Goal: Transaction & Acquisition: Purchase product/service

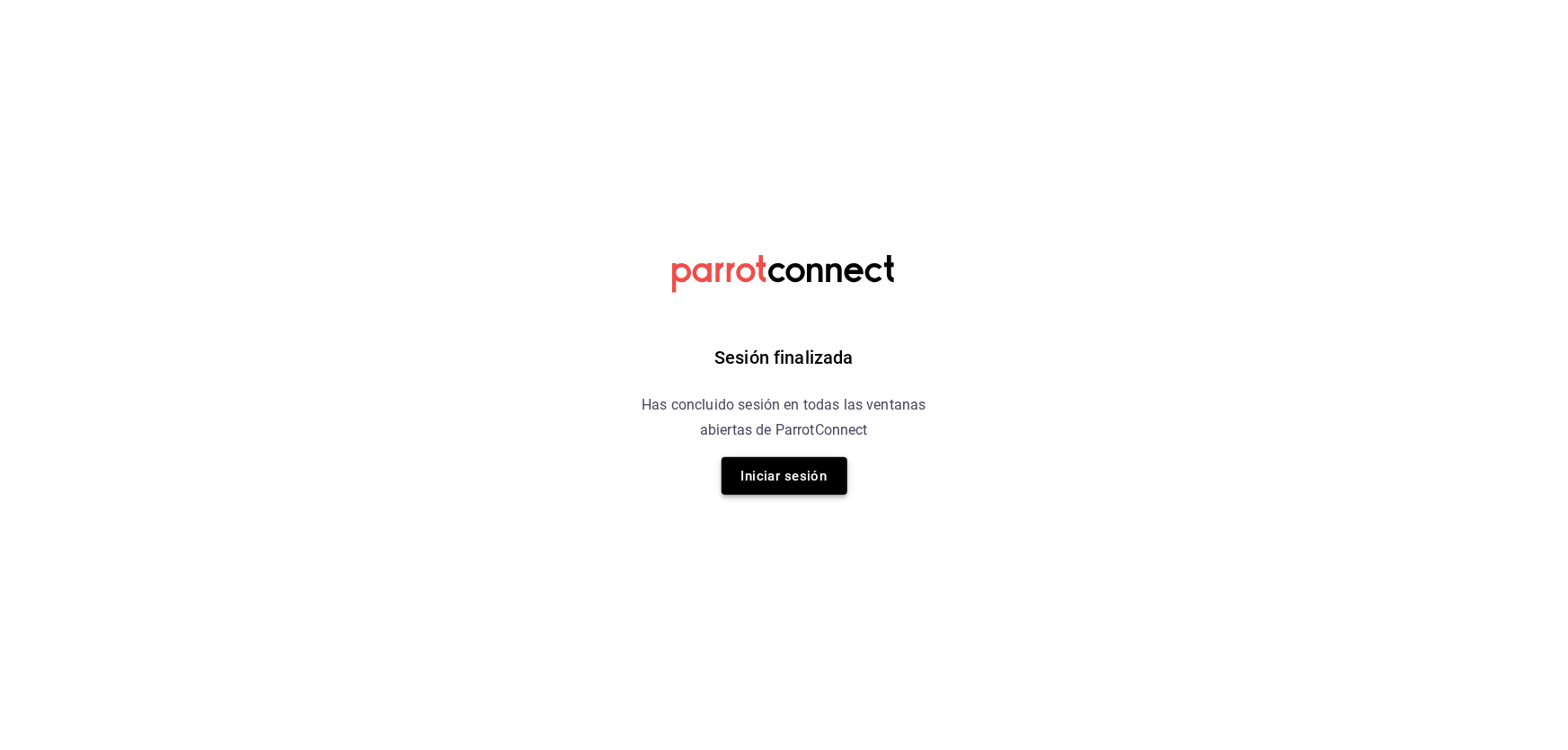
click at [770, 458] on button "Iniciar sesión" at bounding box center [784, 476] width 125 height 38
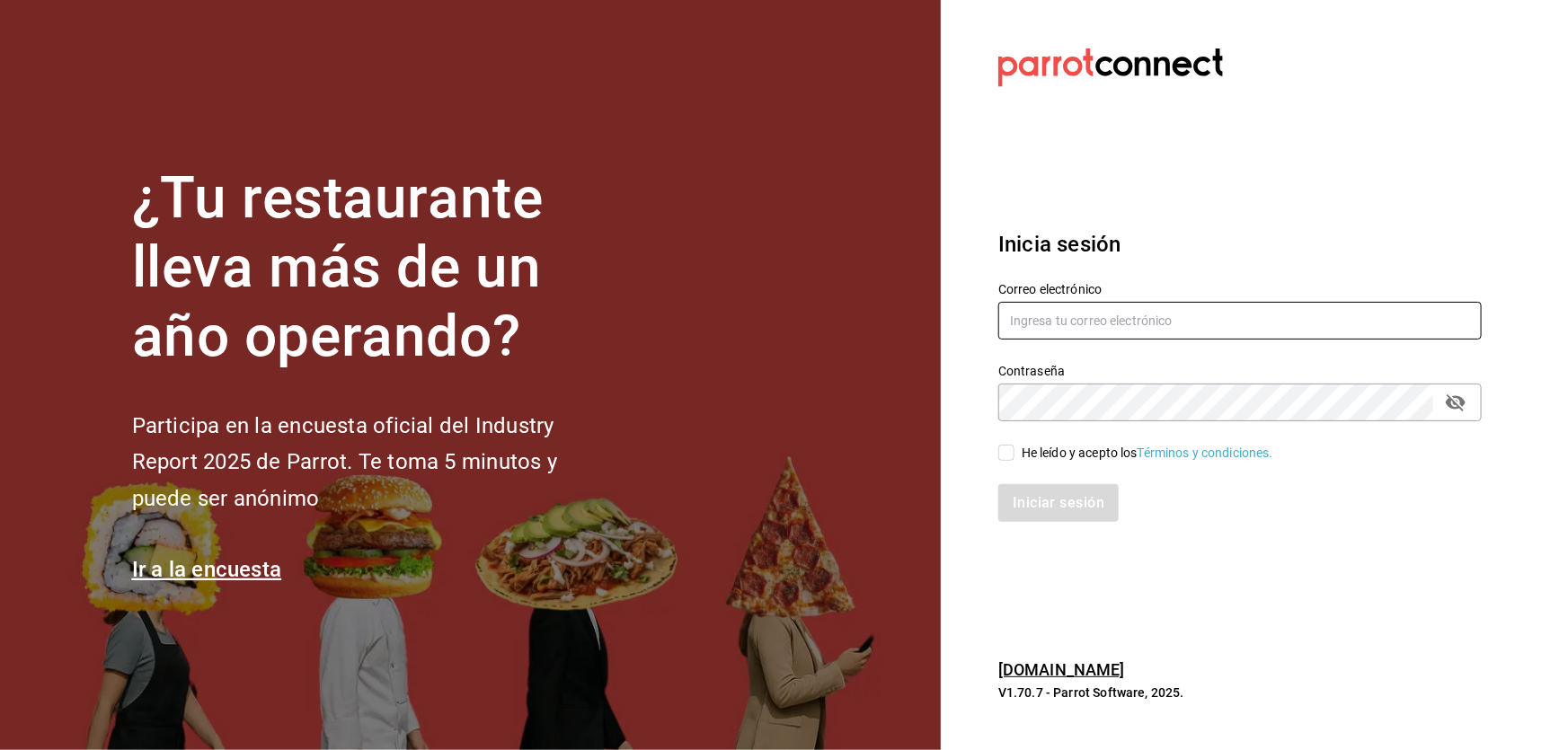
type input "[EMAIL_ADDRESS][DOMAIN_NAME]"
click at [1021, 463] on div "Iniciar sesión" at bounding box center [1228, 492] width 505 height 59
click at [1040, 455] on div "He leído y acepto los Términos y condiciones." at bounding box center [1147, 454] width 252 height 19
click at [1014, 455] on input "He leído y acepto los Términos y condiciones." at bounding box center [1006, 452] width 16 height 16
checkbox input "true"
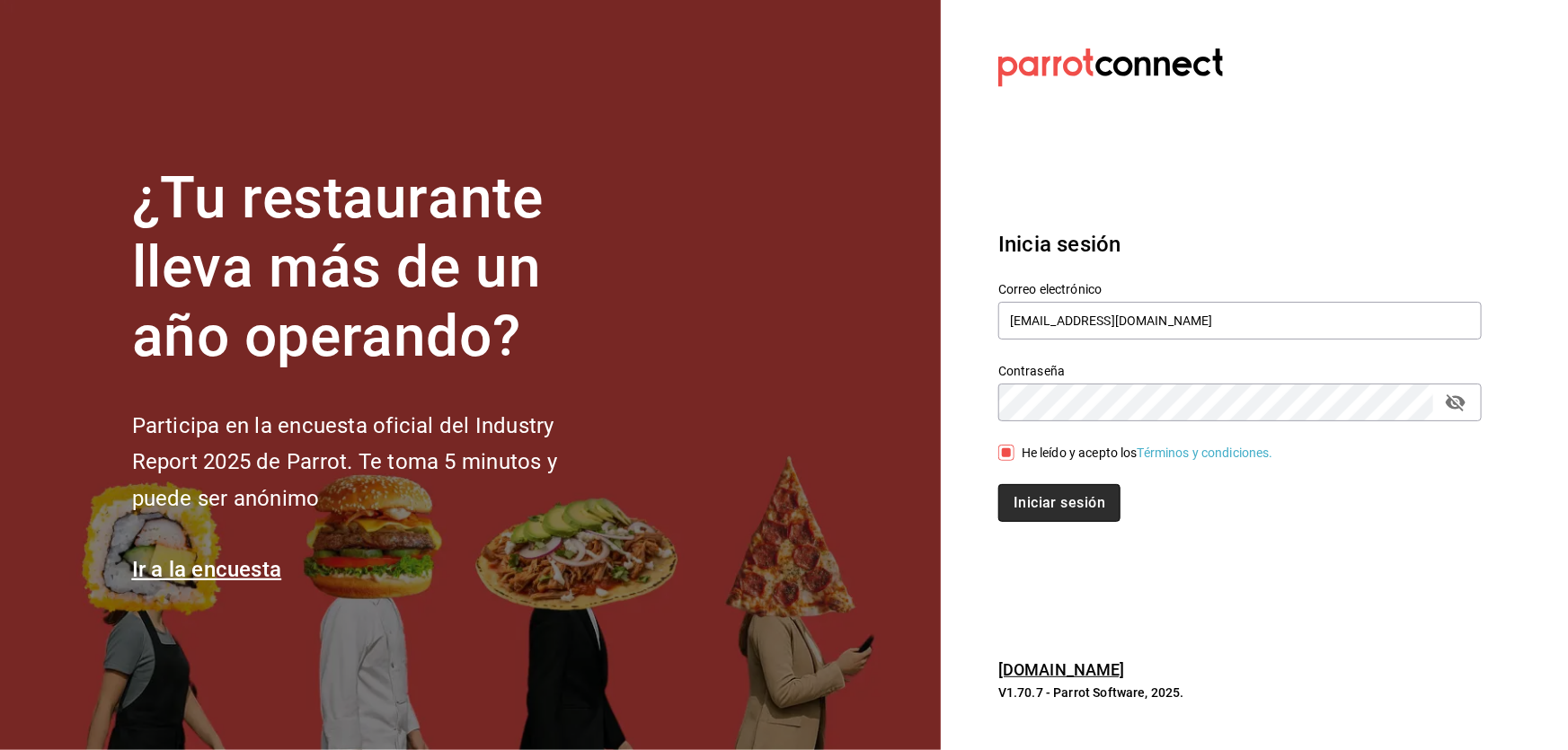
click at [1058, 507] on button "Iniciar sesión" at bounding box center [1059, 503] width 123 height 38
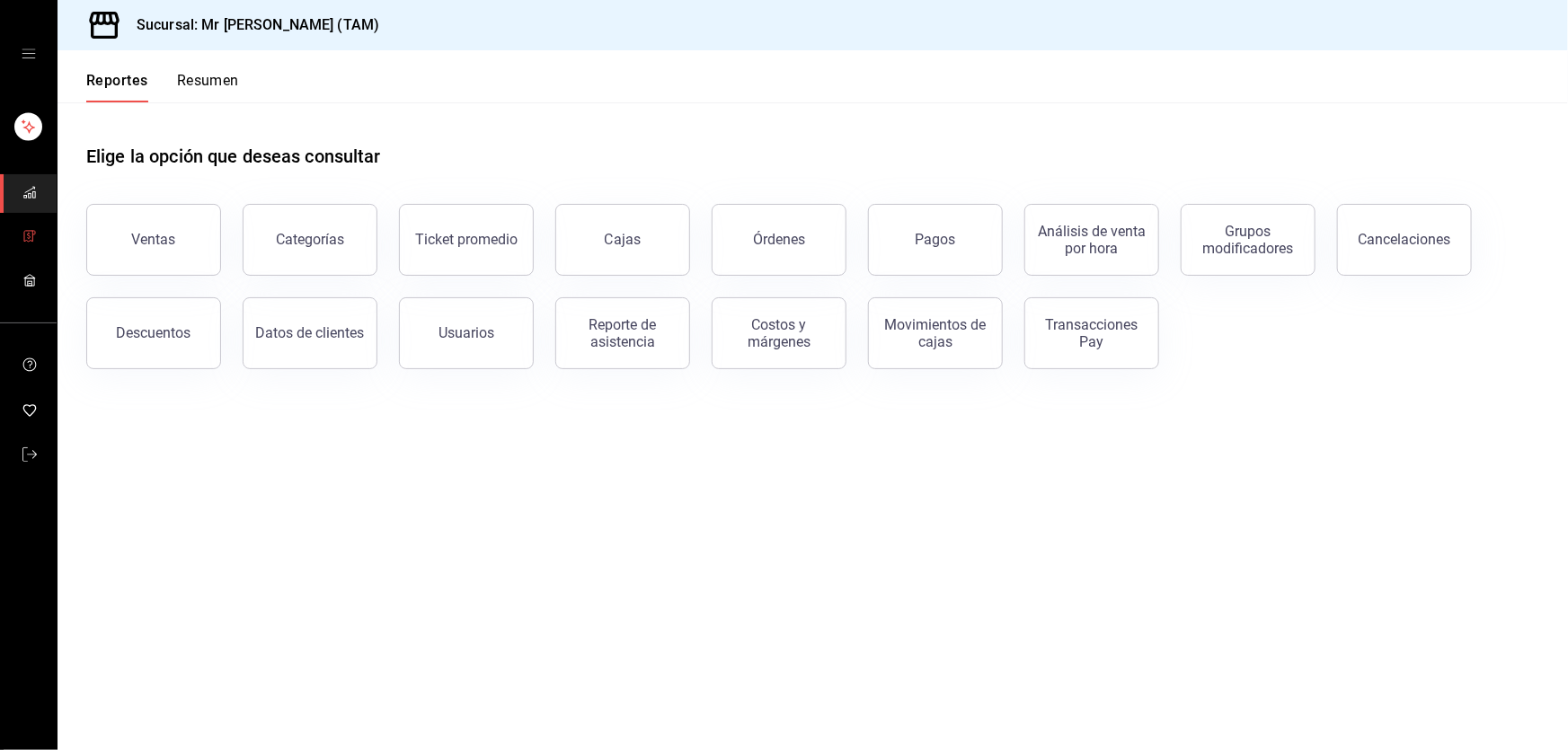
click at [15, 228] on link "mailbox folders" at bounding box center [28, 237] width 57 height 39
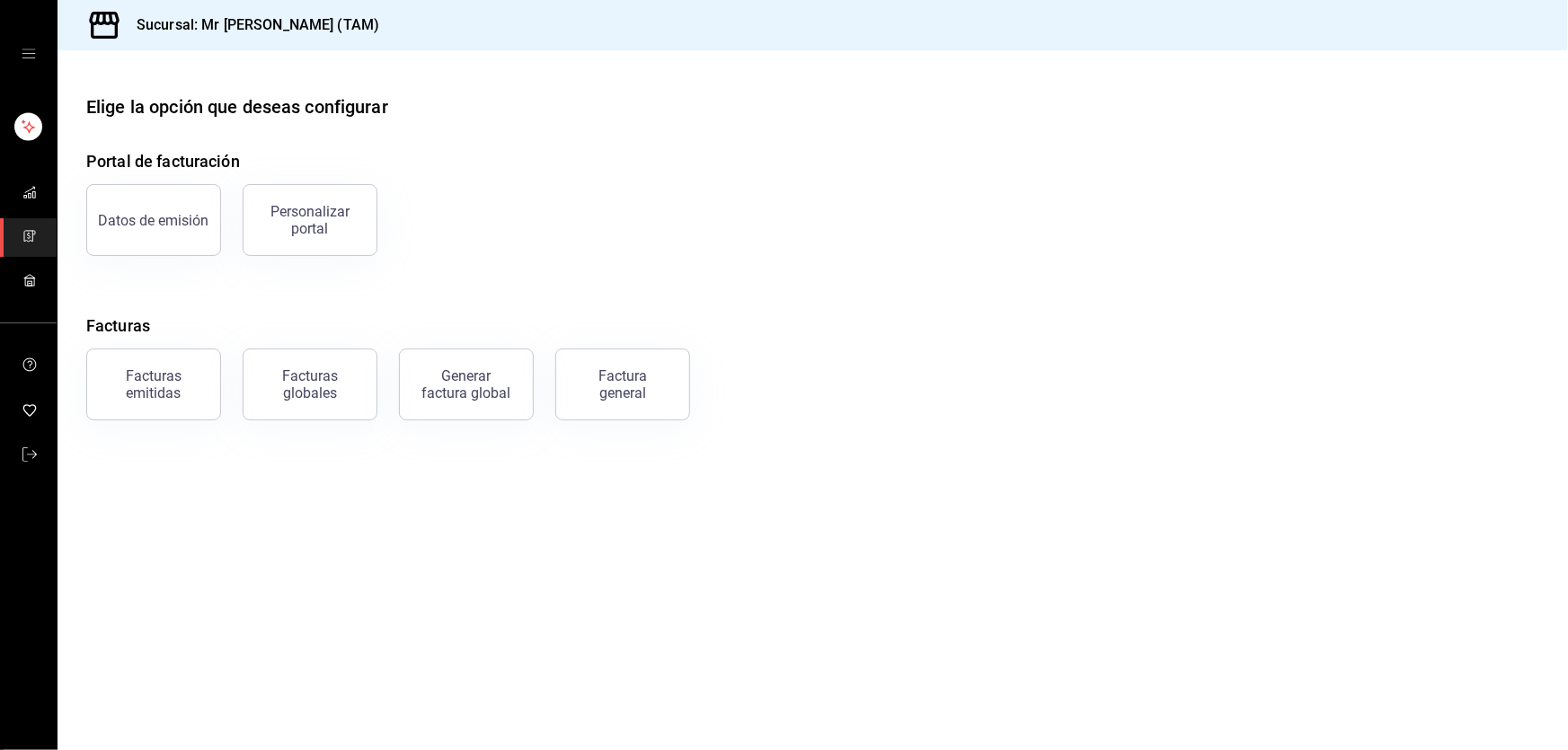
click at [689, 398] on div "Factura general" at bounding box center [612, 374] width 157 height 93
click at [605, 381] on div "Factura general" at bounding box center [622, 385] width 90 height 34
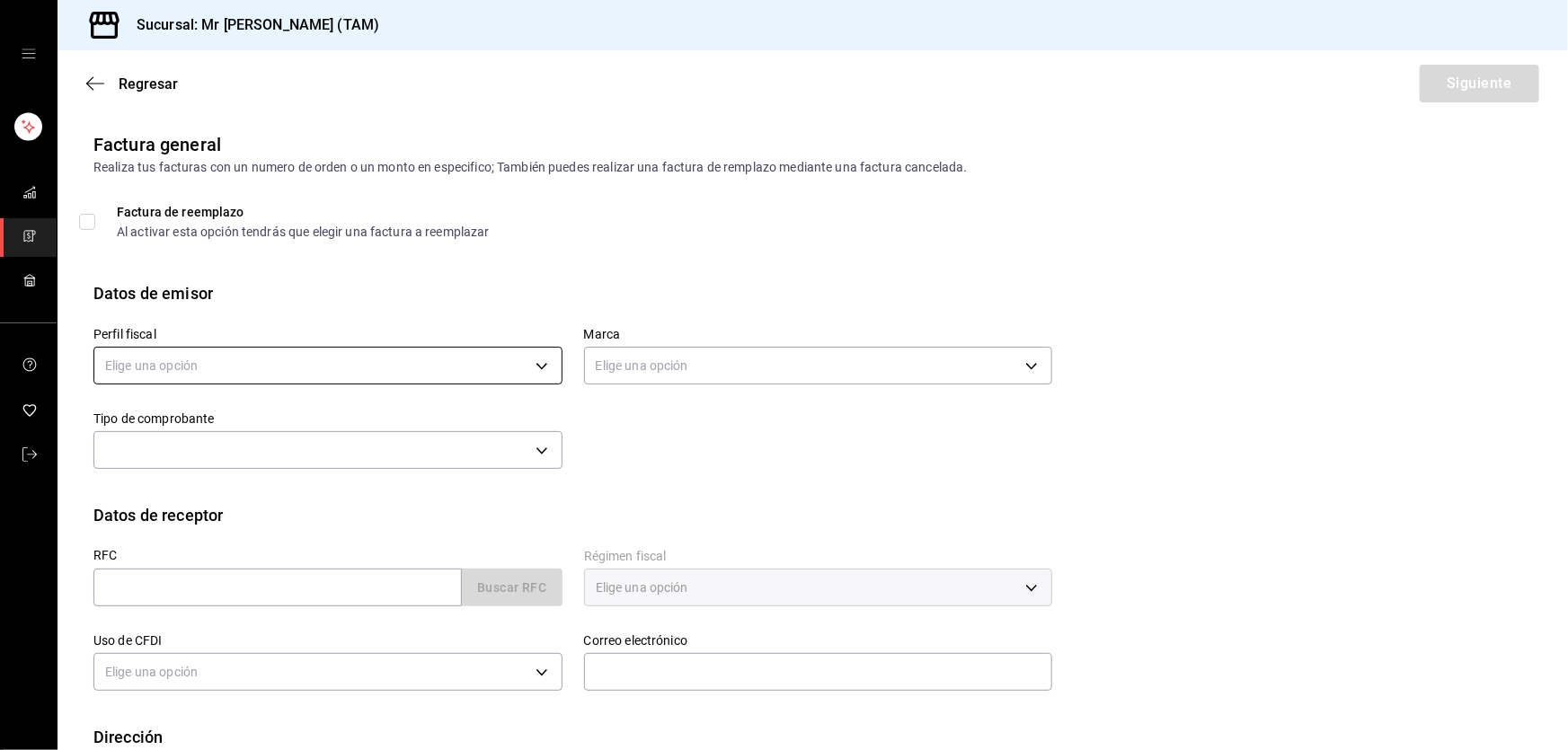
click at [175, 362] on body "Sucursal: Mr [PERSON_NAME] (TAM) Regresar Siguiente Factura general Realiza tus…" at bounding box center [784, 375] width 1568 height 750
click at [175, 458] on li "[PERSON_NAME] [PERSON_NAME]" at bounding box center [325, 457] width 463 height 33
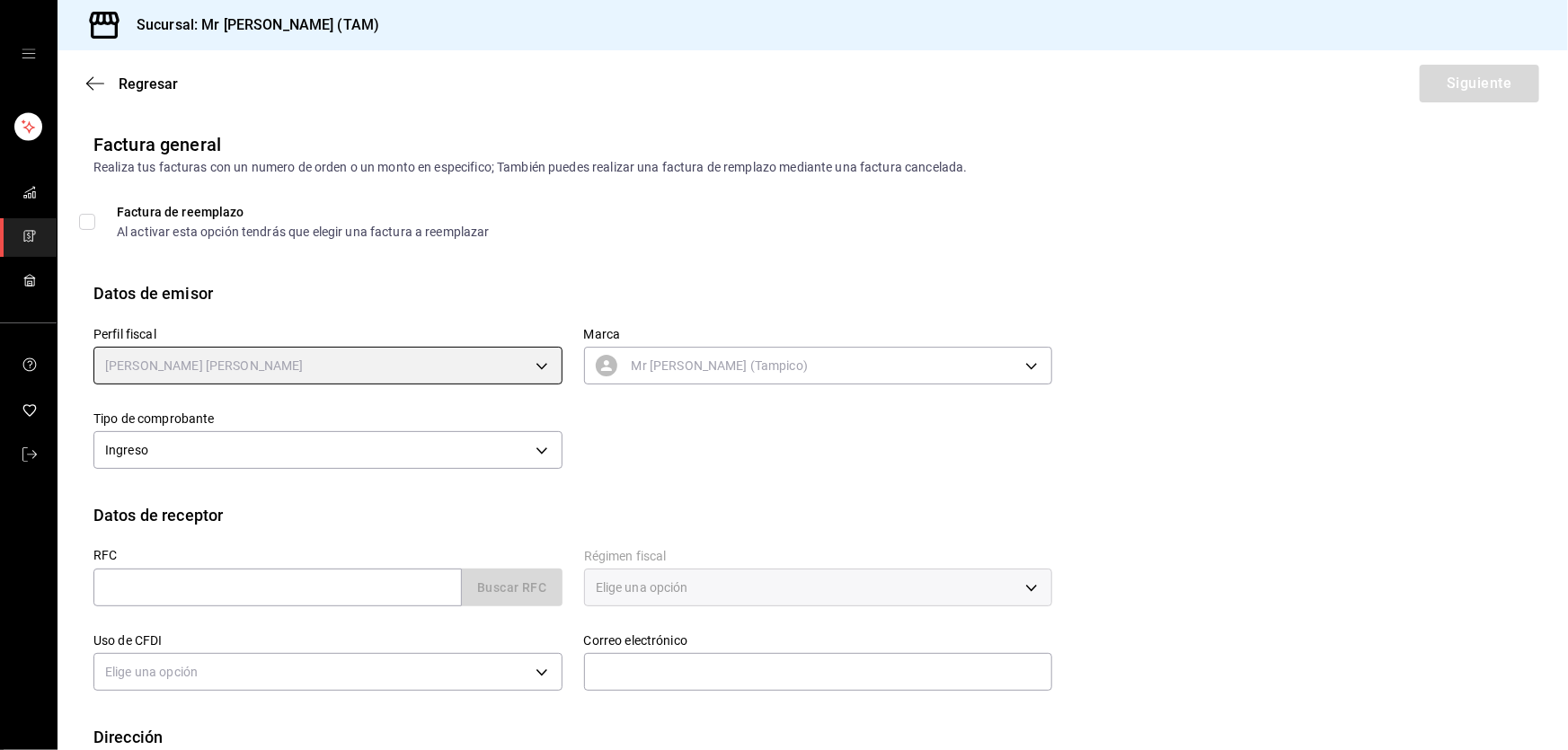
type input "81e23790-b5c9-42c9-a779-7127cee00b47"
type input "7082ddc5-3cea-471a-bd4f-d41619b848f0"
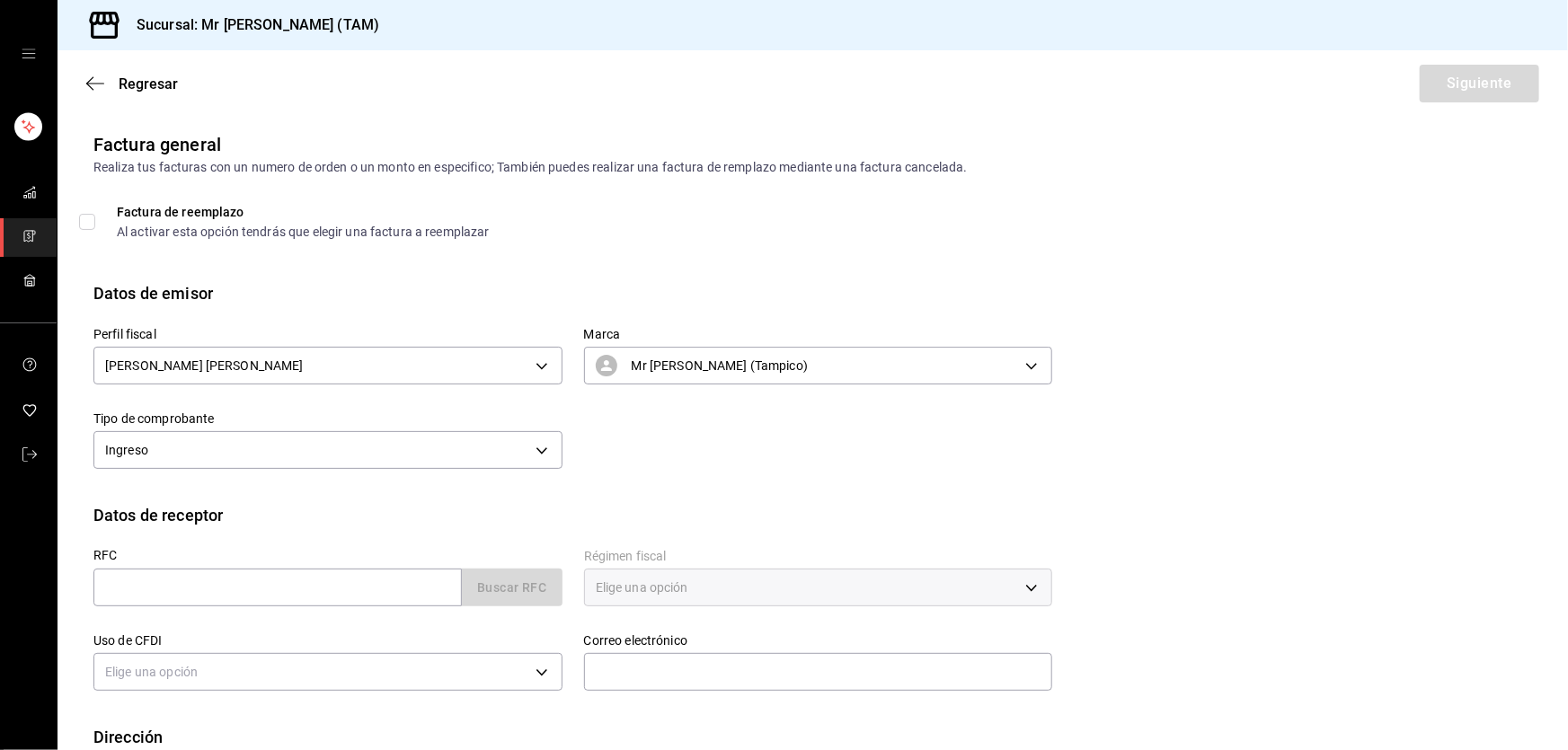
click at [185, 458] on div at bounding box center [784, 375] width 1568 height 750
click at [256, 542] on div "RFC Buscar RFC" at bounding box center [317, 570] width 491 height 85
click at [193, 595] on input "text" at bounding box center [277, 588] width 369 height 38
paste input "AAOG7307167I2"
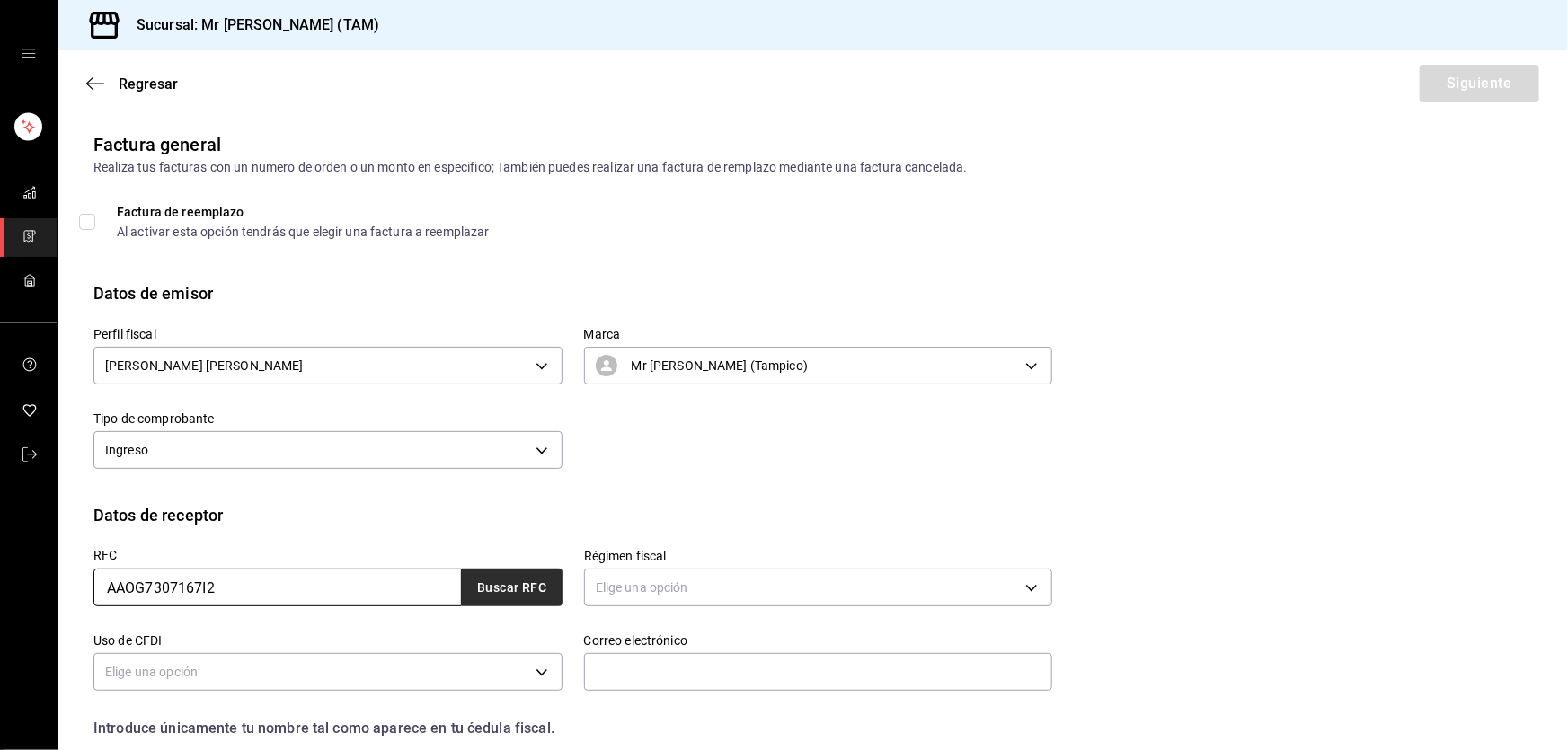
type input "AAOG7307167I2"
click at [494, 577] on button "Buscar RFC" at bounding box center [512, 588] width 101 height 38
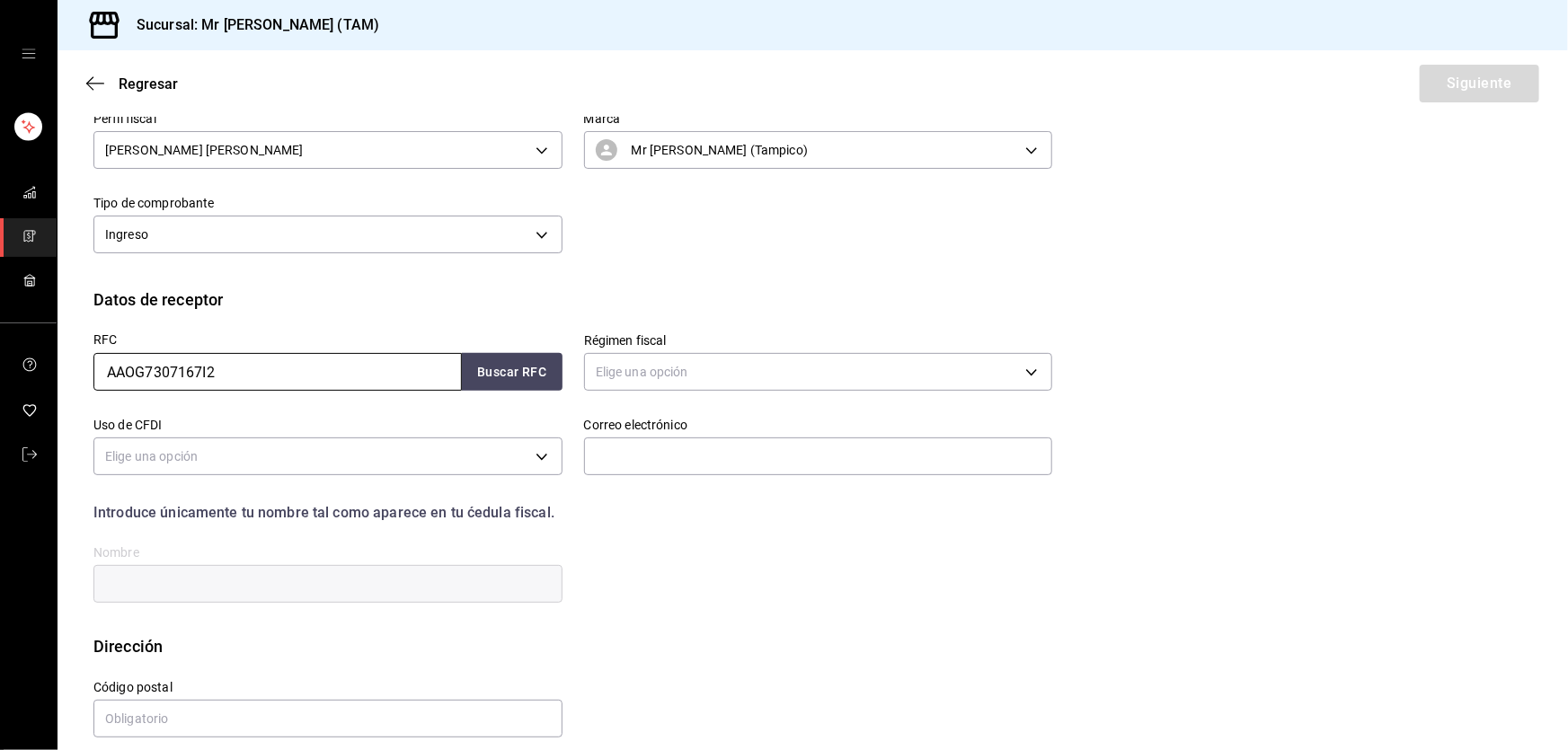
scroll to position [234, 0]
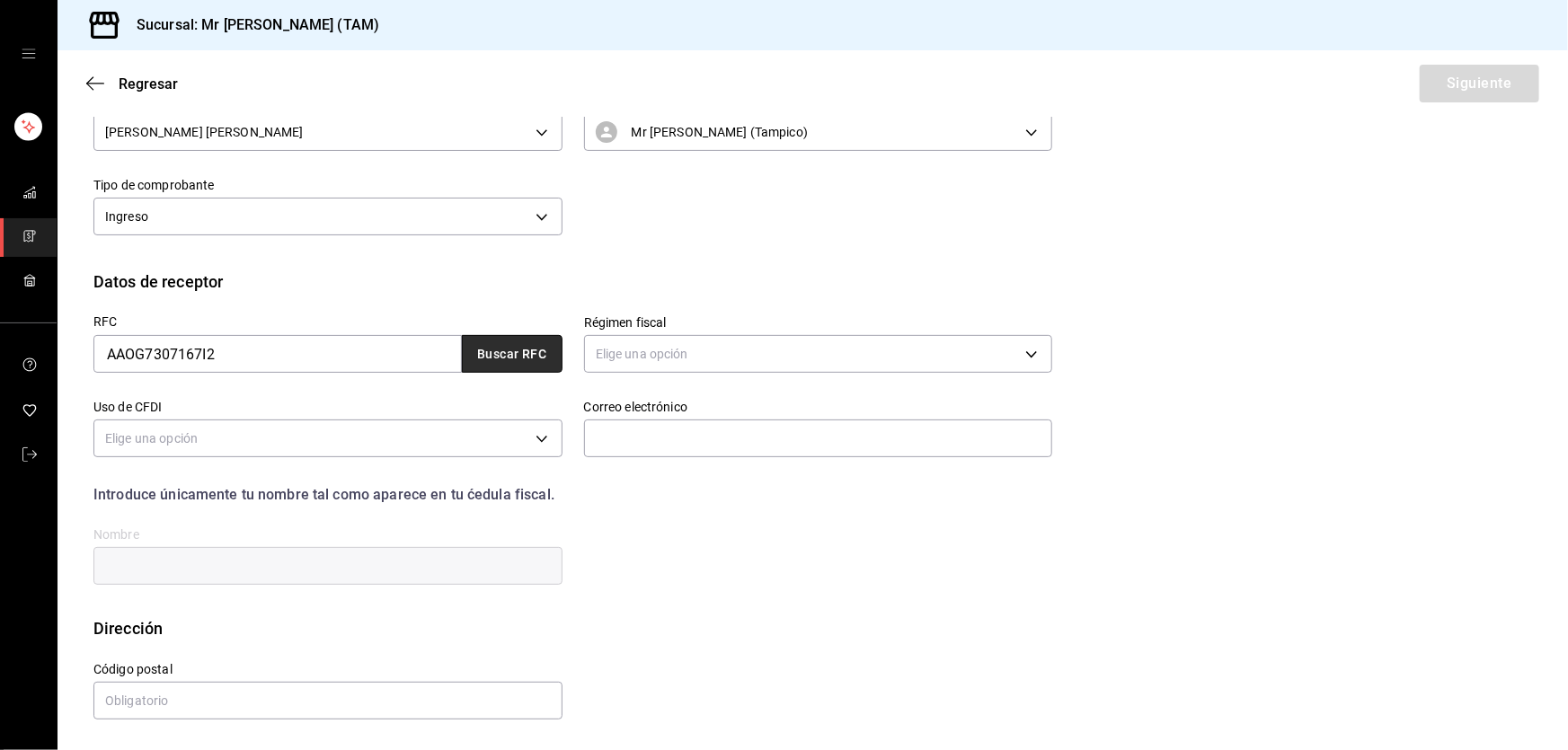
click at [534, 339] on button "Buscar RFC" at bounding box center [512, 354] width 101 height 38
click at [143, 357] on input "AAOG7307167I2" at bounding box center [277, 354] width 369 height 38
click at [160, 351] on input "AAOG7307167I2" at bounding box center [277, 354] width 369 height 38
click at [175, 352] on input "AAOG7307167I2" at bounding box center [277, 354] width 369 height 38
click at [230, 345] on input "AAOG7307167I2" at bounding box center [277, 354] width 369 height 38
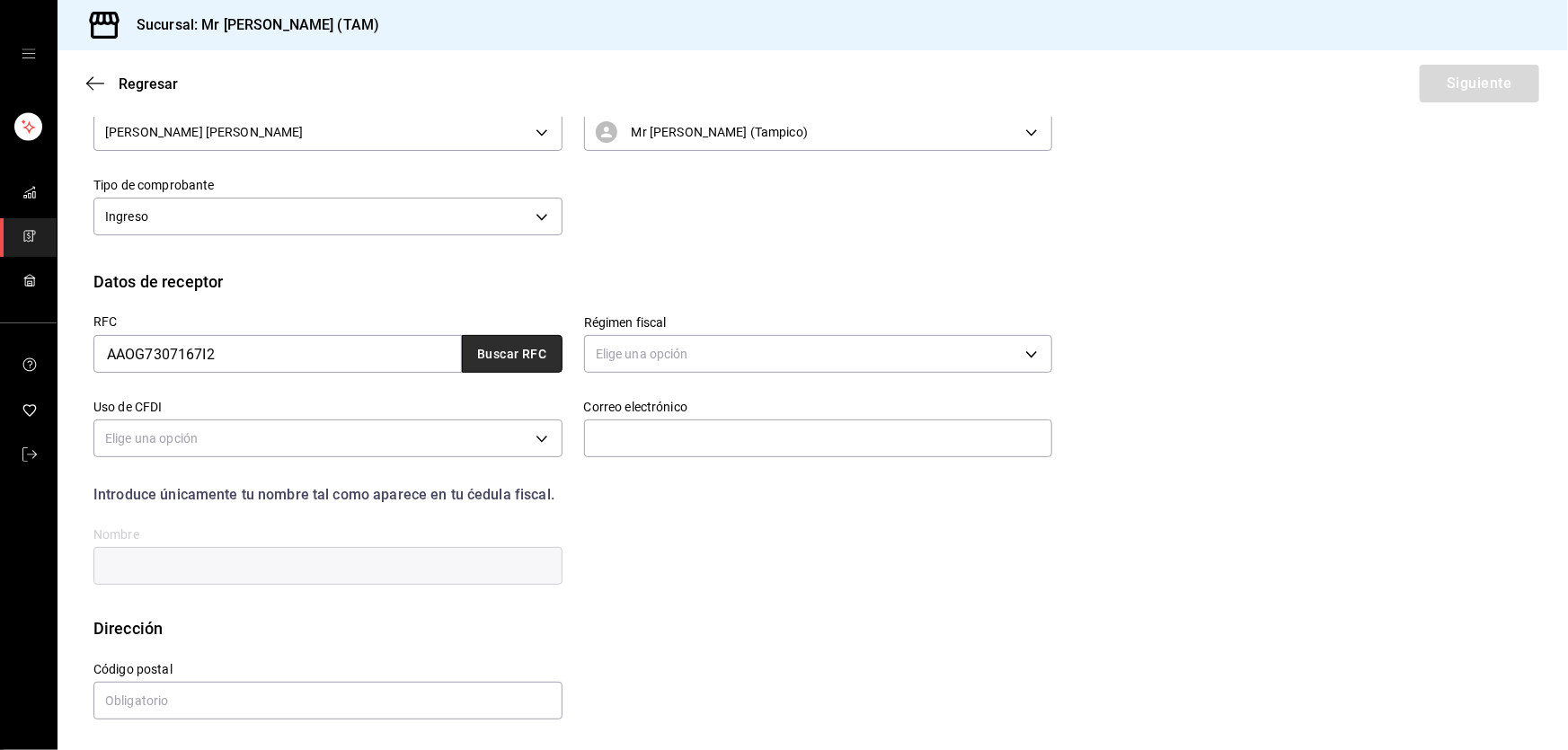
click at [490, 347] on button "Buscar RFC" at bounding box center [512, 354] width 101 height 38
click at [669, 333] on div "Elige una opción" at bounding box center [818, 352] width 469 height 47
click at [672, 341] on body "Sucursal: Mr [PERSON_NAME] (TAM) Regresar Siguiente Factura general Realiza tus…" at bounding box center [784, 375] width 1568 height 750
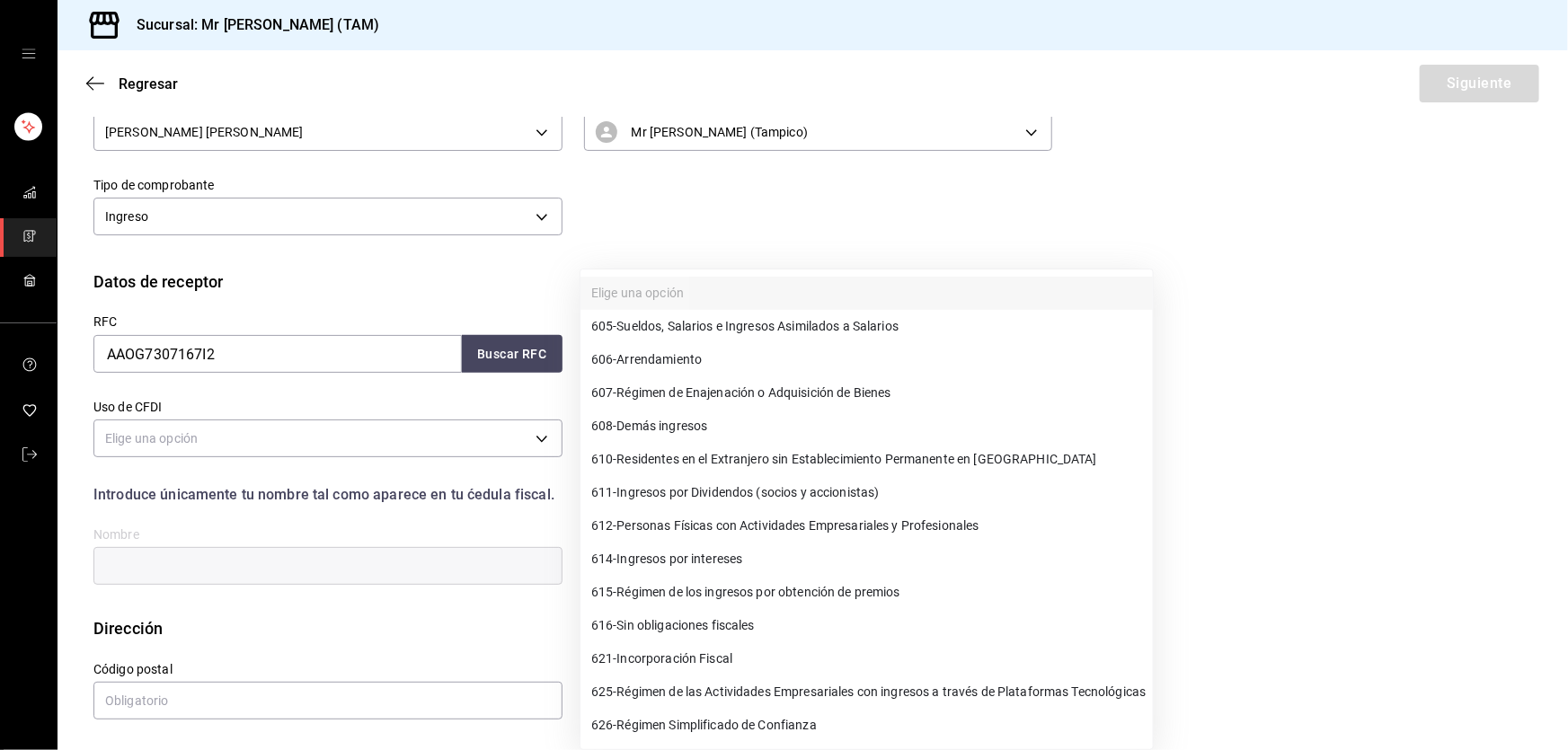
click at [672, 341] on ul "Elige una opción 605 - Sueldos, Salarios e Ingresos Asimilados a Salarios 606 -…" at bounding box center [866, 509] width 573 height 480
click at [709, 719] on span "626 - Régimen Simplificado de Confianza" at bounding box center [704, 725] width 225 height 19
type input "626"
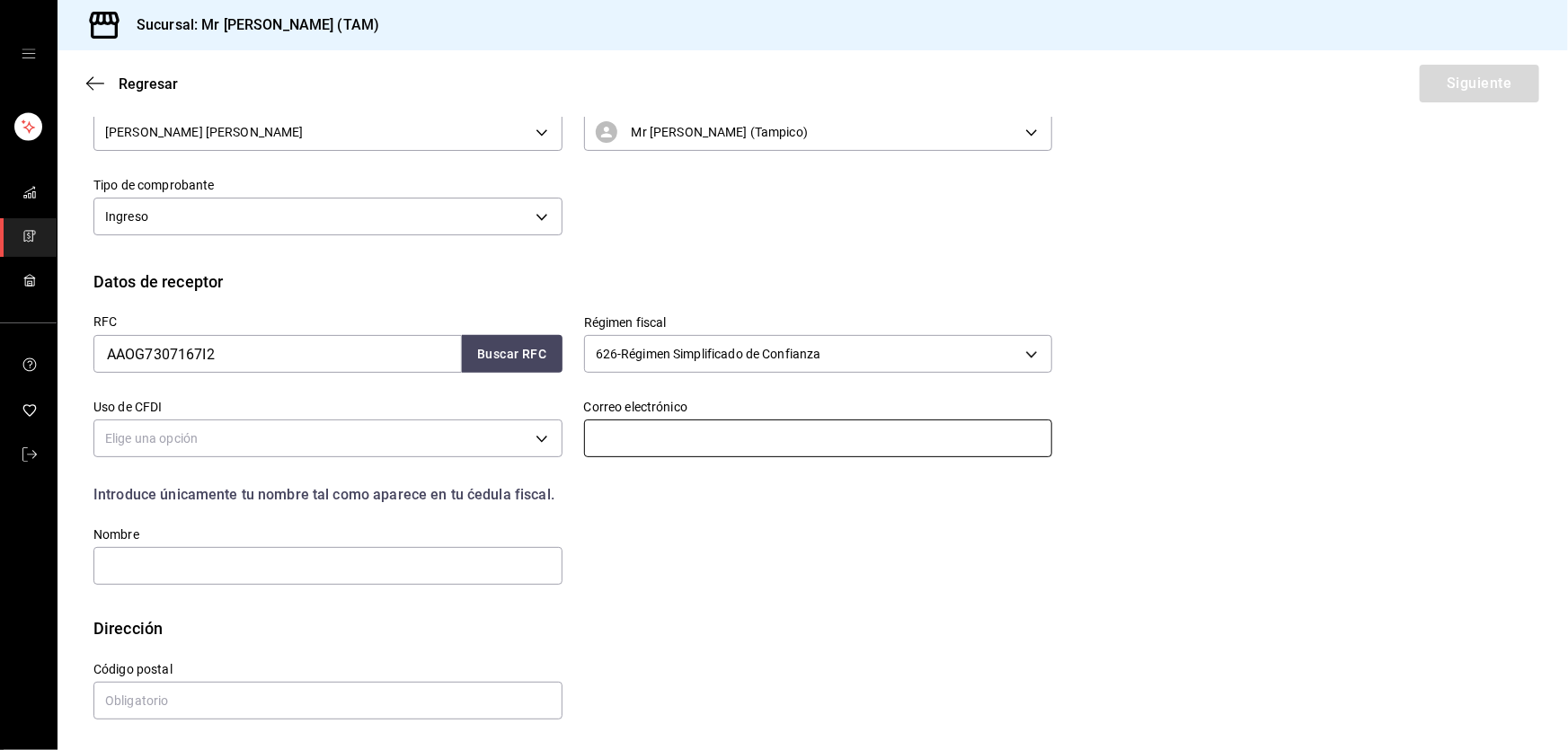
click at [593, 456] on input "text" at bounding box center [818, 439] width 469 height 38
paste input "[EMAIL_ADDRESS][DOMAIN_NAME]"
type input "[EMAIL_ADDRESS][DOMAIN_NAME]"
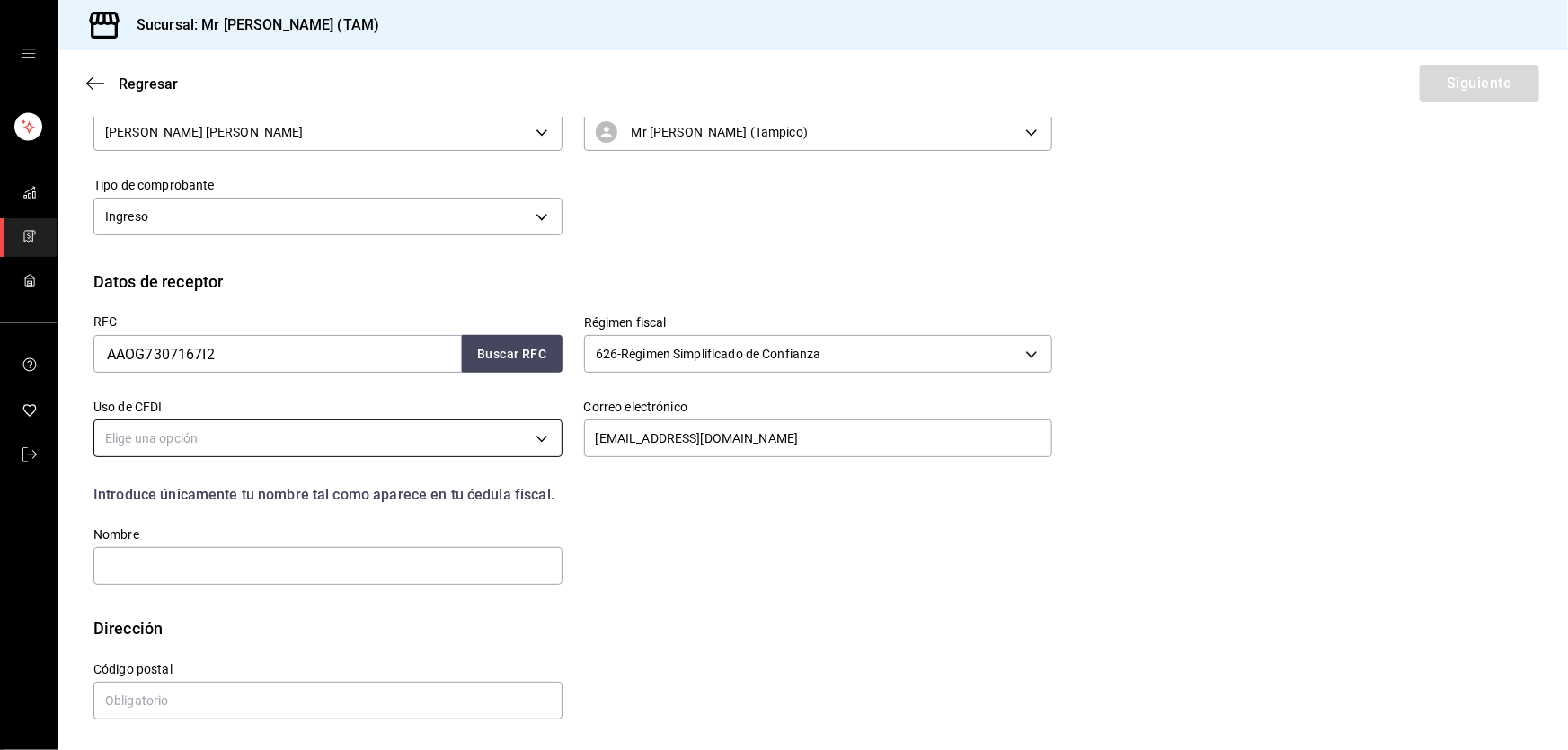
click at [430, 439] on body "Sucursal: Mr [PERSON_NAME] (TAM) Regresar Siguiente Factura general Realiza tus…" at bounding box center [784, 375] width 1568 height 750
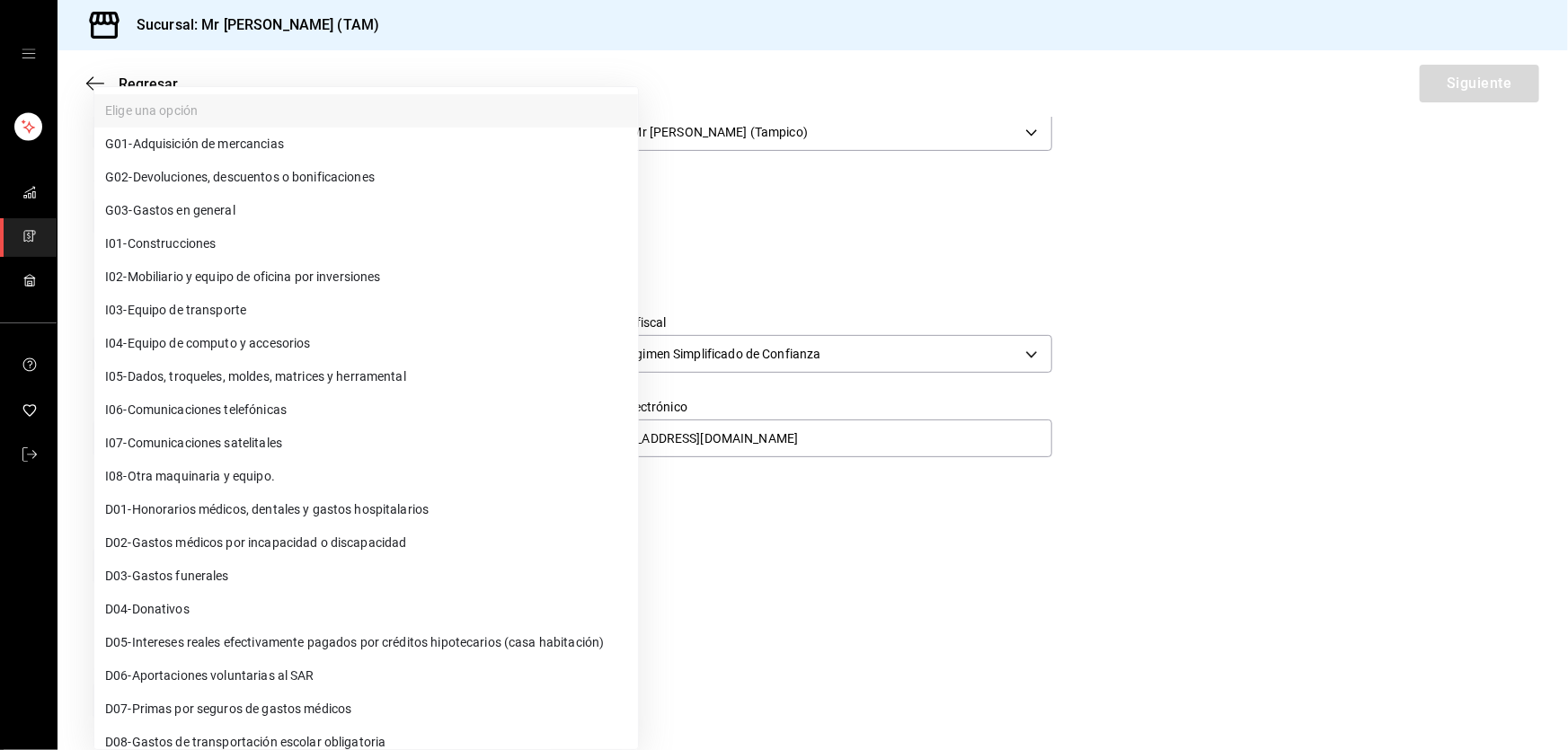
click at [219, 214] on span "G03 - Gastos en general" at bounding box center [170, 210] width 130 height 19
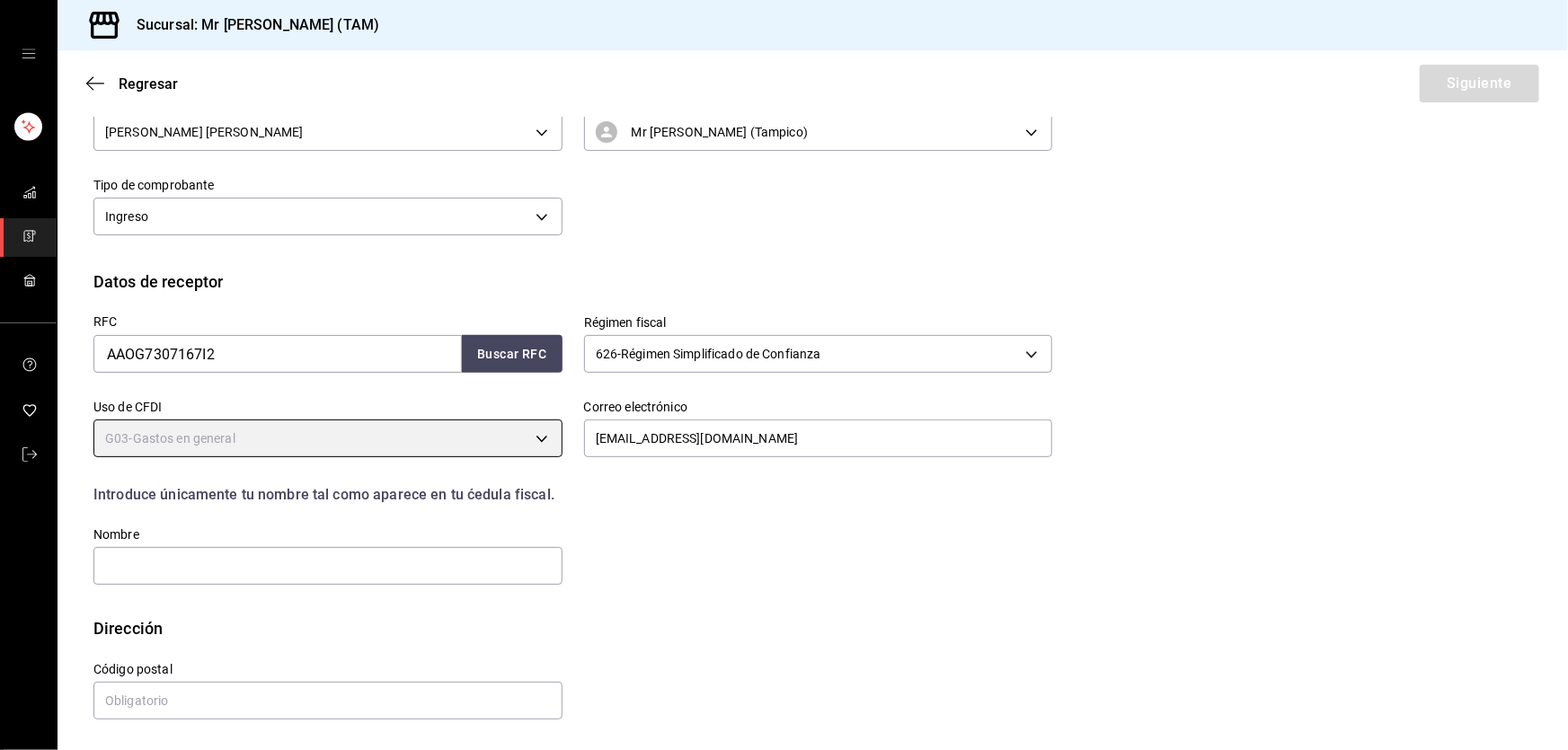
type input "G03"
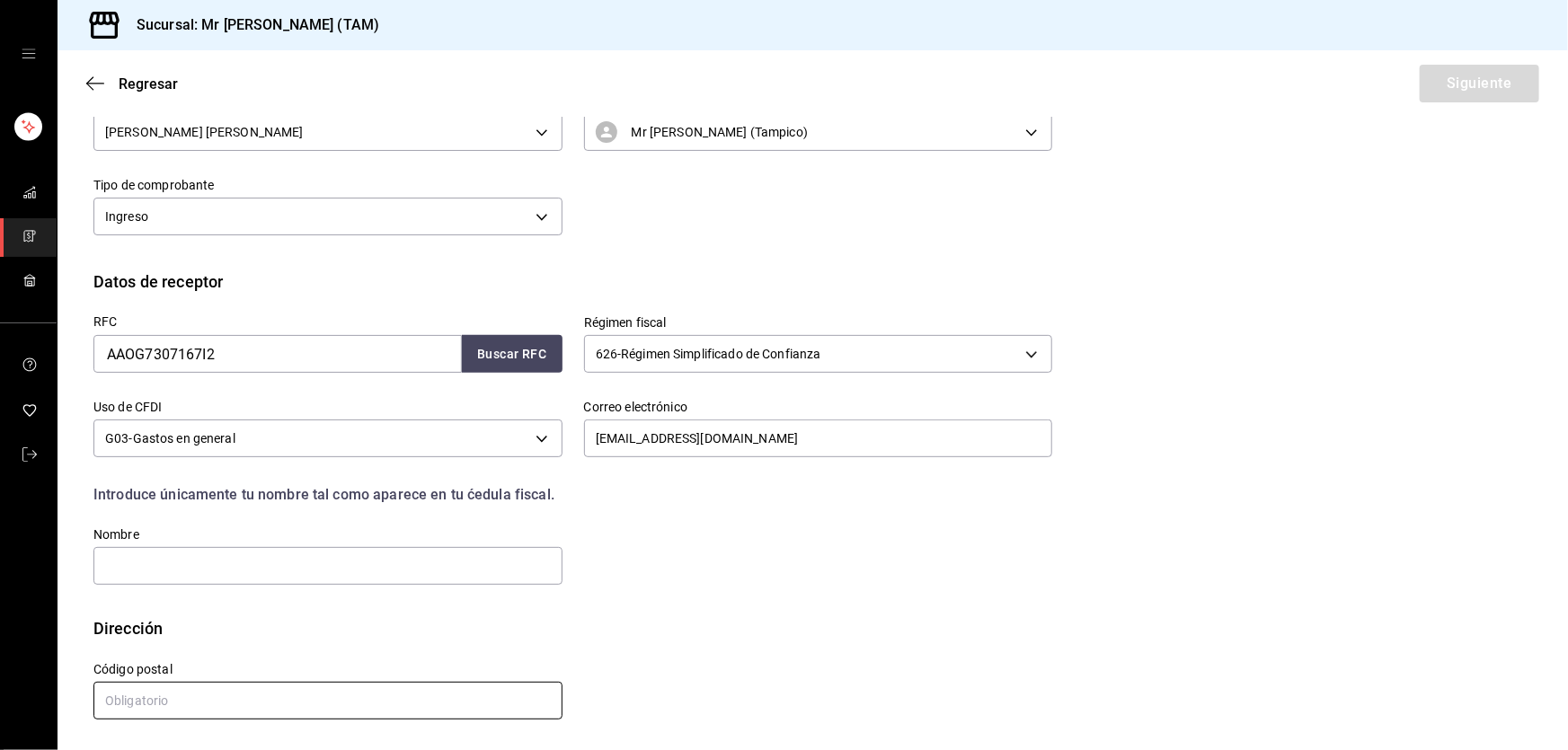
click at [168, 699] on input "text" at bounding box center [327, 701] width 469 height 38
paste input "89604"
type input "89604"
click at [157, 571] on input "text" at bounding box center [327, 566] width 469 height 38
paste input "[PERSON_NAME] [PERSON_NAME]"
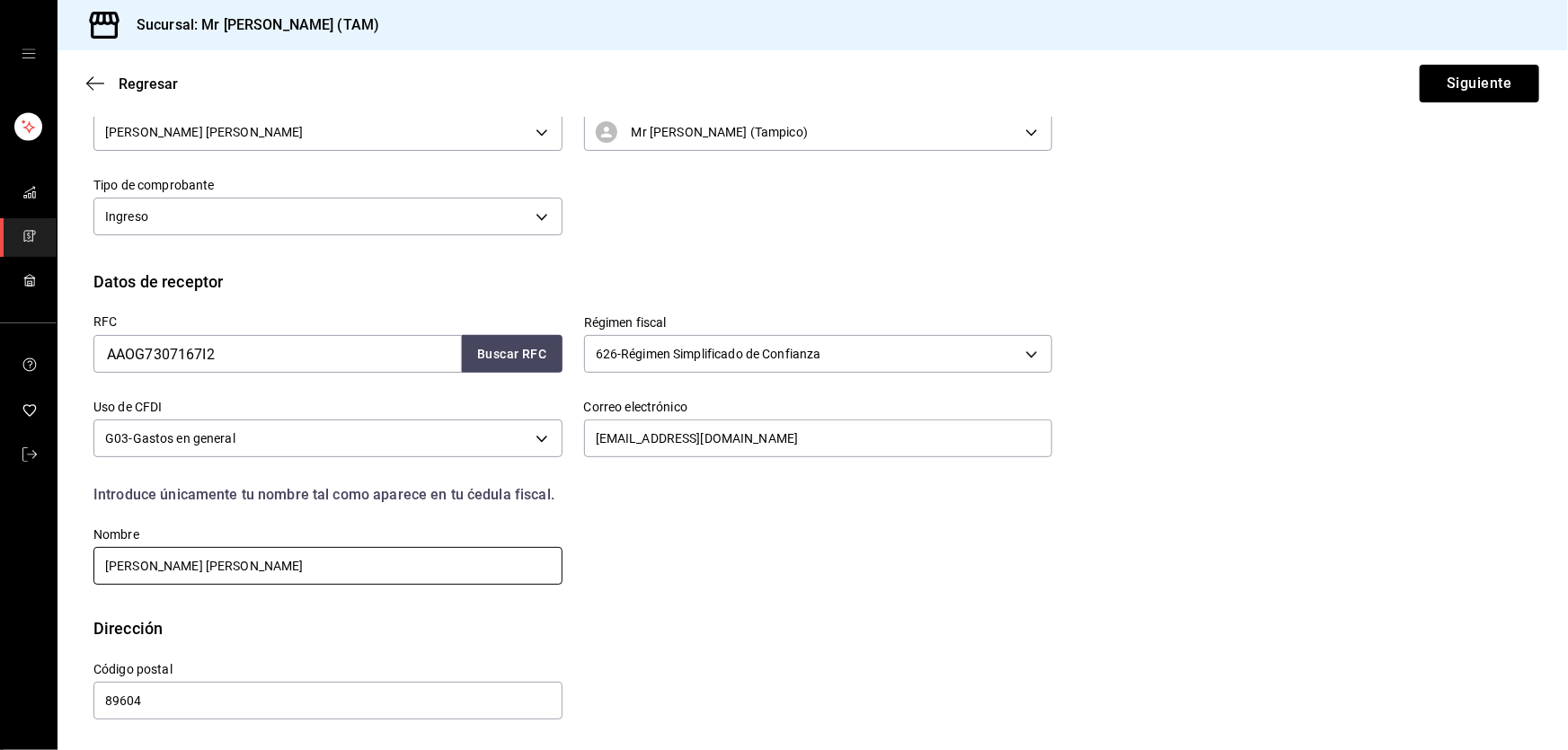
click at [183, 562] on input "[PERSON_NAME] [PERSON_NAME]" at bounding box center [327, 566] width 469 height 38
click at [335, 576] on input "[PERSON_NAME] [PERSON_NAME]" at bounding box center [327, 566] width 469 height 38
type input "[PERSON_NAME] [PERSON_NAME]"
click at [1448, 96] on button "Siguiente" at bounding box center [1479, 84] width 120 height 38
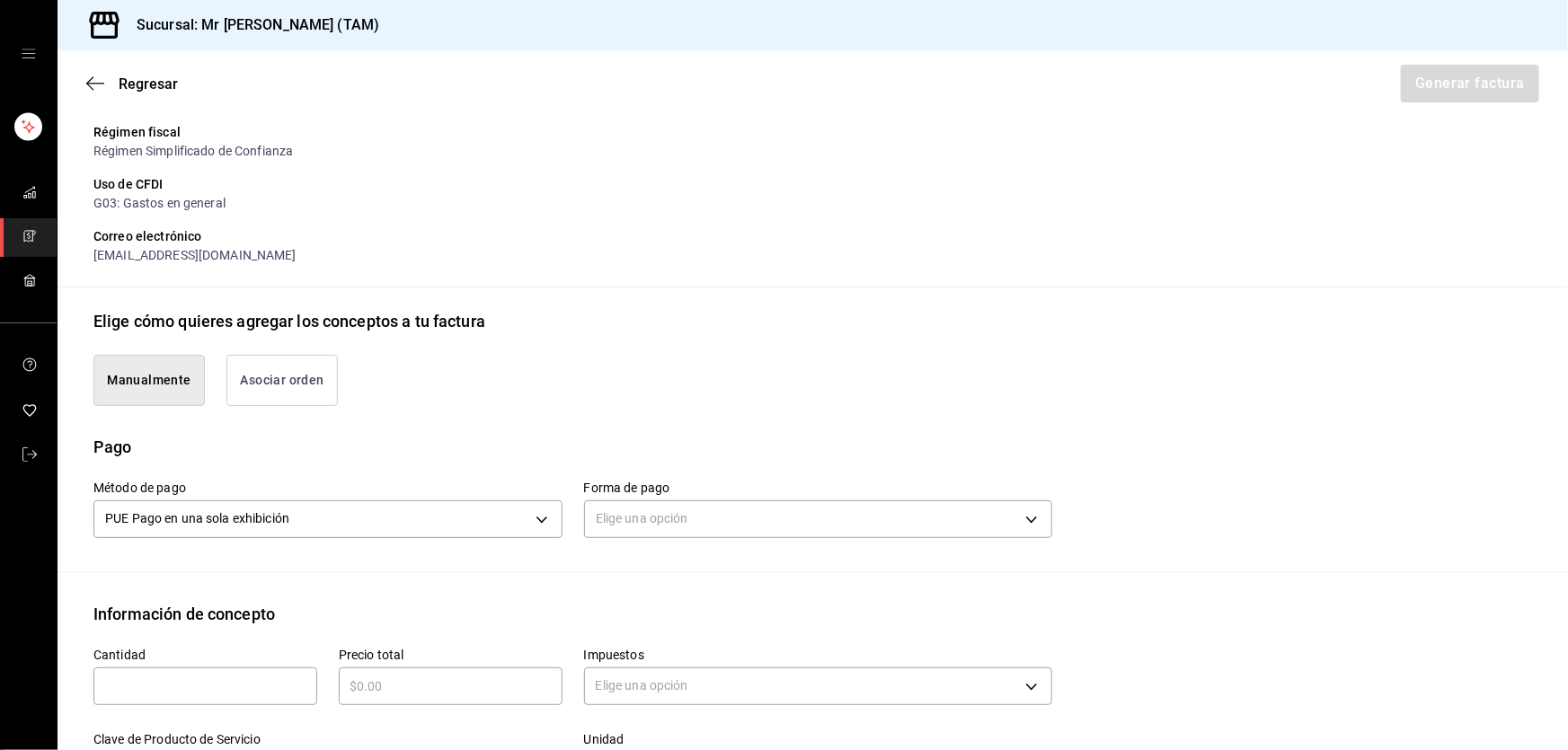
scroll to position [559, 0]
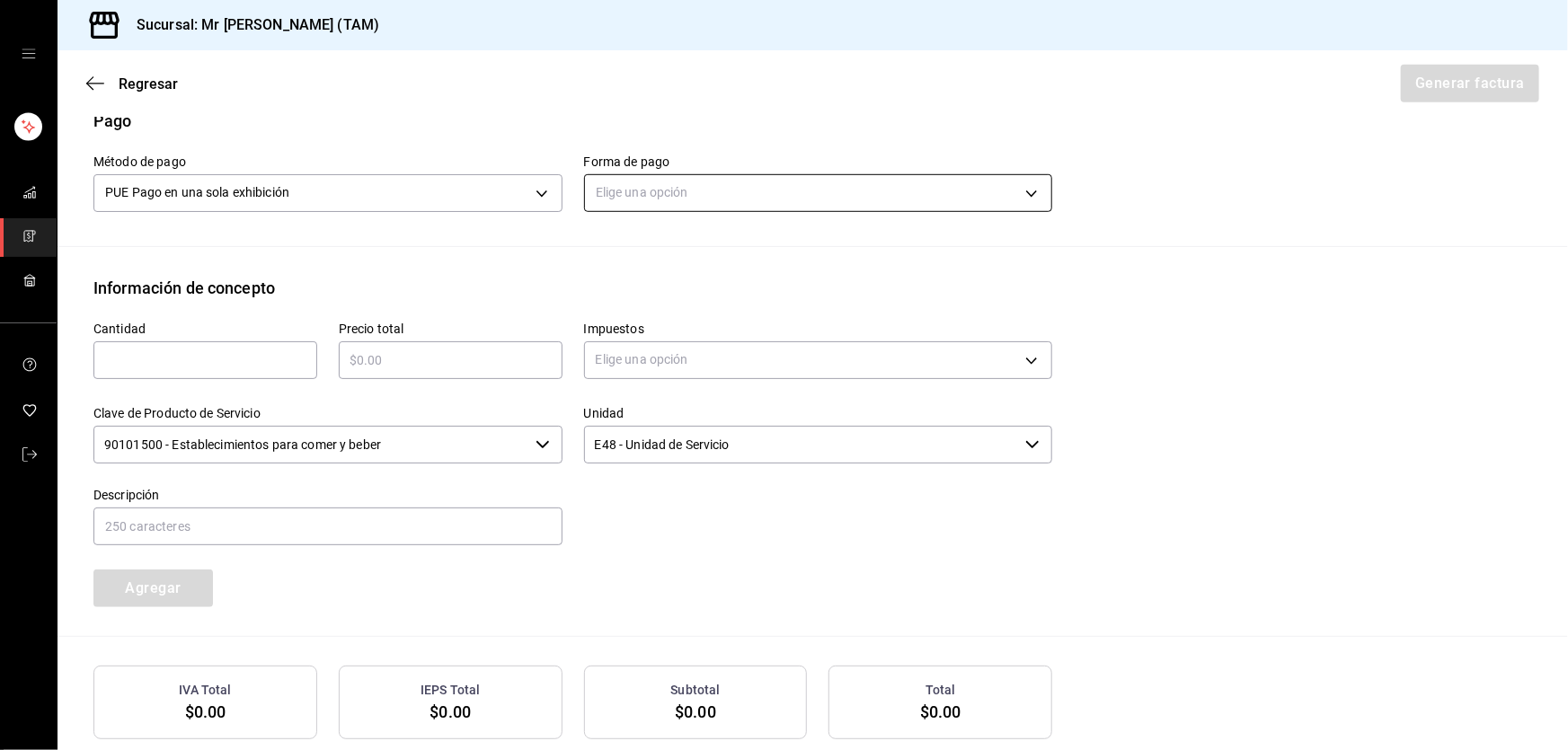
click at [671, 192] on body "Sucursal: Mr [PERSON_NAME] (TAM) Regresar Generar factura Emisor Perfil fiscal …" at bounding box center [784, 375] width 1568 height 750
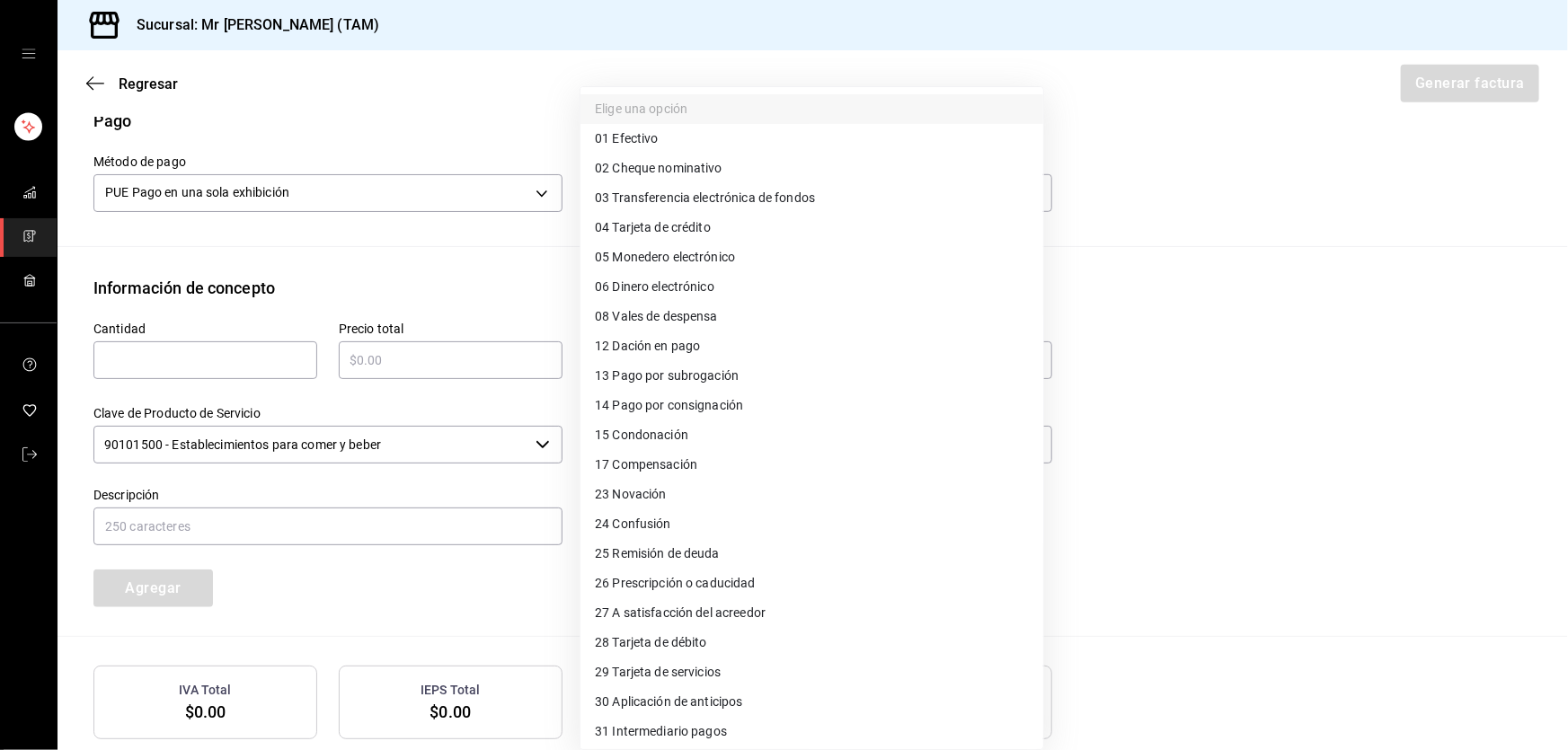
click at [626, 634] on span "28 Tarjeta de débito" at bounding box center [651, 643] width 112 height 19
type input "28"
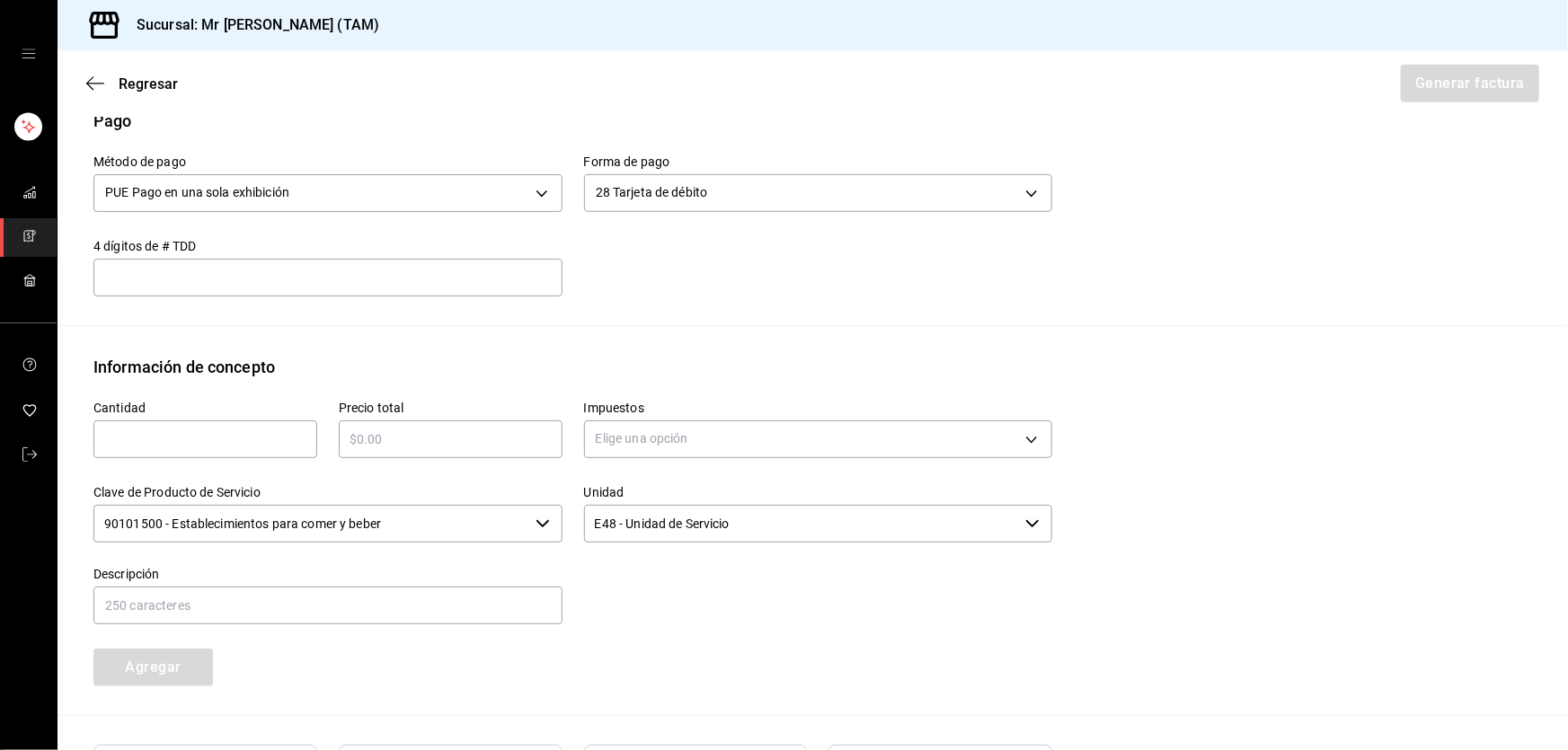
click at [362, 279] on input "text" at bounding box center [327, 277] width 469 height 22
type input "8876"
type input "1"
type input "$1070"
click at [668, 456] on body "Sucursal: Mr [PERSON_NAME] (TAM) Regresar Generar factura Emisor Perfil fiscal …" at bounding box center [784, 375] width 1568 height 750
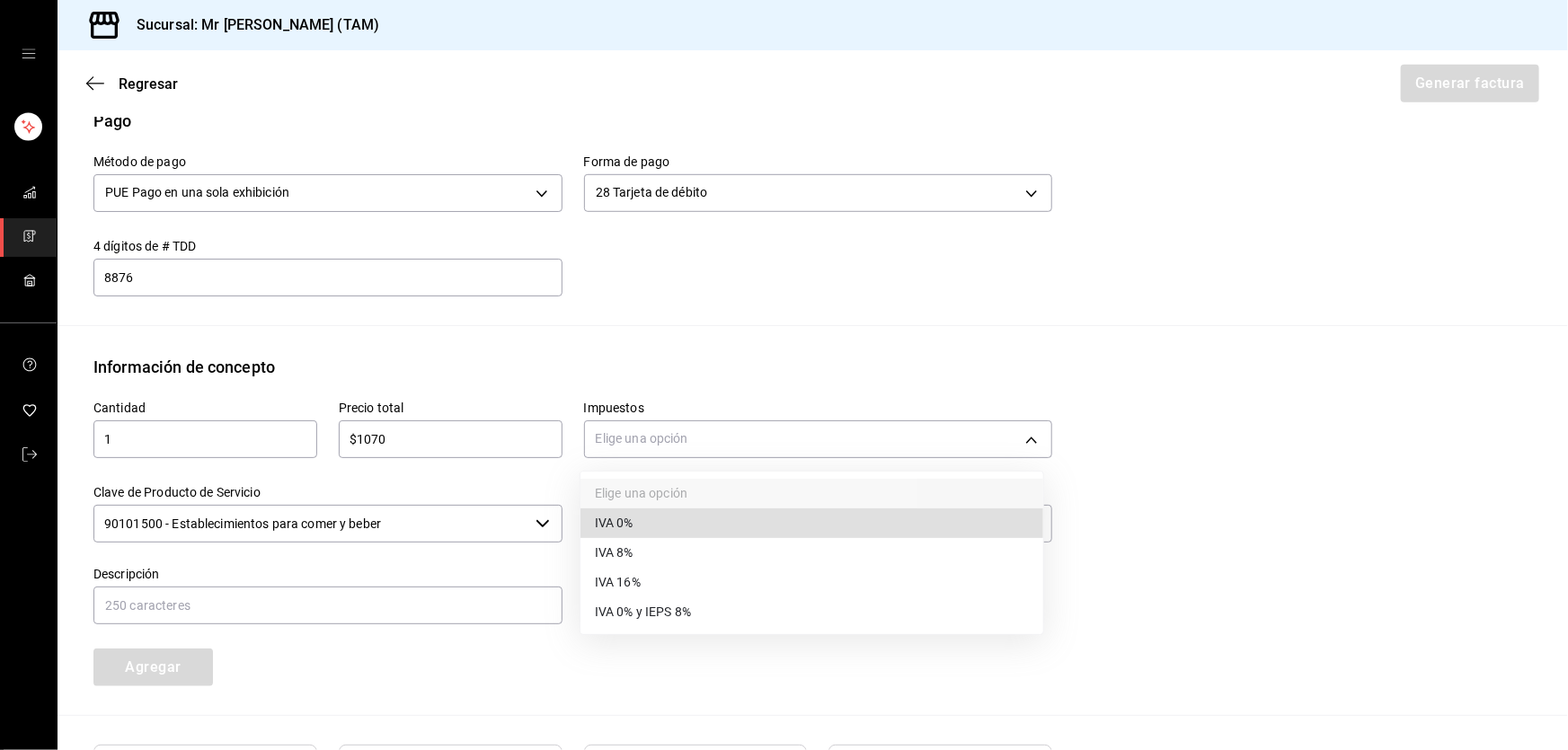
click at [658, 584] on li "IVA 16%" at bounding box center [811, 582] width 463 height 29
type input "IVA_16"
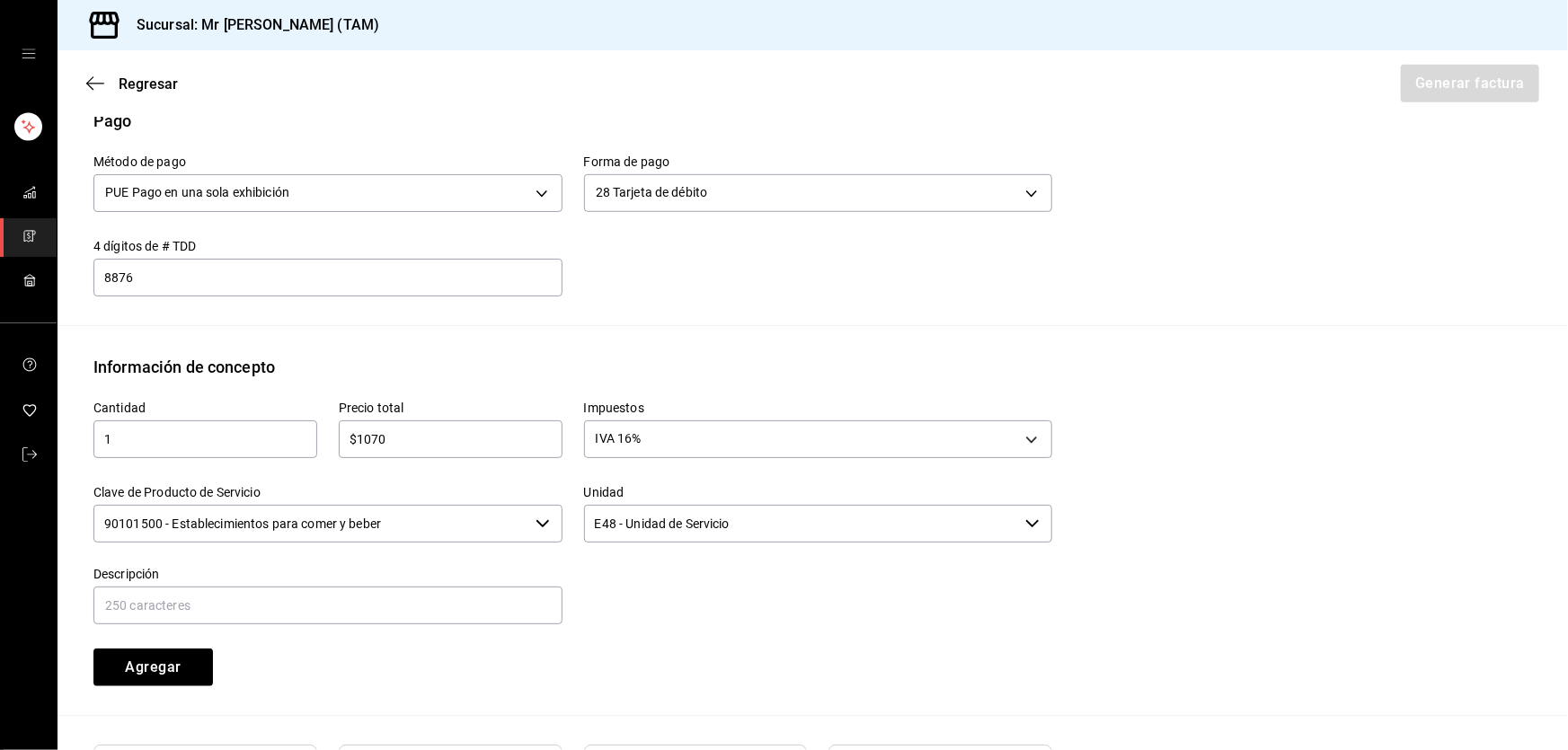
click at [440, 529] on input "90101500 - Establecimientos para comer y beber" at bounding box center [310, 524] width 435 height 38
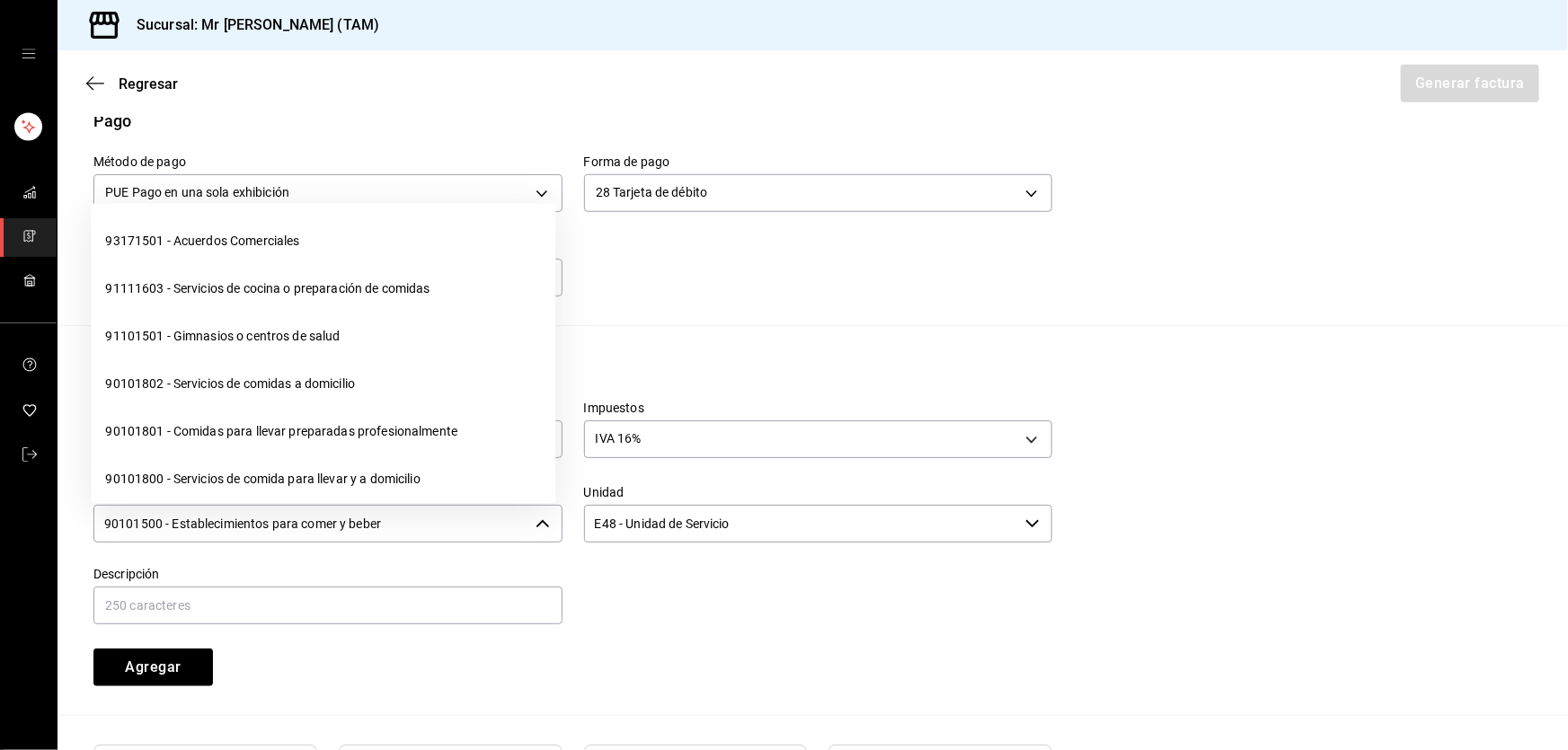
click at [440, 529] on input "90101500 - Establecimientos para comer y beber" at bounding box center [310, 524] width 435 height 38
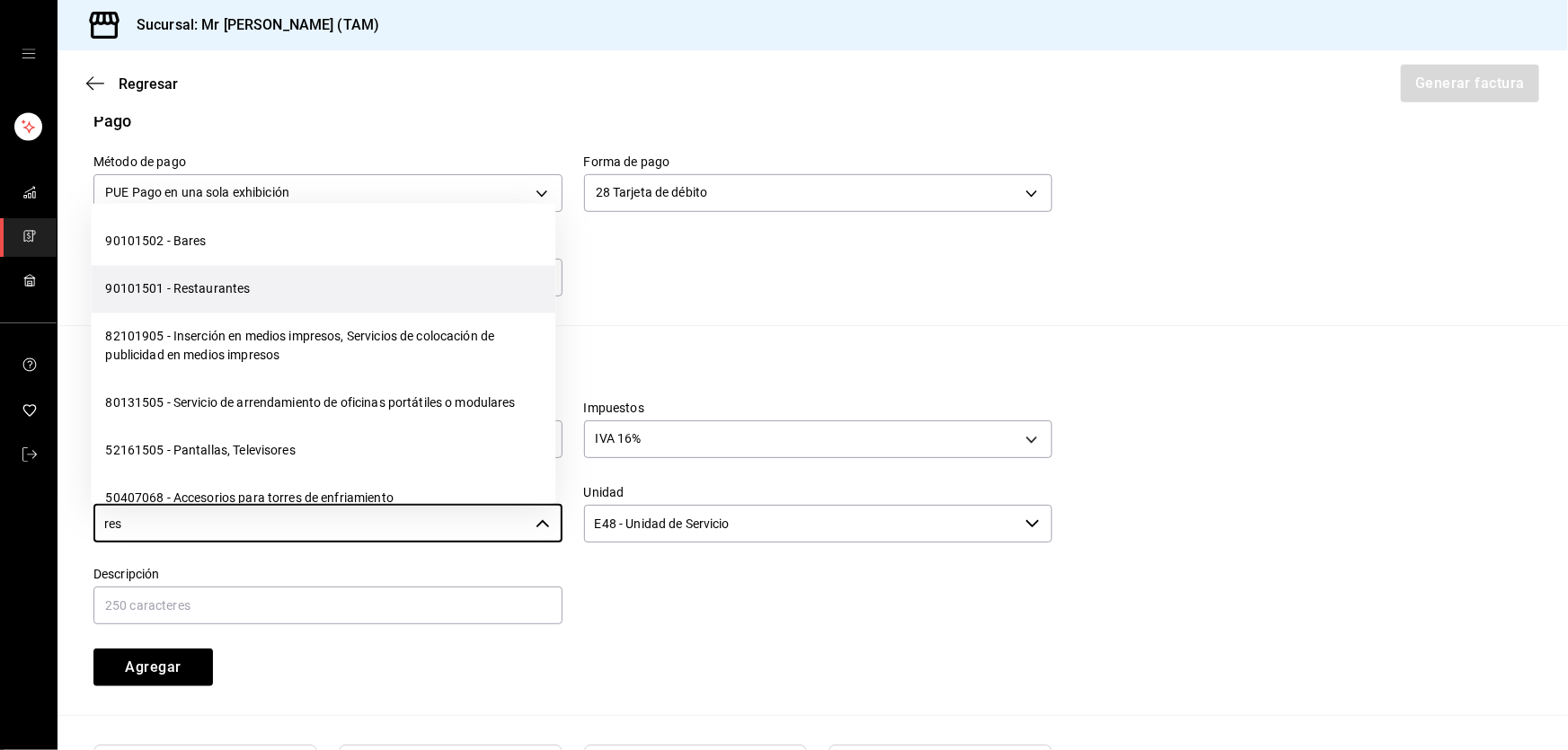
click at [215, 278] on li "90101501 - Restaurantes" at bounding box center [323, 289] width 464 height 47
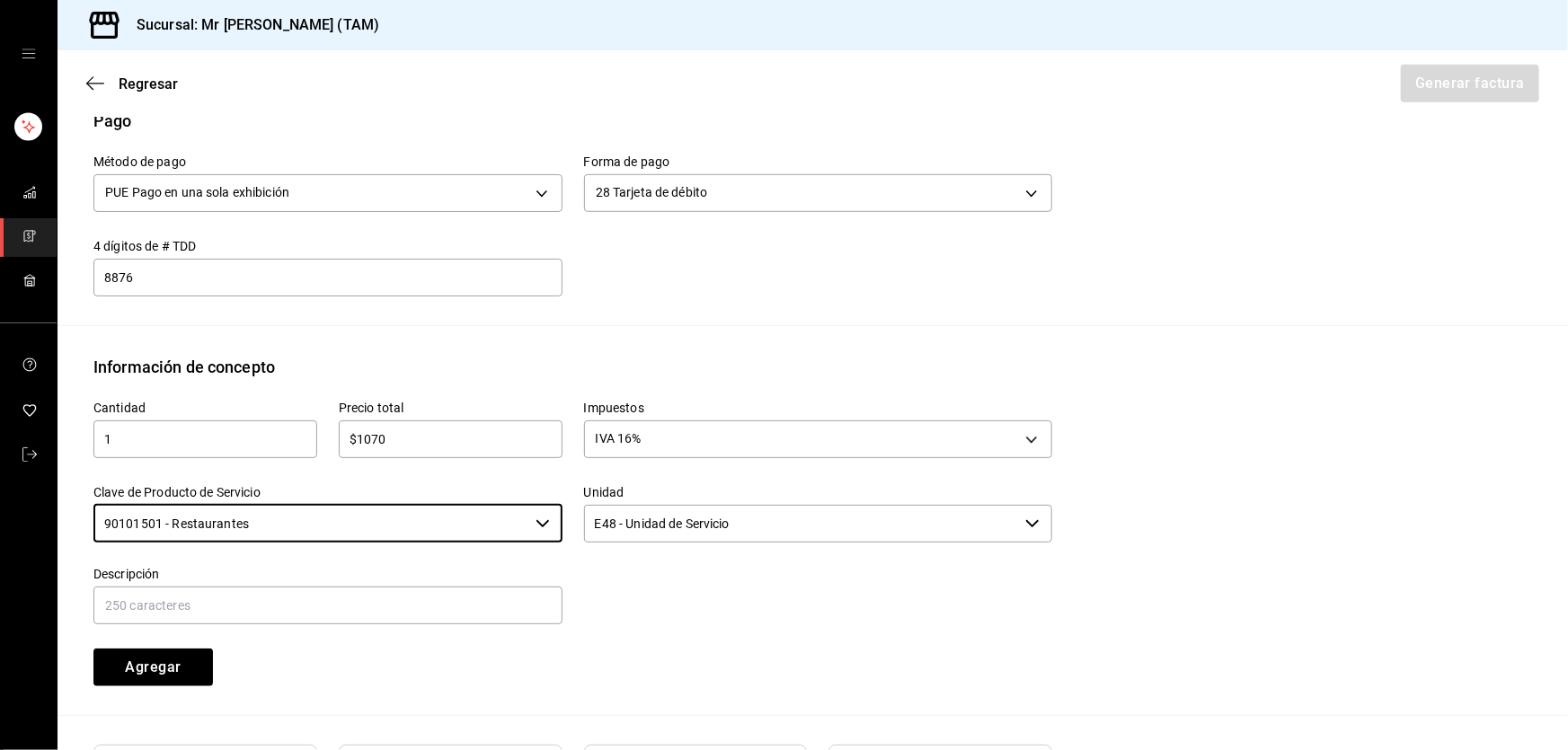
type input "90101501 - Restaurantes"
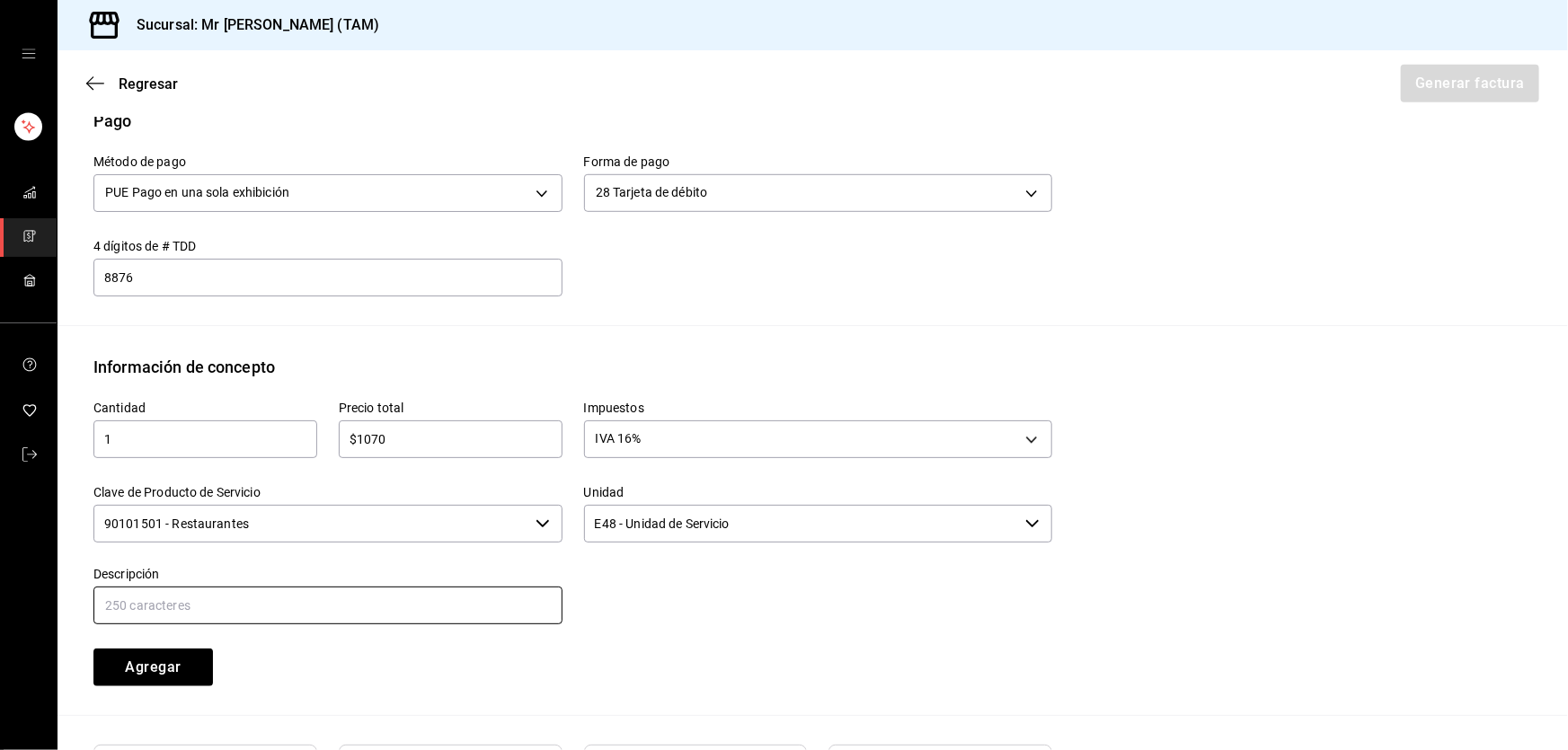
click at [424, 602] on input "text" at bounding box center [327, 606] width 469 height 38
click at [218, 602] on input "CONSUMO DEL DIA [DATE]" at bounding box center [327, 606] width 469 height 38
click at [408, 604] on input "CONSUMO DEL DIA [DATE]" at bounding box center [327, 606] width 469 height 38
type input "CONSUMO DEL DIA [DATE]"
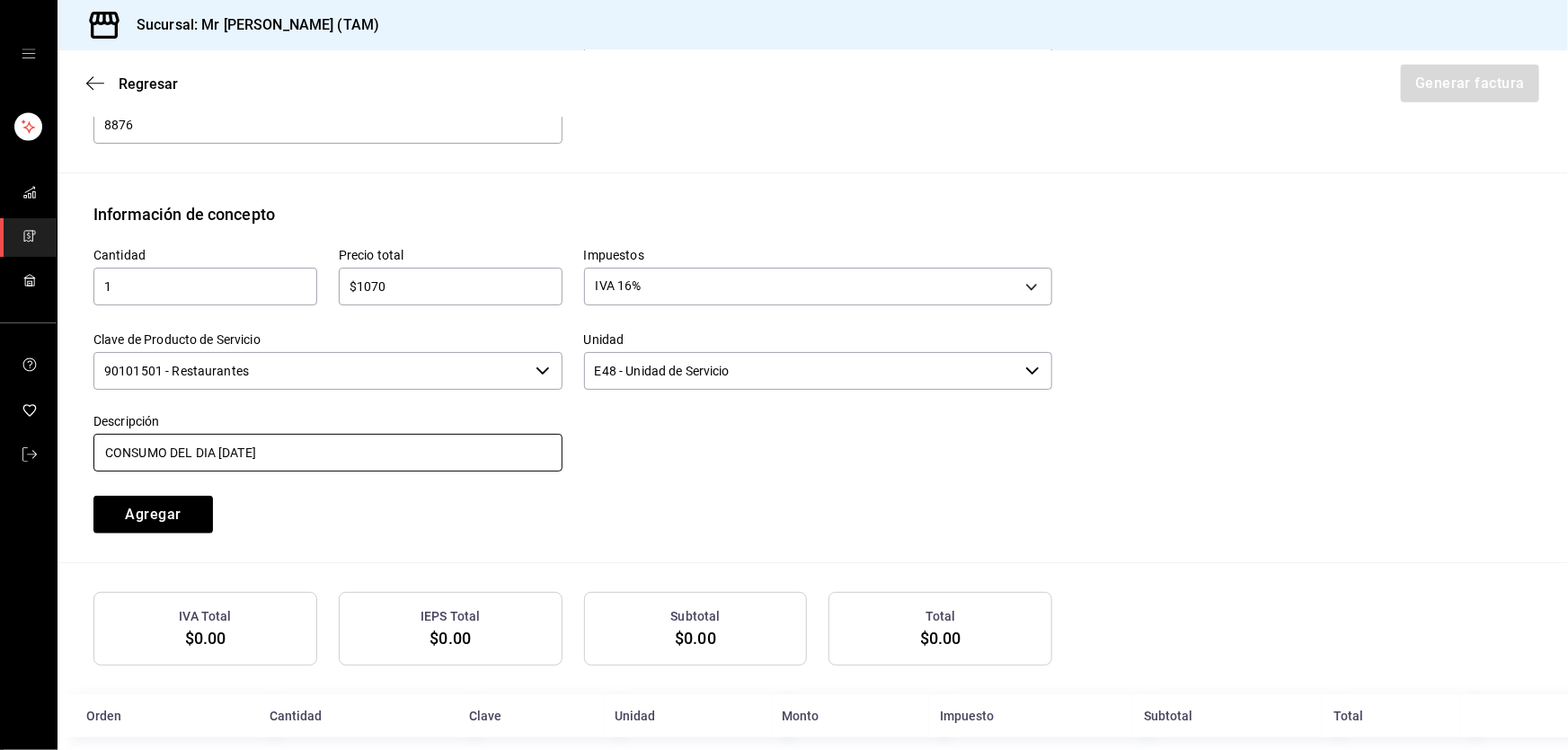
scroll to position [735, 0]
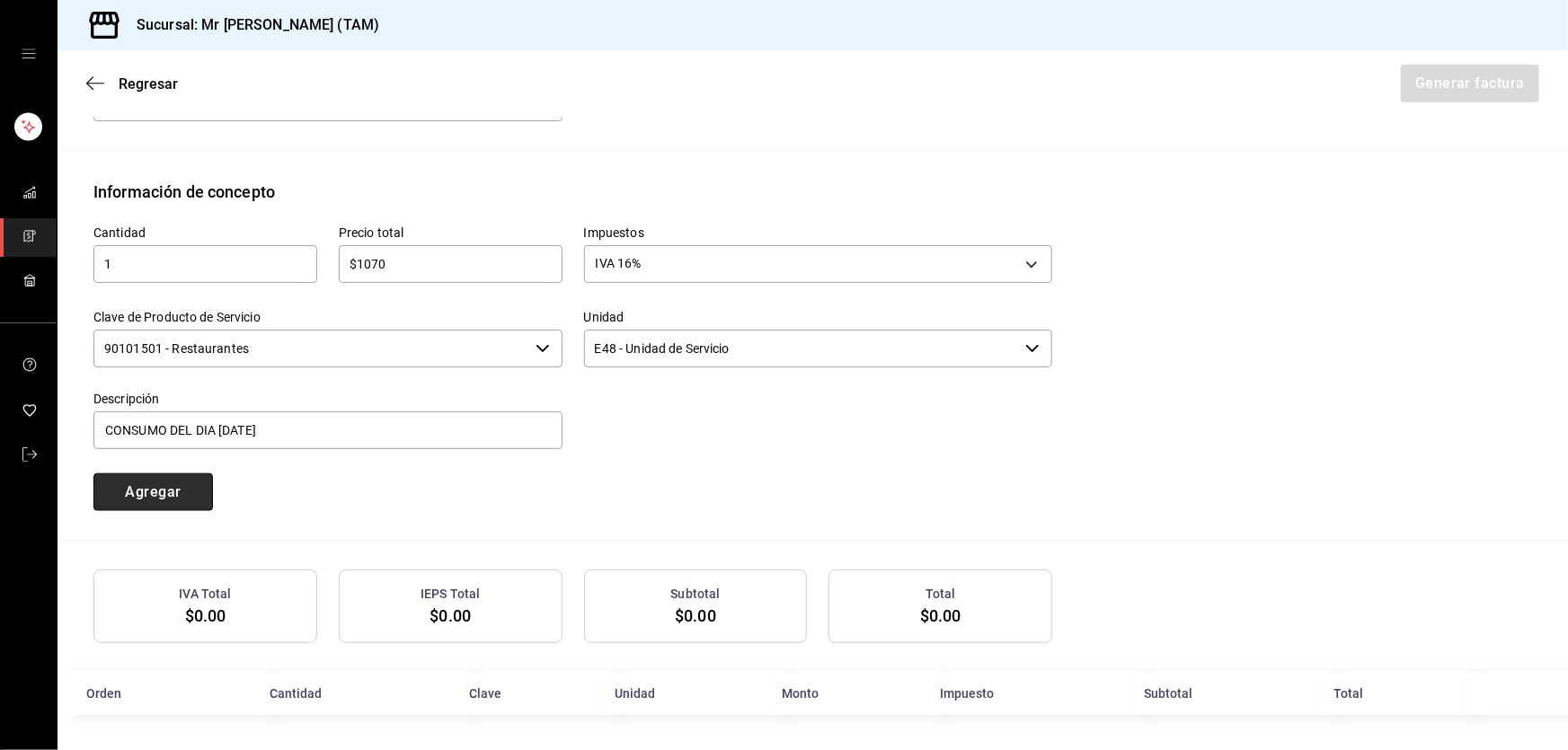
click at [146, 493] on button "Agregar" at bounding box center [153, 492] width 120 height 38
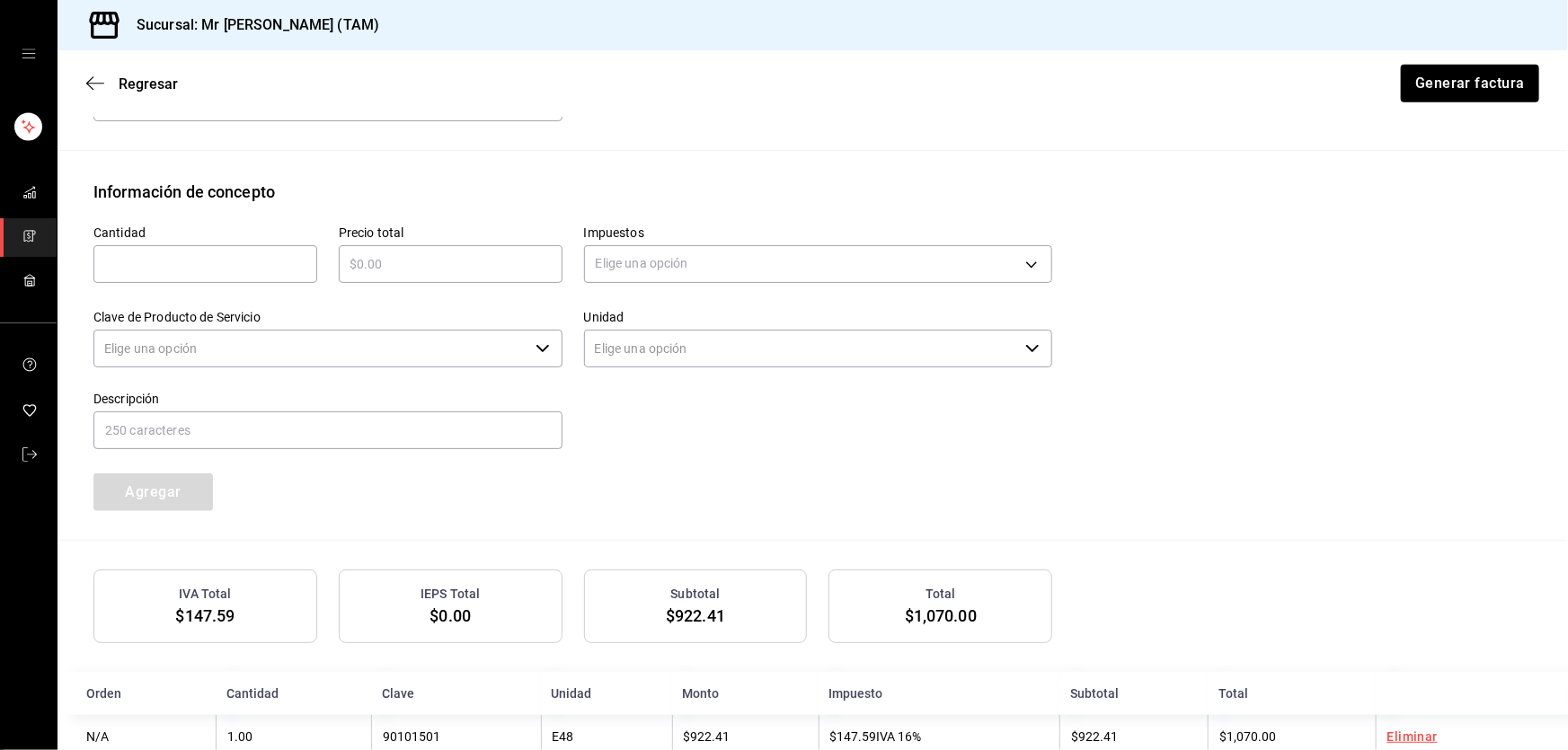
type input "90101500 - Establecimientos para comer y beber"
type input "E48 - Unidad de Servicio"
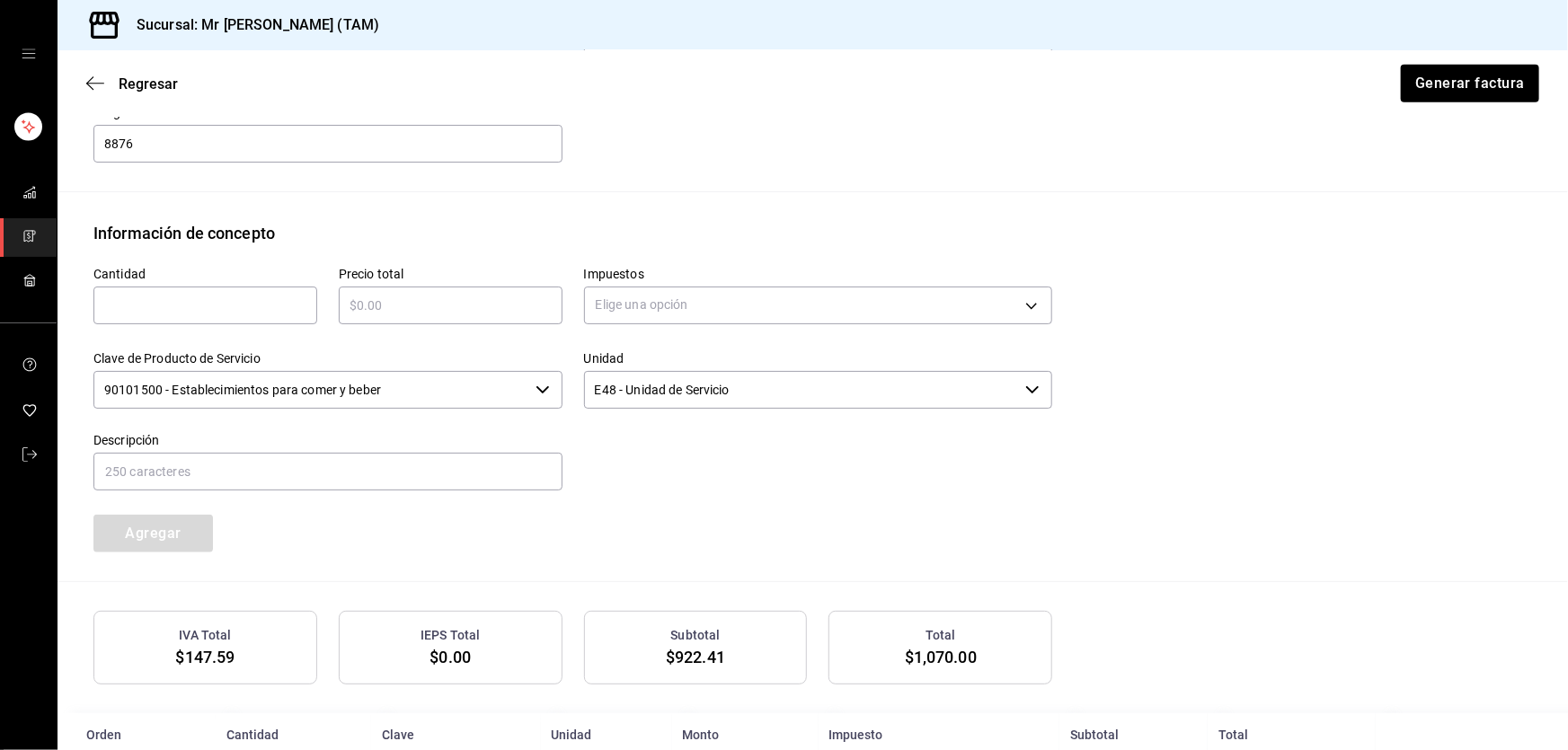
scroll to position [780, 0]
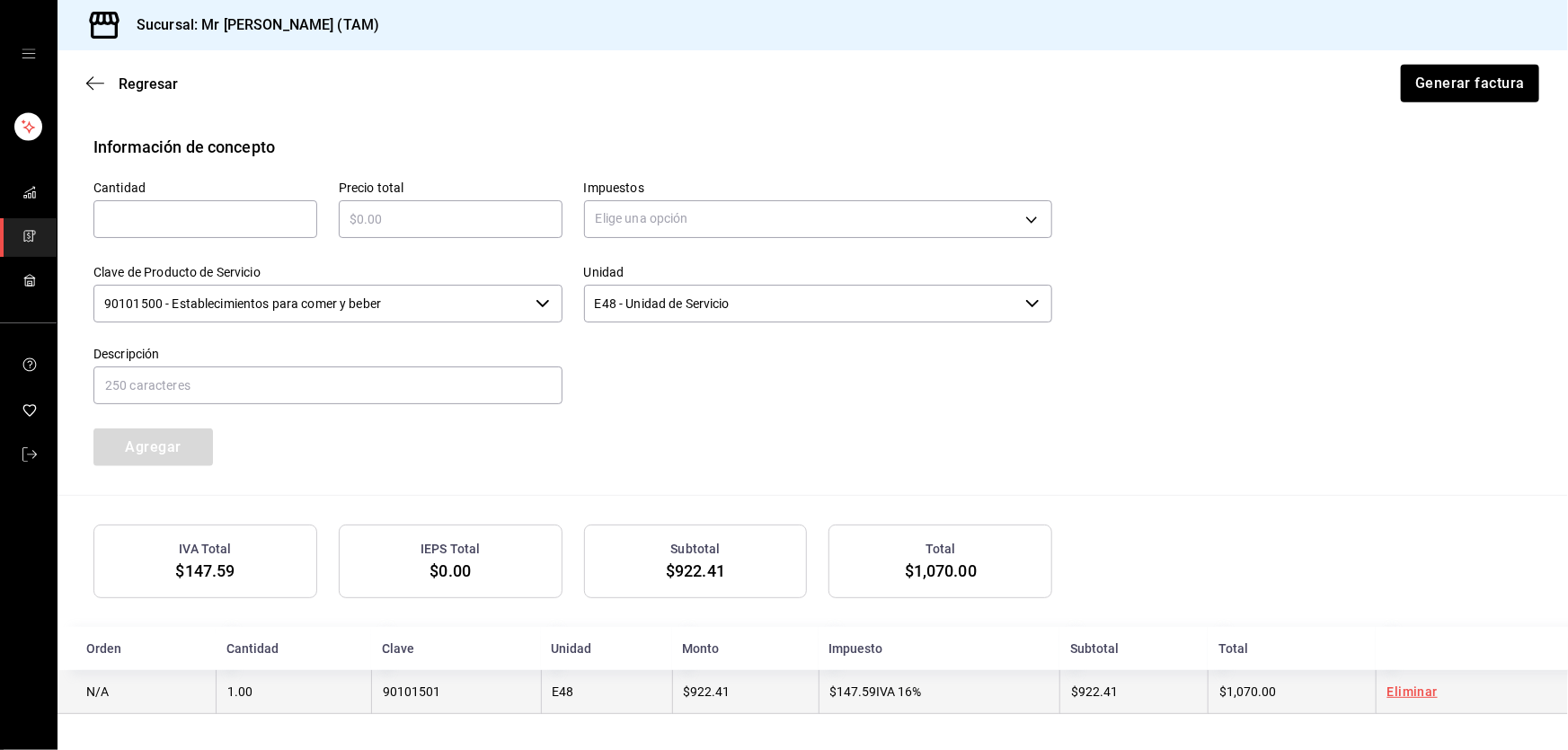
click at [742, 710] on td "$922.41" at bounding box center [744, 692] width 146 height 44
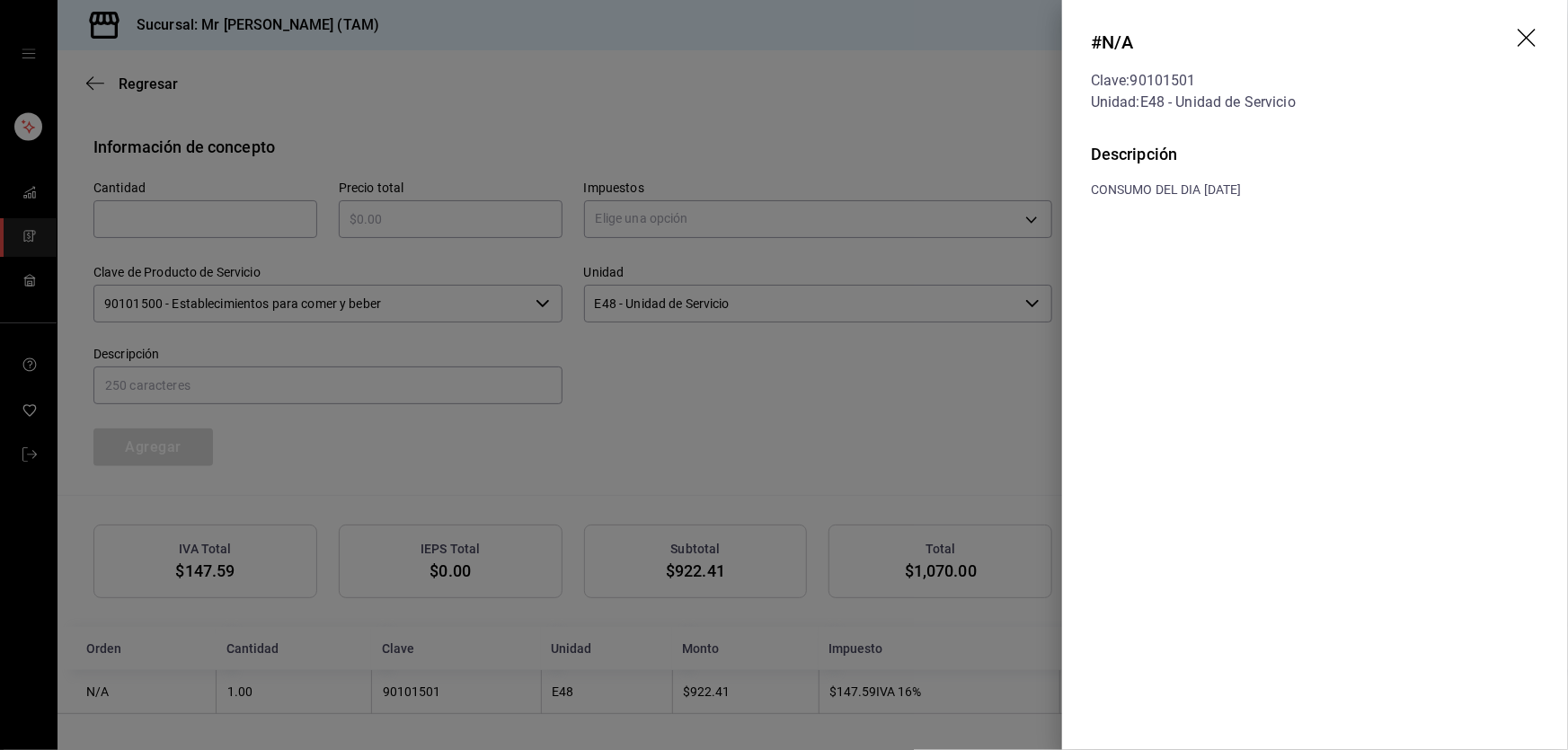
click at [1531, 37] on icon "drag" at bounding box center [1528, 39] width 22 height 22
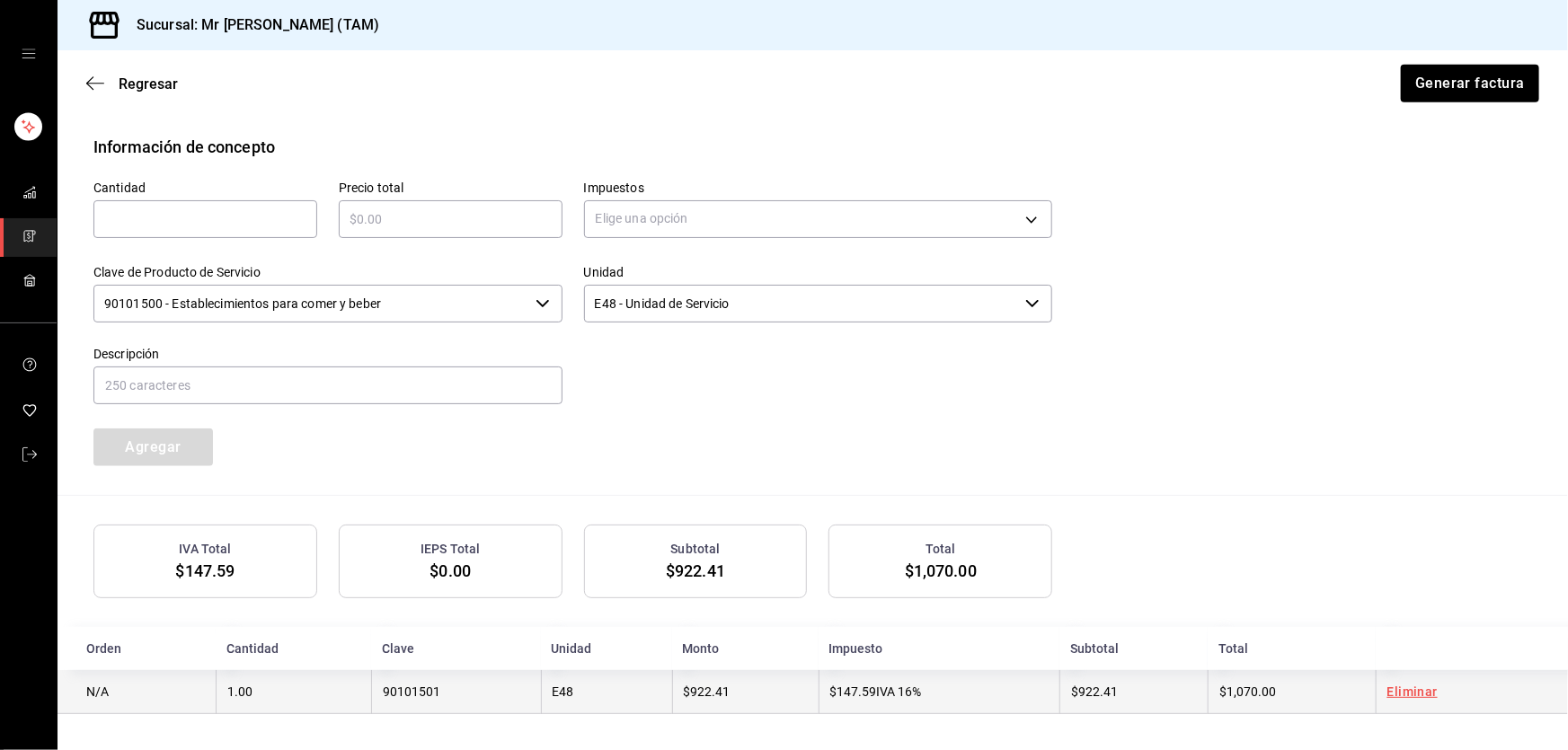
click at [1073, 688] on span "$922.41" at bounding box center [1094, 692] width 47 height 14
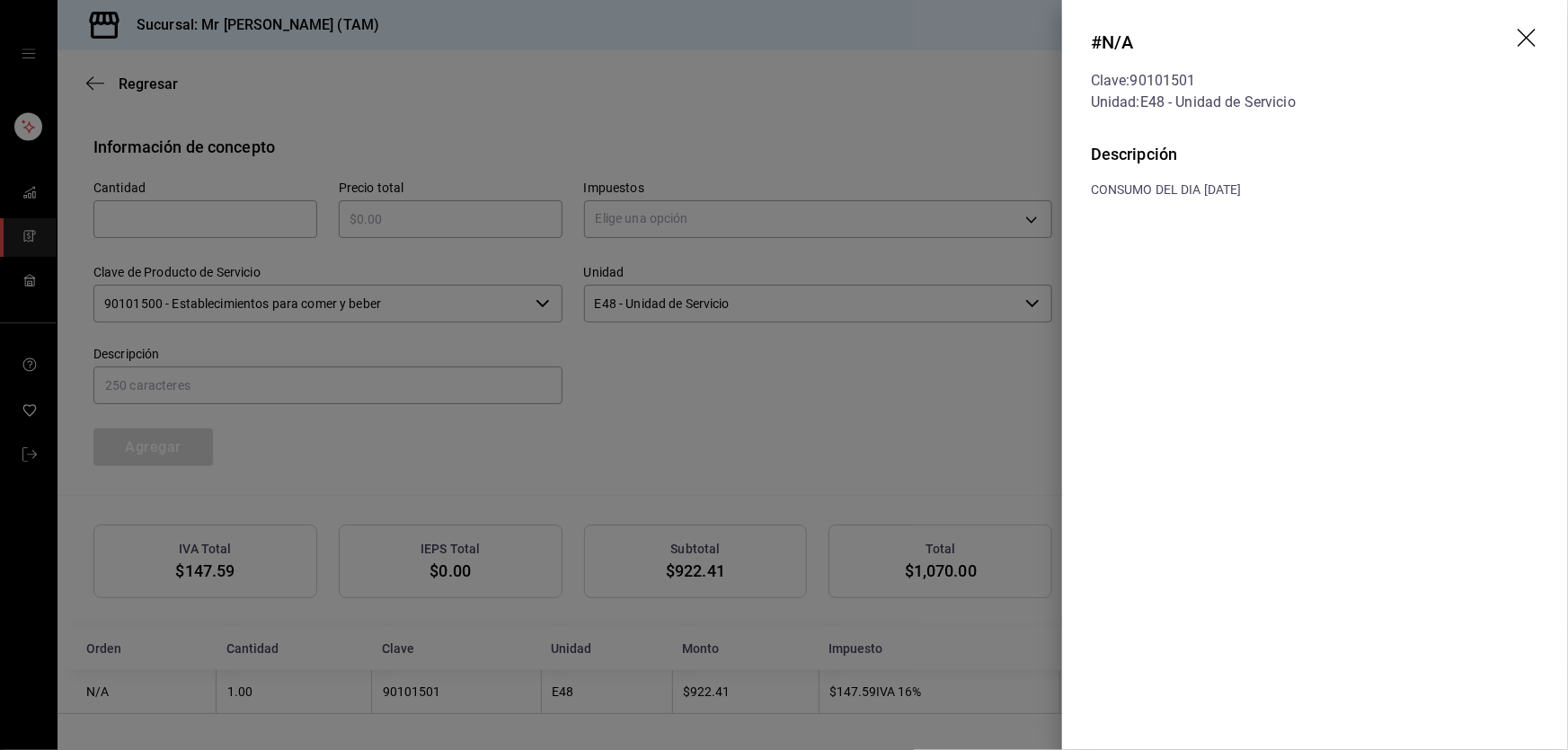
click at [1514, 45] on header "# N/A Clave: 90101501 Unidad: E48 - Unidad de Servicio" at bounding box center [1315, 71] width 506 height 142
click at [1527, 44] on icon "drag" at bounding box center [1528, 39] width 22 height 22
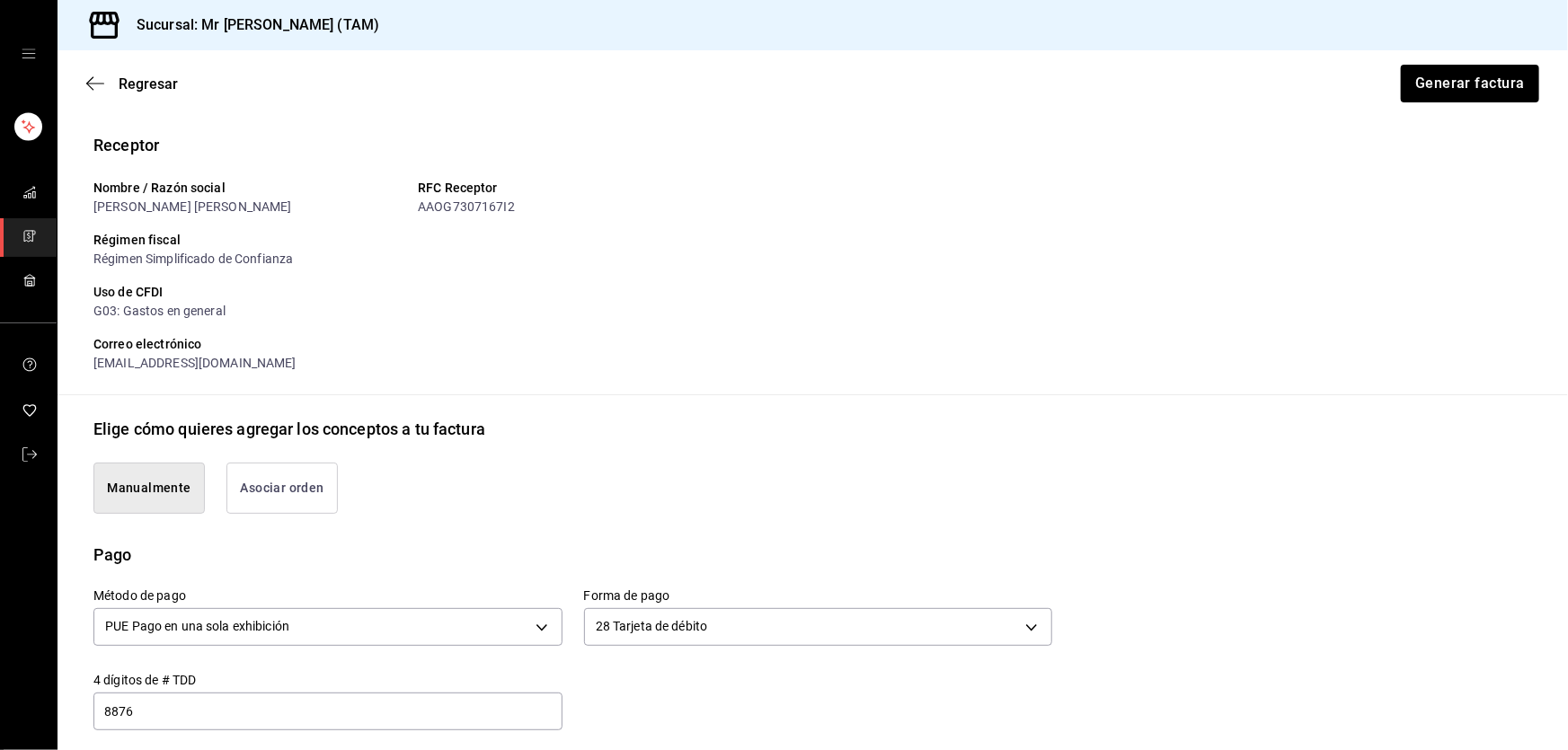
scroll to position [0, 0]
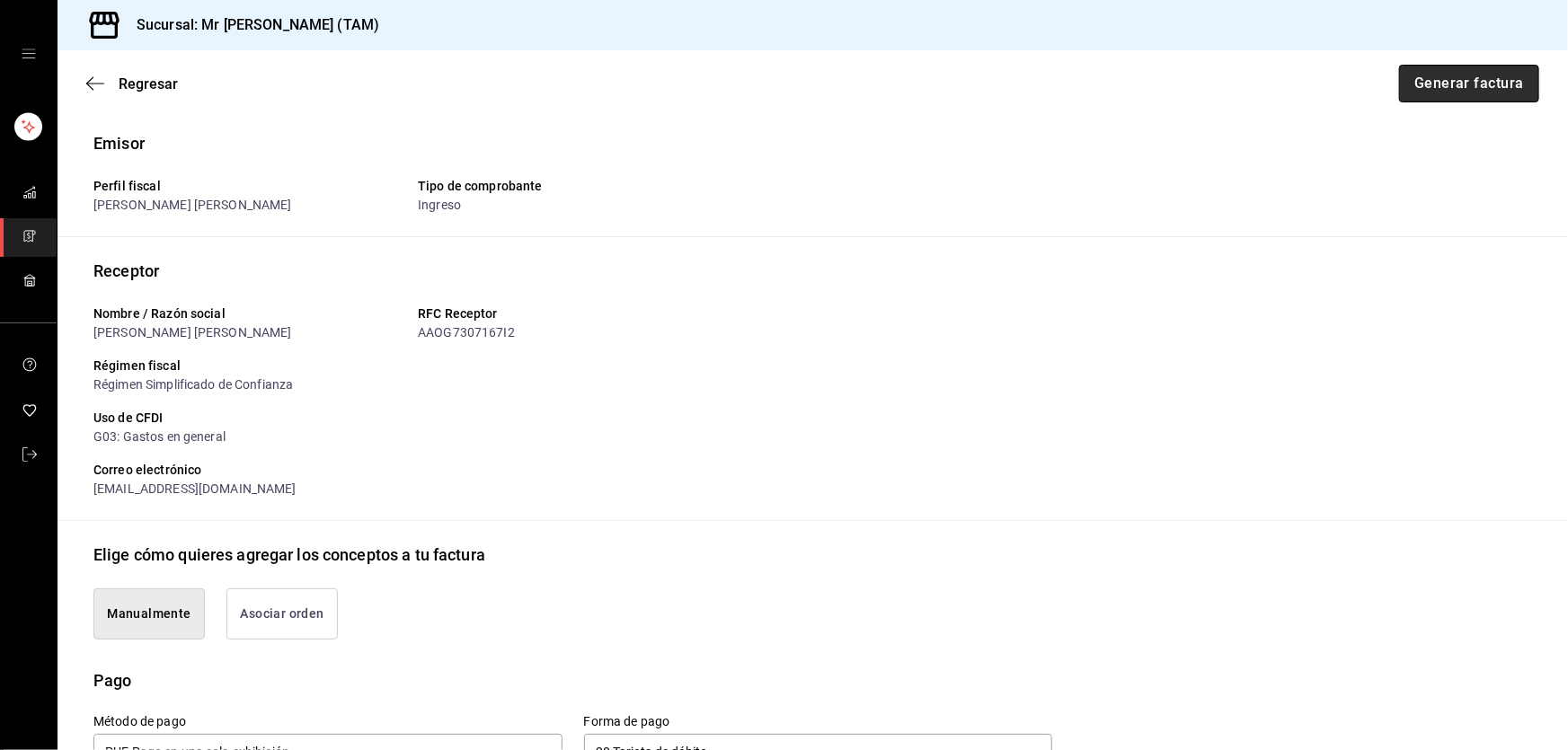
click at [1471, 77] on button "Generar factura" at bounding box center [1469, 84] width 141 height 38
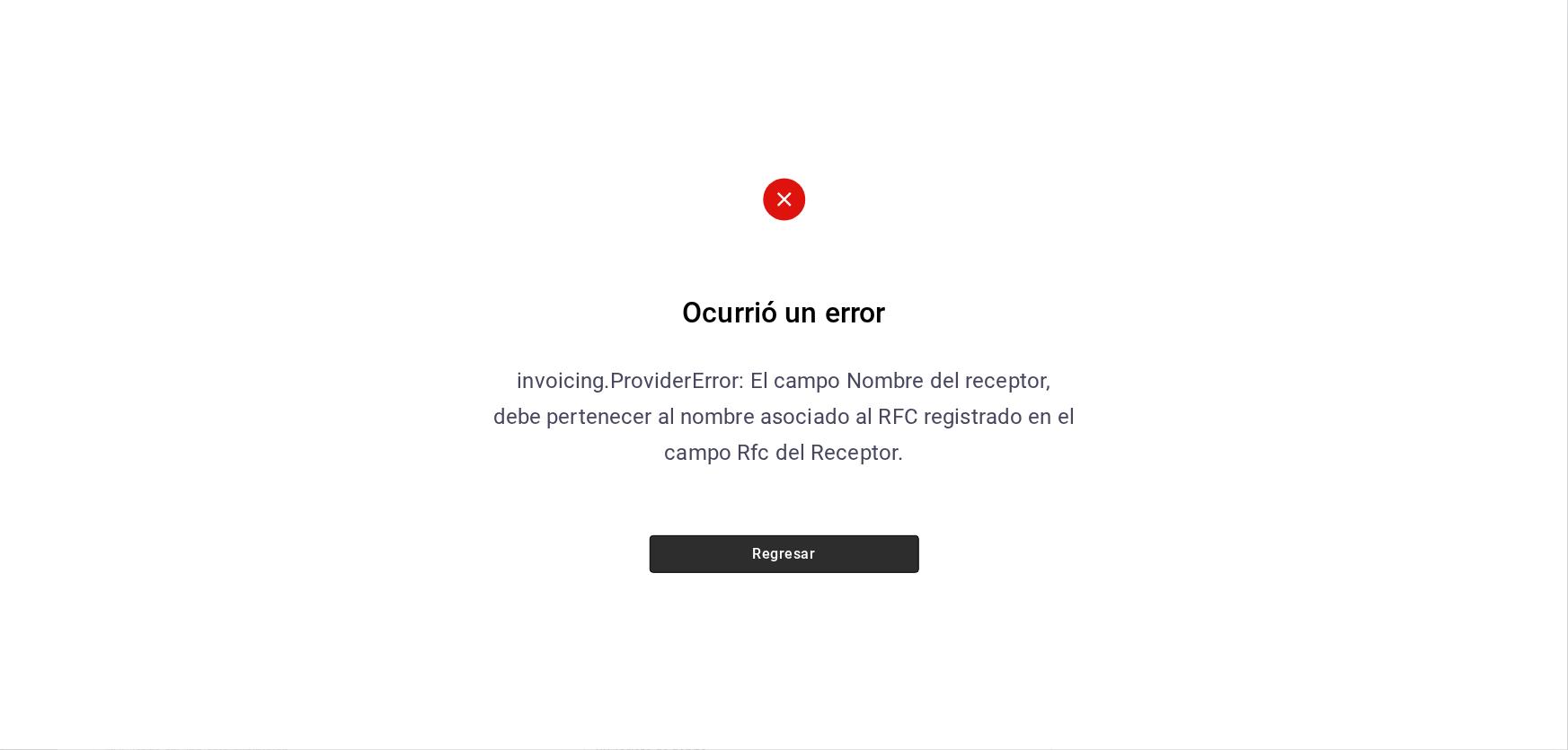
click at [795, 548] on button "Regresar" at bounding box center [785, 555] width 270 height 38
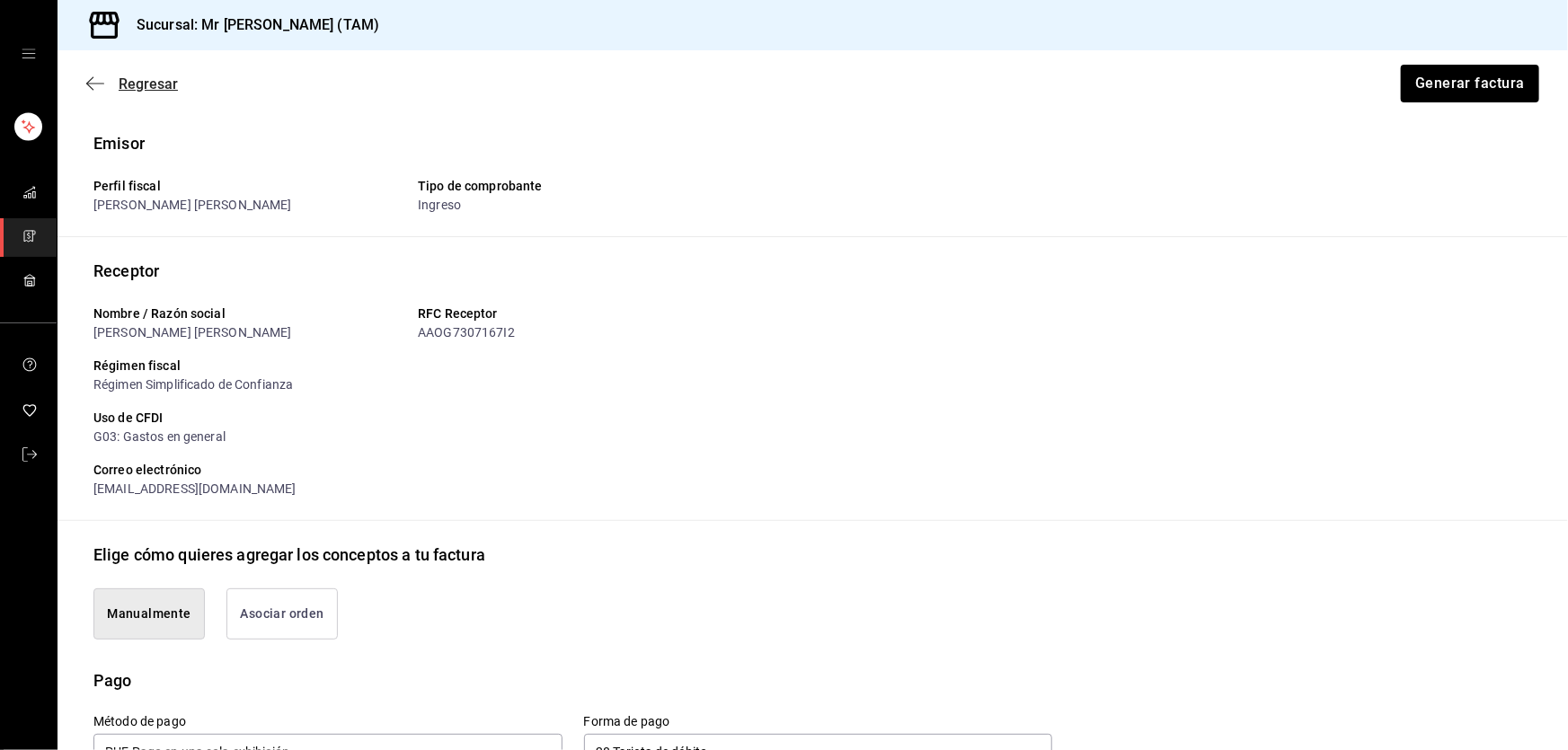
click at [100, 80] on icon "button" at bounding box center [94, 83] width 18 height 16
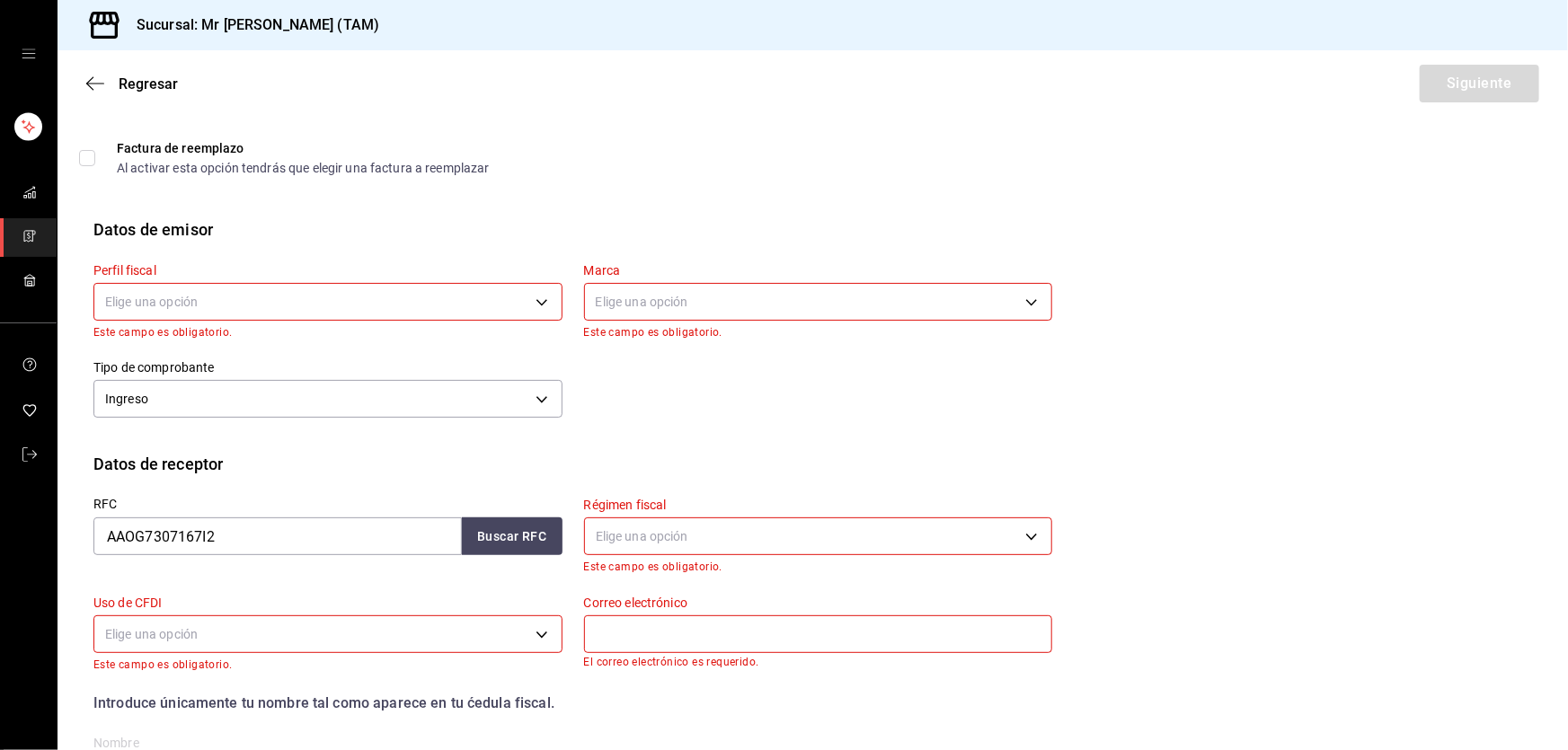
scroll to position [81, 0]
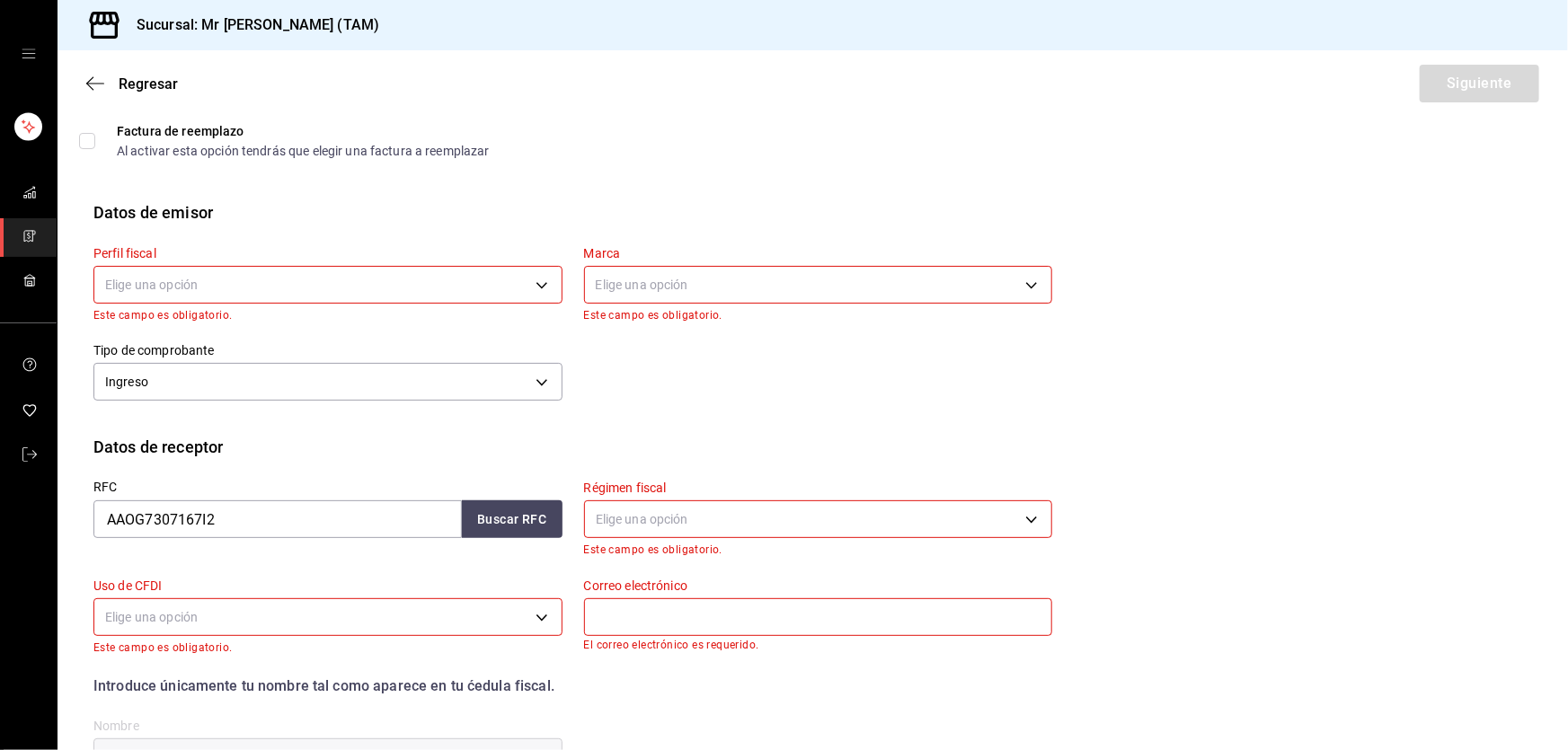
click at [468, 278] on body "Sucursal: Mr [PERSON_NAME] (TAM) Regresar Siguiente Factura general Realiza tus…" at bounding box center [784, 375] width 1568 height 750
click at [326, 367] on li "[PERSON_NAME] [PERSON_NAME]" at bounding box center [325, 375] width 463 height 33
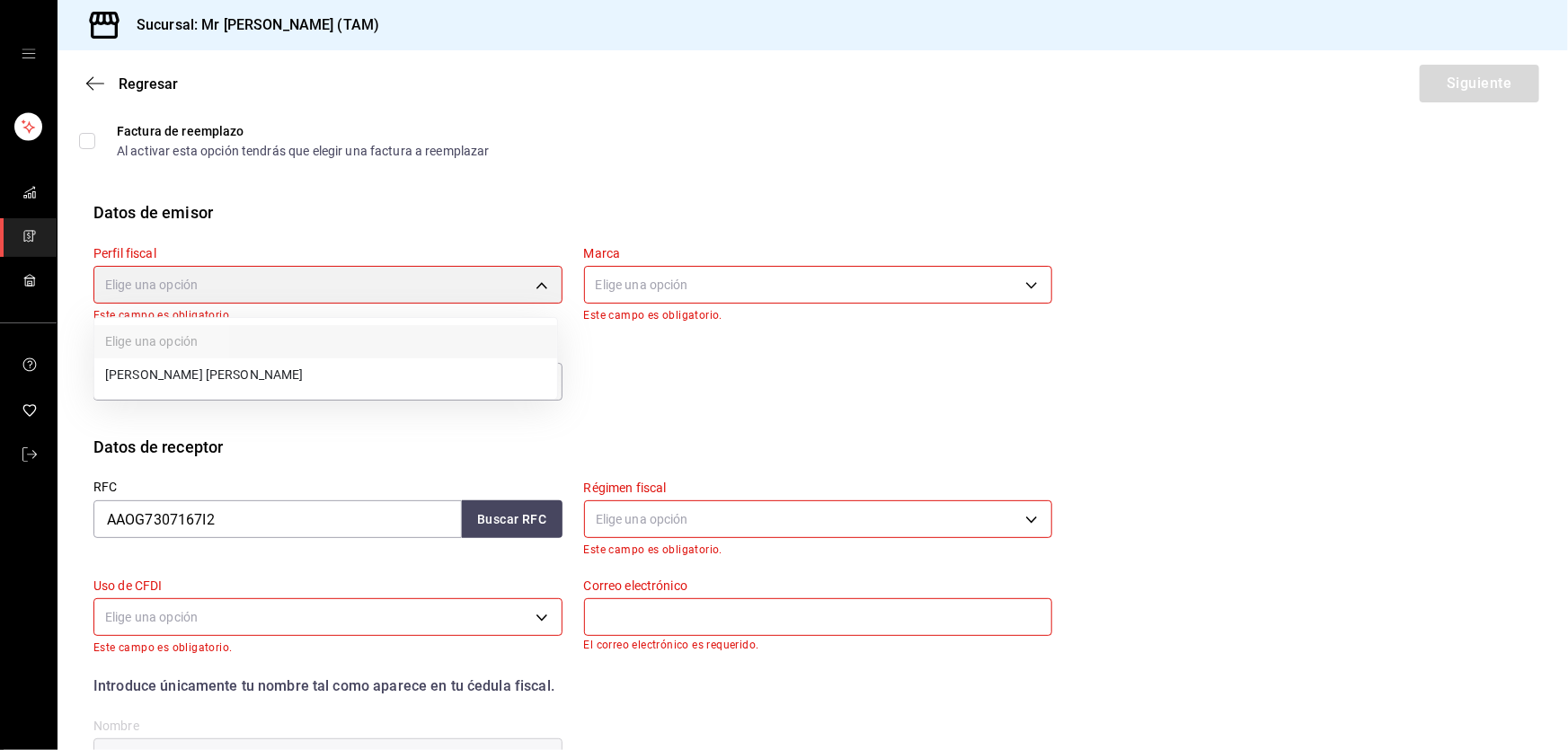
type input "81e23790-b5c9-42c9-a779-7127cee00b47"
type input "7082ddc5-3cea-471a-bd4f-d41619b848f0"
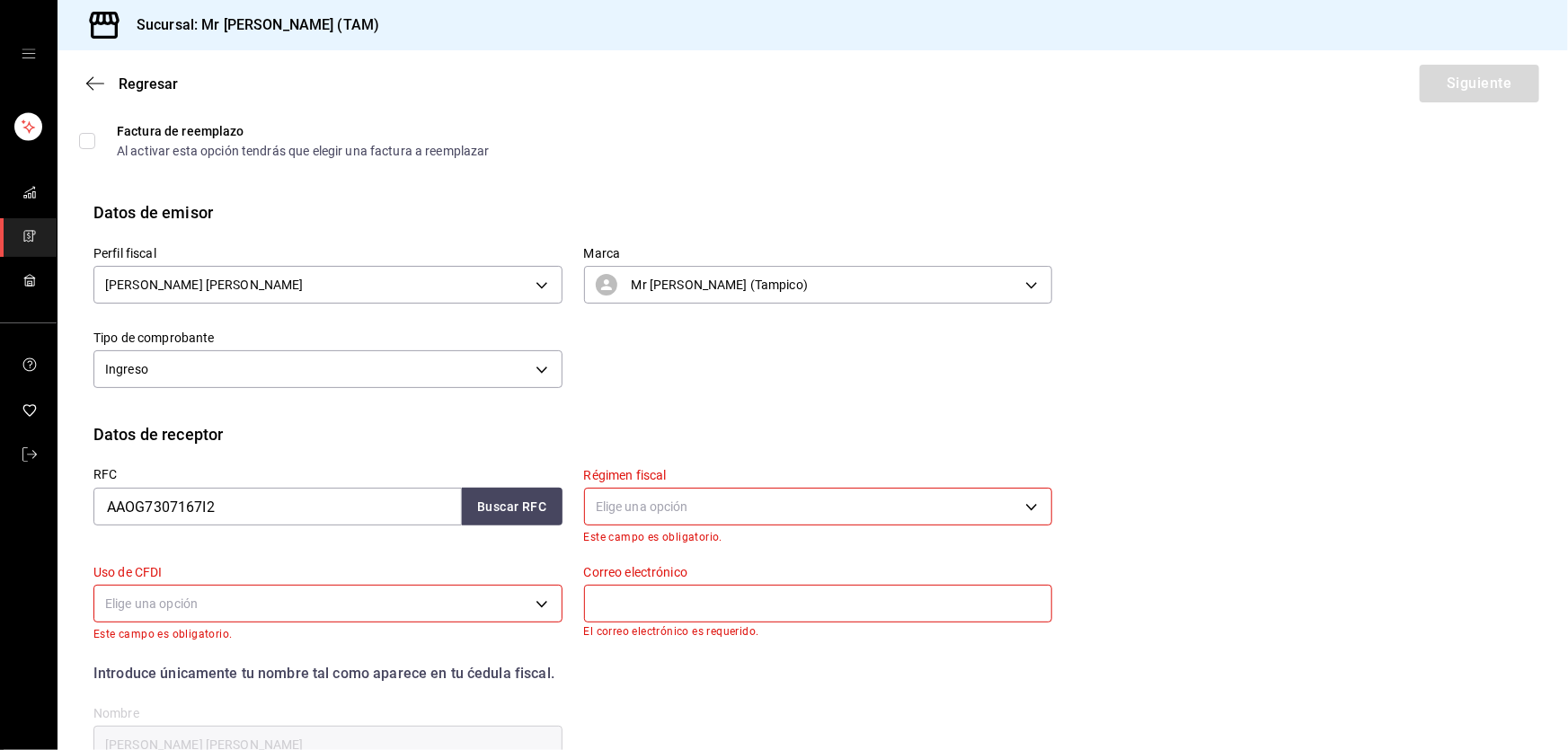
click at [524, 526] on div "RFC AAOG7307167I2 Buscar RFC" at bounding box center [317, 494] width 491 height 97
click at [520, 502] on button "Buscar RFC" at bounding box center [512, 507] width 101 height 38
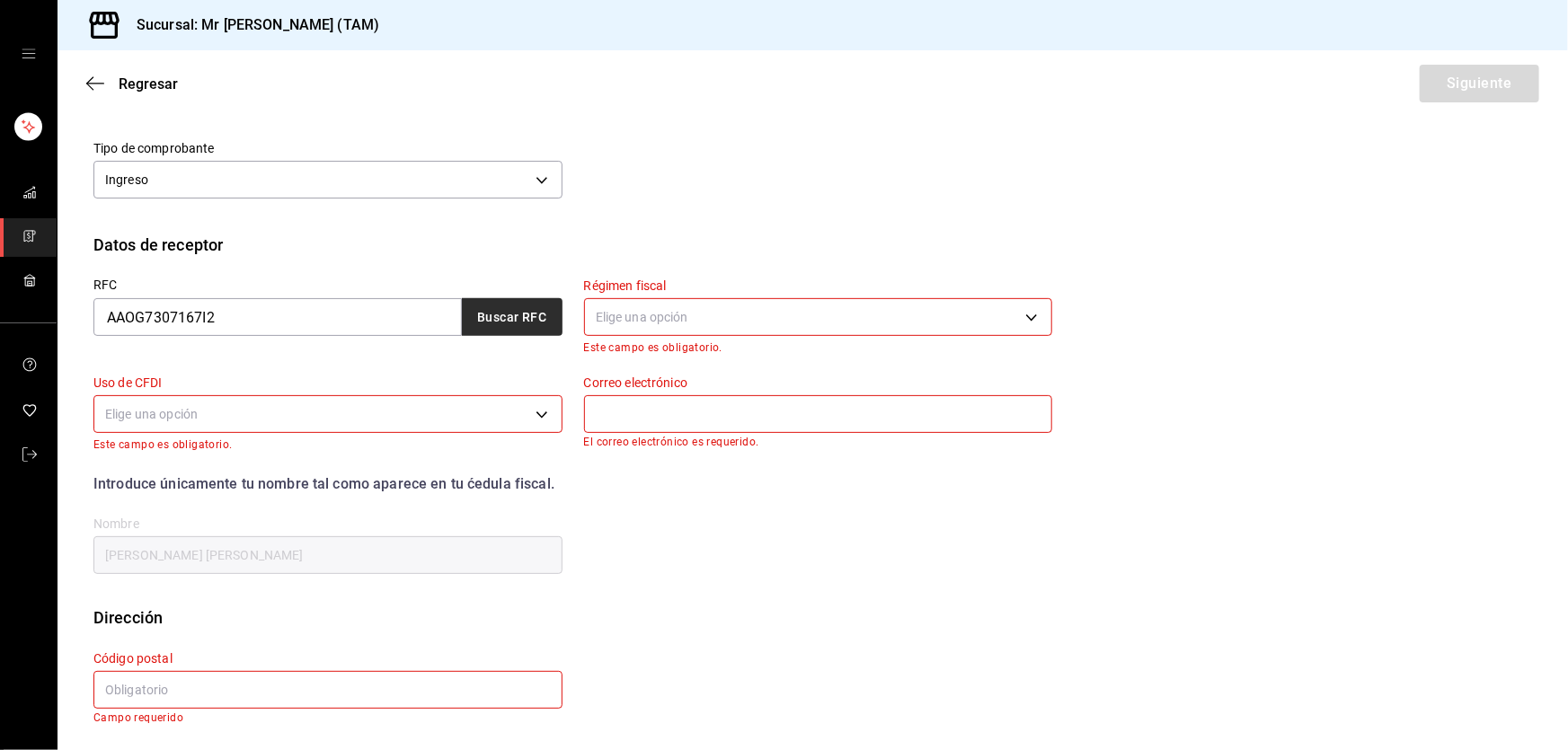
scroll to position [273, 0]
click at [309, 408] on body "Sucursal: Mr [PERSON_NAME] (TAM) Regresar Siguiente Factura general Realiza tus…" at bounding box center [784, 375] width 1568 height 750
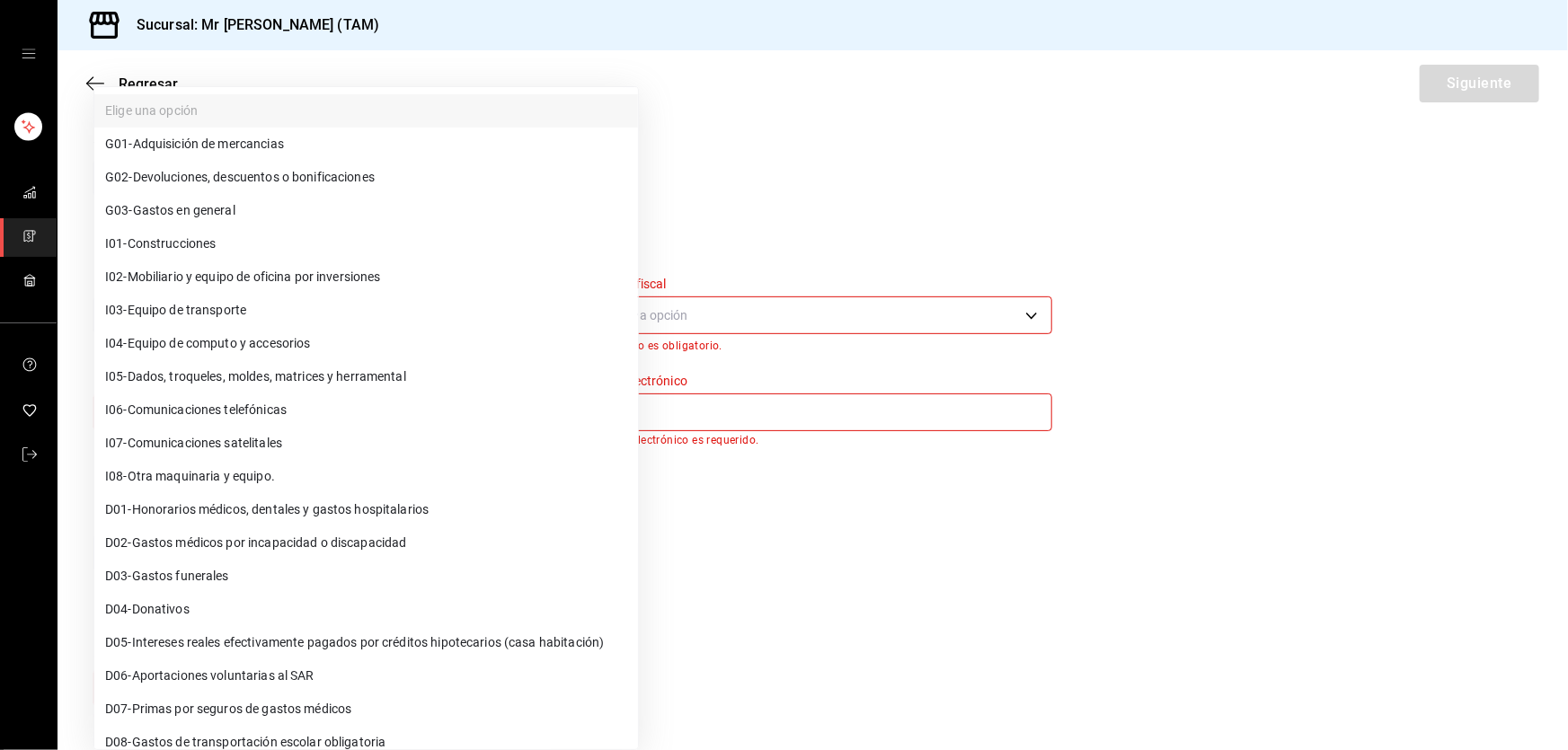
click at [208, 207] on span "G03 - Gastos en general" at bounding box center [170, 210] width 130 height 19
type input "G03"
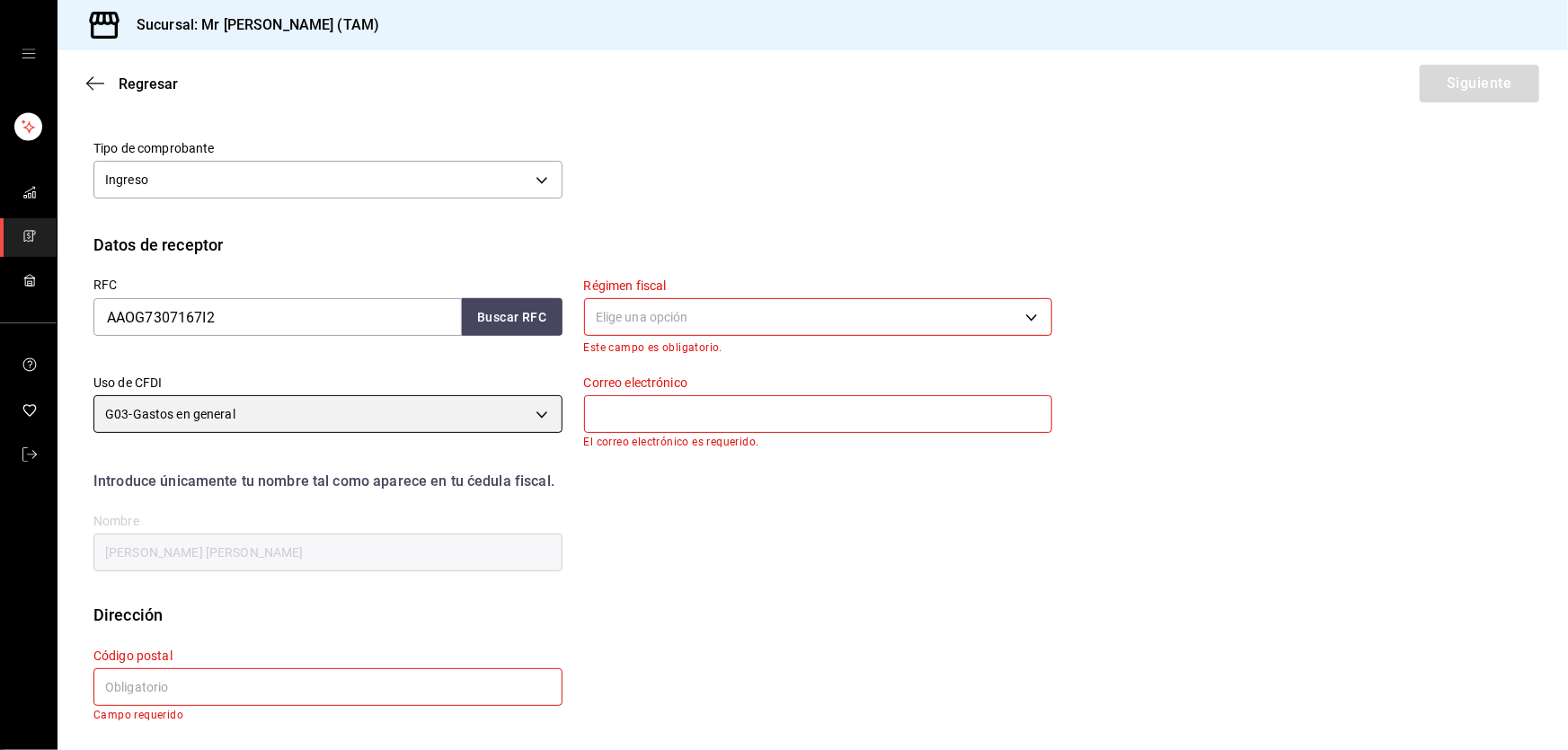
scroll to position [270, 0]
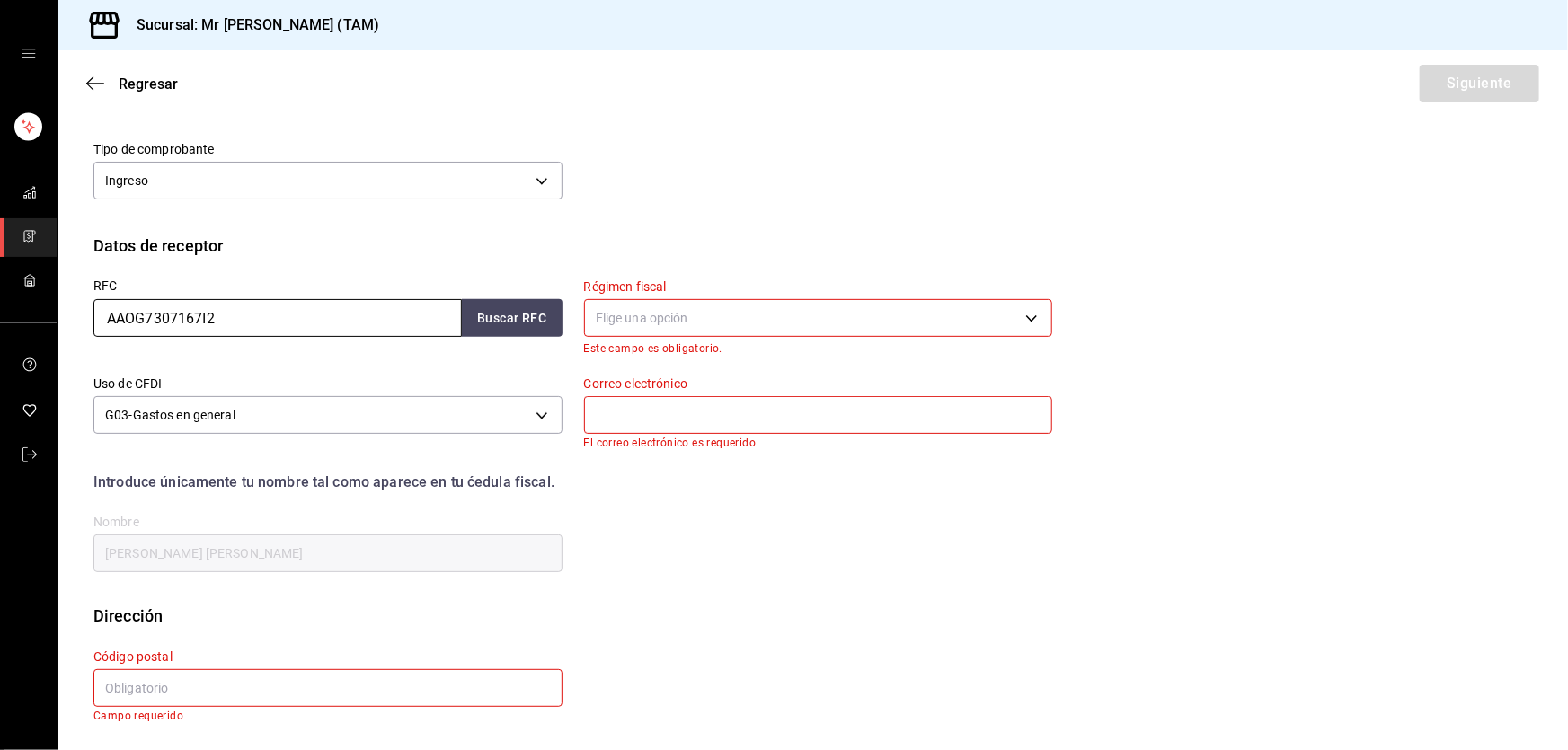
click at [359, 323] on input "AAOG7307167I2" at bounding box center [277, 318] width 369 height 38
click at [661, 308] on body "Sucursal: Mr [PERSON_NAME] (TAM) Regresar Siguiente Factura general Realiza tus…" at bounding box center [784, 375] width 1568 height 750
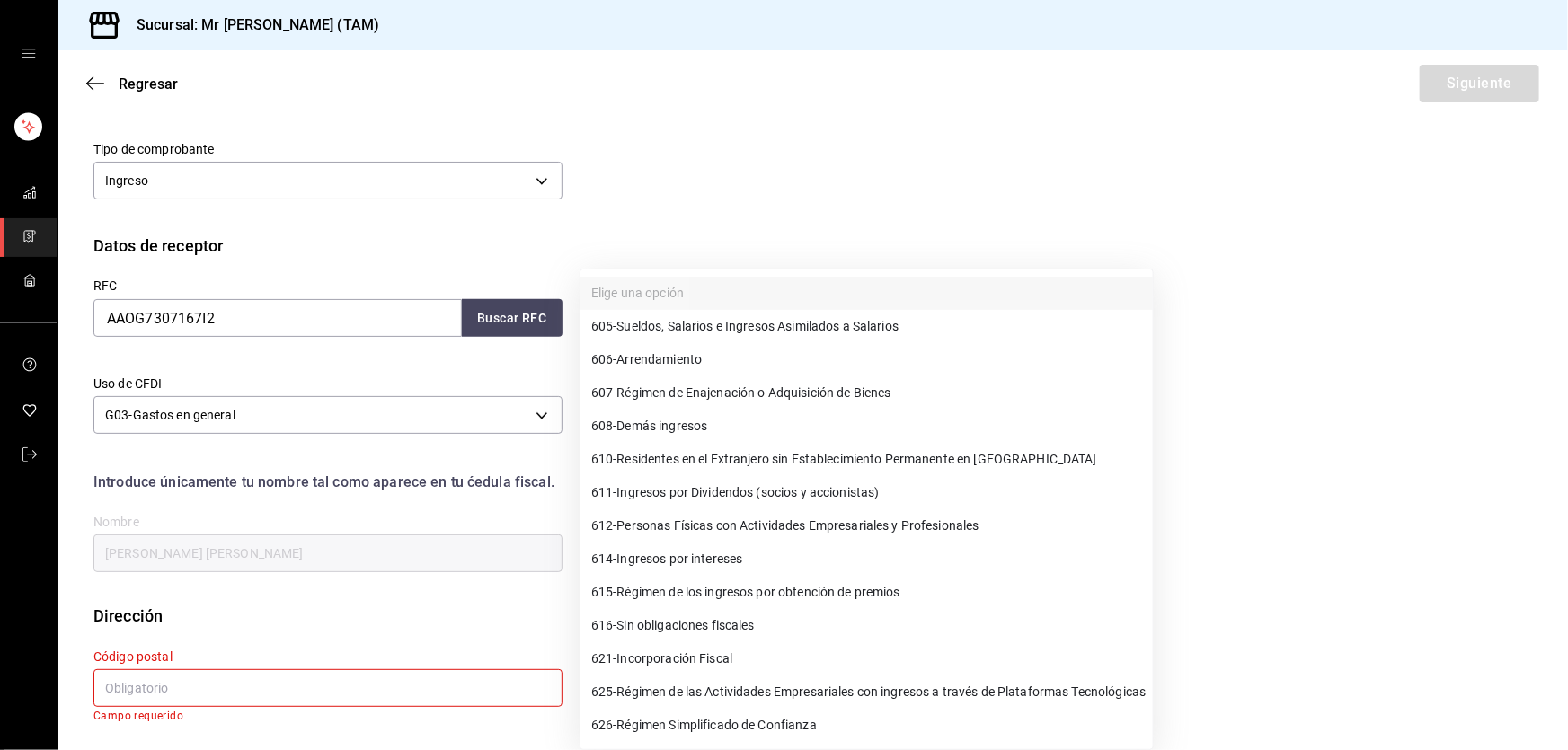
click at [635, 737] on li "626 - Régimen Simplificado de Confianza" at bounding box center [866, 725] width 573 height 33
type input "626"
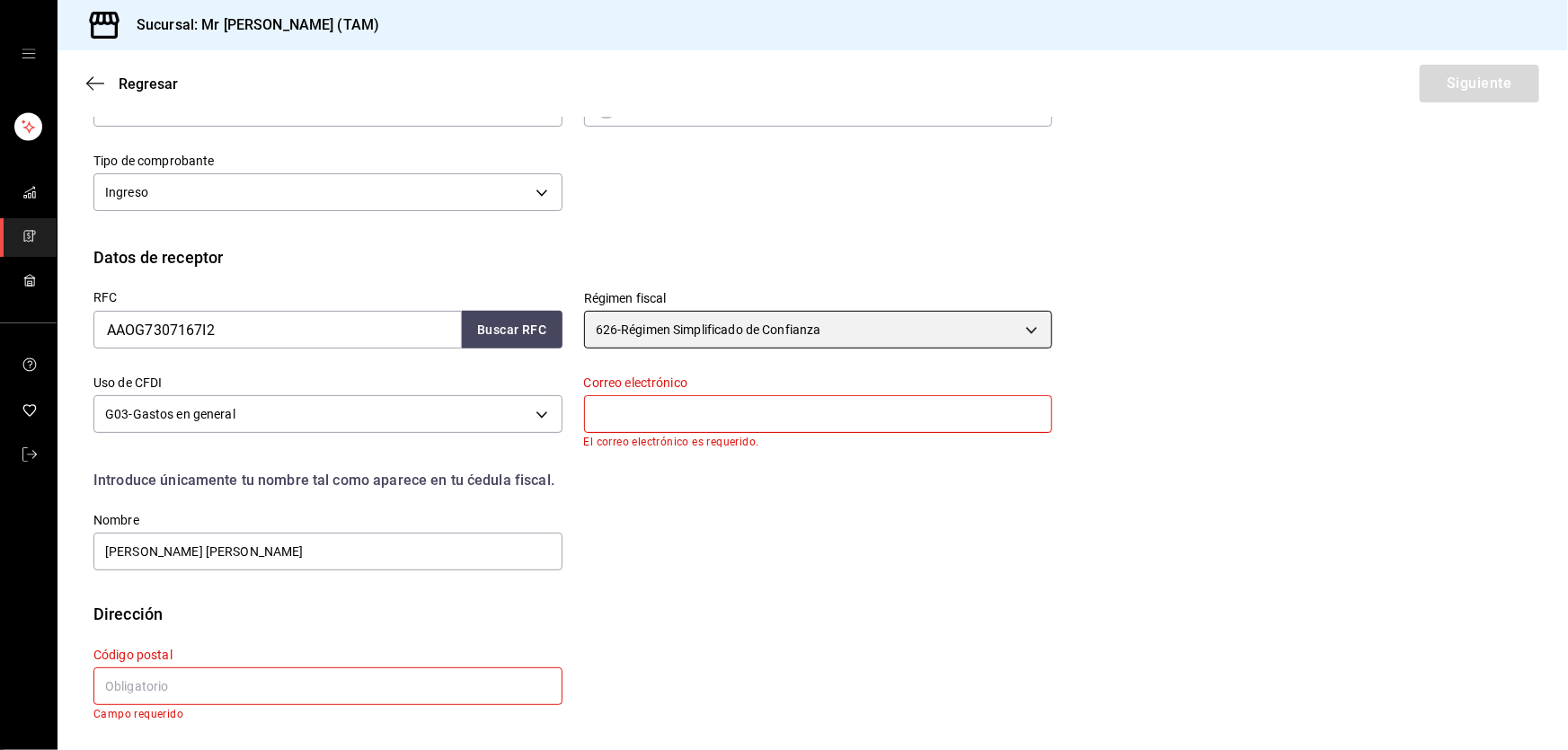
scroll to position [257, 0]
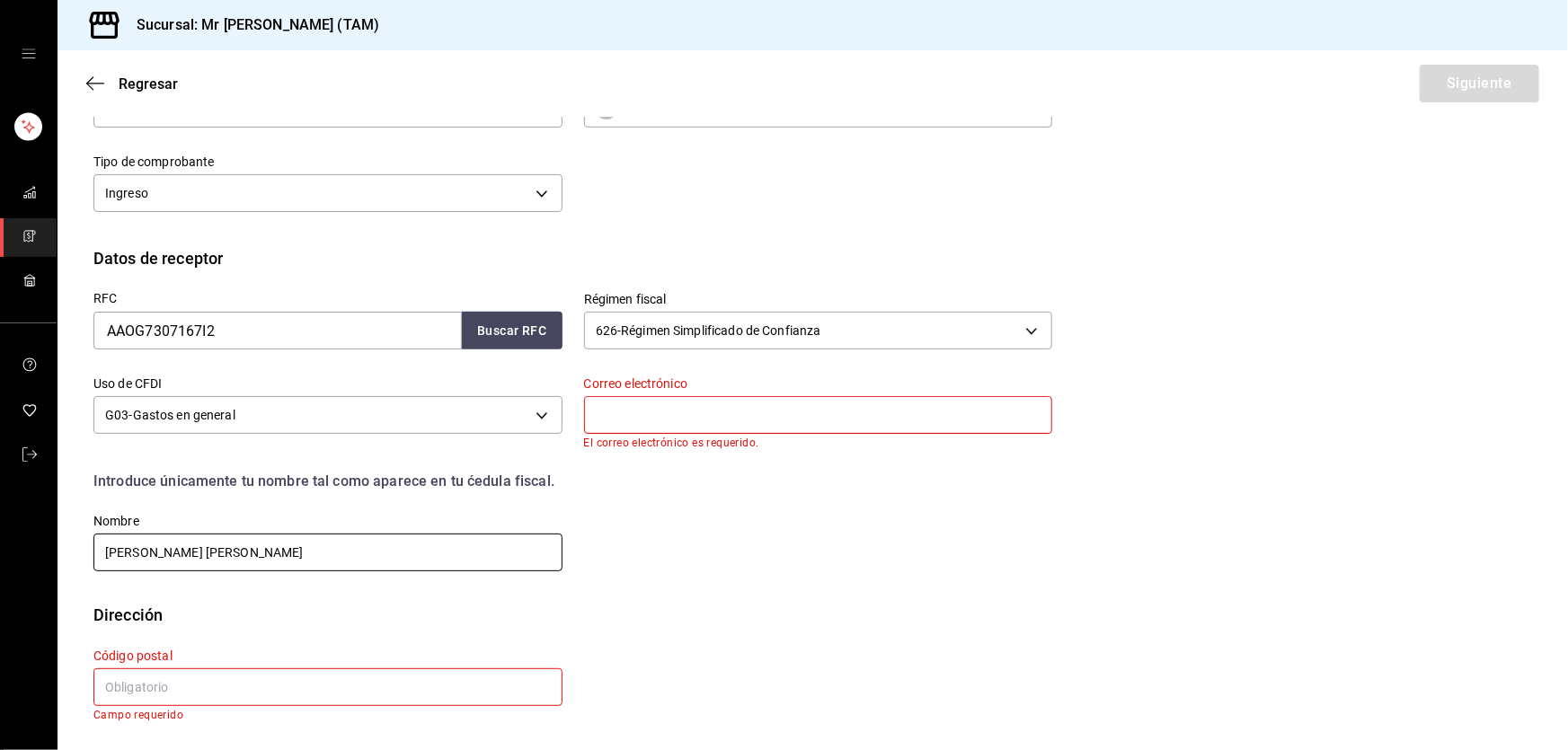
click at [341, 552] on input "[PERSON_NAME] [PERSON_NAME]" at bounding box center [327, 553] width 469 height 38
paste input "text"
type input "[PERSON_NAME]"
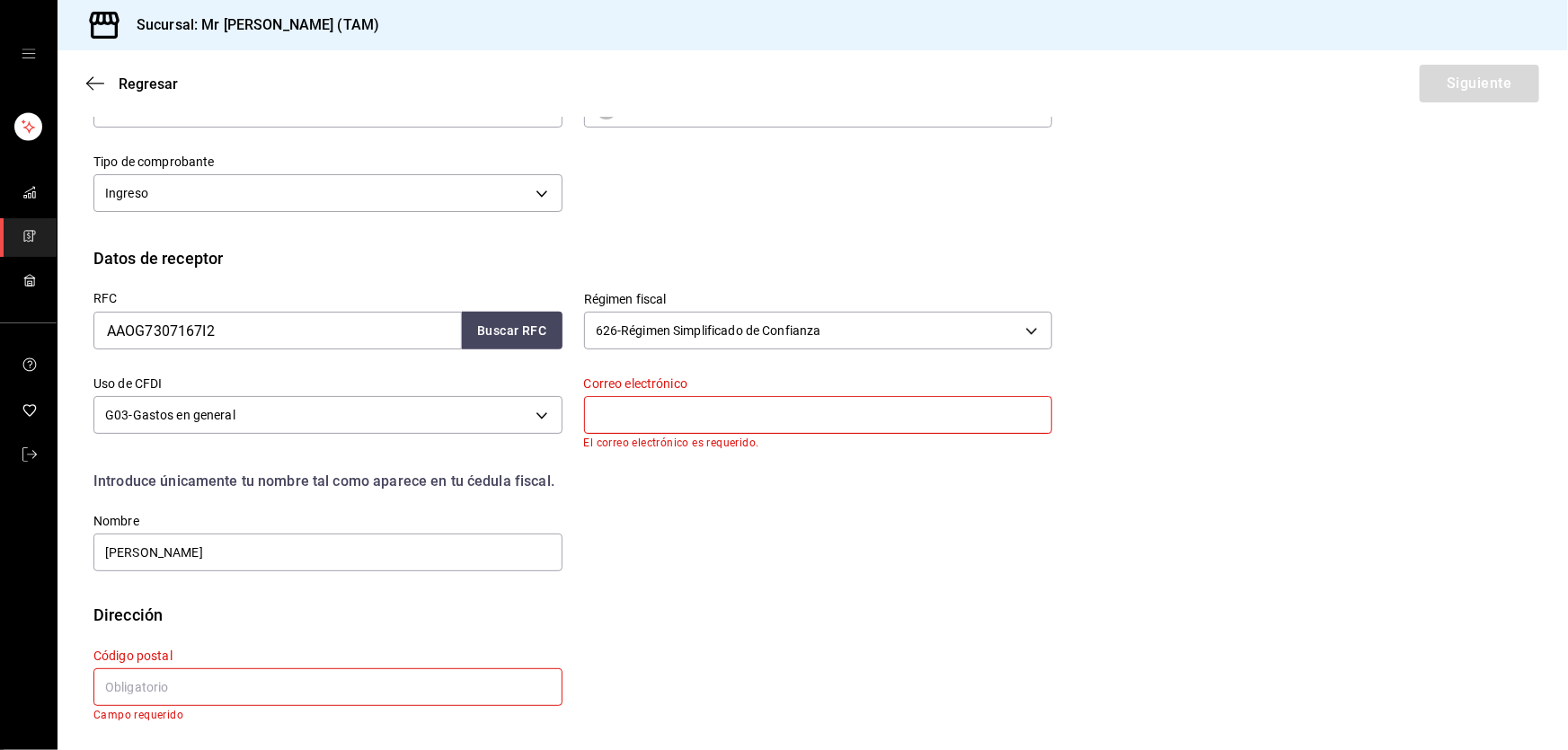
click at [510, 621] on div "Dirección" at bounding box center [812, 615] width 1439 height 25
click at [215, 704] on input "text" at bounding box center [327, 688] width 469 height 38
paste input "89604"
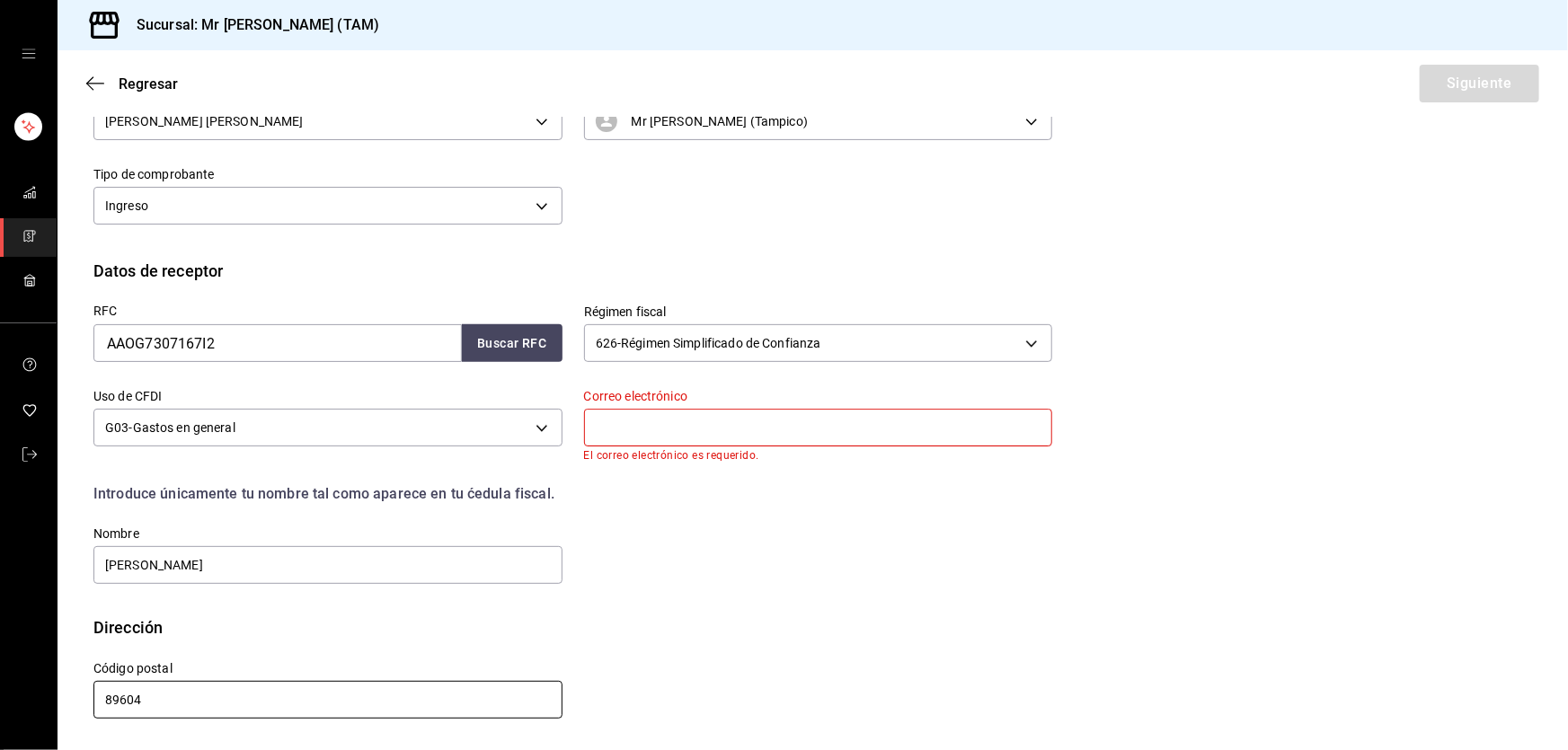
scroll to position [243, 0]
type input "89604"
click at [658, 429] on input "text" at bounding box center [818, 428] width 469 height 38
paste input "[EMAIL_ADDRESS][DOMAIN_NAME]"
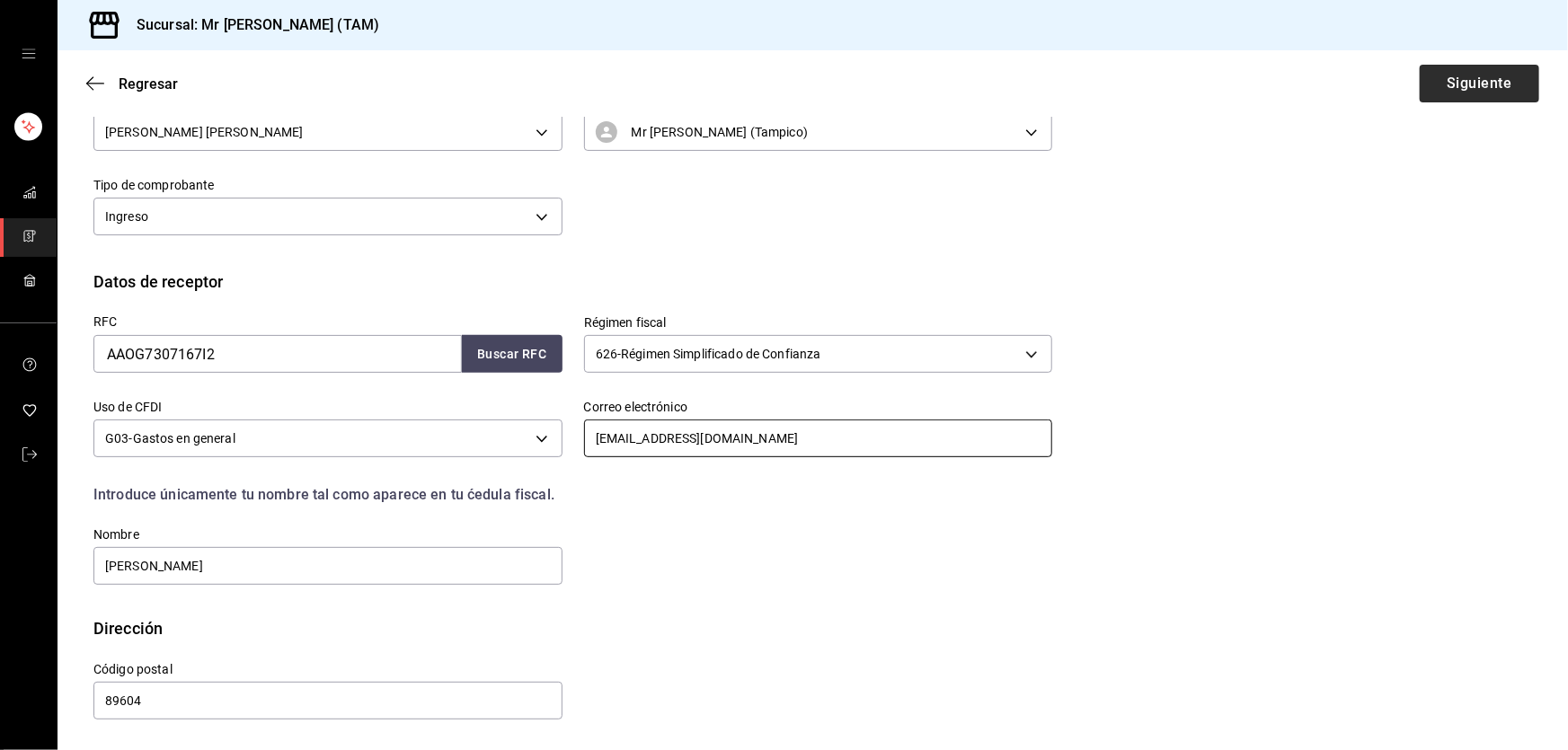
type input "[EMAIL_ADDRESS][DOMAIN_NAME]"
click at [1476, 91] on button "Siguiente" at bounding box center [1479, 84] width 120 height 38
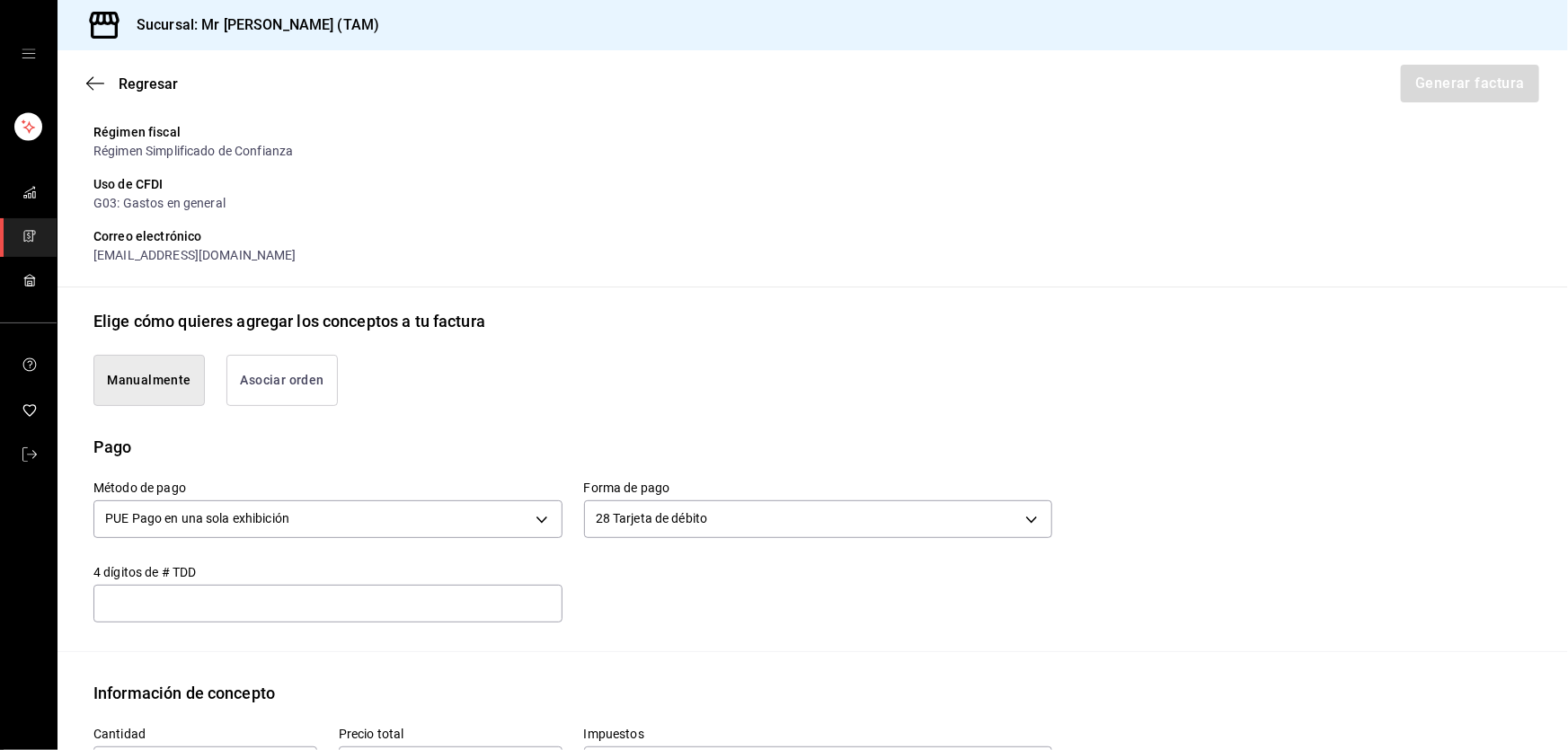
type input "8876"
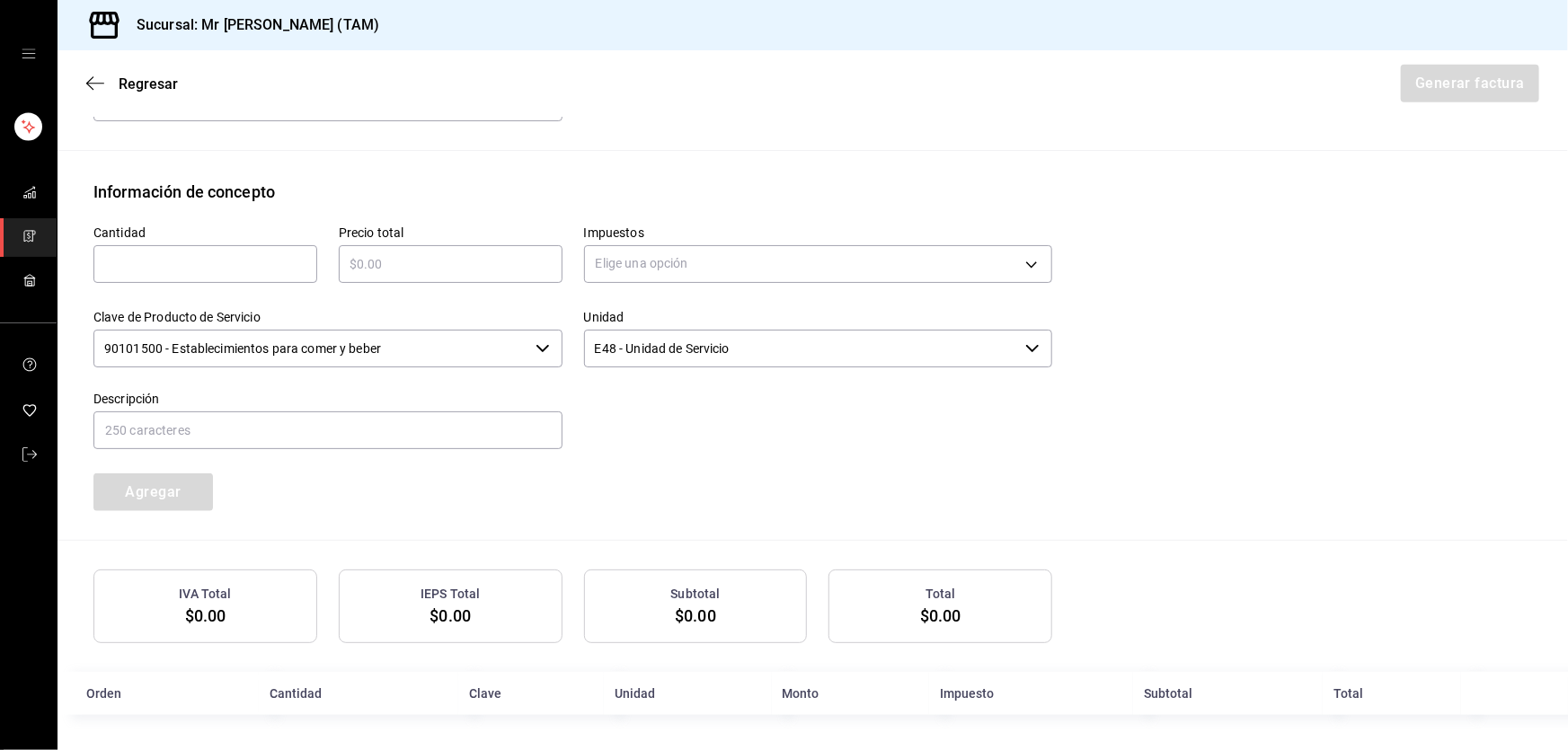
scroll to position [408, 0]
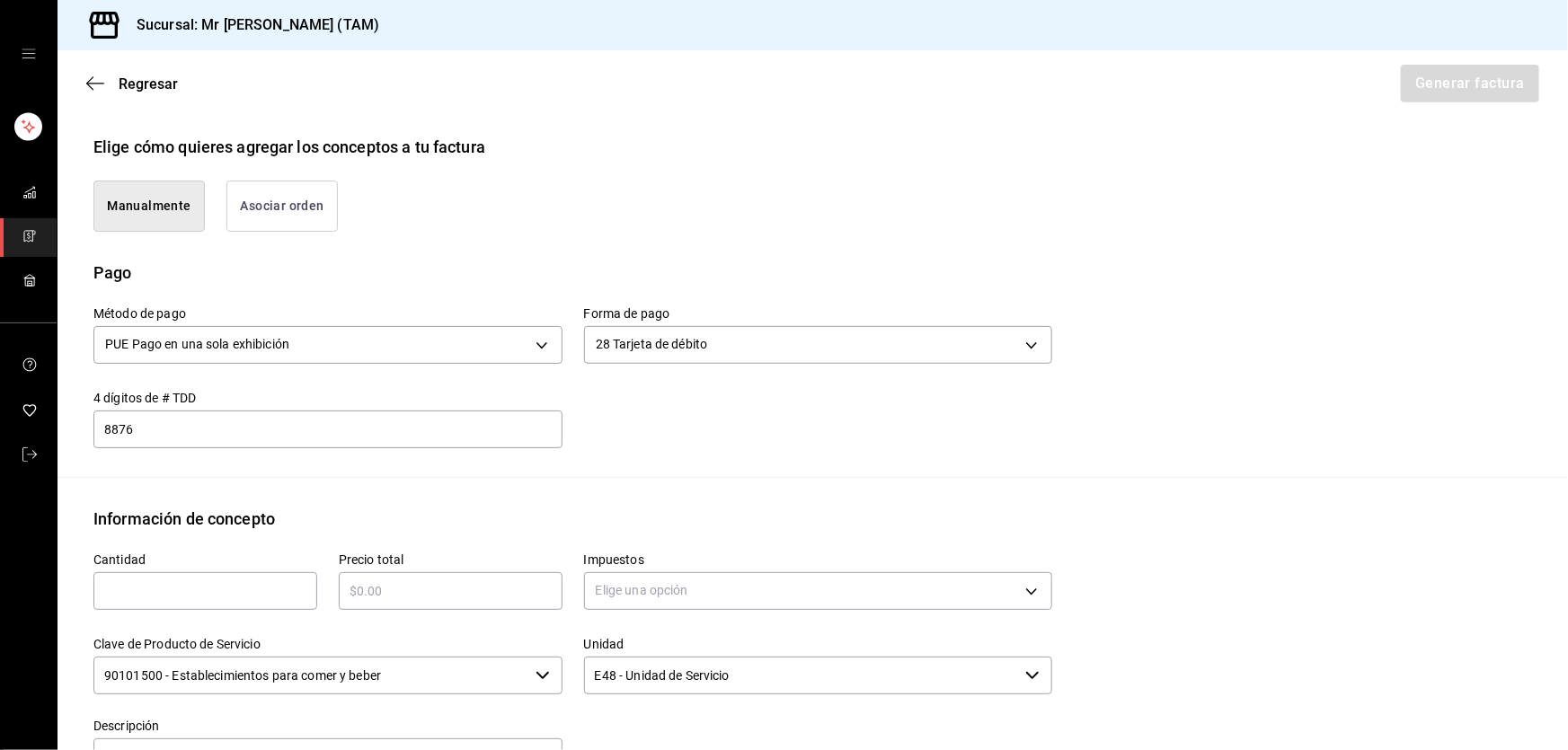
click at [196, 586] on input "text" at bounding box center [205, 591] width 224 height 22
type input "41"
click at [198, 586] on input "41" at bounding box center [205, 591] width 224 height 22
type input "1"
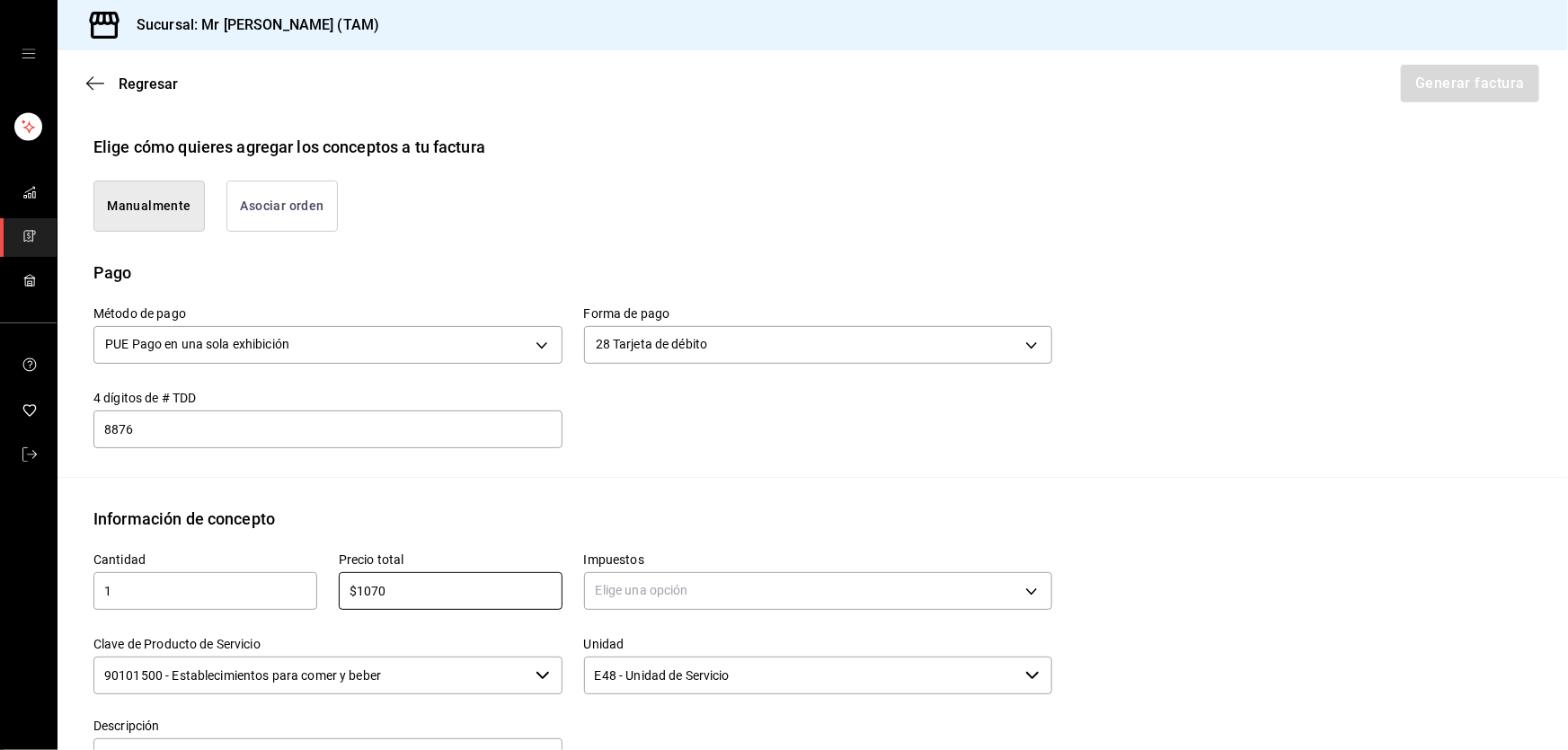
type input "$1070"
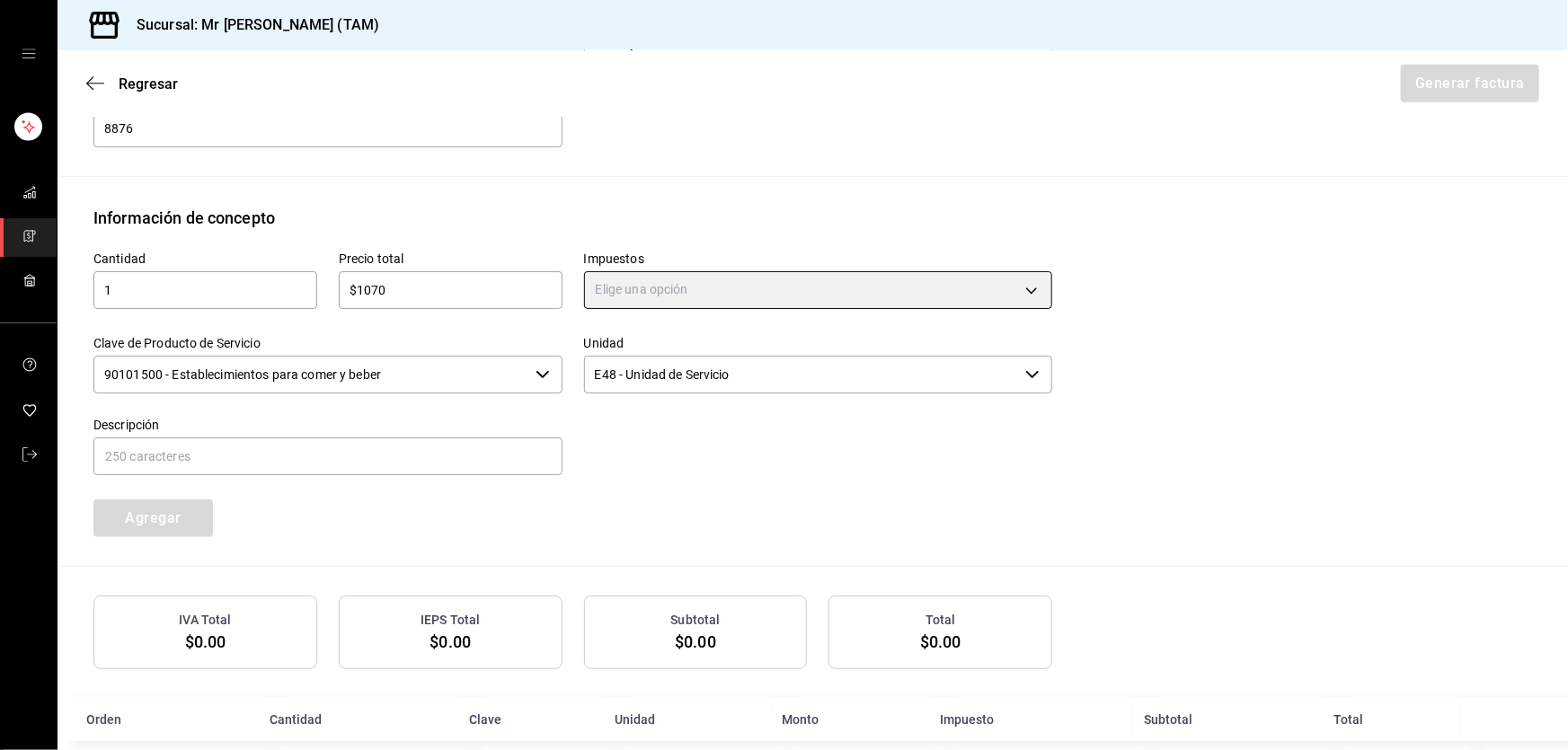
scroll to position [735, 0]
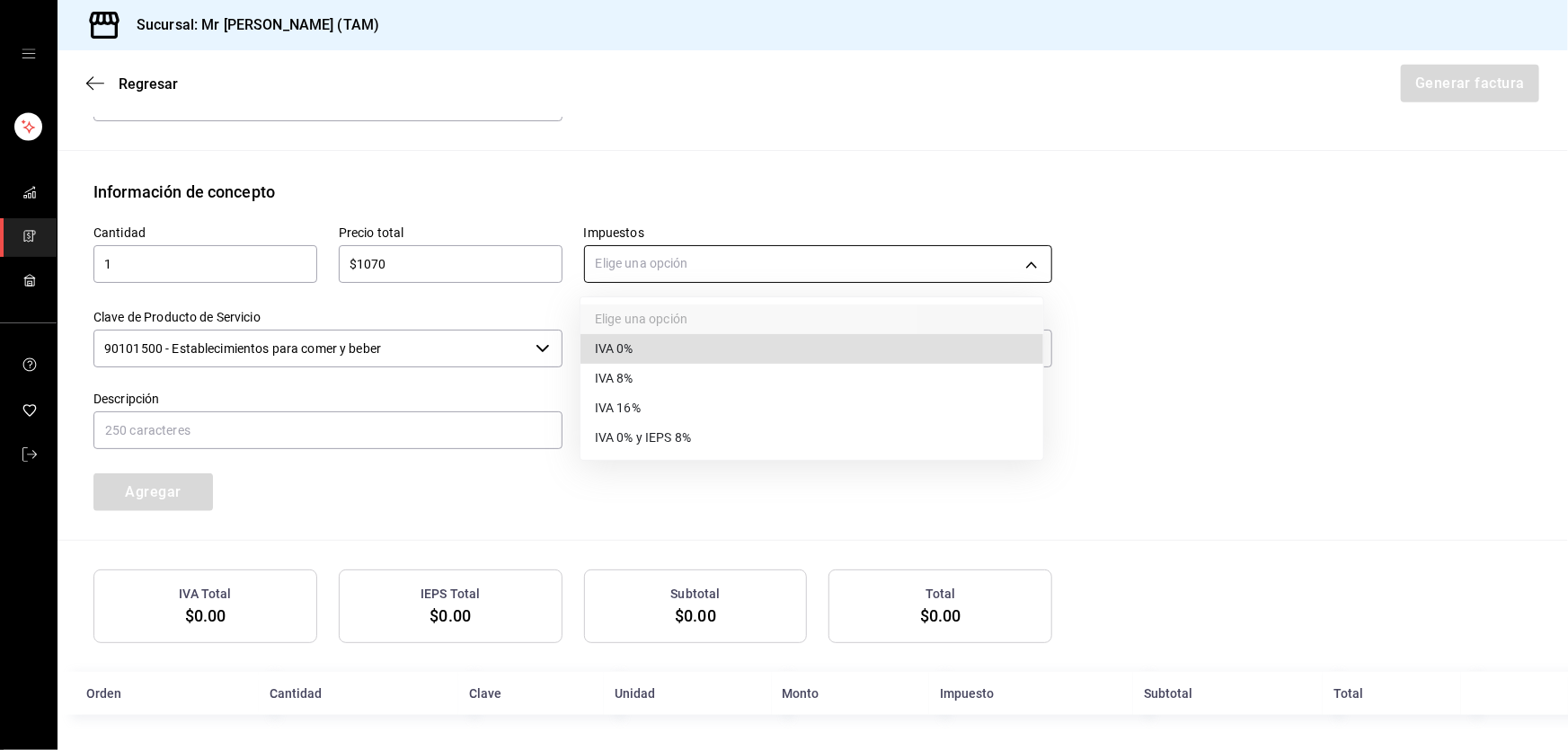
click at [683, 248] on body "Sucursal: Mr [PERSON_NAME] (TAM) Regresar Generar factura Emisor Perfil fiscal …" at bounding box center [784, 375] width 1568 height 750
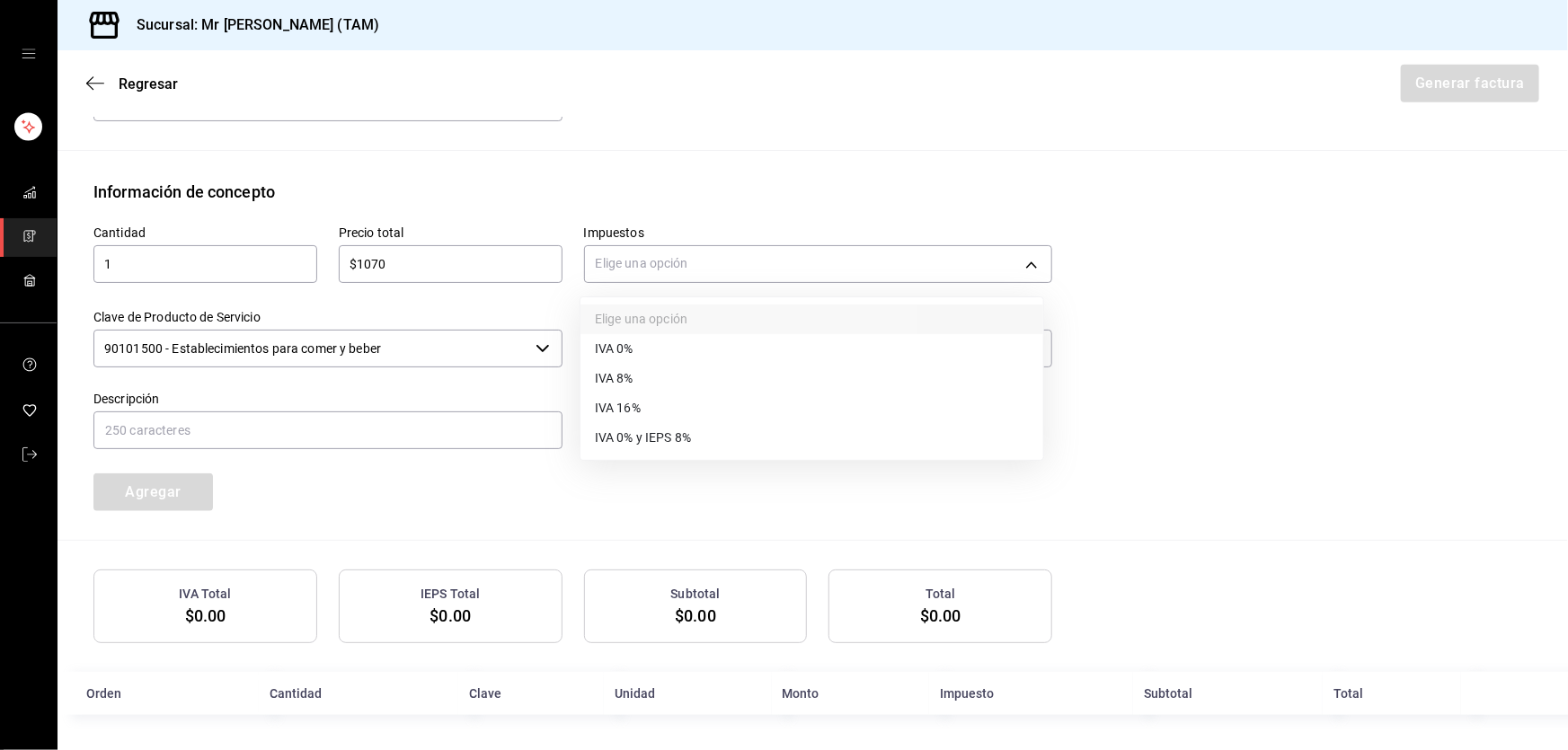
click at [650, 400] on li "IVA 16%" at bounding box center [811, 408] width 463 height 29
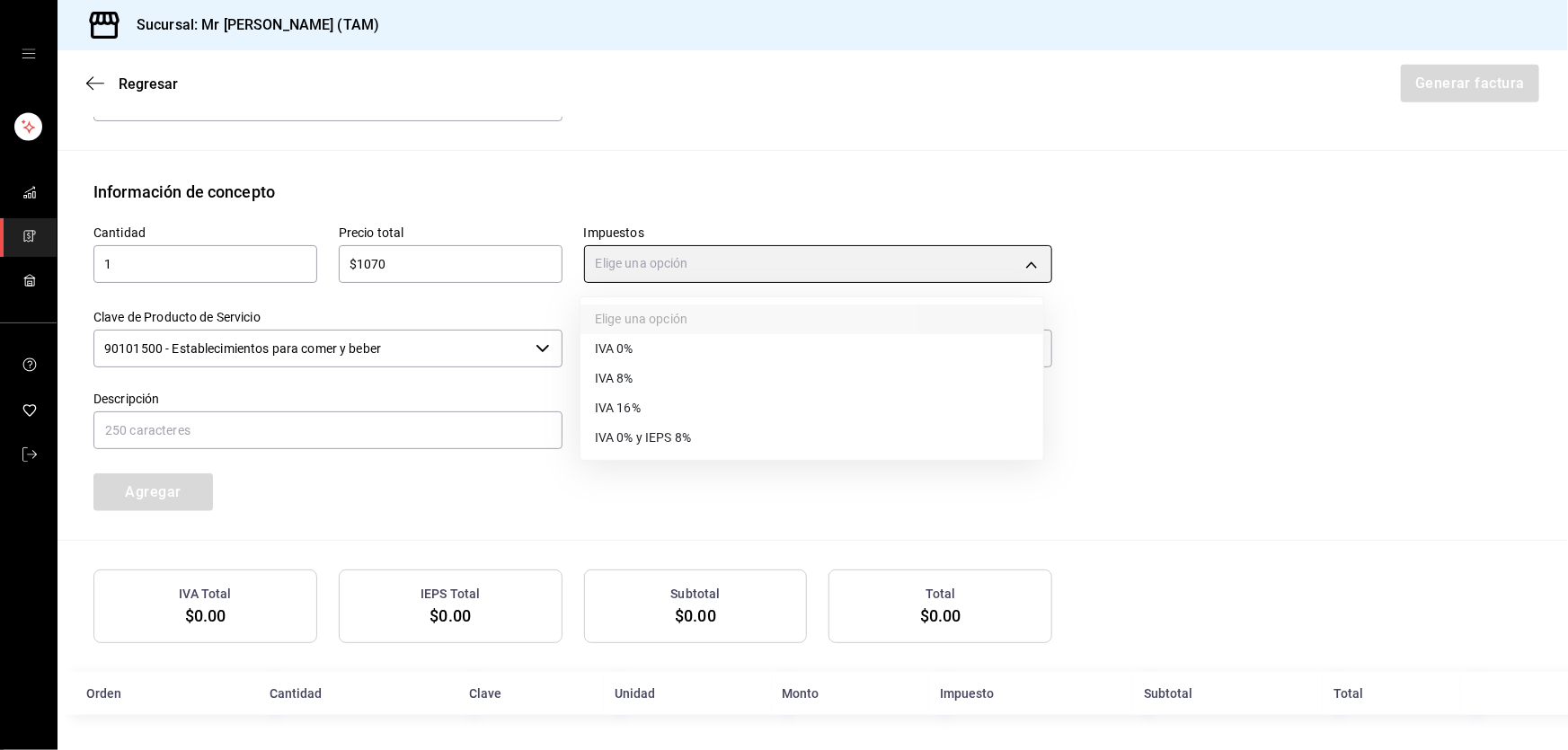
type input "IVA_16"
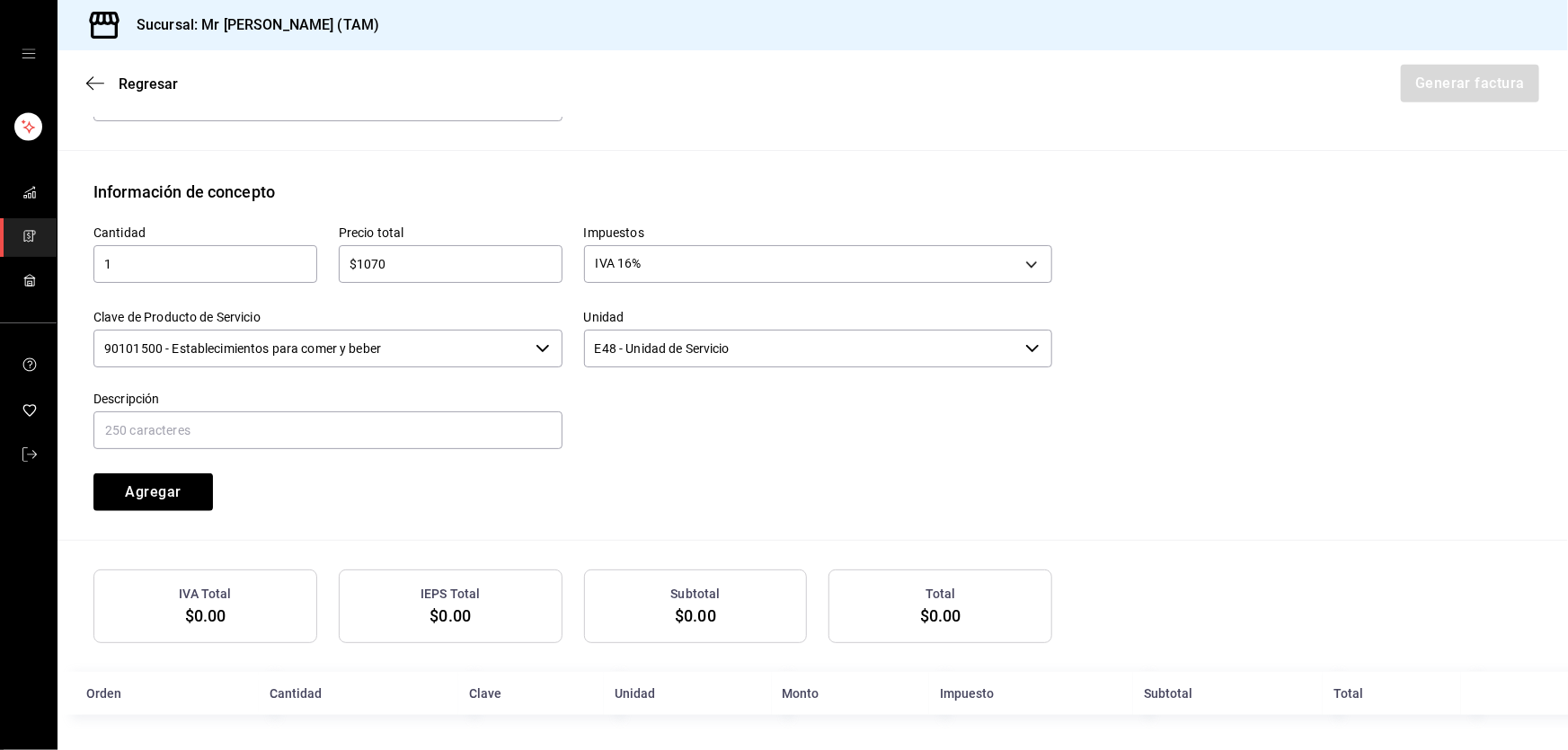
click at [398, 360] on input "90101500 - Establecimientos para comer y beber" at bounding box center [310, 349] width 435 height 38
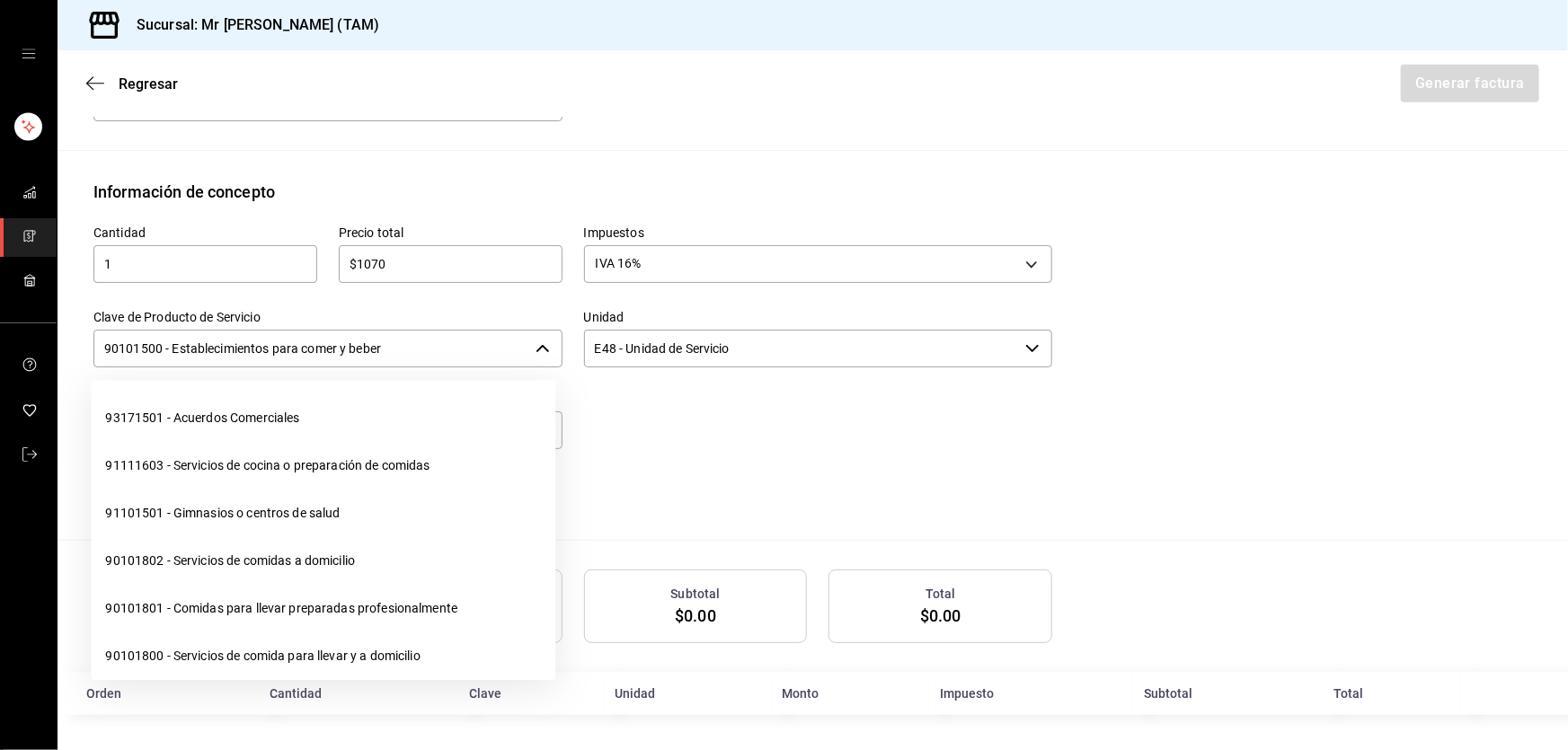
click at [398, 360] on input "90101500 - Establecimientos para comer y beber" at bounding box center [310, 349] width 435 height 38
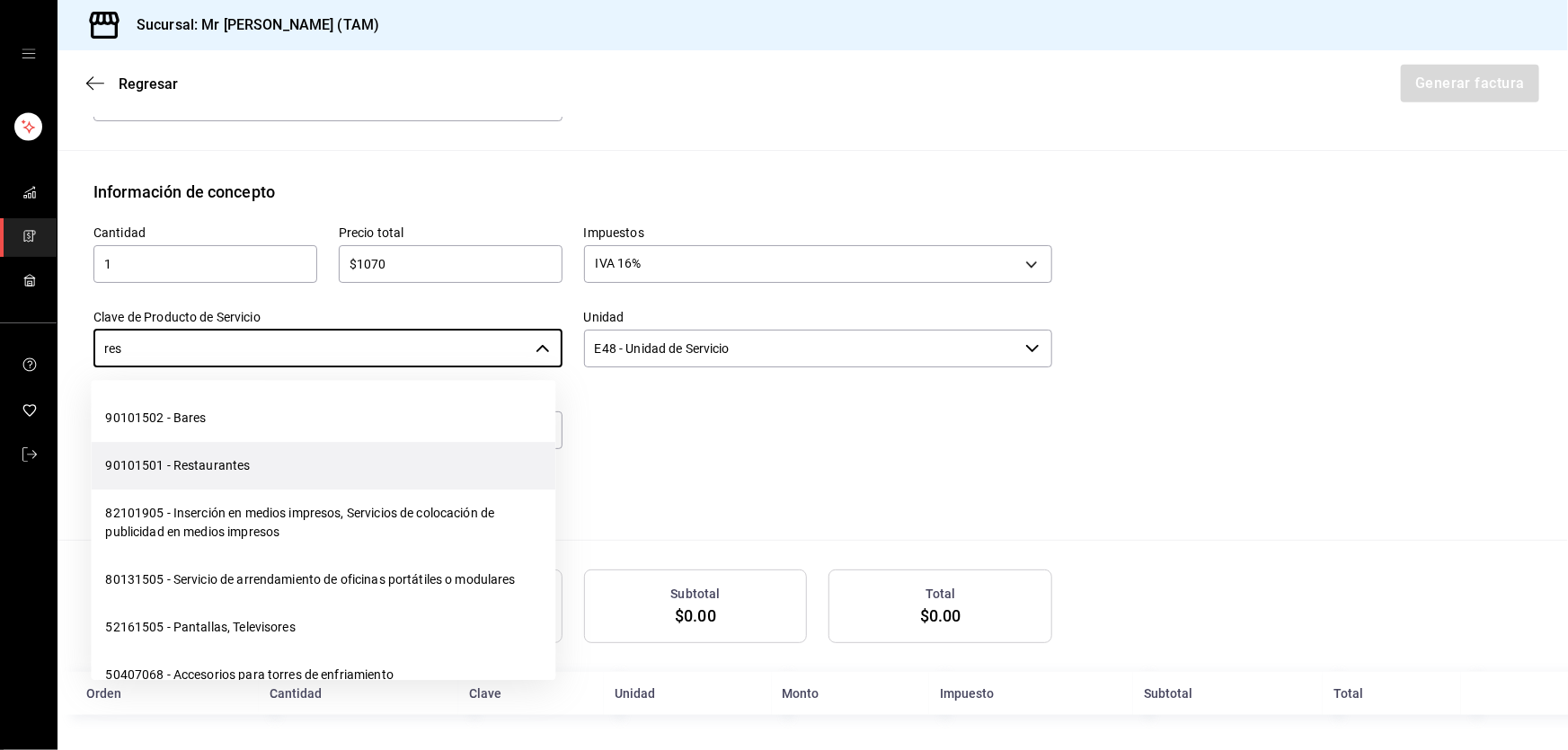
click at [264, 477] on li "90101501 - Restaurantes" at bounding box center [323, 466] width 464 height 47
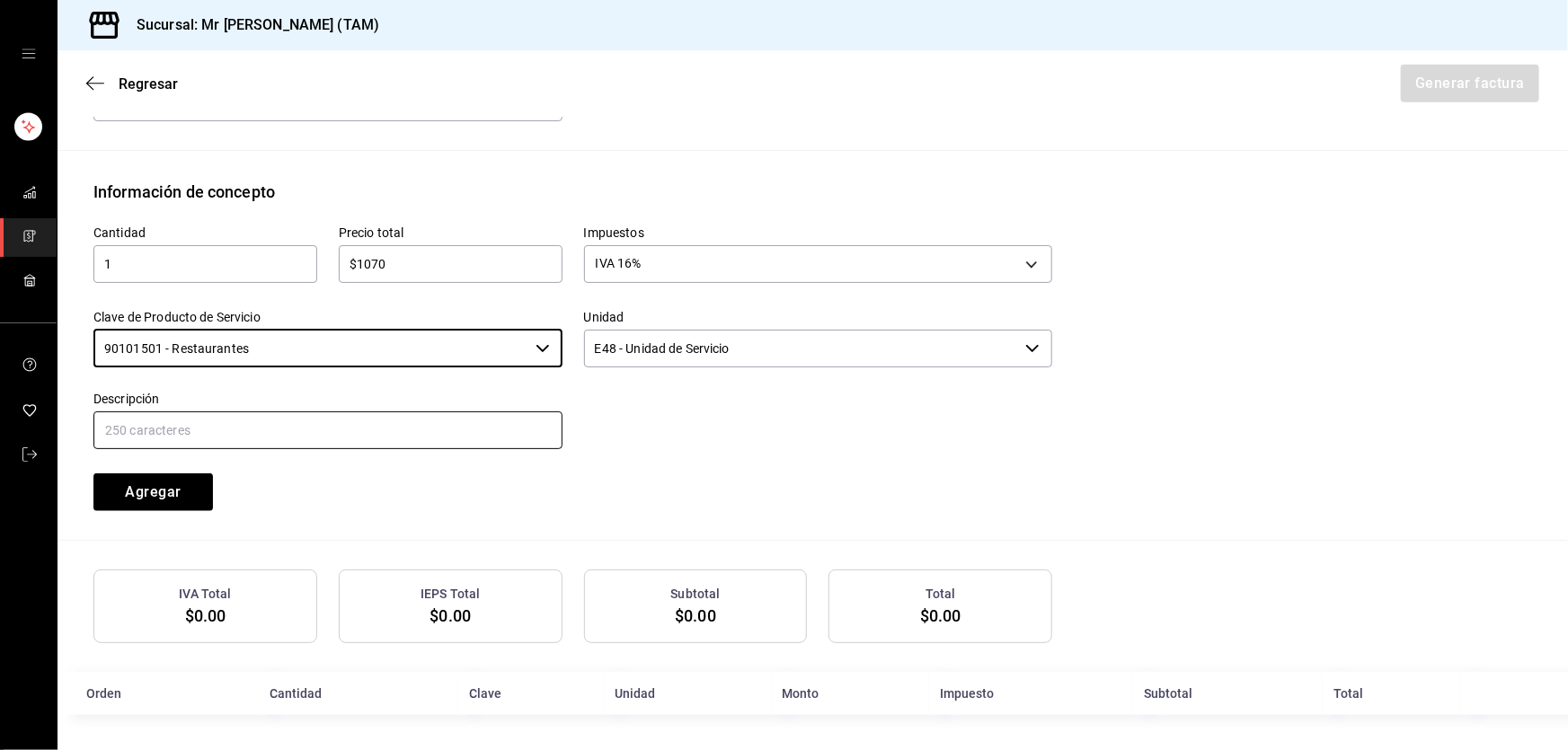
type input "90101501 - Restaurantes"
click at [275, 430] on input "text" at bounding box center [327, 430] width 469 height 38
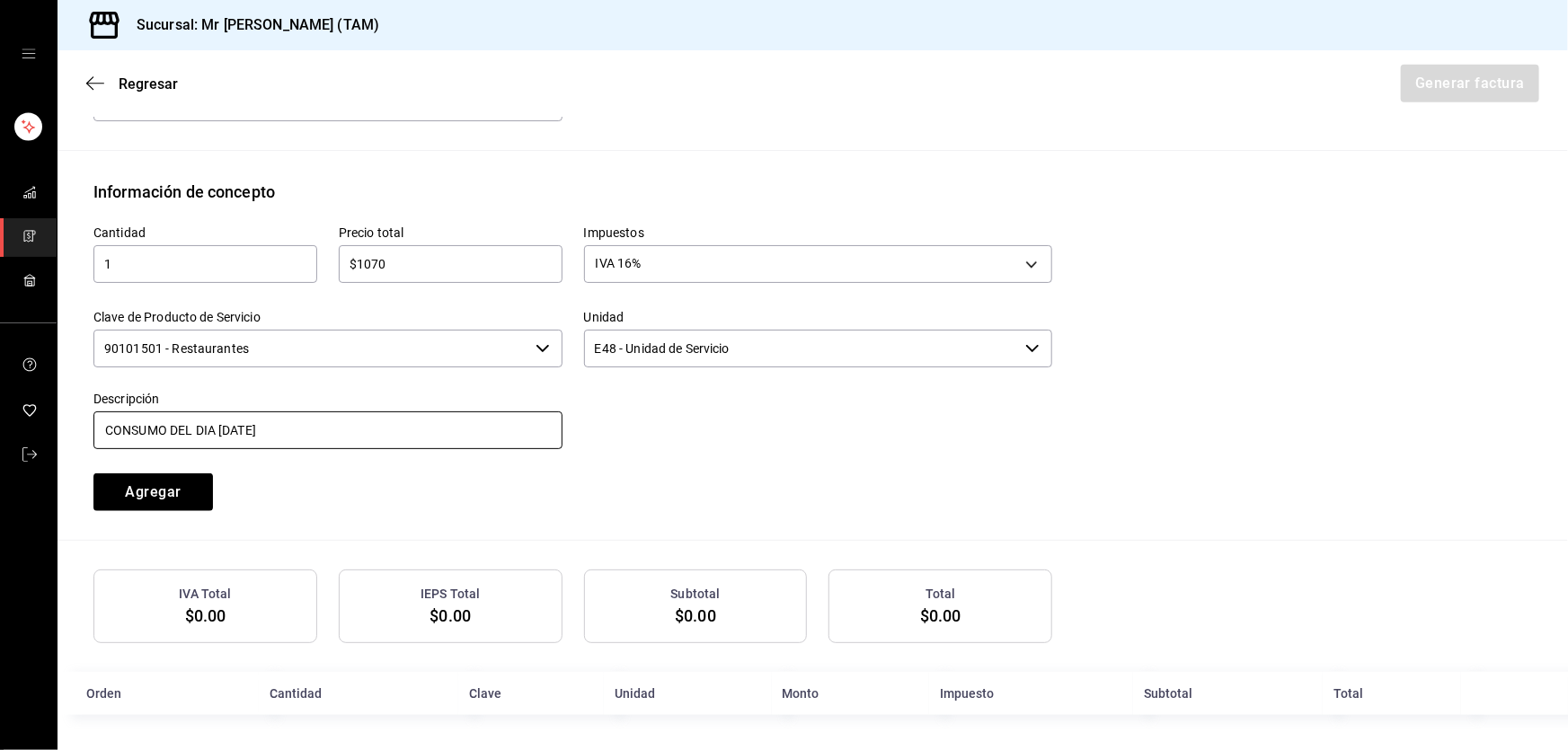
click at [225, 423] on input "CONSUMO DEL DIA [DATE]" at bounding box center [327, 430] width 469 height 38
click at [369, 439] on input "CONSUMO DEL DIA [DATE]" at bounding box center [327, 430] width 469 height 38
type input "CONSUMO DEL DIA [DATE]"
click at [124, 487] on button "Agregar" at bounding box center [153, 492] width 120 height 38
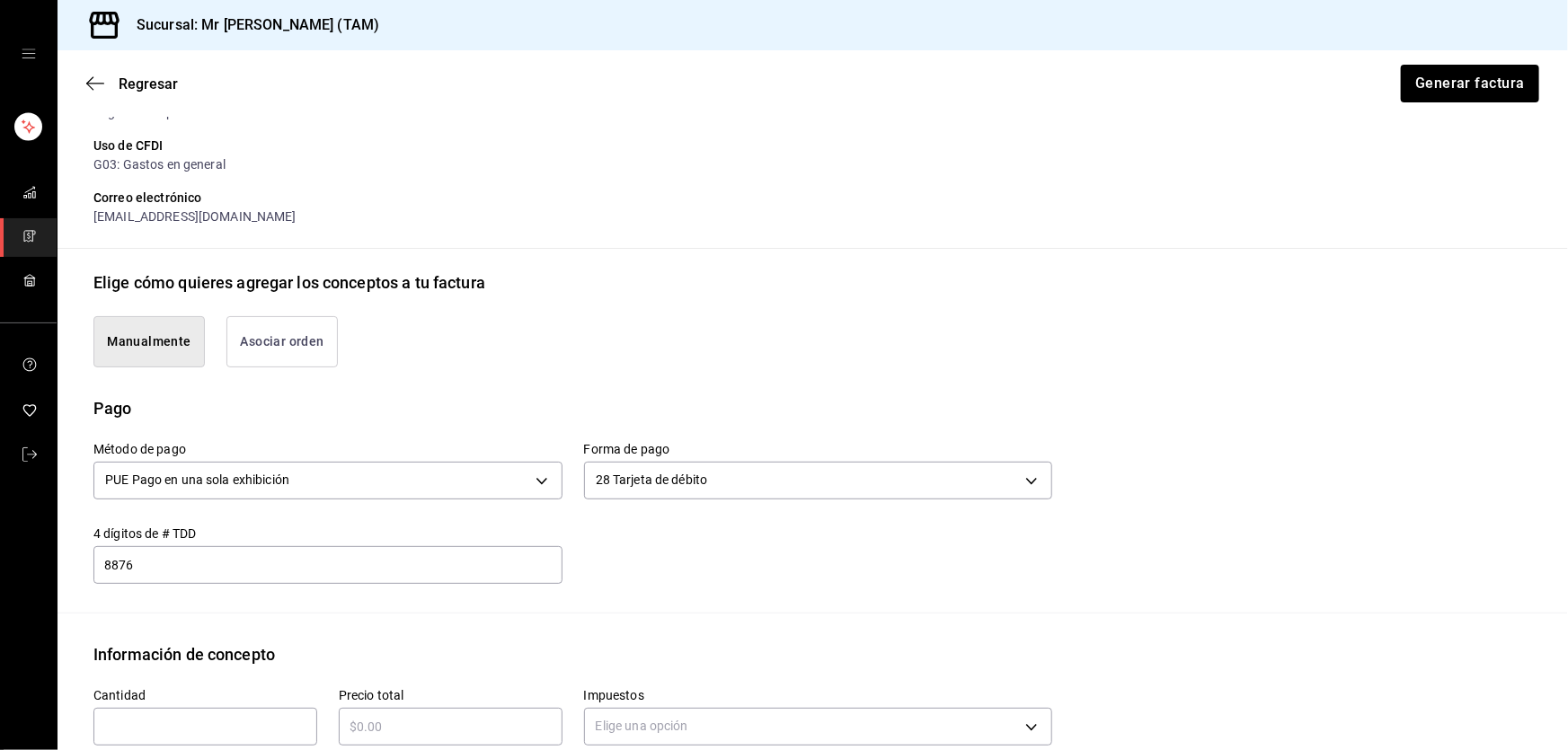
scroll to position [0, 0]
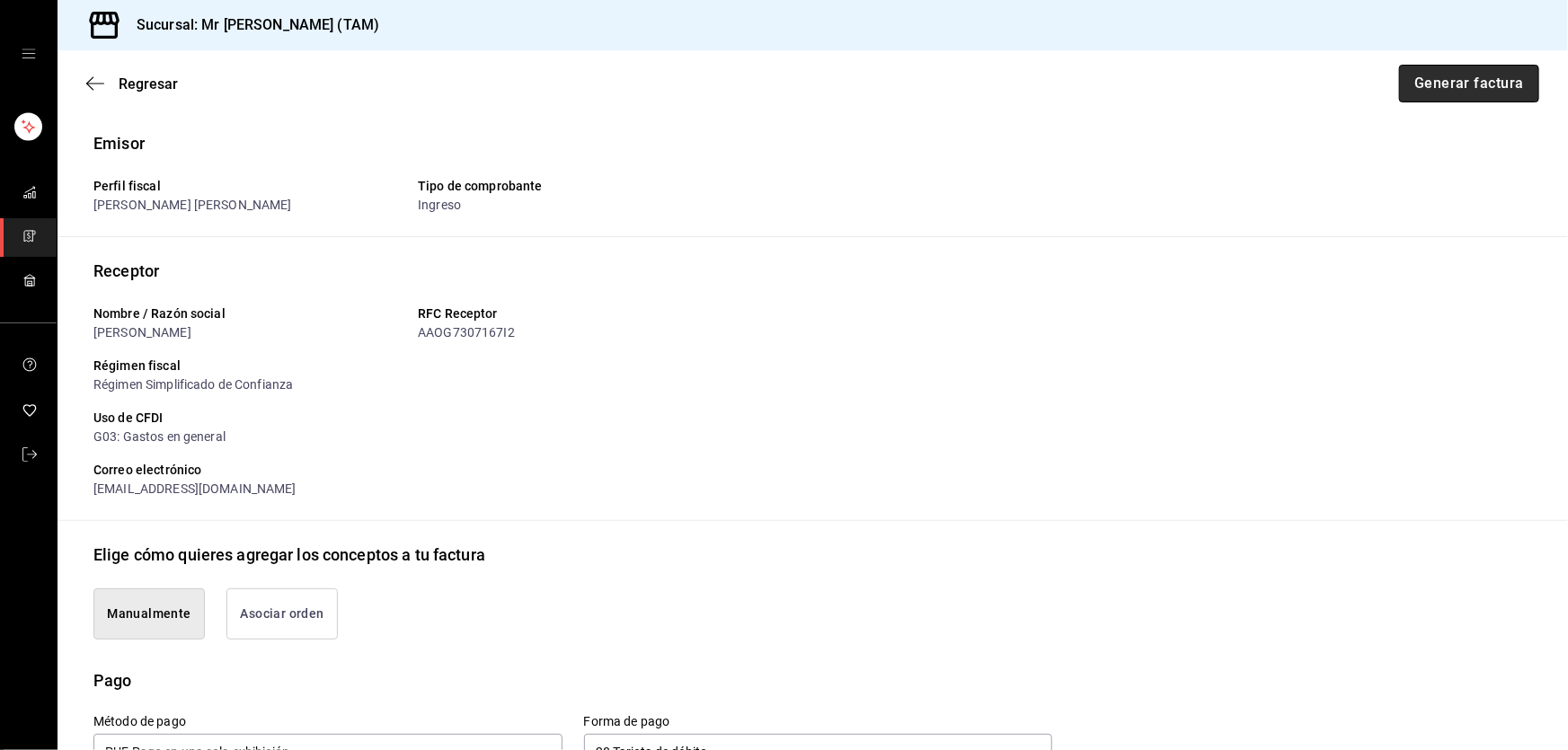
click at [1420, 89] on button "Generar factura" at bounding box center [1469, 84] width 141 height 38
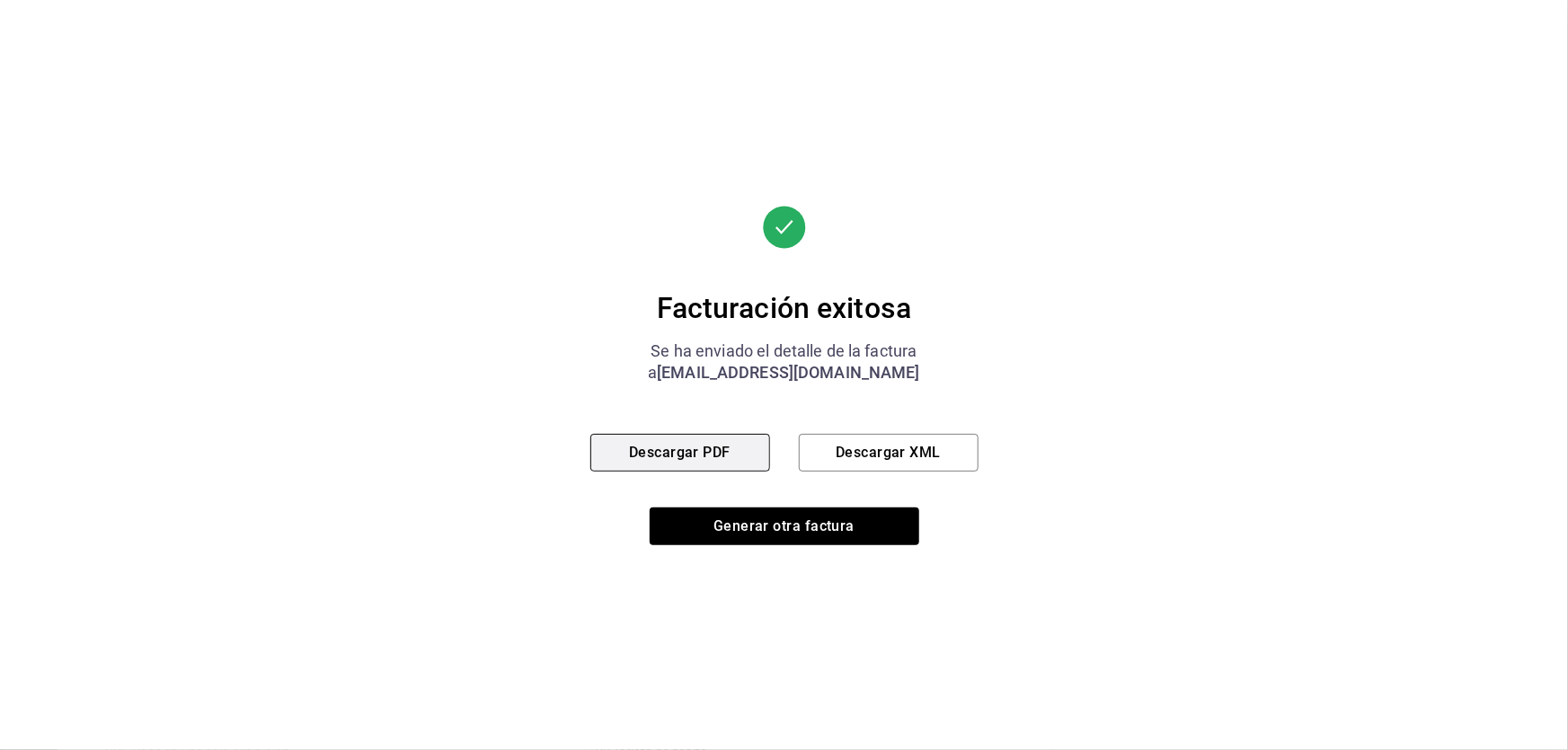
click at [680, 435] on button "Descargar PDF" at bounding box center [680, 453] width 179 height 38
click at [859, 449] on button "Descargar XML" at bounding box center [889, 453] width 179 height 38
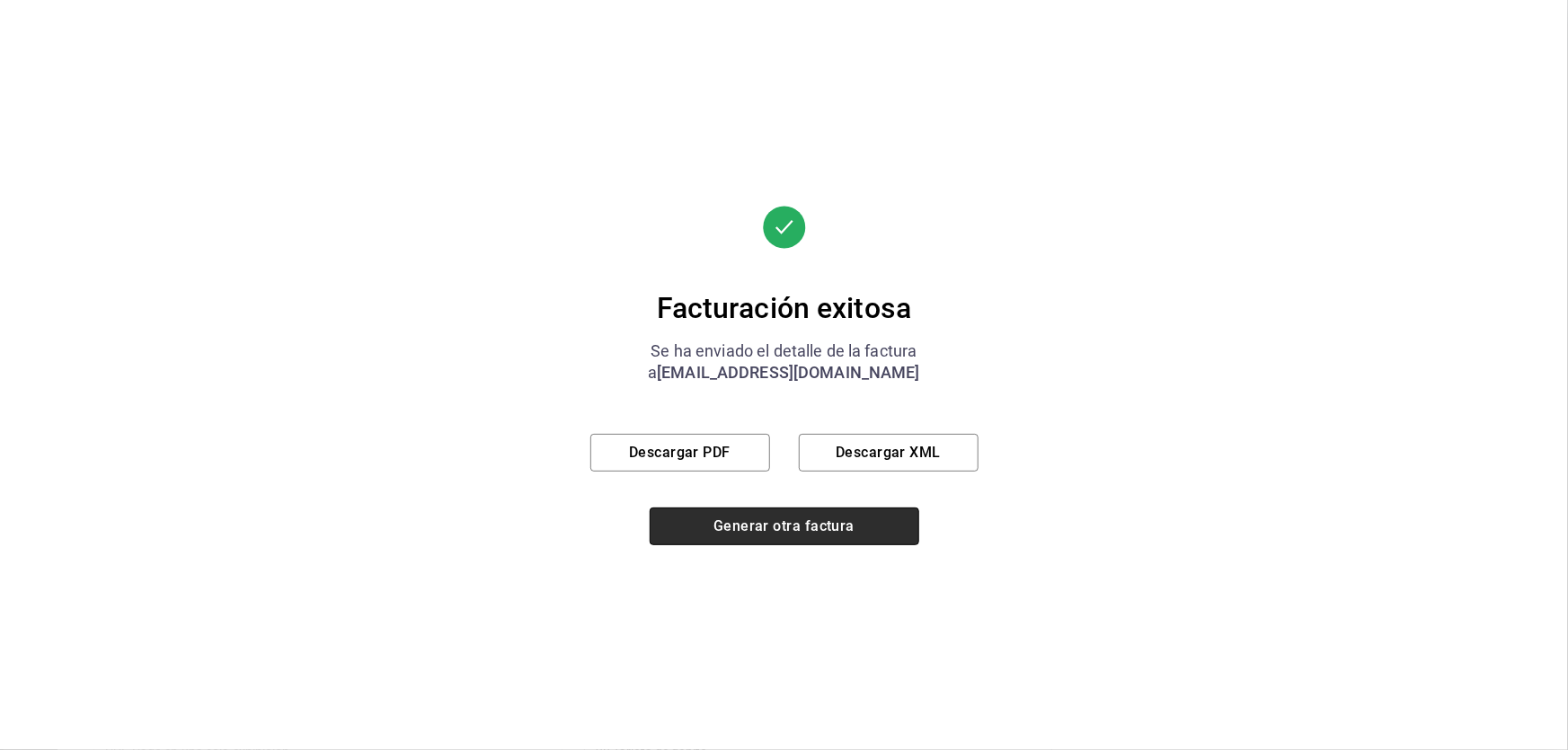
click at [788, 535] on button "Generar otra factura" at bounding box center [785, 526] width 270 height 38
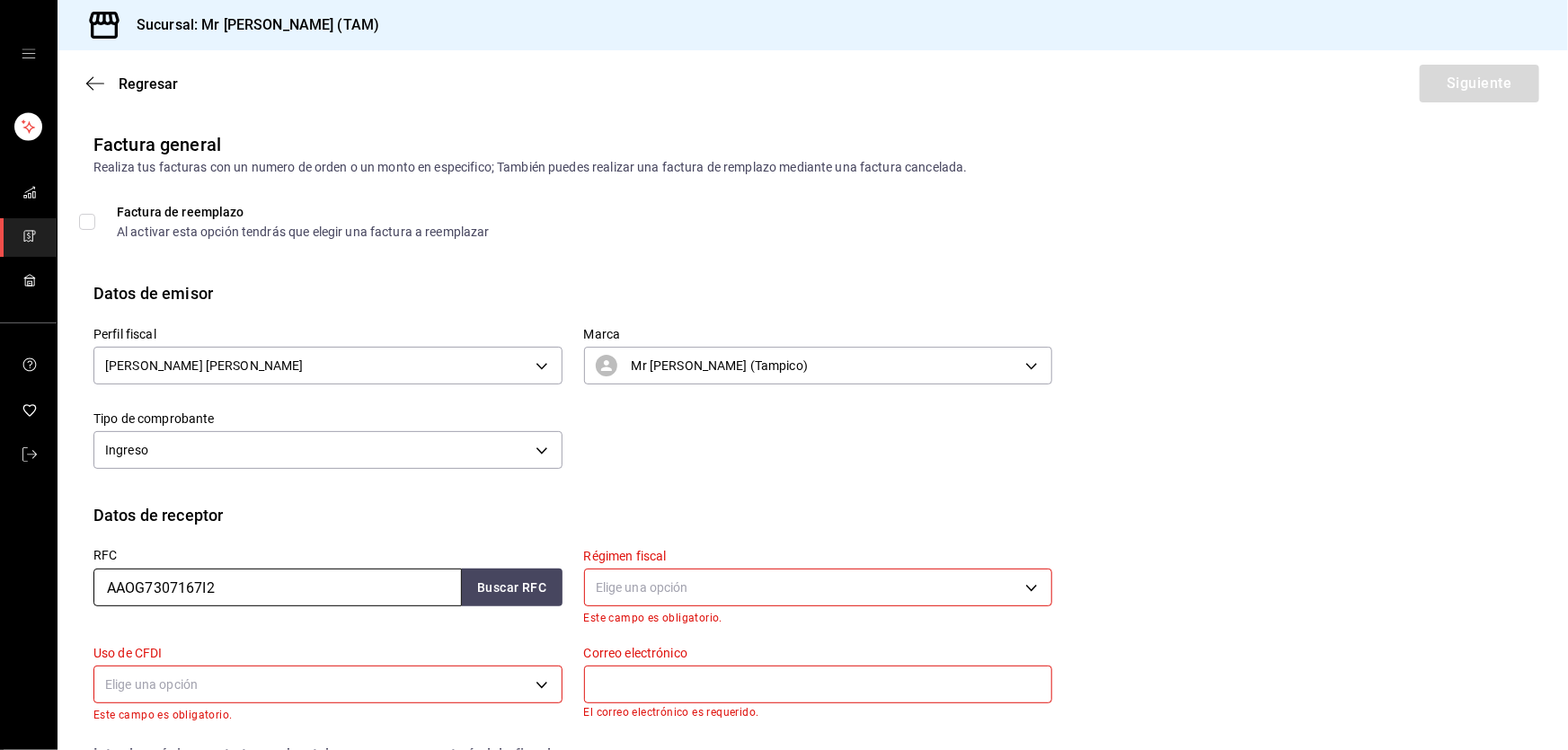
click at [219, 589] on input "AAOG7307167I2" at bounding box center [277, 588] width 369 height 38
paste input "TOGA7808098I6"
type input "TOGA7808098I6"
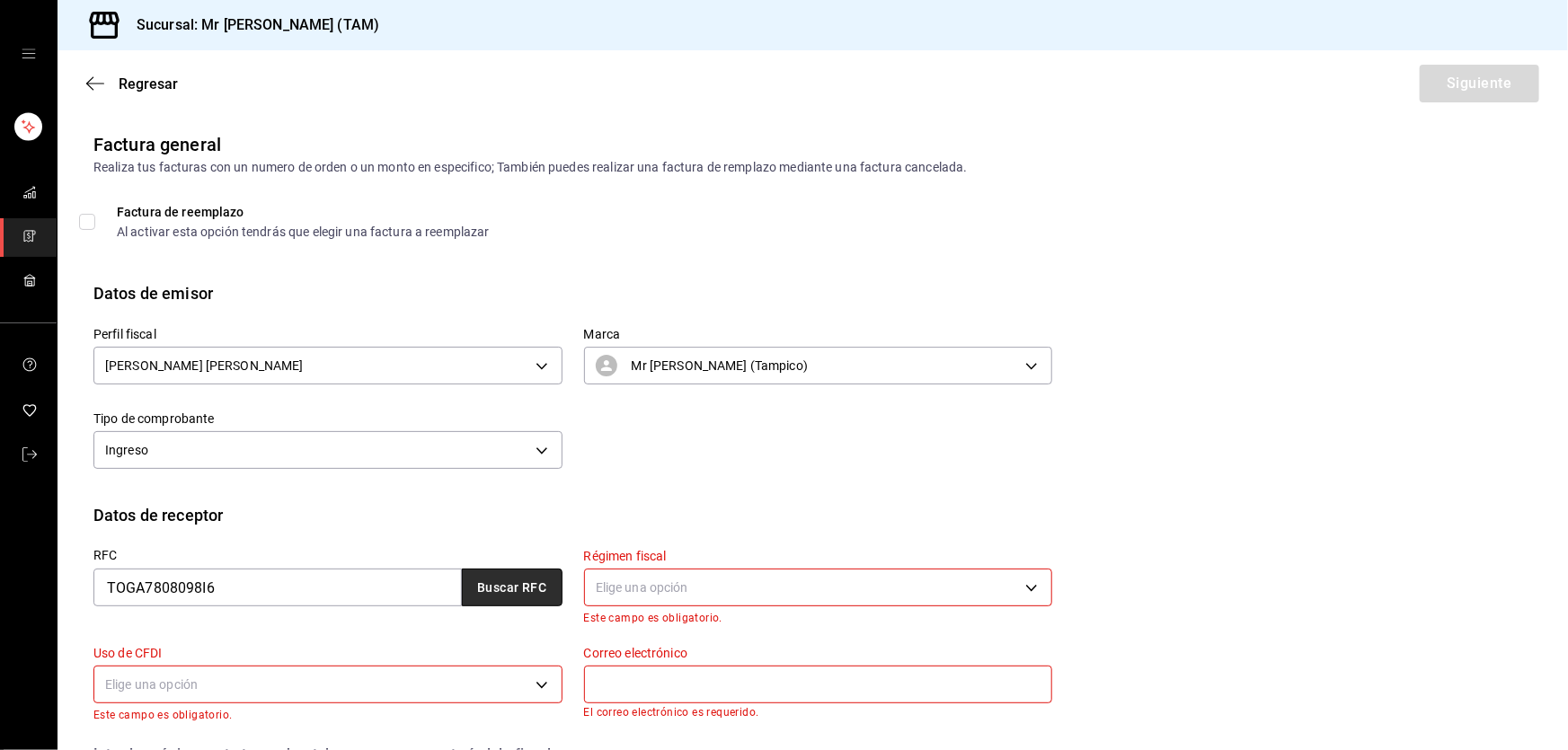
click at [512, 597] on button "Buscar RFC" at bounding box center [512, 588] width 101 height 38
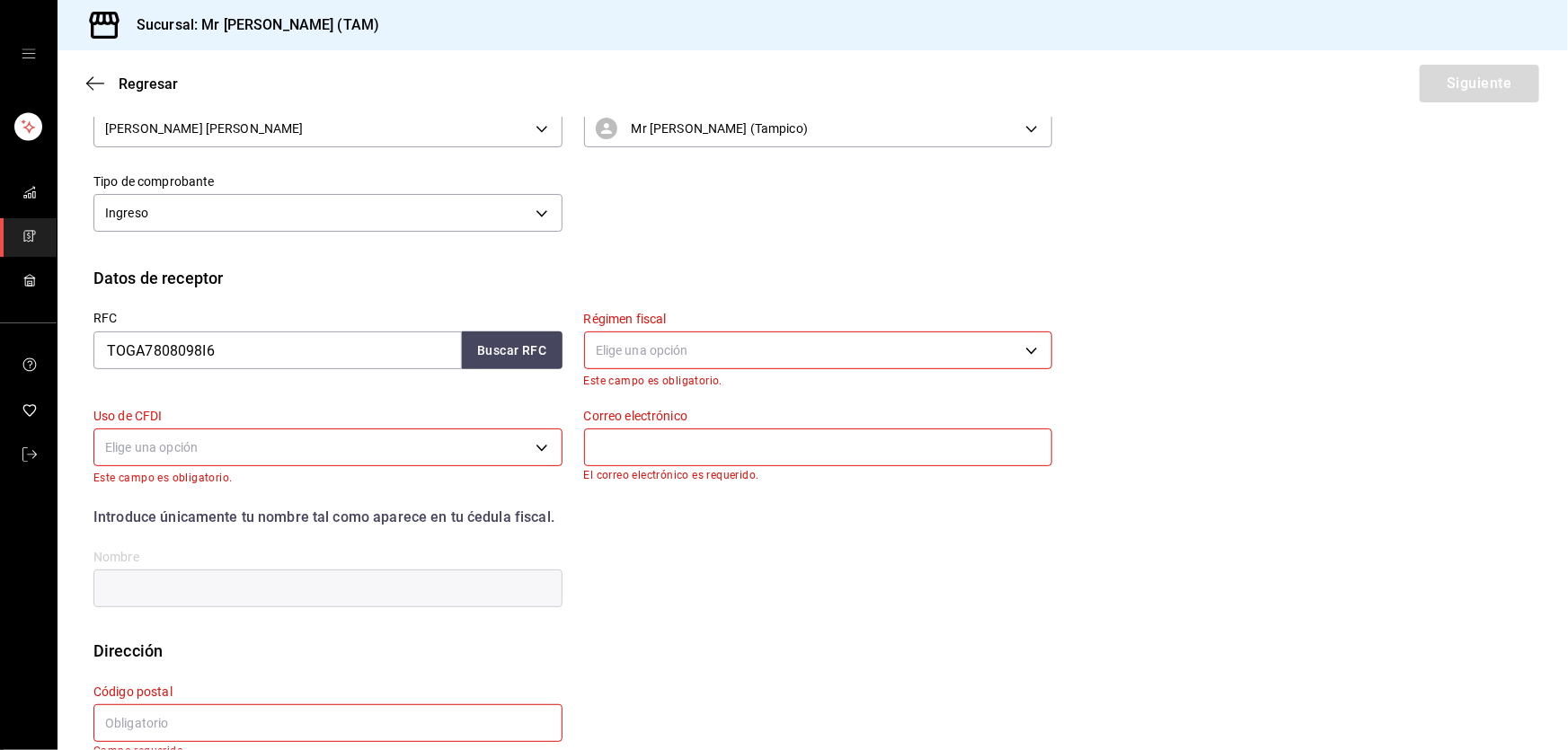
scroll to position [273, 0]
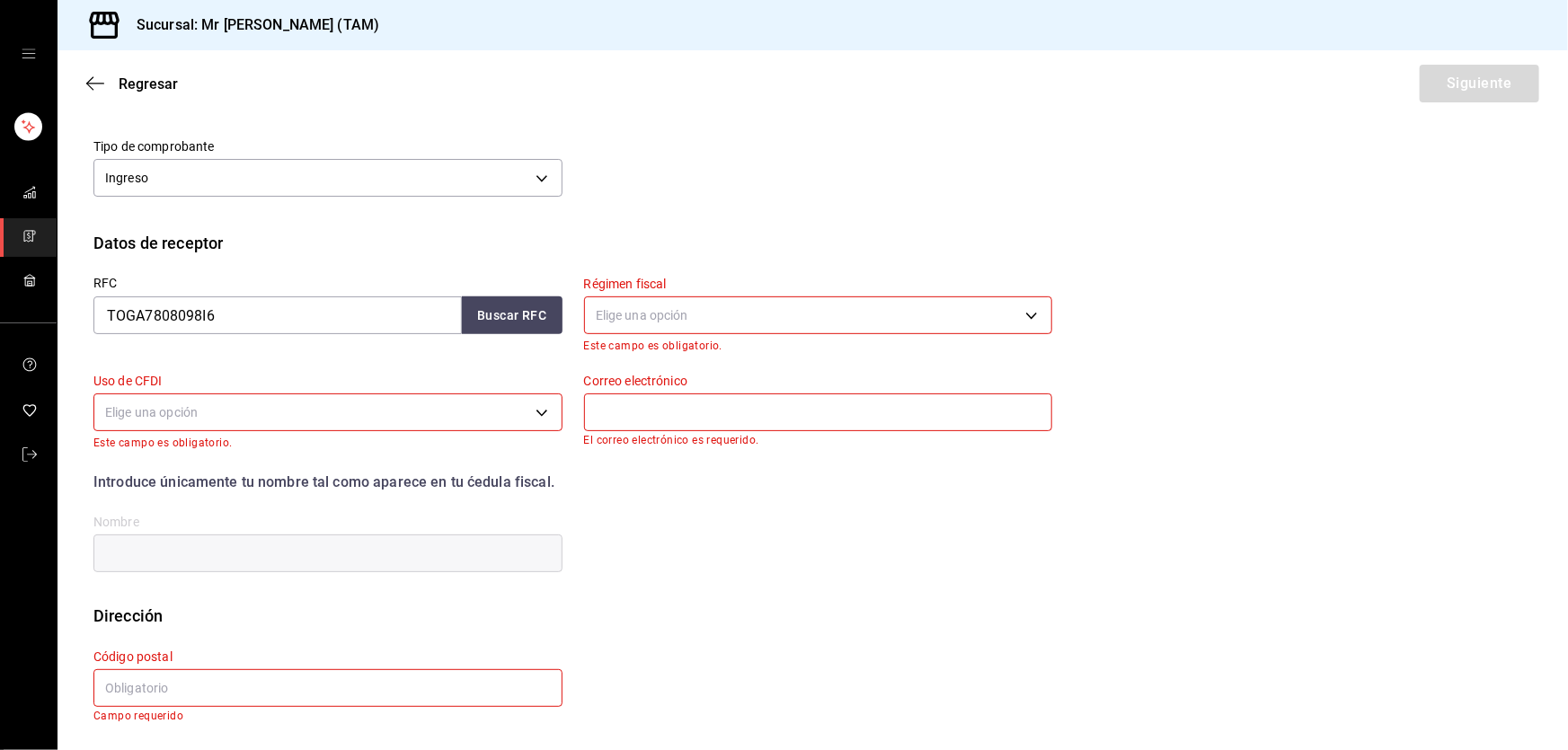
click at [433, 412] on body "Sucursal: Mr [PERSON_NAME] (TAM) Regresar Siguiente Factura general Realiza tus…" at bounding box center [784, 375] width 1568 height 750
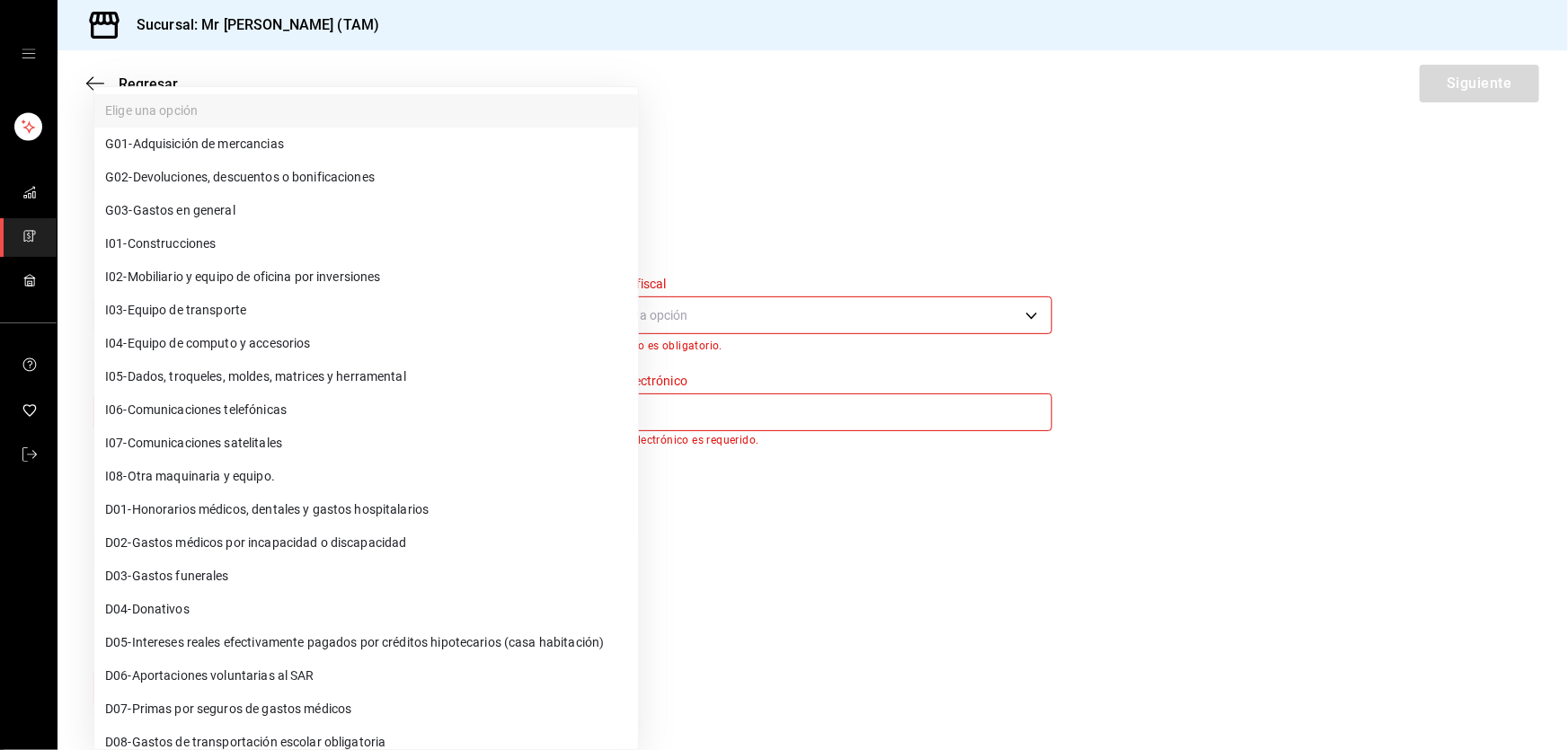
click at [272, 197] on li "G03 - Gastos en general" at bounding box center [366, 210] width 543 height 33
type input "G03"
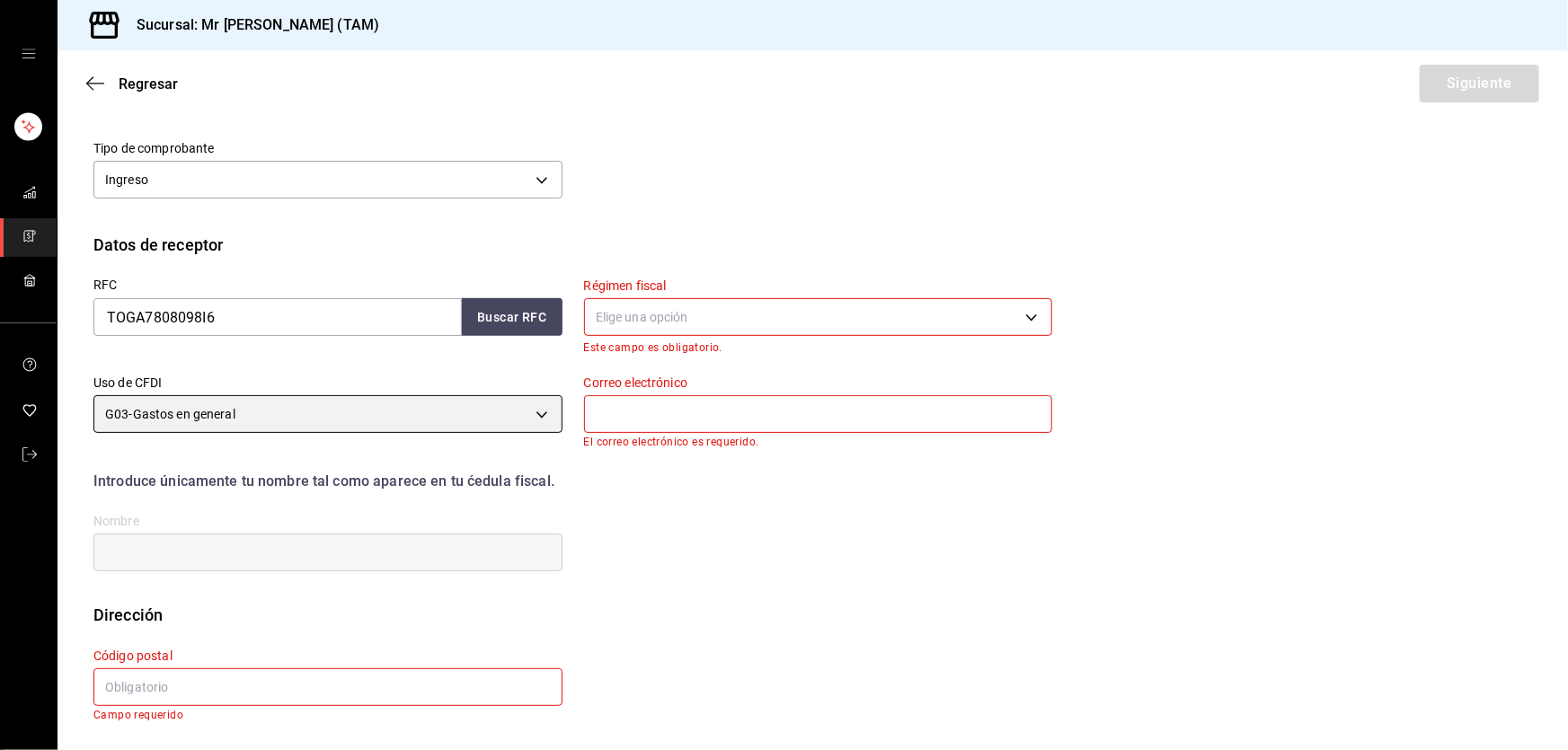
scroll to position [270, 0]
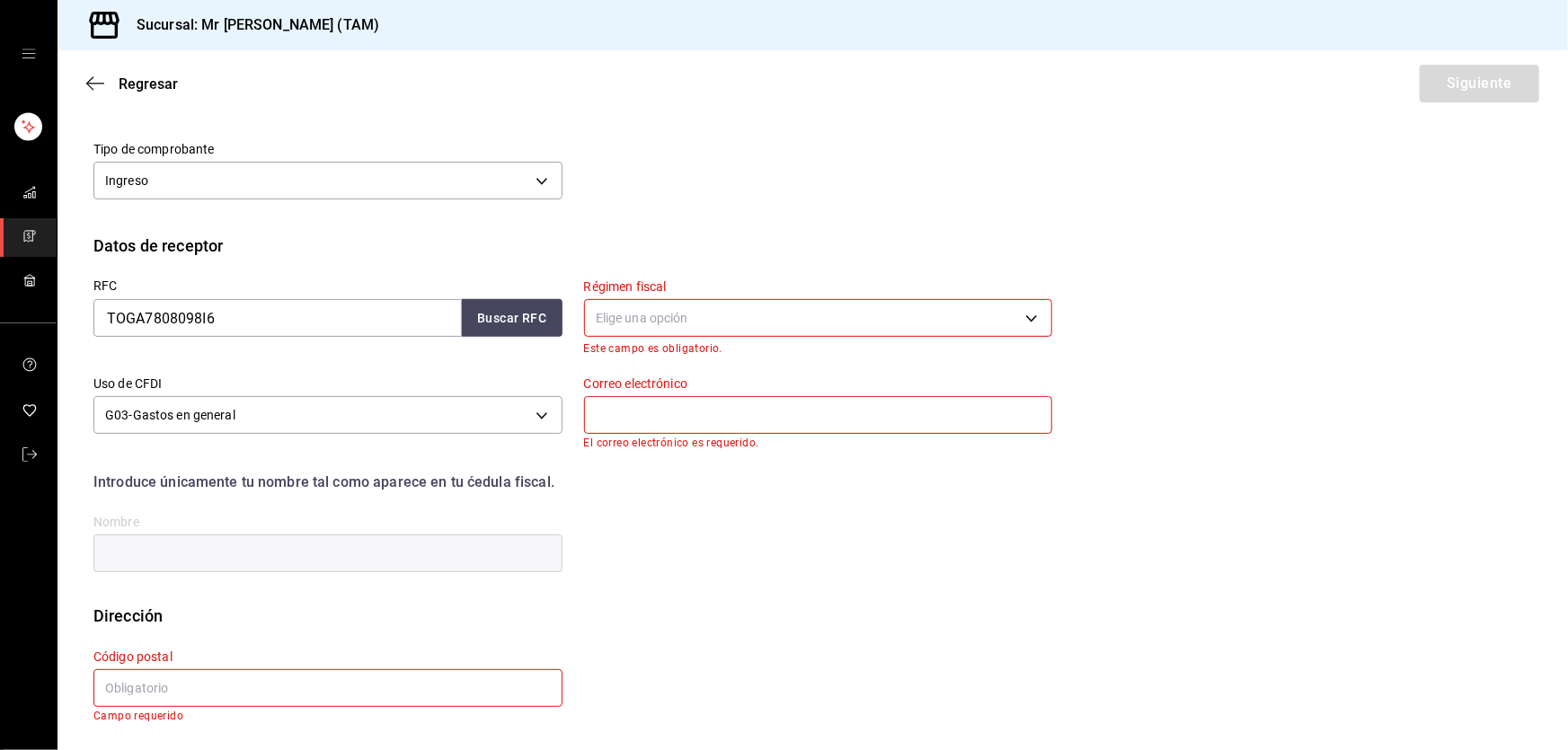
click at [745, 322] on body "Sucursal: Mr [PERSON_NAME] (TAM) Regresar Siguiente Factura general Realiza tus…" at bounding box center [784, 375] width 1568 height 750
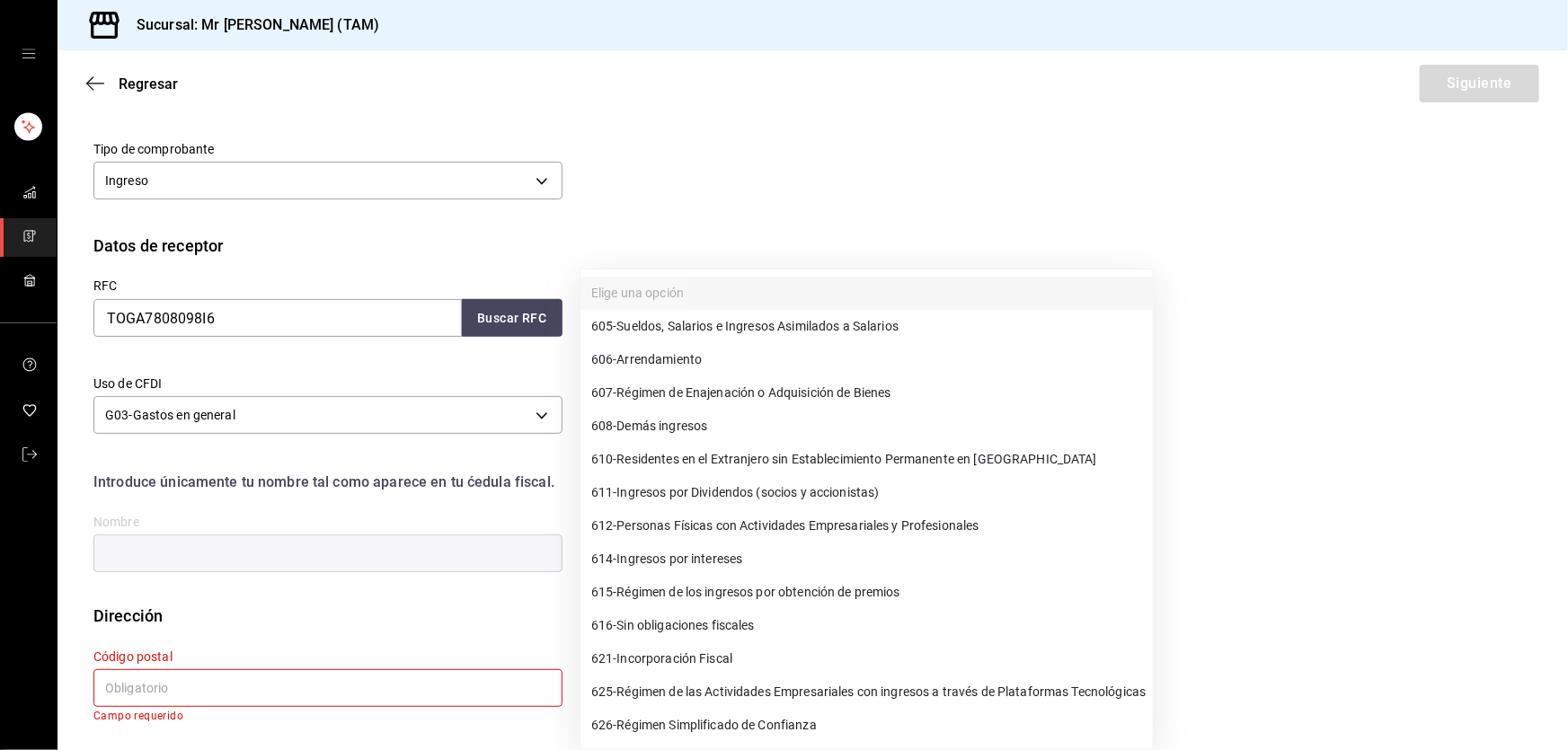
click at [693, 539] on li "612 - Personas Físicas con Actividades Empresariales y Profesionales" at bounding box center [866, 525] width 573 height 33
type input "612"
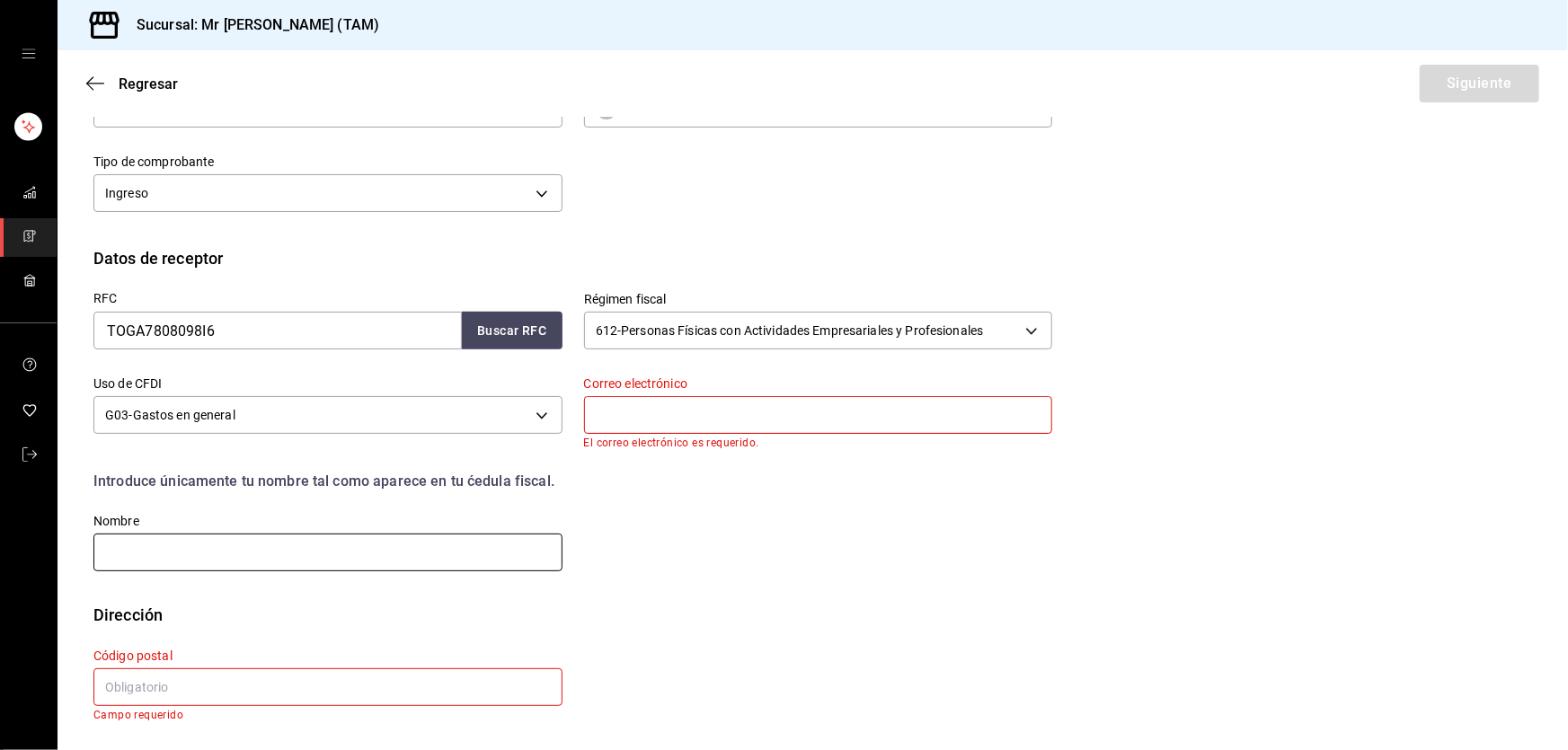
click at [293, 558] on input "text" at bounding box center [327, 553] width 469 height 38
paste input "[PERSON_NAME] [PERSON_NAME]"
type input "[PERSON_NAME] [PERSON_NAME]"
click at [219, 692] on input "text" at bounding box center [327, 688] width 469 height 38
paste input "89650"
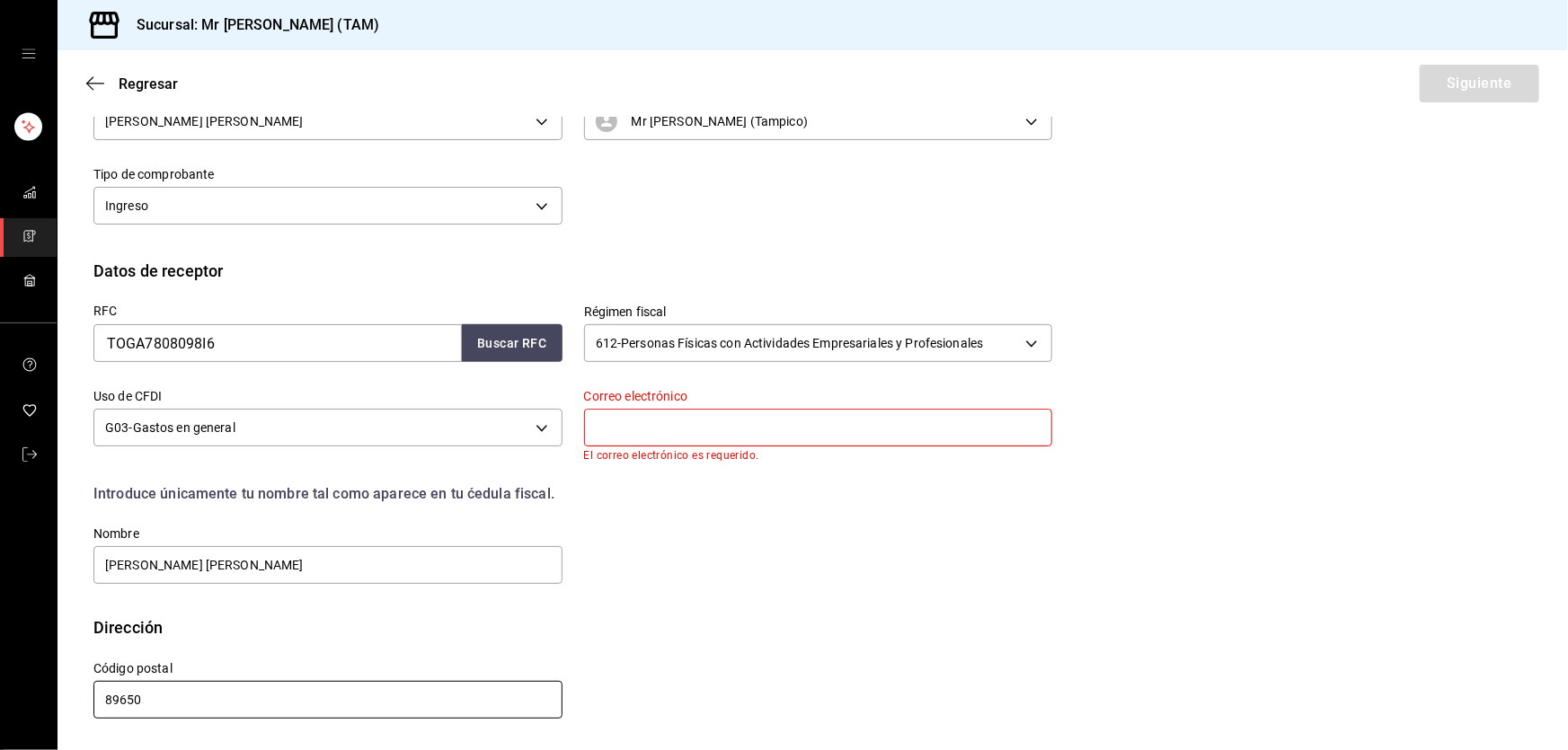
scroll to position [243, 0]
type input "89650"
click at [643, 402] on label "Correo electrónico" at bounding box center [818, 397] width 469 height 12
click at [656, 429] on input "text" at bounding box center [818, 428] width 469 height 38
paste input "[EMAIL_ADDRESS][DOMAIN_NAME]"
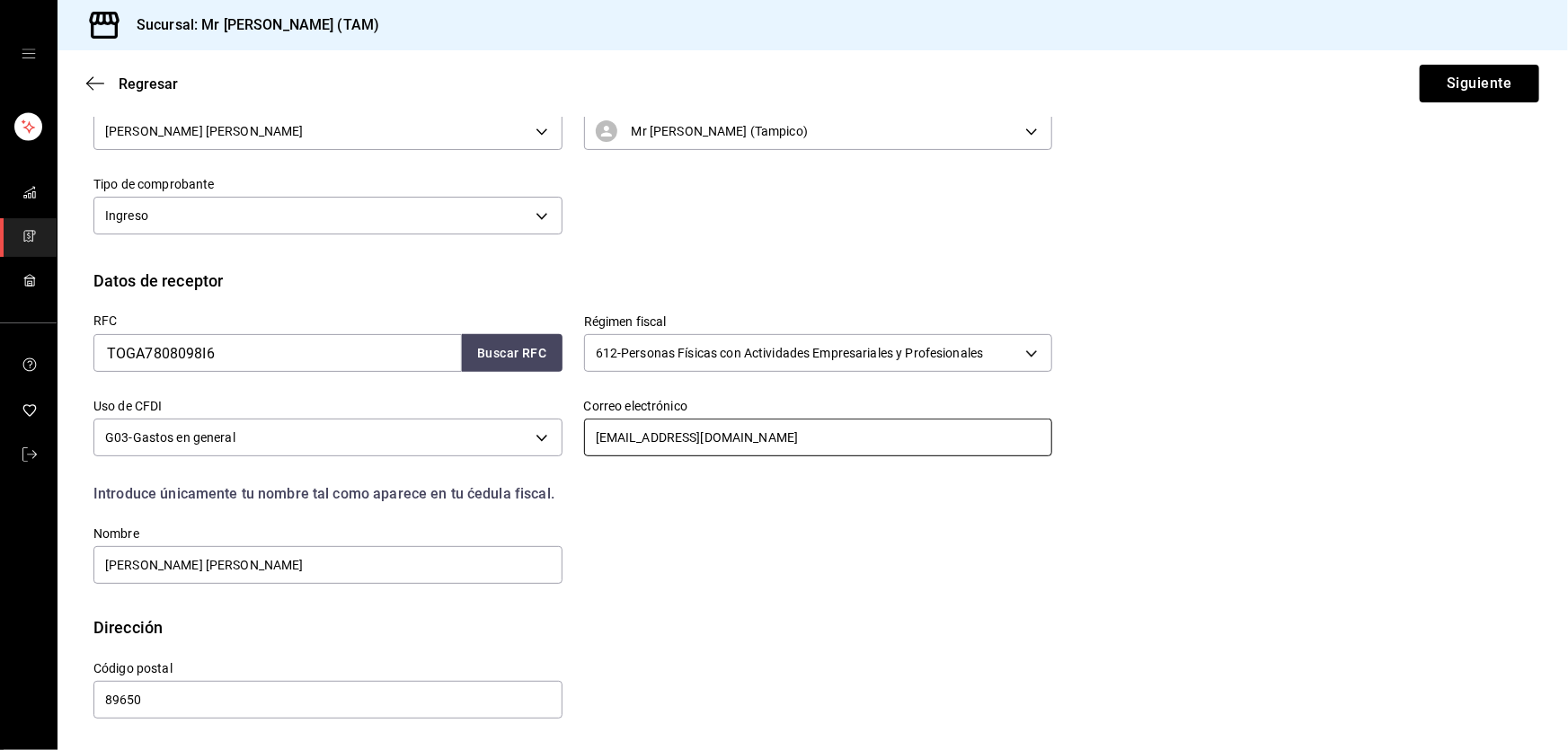
scroll to position [234, 0]
type input "[EMAIL_ADDRESS][DOMAIN_NAME]"
click at [953, 528] on div "RFC TOGA7808098I6 Buscar RFC Régimen fiscal 612 - Personas Físicas con Activida…" at bounding box center [561, 440] width 980 height 293
click at [1460, 91] on button "Siguiente" at bounding box center [1479, 84] width 120 height 38
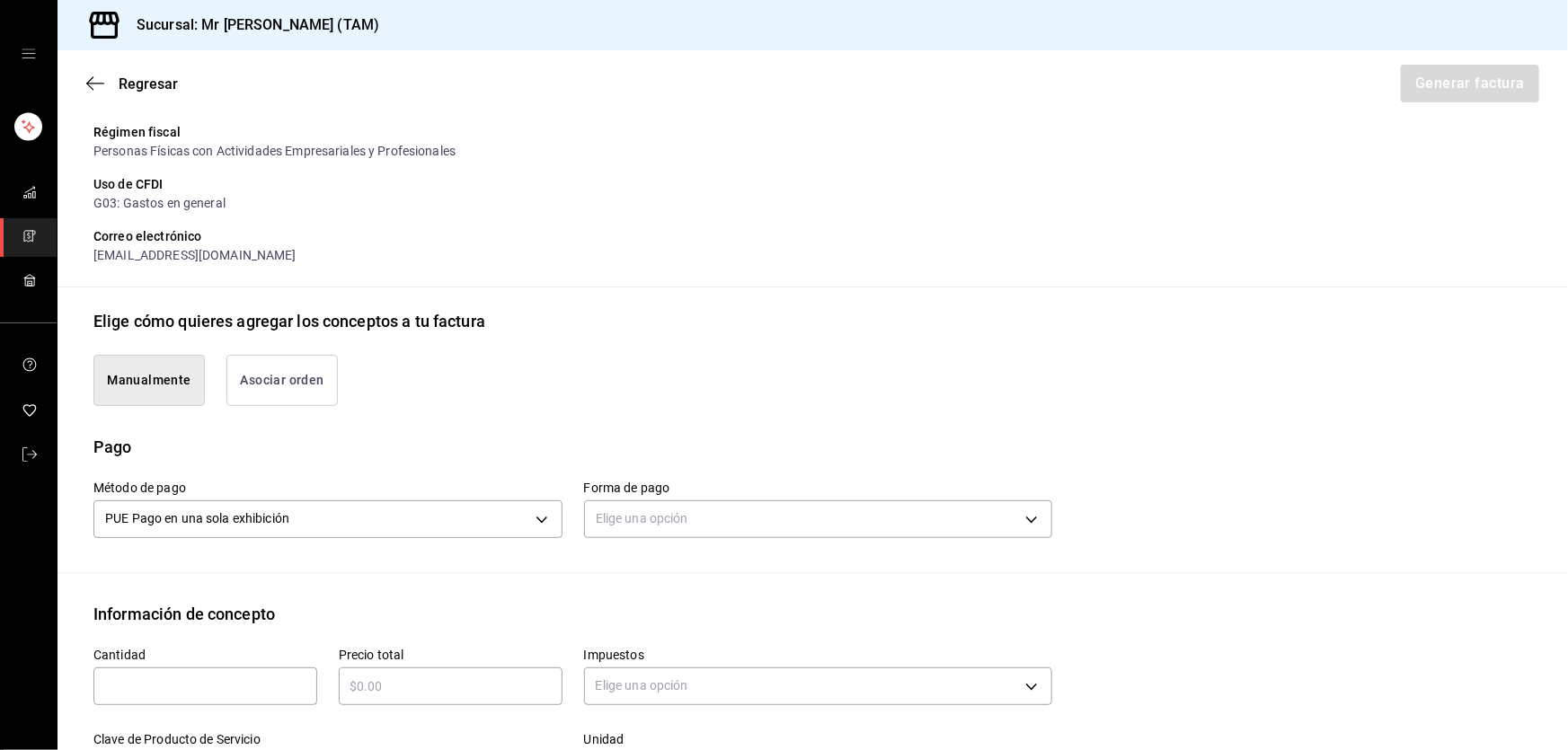
scroll to position [560, 0]
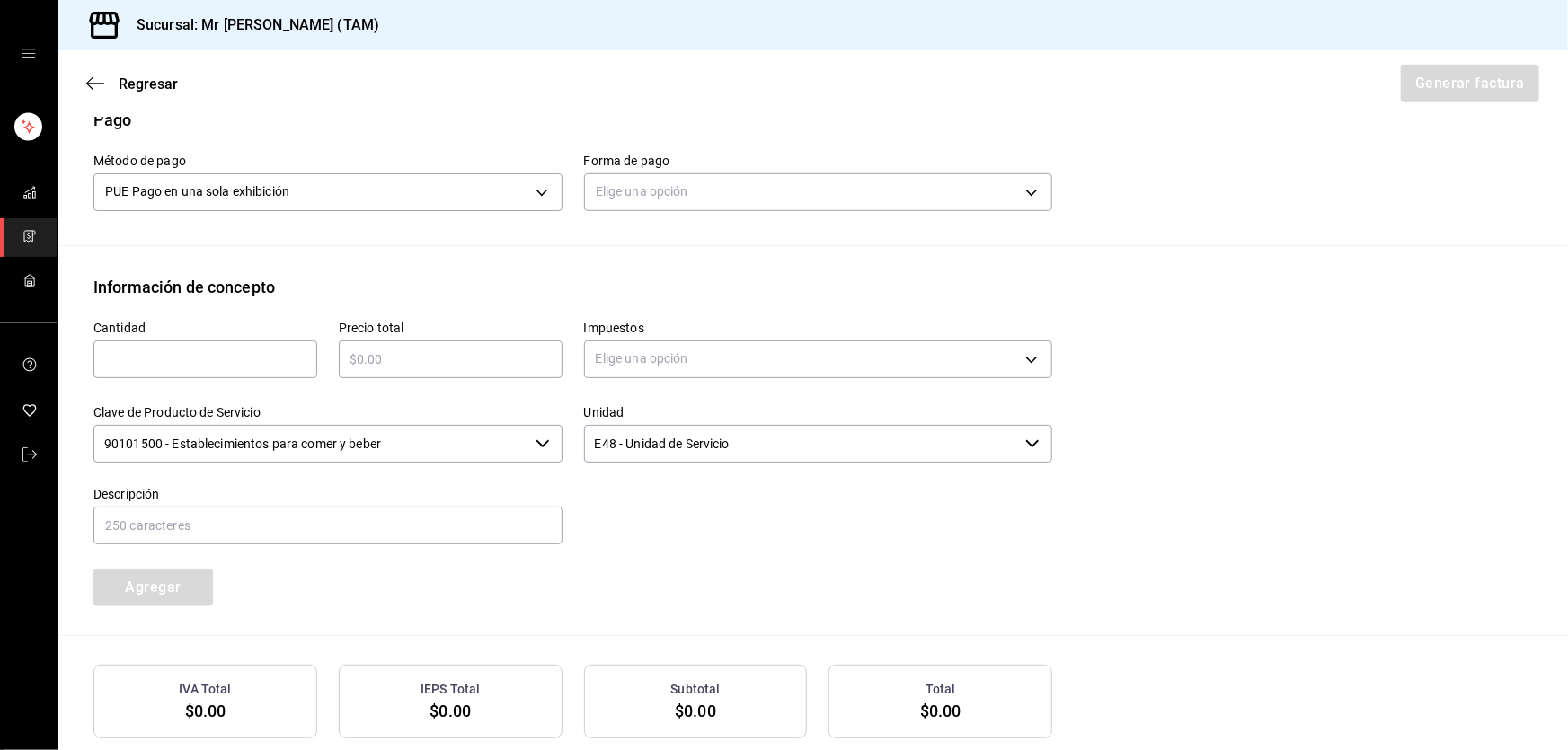
click at [709, 167] on div "Elige una opción" at bounding box center [818, 190] width 469 height 47
click at [715, 179] on body "Sucursal: Mr [PERSON_NAME] (TAM) Regresar Generar factura Emisor Perfil fiscal …" at bounding box center [784, 375] width 1568 height 750
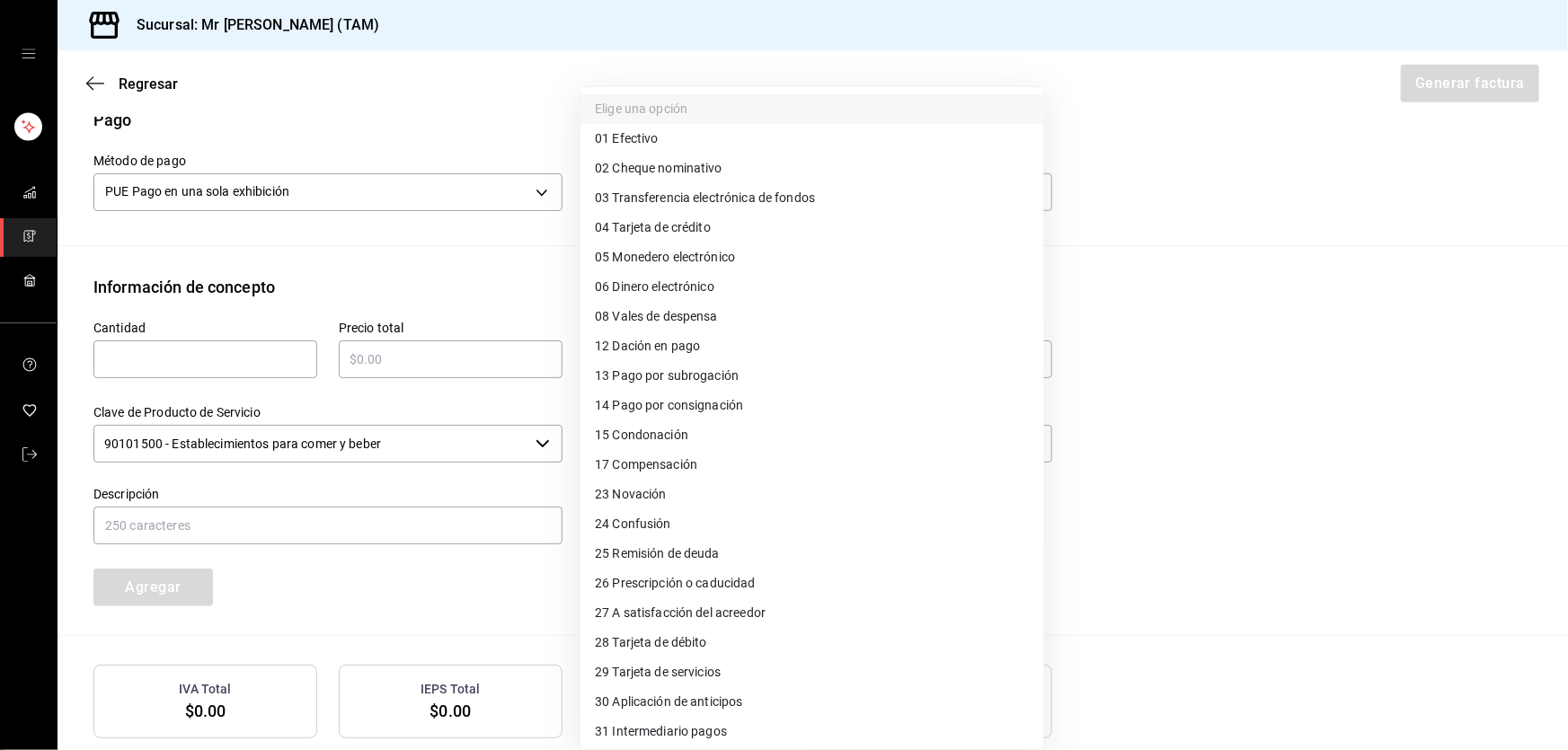
click at [684, 635] on span "28 Tarjeta de débito" at bounding box center [651, 643] width 112 height 19
type input "28"
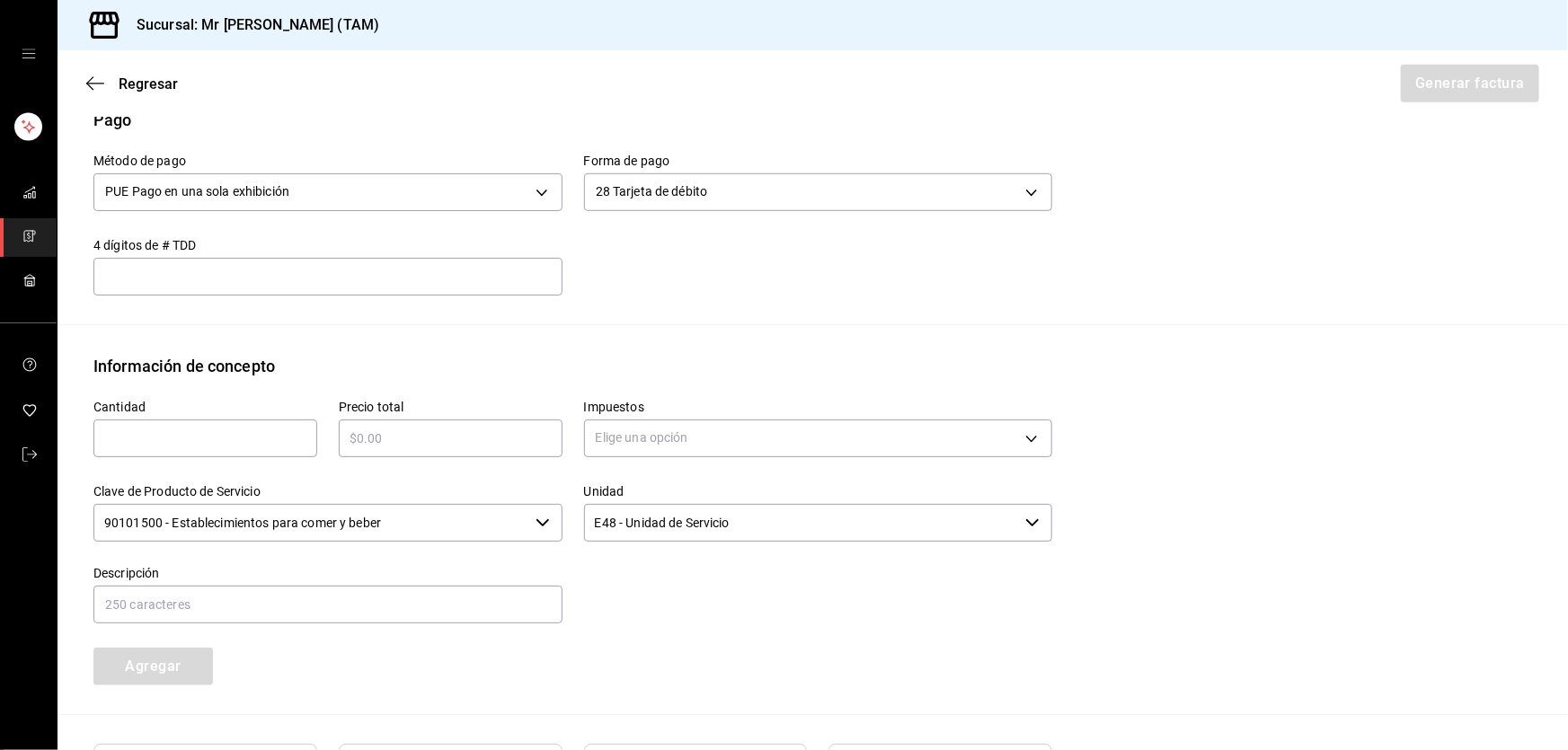
click at [324, 292] on div "​" at bounding box center [327, 276] width 469 height 38
type input "5"
type input "8477"
type input "1"
type input "$1245"
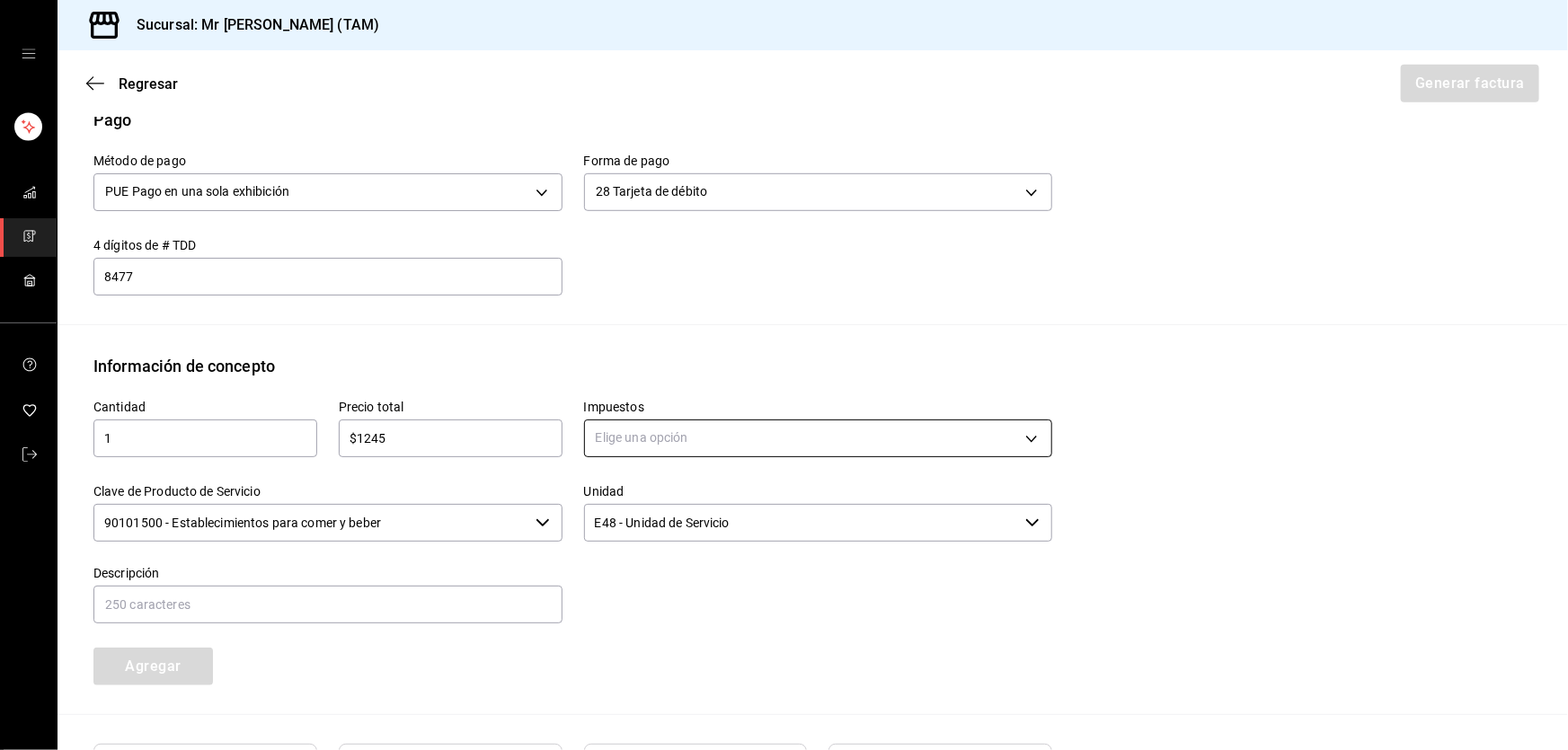
click at [693, 448] on body "Sucursal: Mr [PERSON_NAME] (TAM) Regresar Generar factura Emisor Perfil fiscal …" at bounding box center [784, 375] width 1568 height 750
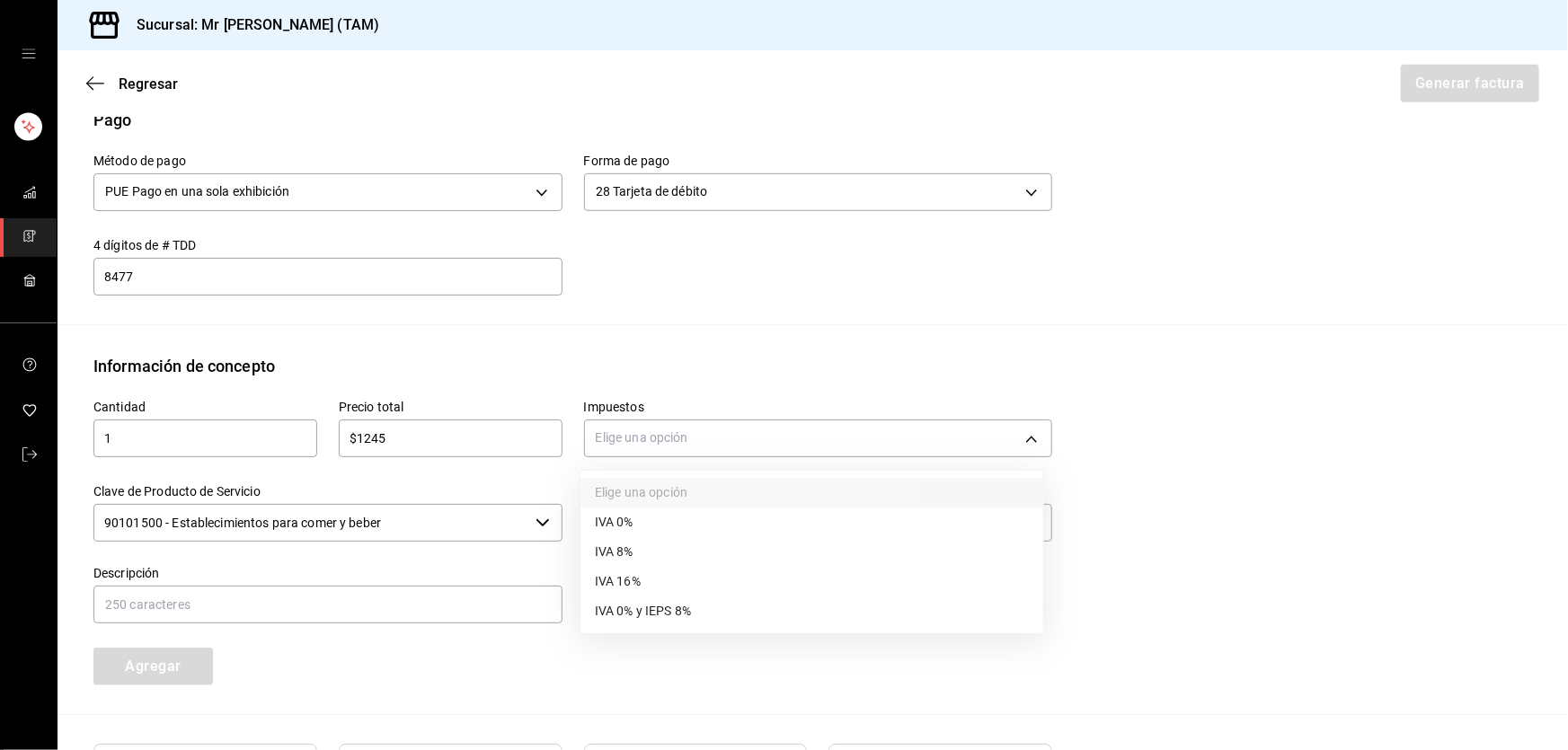
drag, startPoint x: 658, startPoint y: 572, endPoint x: 647, endPoint y: 574, distance: 11.2
click at [657, 573] on li "IVA 16%" at bounding box center [811, 581] width 463 height 29
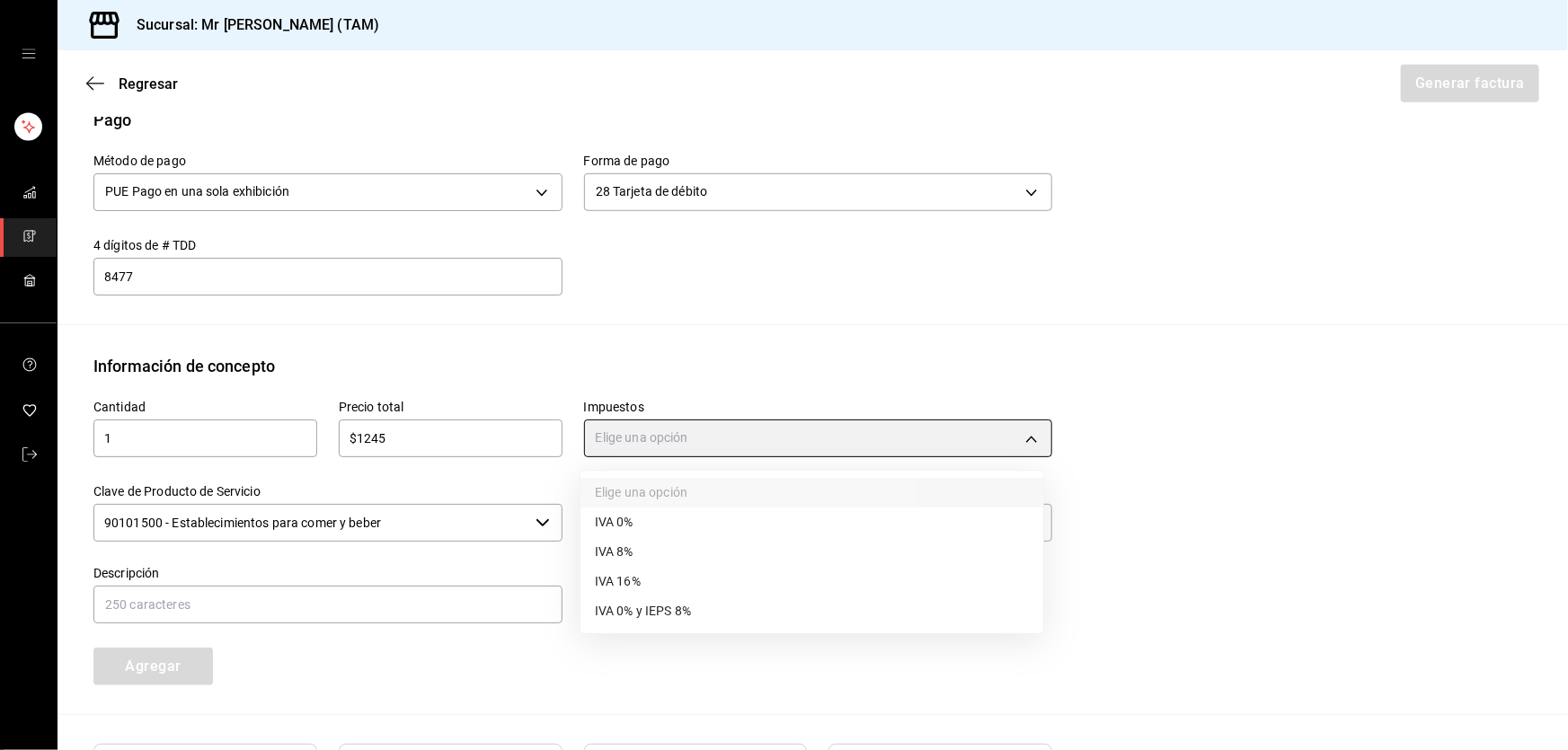
type input "IVA_16"
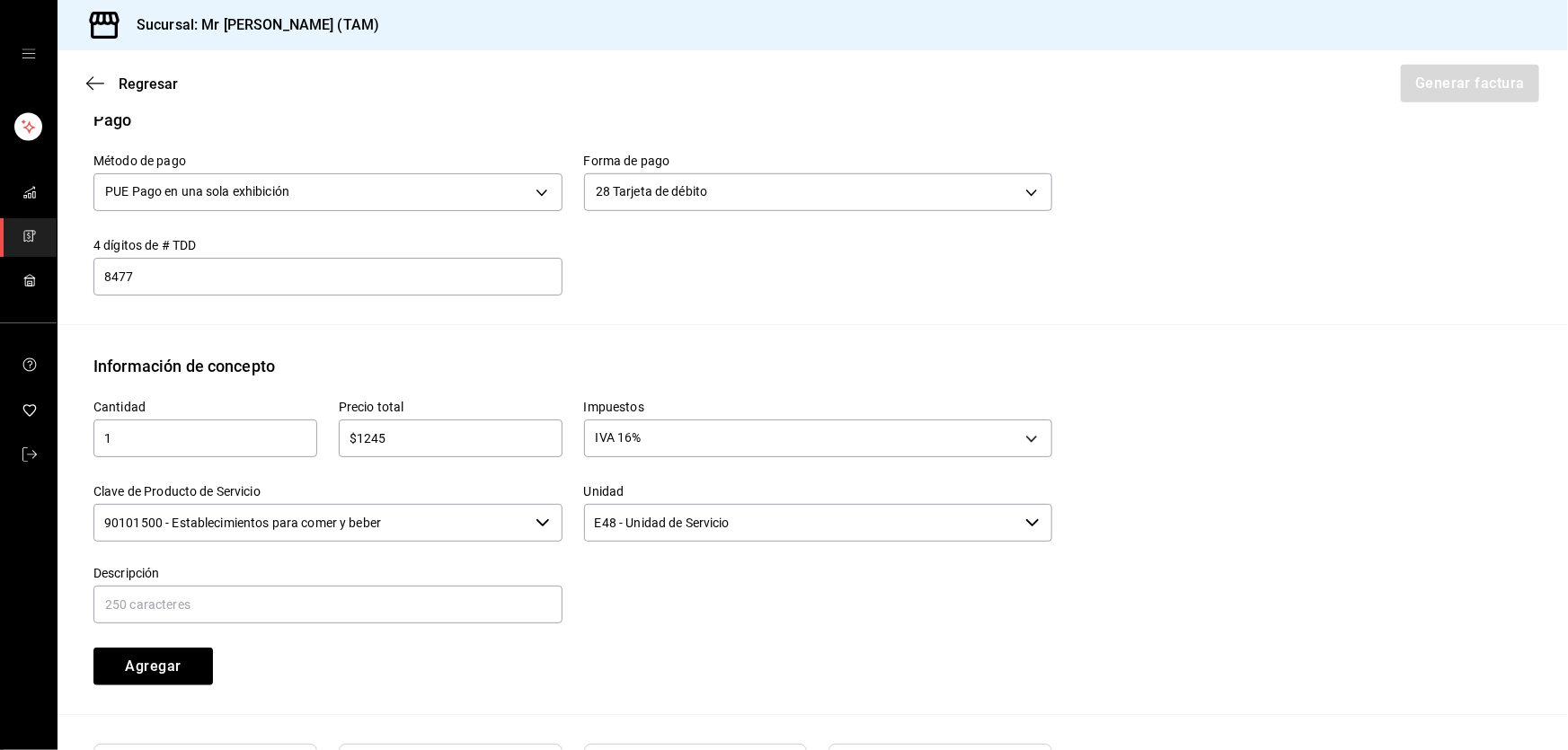
click at [418, 512] on input "90101500 - Establecimientos para comer y beber" at bounding box center [310, 523] width 435 height 38
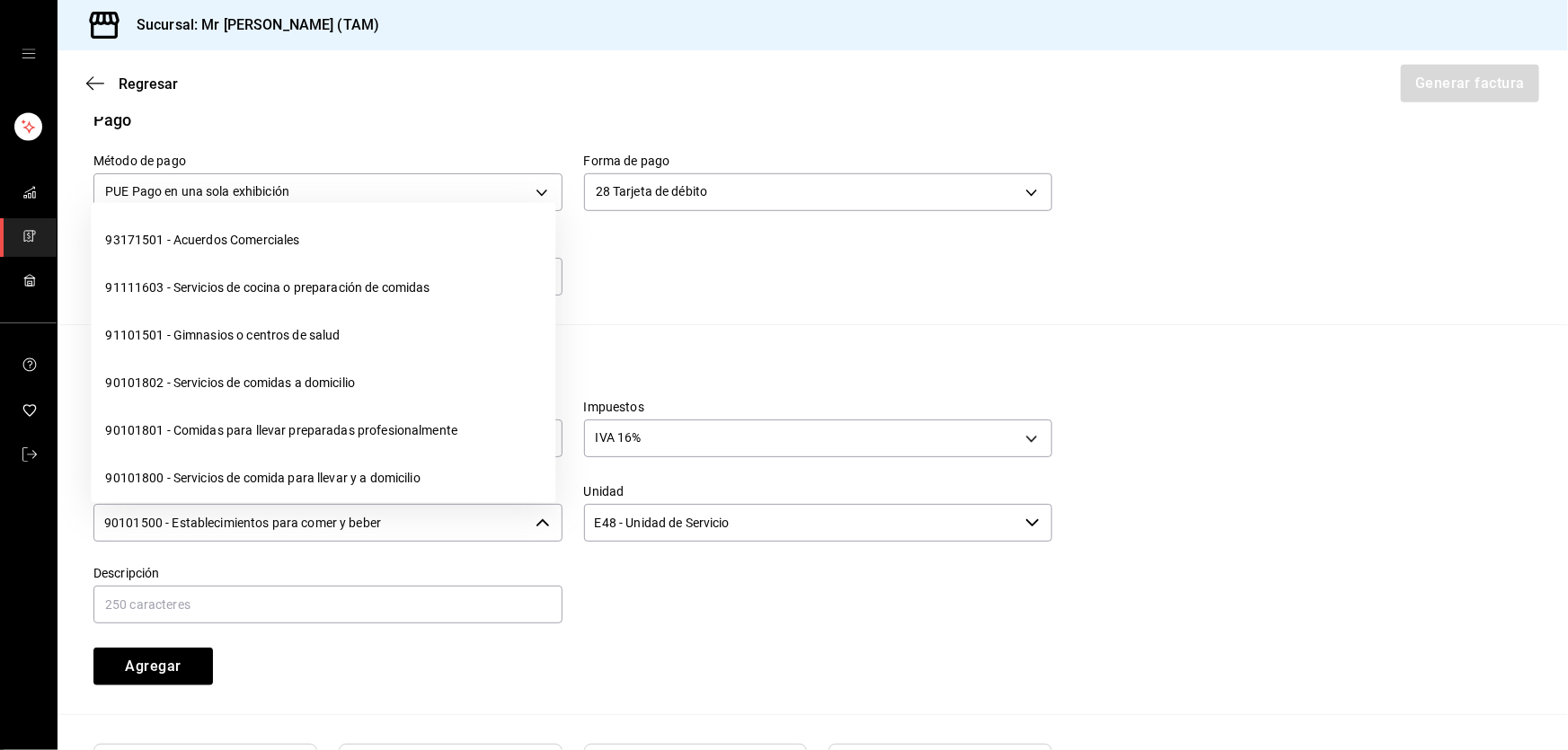
click at [418, 512] on input "90101500 - Establecimientos para comer y beber" at bounding box center [310, 523] width 435 height 38
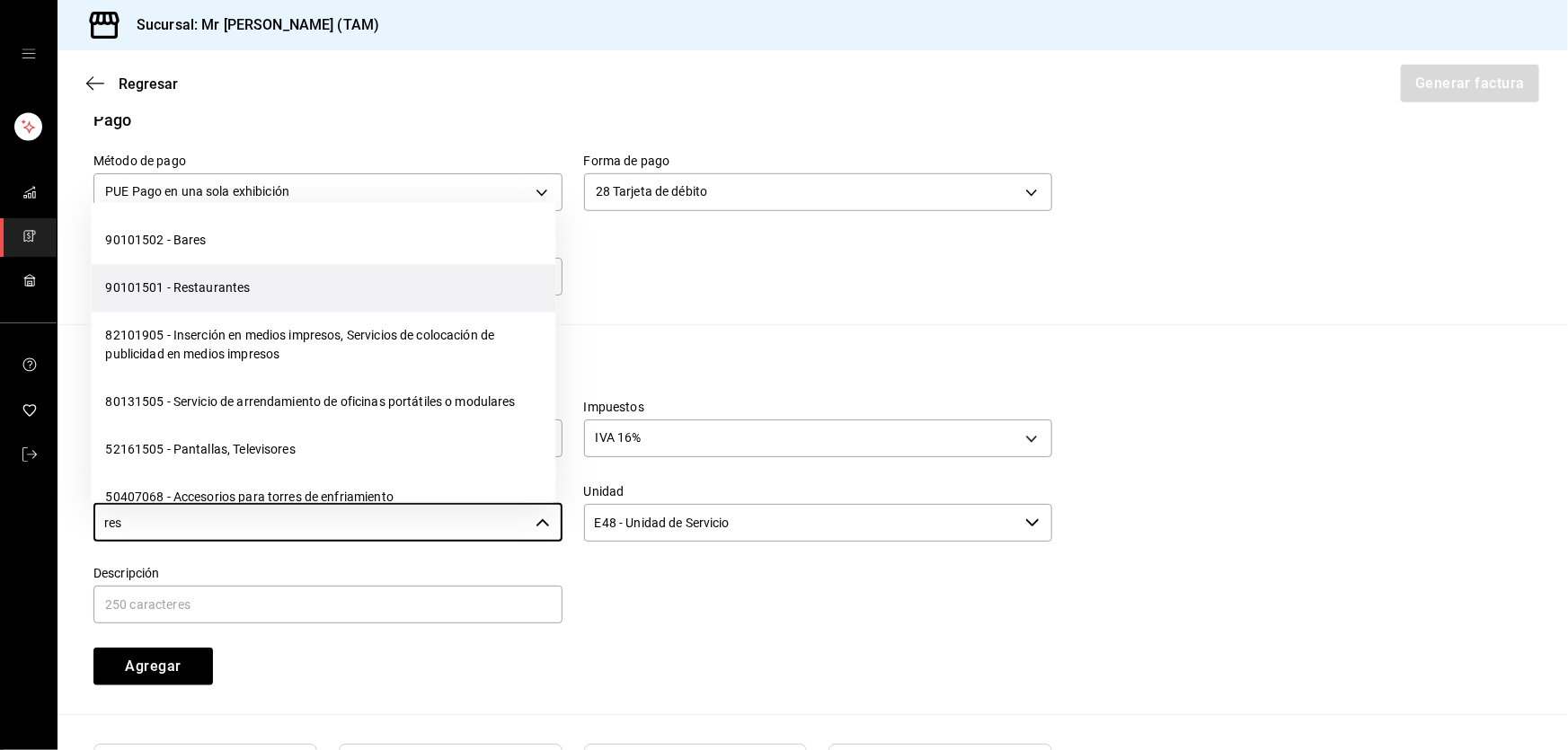
click at [275, 301] on li "90101501 - Restaurantes" at bounding box center [323, 289] width 464 height 47
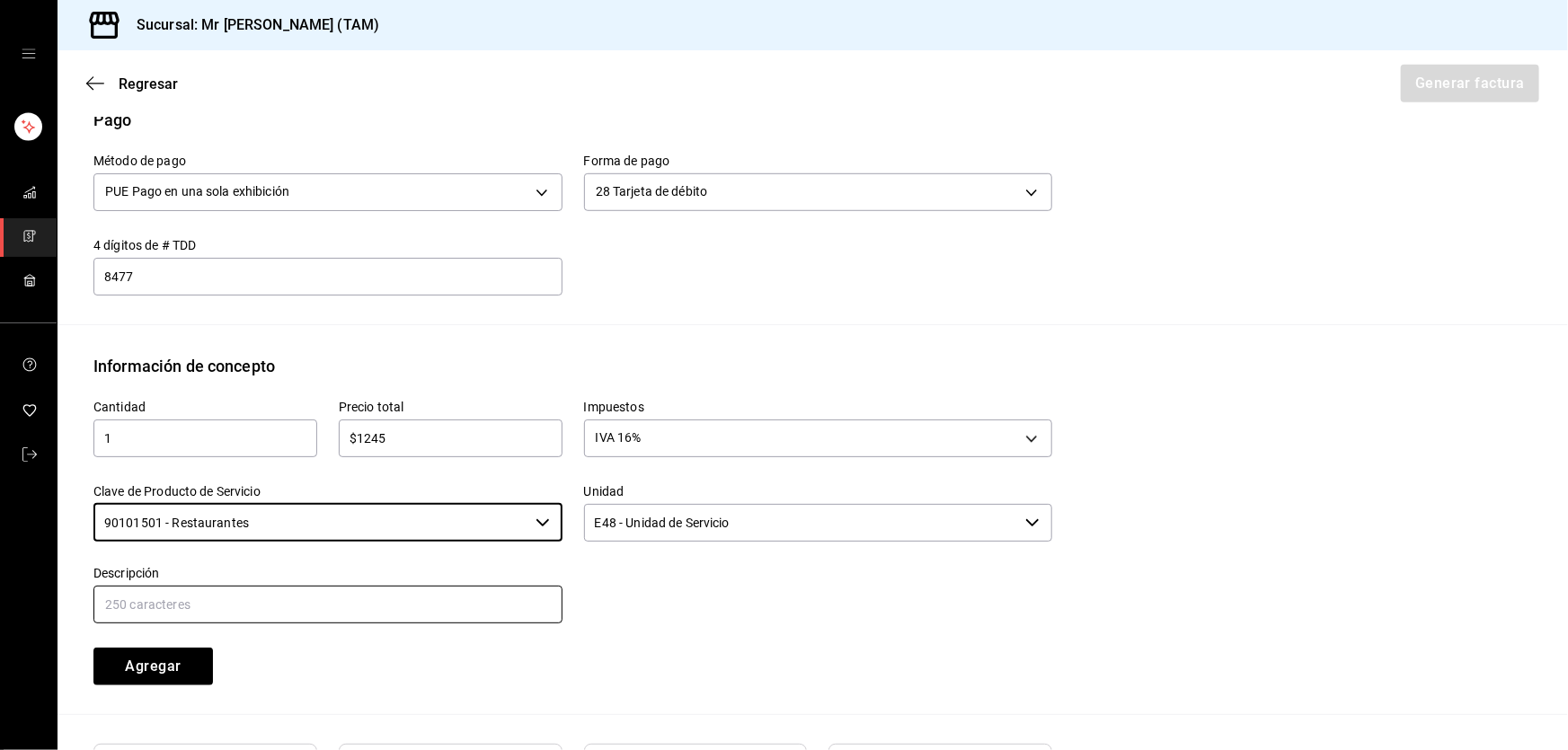
type input "90101501 - Restaurantes"
click at [489, 600] on input "text" at bounding box center [327, 605] width 469 height 38
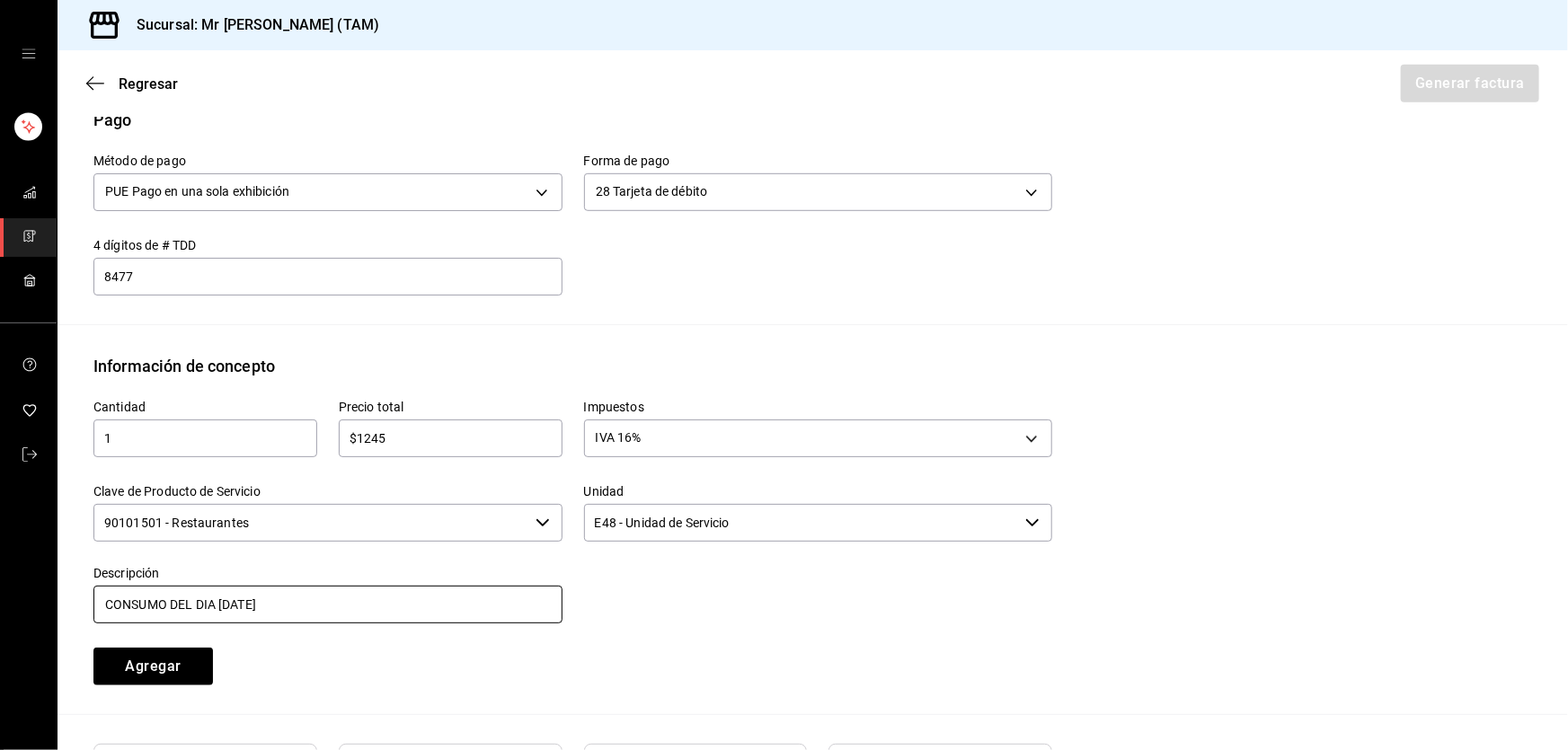
click at [221, 603] on input "CONSUMO DEL DIA [DATE]" at bounding box center [327, 605] width 469 height 38
click at [394, 618] on input "CONSUMO DEL DIA [DATE]" at bounding box center [327, 605] width 469 height 38
type input "CONSUMO DEL DIA [DATE]"
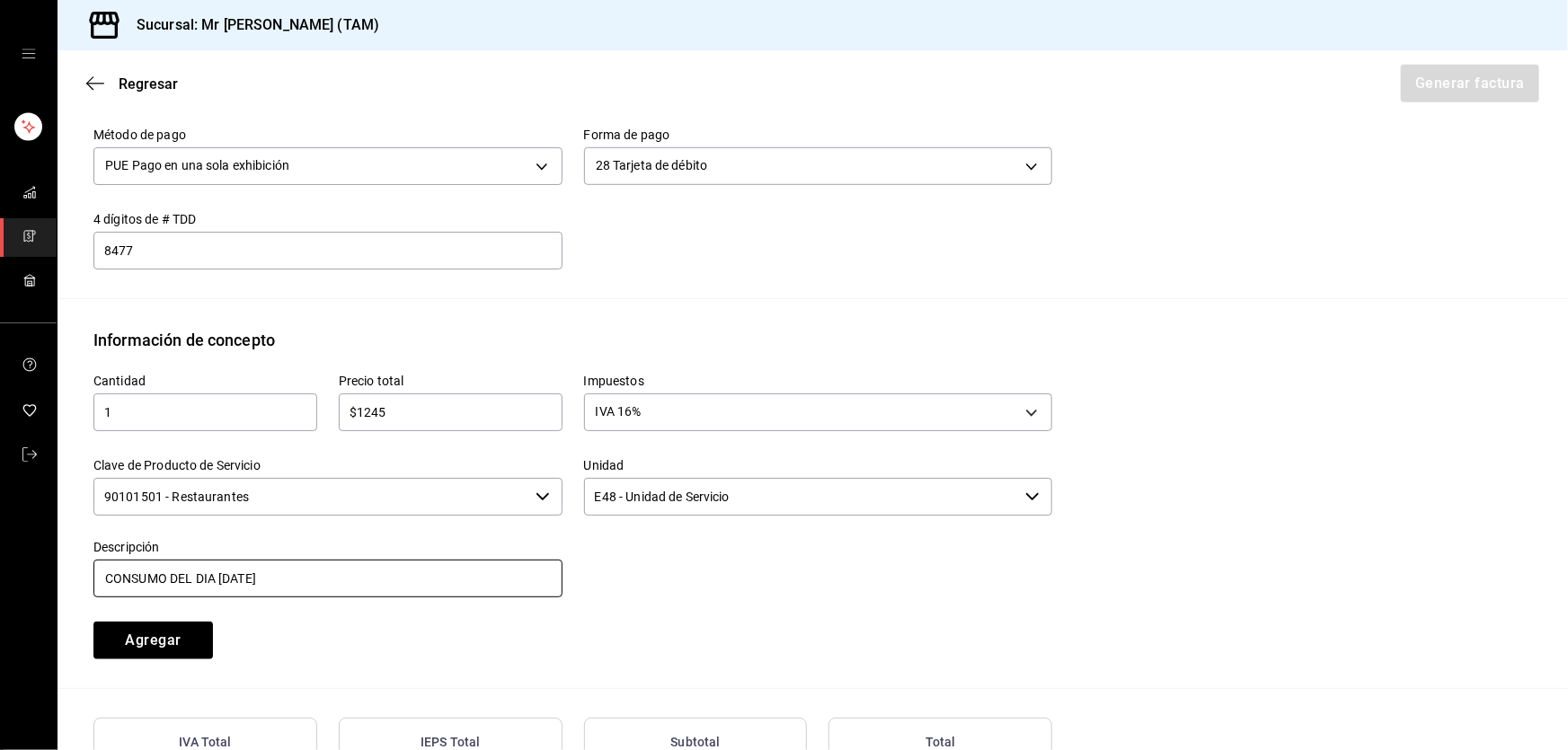
scroll to position [642, 0]
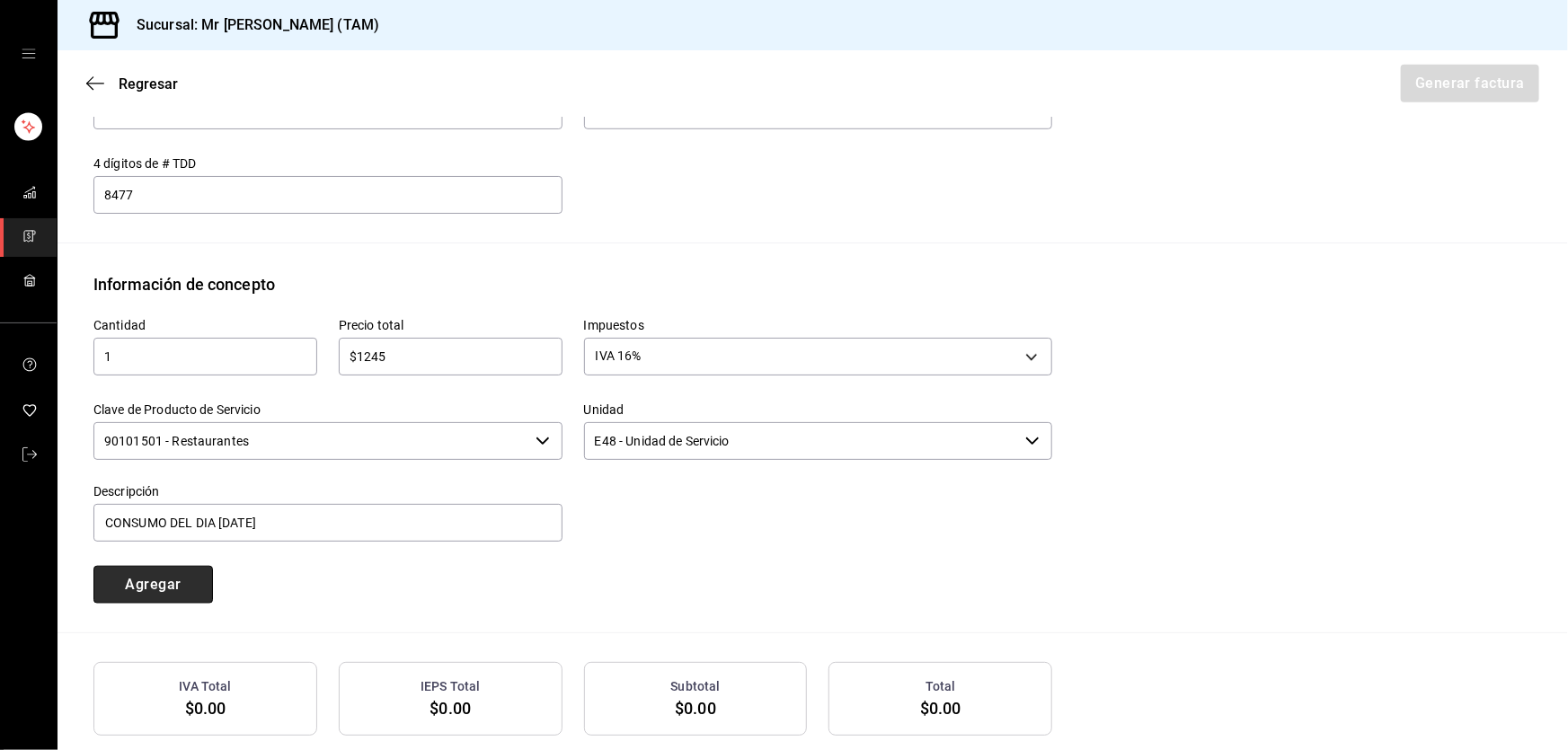
click at [190, 578] on button "Agregar" at bounding box center [153, 585] width 120 height 38
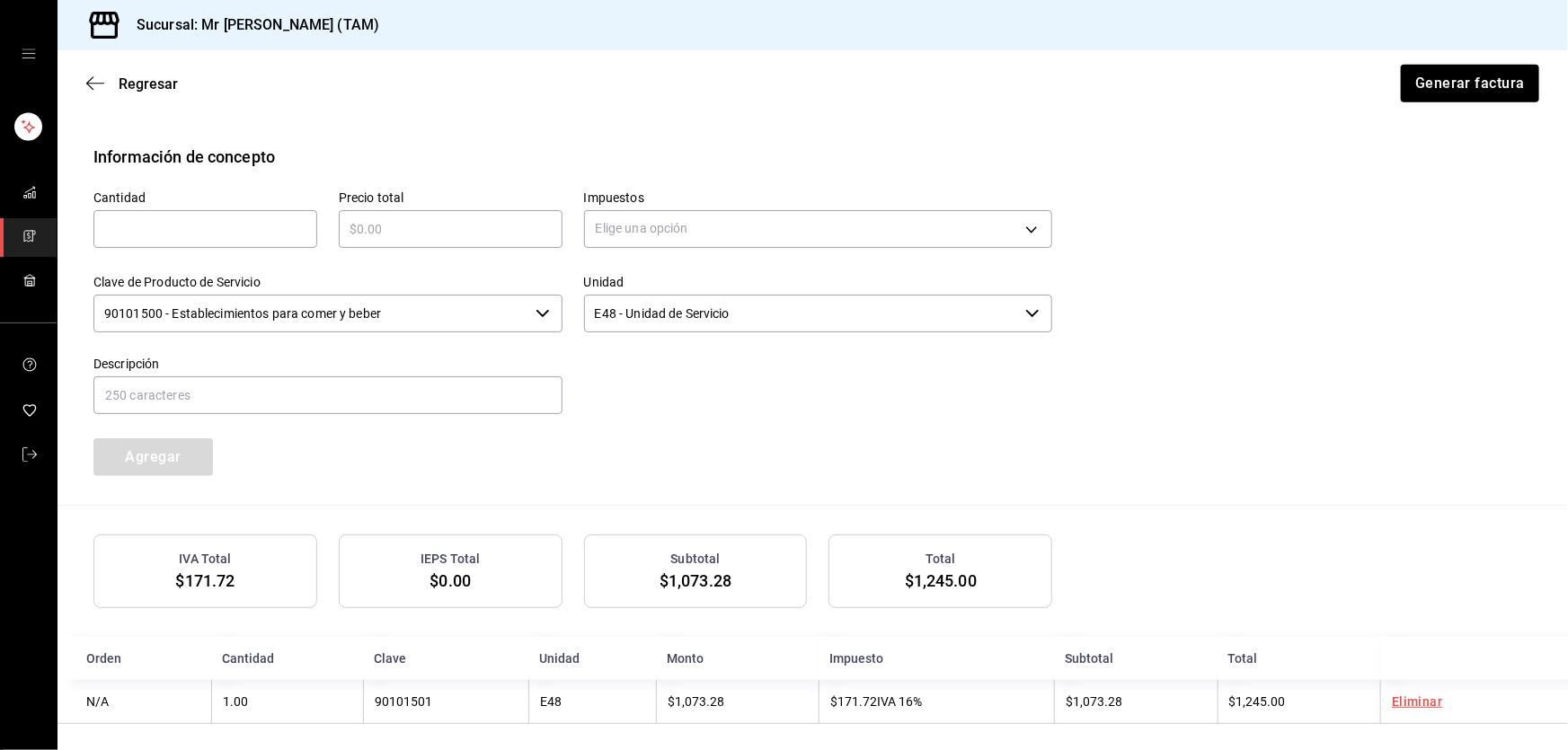
scroll to position [780, 0]
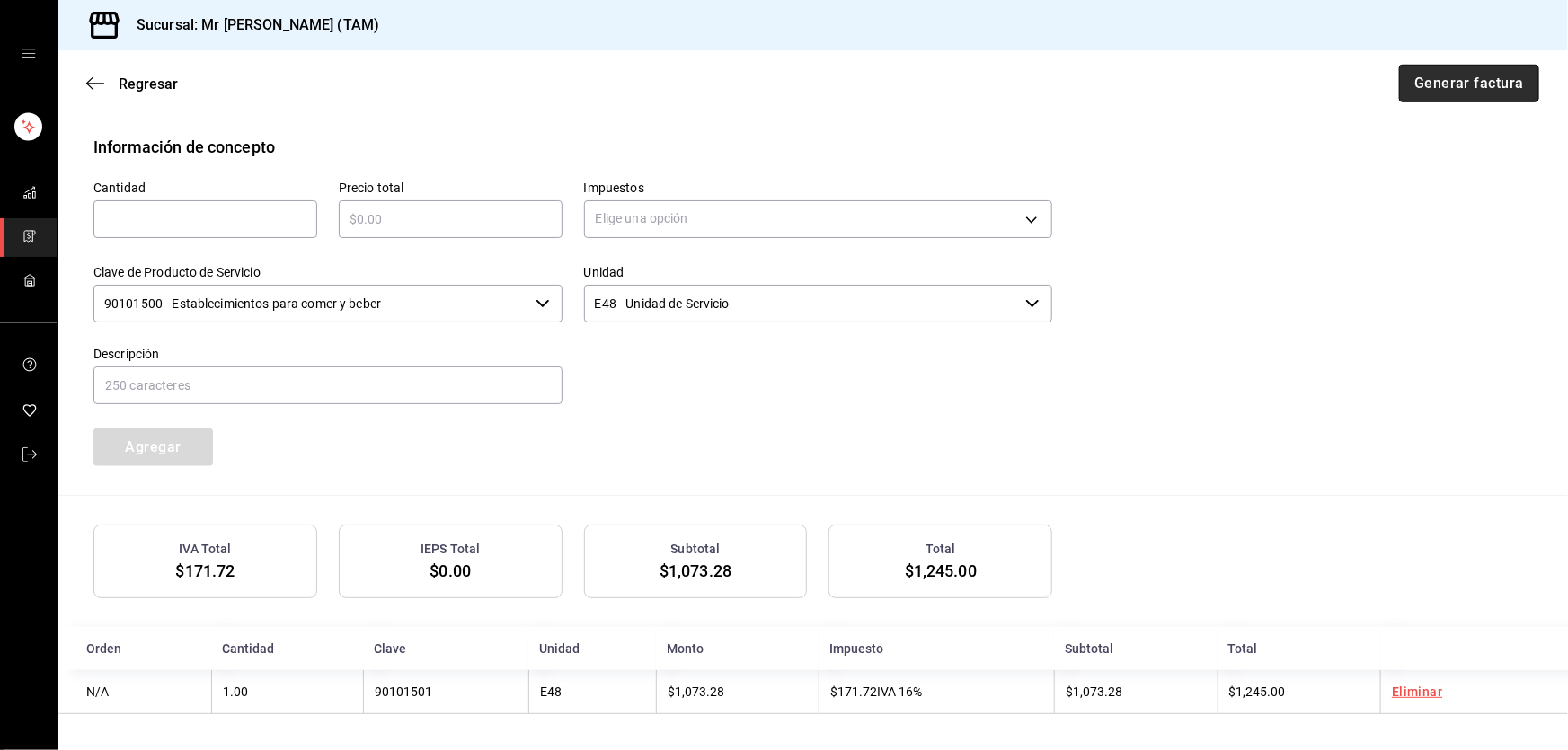
click at [1448, 88] on button "Generar factura" at bounding box center [1469, 84] width 141 height 38
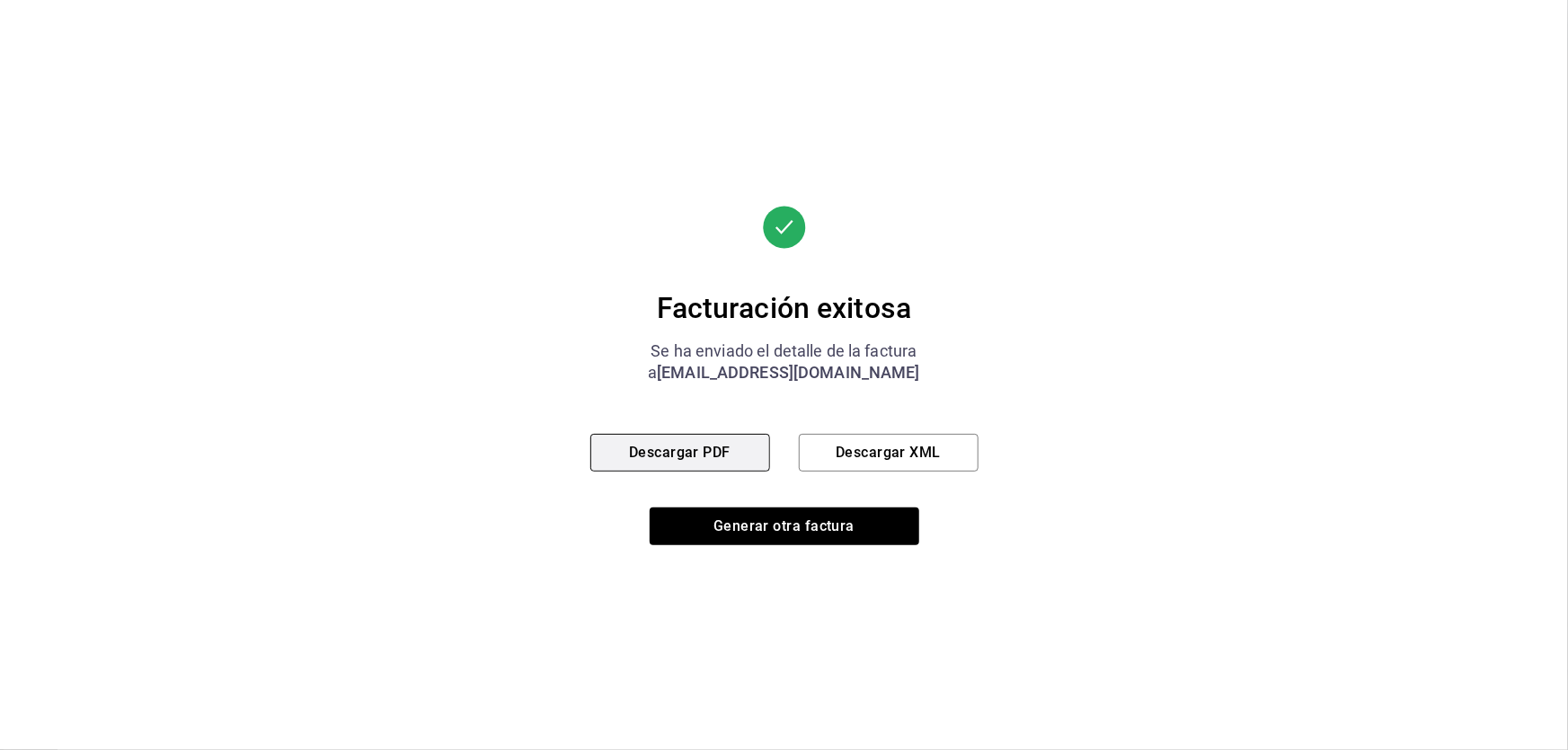
click at [713, 443] on button "Descargar PDF" at bounding box center [680, 453] width 179 height 38
click at [943, 440] on button "Descargar XML" at bounding box center [889, 453] width 179 height 38
click at [653, 450] on button "Descargar PDF" at bounding box center [680, 453] width 179 height 38
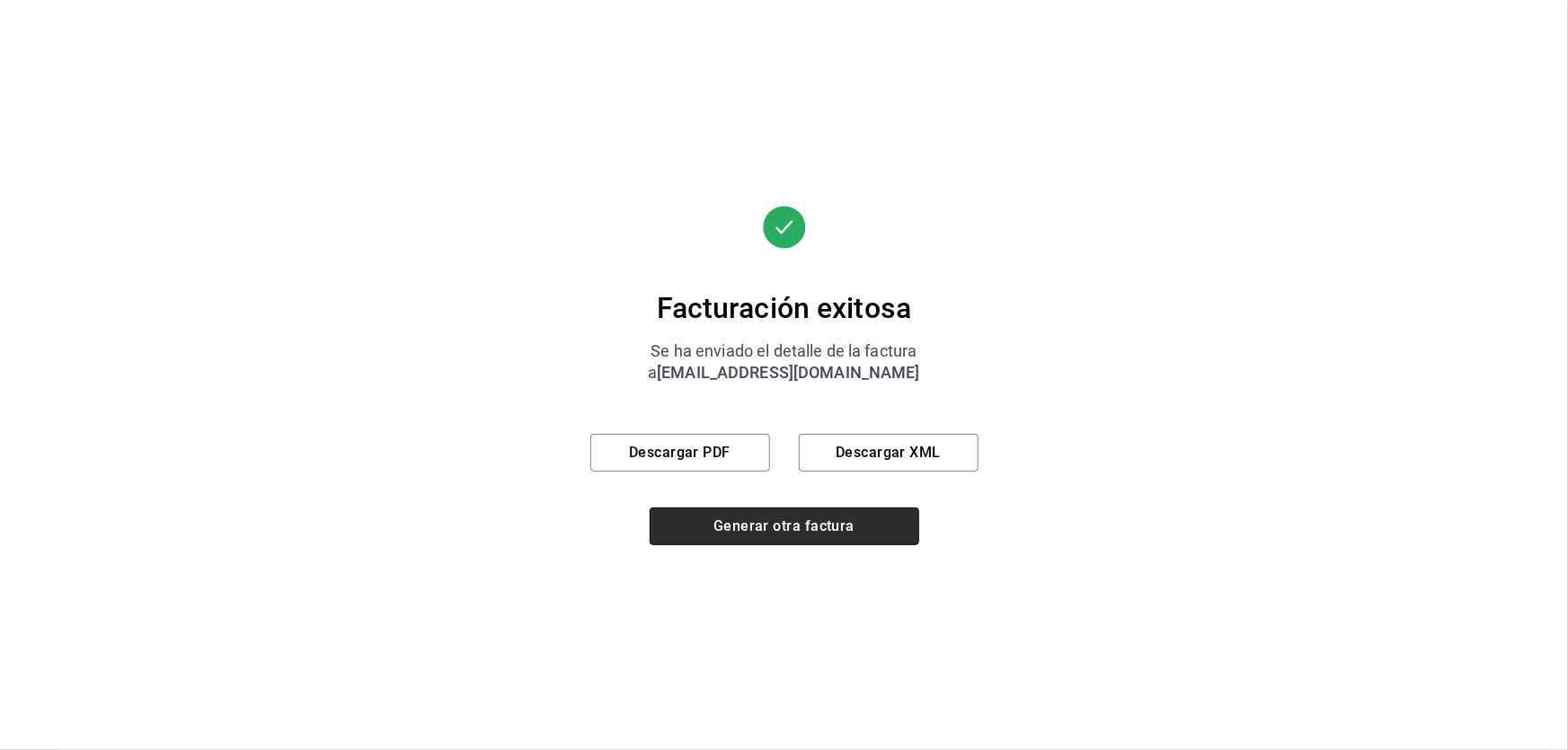
click at [823, 527] on button "Generar otra factura" at bounding box center [785, 526] width 270 height 38
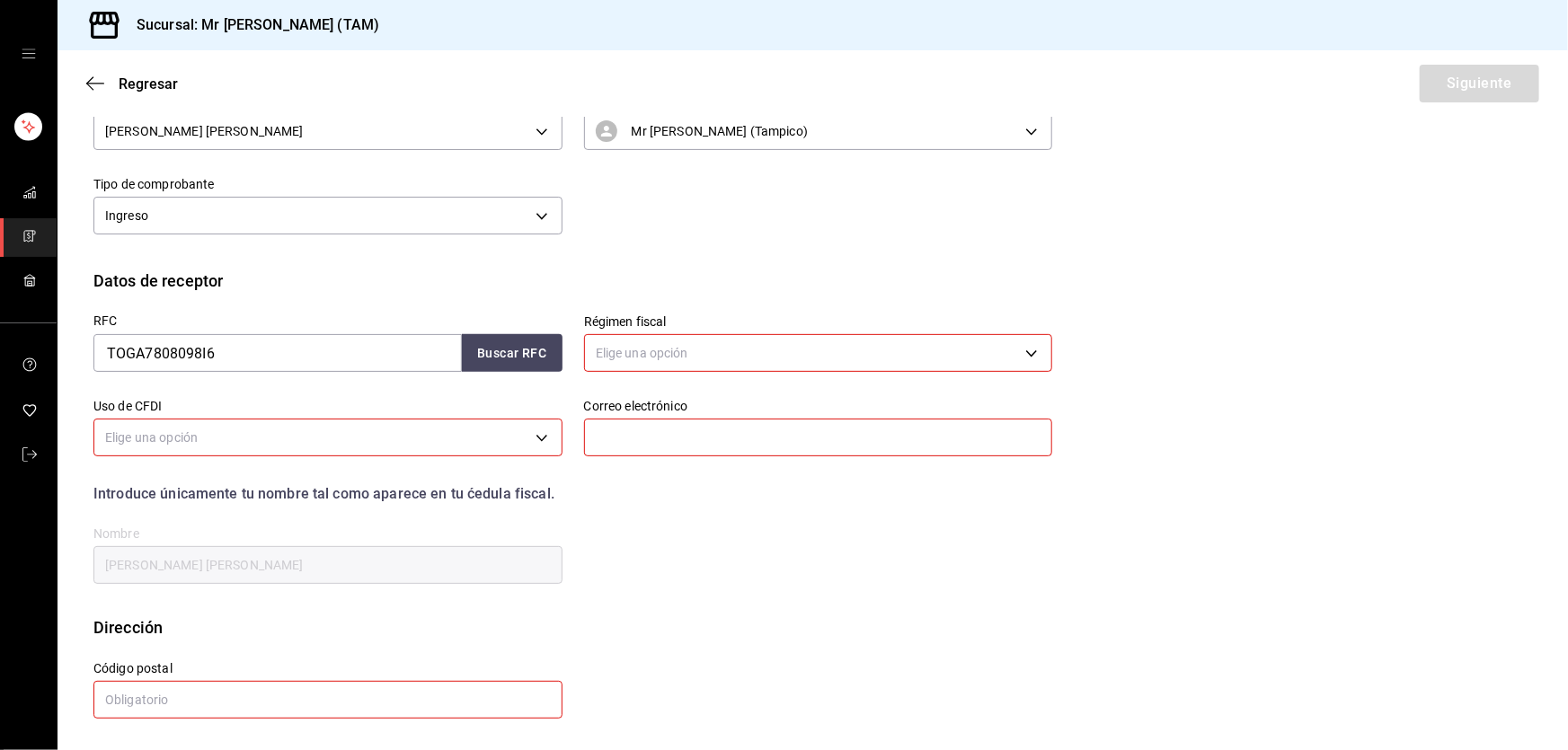
scroll to position [108, 0]
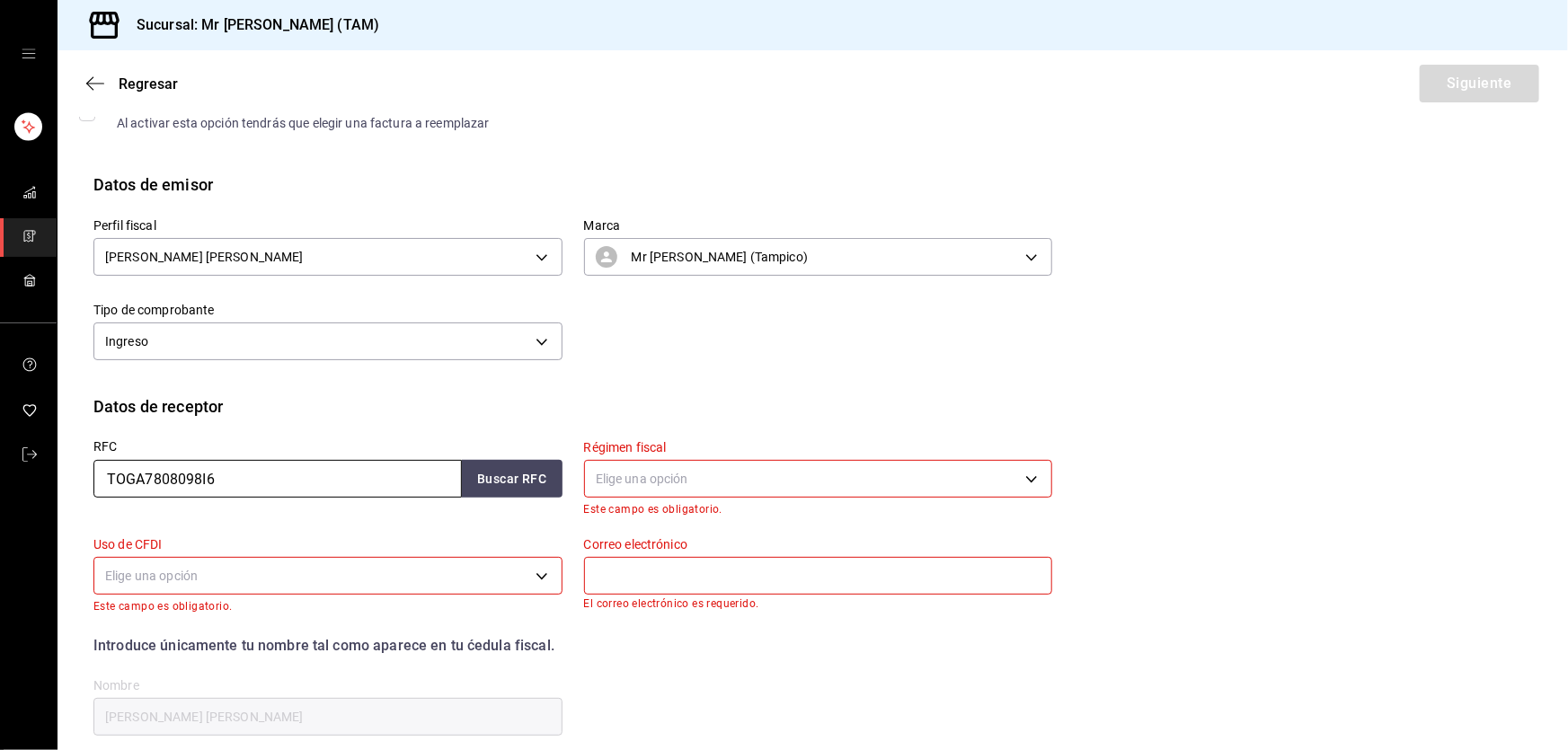
click at [255, 492] on input "TOGA7808098I6" at bounding box center [277, 479] width 369 height 38
click at [255, 489] on input "TOGA7808098I6" at bounding box center [277, 479] width 369 height 38
click at [255, 485] on input "TOGA7808098I6" at bounding box center [277, 479] width 369 height 38
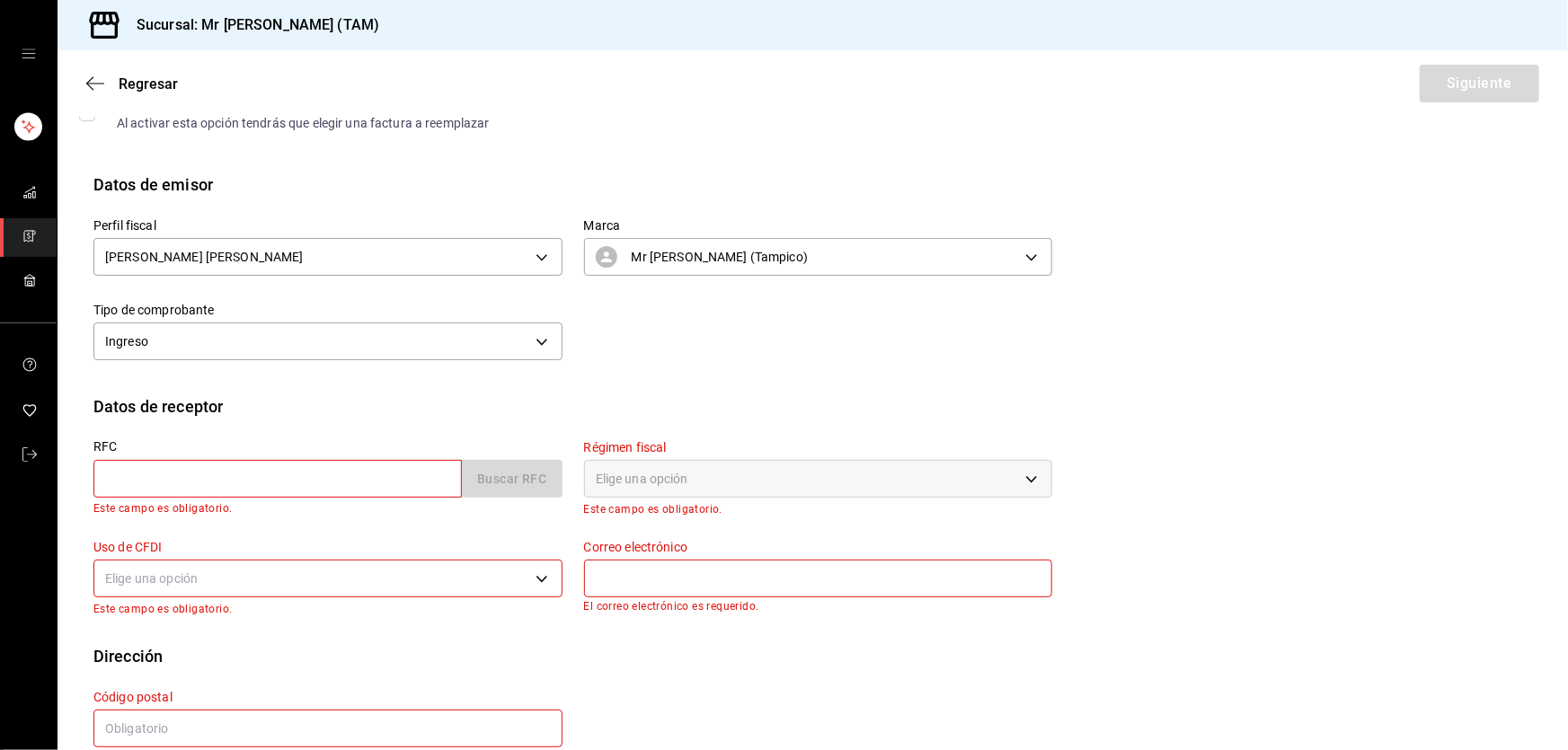
paste input "GAL0203016V9"
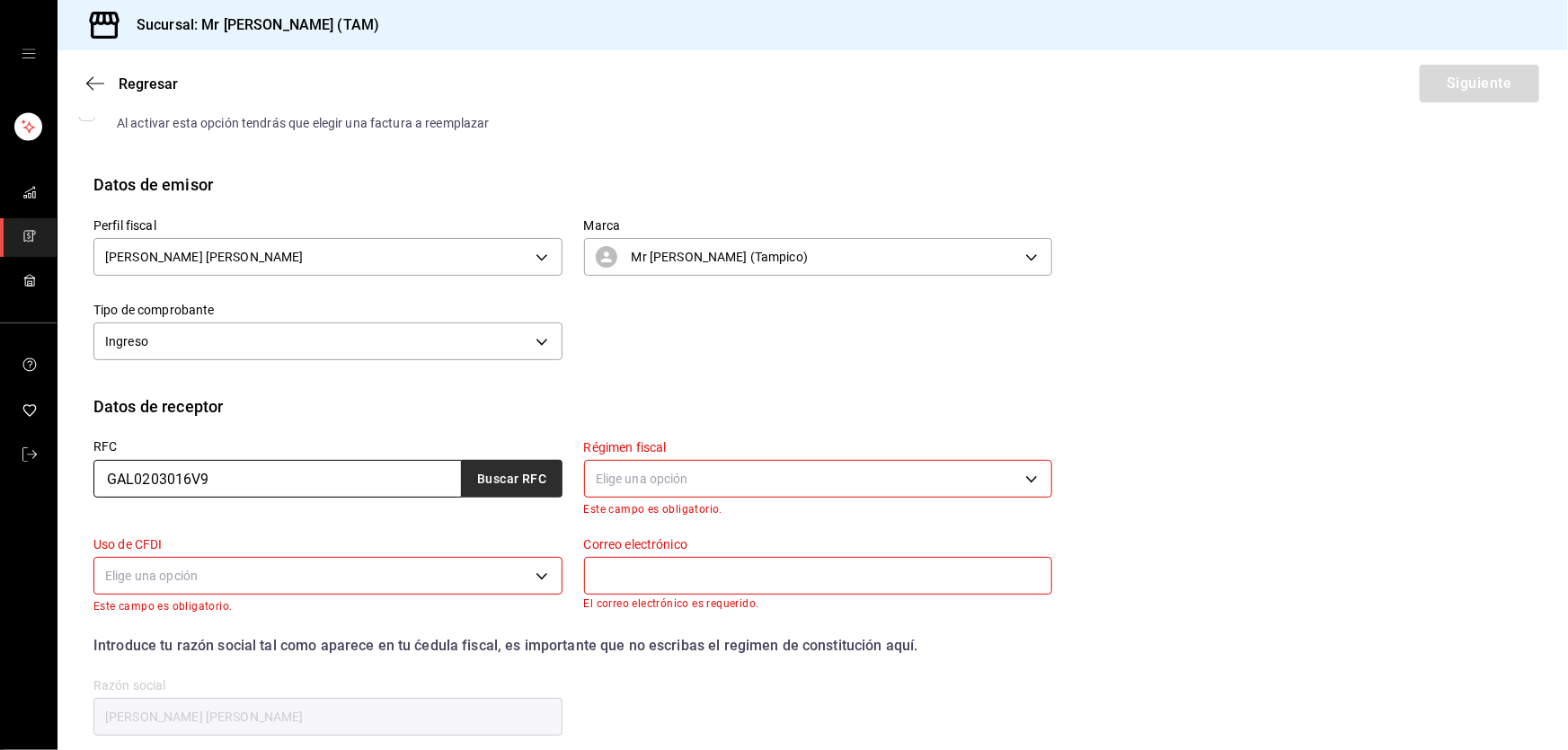
type input "GAL0203016V9"
click at [486, 467] on button "Buscar RFC" at bounding box center [512, 479] width 101 height 38
type input "[EMAIL_ADDRESS][DOMAIN_NAME]"
type input "28239"
type input "GRUPO ALMACONT"
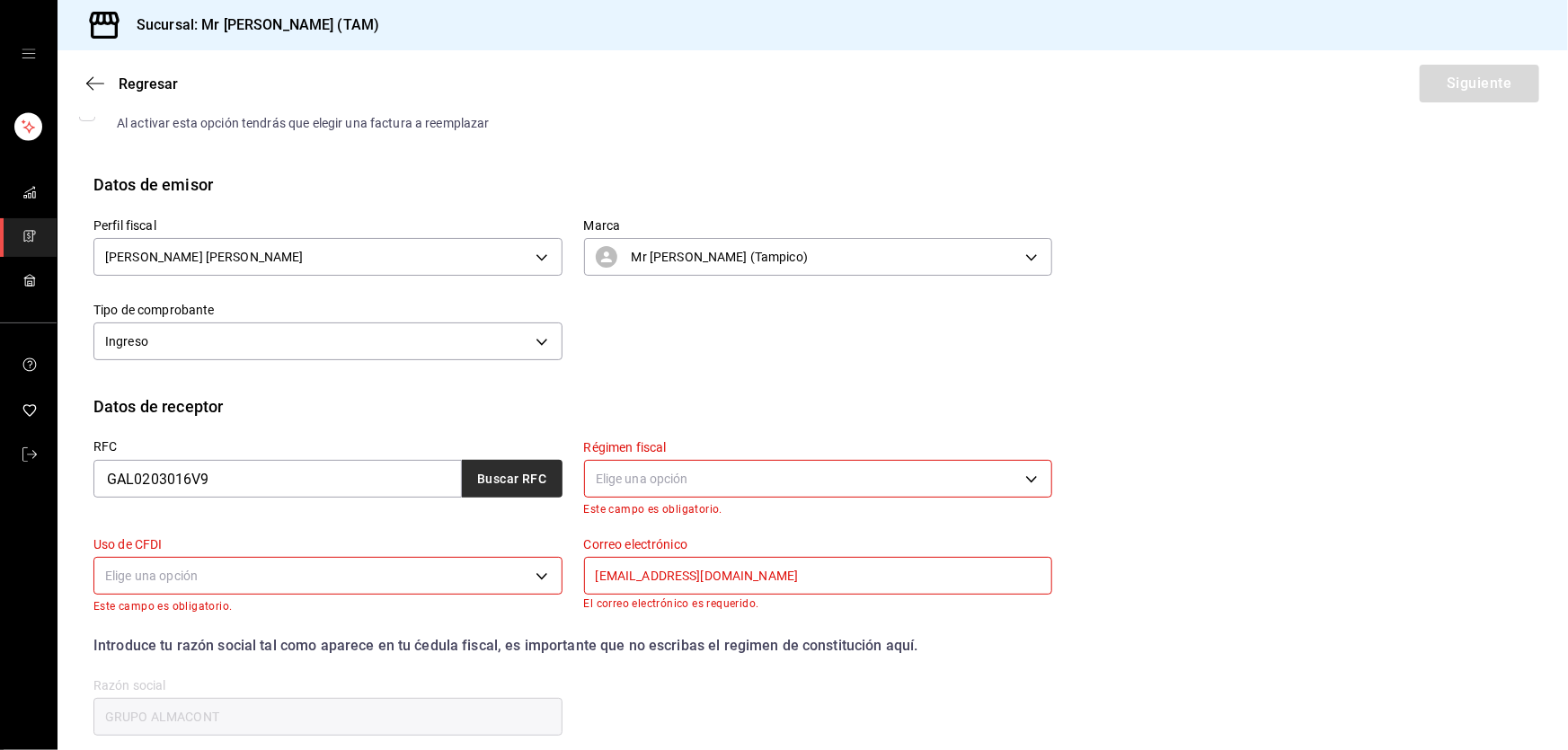
type input "601"
type input "G03"
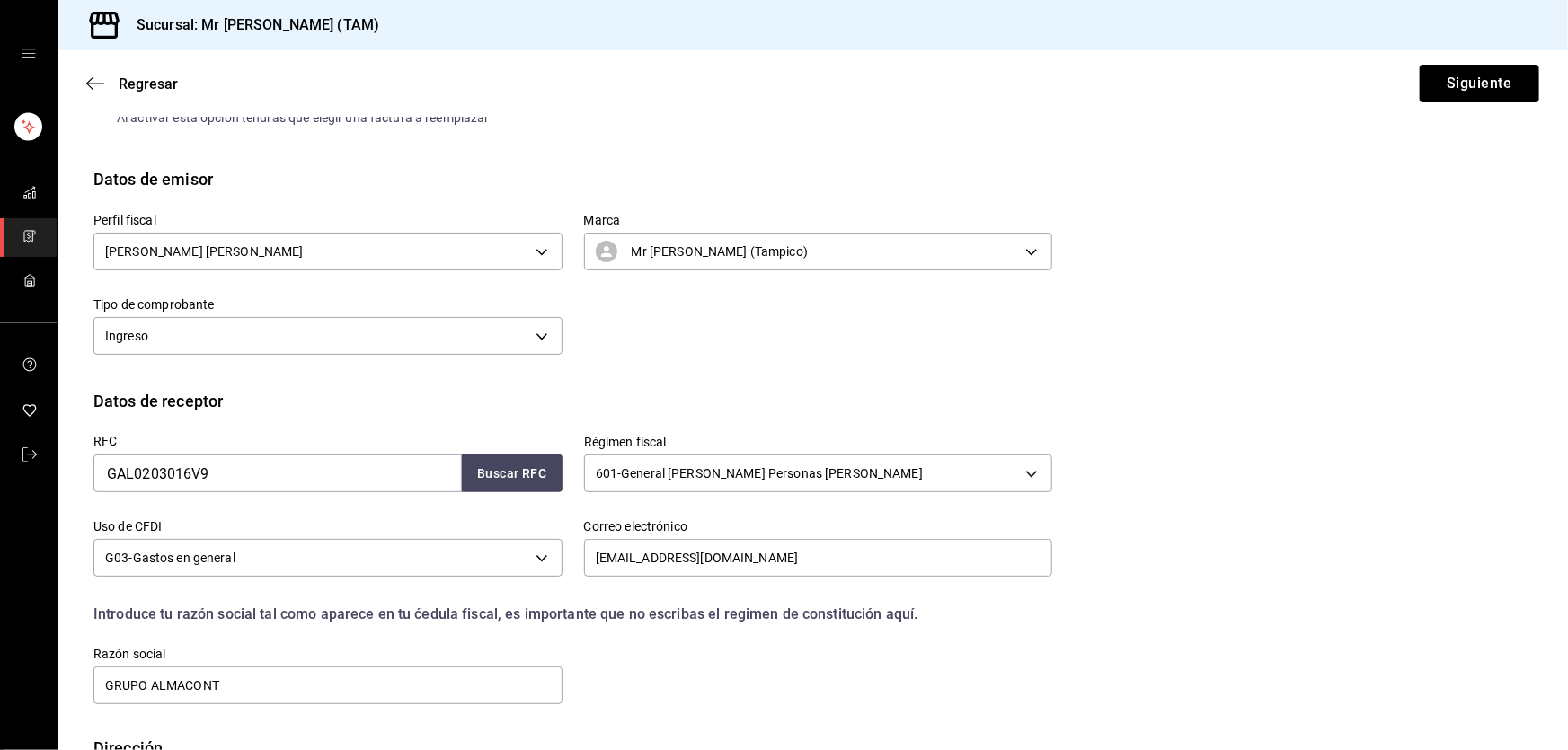
scroll to position [234, 0]
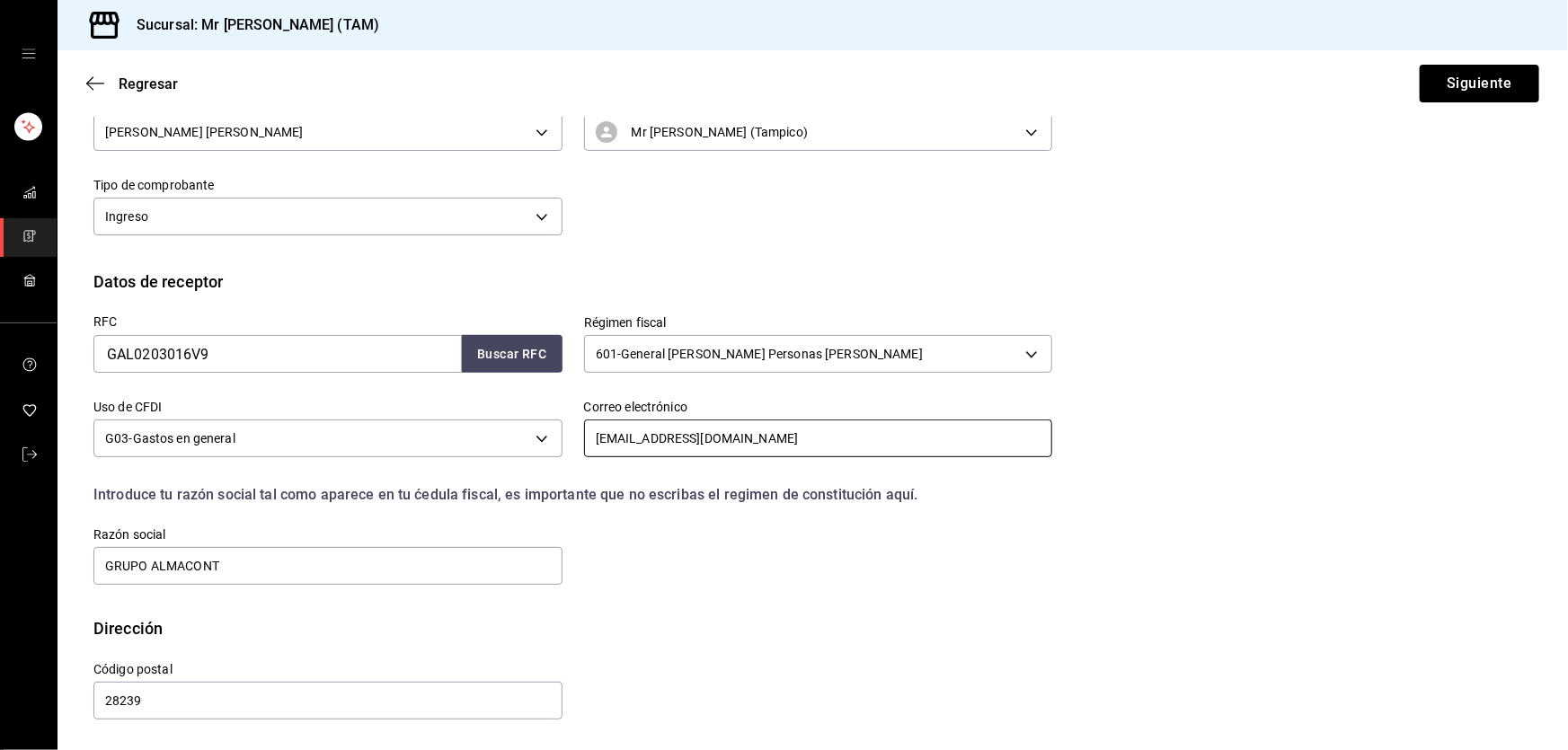
click at [773, 429] on input "[EMAIL_ADDRESS][DOMAIN_NAME]" at bounding box center [818, 439] width 469 height 38
paste input "opstampico@almacont."
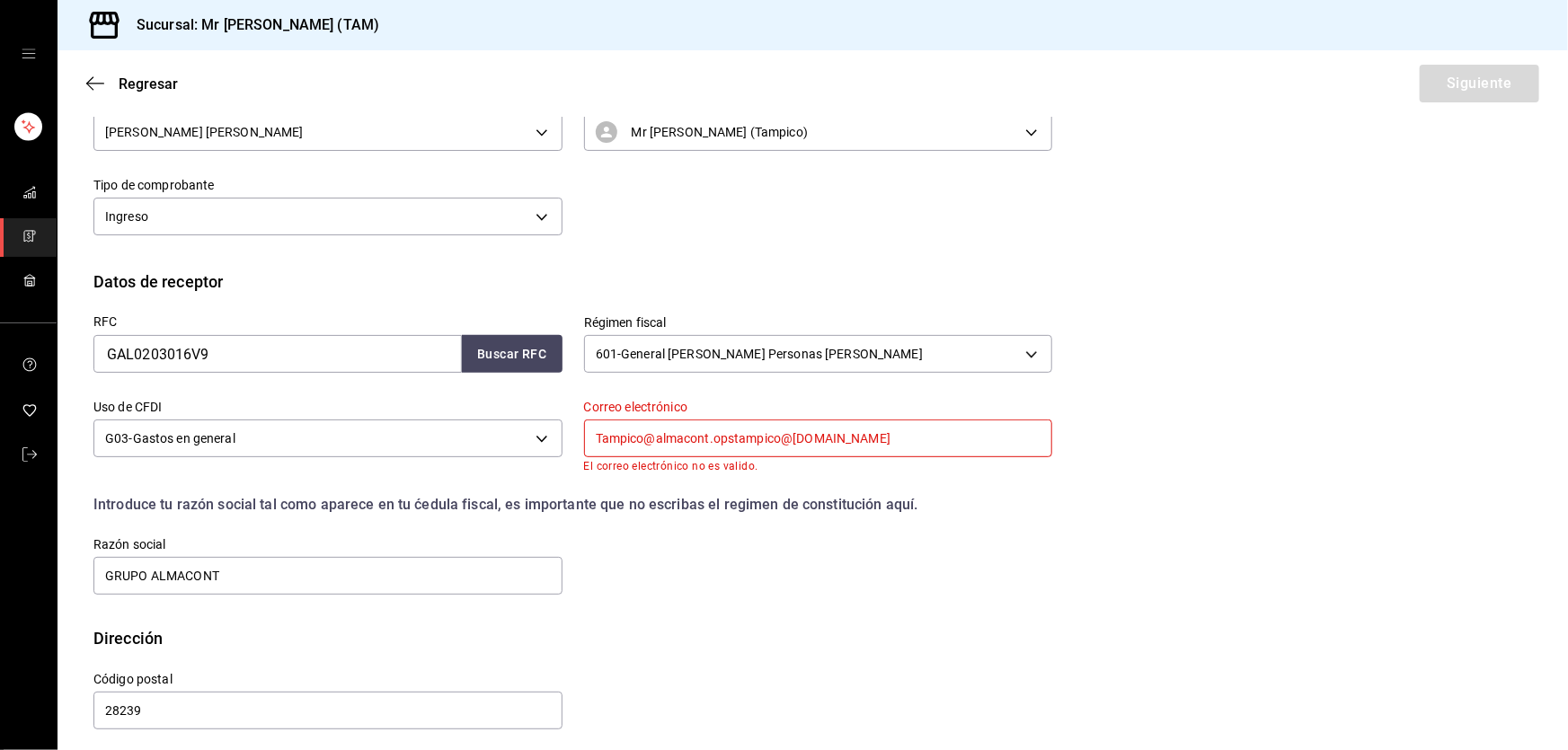
click at [773, 429] on input "Tampico@almacont.opstampico@[DOMAIN_NAME]" at bounding box center [818, 439] width 469 height 38
click at [775, 429] on input "Tampico@almacont.opstampico@[DOMAIN_NAME]" at bounding box center [818, 439] width 469 height 38
paste input "text"
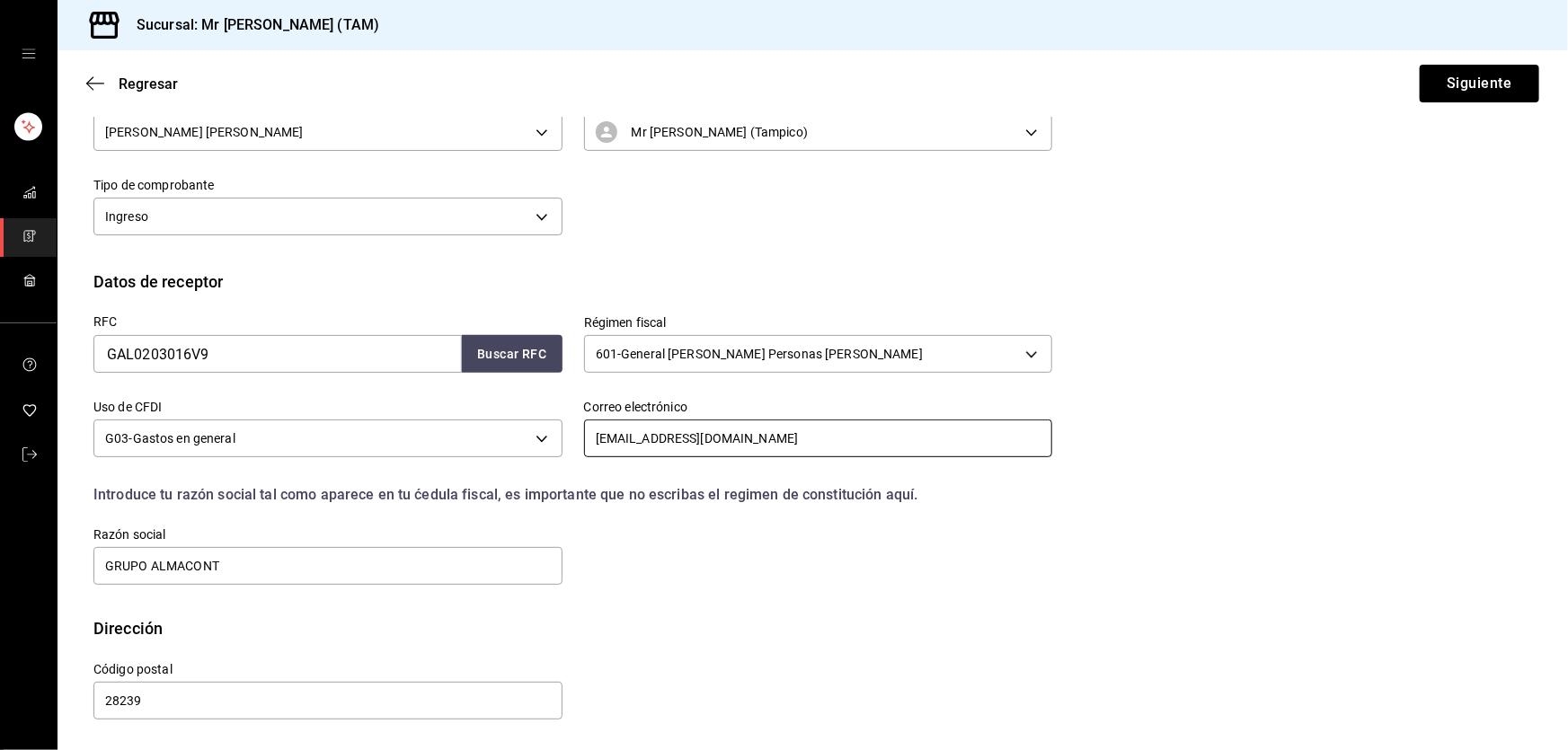
type input "[EMAIL_ADDRESS][DOMAIN_NAME]"
click at [682, 516] on div "RFC GAL0203016V9 Buscar RFC Régimen fiscal 601 - General [PERSON_NAME] Personas…" at bounding box center [561, 440] width 980 height 293
click at [1485, 91] on button "Siguiente" at bounding box center [1479, 84] width 120 height 38
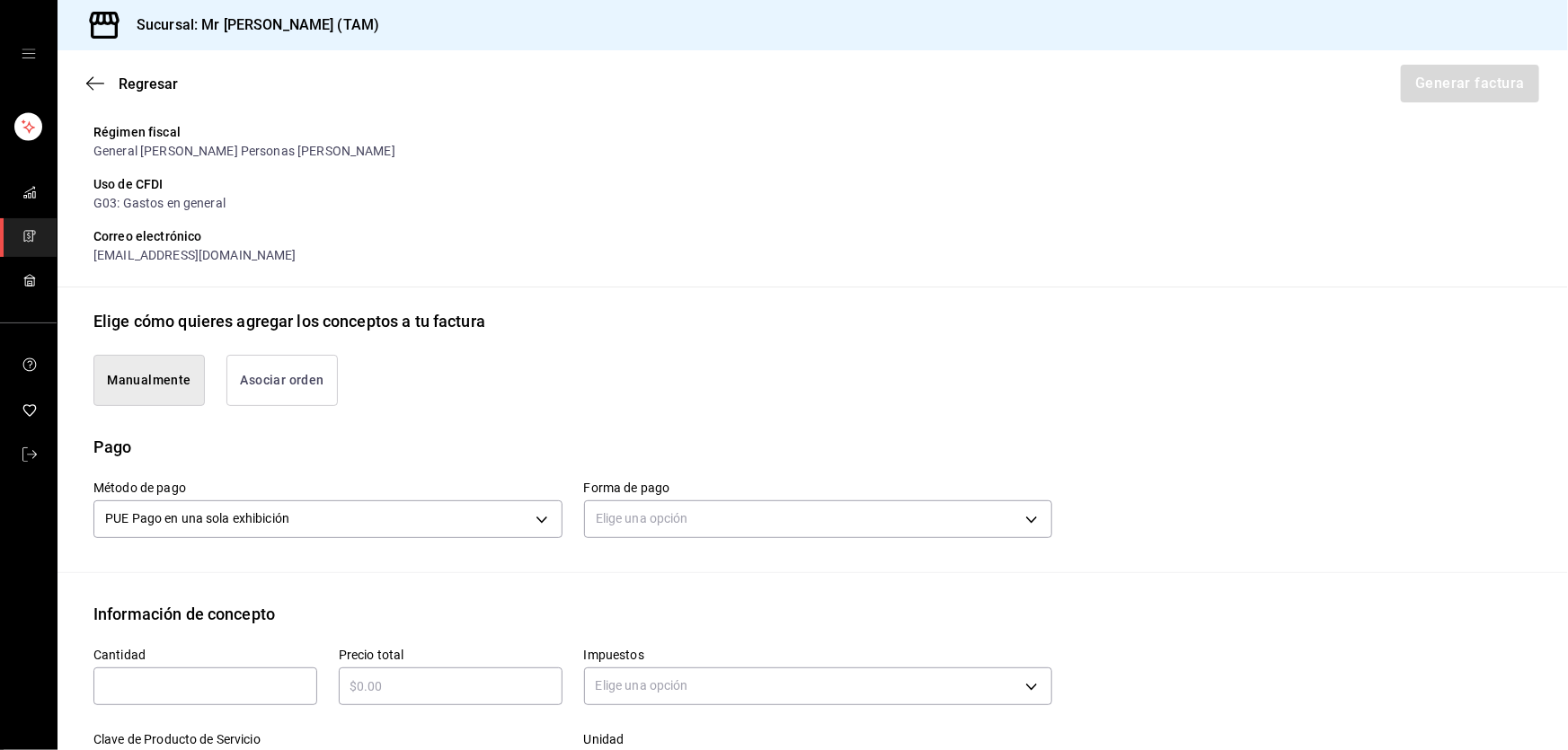
scroll to position [478, 0]
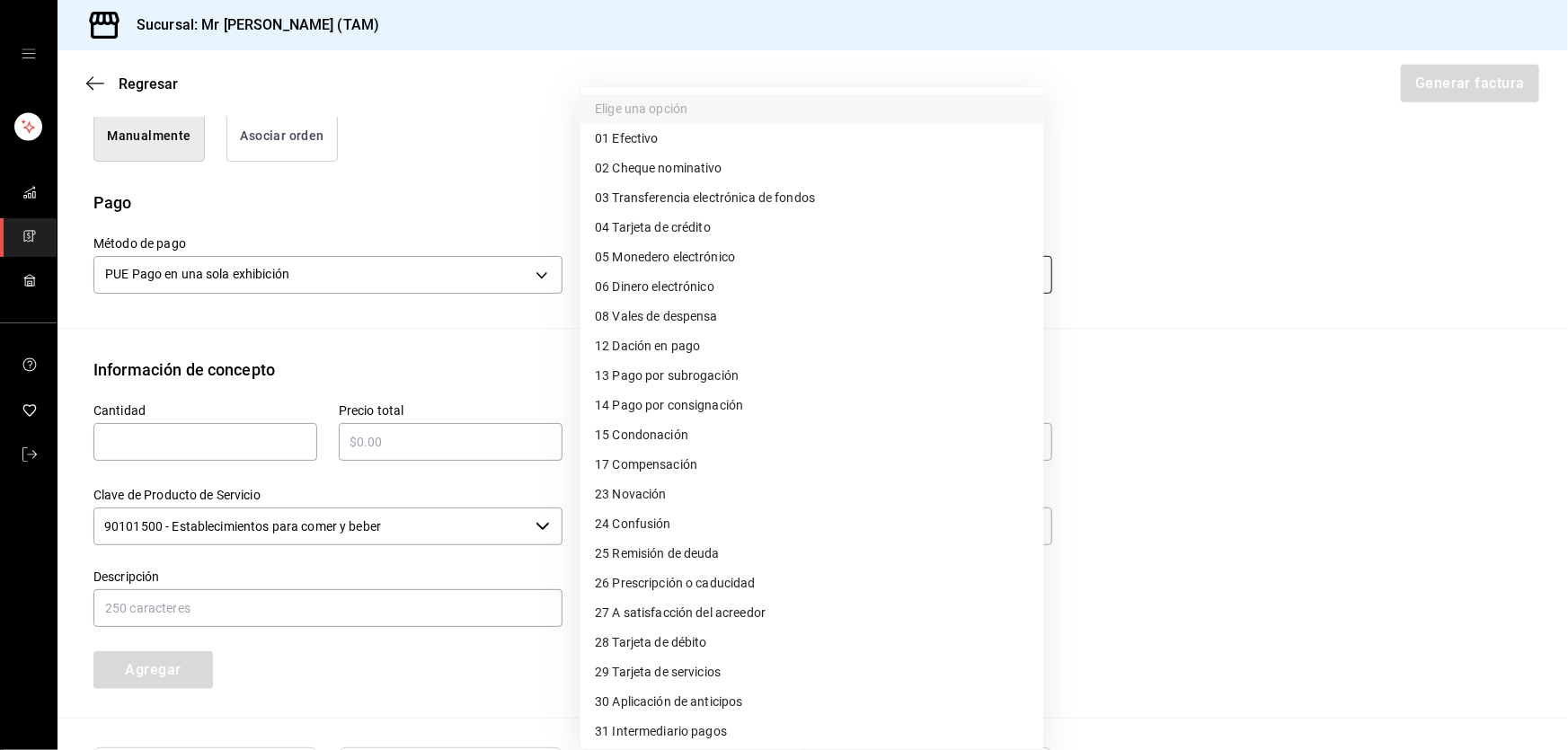
click at [706, 268] on body "Sucursal: Mr [PERSON_NAME] (TAM) Regresar Generar factura Emisor Perfil fiscal …" at bounding box center [784, 375] width 1568 height 750
click at [657, 146] on span "01 Efectivo" at bounding box center [626, 139] width 63 height 19
type input "01"
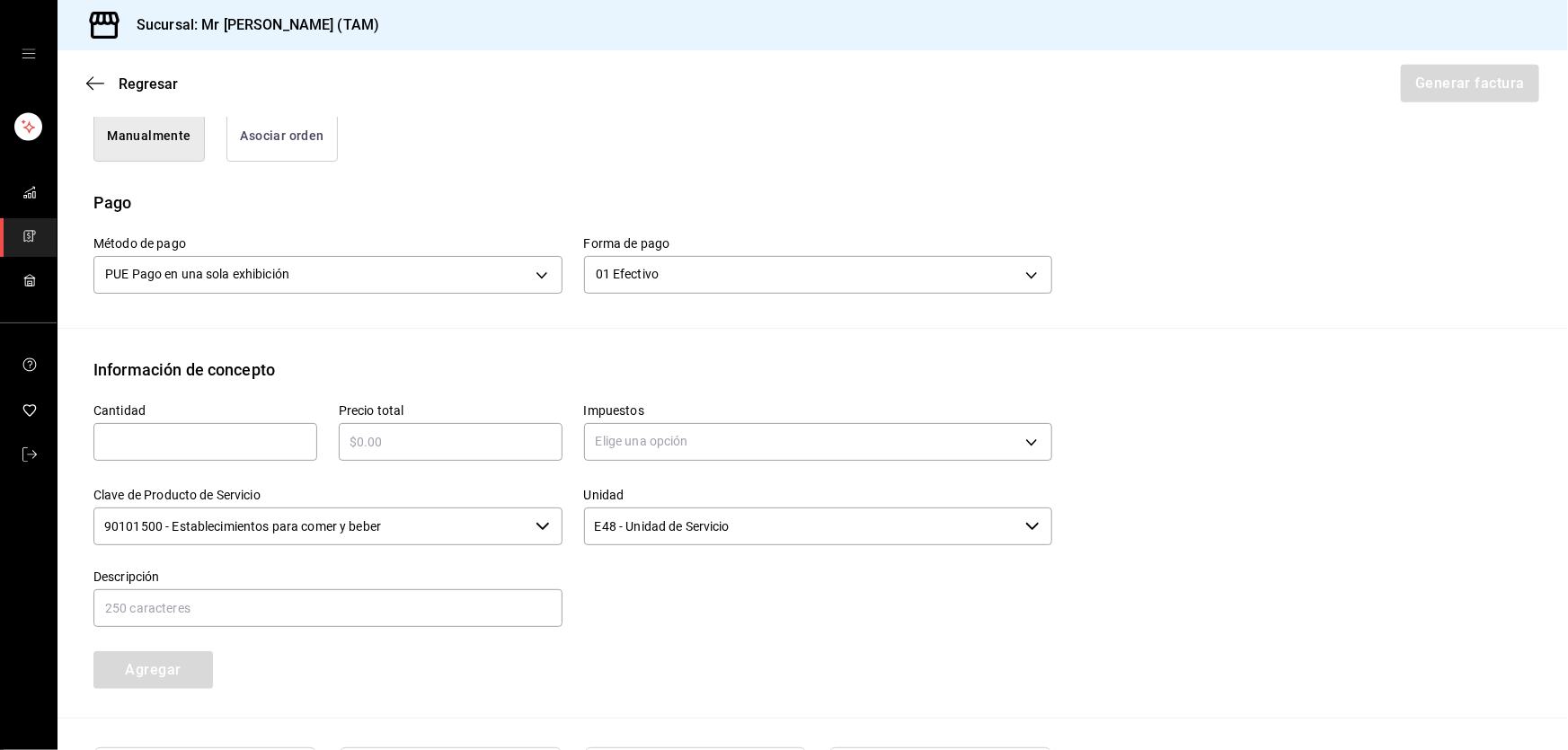
click at [158, 453] on div "​" at bounding box center [205, 442] width 224 height 38
type input "1"
type input "$1360"
click at [703, 456] on body "Sucursal: Mr [PERSON_NAME] (TAM) Regresar Generar factura Emisor Perfil fiscal …" at bounding box center [784, 375] width 1568 height 750
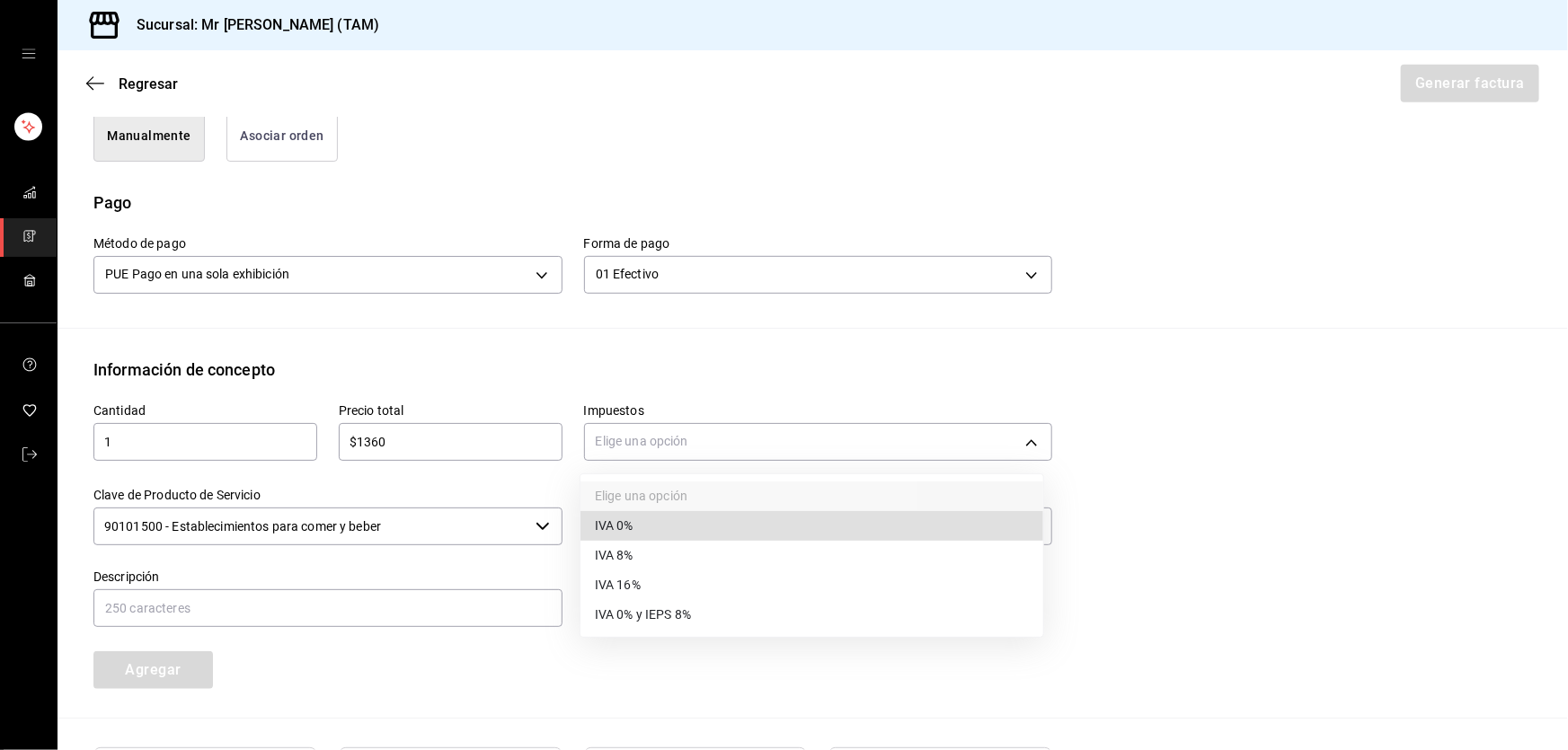
click at [632, 576] on span "IVA 16%" at bounding box center [618, 586] width 46 height 19
type input "IVA_16"
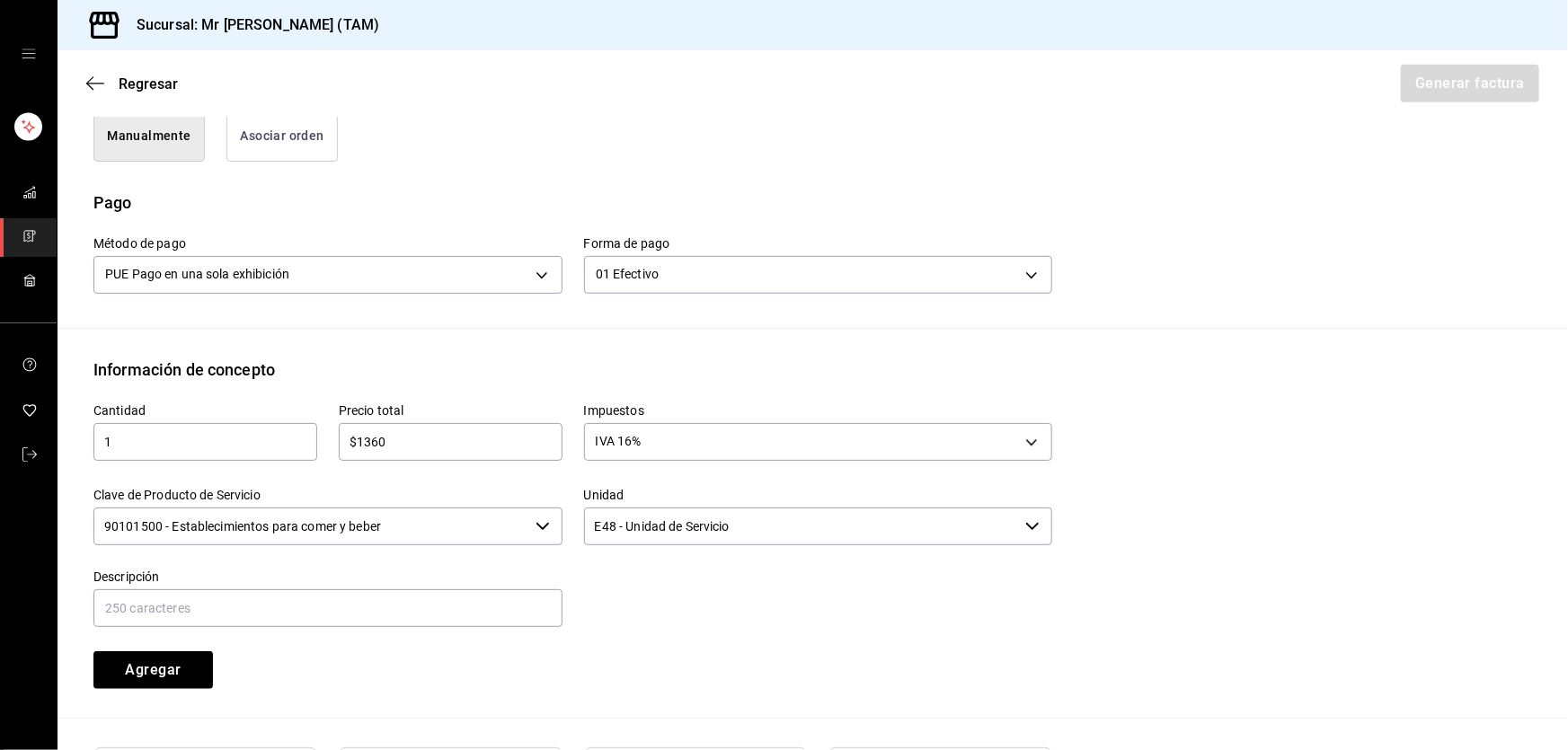
click at [437, 533] on input "90101500 - Establecimientos para comer y beber" at bounding box center [310, 526] width 435 height 38
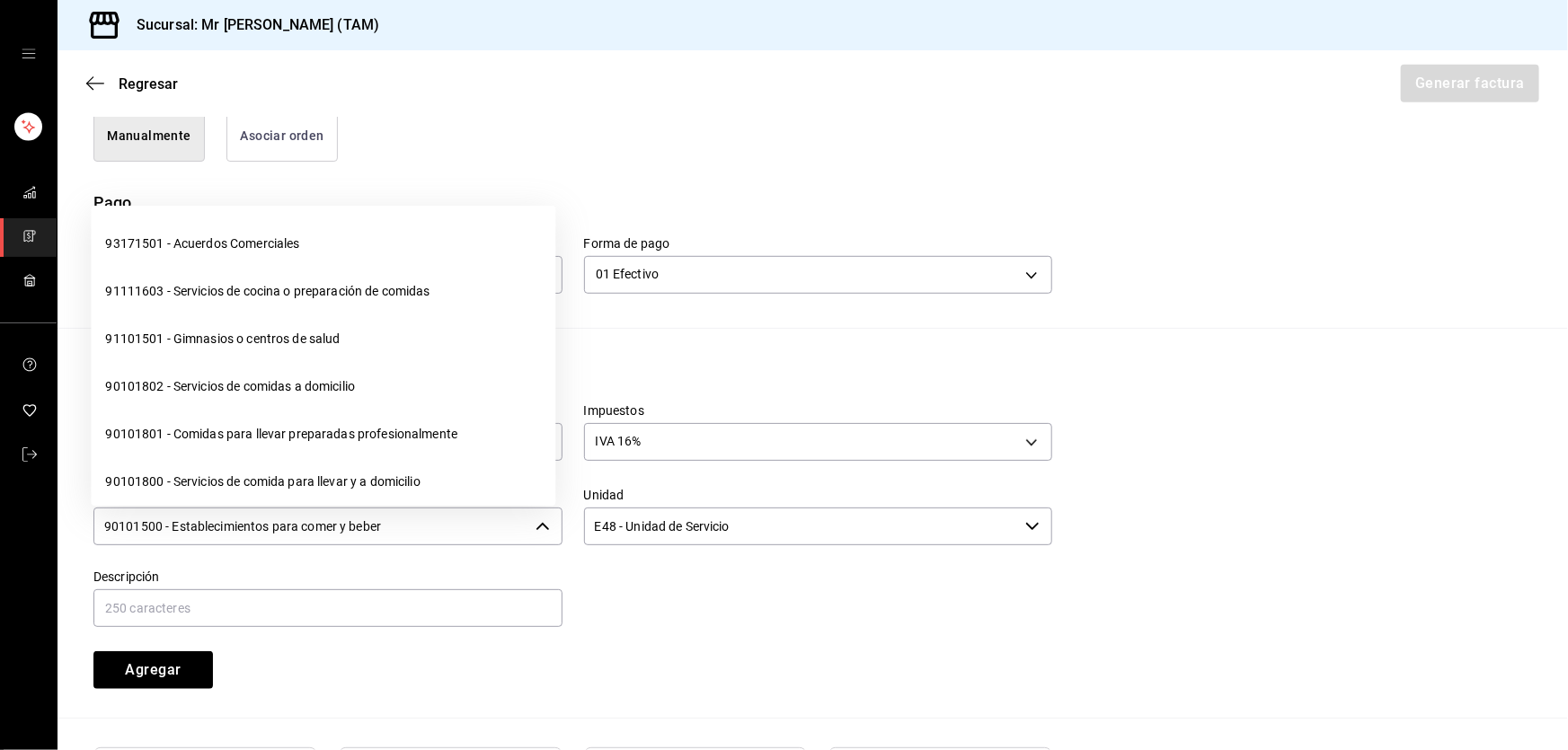
click at [437, 533] on input "90101500 - Establecimientos para comer y beber" at bounding box center [310, 526] width 435 height 38
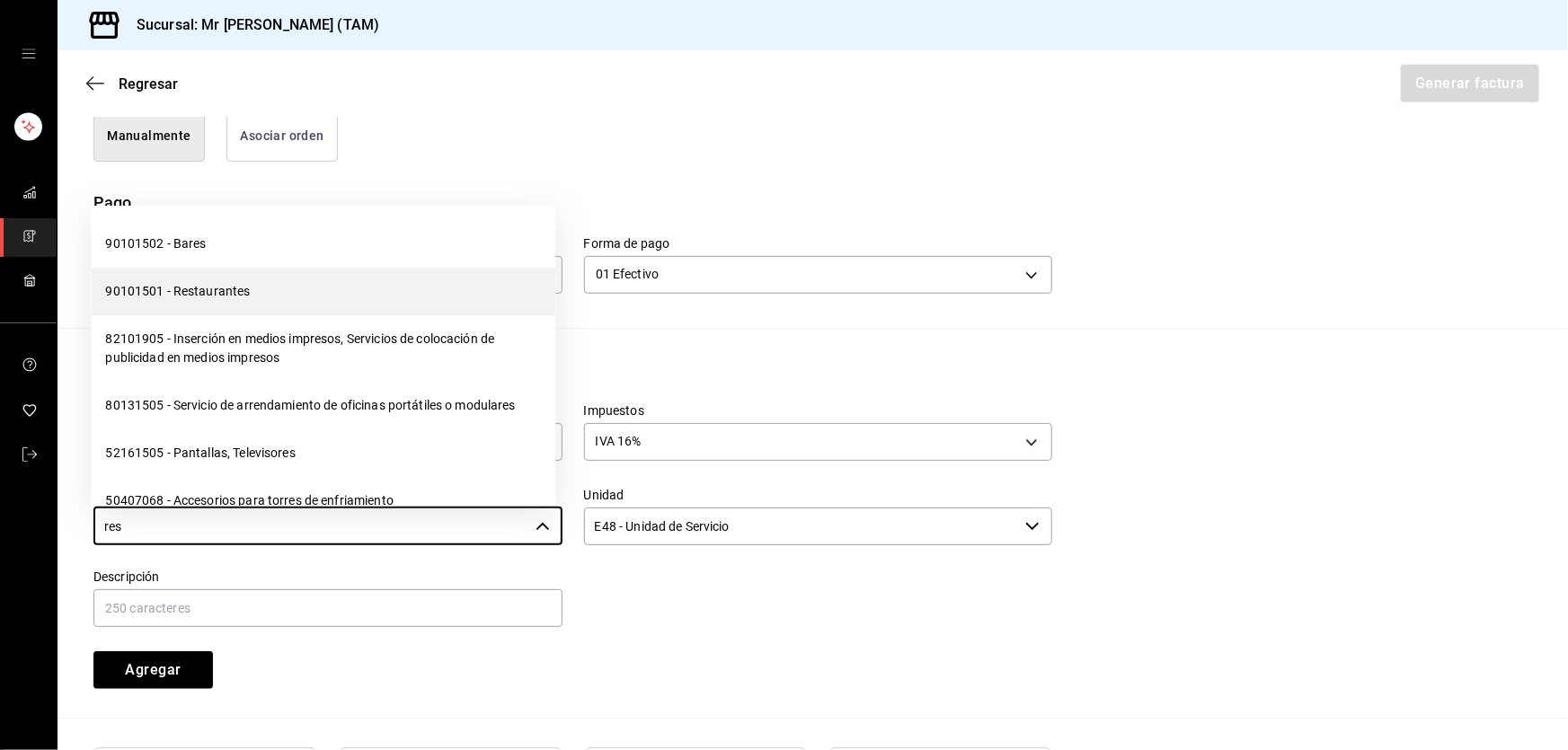
click at [212, 294] on li "90101501 - Restaurantes" at bounding box center [323, 292] width 464 height 47
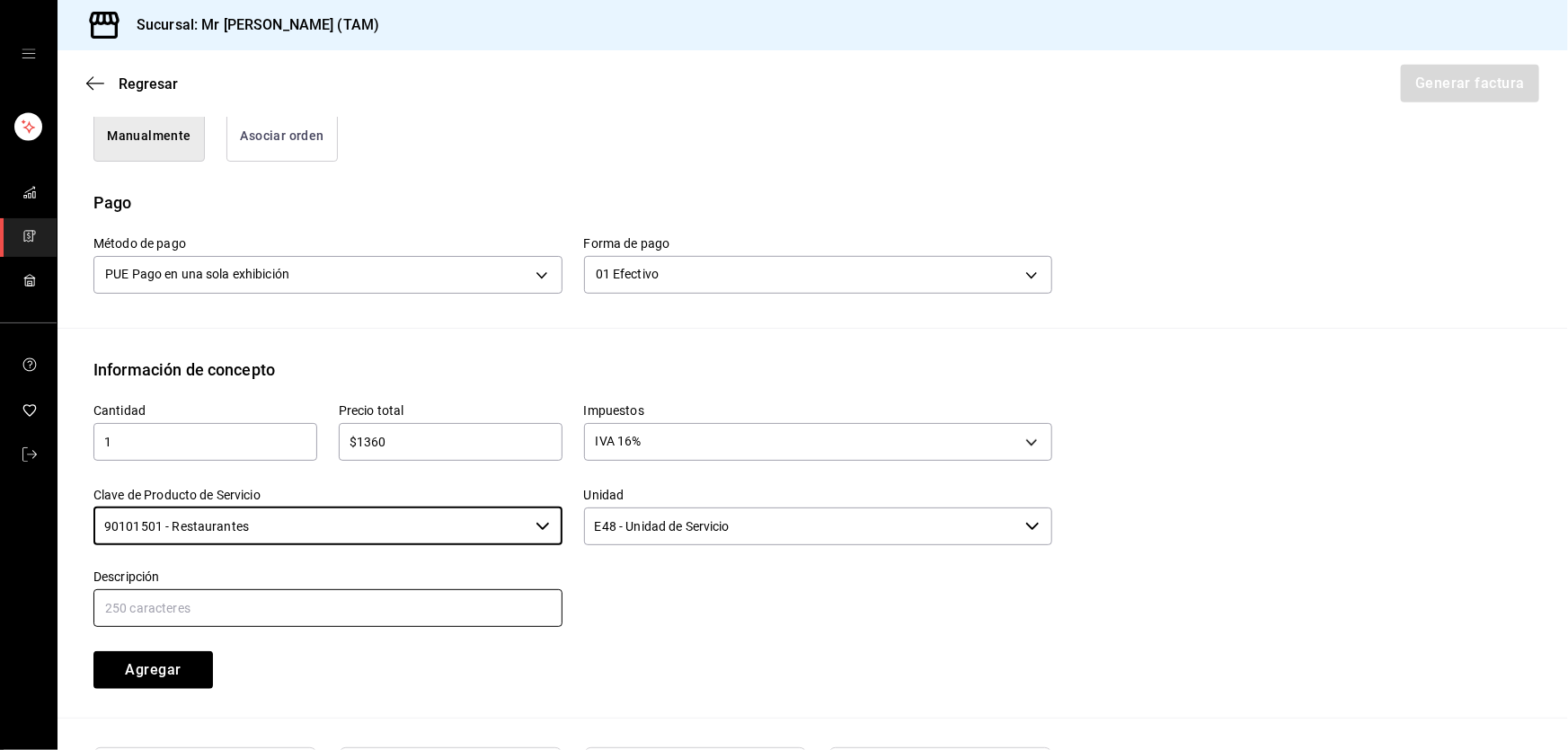
type input "90101501 - Restaurantes"
click at [206, 612] on input "text" at bounding box center [327, 608] width 469 height 38
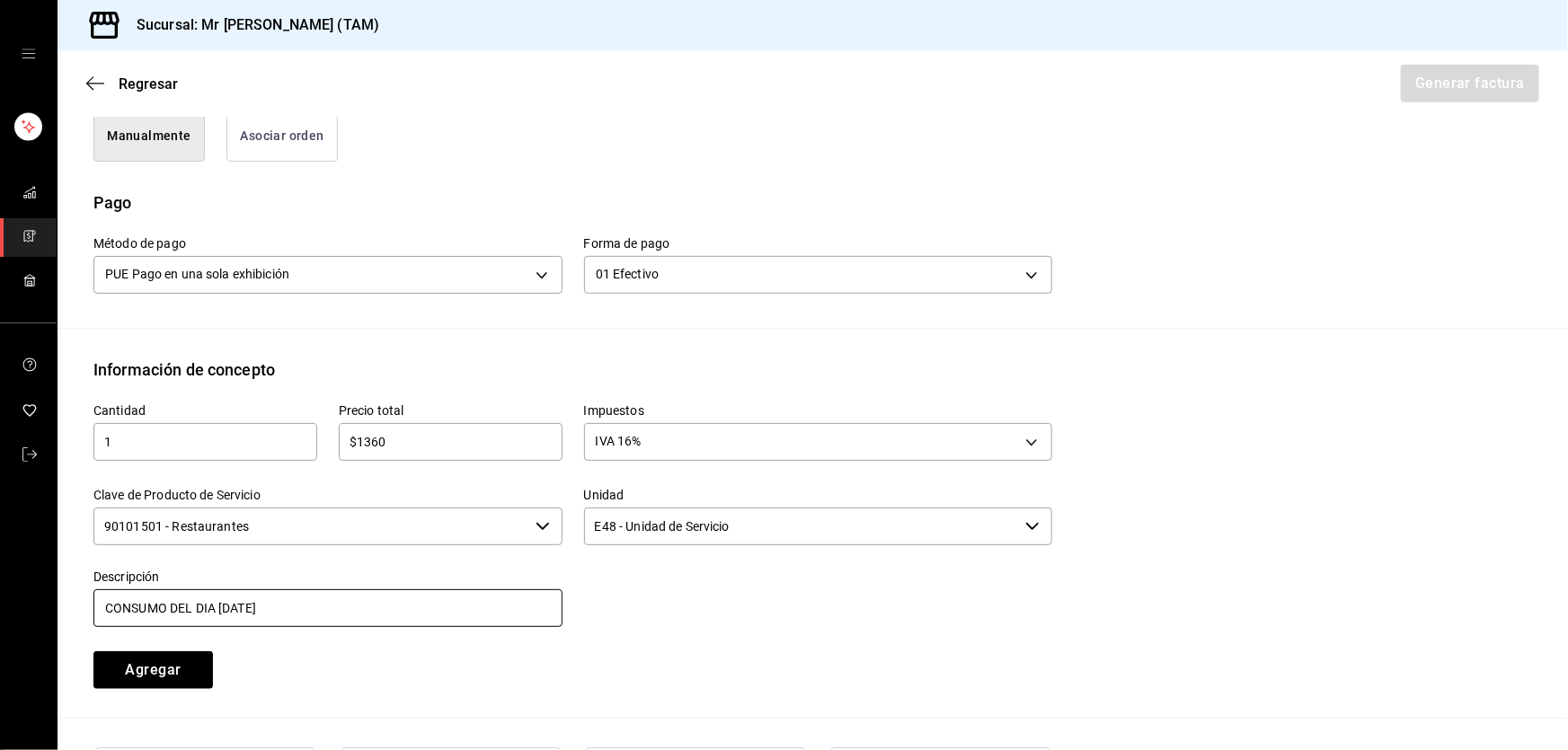
click at [230, 604] on input "CONSUMO DEL DIA [DATE]" at bounding box center [327, 608] width 469 height 38
click at [218, 600] on input "CONSUMO DEL DIA [DATE]" at bounding box center [327, 608] width 469 height 38
click at [366, 597] on input "CONSUMO DEL DIA [DATE]" at bounding box center [327, 608] width 469 height 38
type input "CONSUMO DEL DIA [DATE]"
click at [161, 671] on button "Agregar" at bounding box center [153, 671] width 120 height 38
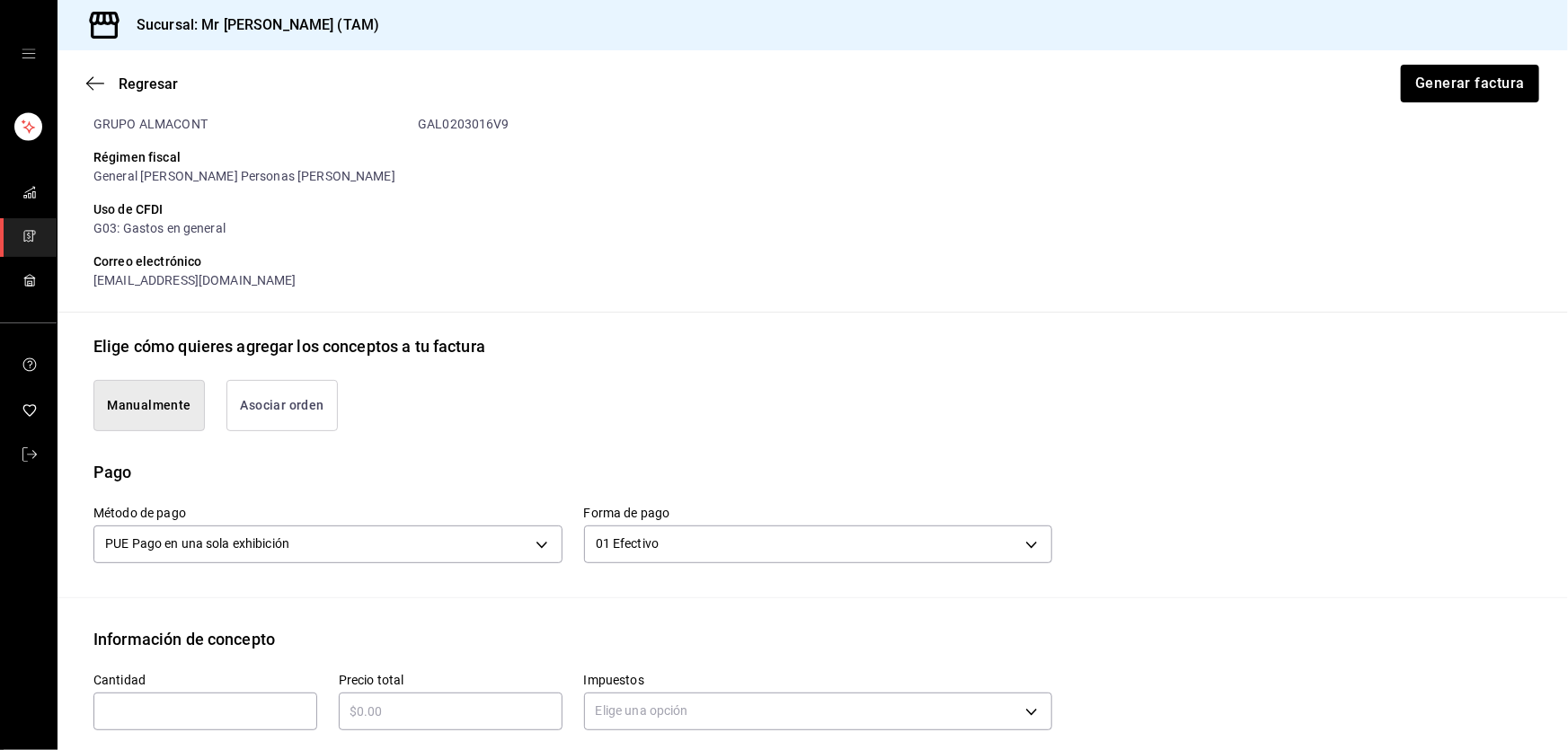
scroll to position [129, 0]
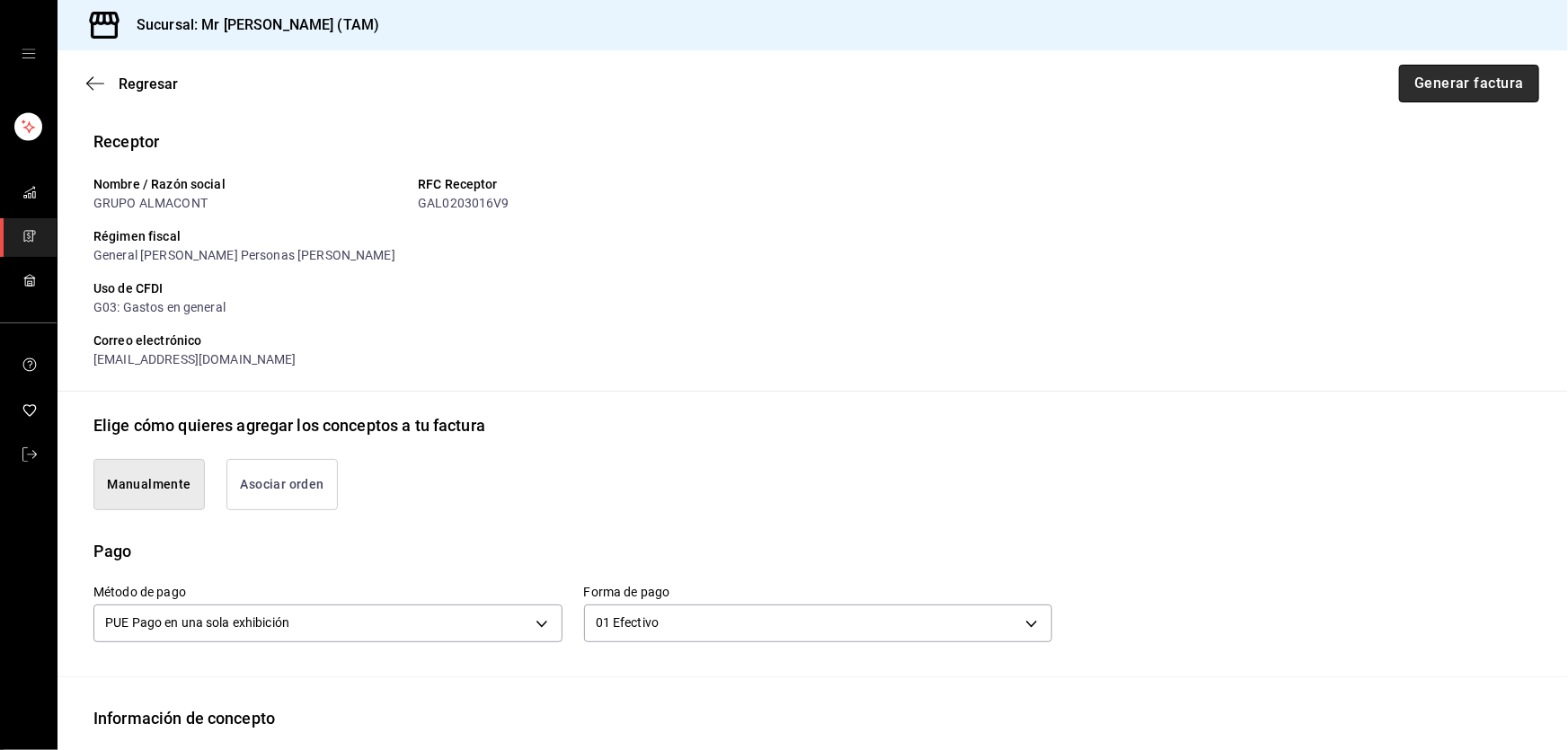
click at [1500, 89] on button "Generar factura" at bounding box center [1469, 84] width 141 height 38
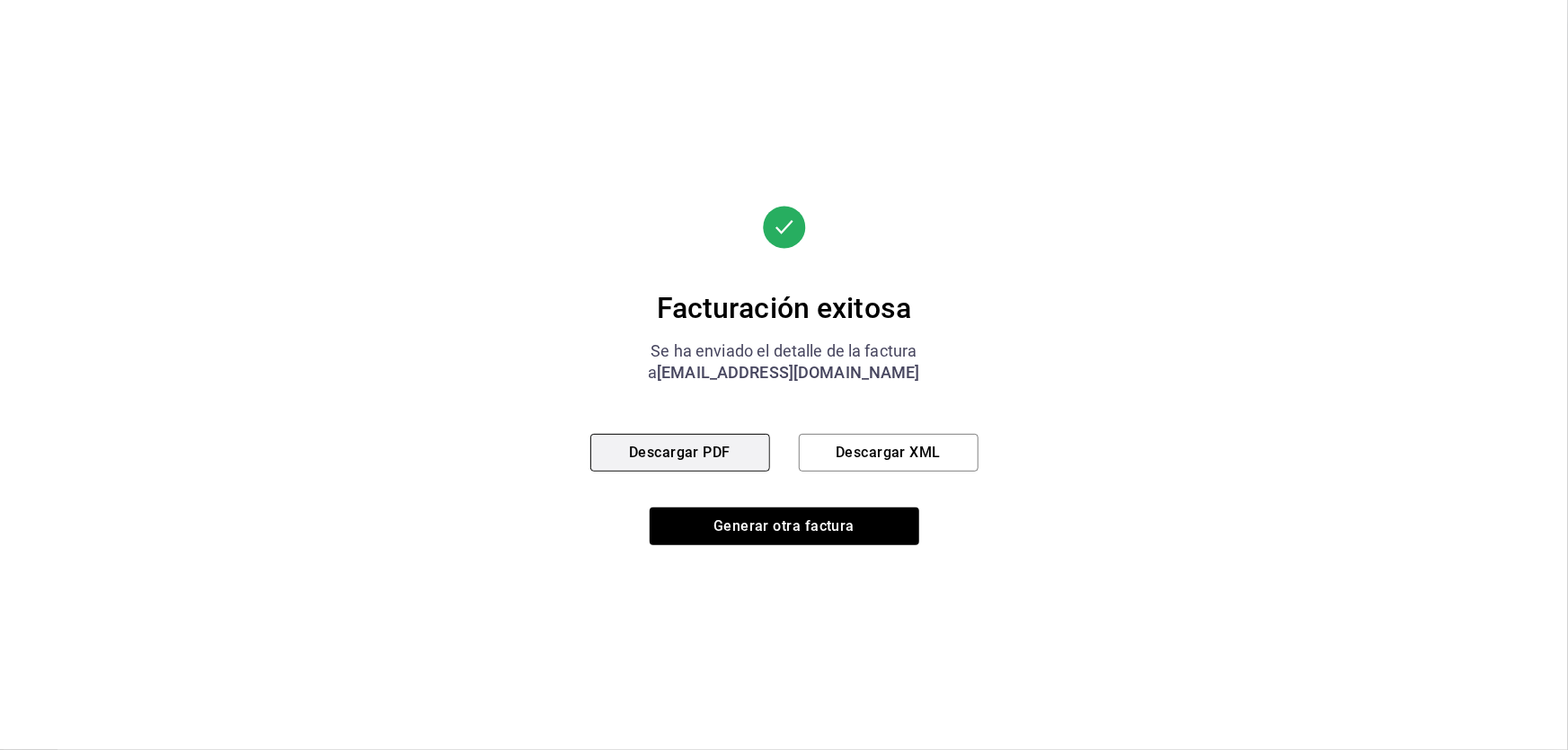
click at [726, 462] on button "Descargar PDF" at bounding box center [680, 453] width 179 height 38
click at [869, 452] on button "Descargar XML" at bounding box center [889, 453] width 179 height 38
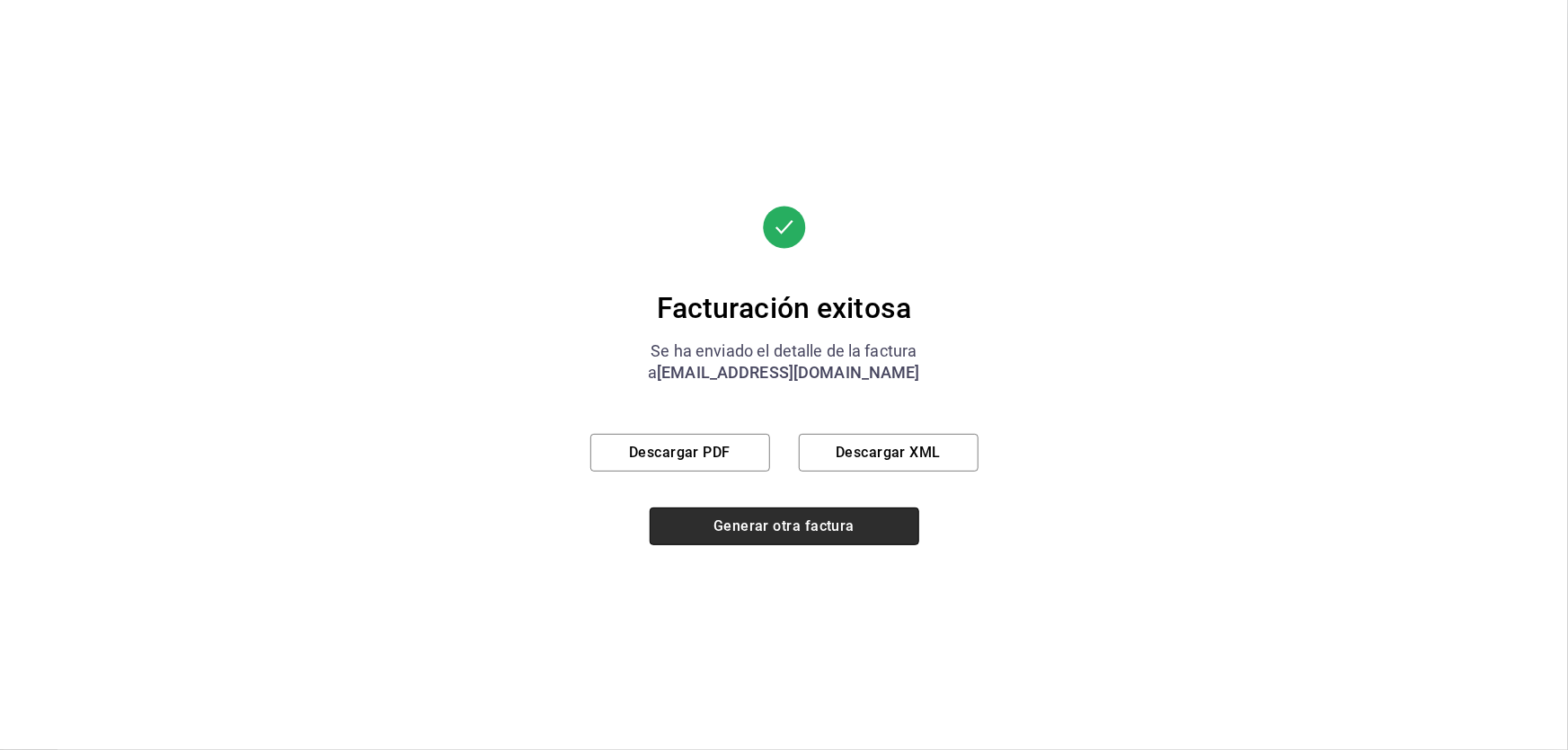
click at [787, 538] on button "Generar otra factura" at bounding box center [785, 526] width 270 height 38
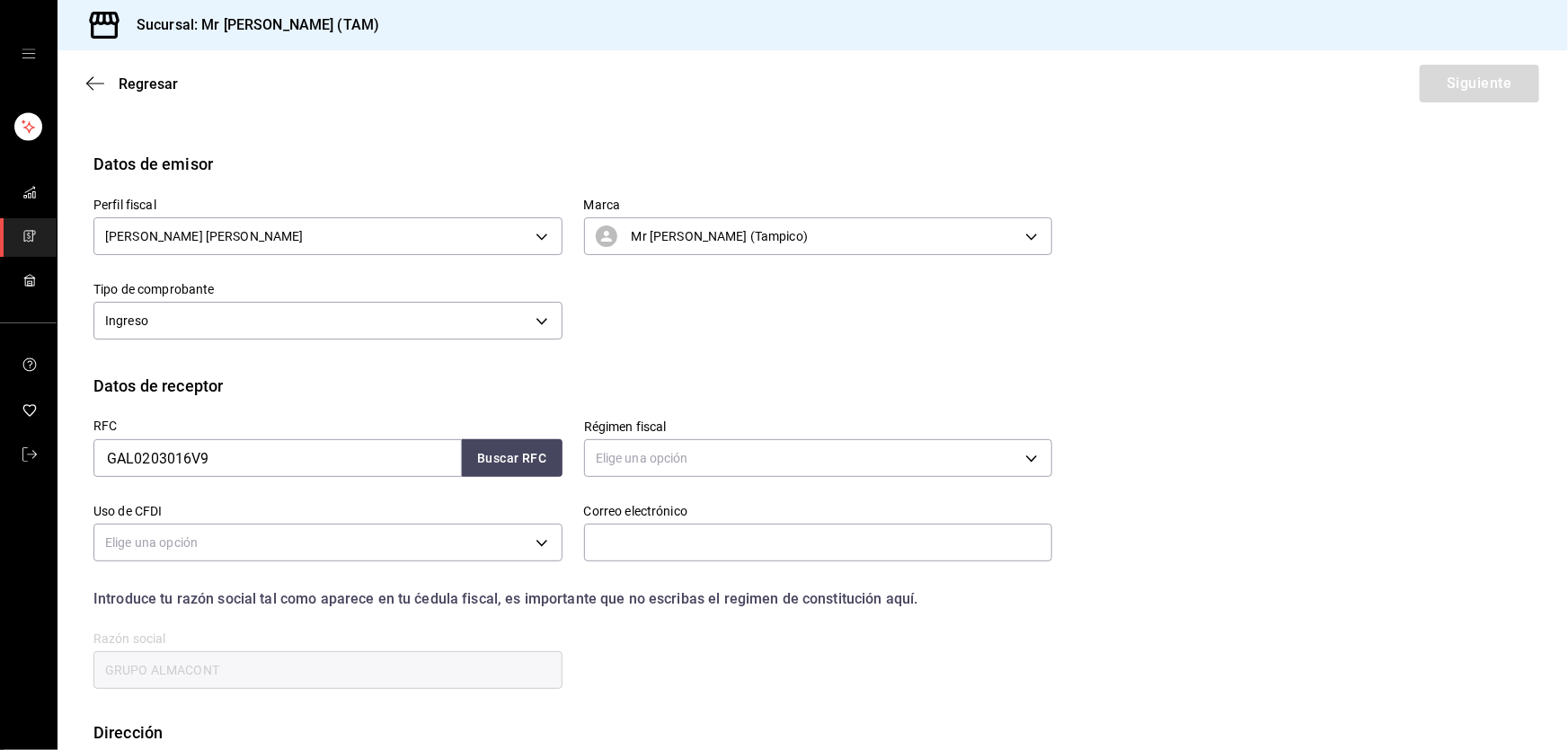
scroll to position [108, 0]
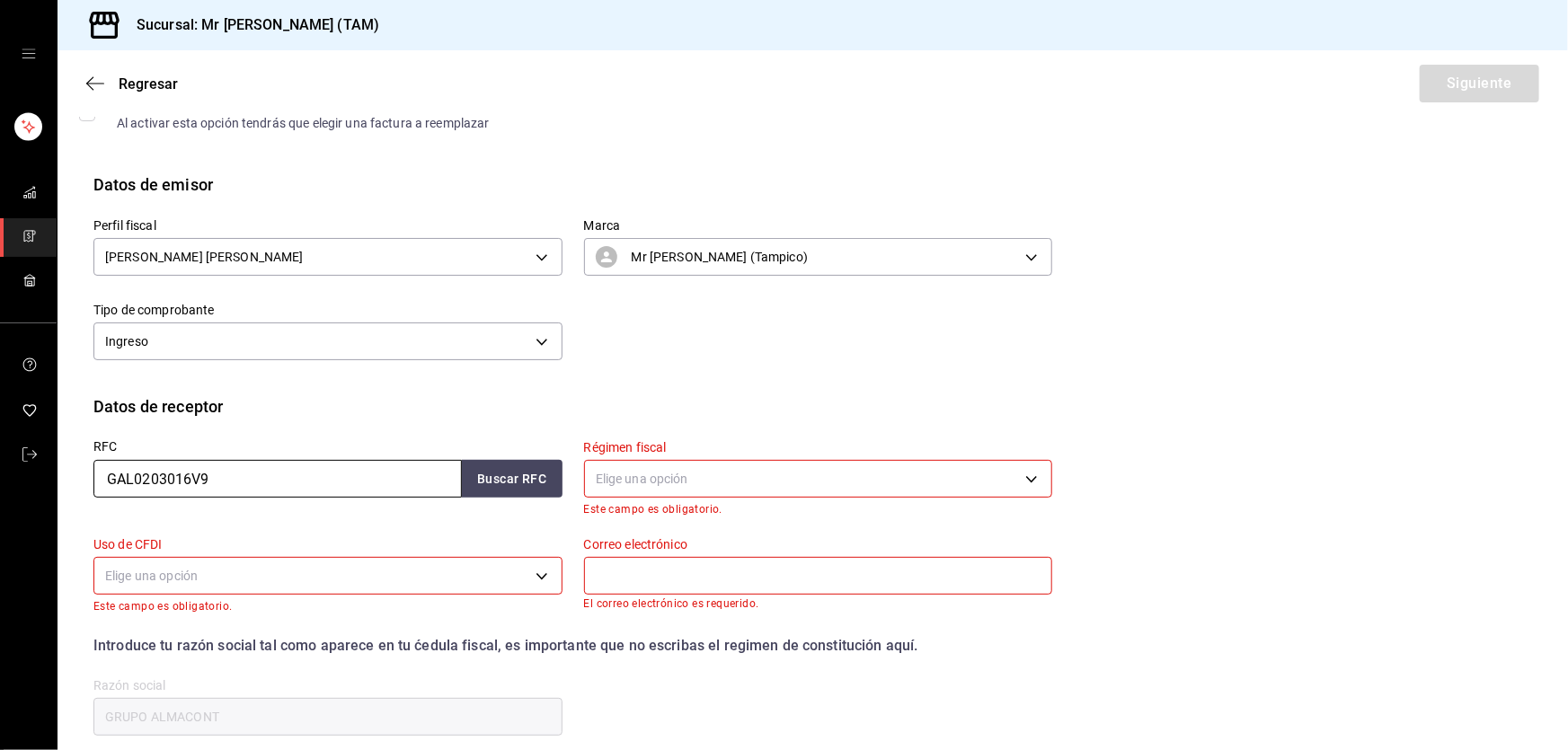
click at [293, 470] on input "GAL0203016V9" at bounding box center [277, 479] width 369 height 38
paste input "[PERSON_NAME]"
type input "[PERSON_NAME]"
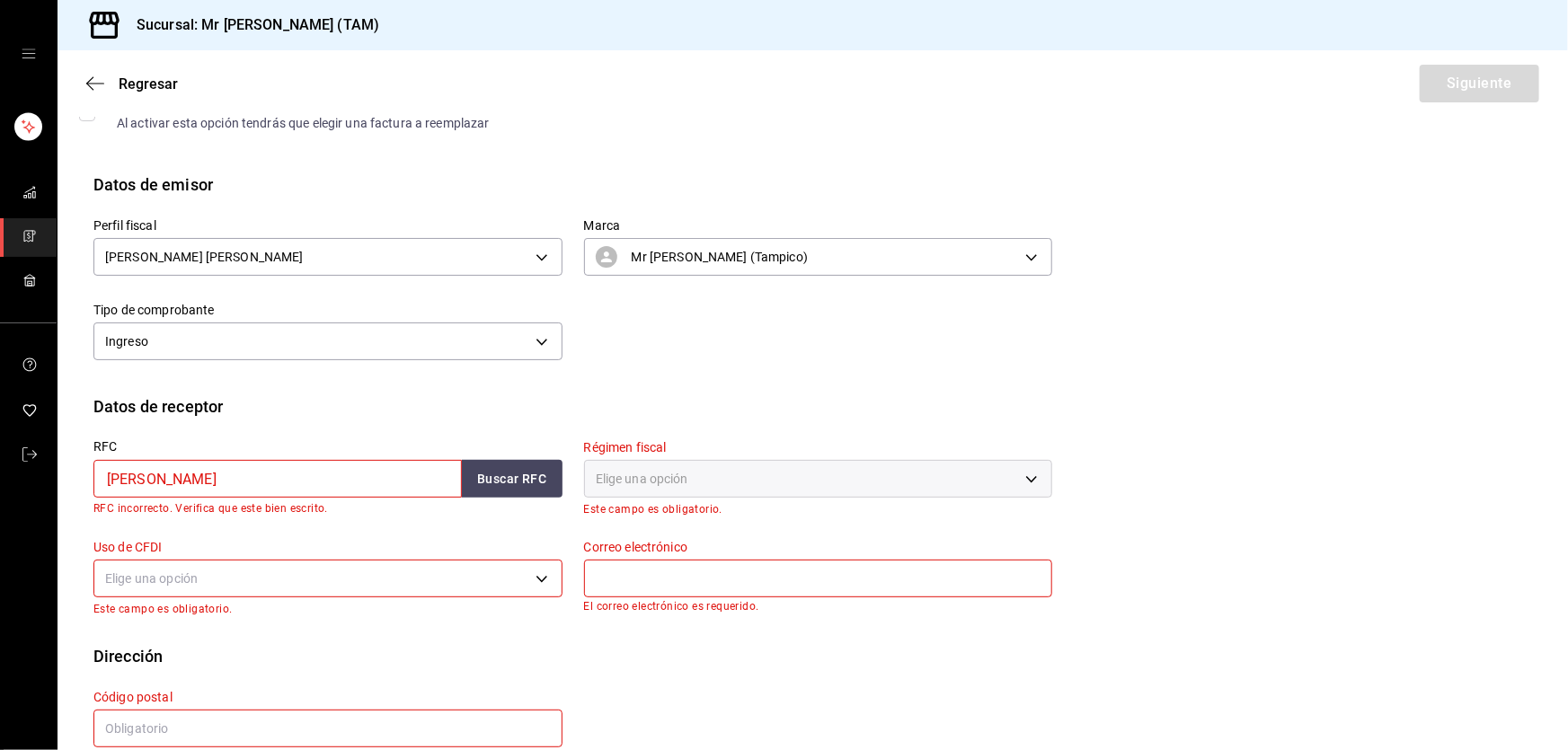
click at [294, 468] on input "[PERSON_NAME]" at bounding box center [277, 479] width 369 height 38
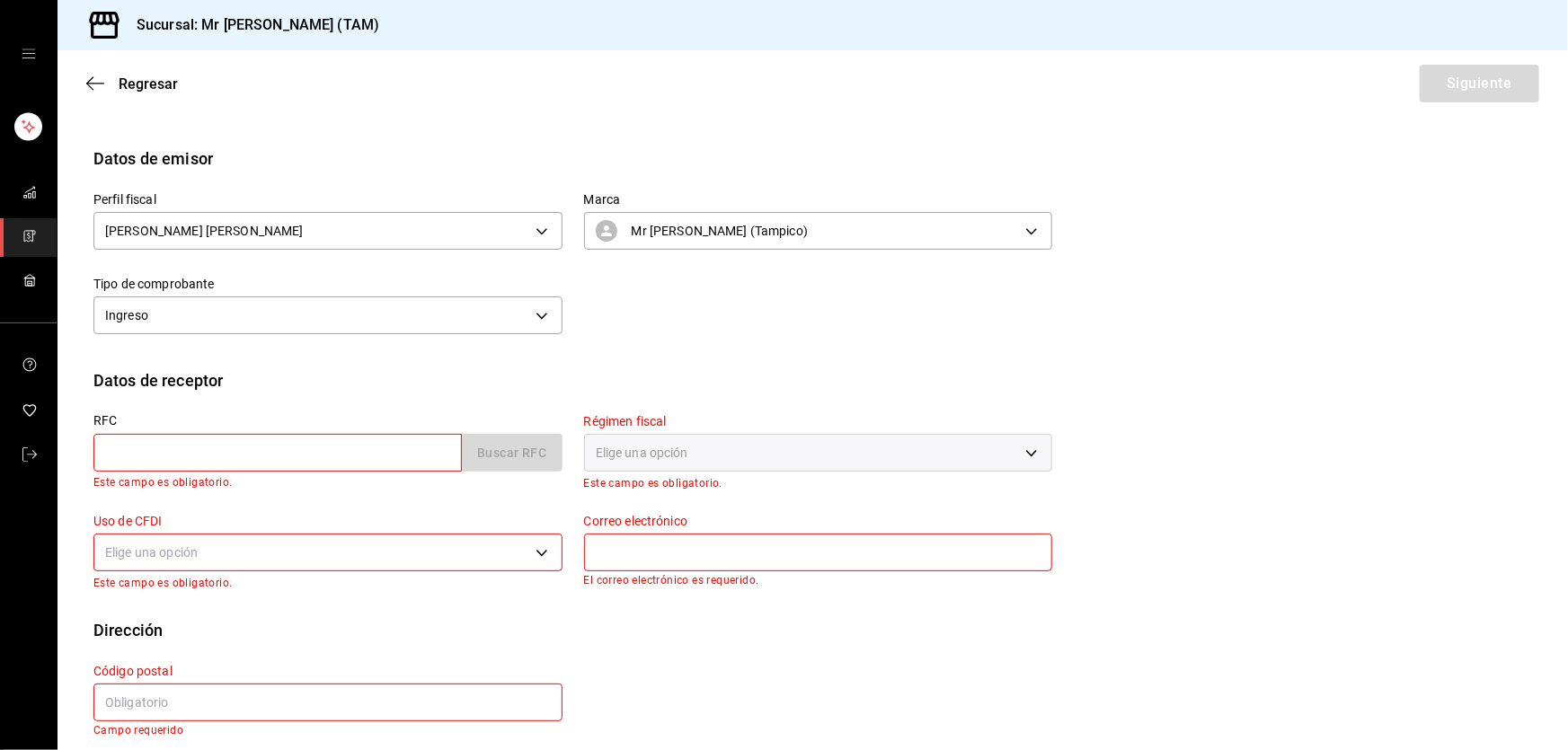
scroll to position [150, 0]
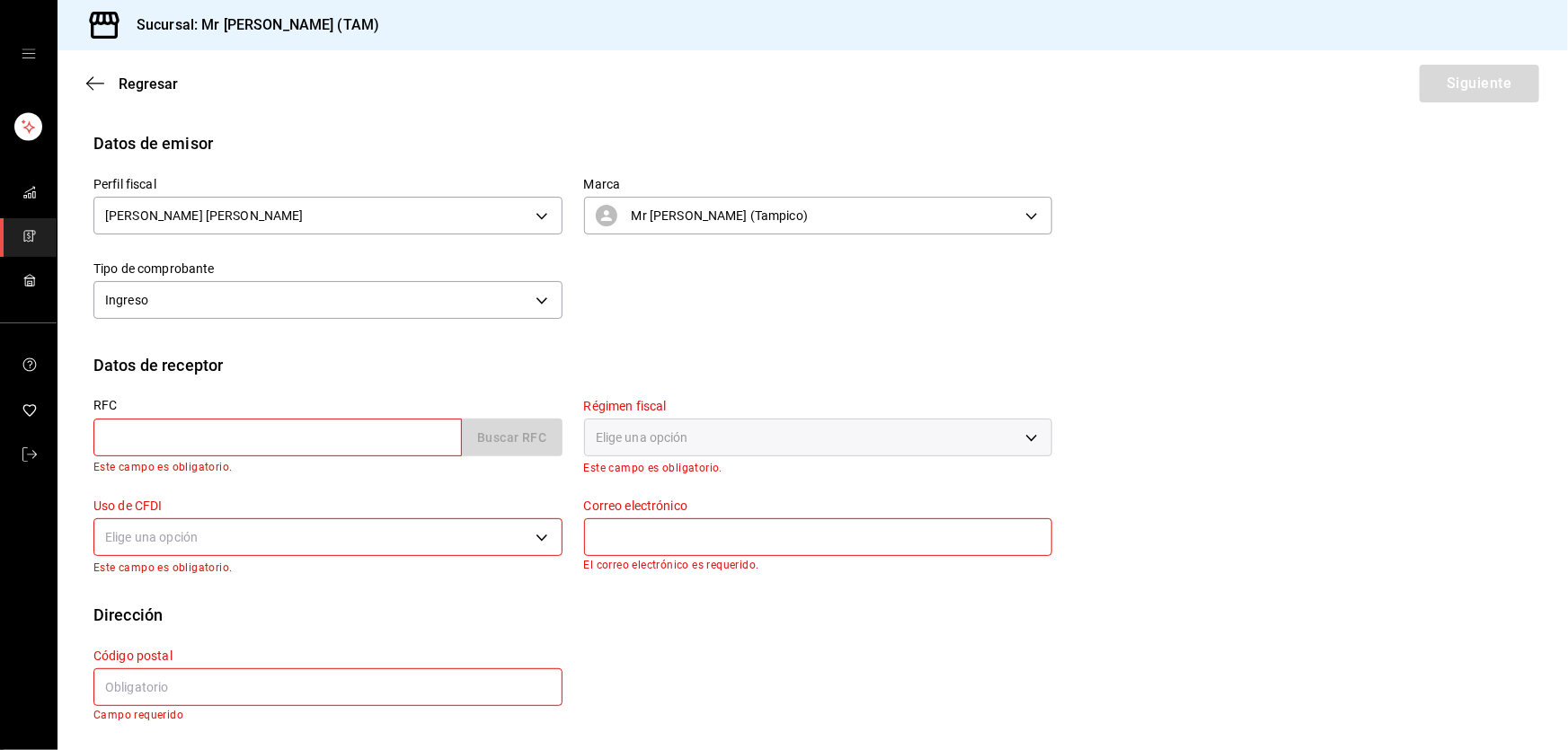
click at [285, 435] on input "text" at bounding box center [277, 438] width 369 height 38
paste input "RIRJ771207E28"
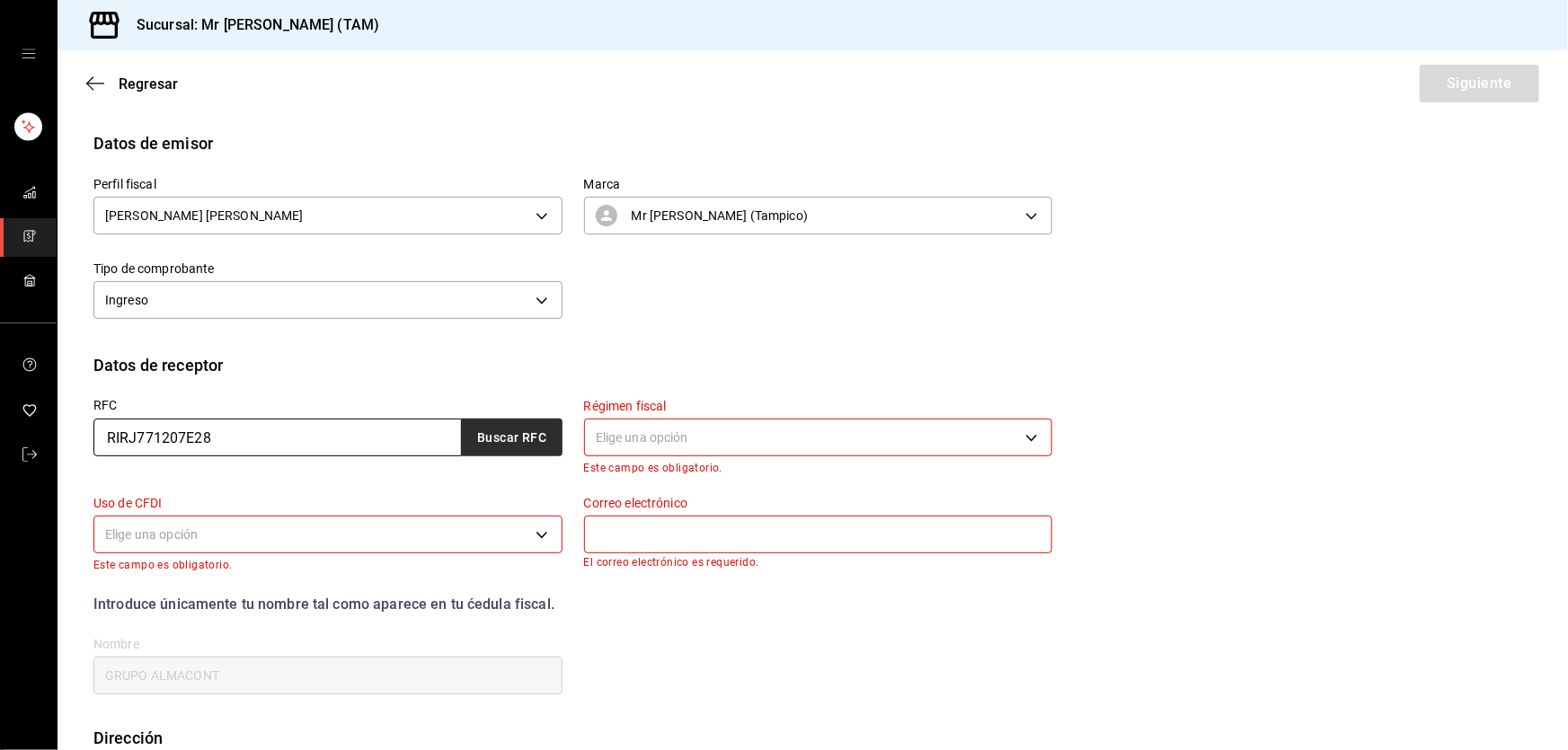
type input "RIRJ771207E28"
click at [502, 425] on button "Buscar RFC" at bounding box center [512, 438] width 101 height 38
type input "[DOMAIN_NAME][EMAIL_ADDRESS][DOMAIN_NAME]"
type input "79092"
type input "[PERSON_NAME]"
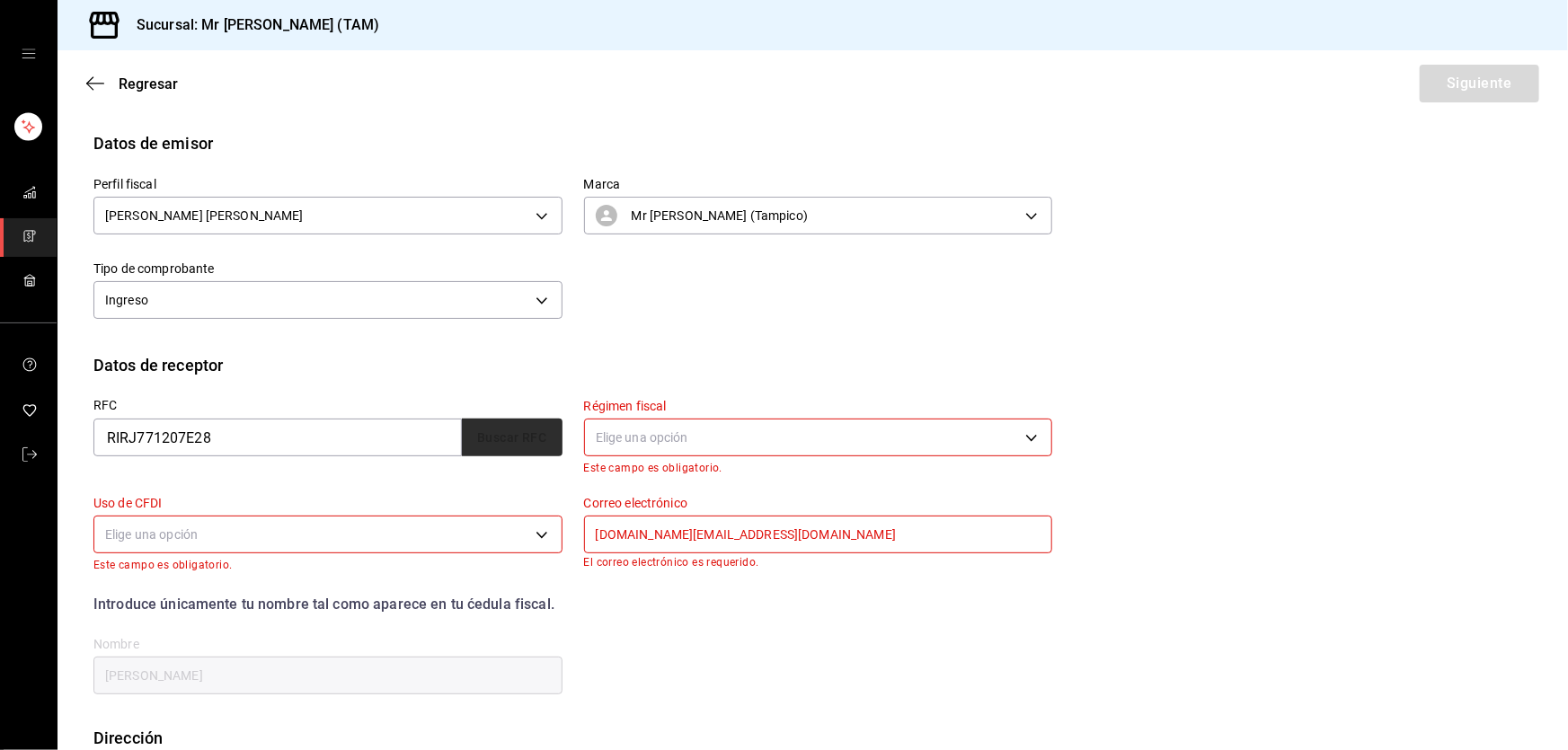
type input "612"
type input "G03"
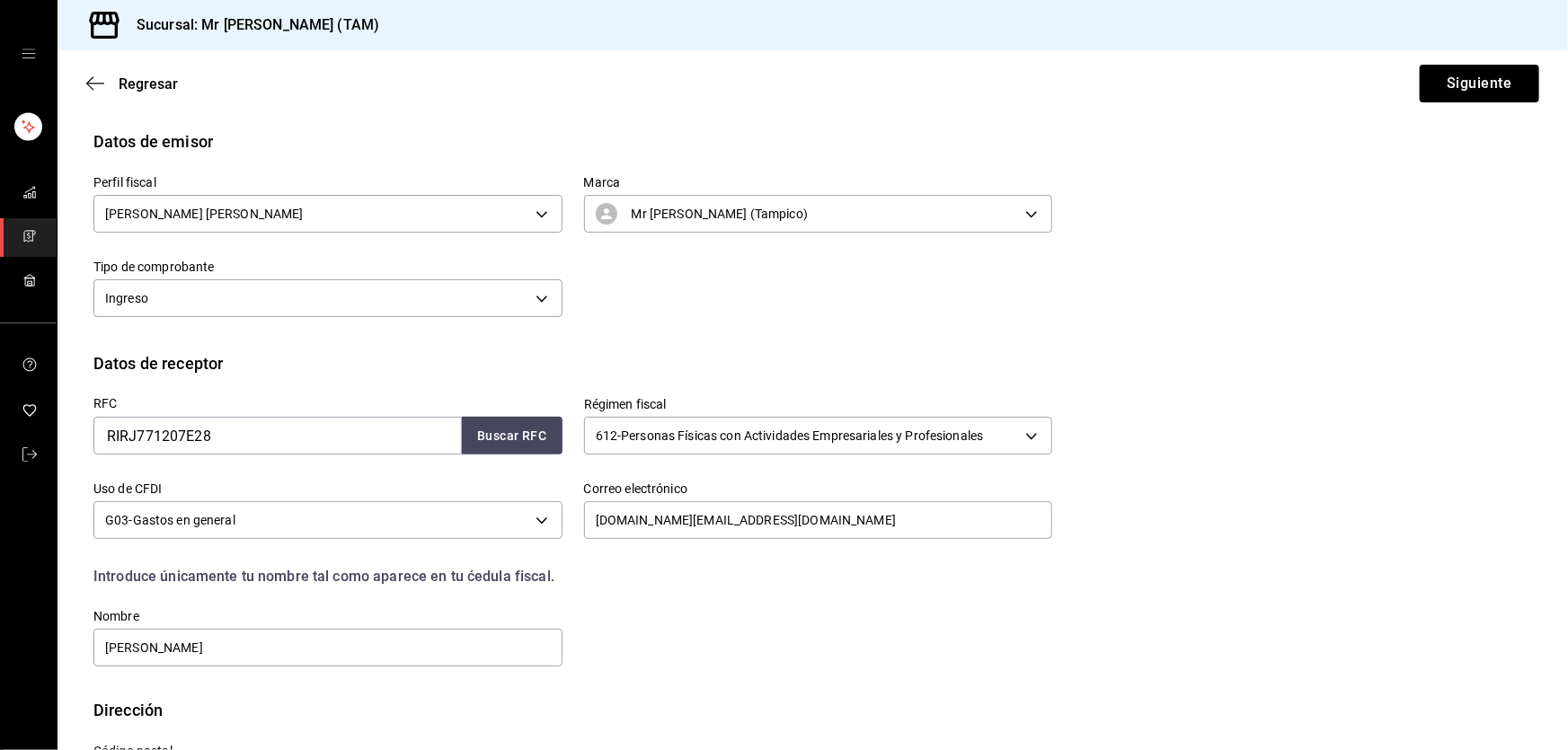
scroll to position [234, 0]
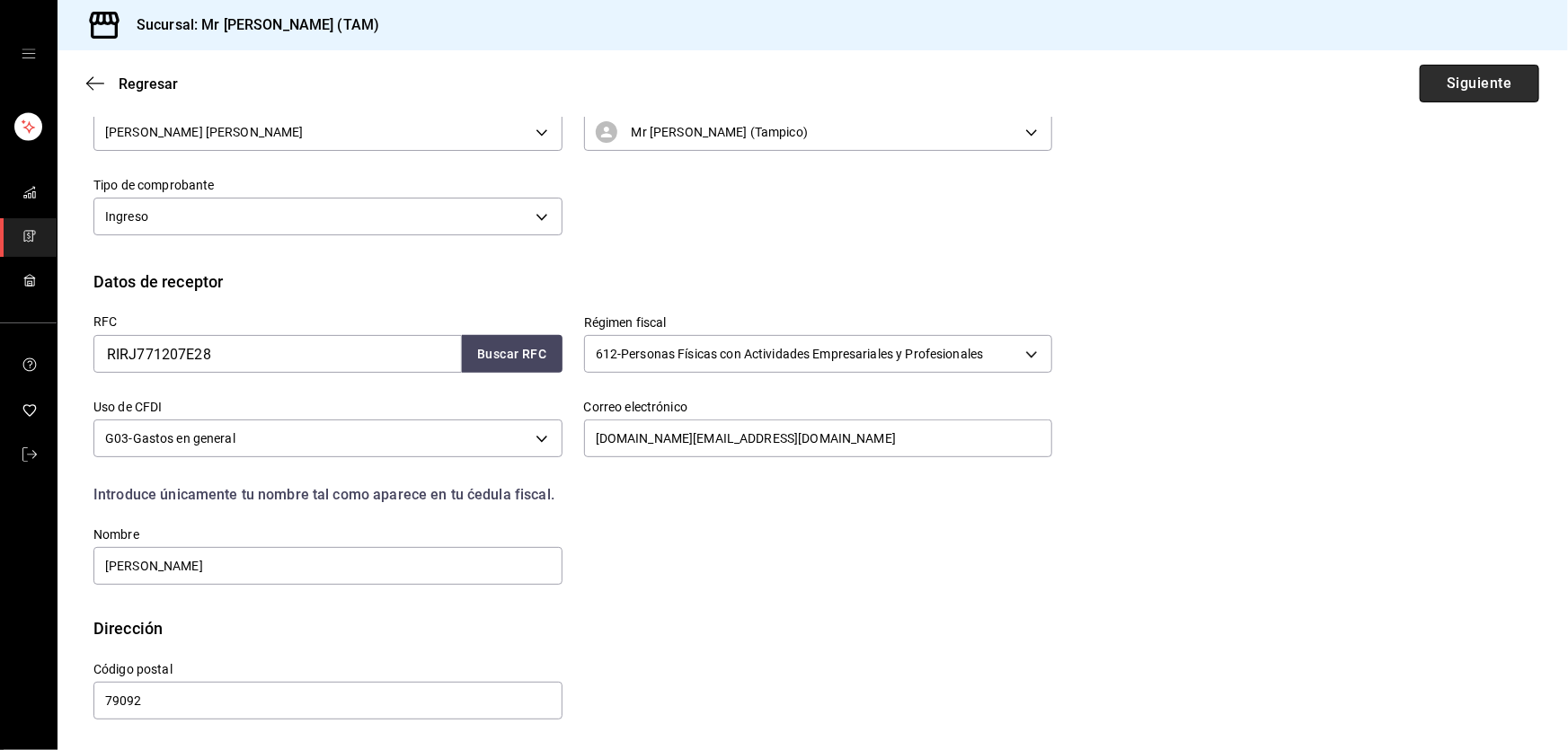
click at [1449, 82] on button "Siguiente" at bounding box center [1479, 84] width 120 height 38
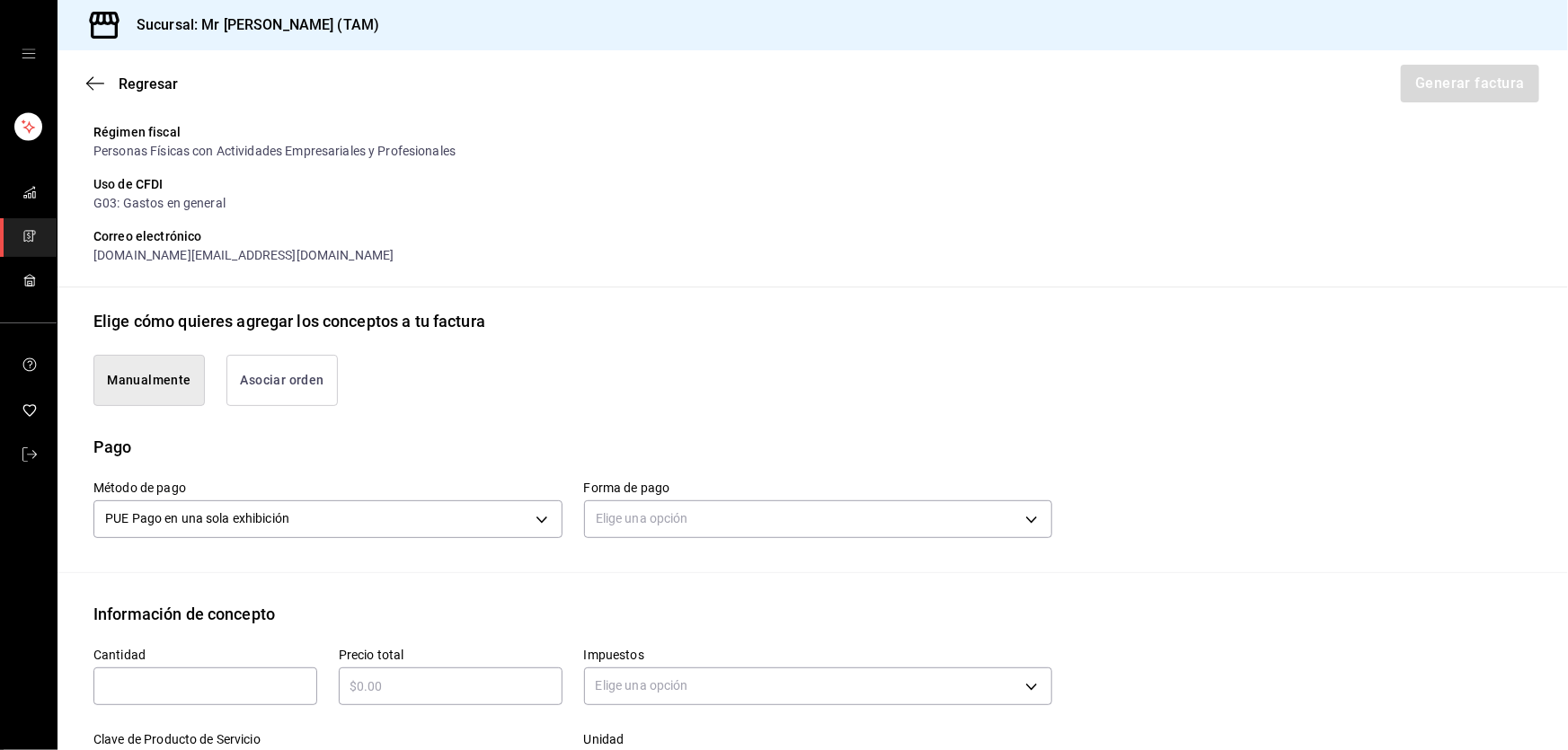
scroll to position [478, 0]
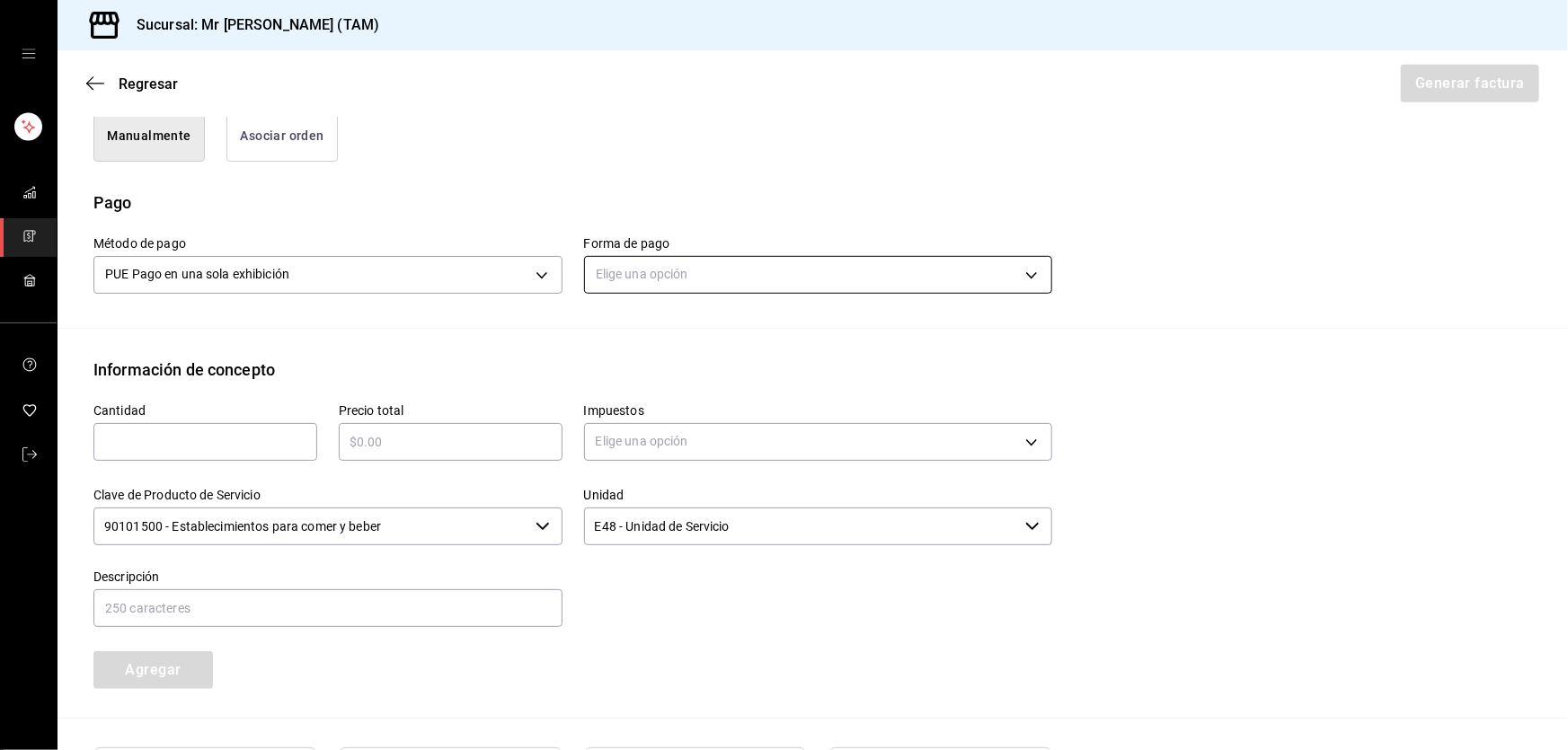
click at [716, 274] on body "Sucursal: Mr [PERSON_NAME] (TAM) Regresar Generar factura Emisor Perfil fiscal …" at bounding box center [784, 375] width 1568 height 750
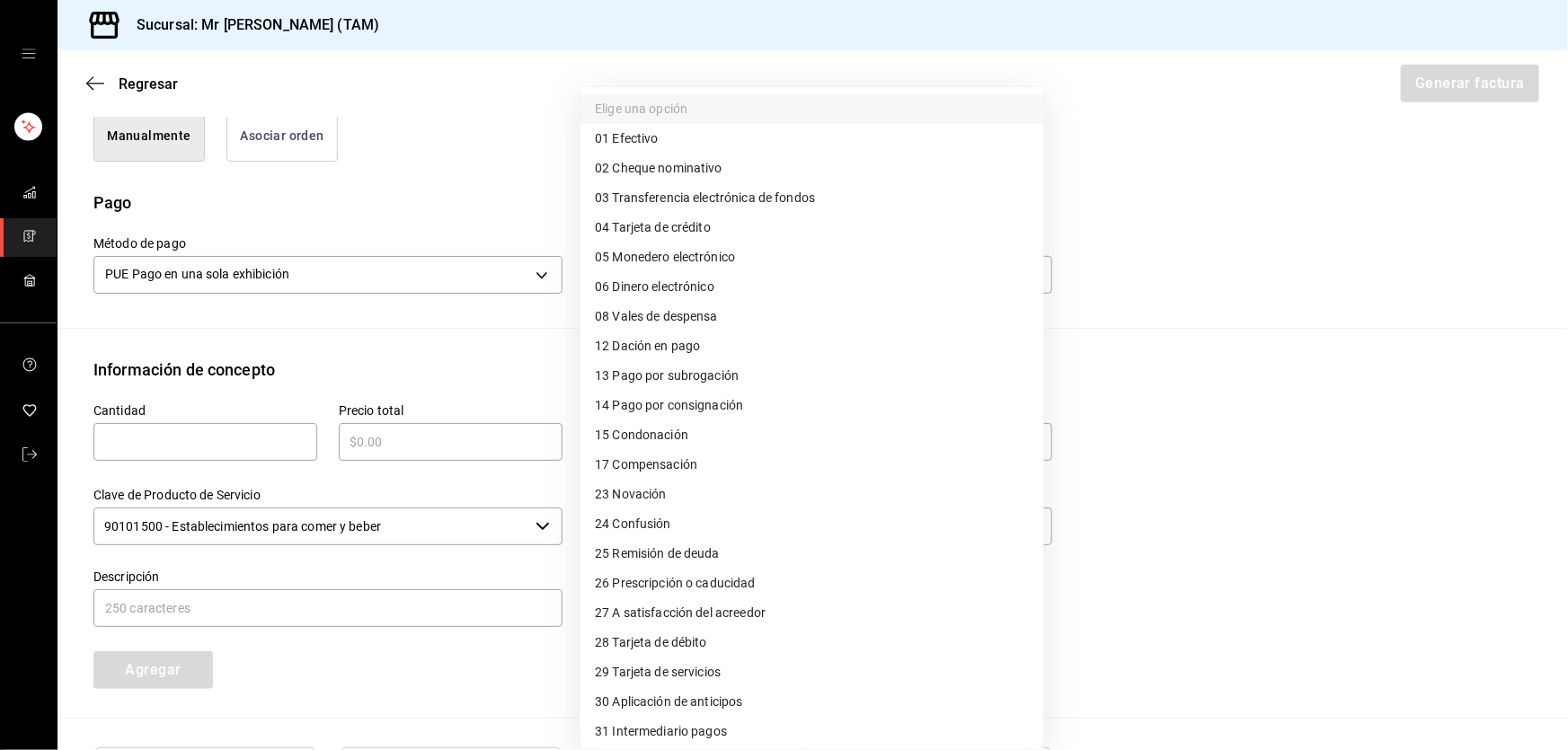
click at [672, 225] on span "04 Tarjeta de crédito" at bounding box center [653, 227] width 116 height 19
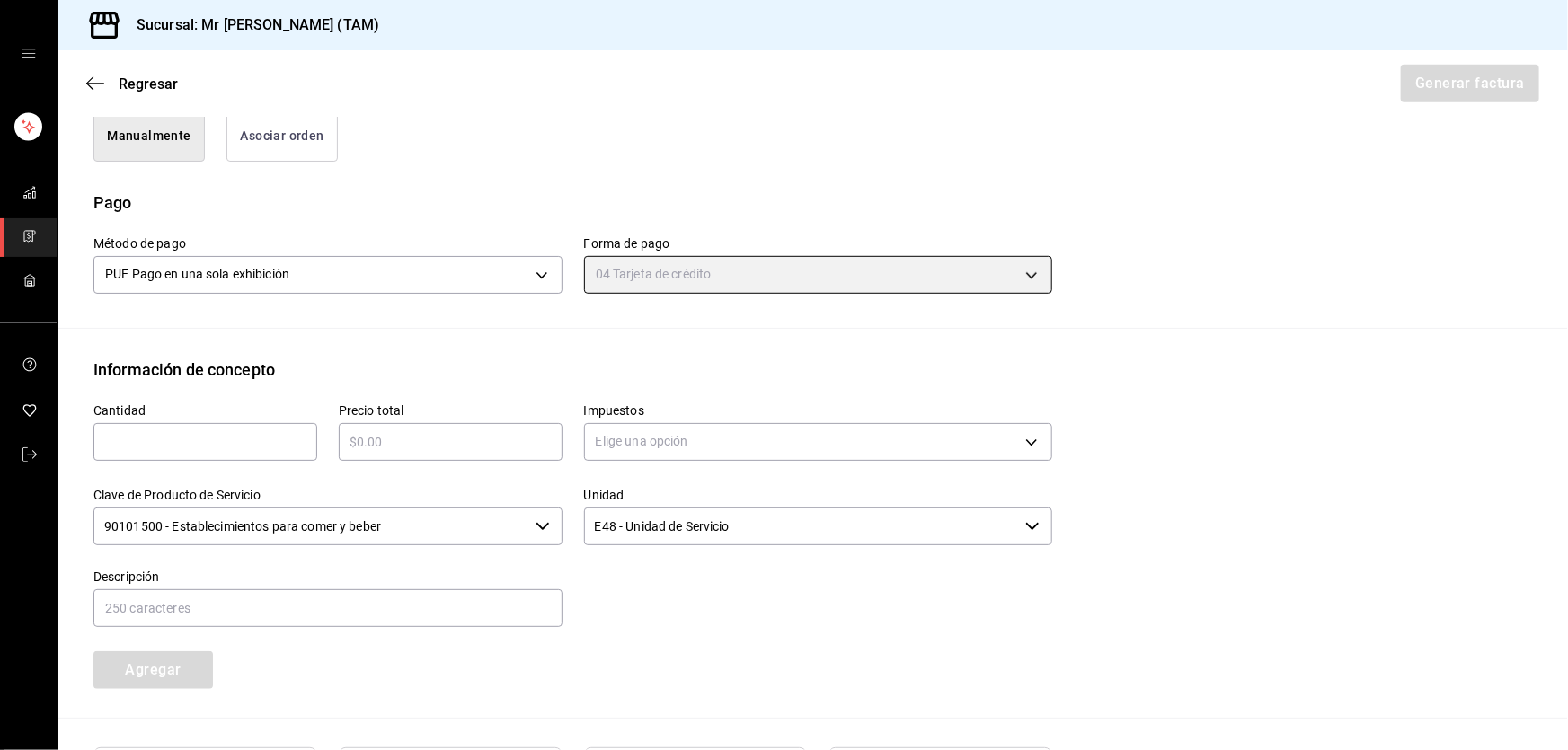
type input "04"
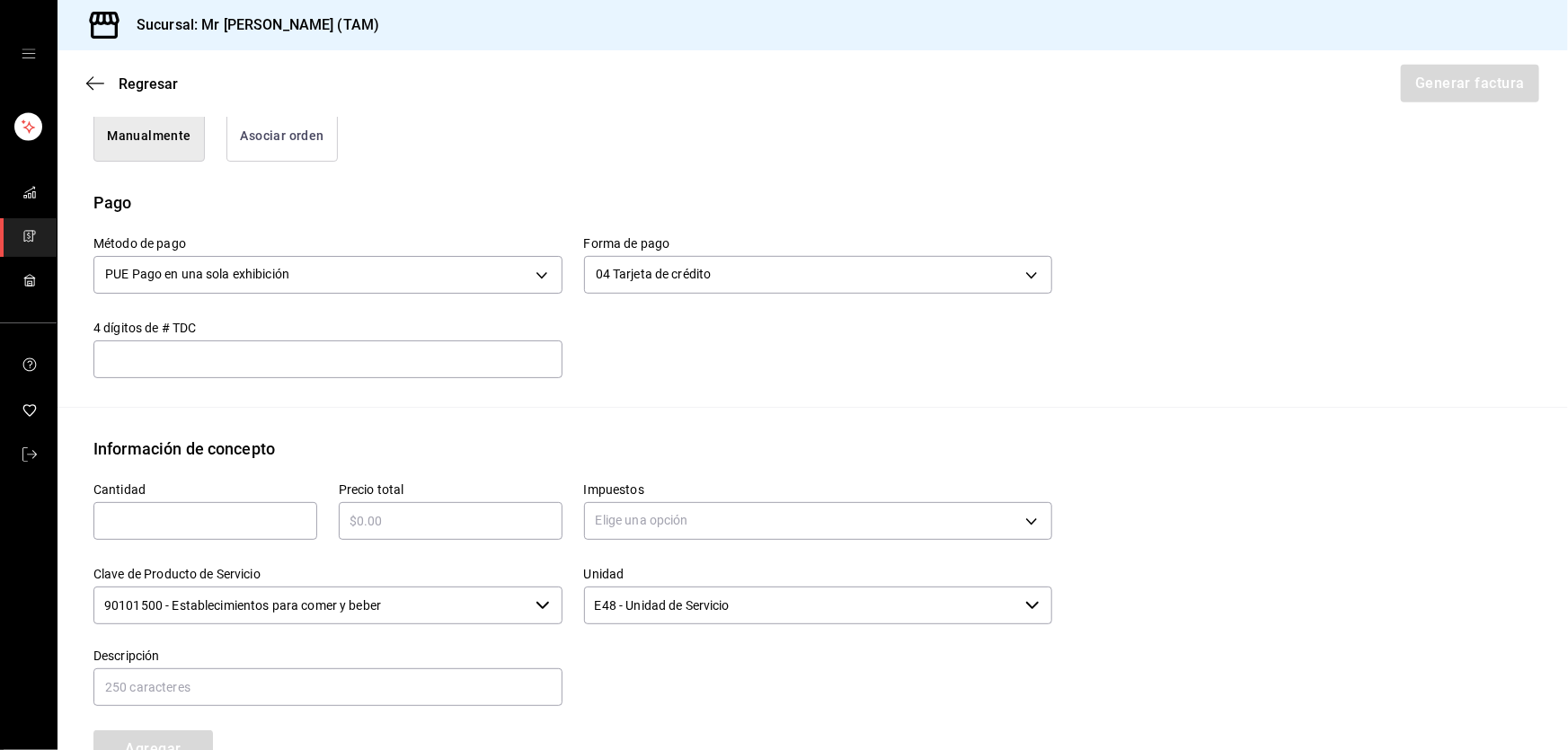
click at [411, 353] on input "text" at bounding box center [327, 359] width 469 height 22
type input "897"
type input "1"
type input "$975"
click at [684, 490] on label "Impuestos" at bounding box center [818, 489] width 469 height 12
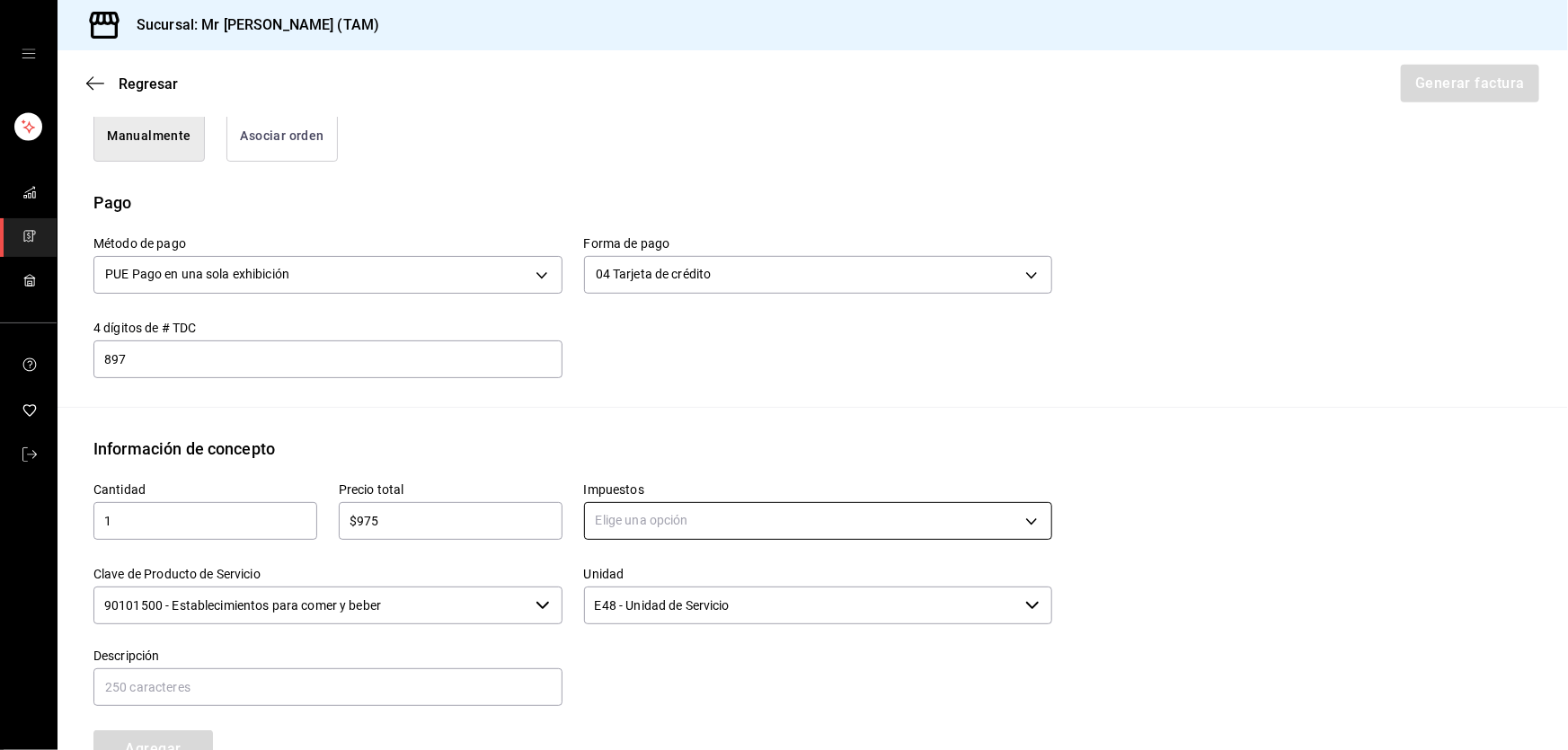
click at [684, 512] on body "Sucursal: Mr [PERSON_NAME] (TAM) Regresar Generar factura Emisor Perfil fiscal …" at bounding box center [784, 375] width 1568 height 750
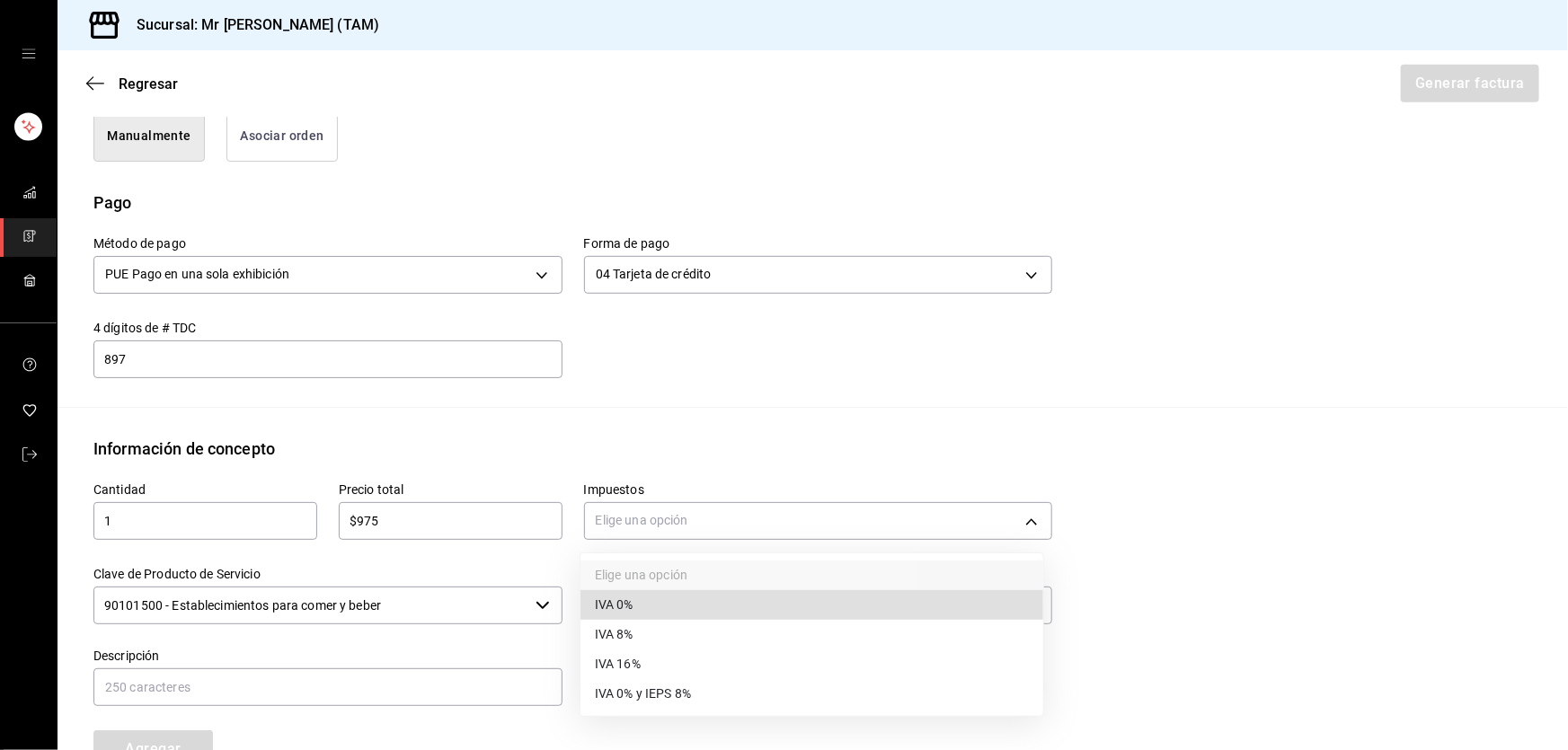
click at [652, 655] on li "IVA 16%" at bounding box center [811, 664] width 463 height 29
type input "IVA_16"
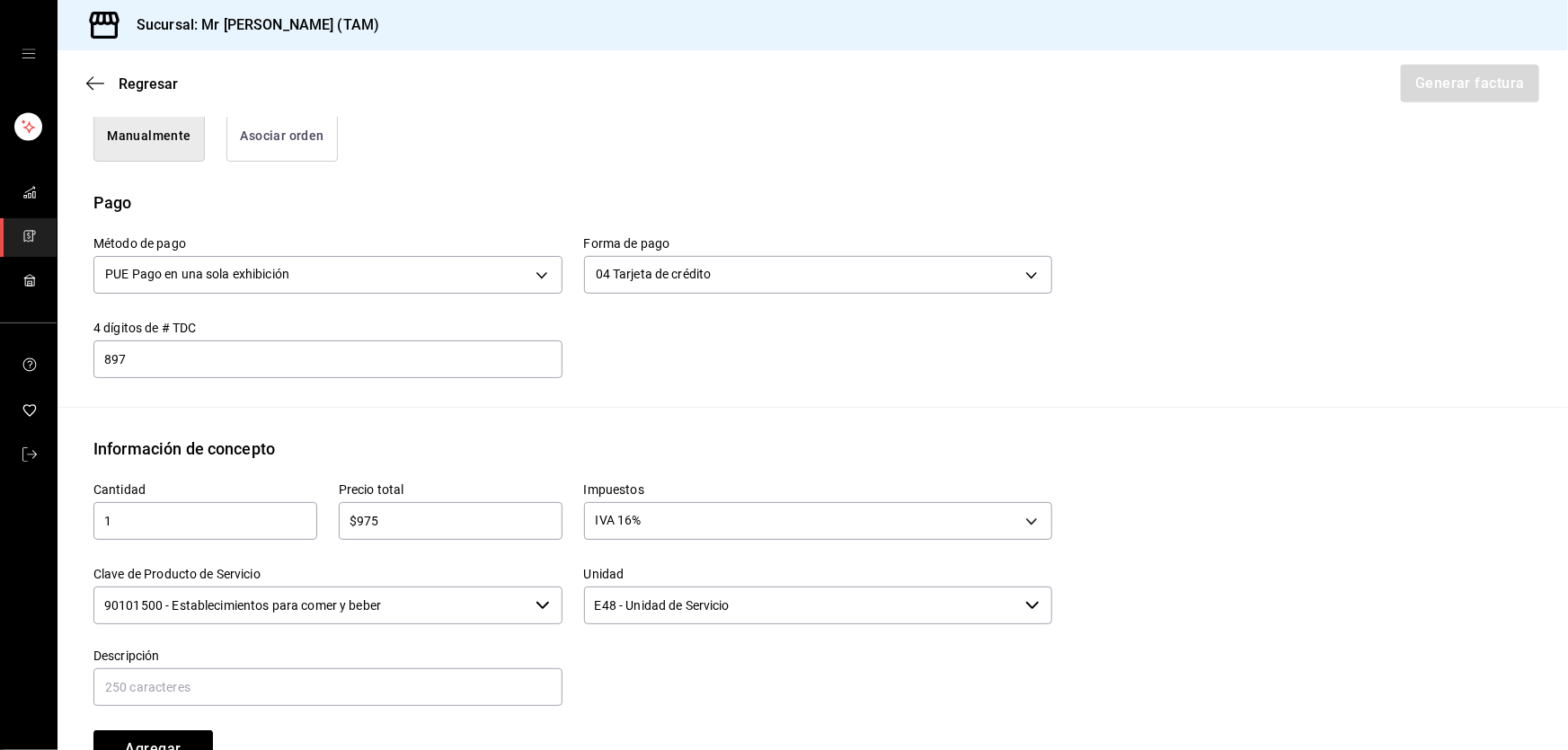
click at [466, 606] on input "90101500 - Establecimientos para comer y beber" at bounding box center [310, 606] width 435 height 38
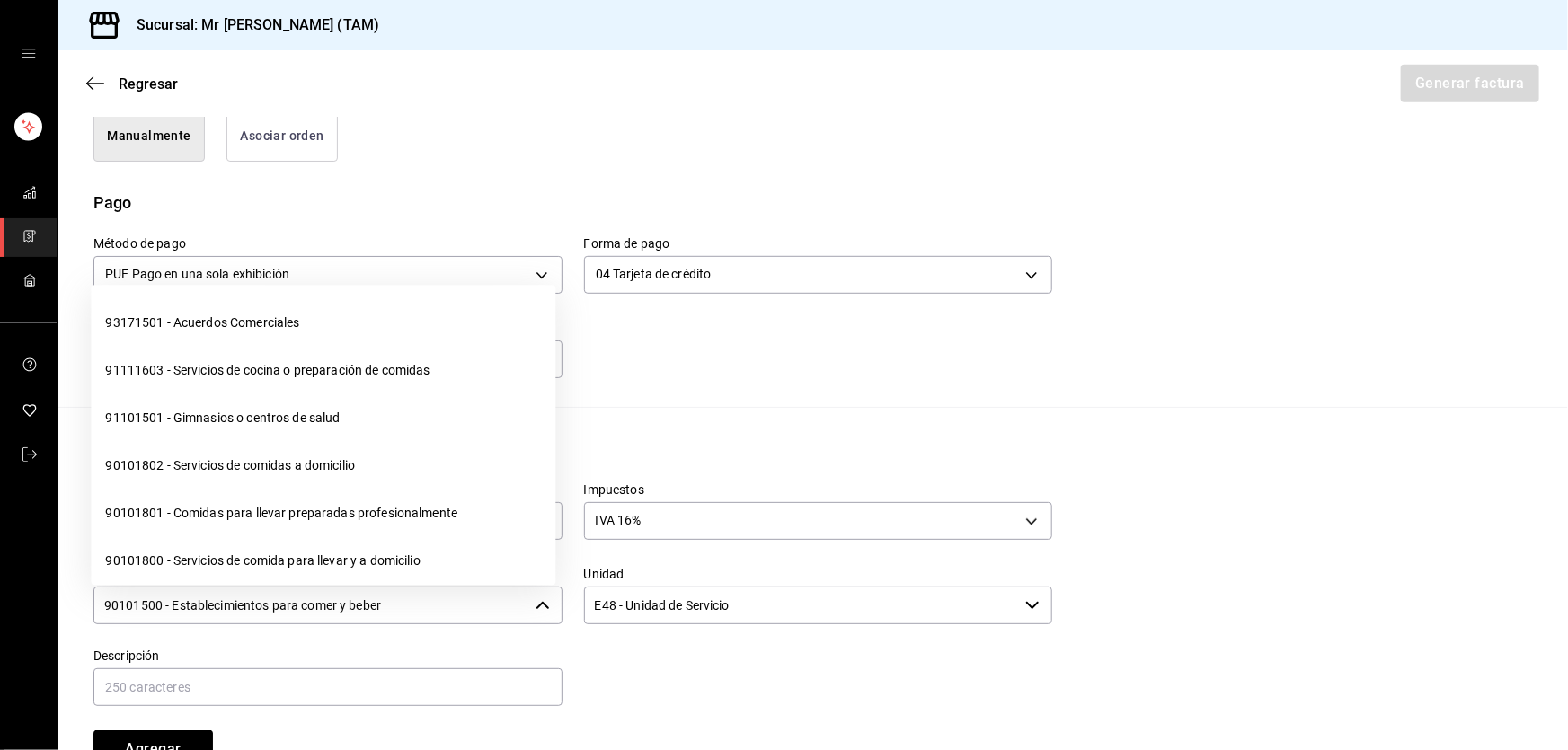
click at [466, 606] on input "90101500 - Establecimientos para comer y beber" at bounding box center [310, 606] width 435 height 38
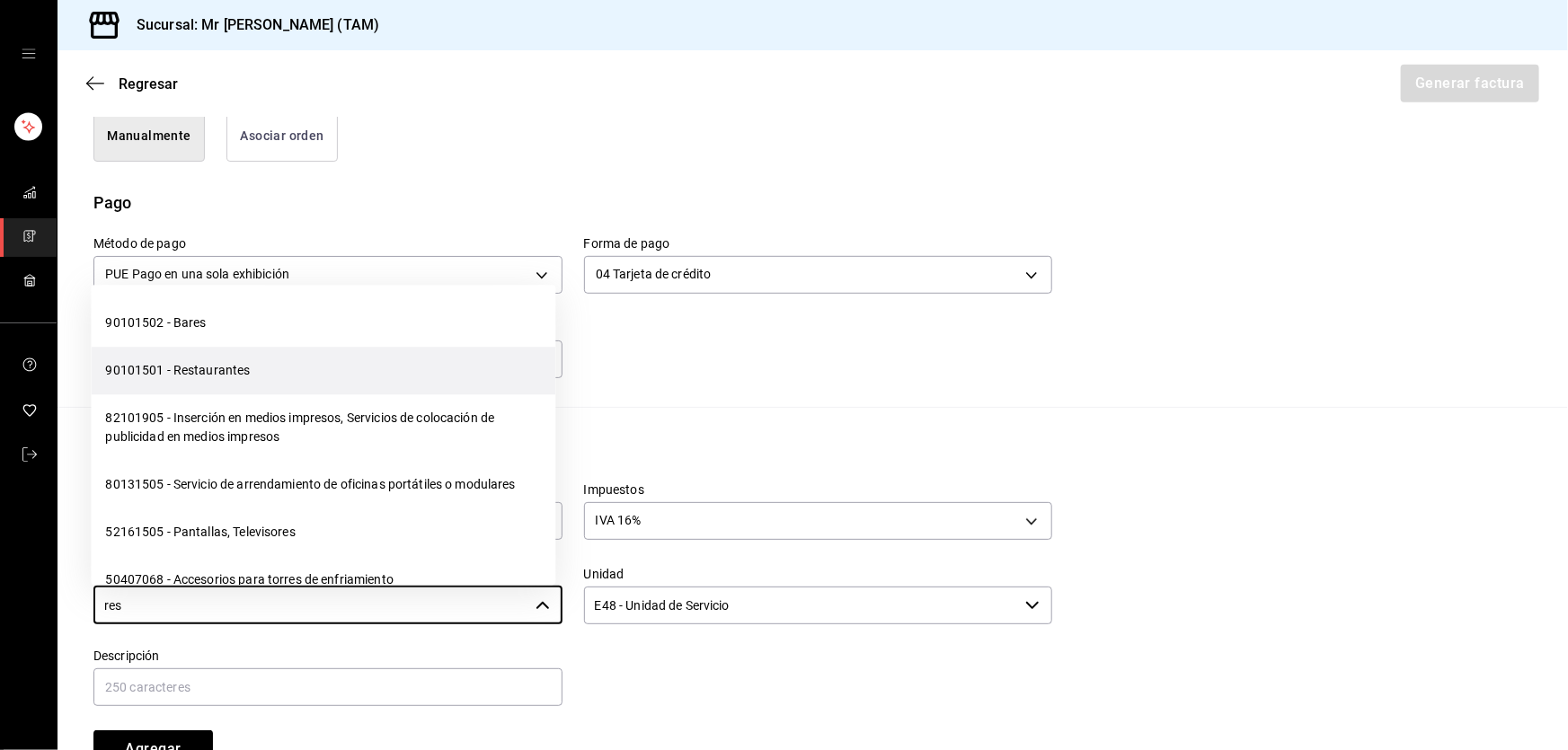
click at [242, 375] on li "90101501 - Restaurantes" at bounding box center [323, 371] width 464 height 47
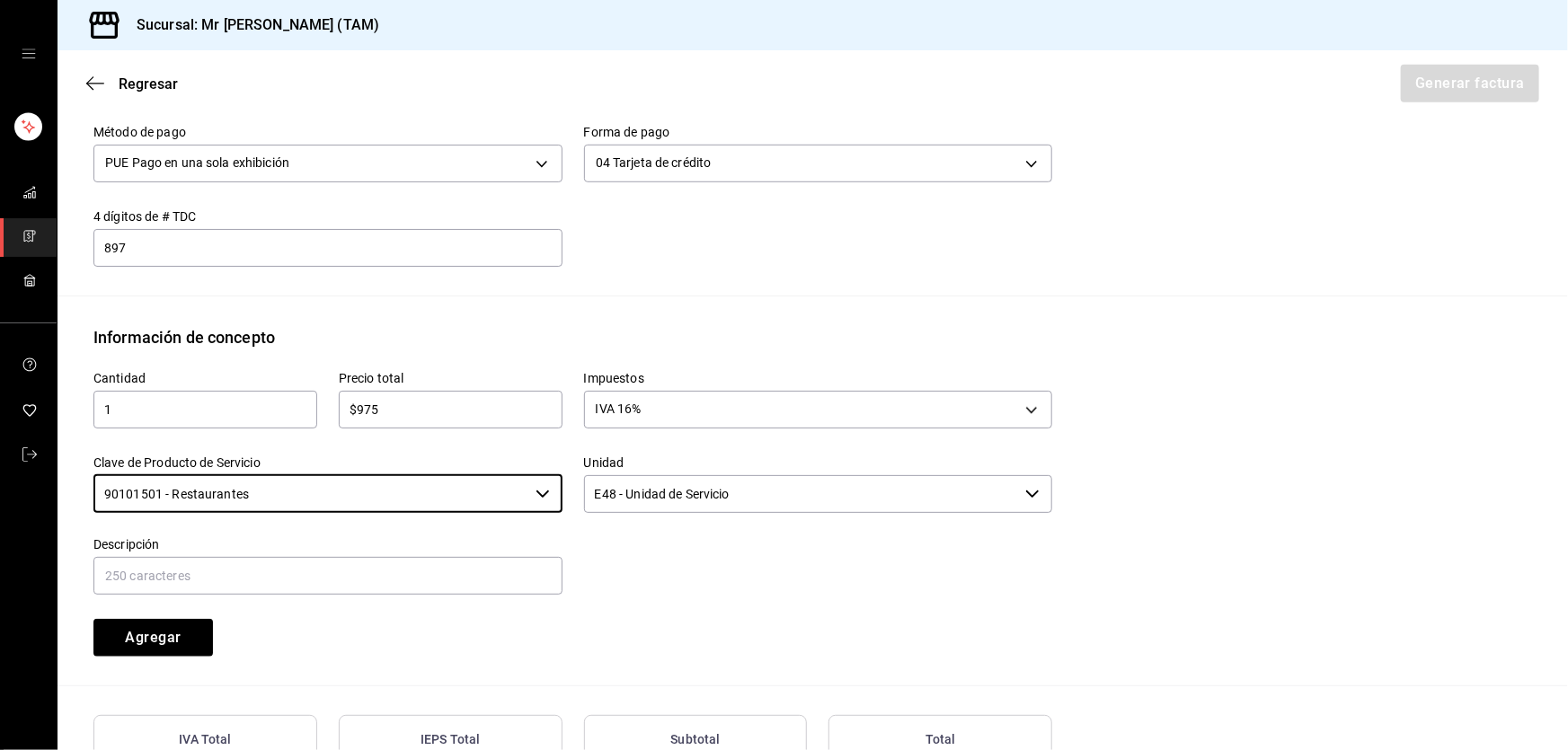
scroll to position [724, 0]
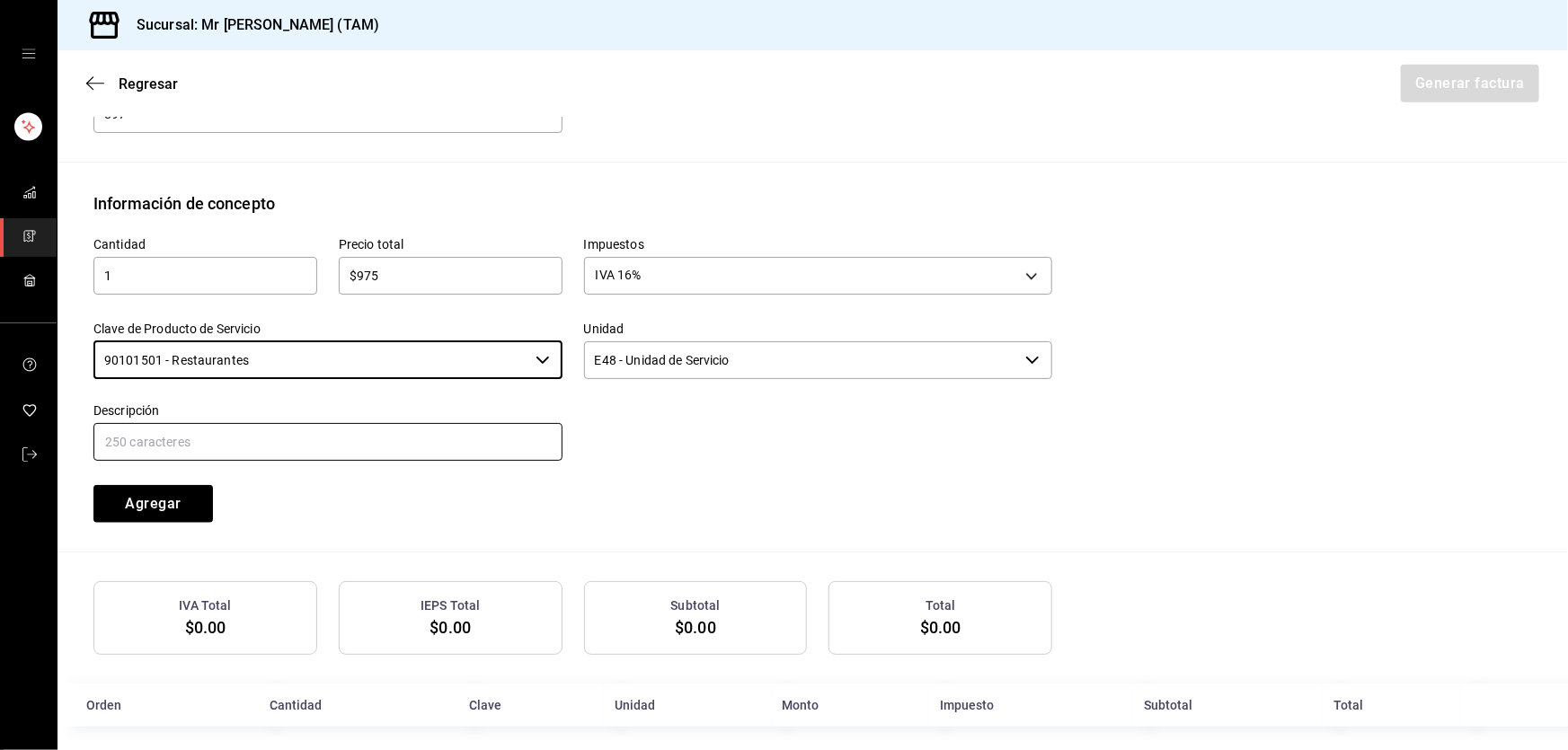
type input "90101501 - Restaurantes"
click at [224, 445] on input "text" at bounding box center [327, 442] width 469 height 38
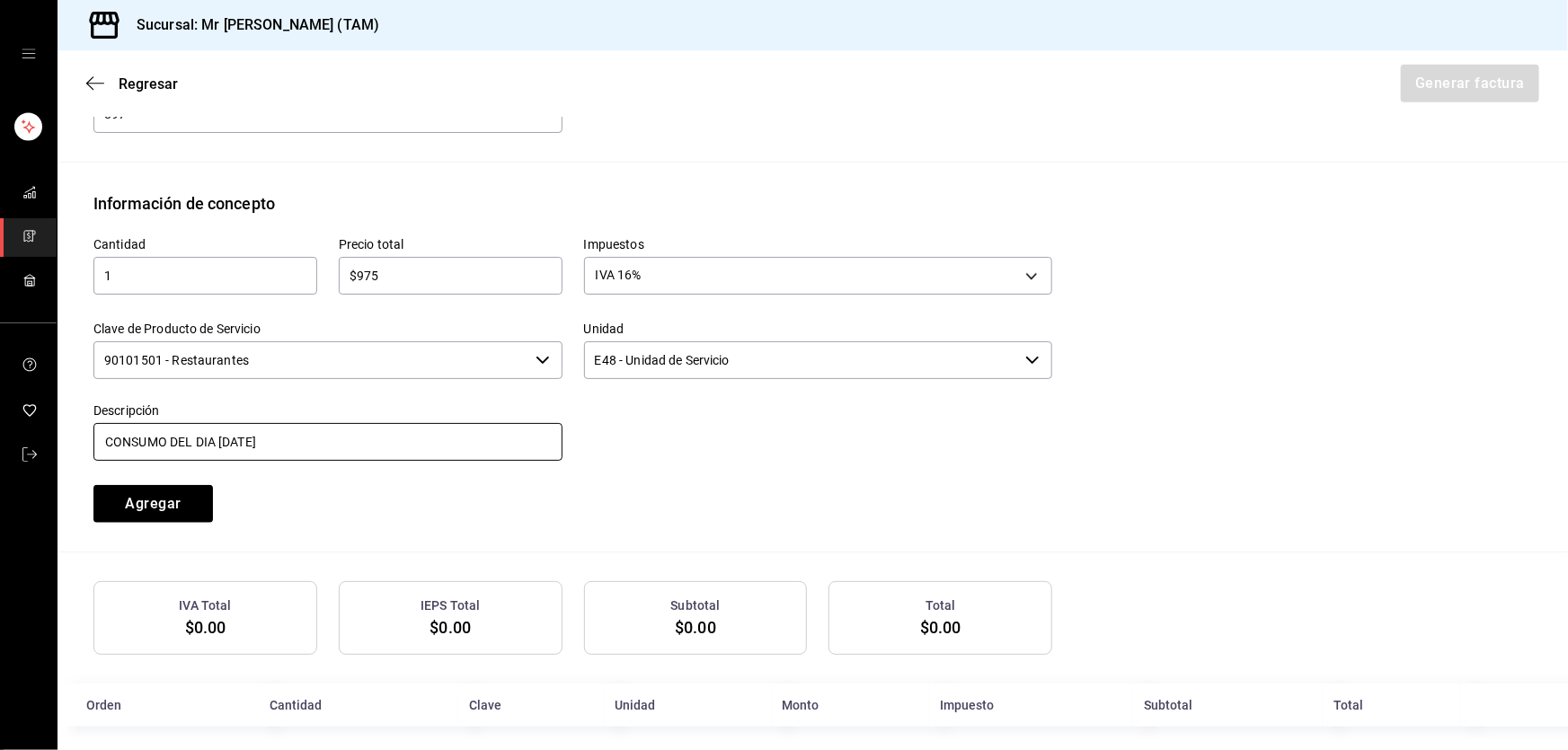
click at [217, 442] on input "CONSUMO DEL DIA [DATE]" at bounding box center [327, 442] width 469 height 38
click at [228, 439] on input "CONSUMO DEL DIA [DATE]" at bounding box center [327, 442] width 469 height 38
click at [361, 439] on input "CONSUMO DEL DIA [DATE]" at bounding box center [327, 442] width 469 height 38
type input "CONSUMO DEL DIA [DATE]"
drag, startPoint x: 177, startPoint y: 491, endPoint x: 226, endPoint y: 295, distance: 202.0
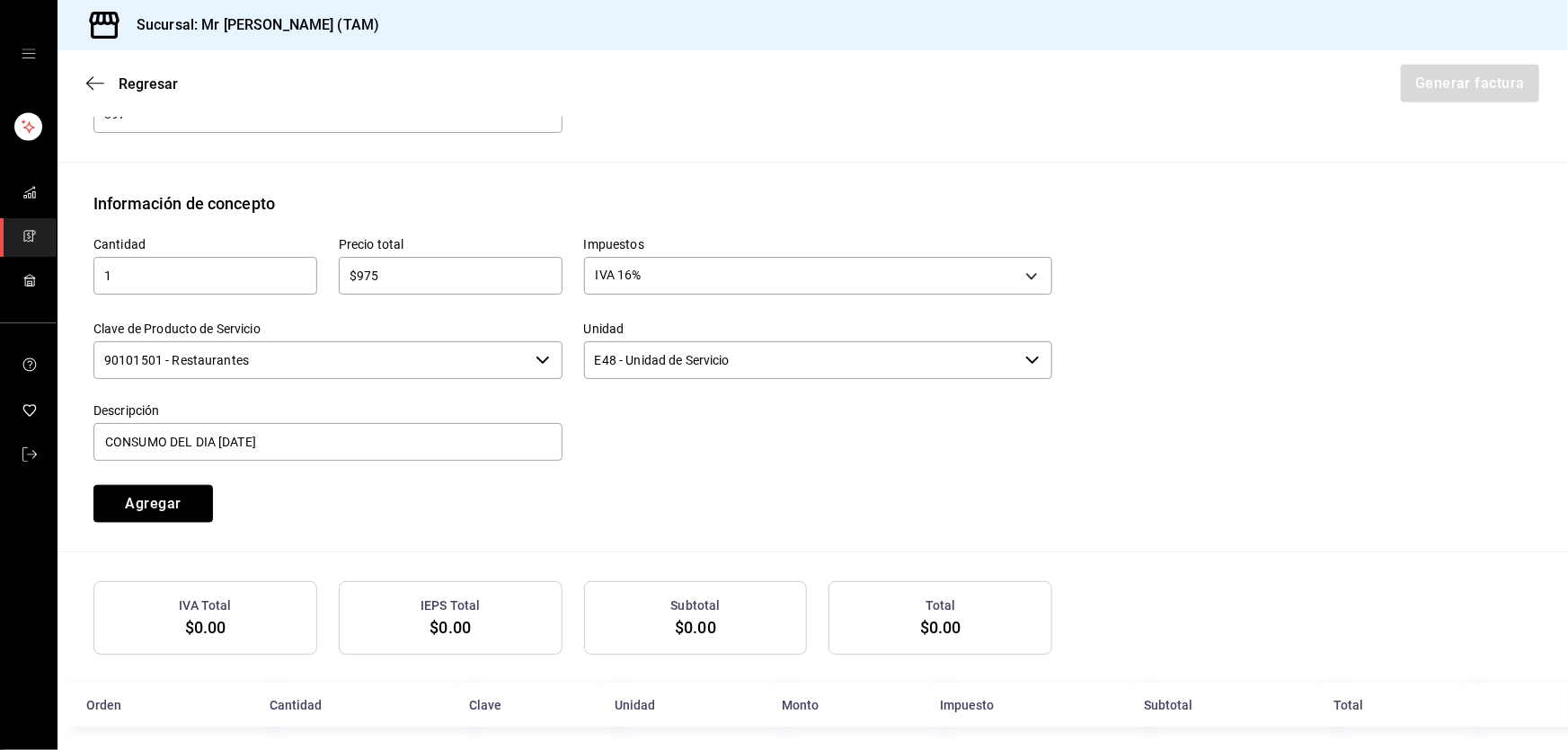
click at [176, 491] on button "Agregar" at bounding box center [153, 504] width 120 height 38
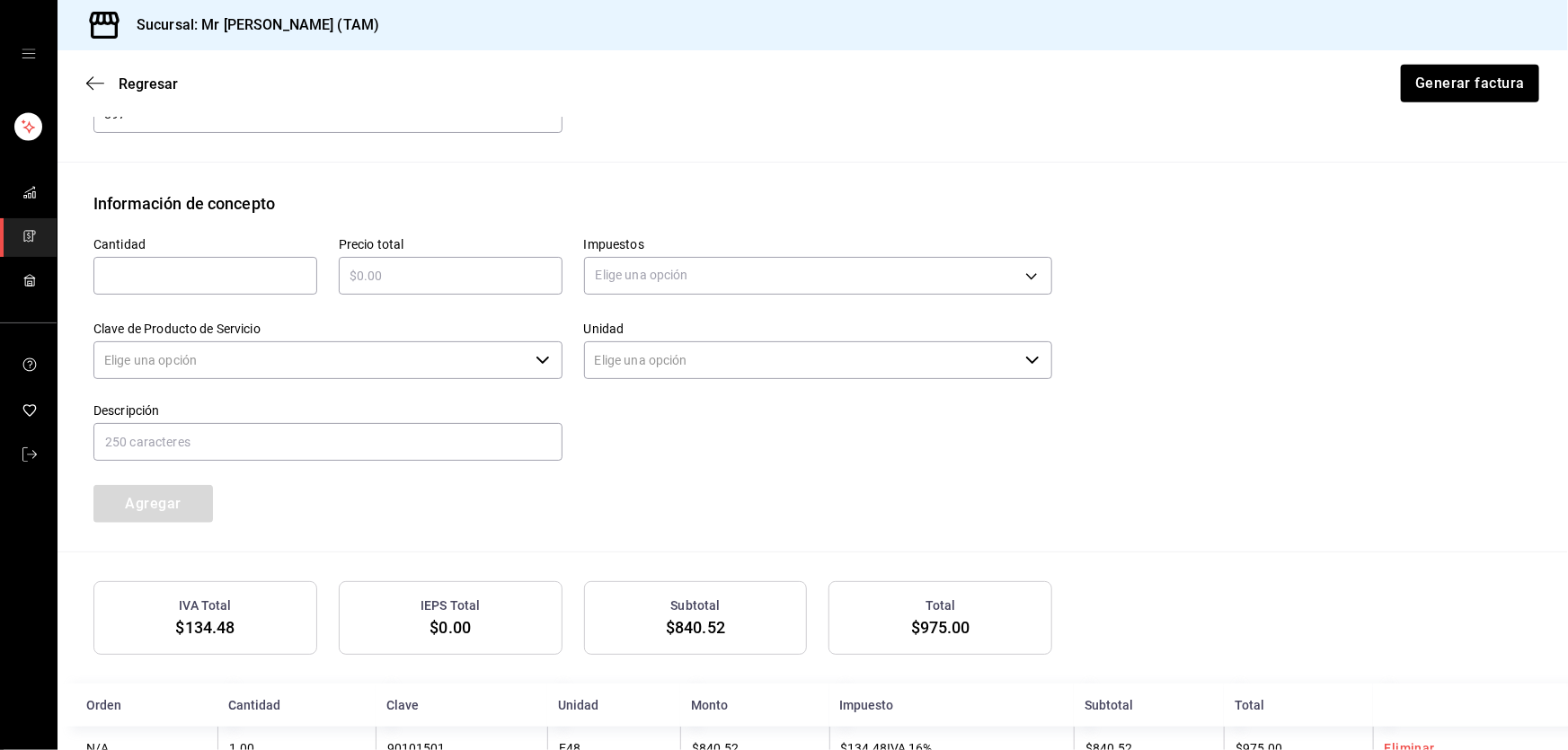
type input "90101500 - Establecimientos para comer y beber"
type input "E48 - Unidad de Servicio"
click at [223, 281] on input "text" at bounding box center [205, 275] width 224 height 22
type input "1"
type input "$97.50"
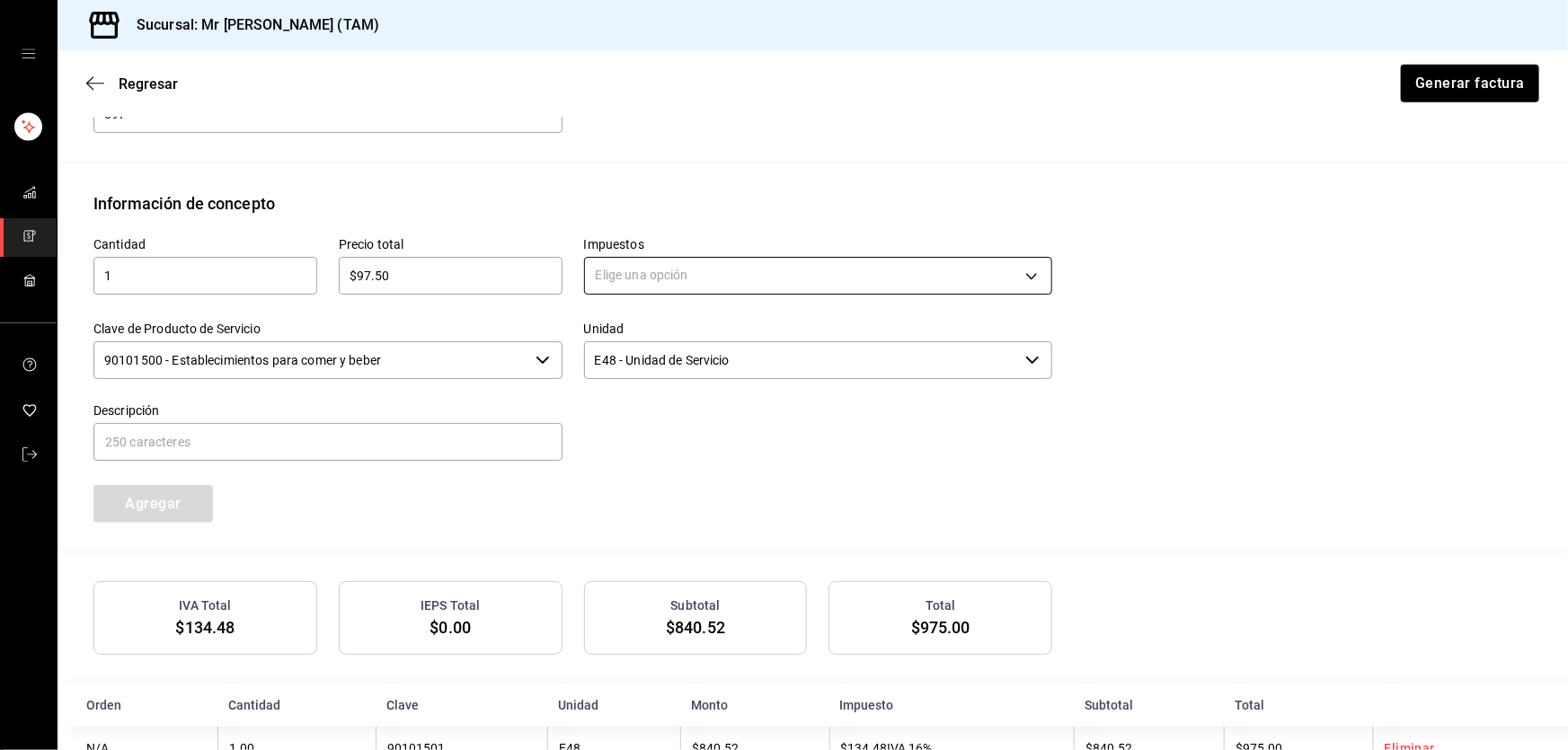
click at [739, 284] on body "Sucursal: Mr [PERSON_NAME] (TAM) Regresar Generar factura Emisor Perfil fiscal …" at bounding box center [784, 375] width 1568 height 750
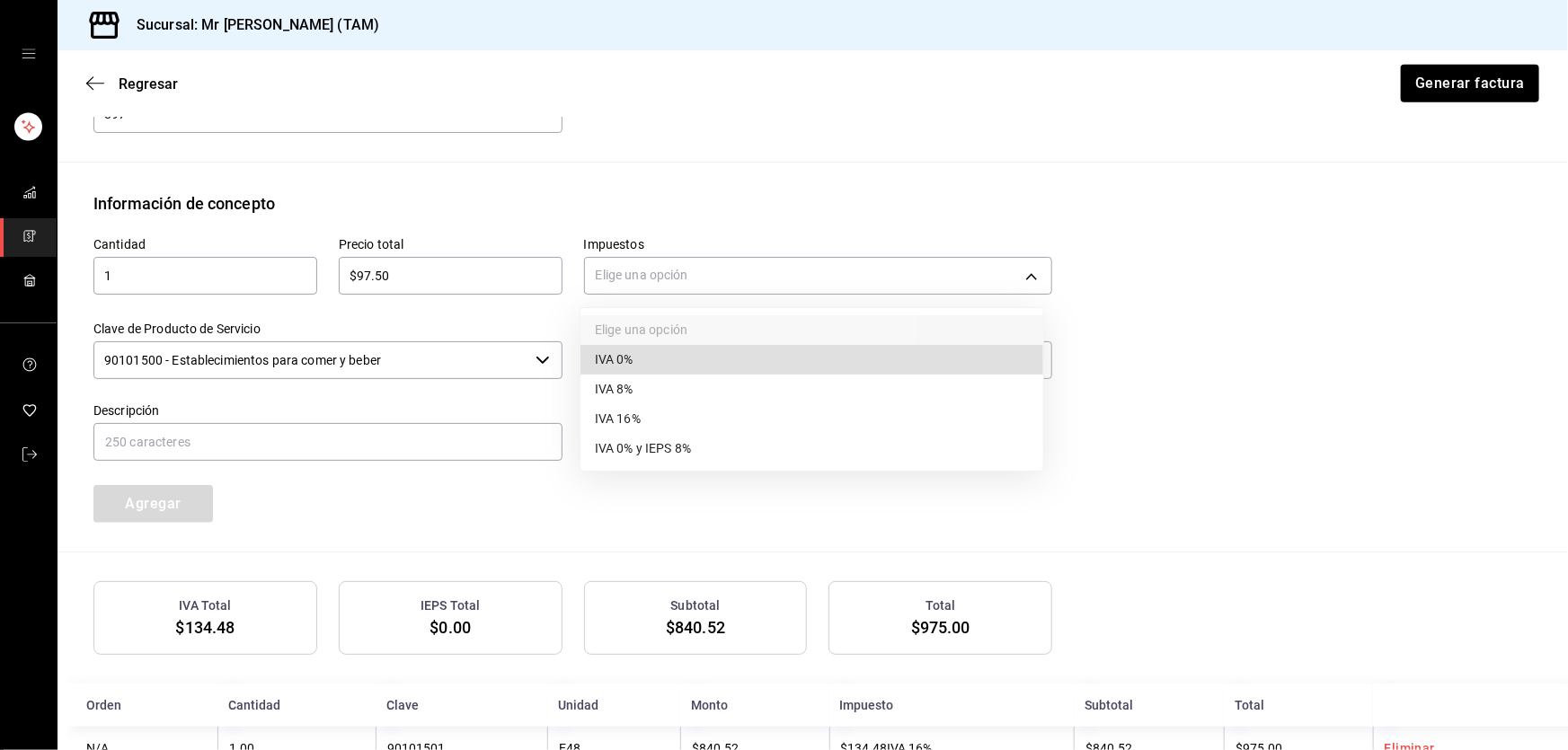
click at [676, 350] on li "IVA 0%" at bounding box center [811, 359] width 463 height 29
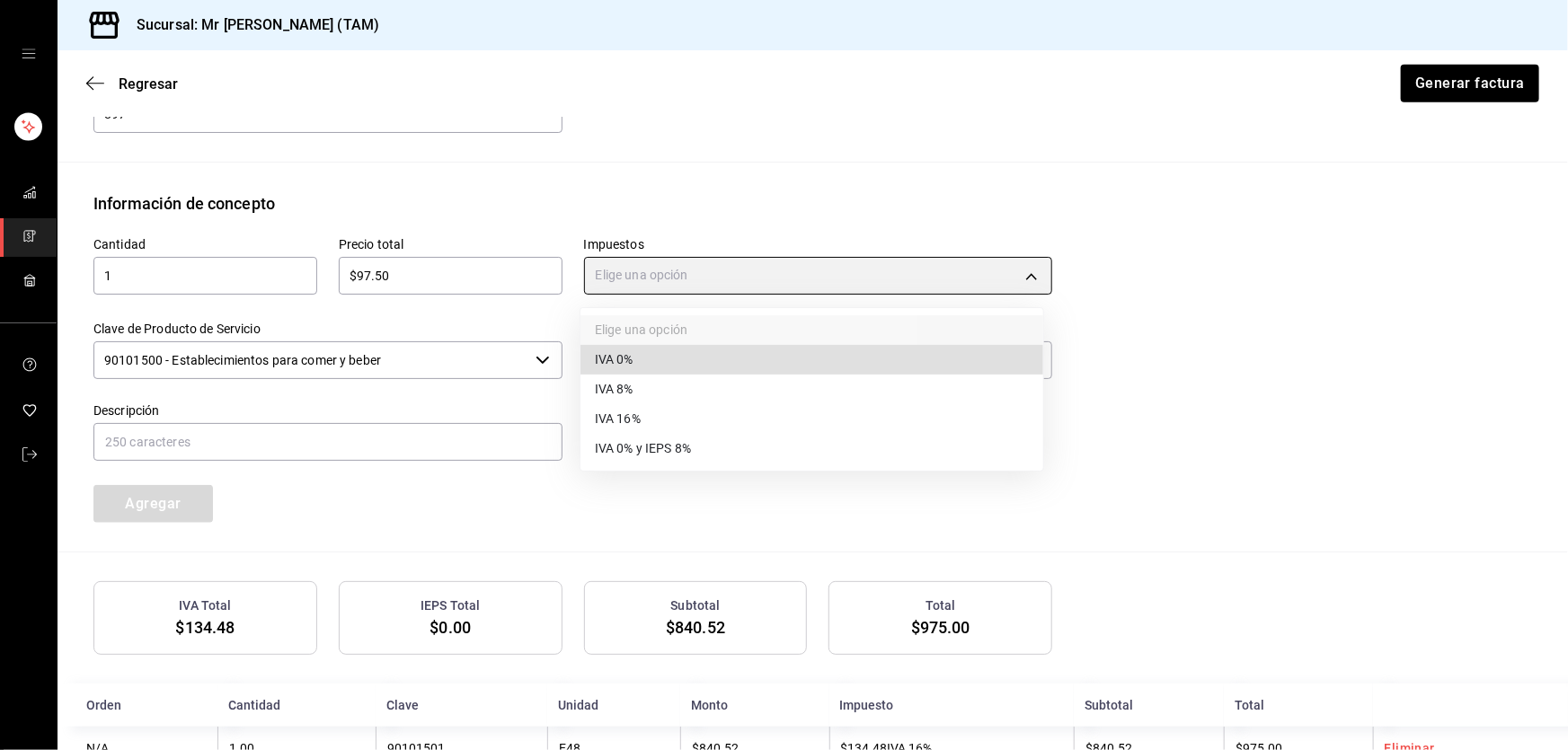
type input "IVA_0"
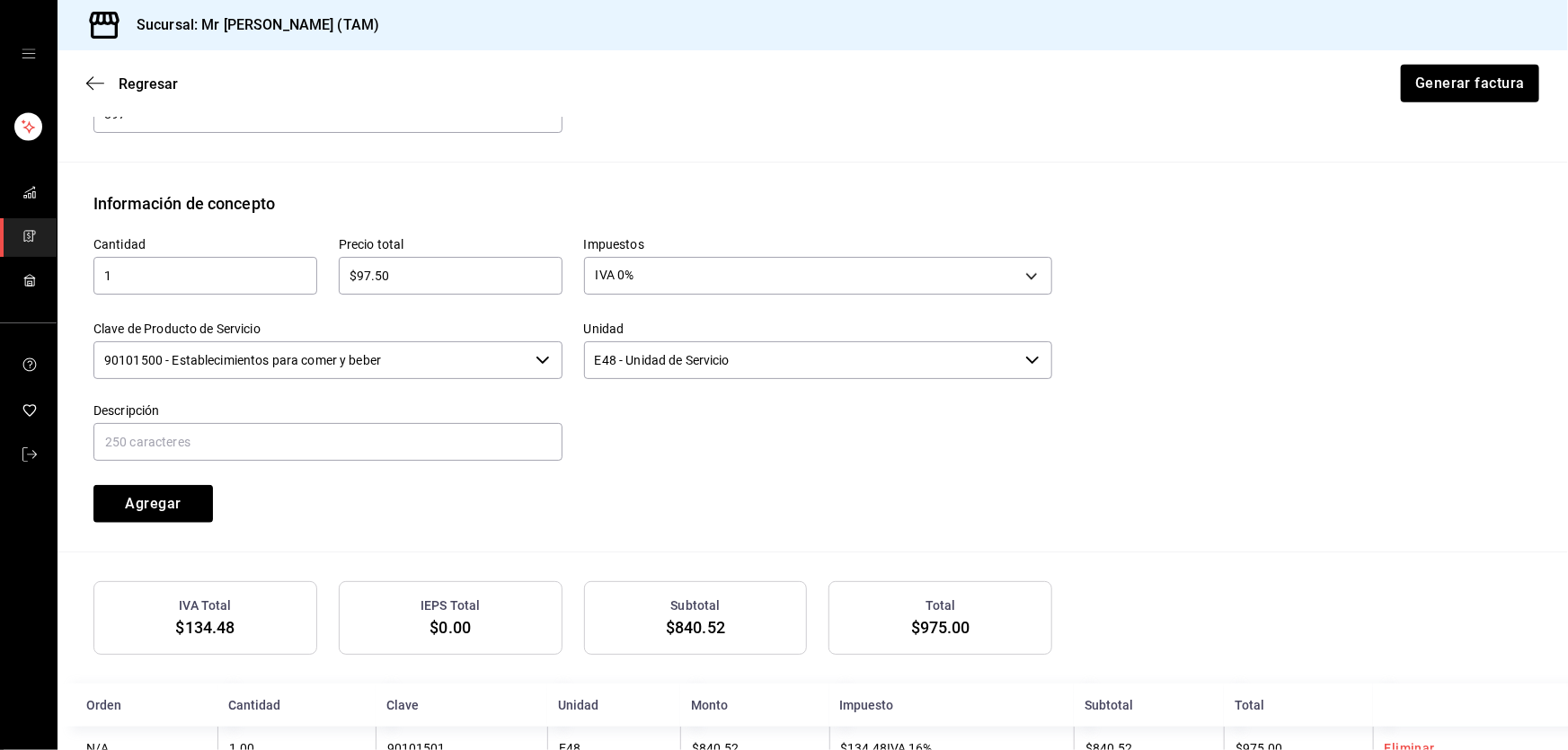
click at [500, 351] on input "90101500 - Establecimientos para comer y beber" at bounding box center [310, 360] width 435 height 38
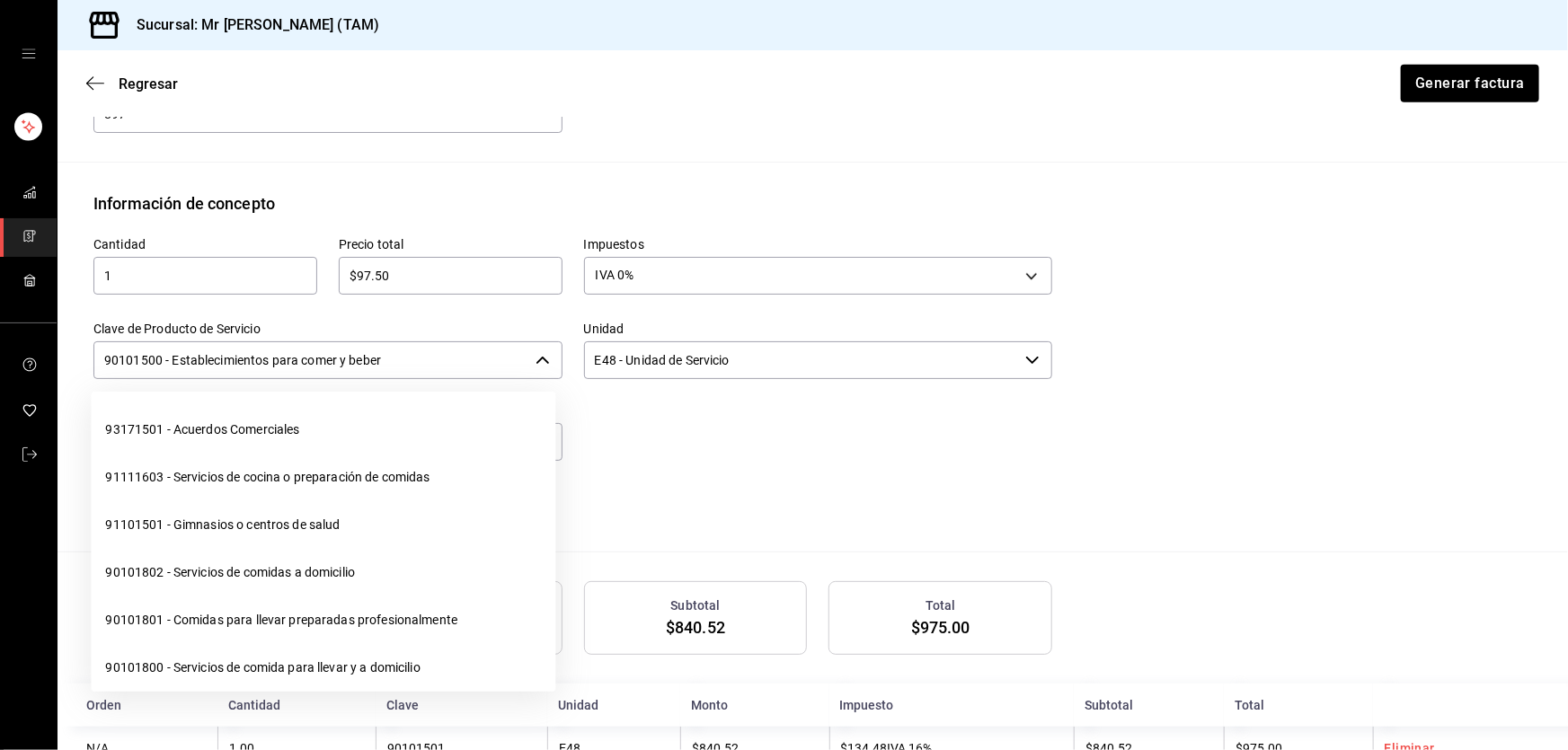
click at [500, 351] on input "90101500 - Establecimientos para comer y beber" at bounding box center [310, 360] width 435 height 38
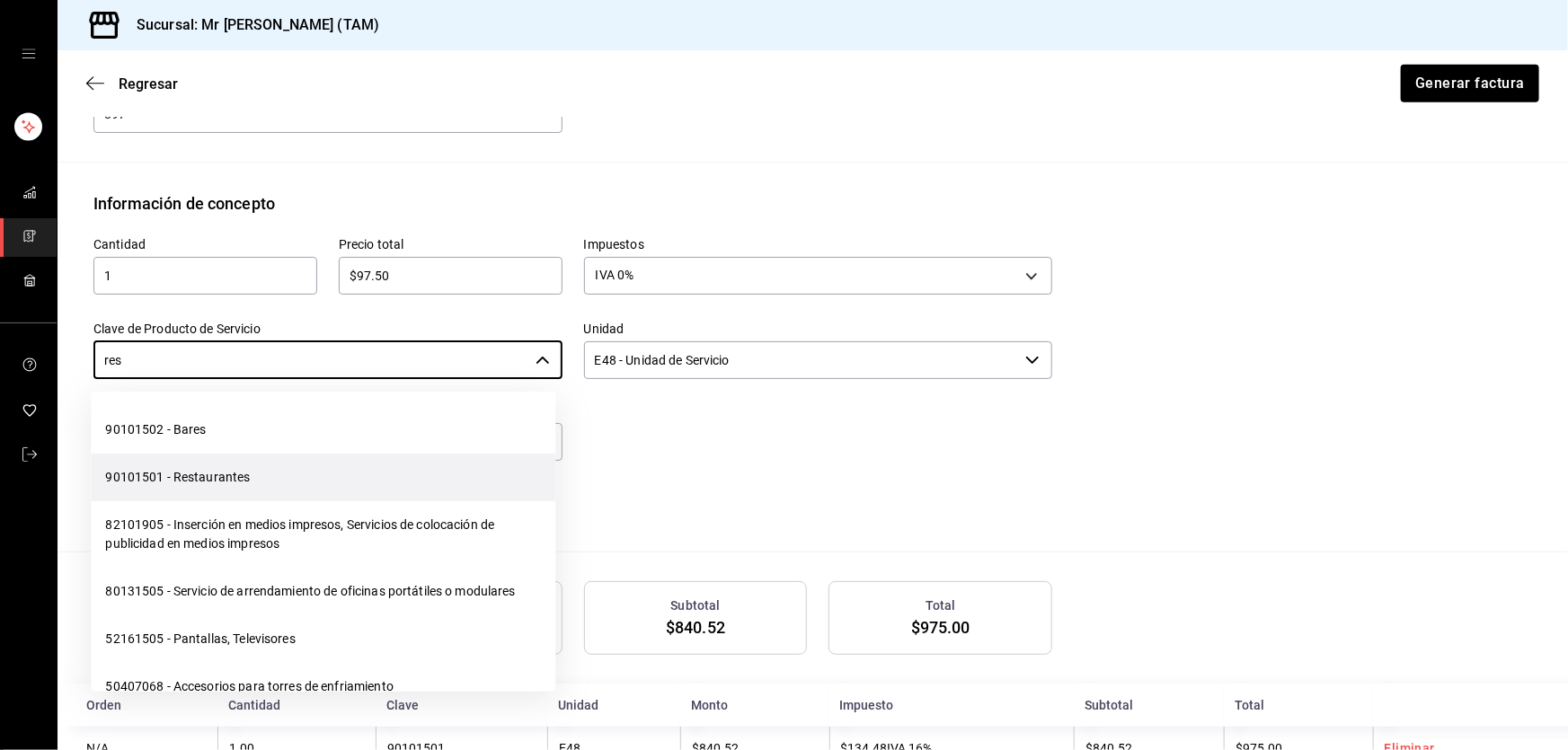
click at [261, 464] on li "90101501 - Restaurantes" at bounding box center [323, 477] width 464 height 47
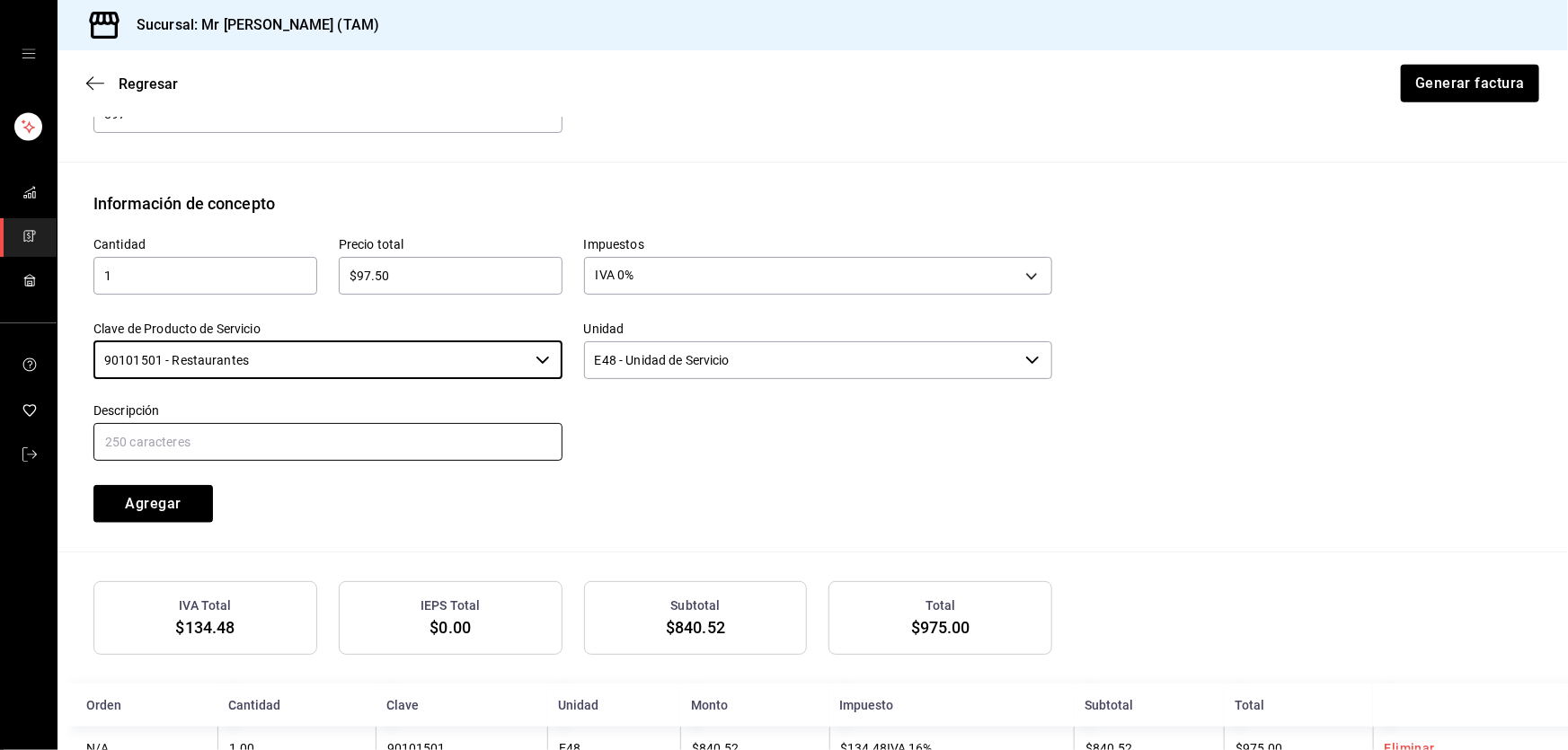
type input "90101501 - Restaurantes"
click at [285, 425] on input "text" at bounding box center [327, 442] width 469 height 38
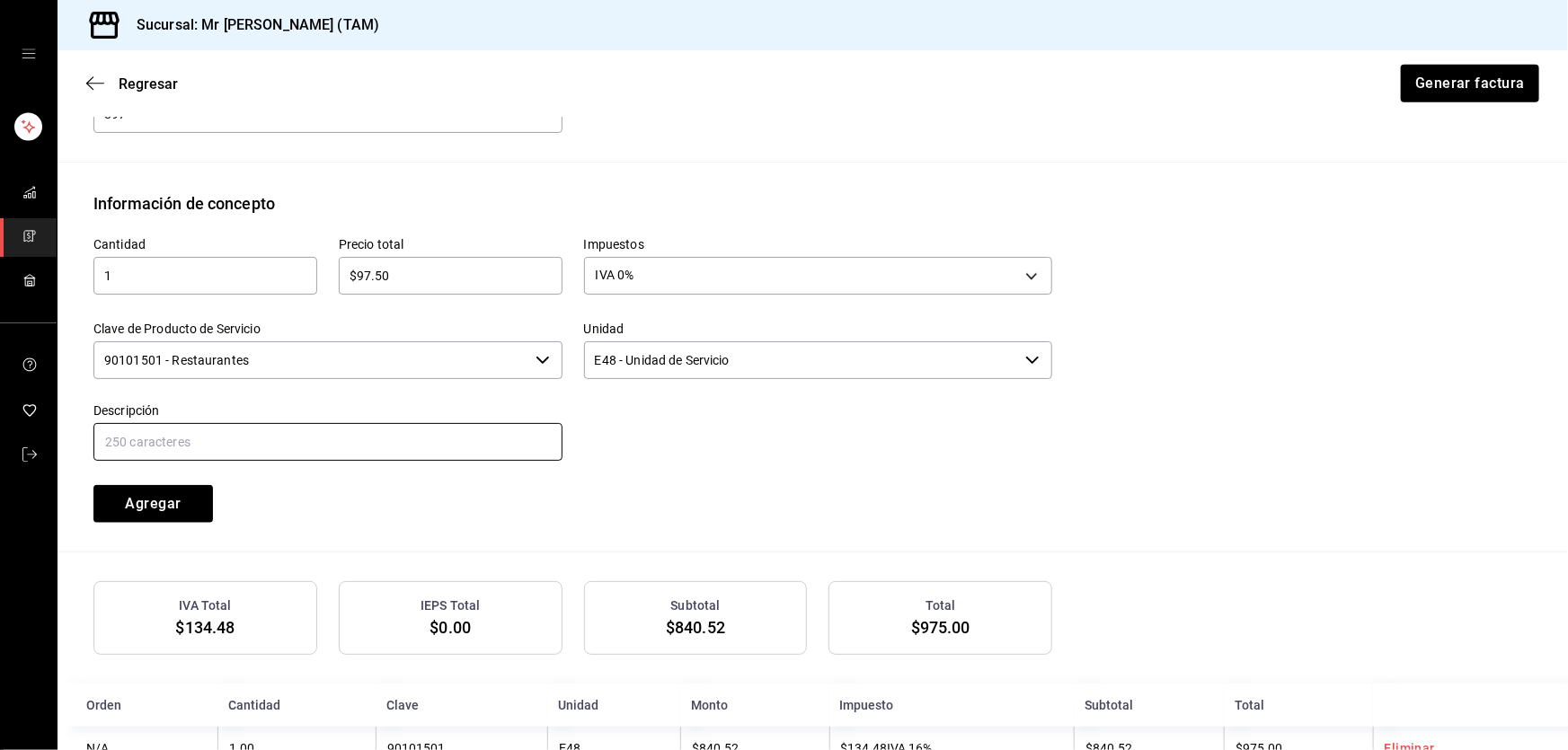
type input "PROPINA"
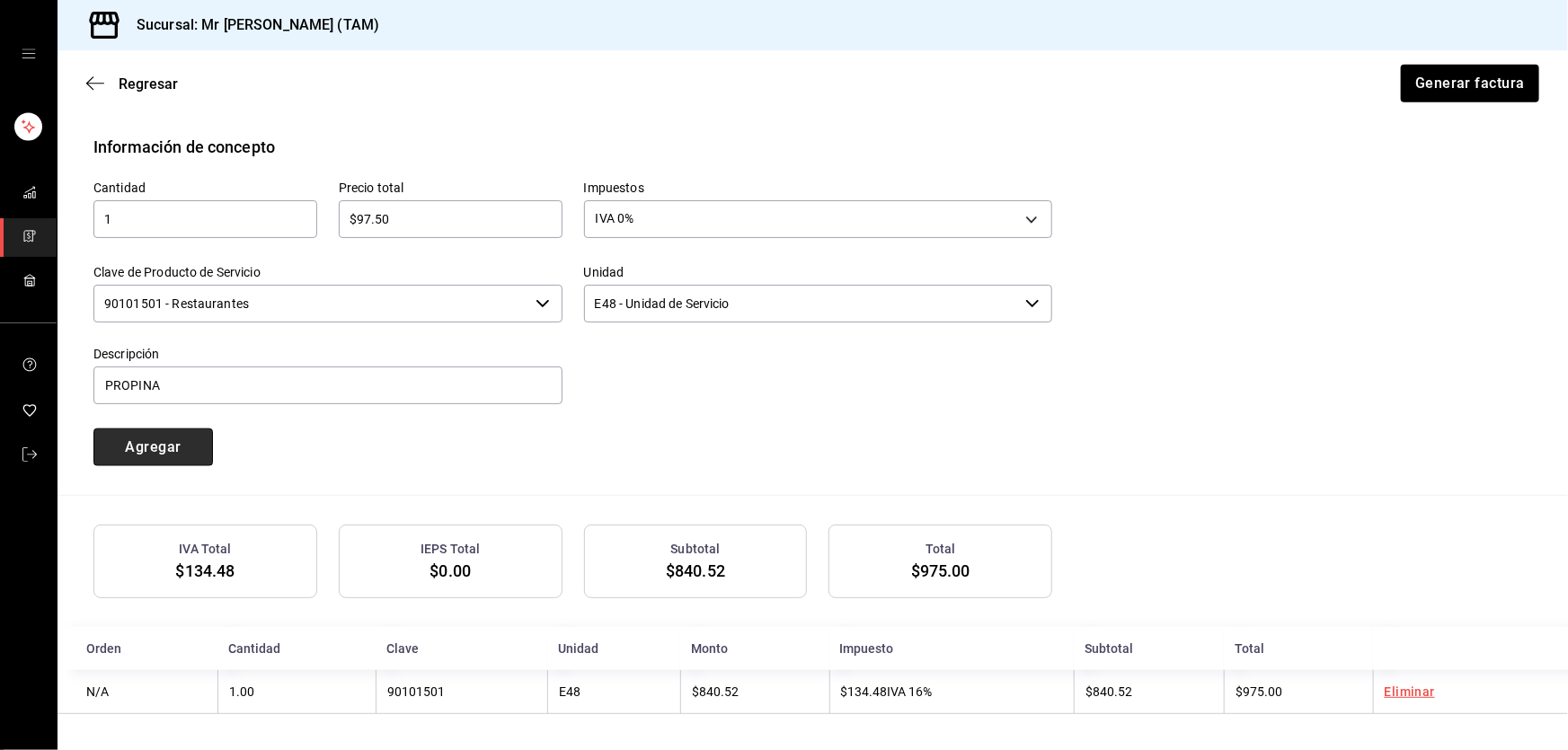
click at [175, 451] on button "Agregar" at bounding box center [153, 447] width 120 height 38
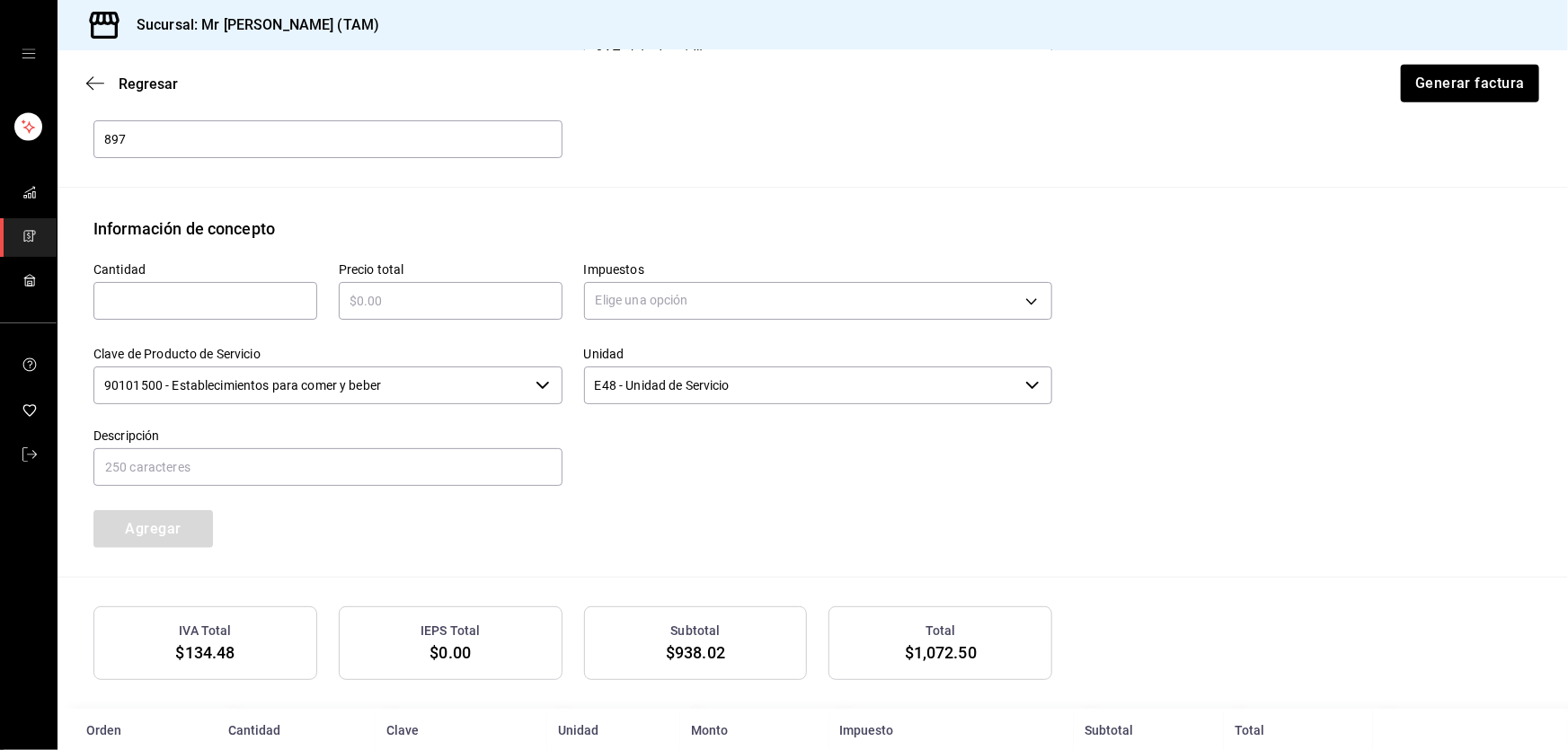
scroll to position [825, 0]
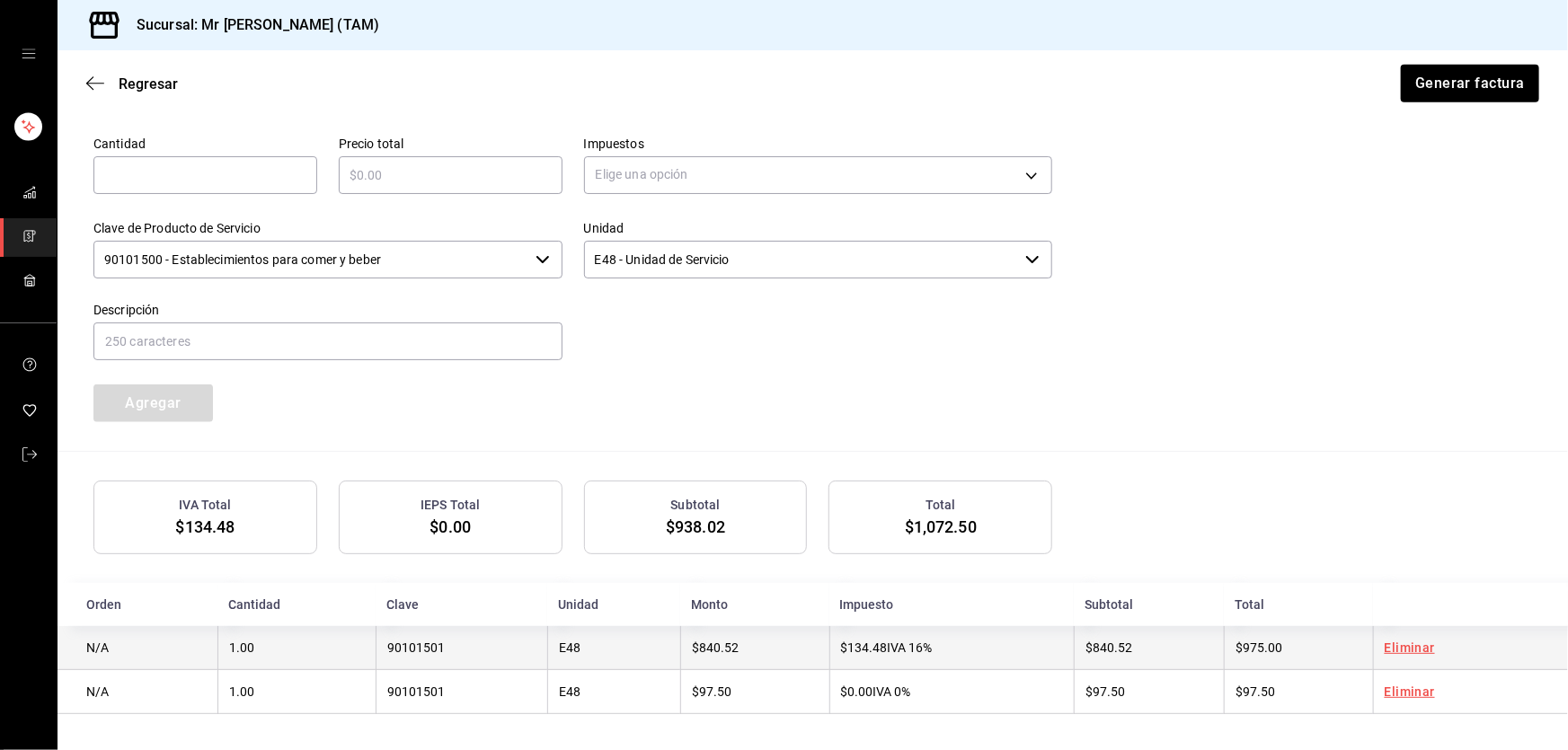
click at [712, 645] on span "$840.52" at bounding box center [715, 647] width 47 height 14
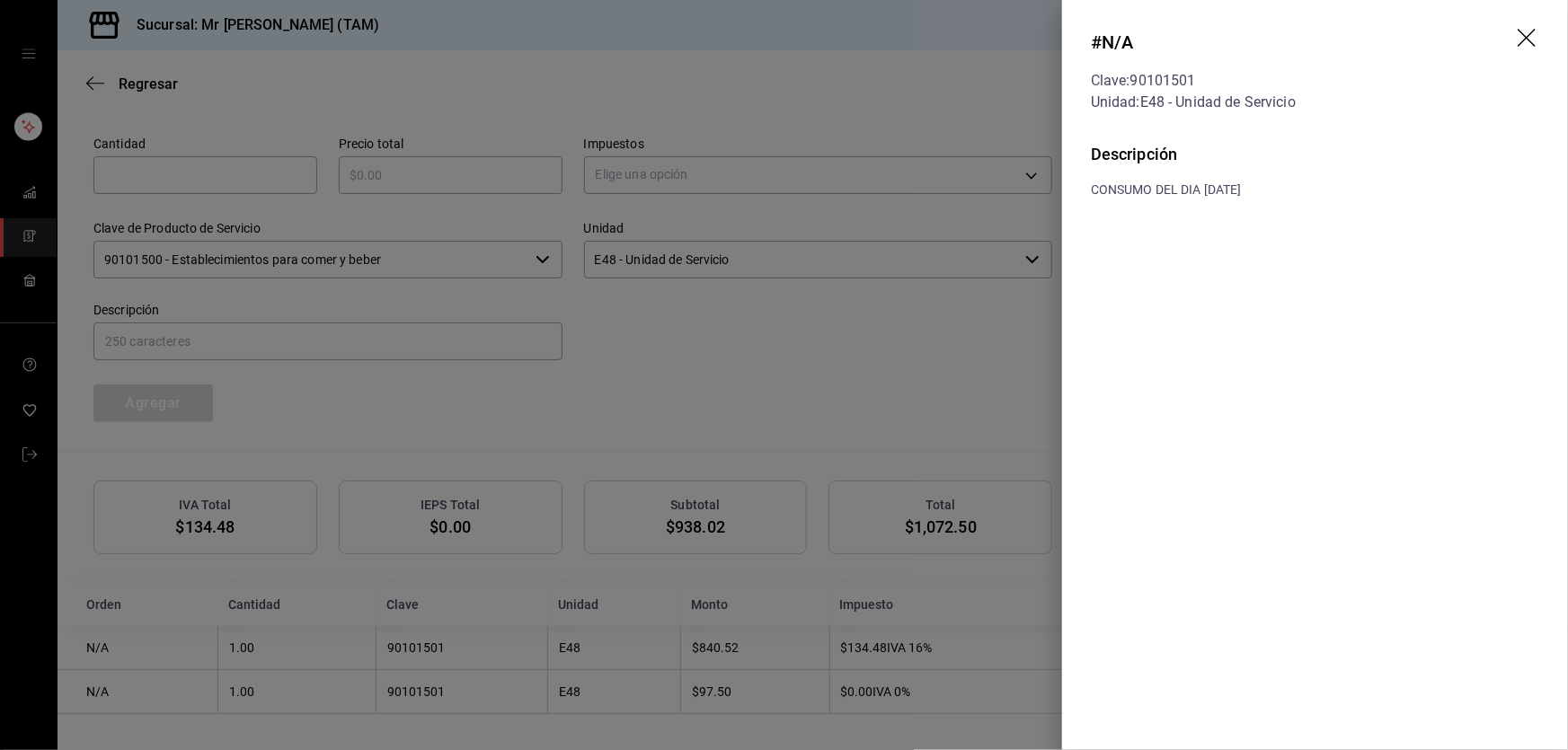
click at [1519, 36] on icon "drag" at bounding box center [1528, 39] width 22 height 22
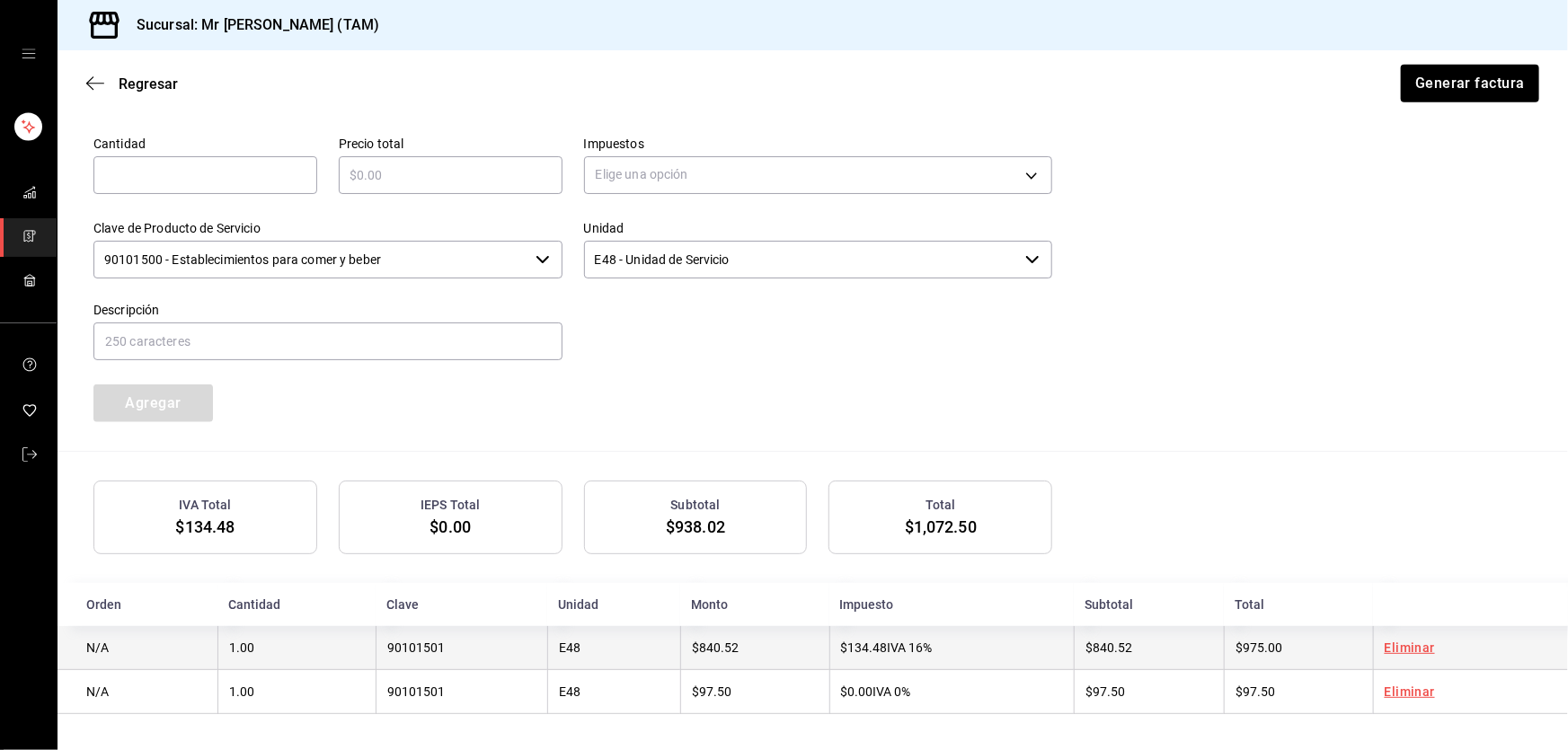
click at [835, 657] on td "$134.48 IVA 16%" at bounding box center [952, 648] width 245 height 44
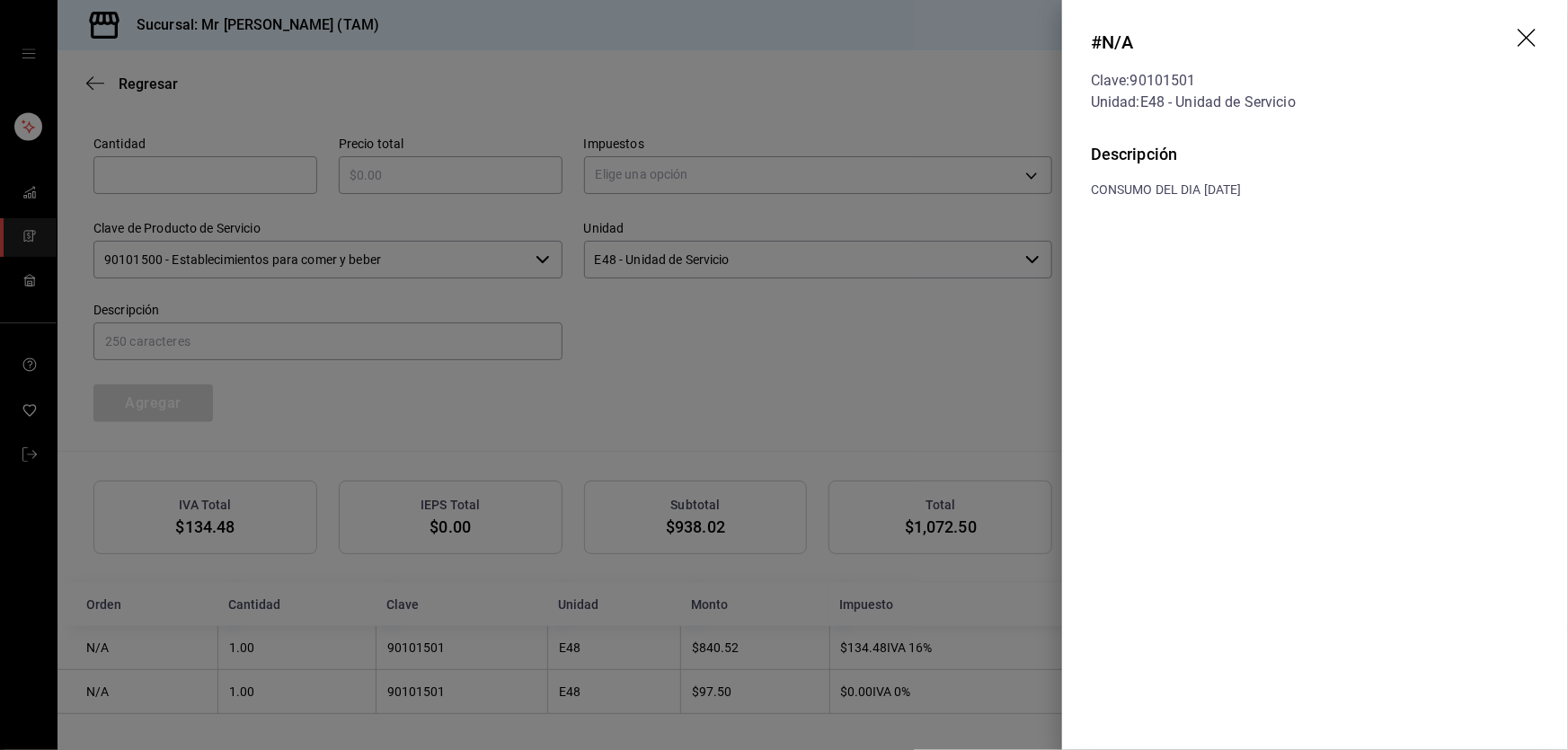
click at [1531, 52] on header "# N/A Clave: 90101501 Unidad: E48 - Unidad de Servicio" at bounding box center [1315, 71] width 506 height 142
click at [1531, 47] on icon "drag" at bounding box center [1528, 39] width 22 height 22
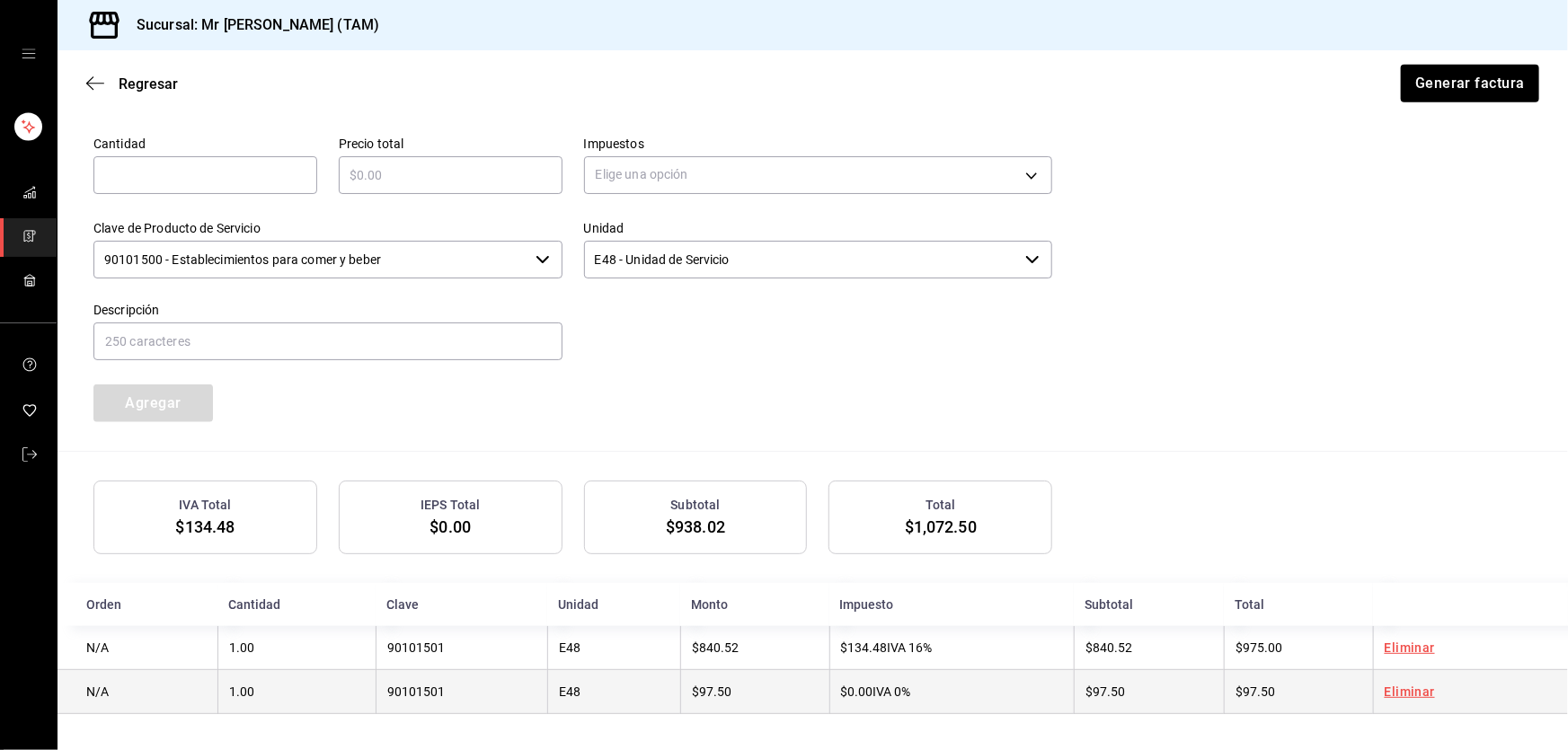
click at [879, 705] on td "$0.00 IVA 0%" at bounding box center [952, 692] width 245 height 44
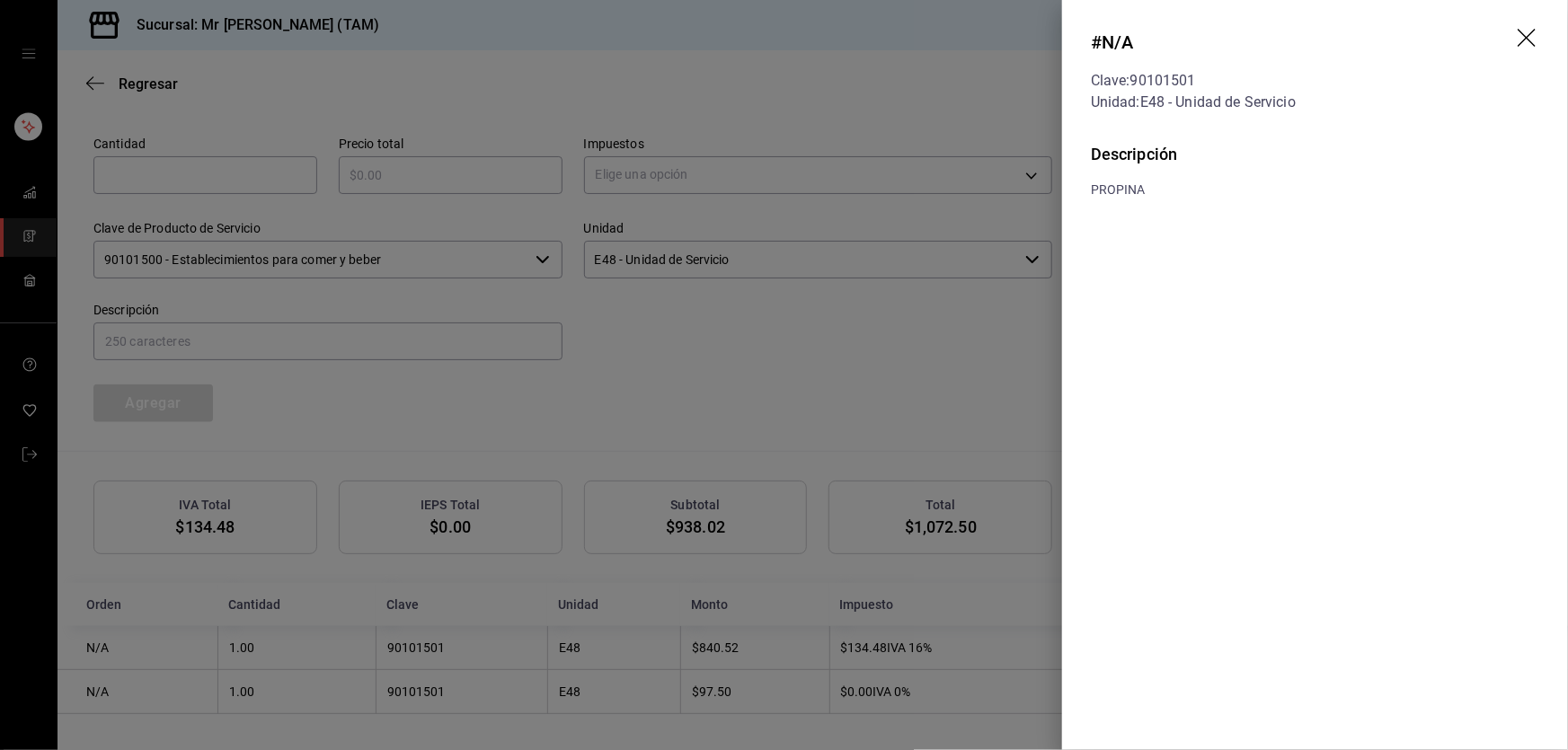
click at [1532, 35] on icon "drag" at bounding box center [1528, 39] width 22 height 22
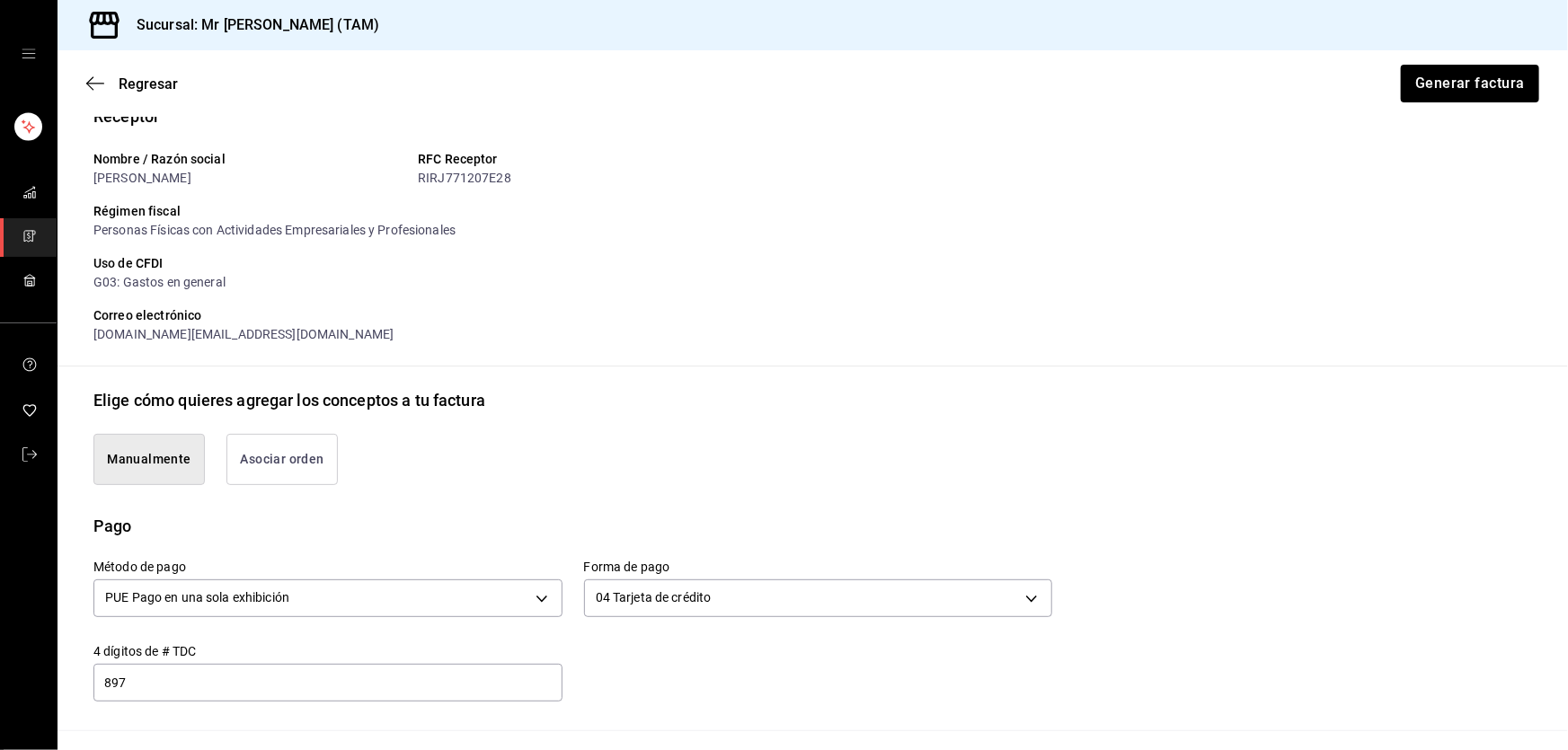
scroll to position [9, 0]
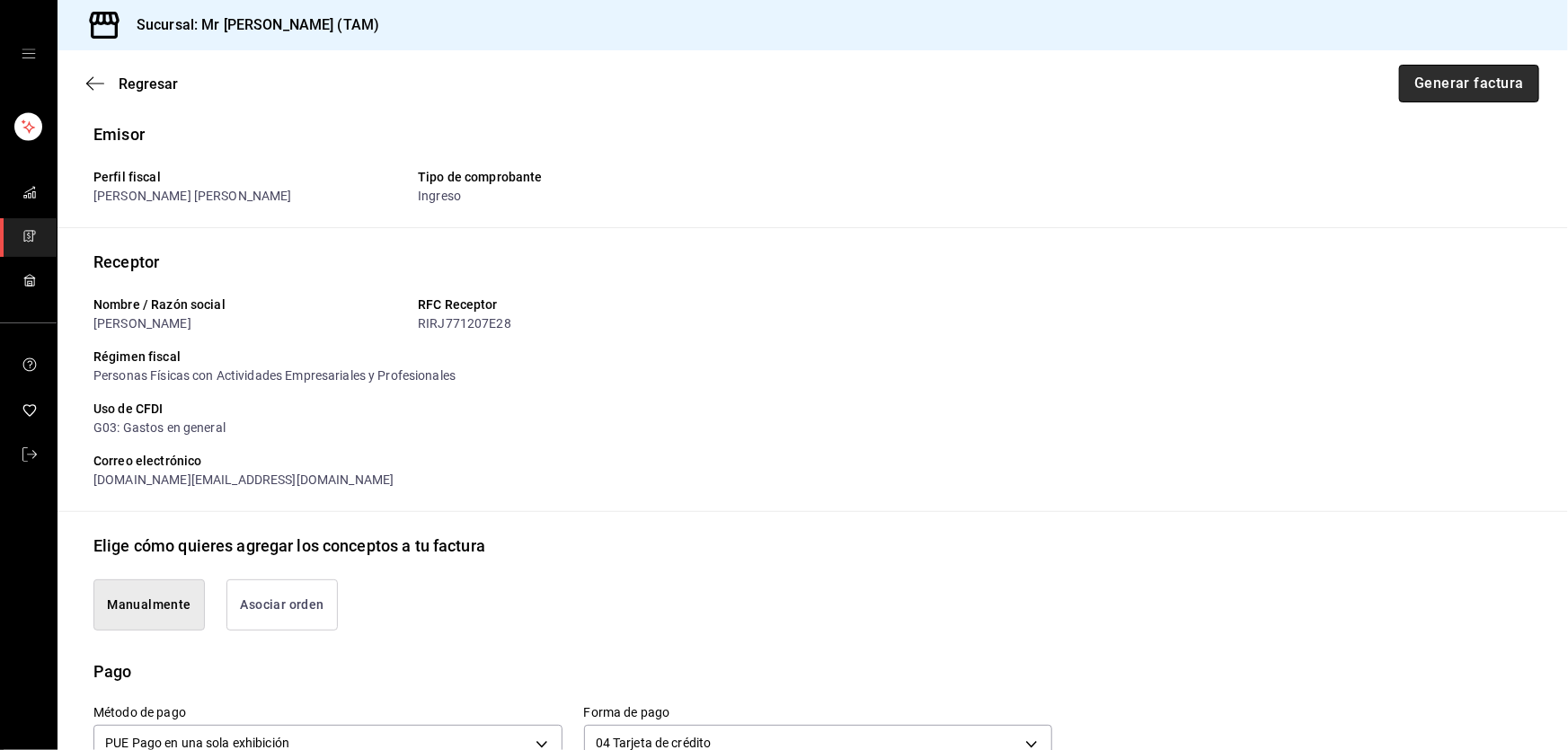
click at [1443, 89] on button "Generar factura" at bounding box center [1469, 84] width 141 height 38
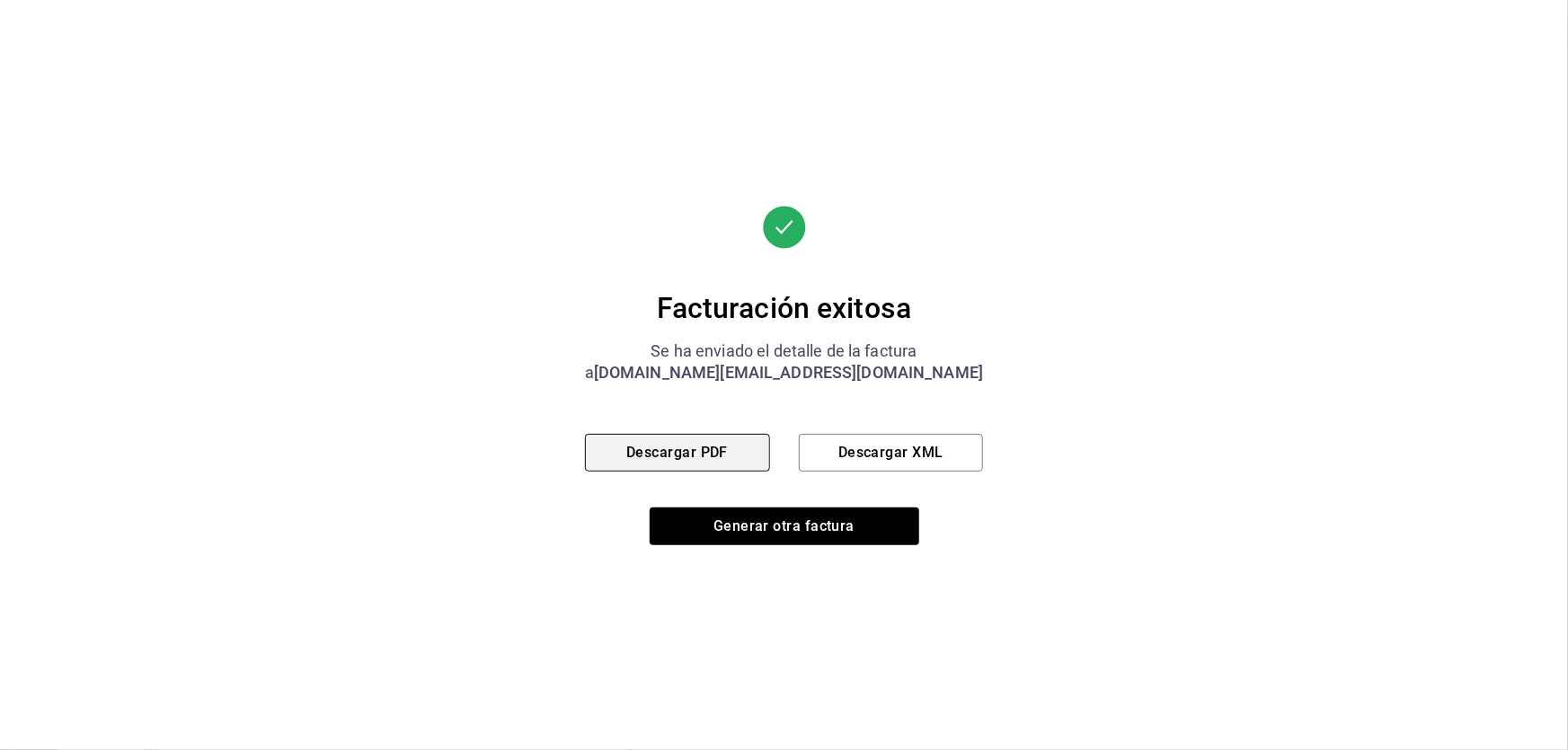
click at [707, 448] on button "Descargar PDF" at bounding box center [677, 453] width 185 height 38
click at [871, 449] on button "Descargar XML" at bounding box center [892, 453] width 185 height 38
click at [654, 458] on button "Descargar PDF" at bounding box center [677, 453] width 185 height 38
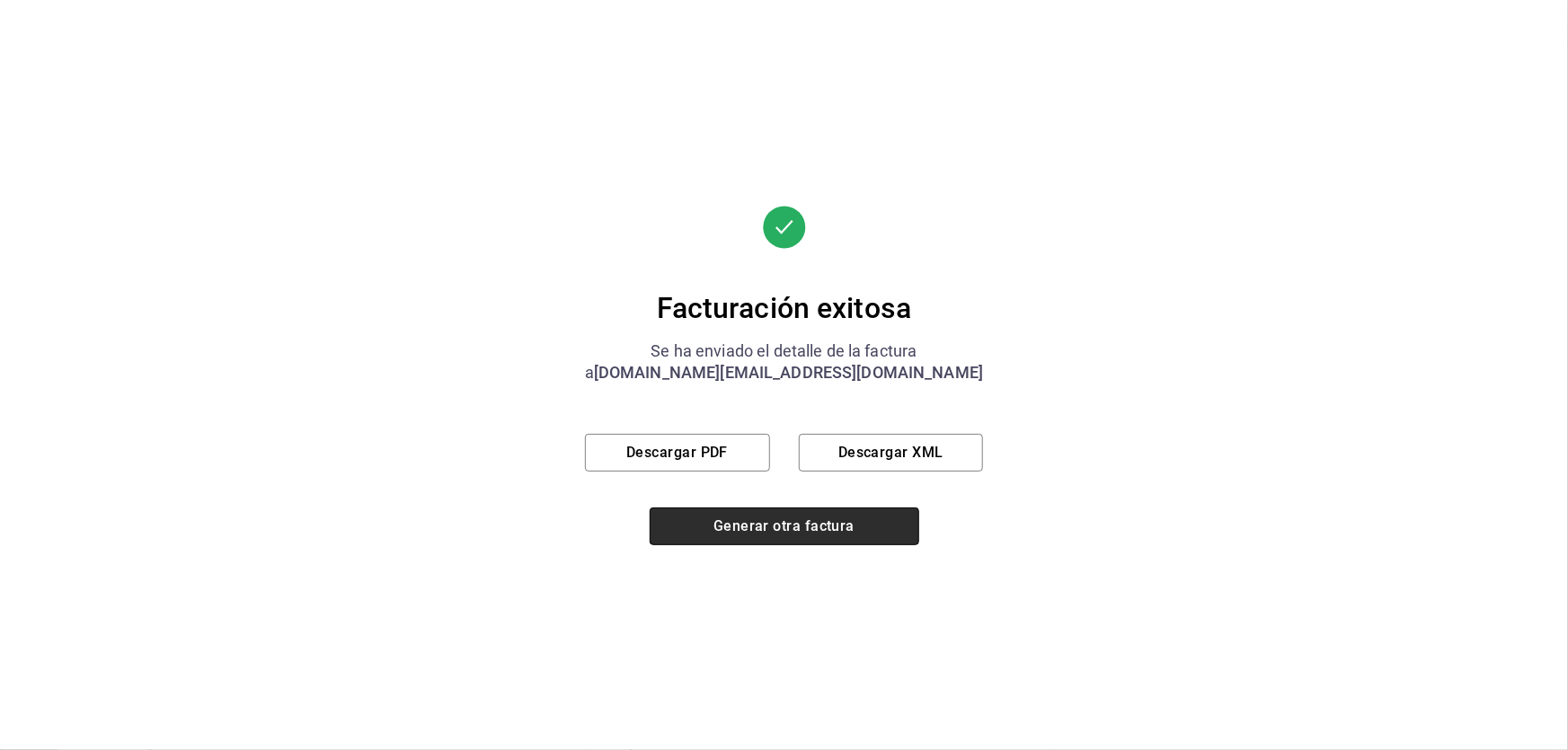
click at [819, 531] on button "Generar otra factura" at bounding box center [785, 526] width 270 height 38
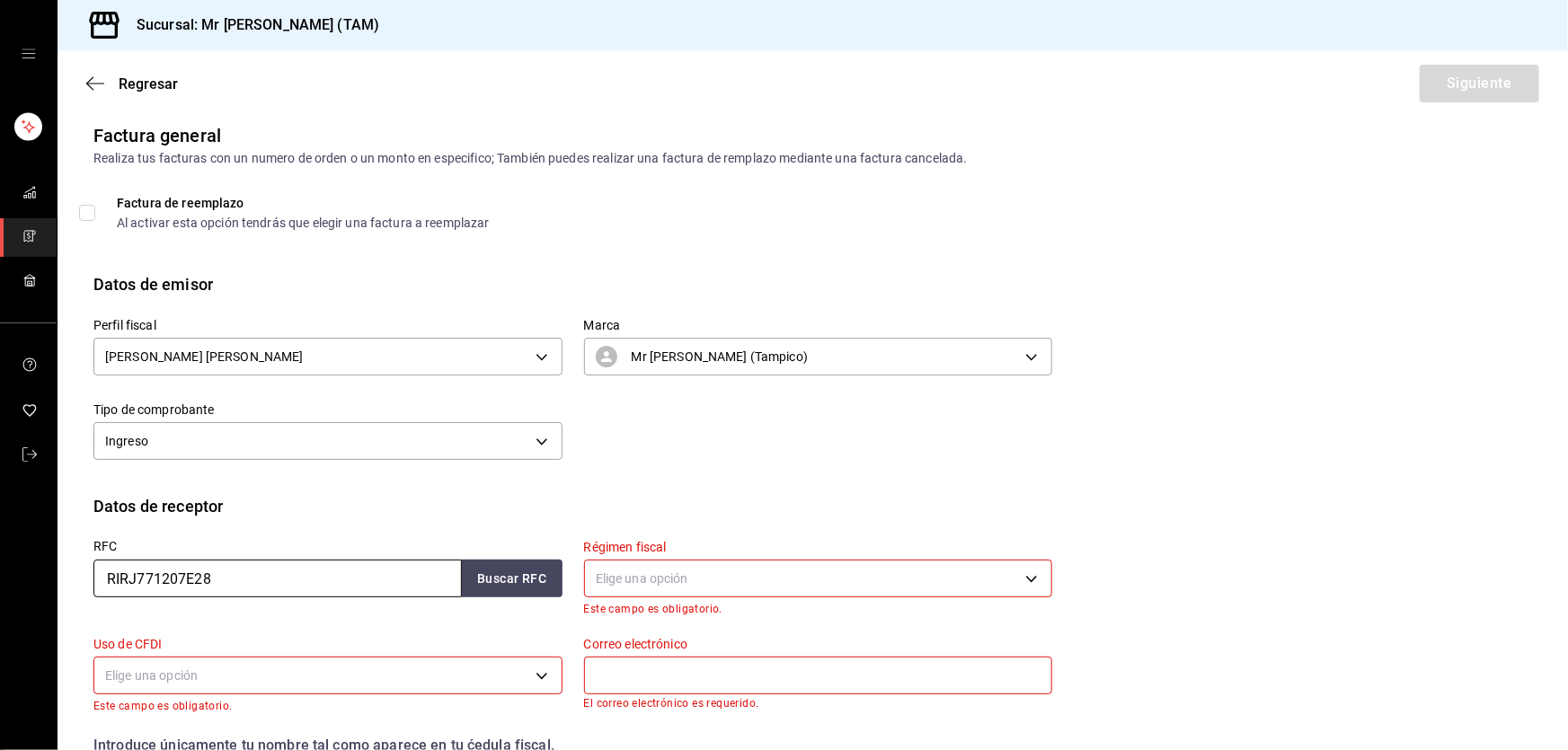
click at [288, 573] on input "RIRJ771207E28" at bounding box center [277, 578] width 369 height 38
paste input "IAAN920923HR5"
type input "IAAN920923HR5"
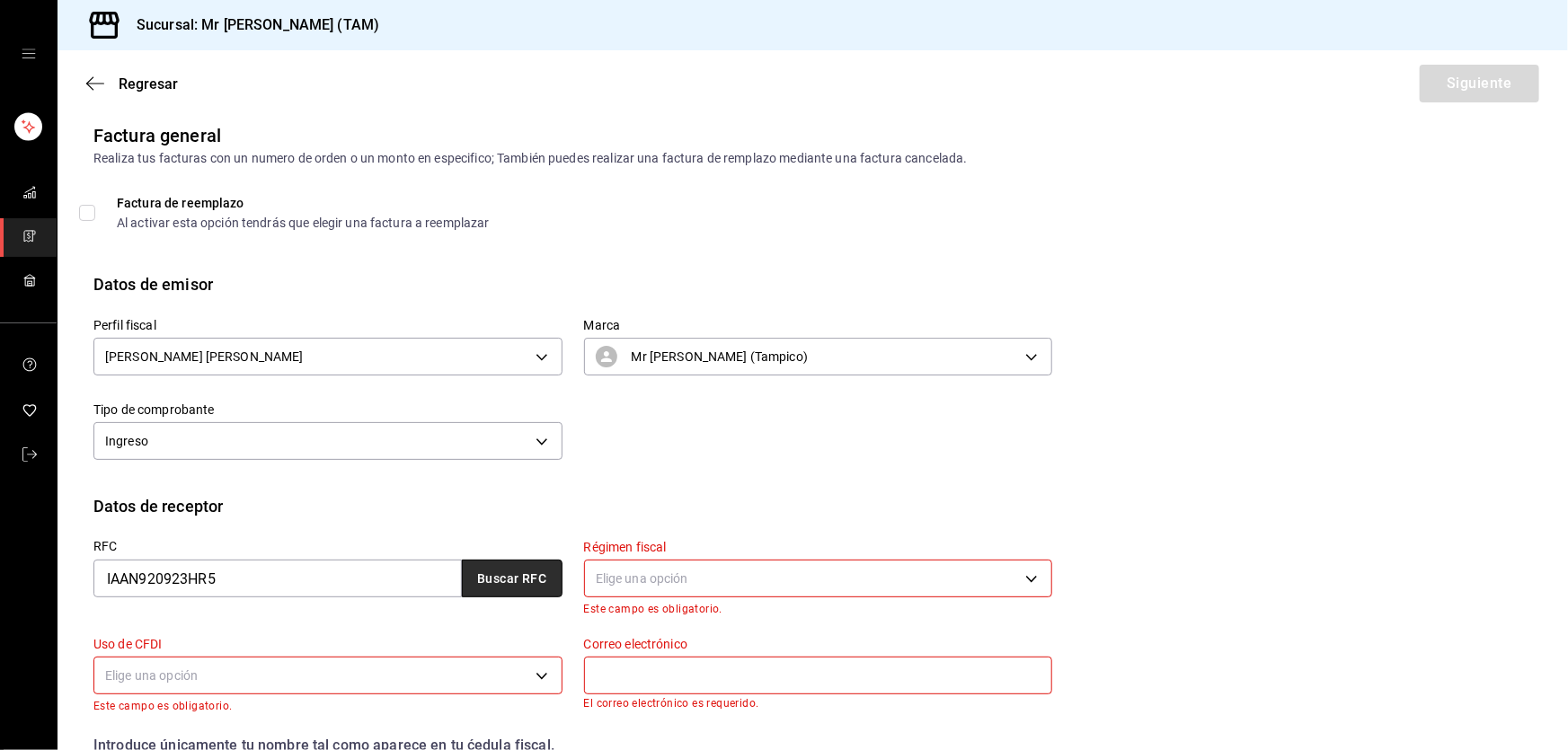
click at [539, 576] on button "Buscar RFC" at bounding box center [512, 578] width 101 height 38
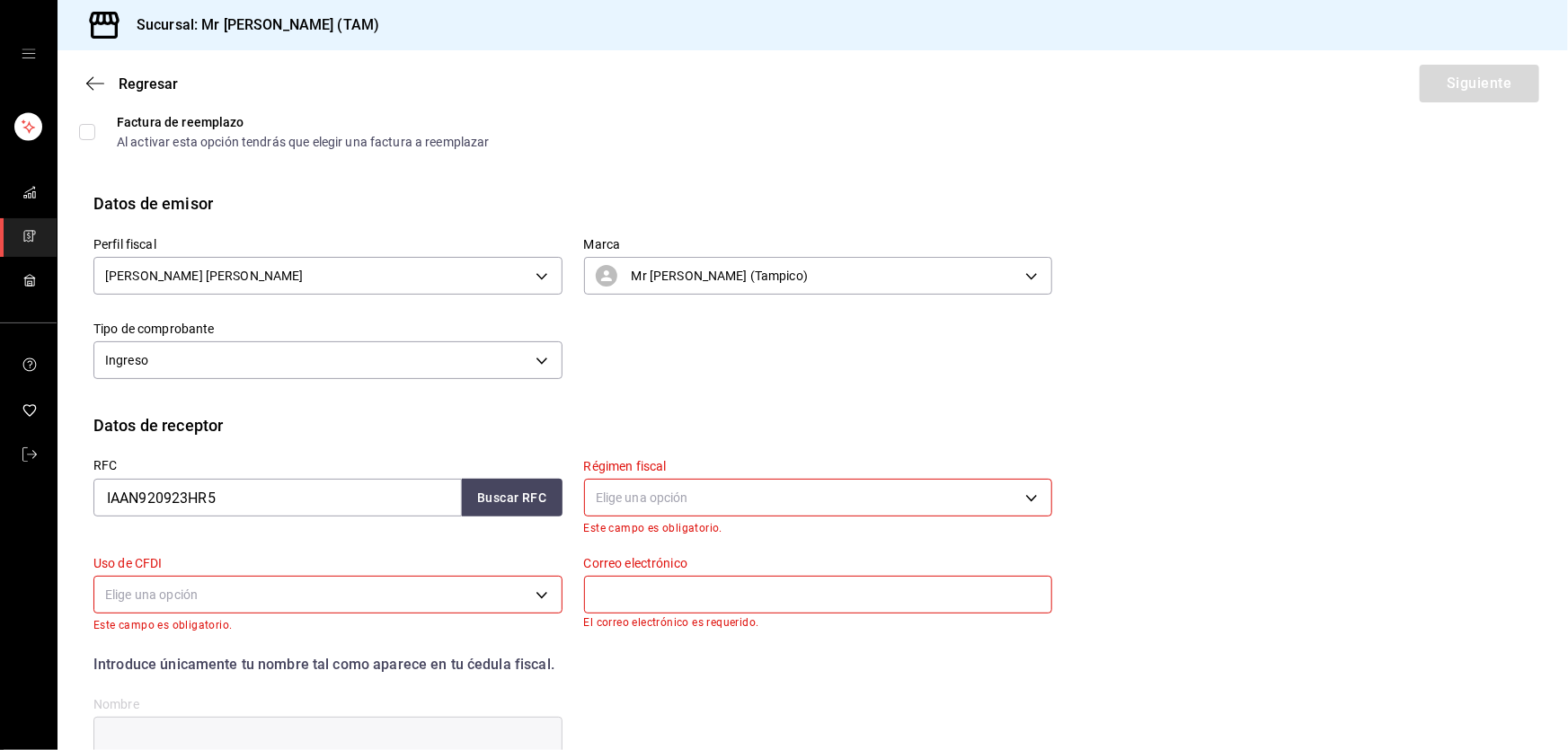
click at [655, 483] on body "Sucursal: Mr [PERSON_NAME] (TAM) Regresar Siguiente Factura general Realiza tus…" at bounding box center [784, 375] width 1568 height 750
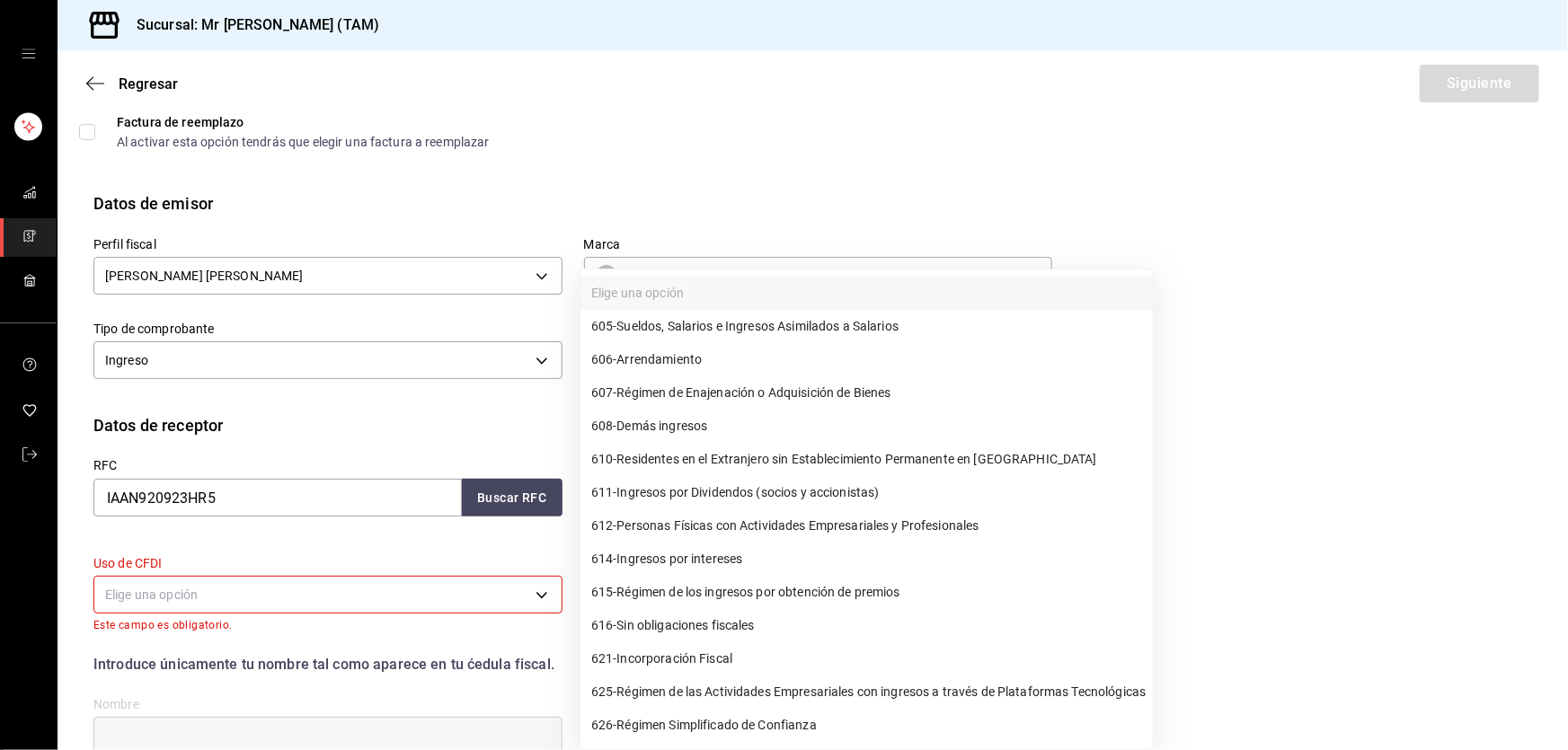
click at [692, 527] on span "612 - Personas Físicas con Actividades Empresariales y Profesionales" at bounding box center [785, 526] width 388 height 19
type input "612"
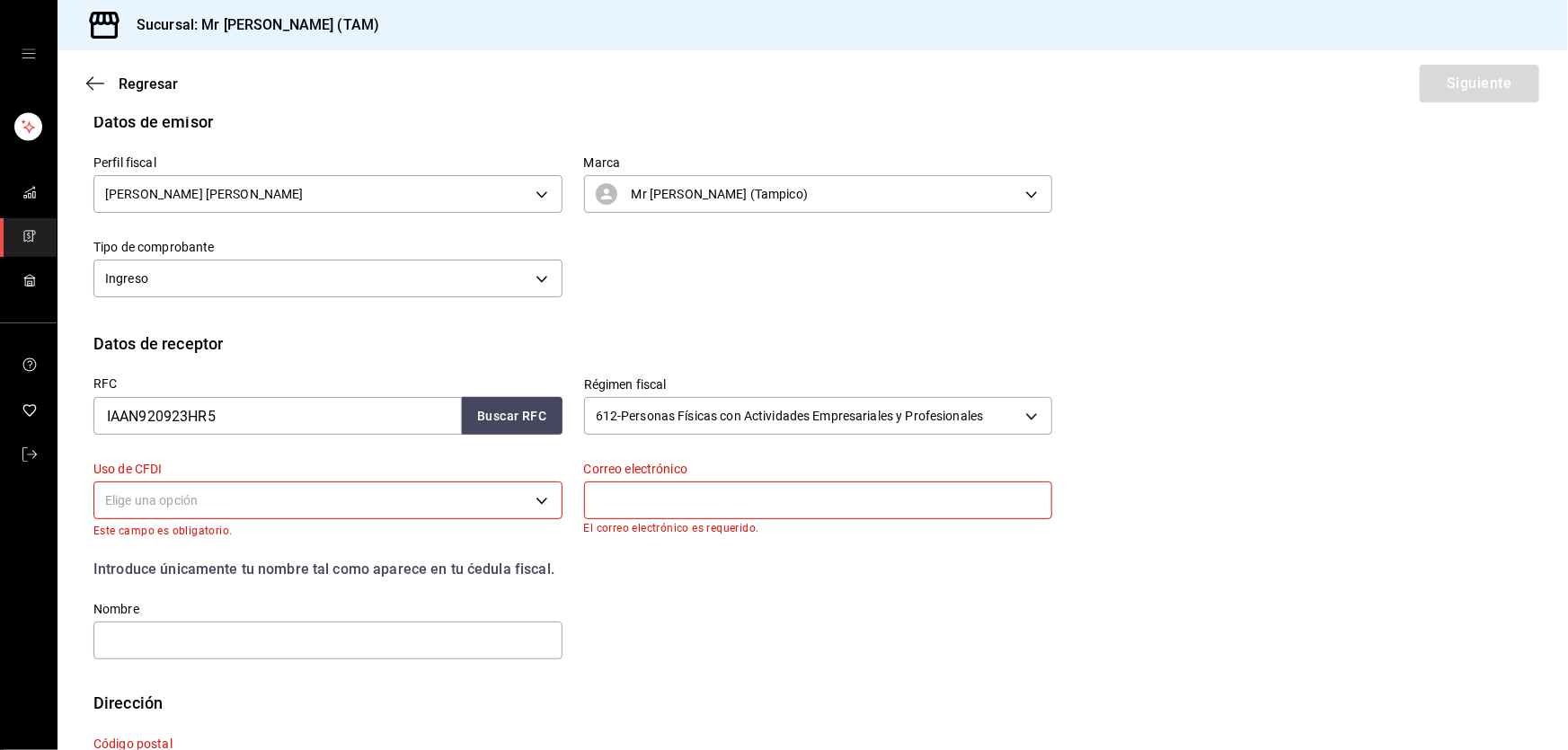
click at [622, 491] on input "text" at bounding box center [818, 501] width 469 height 38
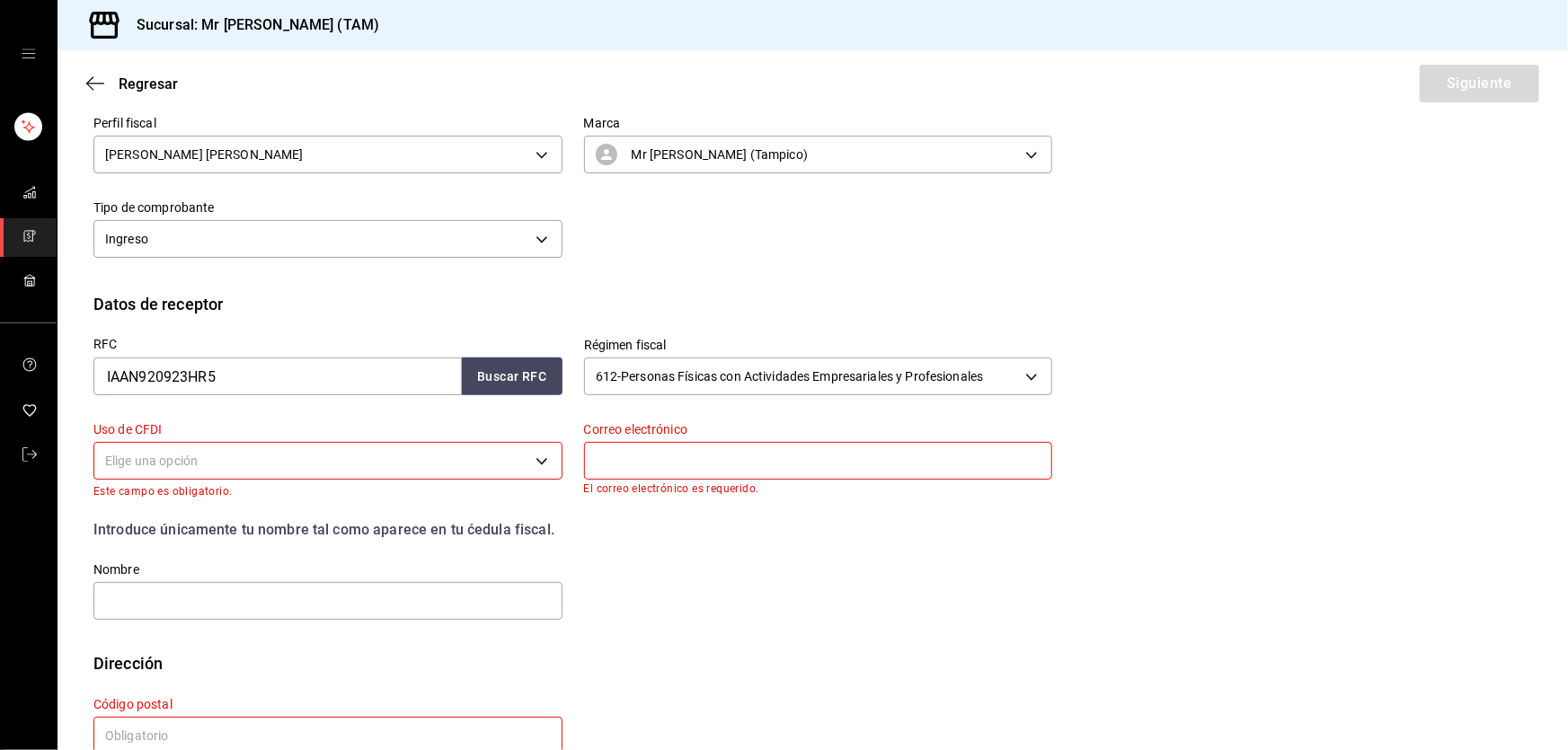
scroll to position [259, 0]
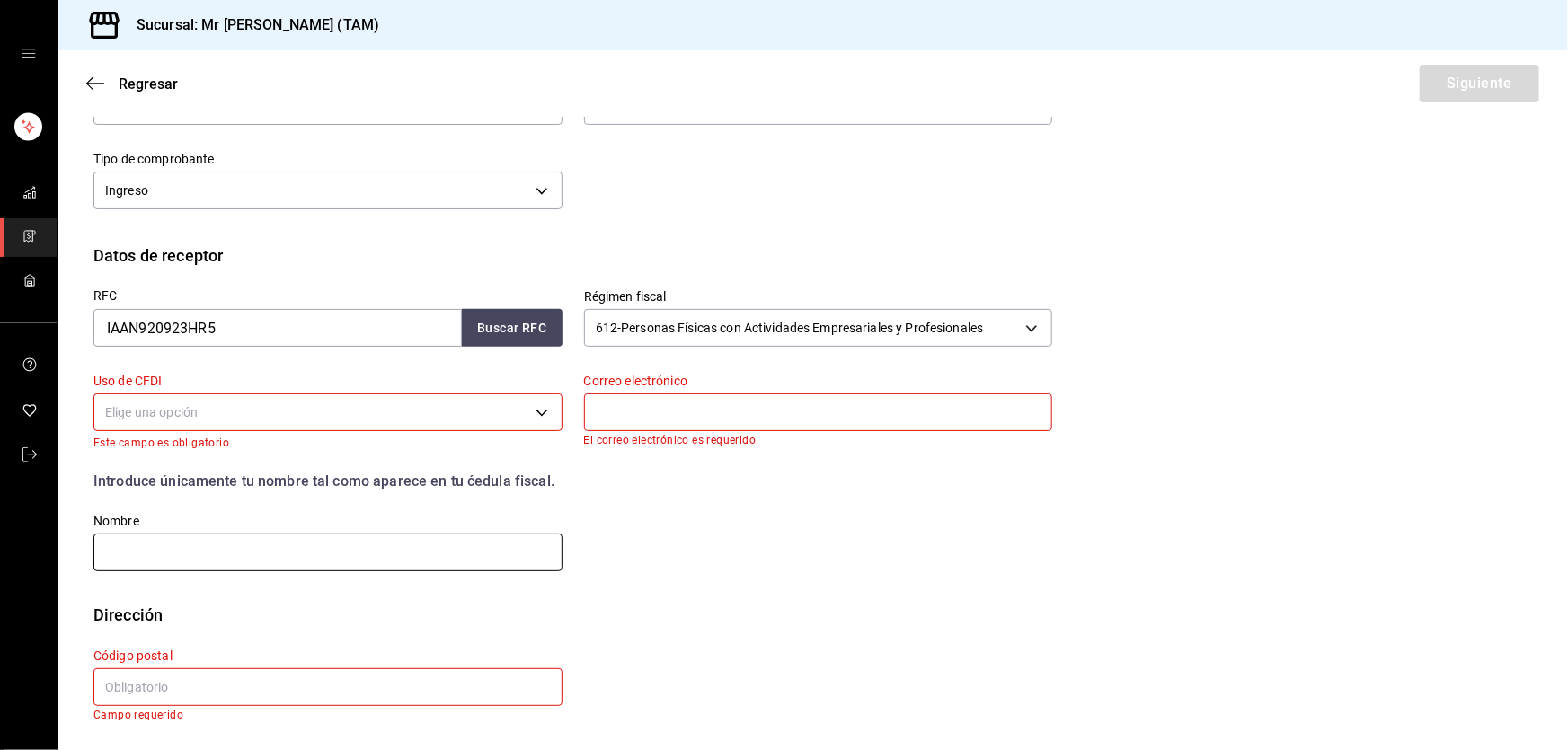
click at [263, 542] on input "text" at bounding box center [327, 553] width 469 height 38
click at [468, 394] on body "Sucursal: Mr [PERSON_NAME] (TAM) Regresar Siguiente Factura general Realiza tus…" at bounding box center [784, 375] width 1568 height 750
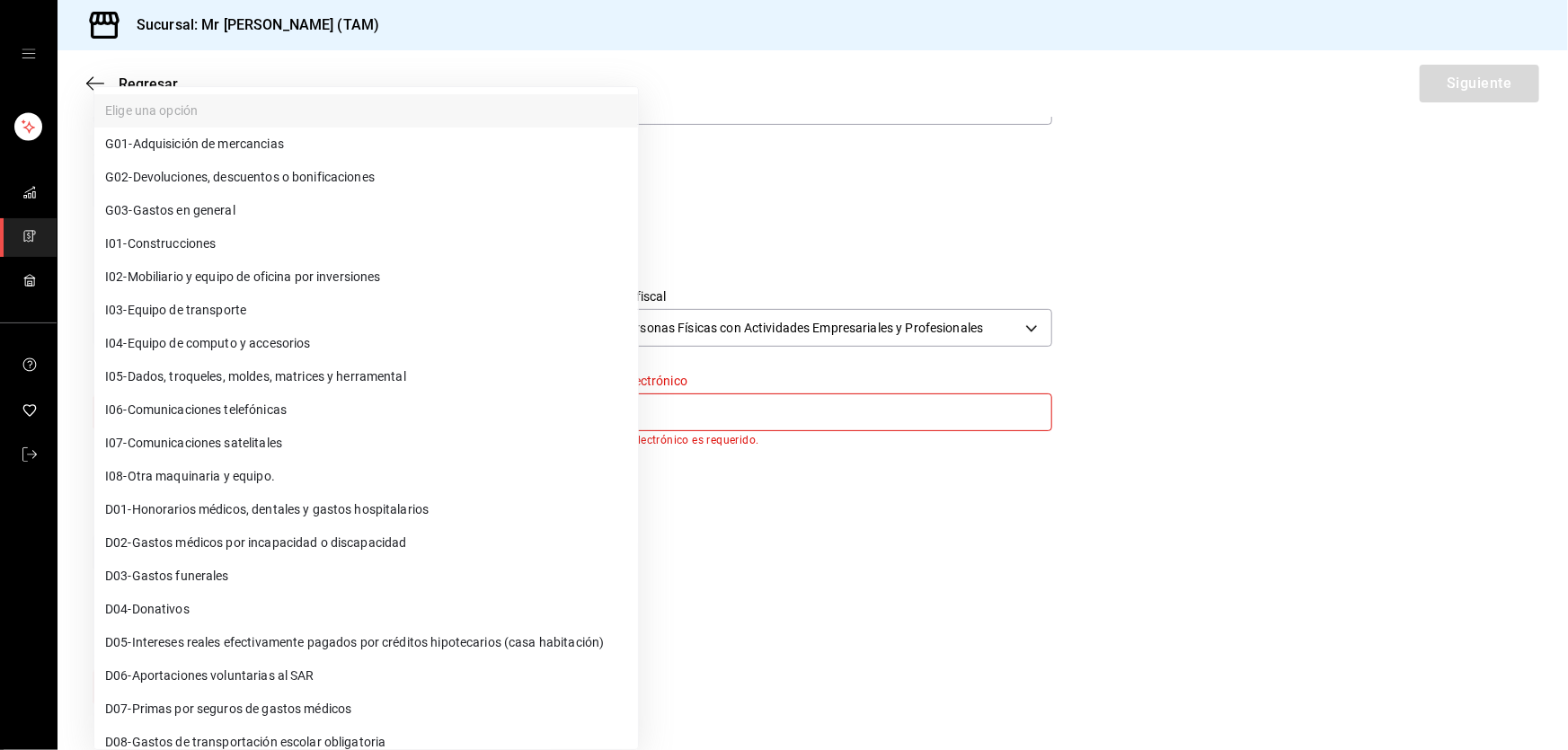
click at [217, 206] on span "G03 - Gastos en general" at bounding box center [170, 210] width 130 height 19
type input "G03"
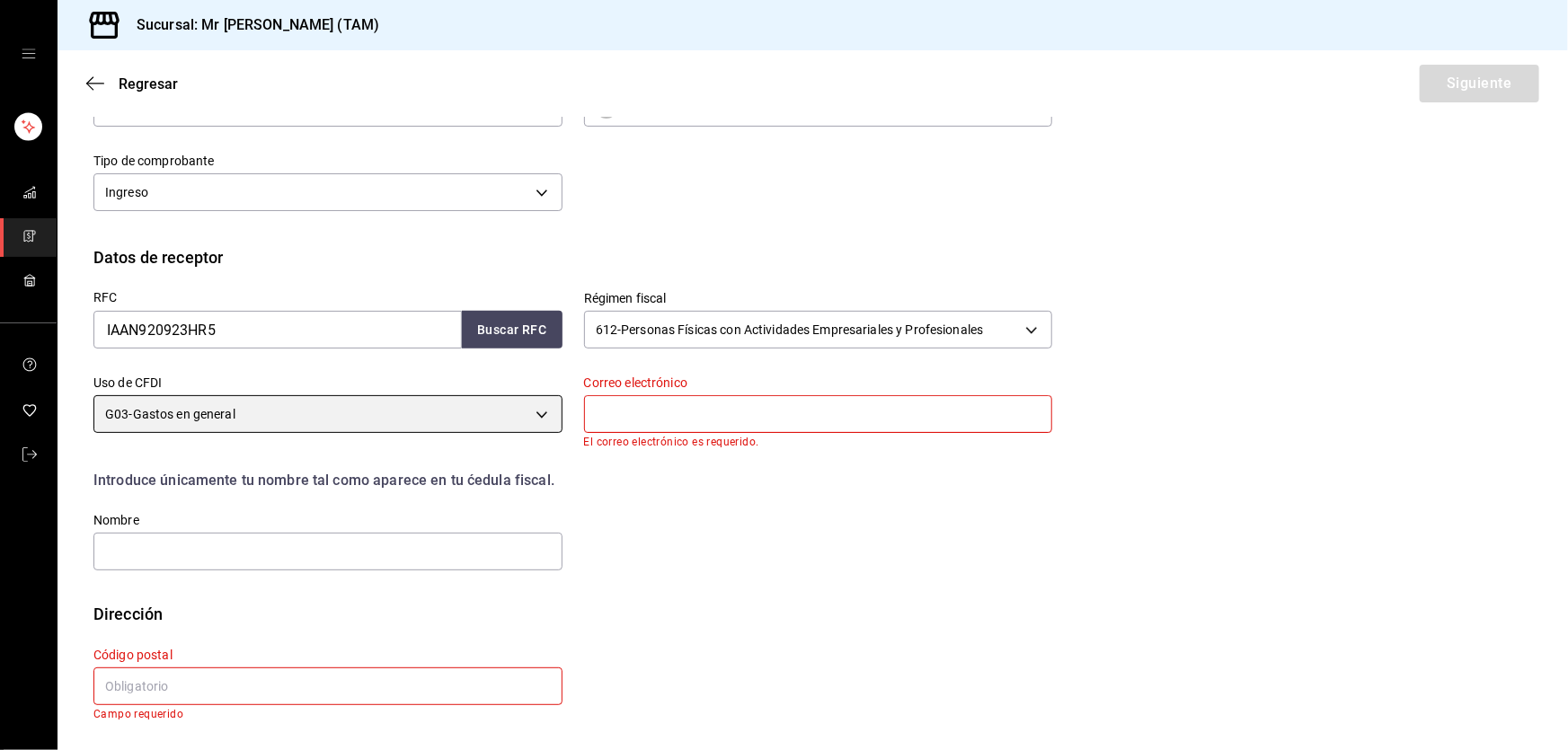
scroll to position [257, 0]
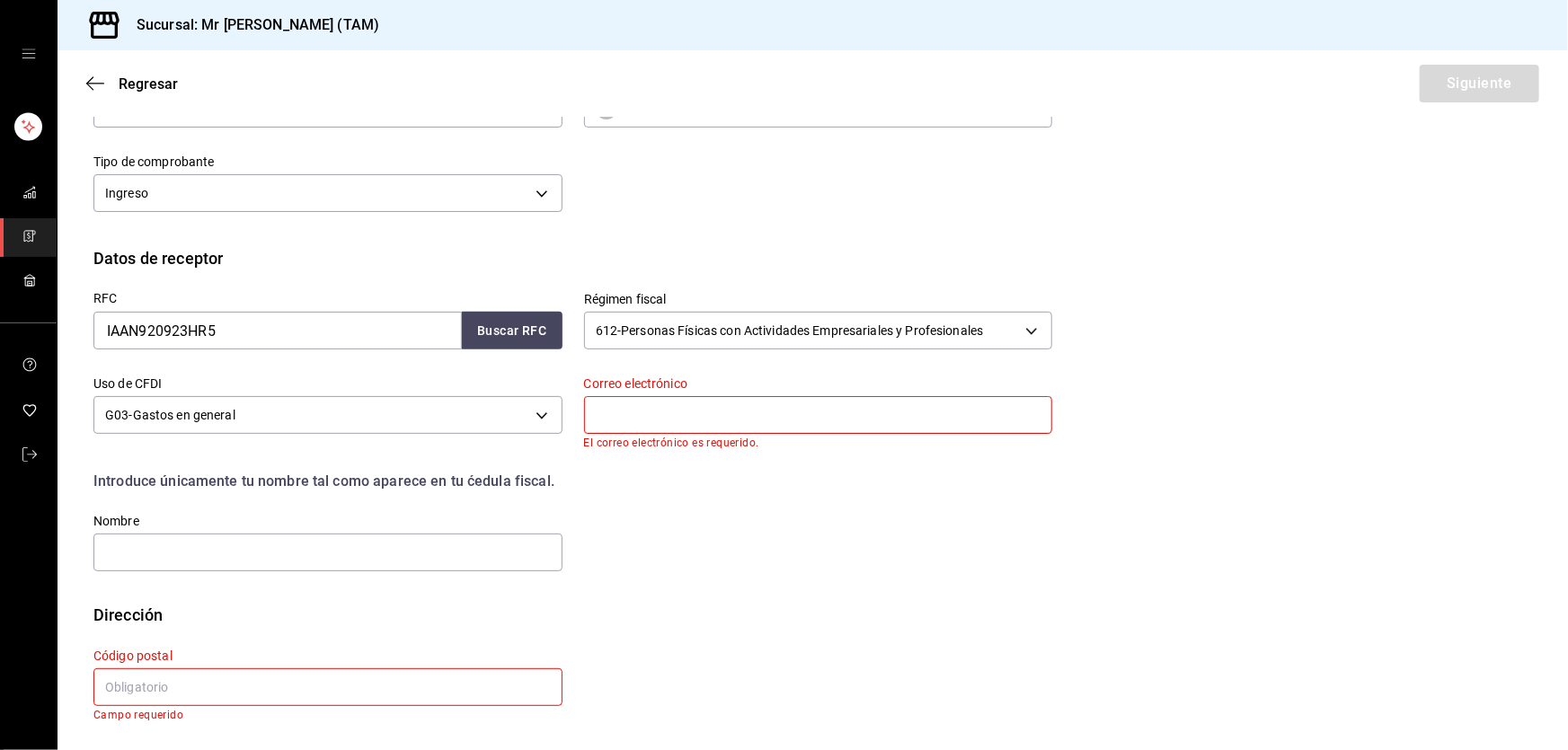
click at [683, 413] on input "text" at bounding box center [818, 415] width 469 height 38
drag, startPoint x: 216, startPoint y: 661, endPoint x: 211, endPoint y: 675, distance: 14.9
click at [216, 667] on div "Código postal Campo requerido" at bounding box center [327, 685] width 469 height 73
click at [207, 690] on input "text" at bounding box center [327, 688] width 469 height 38
paste input "89106"
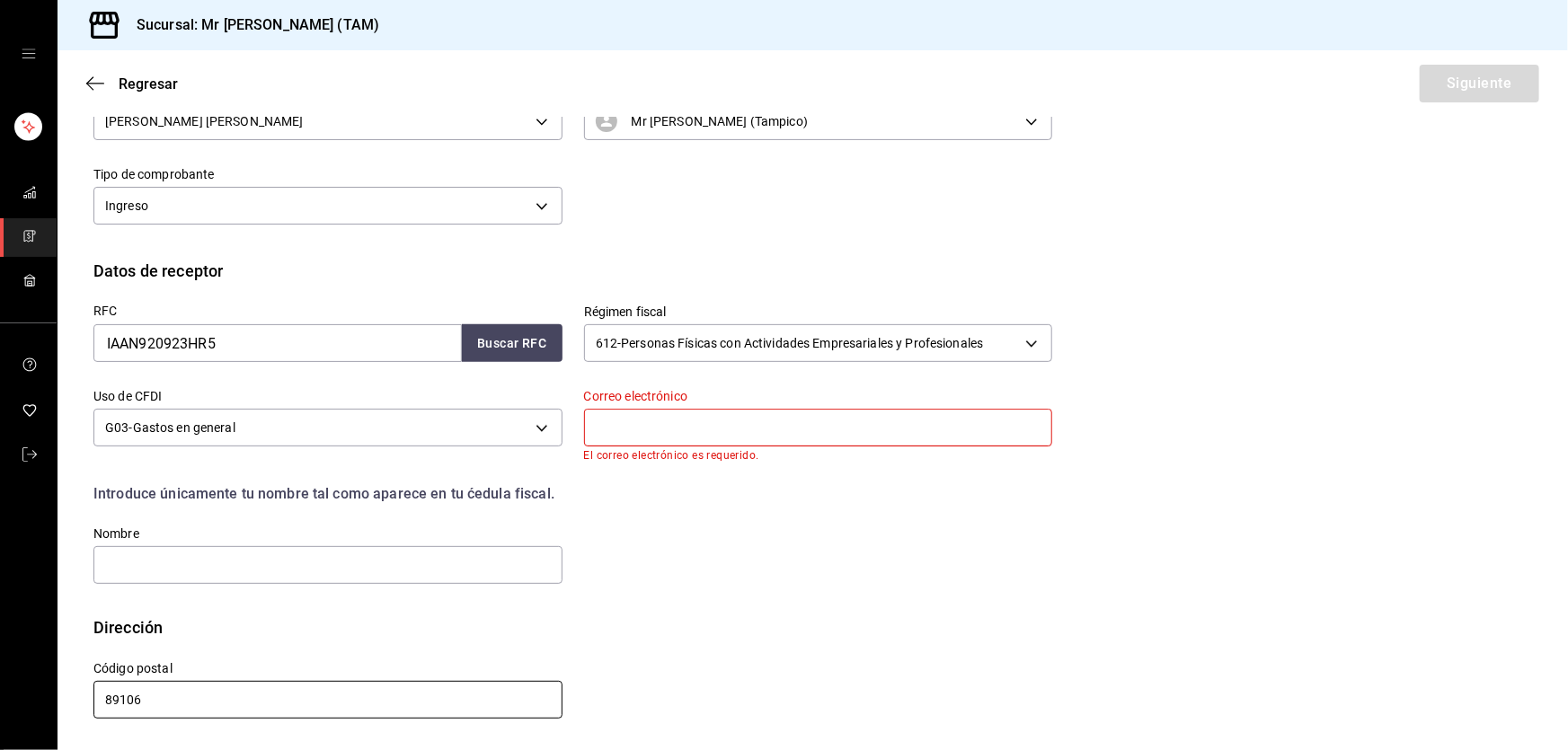
scroll to position [243, 0]
type input "89106"
click at [650, 435] on input "text" at bounding box center [818, 428] width 469 height 38
paste input "[EMAIL_ADDRESS][DOMAIN_NAME]"
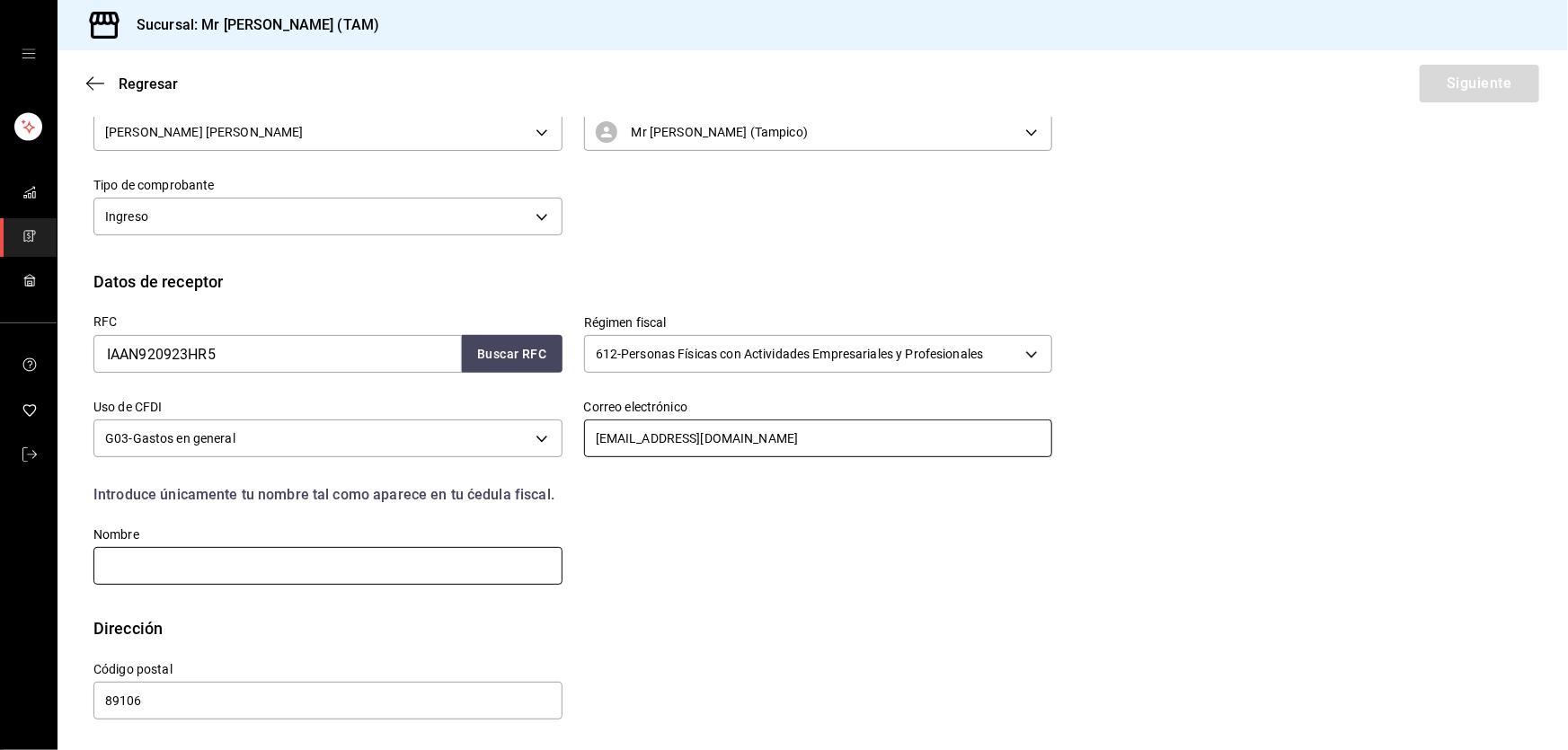
type input "[EMAIL_ADDRESS][DOMAIN_NAME]"
drag, startPoint x: 345, startPoint y: 569, endPoint x: 416, endPoint y: 575, distance: 71.3
click at [345, 569] on input "text" at bounding box center [327, 566] width 469 height 38
paste input "[PERSON_NAME]"
type input "[PERSON_NAME]"
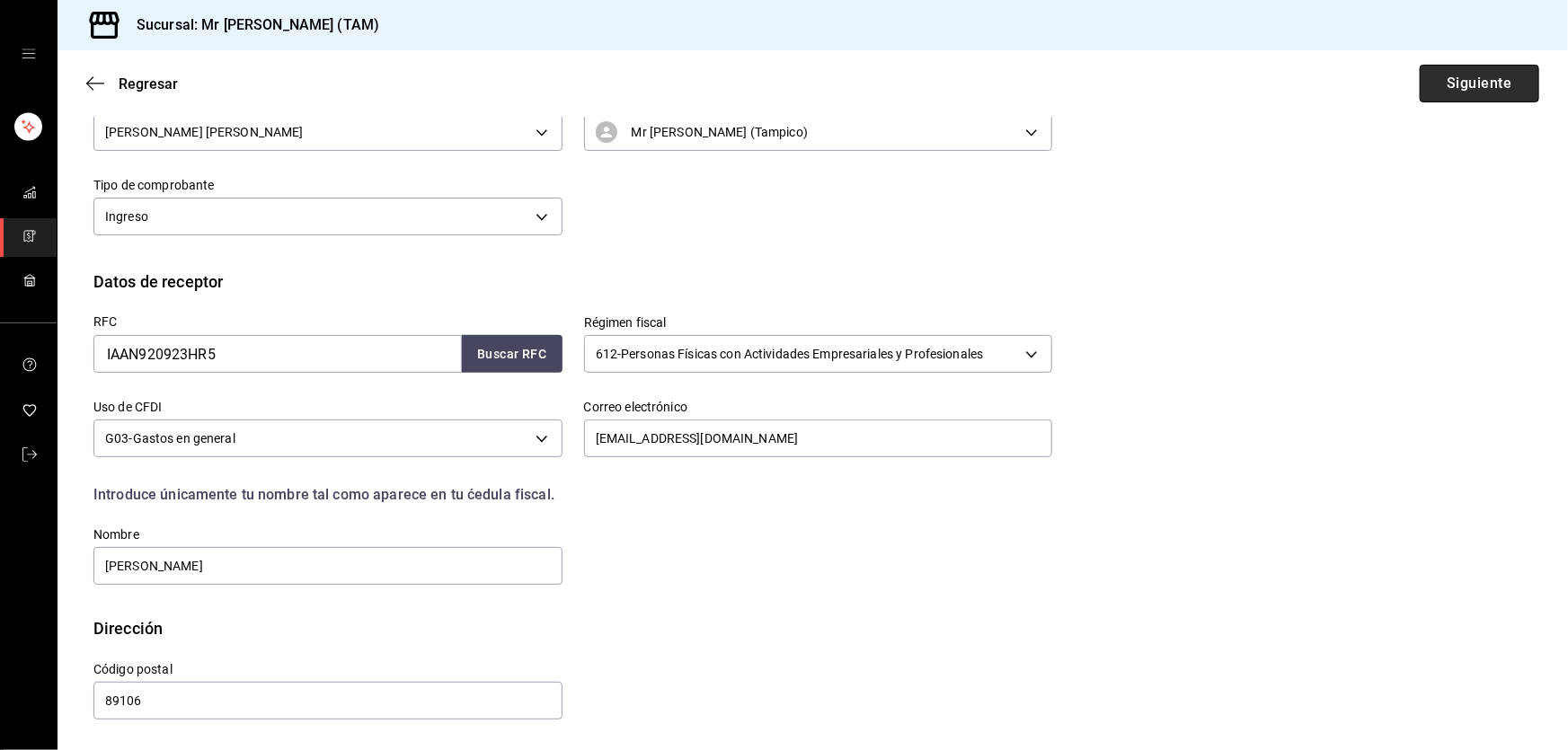
click at [1452, 85] on button "Siguiente" at bounding box center [1479, 84] width 120 height 38
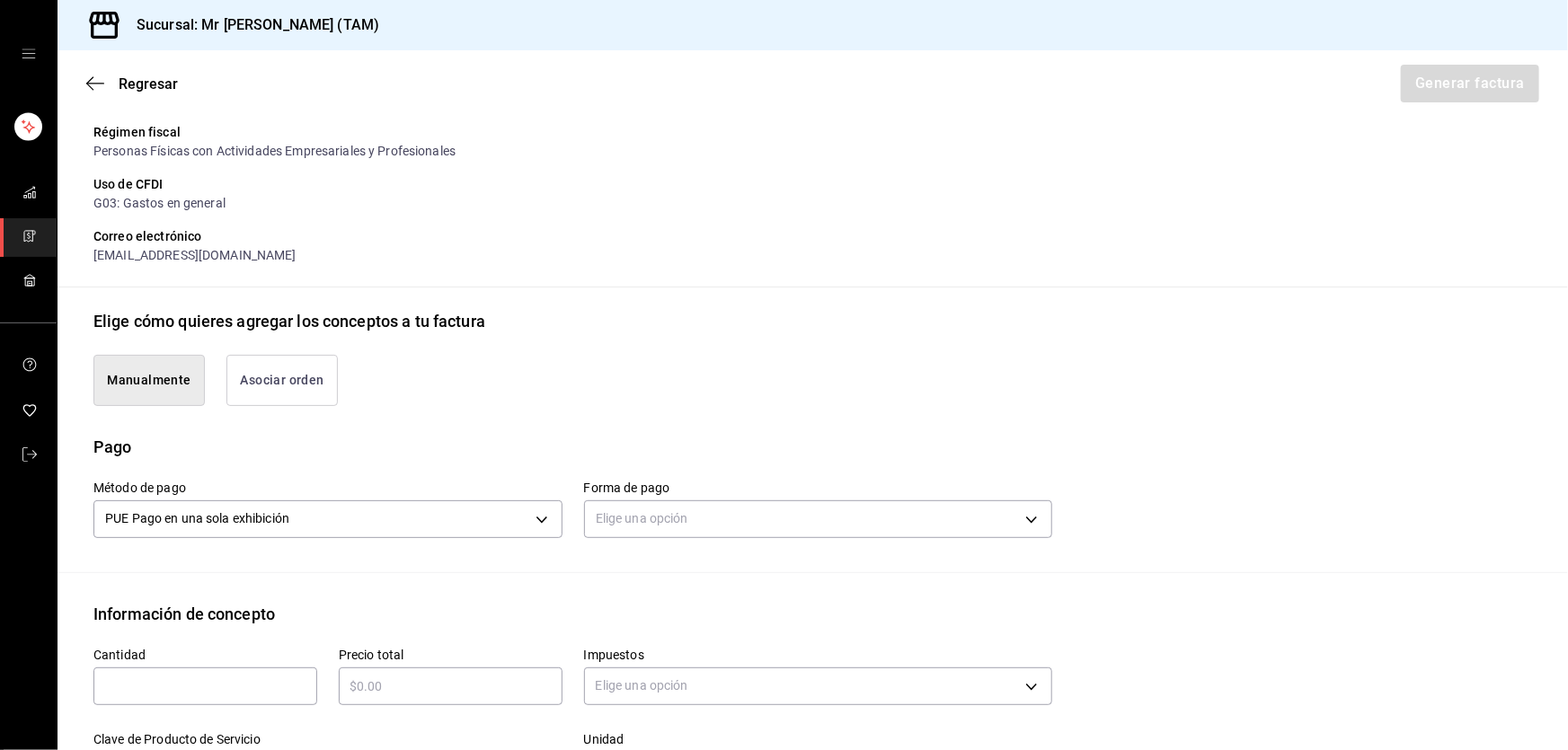
scroll to position [479, 0]
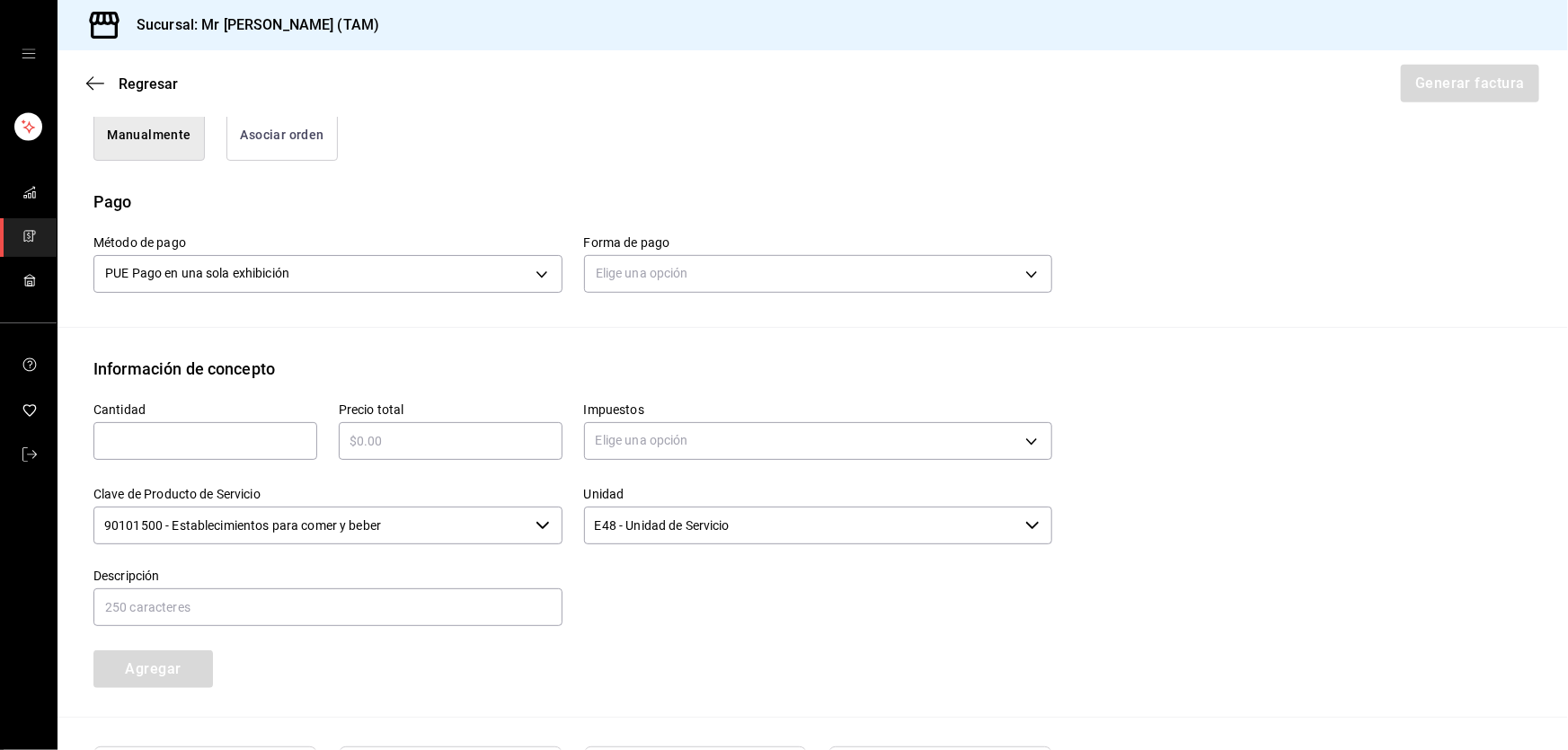
click at [215, 444] on input "text" at bounding box center [205, 441] width 224 height 22
type input "1"
click at [694, 258] on body "Sucursal: Mr [PERSON_NAME] (TAM) Regresar Generar factura Emisor Perfil fiscal …" at bounding box center [784, 375] width 1568 height 750
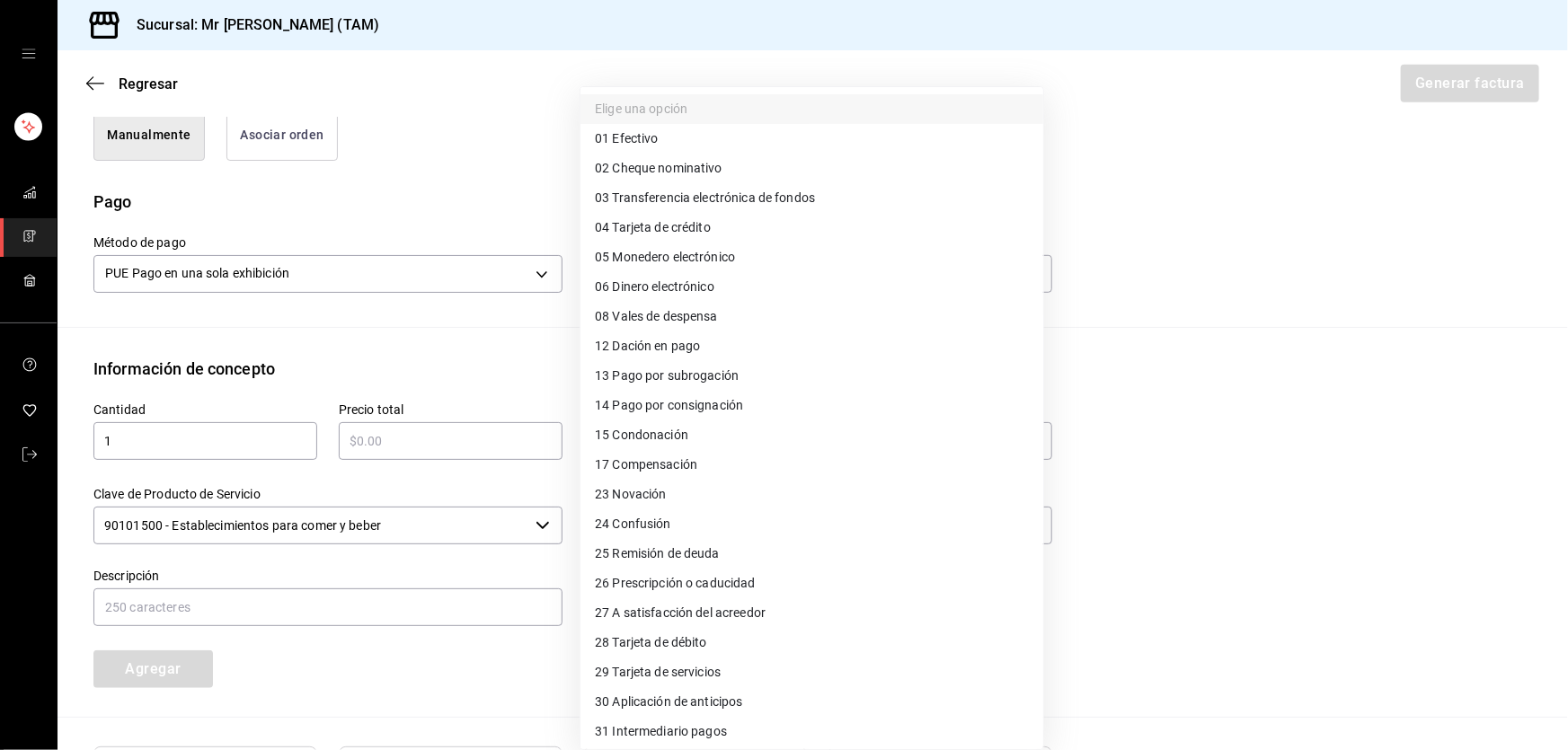
click at [683, 643] on span "28 Tarjeta de débito" at bounding box center [651, 643] width 112 height 19
type input "28"
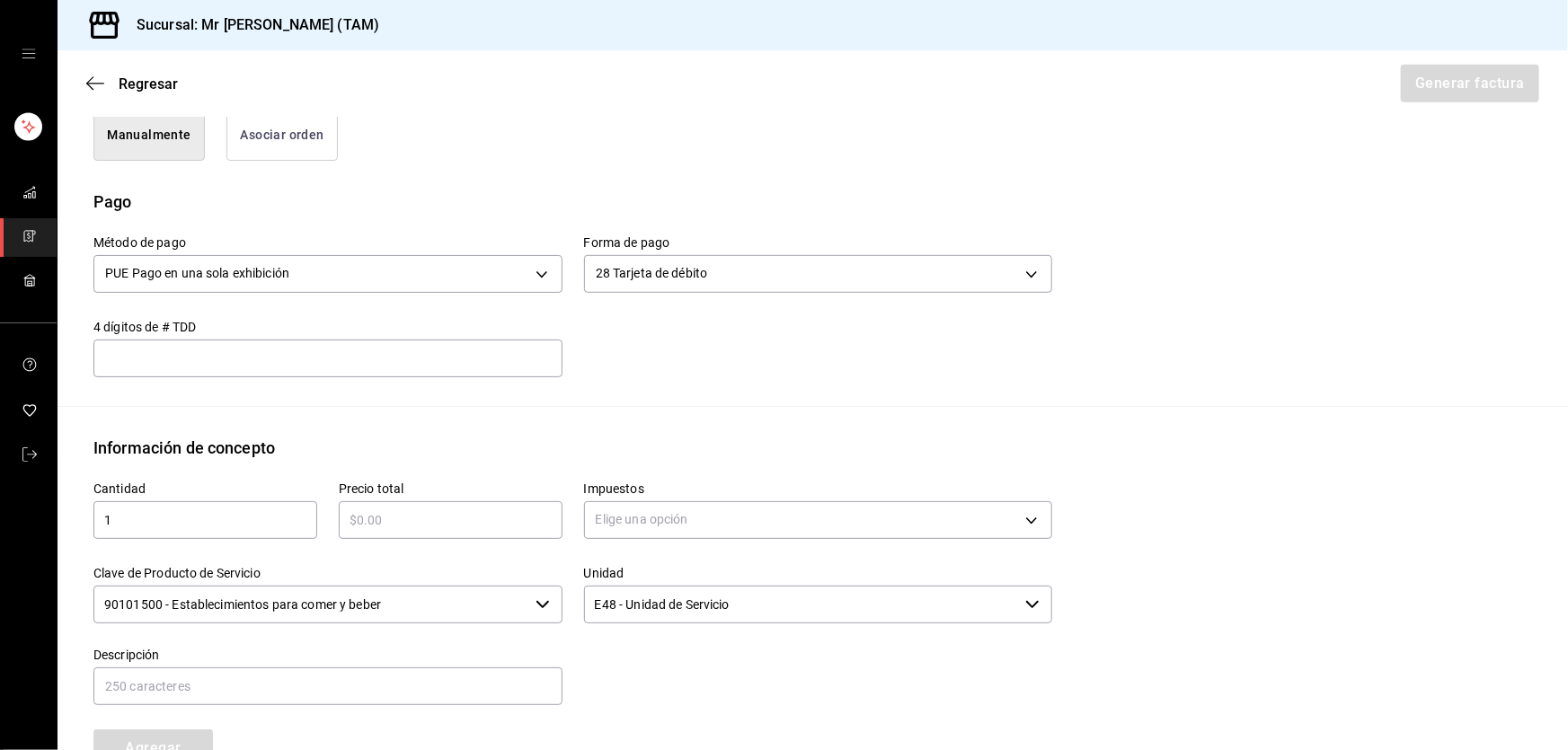
click at [448, 355] on input "text" at bounding box center [327, 358] width 469 height 22
type input "37"
click at [396, 520] on input "text" at bounding box center [450, 520] width 224 height 22
type input "$1345"
click at [692, 507] on body "Sucursal: Mr [PERSON_NAME] (TAM) Regresar Generar factura Emisor Perfil fiscal …" at bounding box center [784, 375] width 1568 height 750
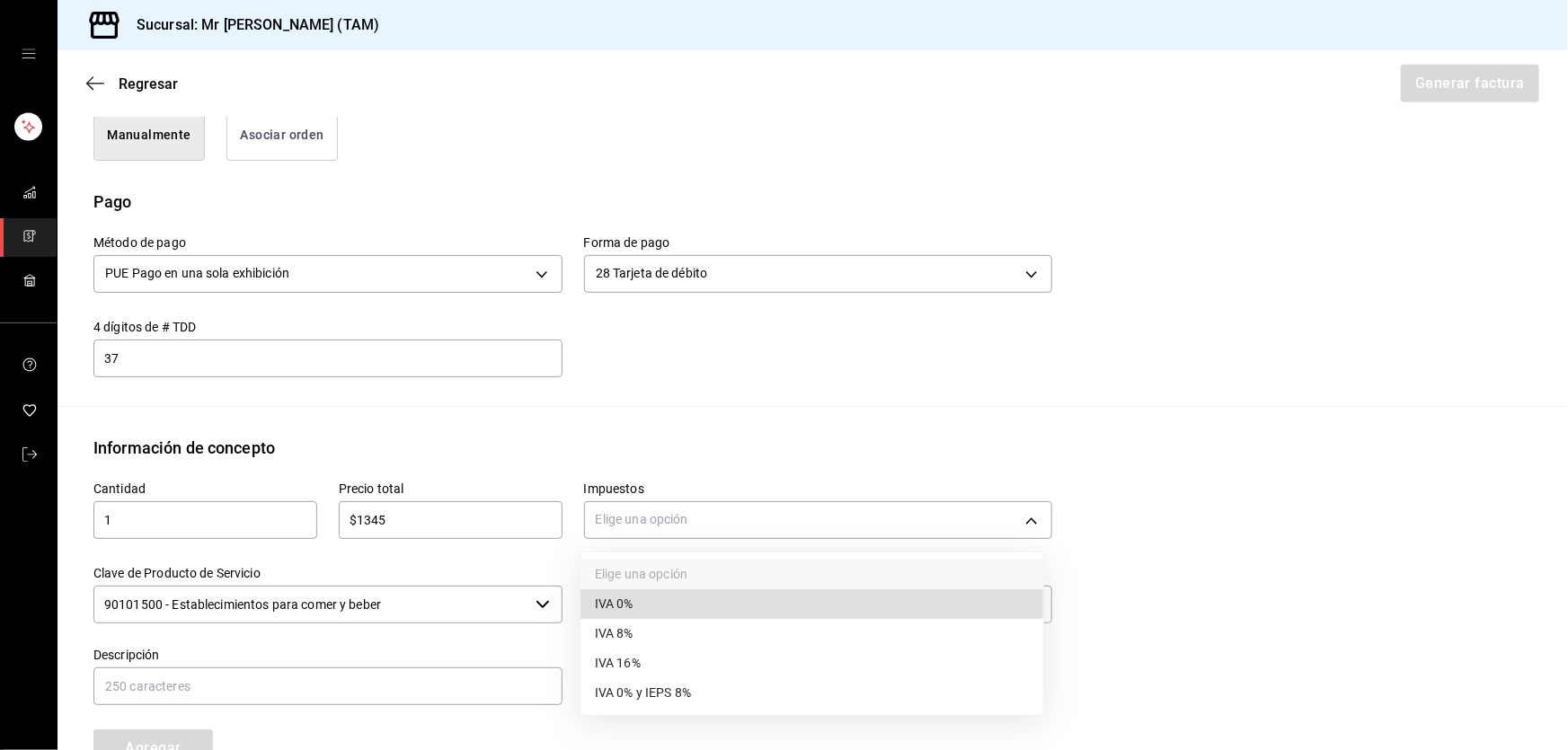
click at [605, 654] on span "IVA 16%" at bounding box center [618, 663] width 46 height 19
type input "IVA_16"
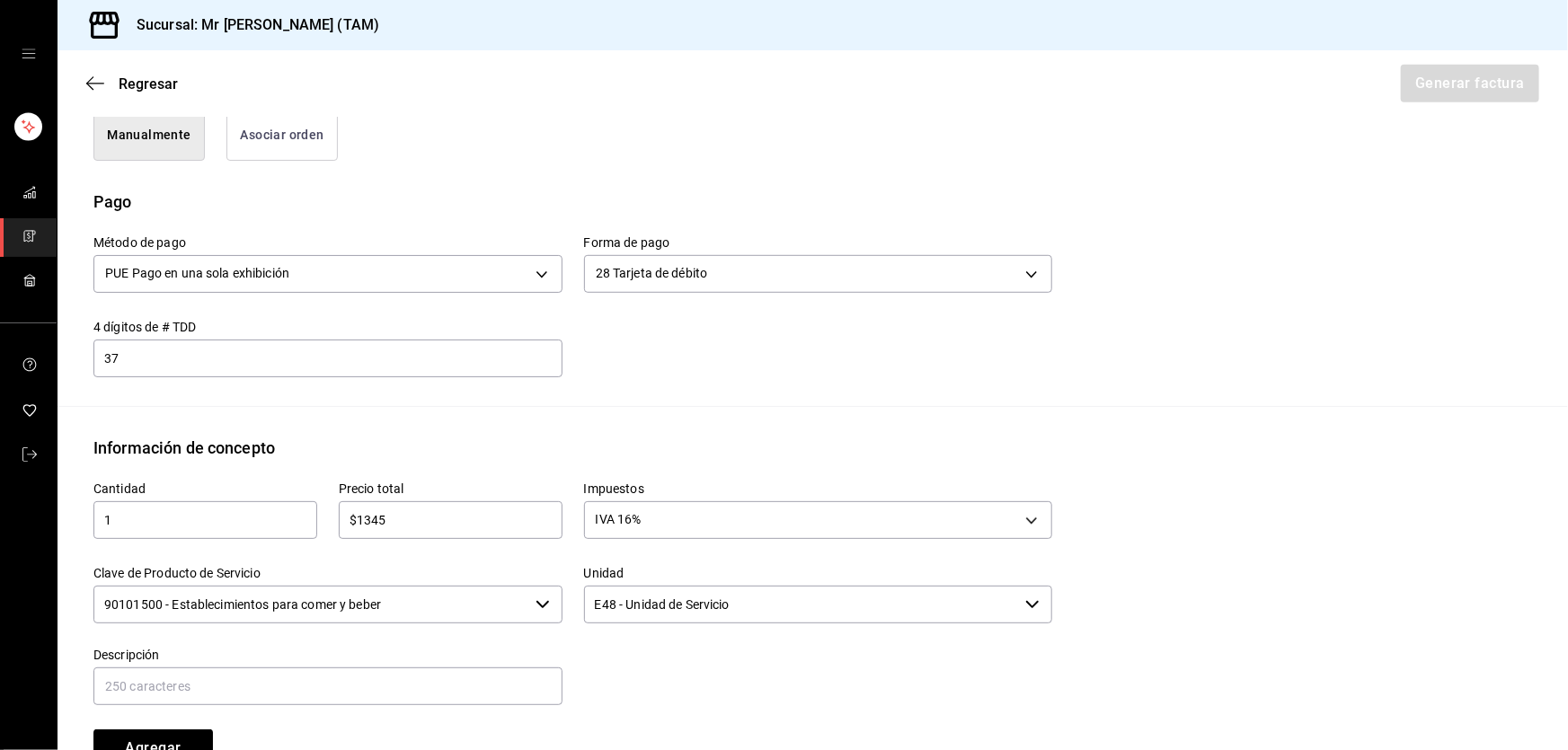
click at [444, 607] on input "90101500 - Establecimientos para comer y beber" at bounding box center [310, 605] width 435 height 38
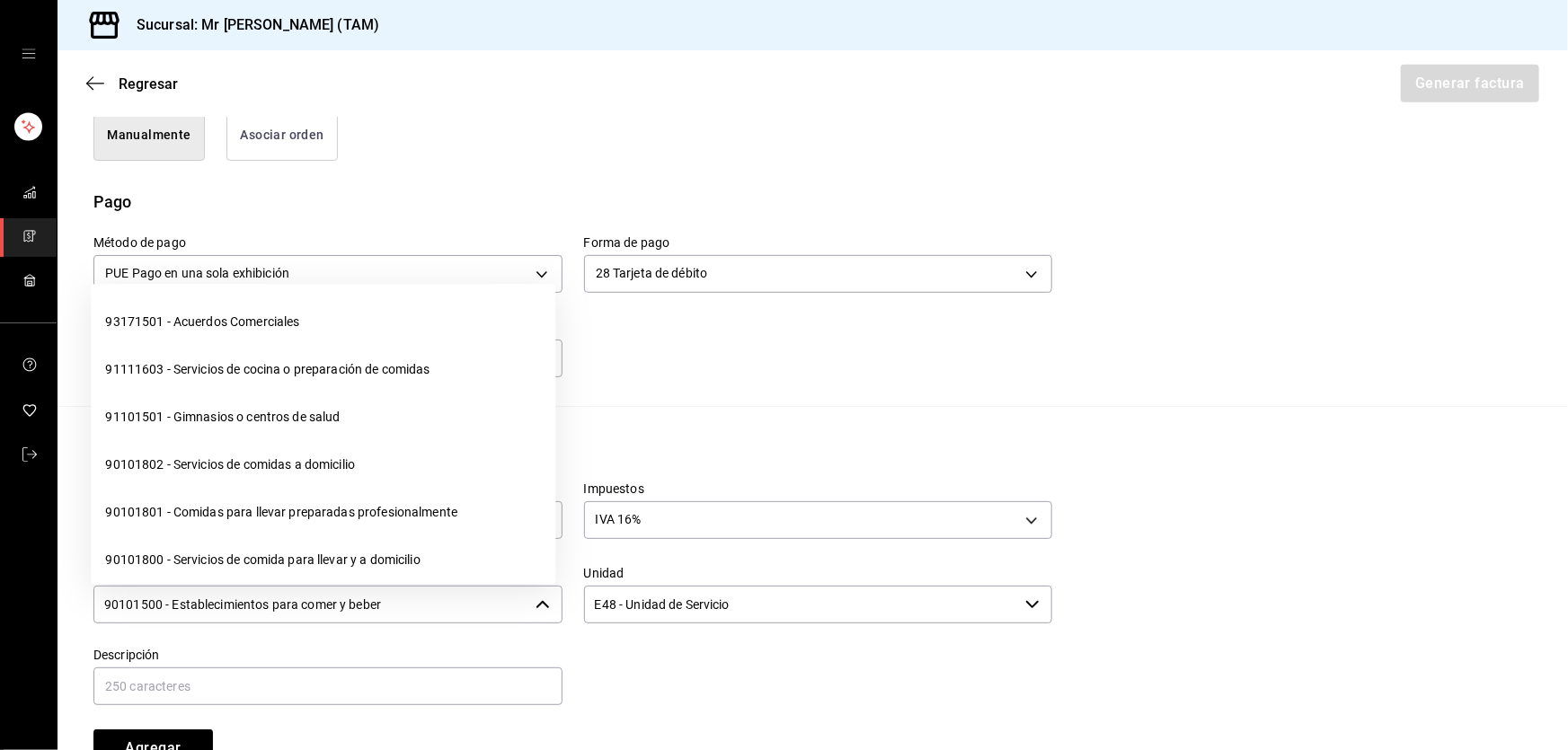
click at [444, 607] on input "90101500 - Establecimientos para comer y beber" at bounding box center [310, 605] width 435 height 38
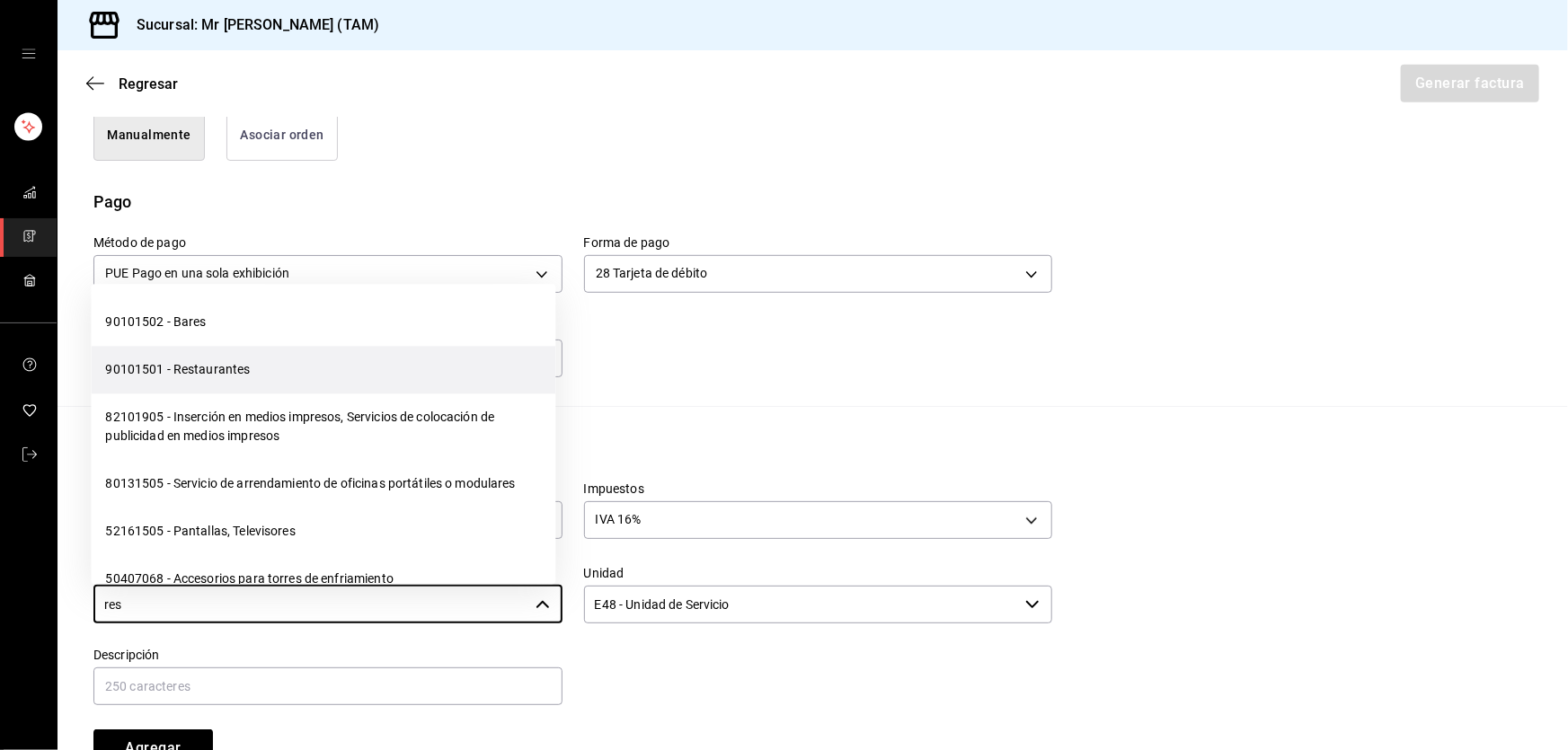
click at [293, 375] on li "90101501 - Restaurantes" at bounding box center [323, 370] width 464 height 47
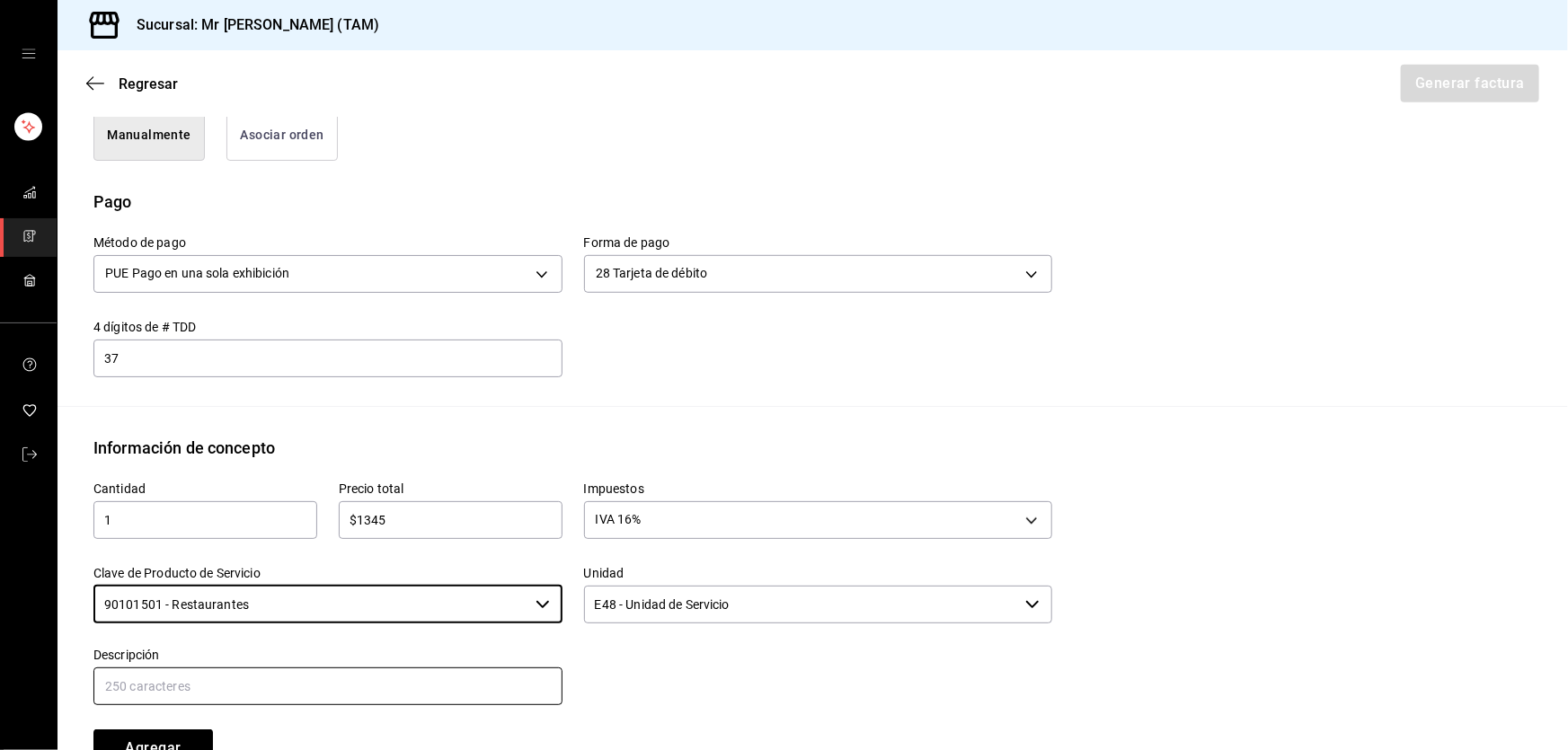
type input "90101501 - Restaurantes"
click at [330, 701] on input "text" at bounding box center [327, 687] width 469 height 38
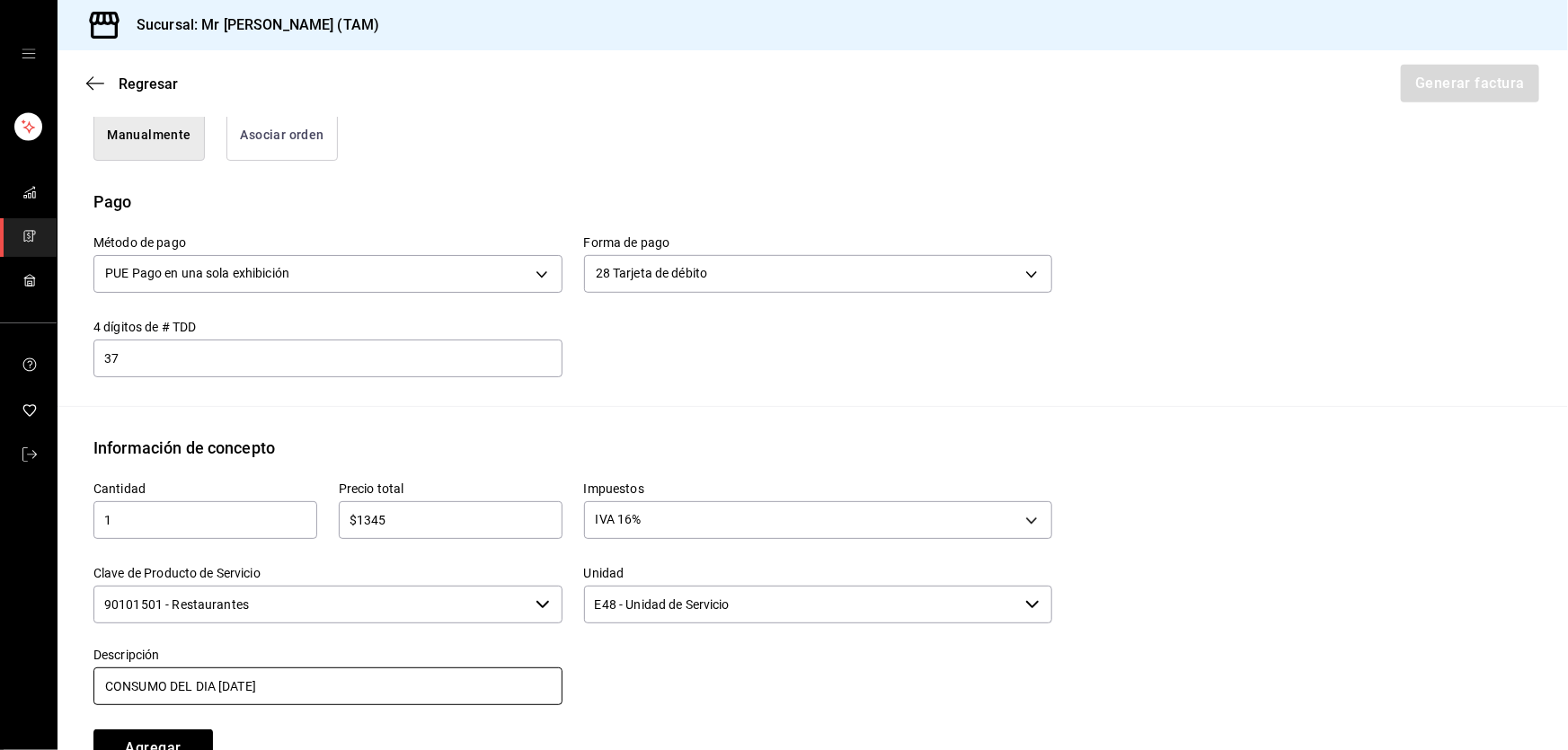
click at [222, 691] on input "CONSUMO DEL DIA [DATE]" at bounding box center [327, 687] width 469 height 38
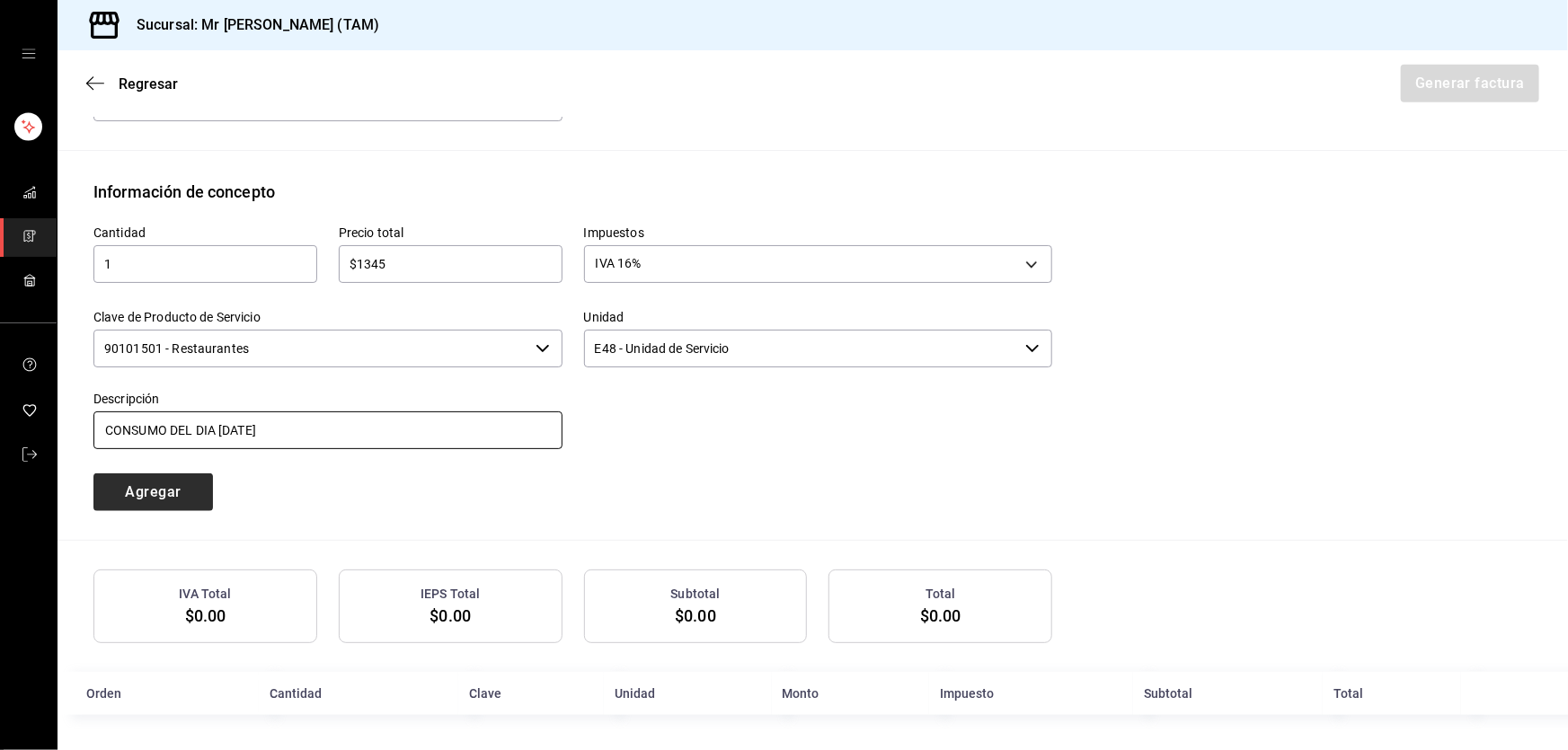
type input "CONSUMO DEL DIA [DATE]"
click at [171, 493] on button "Agregar" at bounding box center [153, 492] width 120 height 38
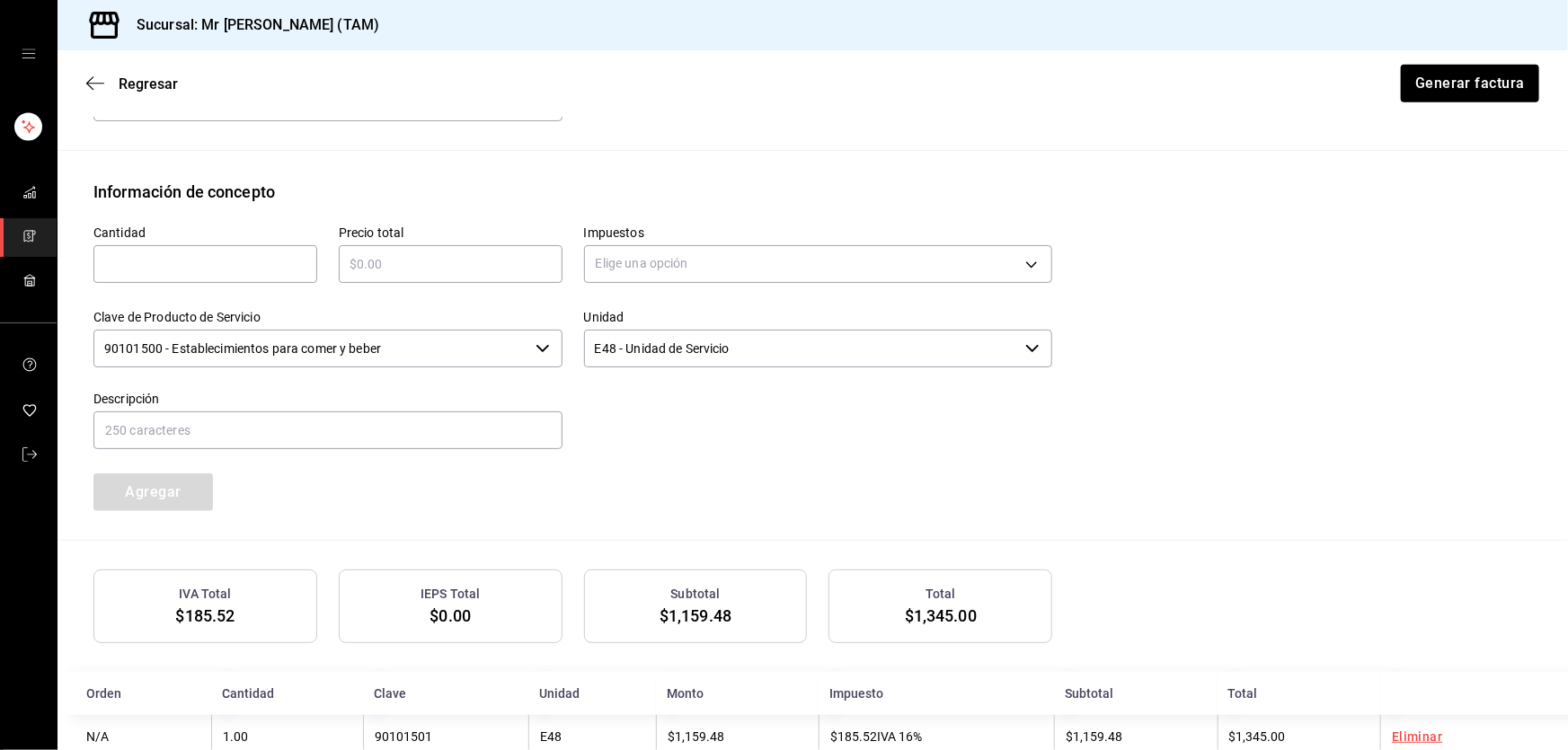
click at [195, 282] on div "Cantidad ​" at bounding box center [194, 246] width 245 height 85
click at [196, 276] on div "​" at bounding box center [205, 264] width 224 height 38
type input "1"
type input "$134.50"
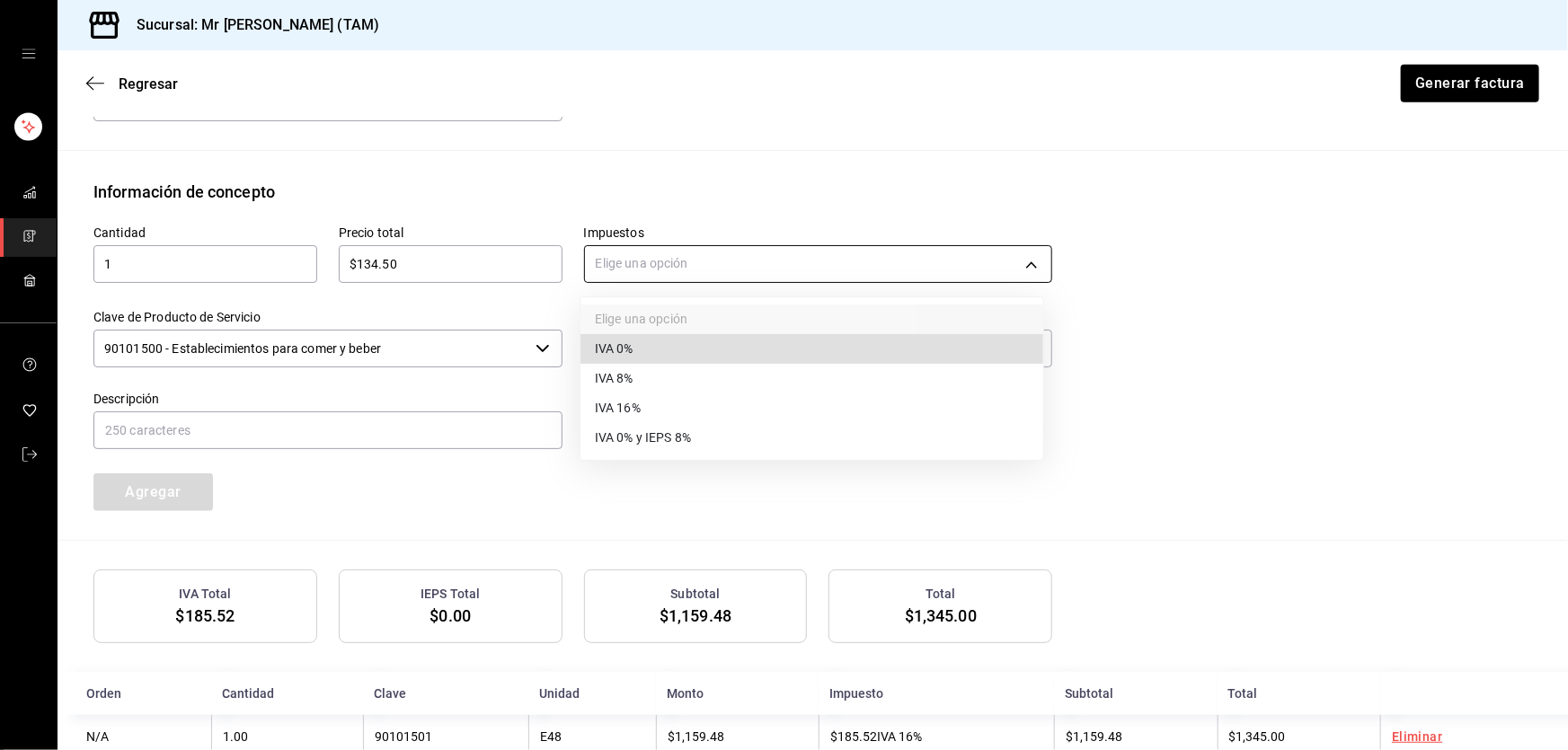
click at [684, 254] on body "Sucursal: Mr [PERSON_NAME] (TAM) Regresar Generar factura Emisor Perfil fiscal …" at bounding box center [784, 375] width 1568 height 750
click at [643, 352] on li "IVA 0%" at bounding box center [811, 348] width 463 height 29
type input "IVA_0"
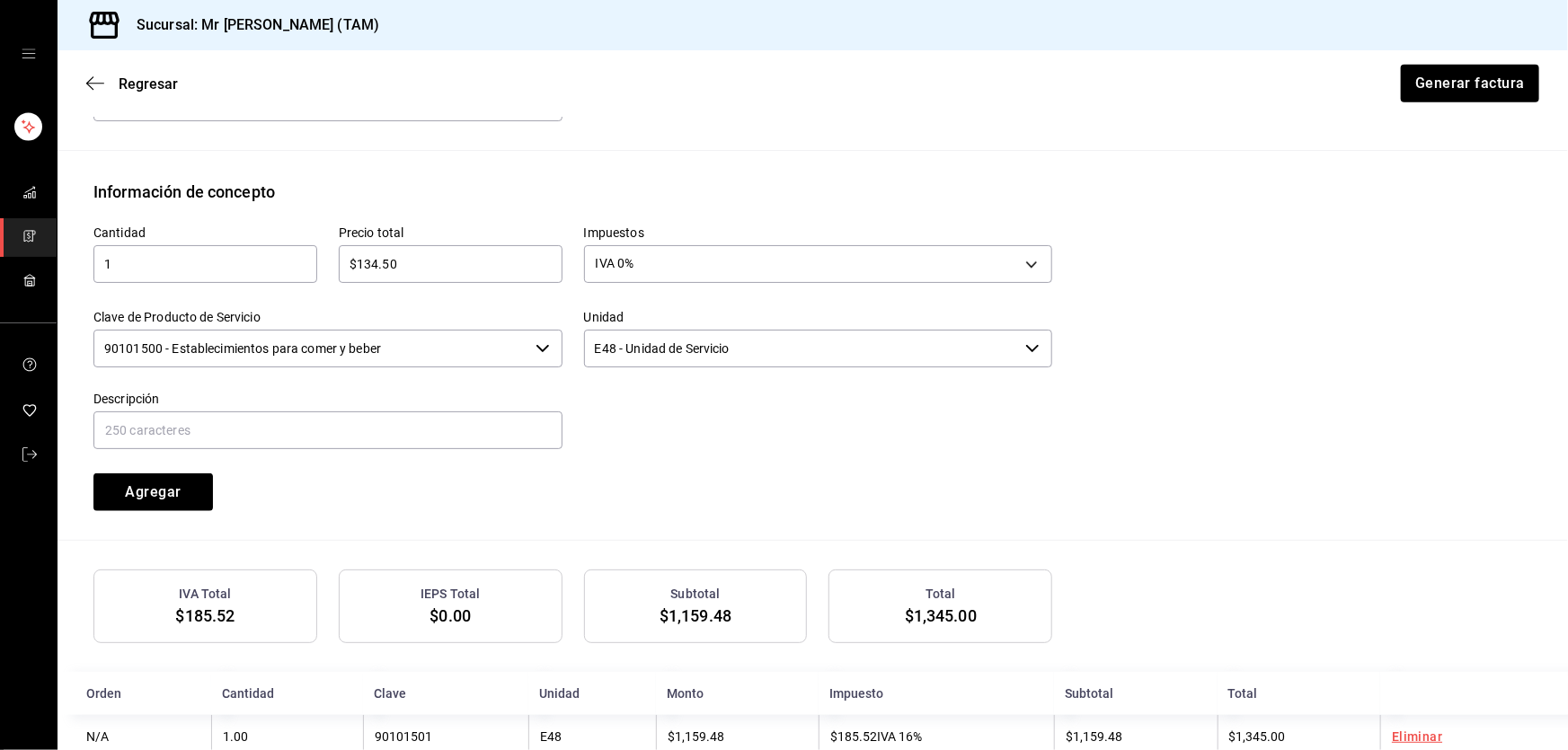
click at [460, 342] on input "90101500 - Establecimientos para comer y beber" at bounding box center [310, 349] width 435 height 38
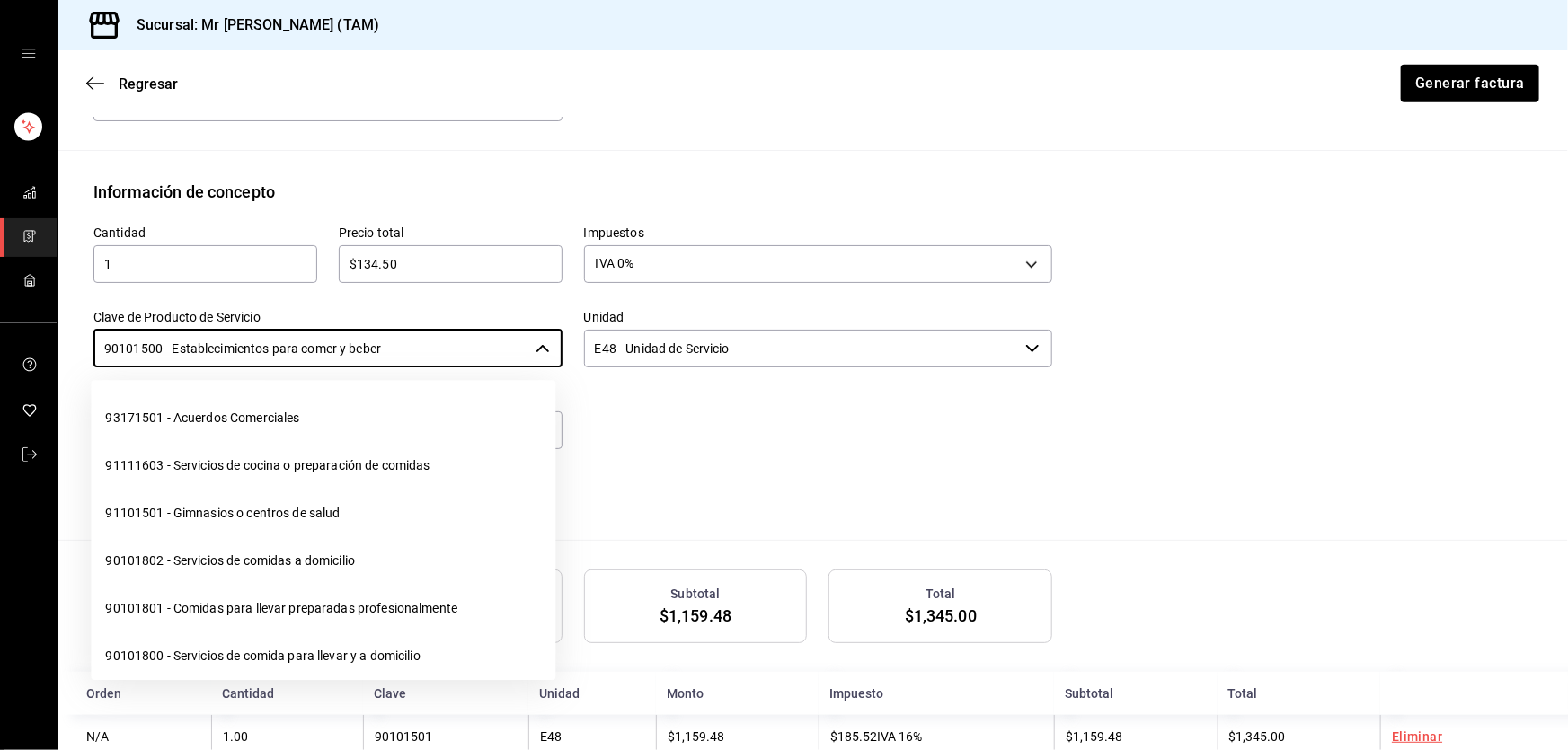
click at [460, 342] on input "90101500 - Establecimientos para comer y beber" at bounding box center [310, 349] width 435 height 38
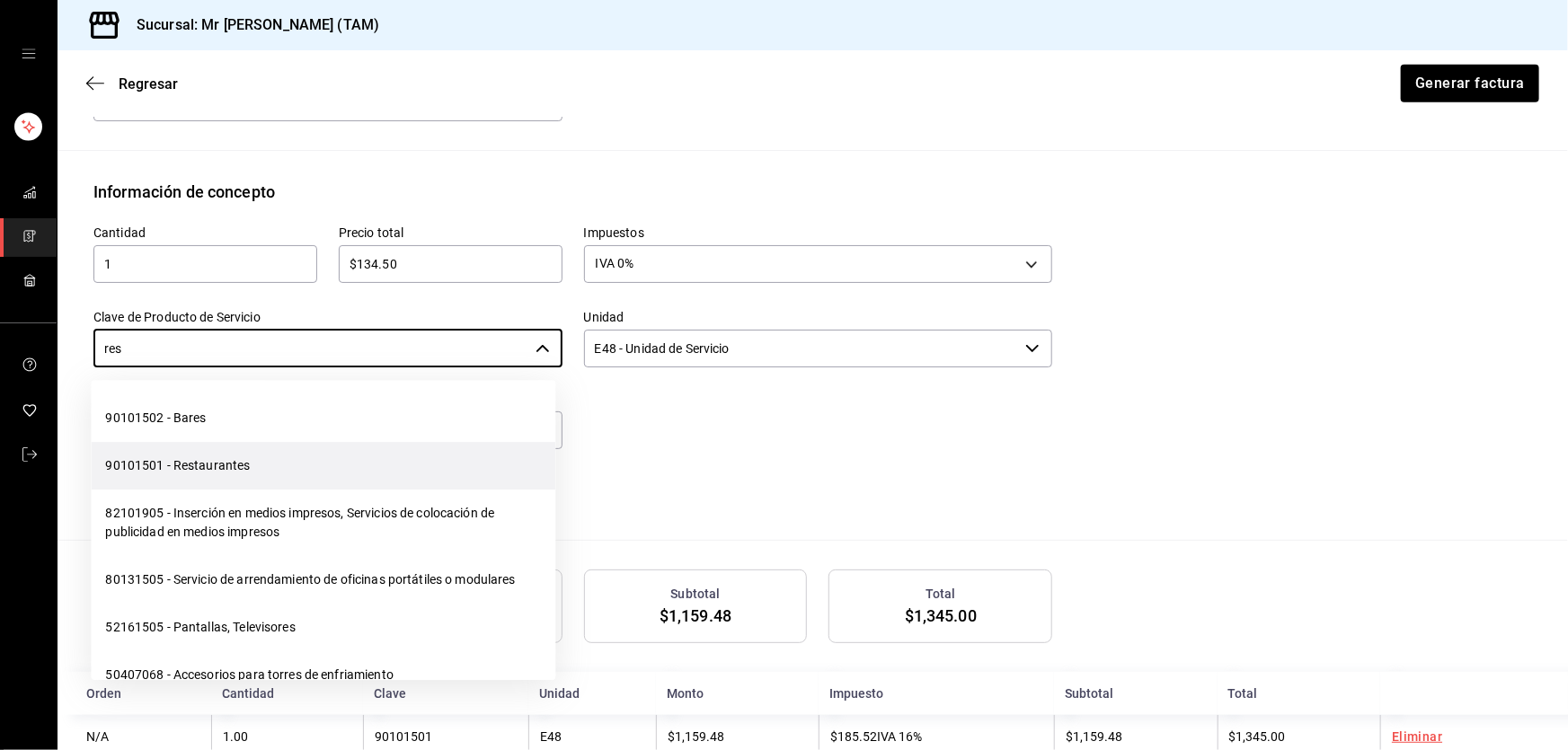
click at [196, 459] on li "90101501 - Restaurantes" at bounding box center [323, 466] width 464 height 47
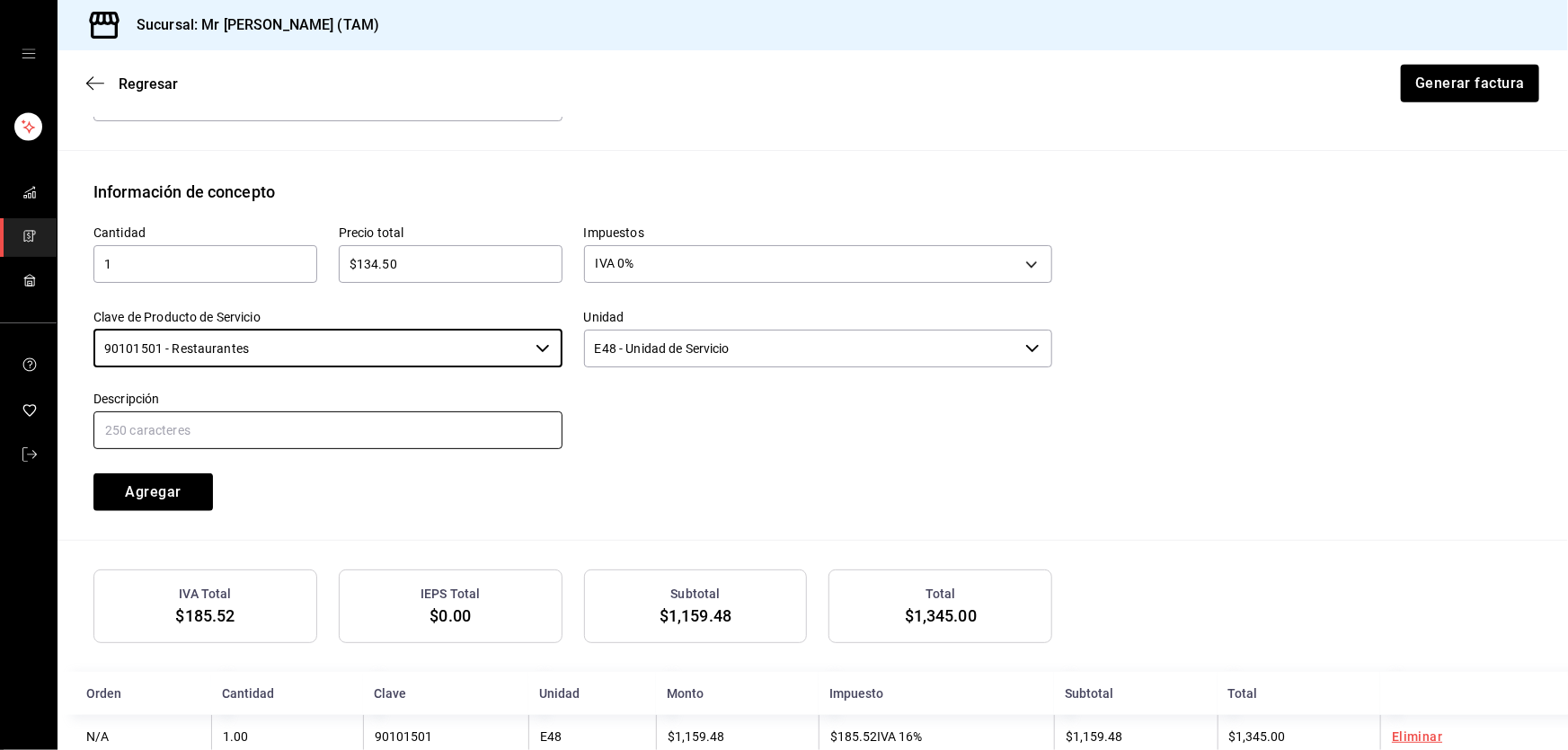
type input "90101501 - Restaurantes"
click at [206, 430] on input "text" at bounding box center [327, 430] width 469 height 38
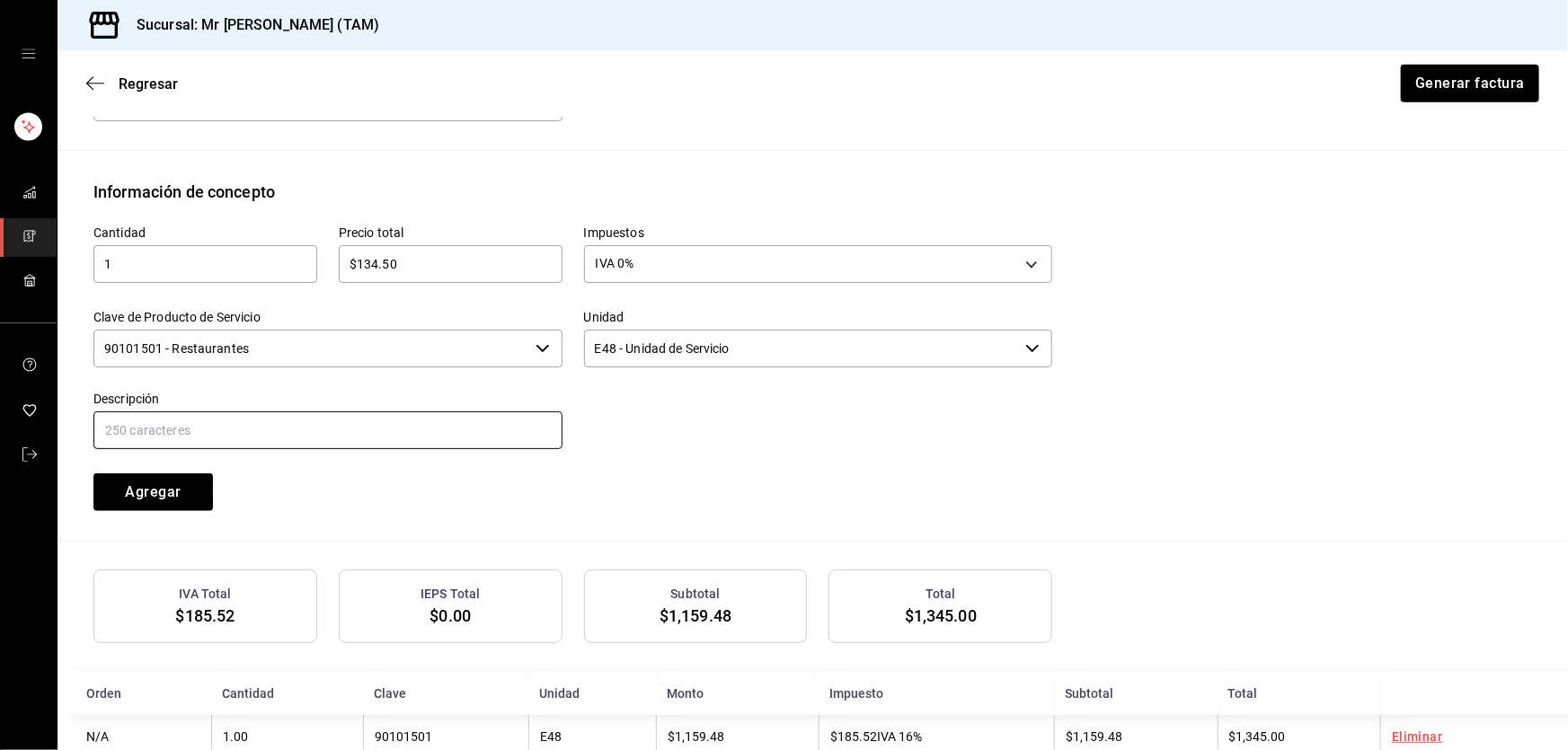
type input "PROPINA"
click at [136, 485] on button "Agregar" at bounding box center [153, 492] width 120 height 38
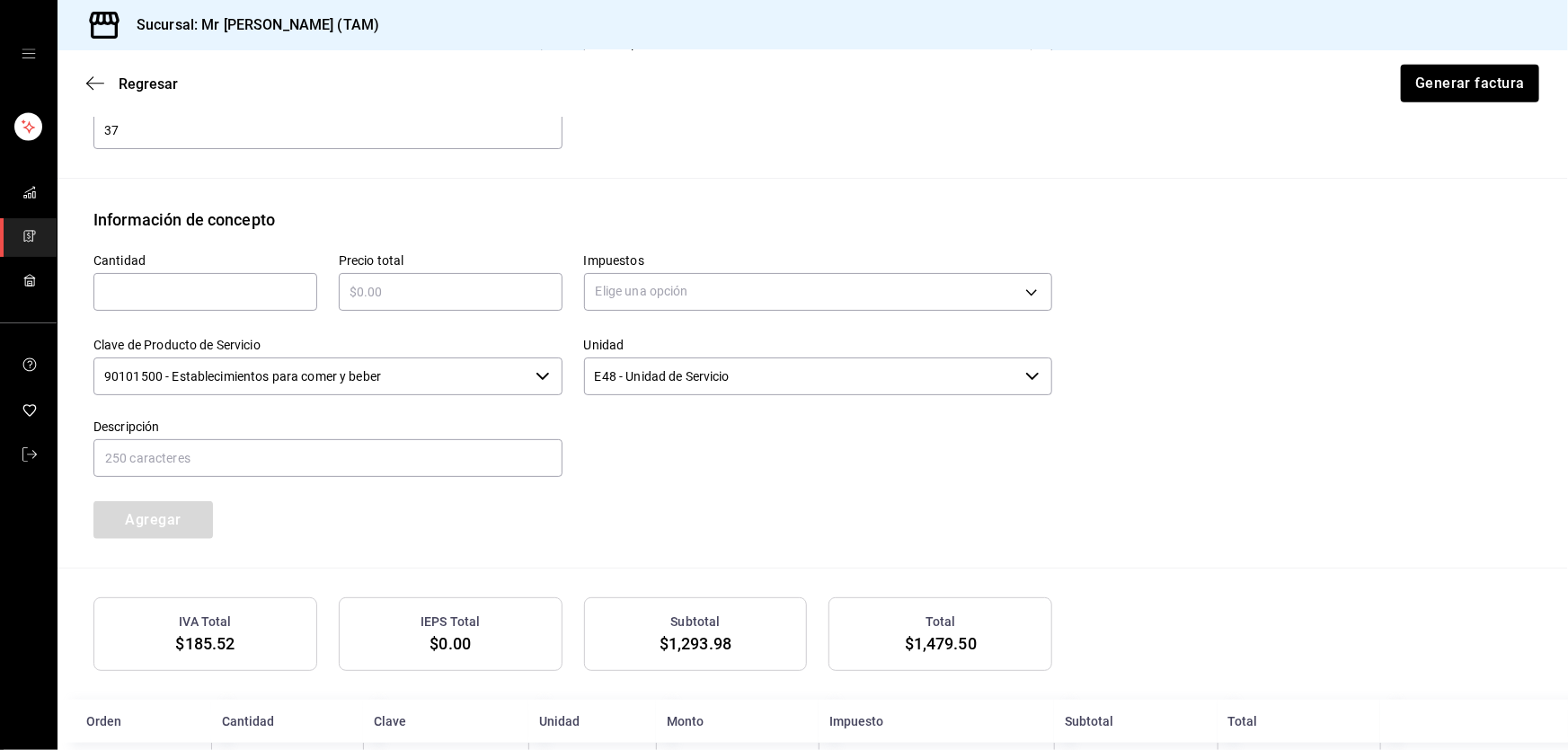
scroll to position [499, 0]
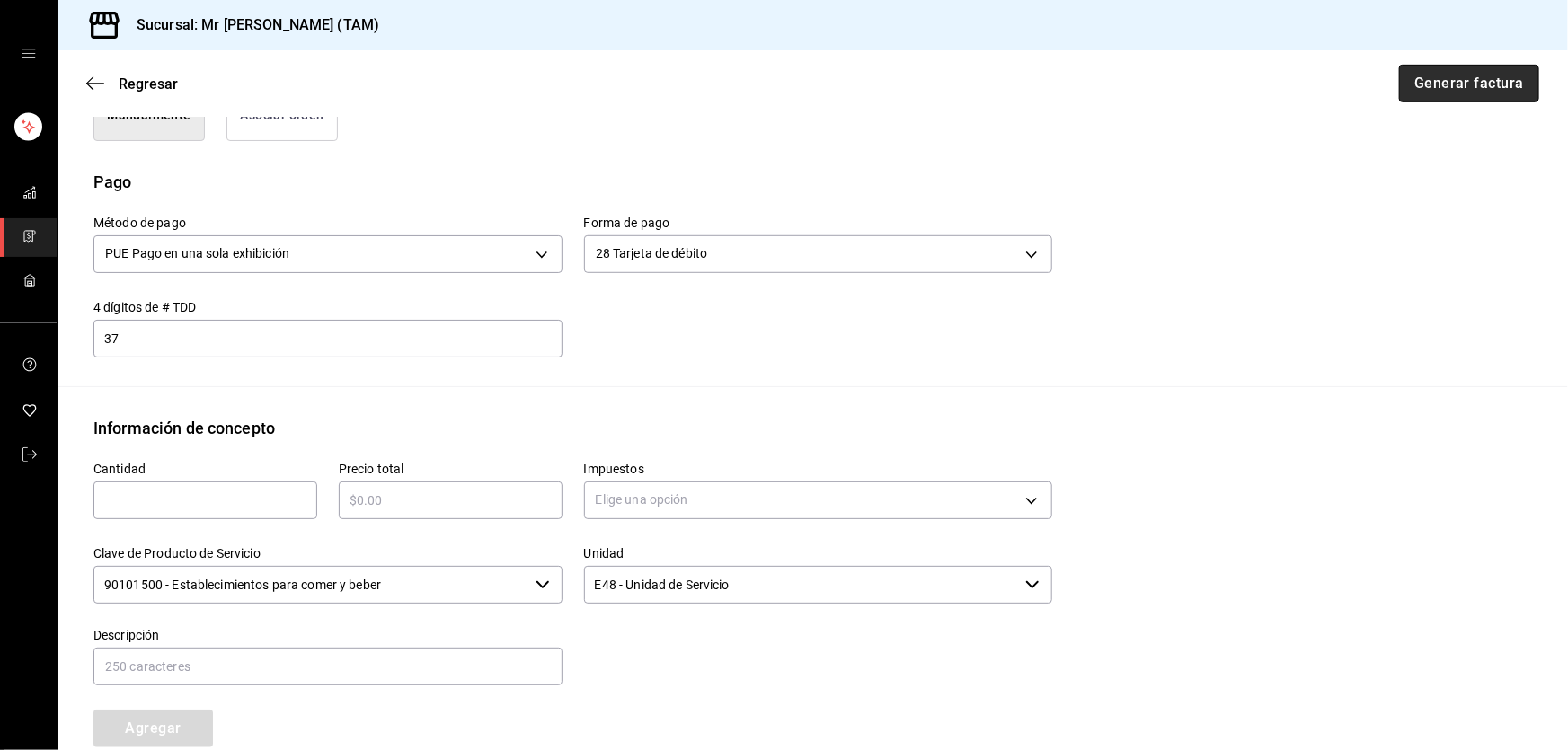
click at [1449, 83] on button "Generar factura" at bounding box center [1469, 84] width 141 height 38
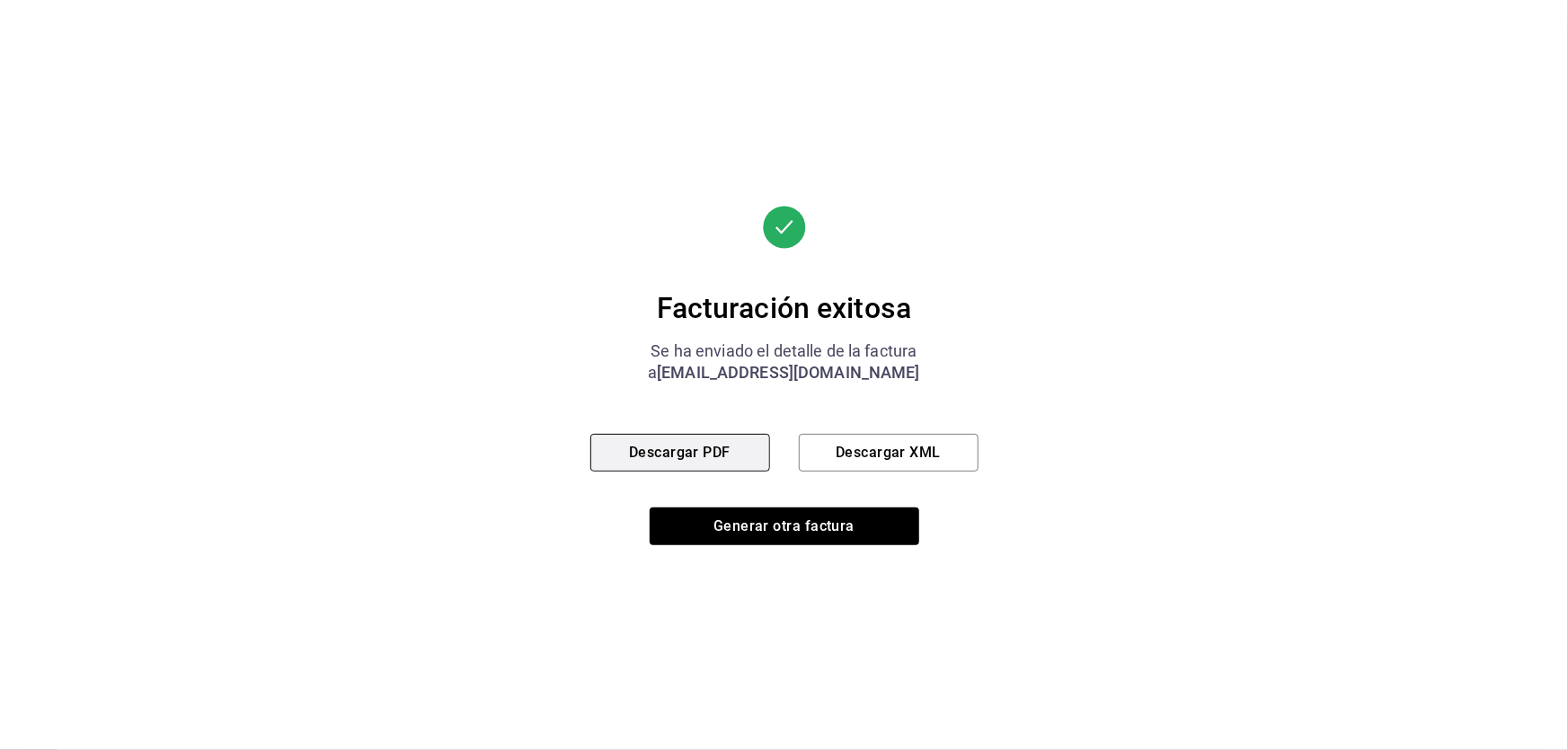
click at [696, 457] on button "Descargar PDF" at bounding box center [680, 453] width 179 height 38
click at [929, 430] on div "Facturación exitosa Se ha enviado el detalle de la factura a [EMAIL_ADDRESS][DO…" at bounding box center [784, 375] width 388 height 340
click at [920, 448] on button "Descargar XML" at bounding box center [889, 453] width 179 height 38
click at [676, 463] on button "Descargar PDF" at bounding box center [680, 453] width 179 height 38
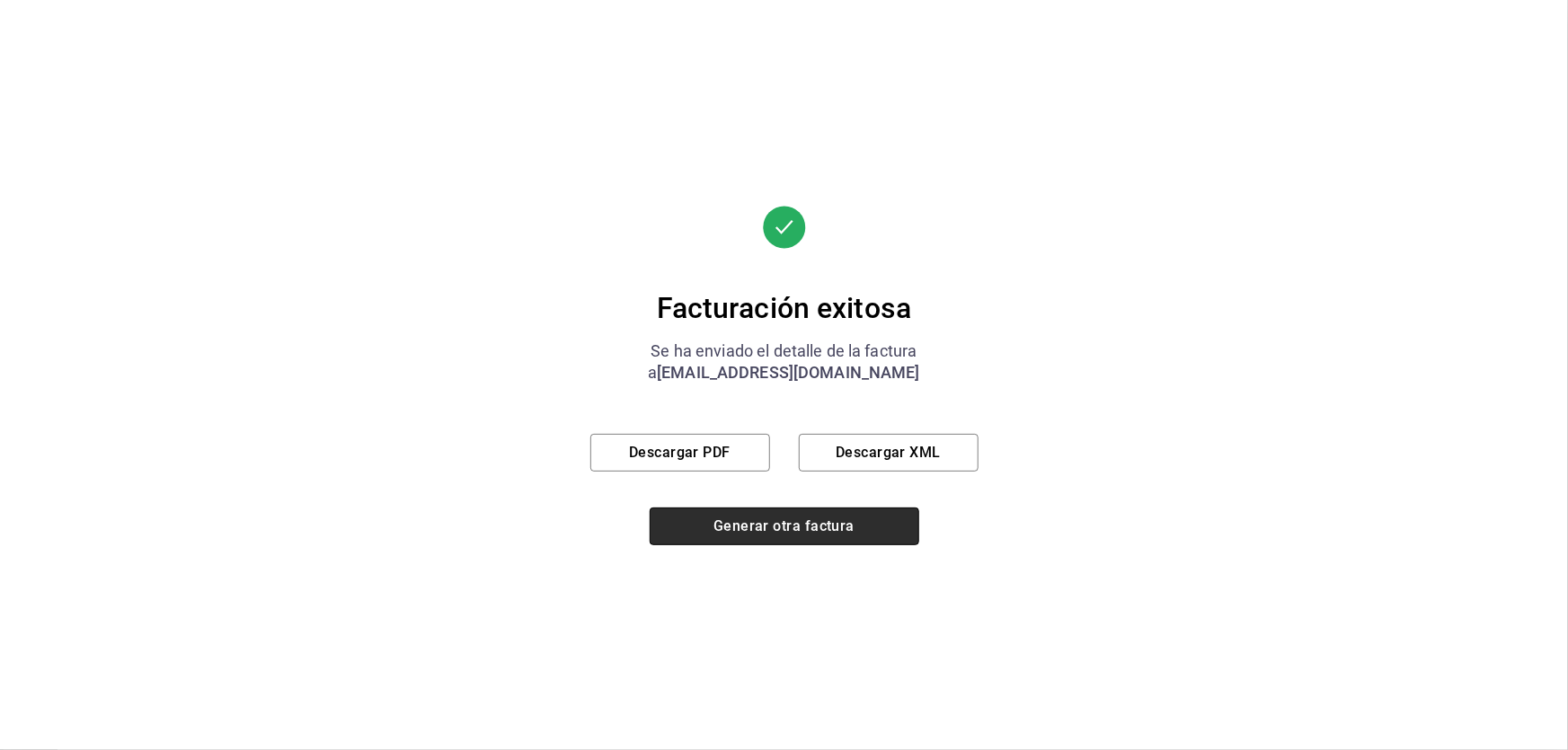
click at [802, 539] on button "Generar otra factura" at bounding box center [785, 526] width 270 height 38
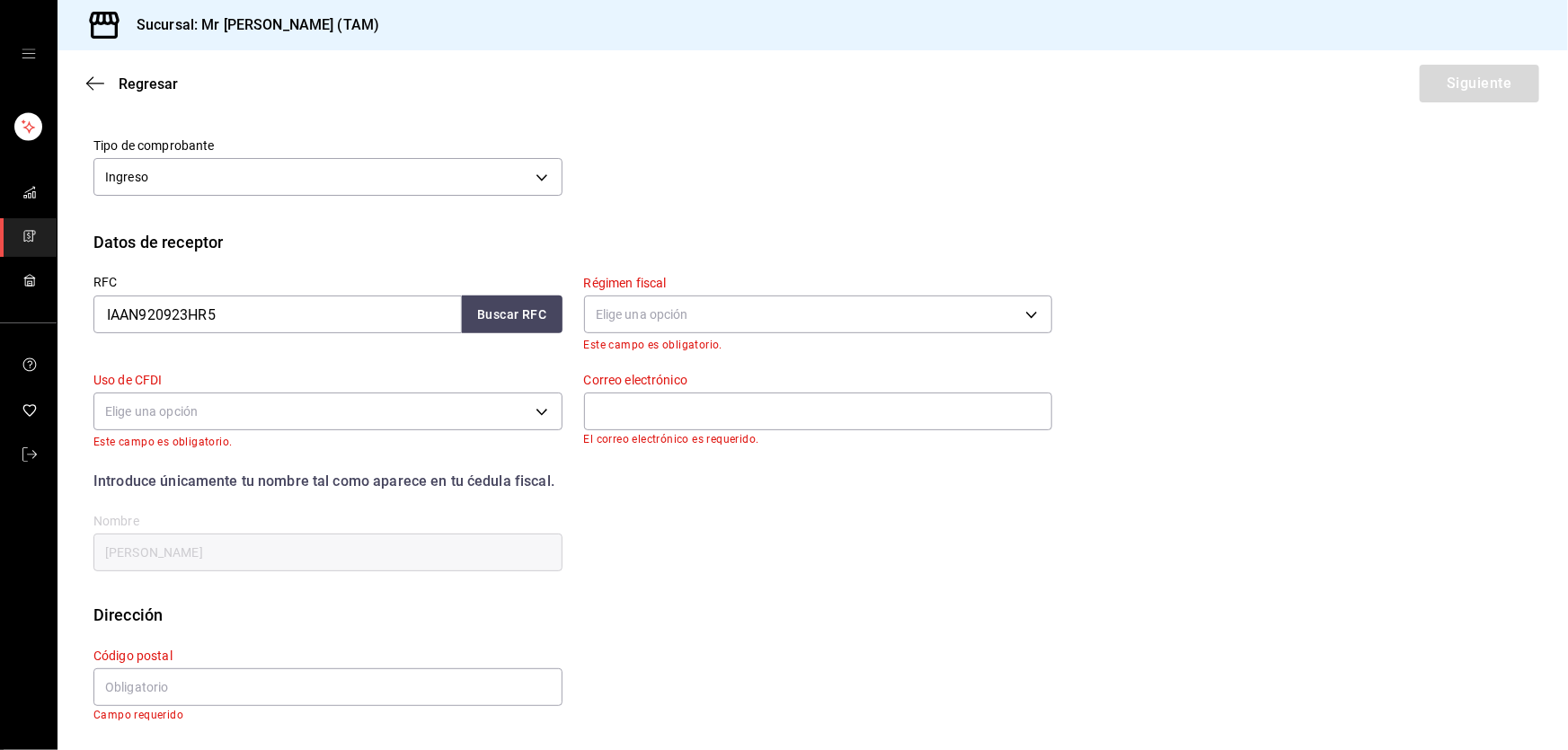
scroll to position [108, 0]
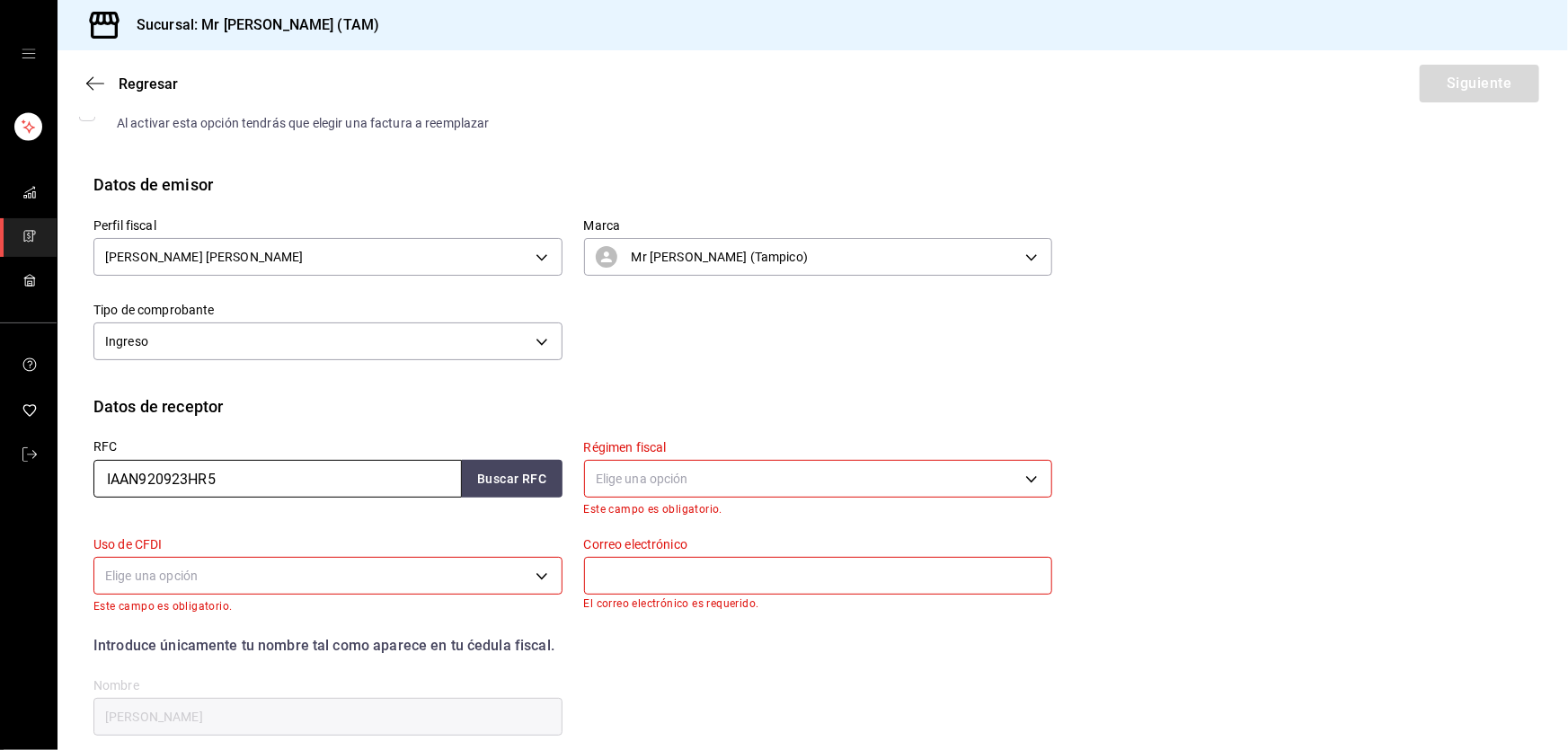
click at [361, 466] on input "IAAN920923HR5" at bounding box center [277, 479] width 369 height 38
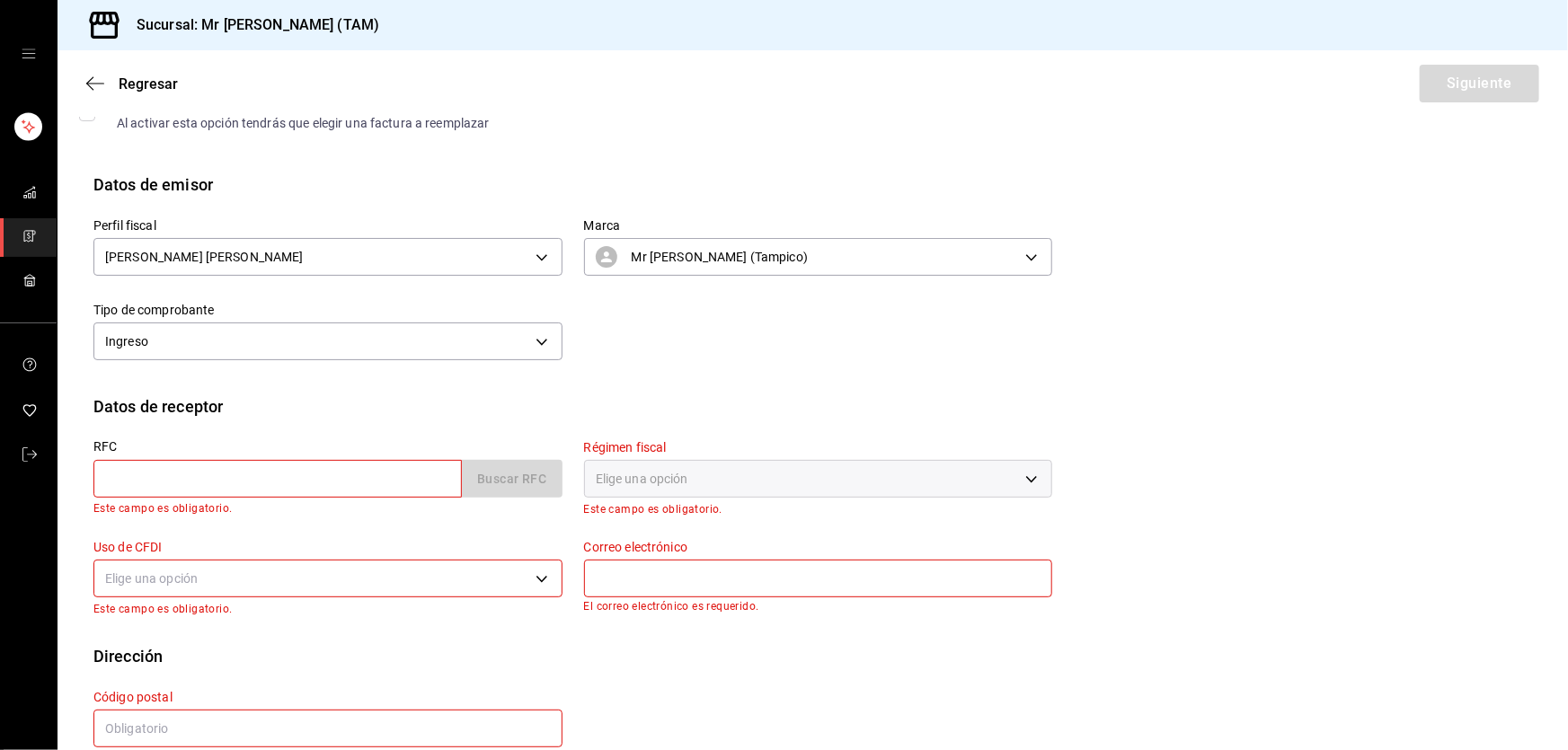
paste input "AUGL6411062W6"
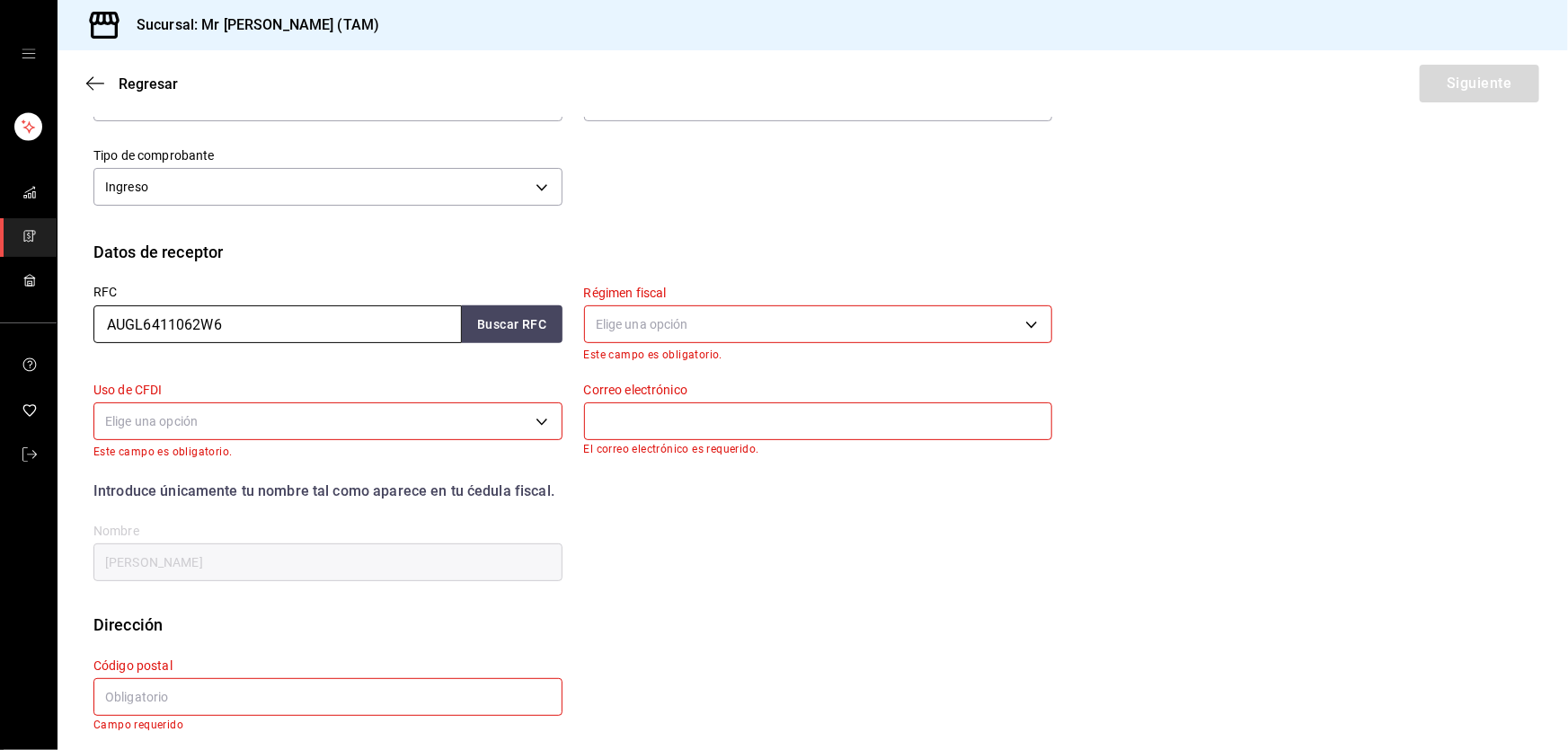
scroll to position [273, 0]
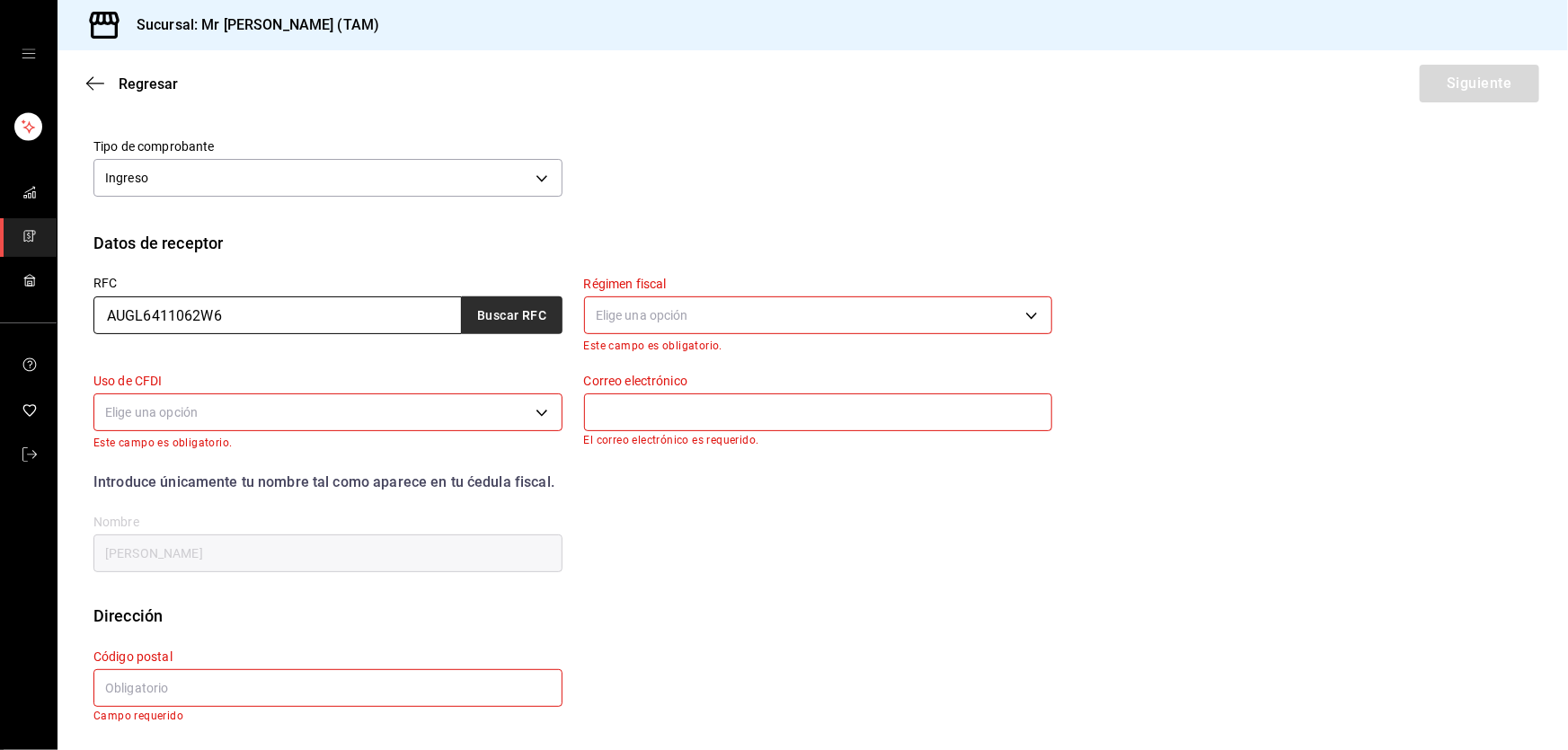
type input "AUGL6411062W6"
click at [491, 316] on button "Buscar RFC" at bounding box center [512, 315] width 101 height 38
click at [703, 337] on div "Régimen fiscal Elige una opción Este campo es obligatorio." at bounding box center [818, 314] width 469 height 75
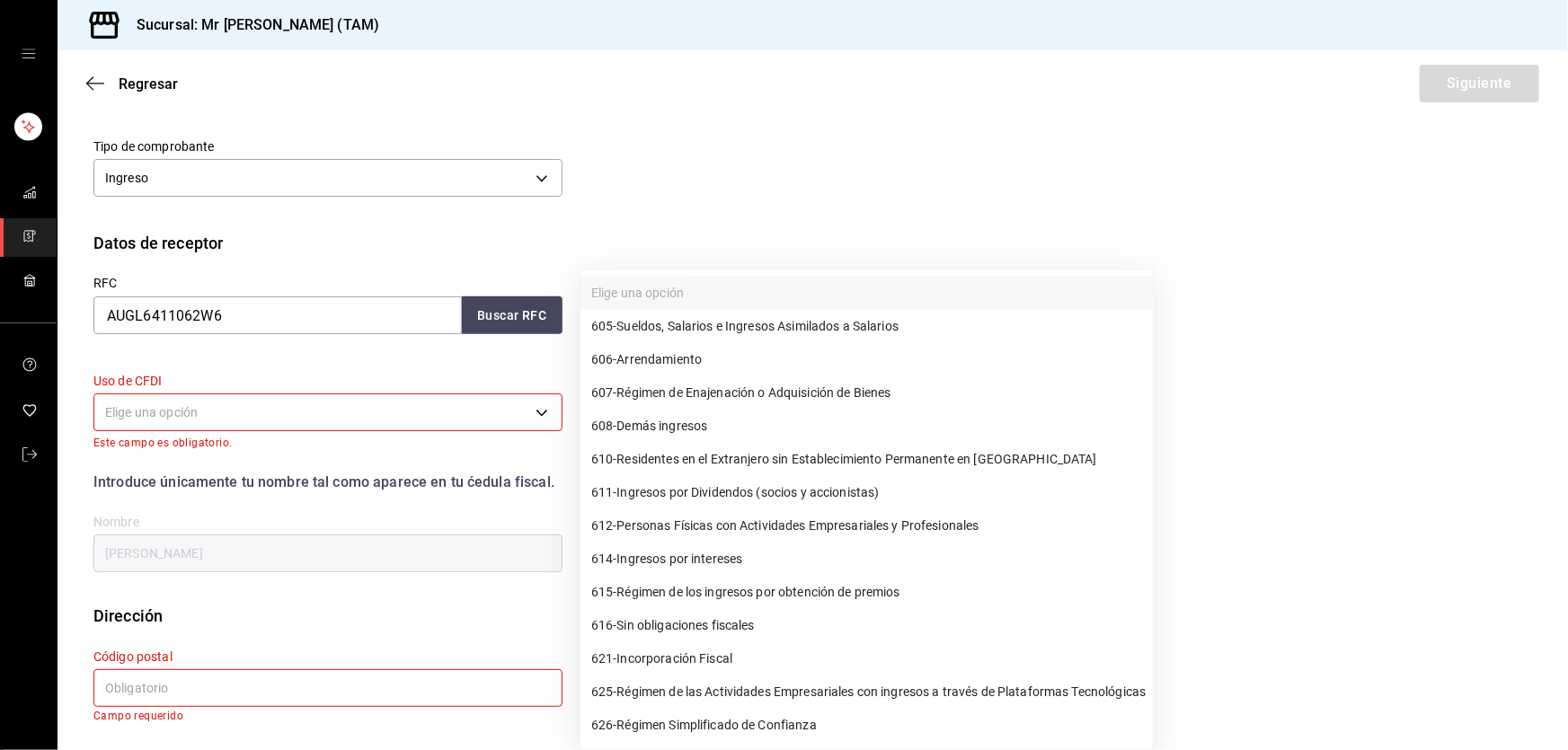
click at [726, 304] on body "Sucursal: Mr [PERSON_NAME] (TAM) Regresar Siguiente Factura general Realiza tus…" at bounding box center [784, 375] width 1568 height 750
click at [754, 521] on span "612 - Personas Físicas con Actividades Empresariales y Profesionales" at bounding box center [785, 526] width 388 height 19
type input "612"
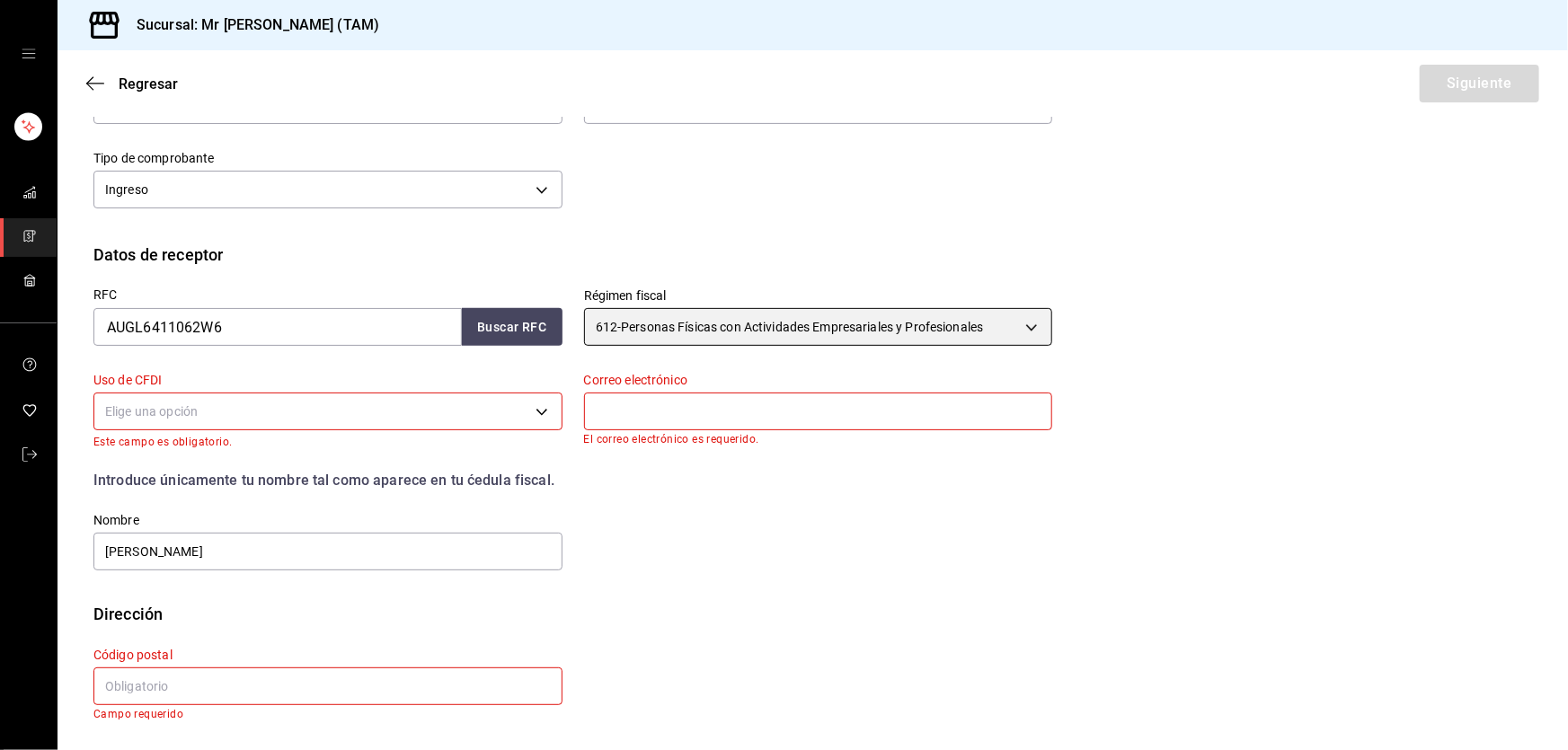
scroll to position [259, 0]
click at [265, 685] on input "text" at bounding box center [327, 688] width 469 height 38
paste input "97345"
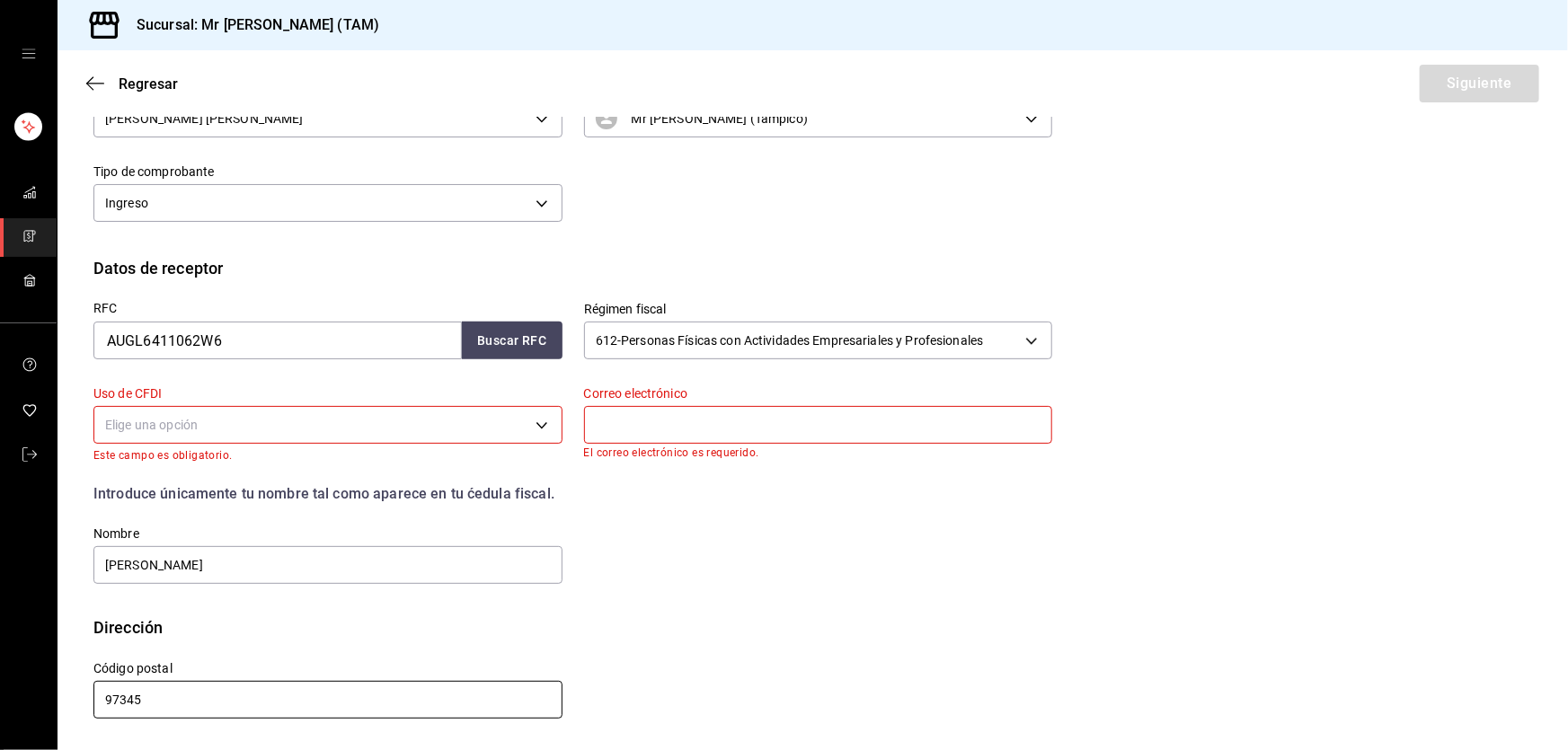
scroll to position [247, 0]
type input "97345"
click at [358, 576] on input "[PERSON_NAME]" at bounding box center [327, 565] width 469 height 38
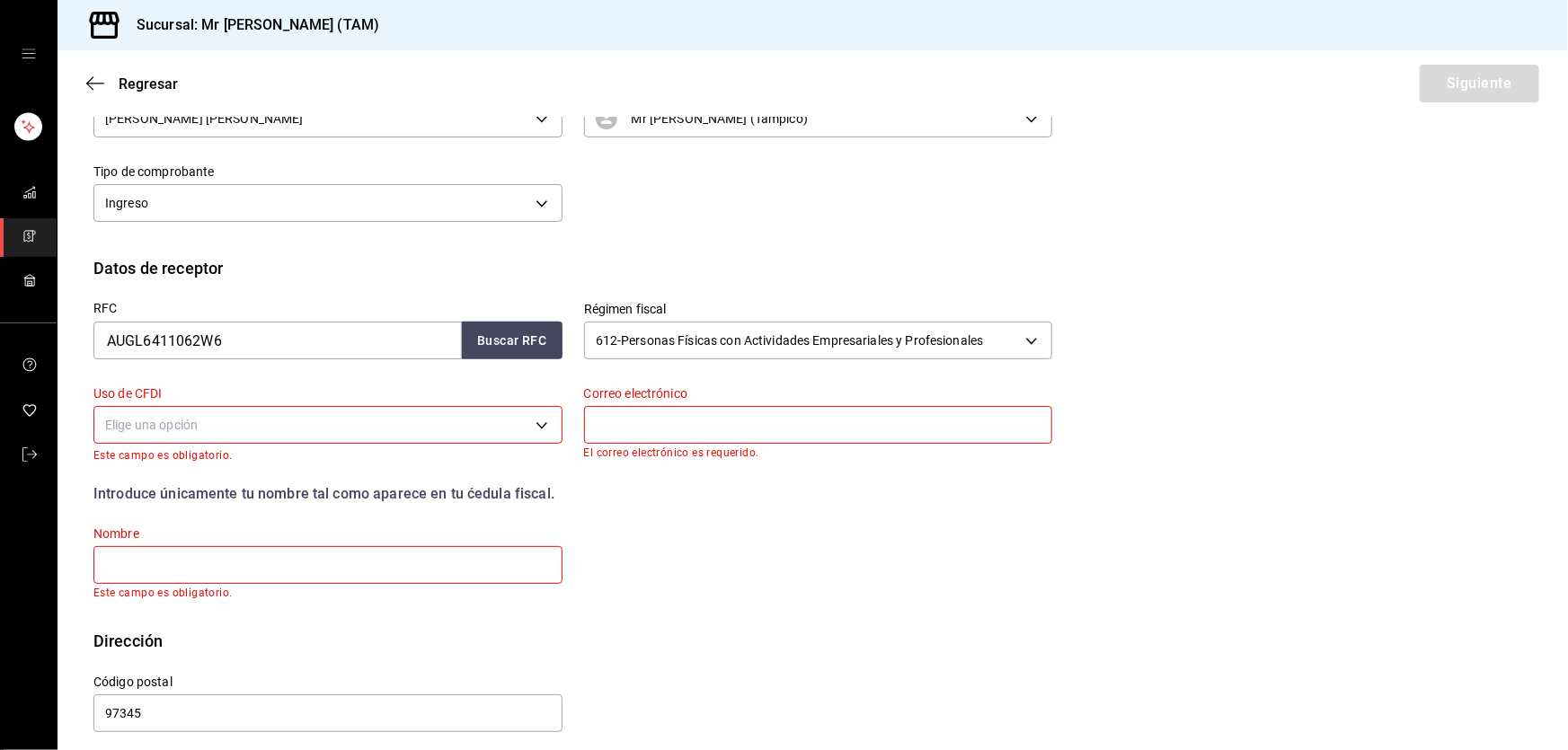
paste input "[PERSON_NAME]"
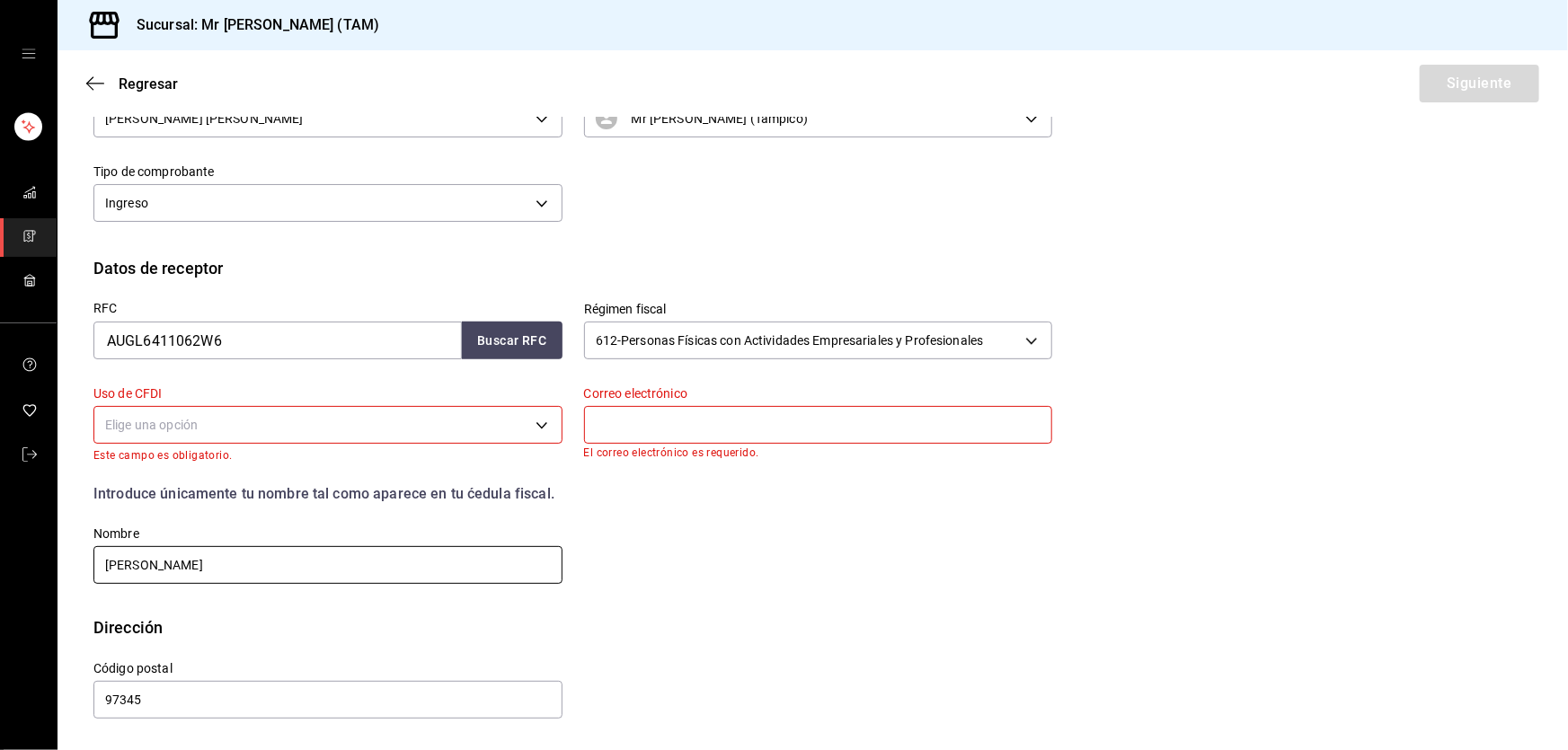
type input "[PERSON_NAME]"
click at [692, 434] on input "text" at bounding box center [818, 425] width 469 height 38
click at [455, 436] on body "Sucursal: Mr [PERSON_NAME] (TAM) Regresar Siguiente Factura general Realiza tus…" at bounding box center [784, 375] width 1568 height 750
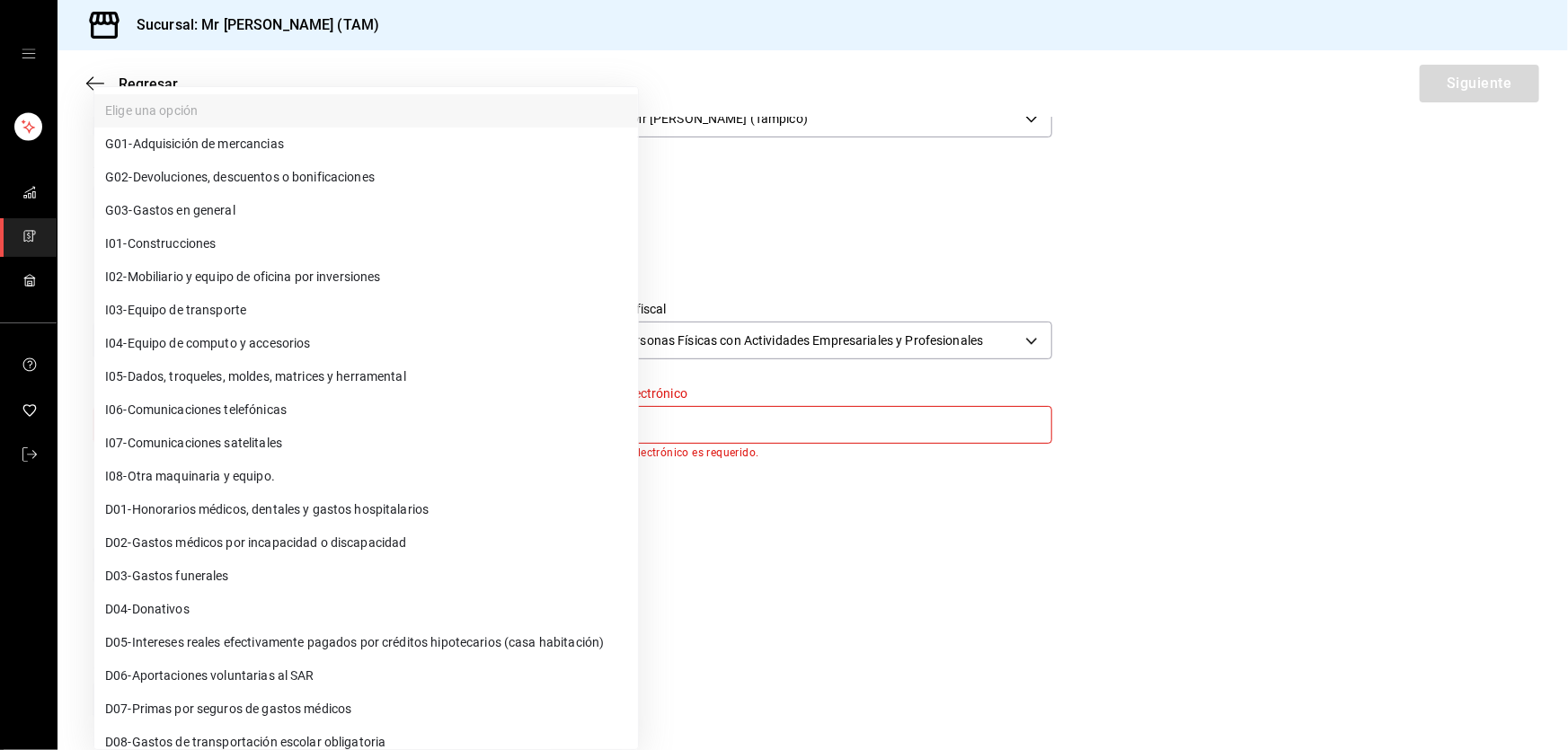
click at [237, 197] on li "G03 - Gastos en general" at bounding box center [366, 210] width 543 height 33
type input "G03"
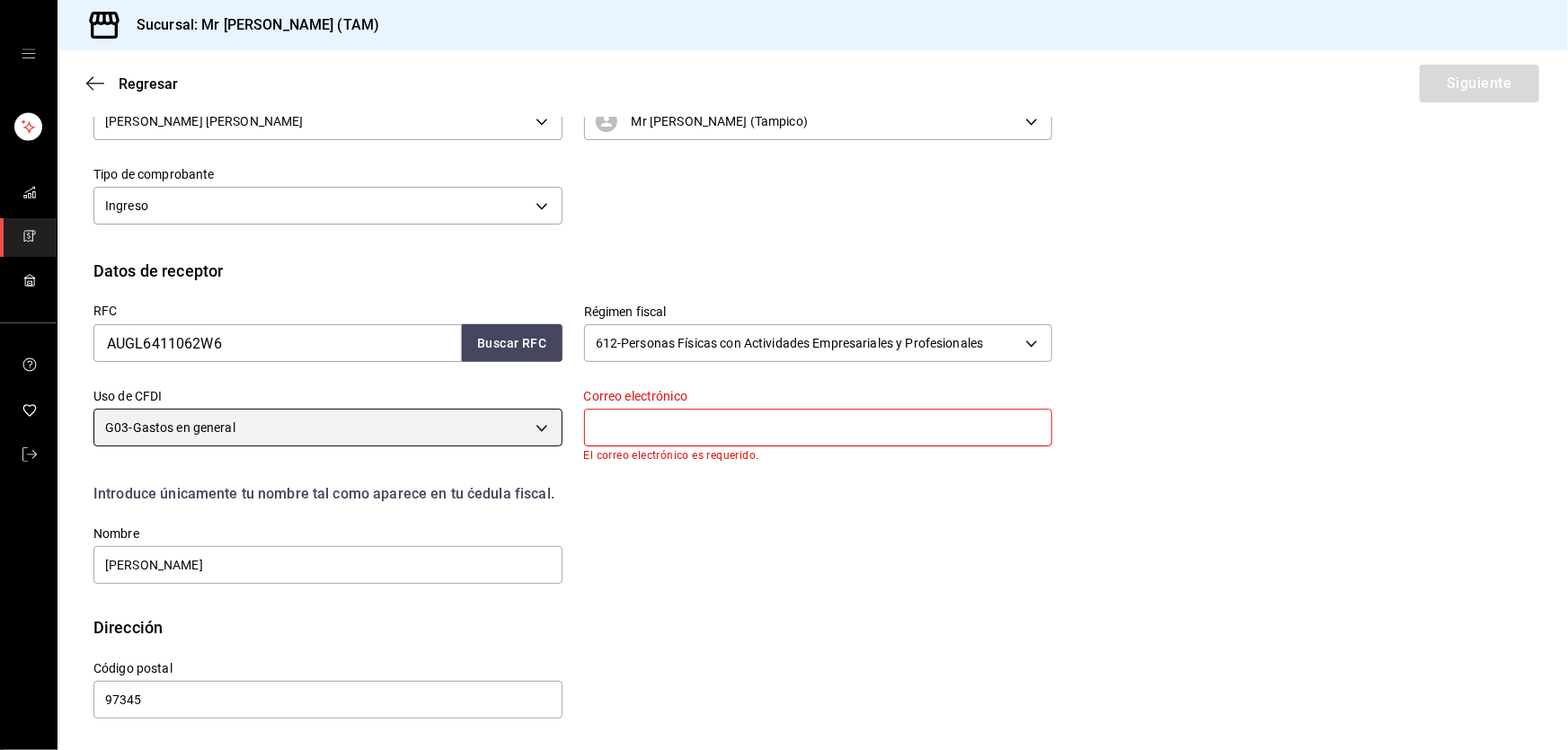
scroll to position [243, 0]
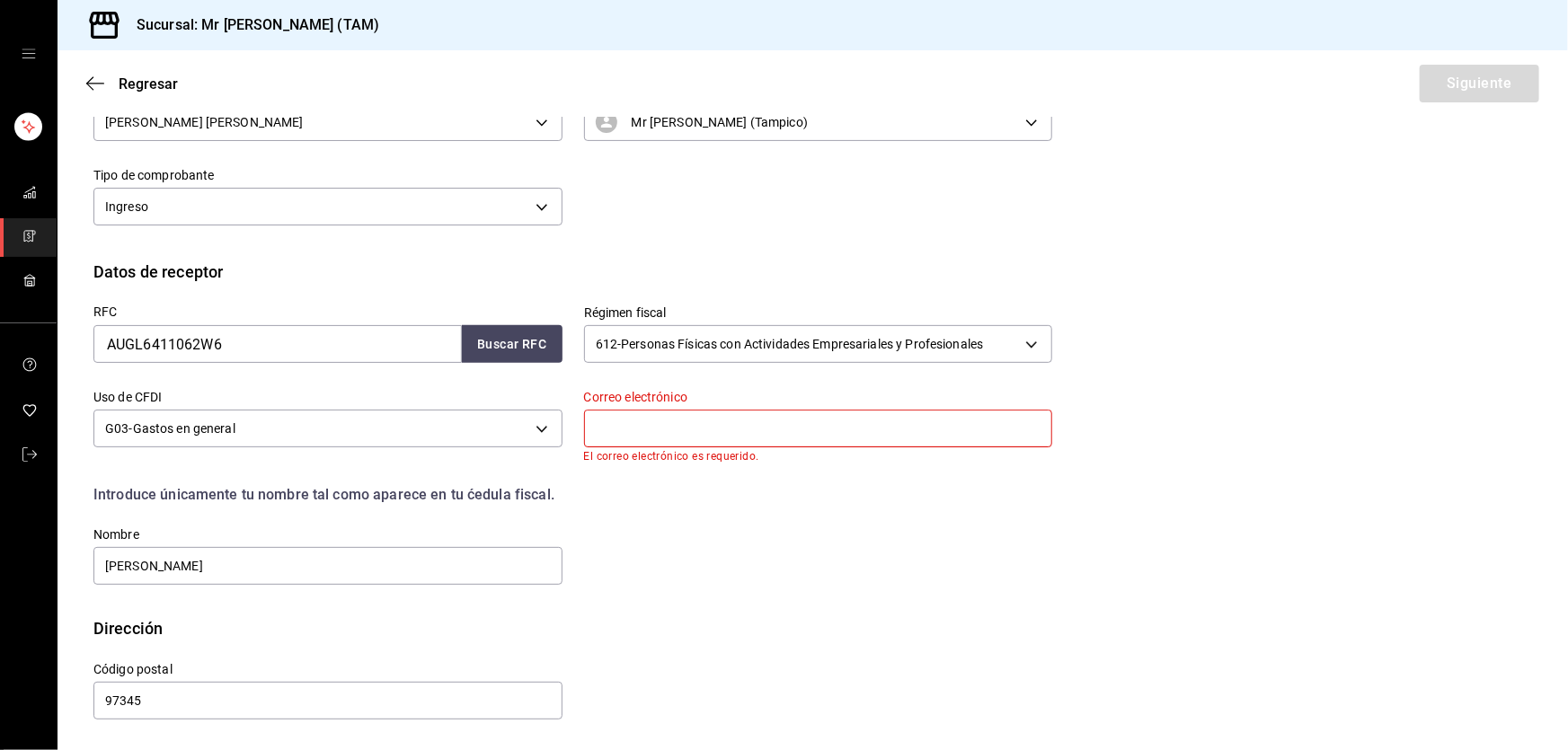
click at [632, 422] on input "text" at bounding box center [818, 428] width 469 height 38
click at [207, 705] on input "97345" at bounding box center [327, 701] width 469 height 38
click at [643, 427] on input "text" at bounding box center [818, 428] width 469 height 38
paste input "[PERSON_NAME][EMAIL_ADDRESS][PERSON_NAME][PERSON_NAME][DOMAIN_NAME]"
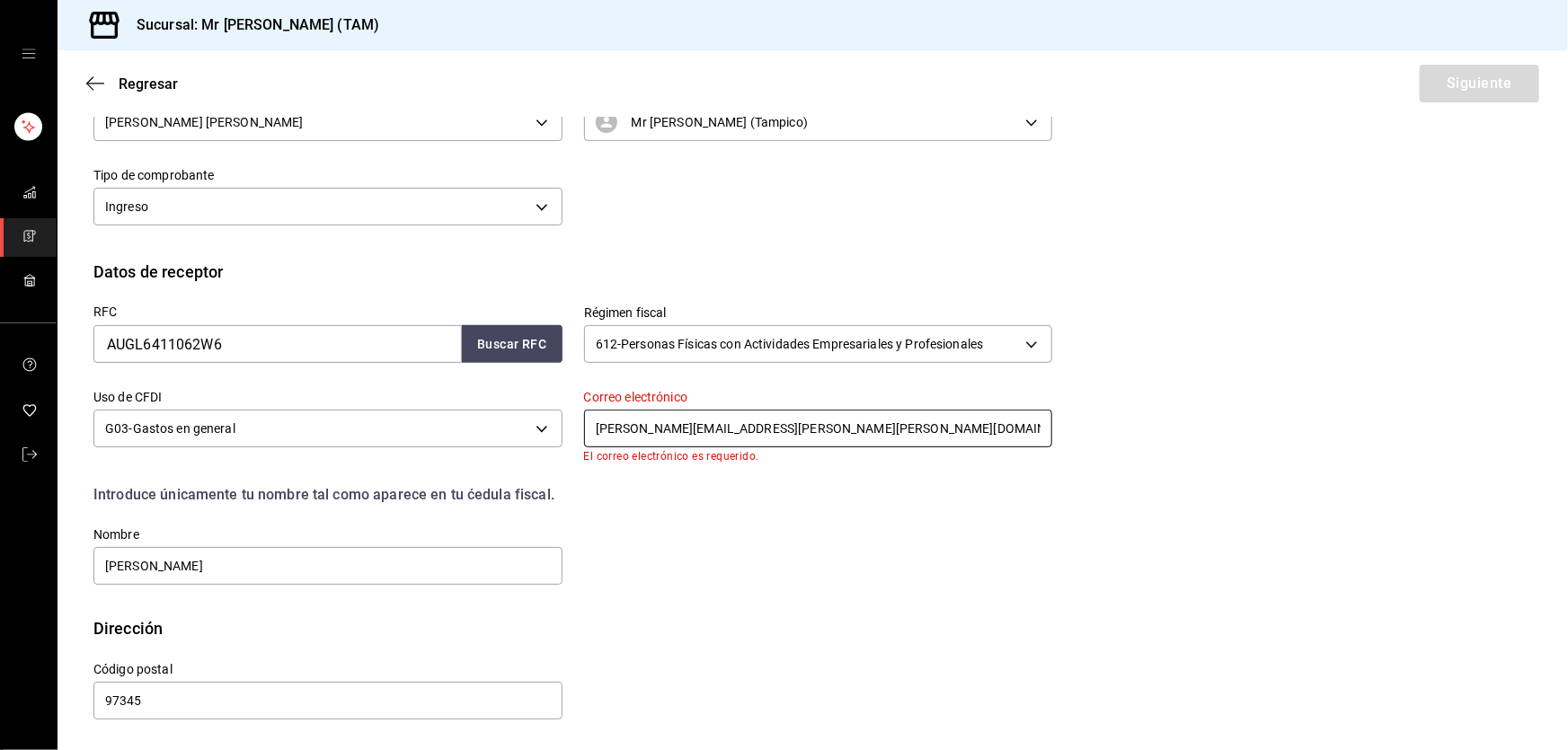
scroll to position [234, 0]
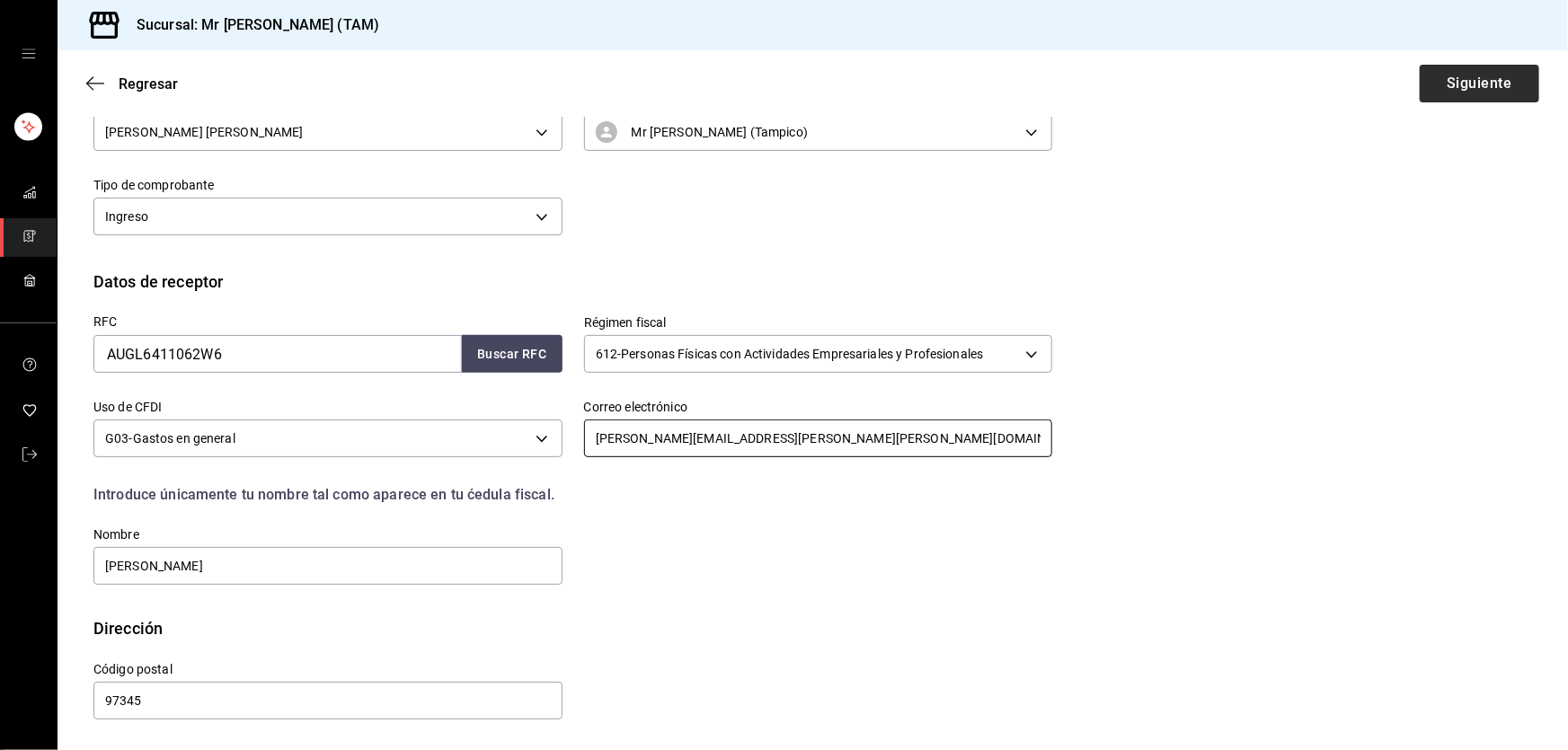
type input "[PERSON_NAME][EMAIL_ADDRESS][PERSON_NAME][PERSON_NAME][DOMAIN_NAME]"
click at [1478, 97] on button "Siguiente" at bounding box center [1479, 84] width 120 height 38
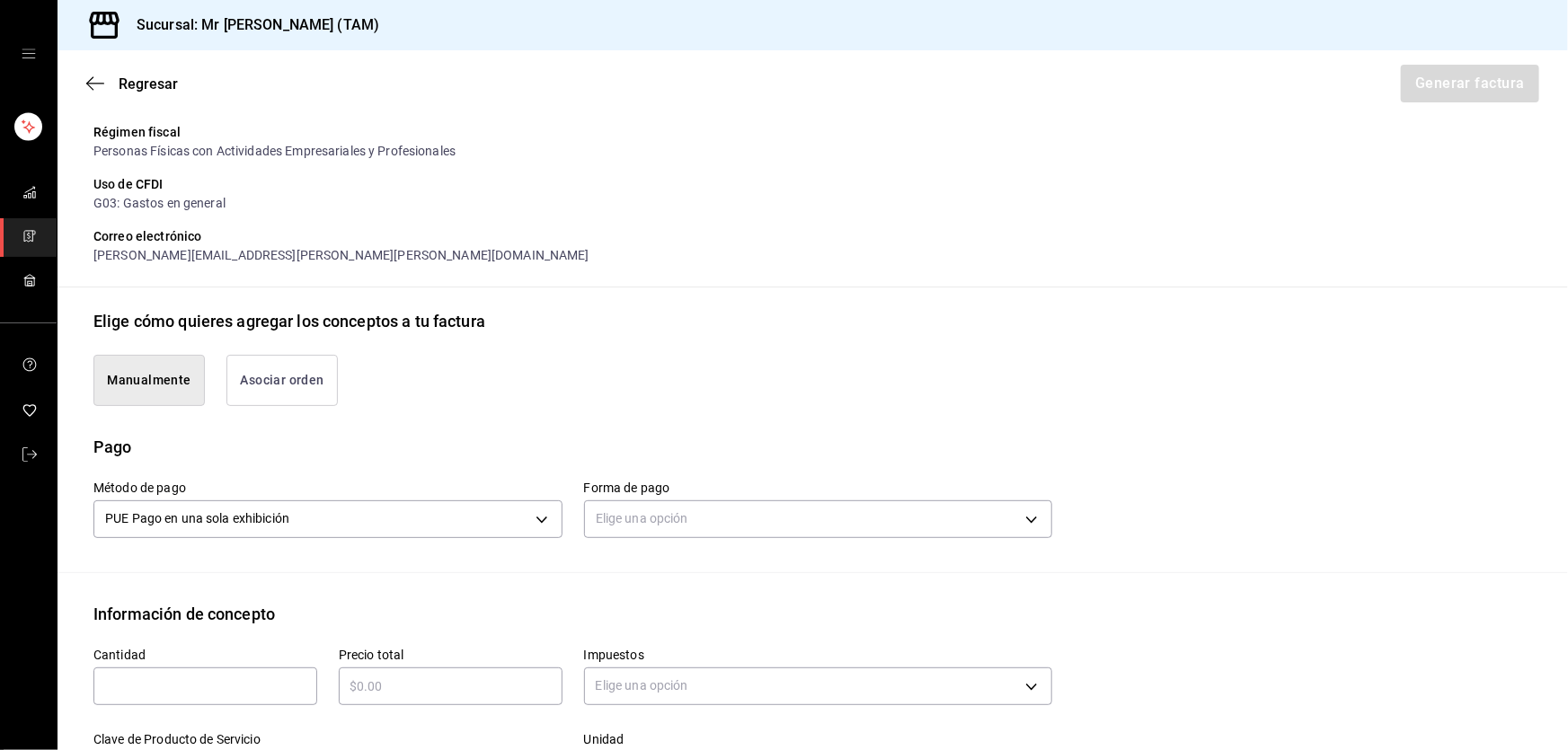
scroll to position [560, 0]
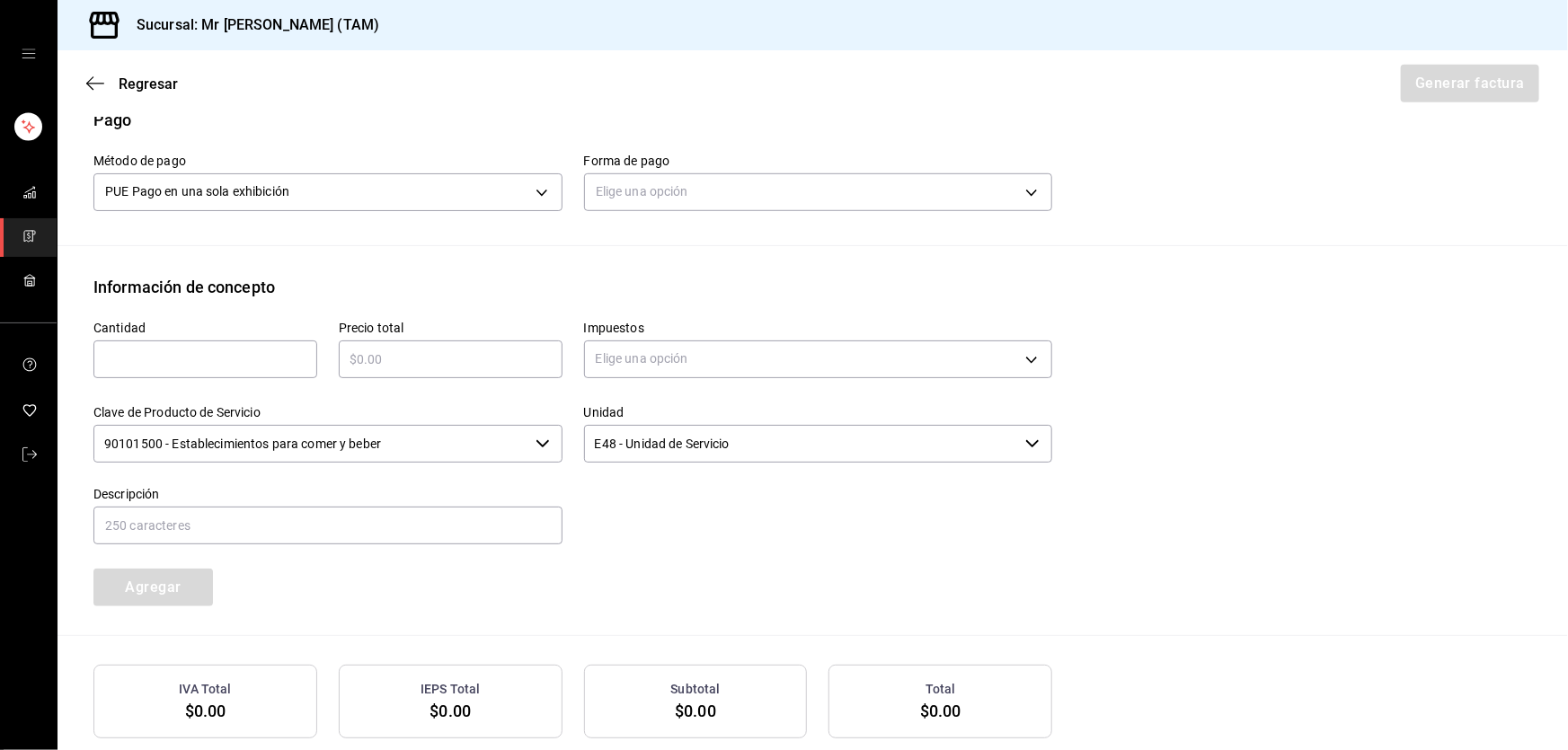
click at [701, 160] on label "Forma de pago" at bounding box center [818, 160] width 469 height 12
click at [708, 181] on body "Sucursal: Mr [PERSON_NAME] (TAM) Regresar Generar factura Emisor Perfil fiscal …" at bounding box center [784, 375] width 1568 height 750
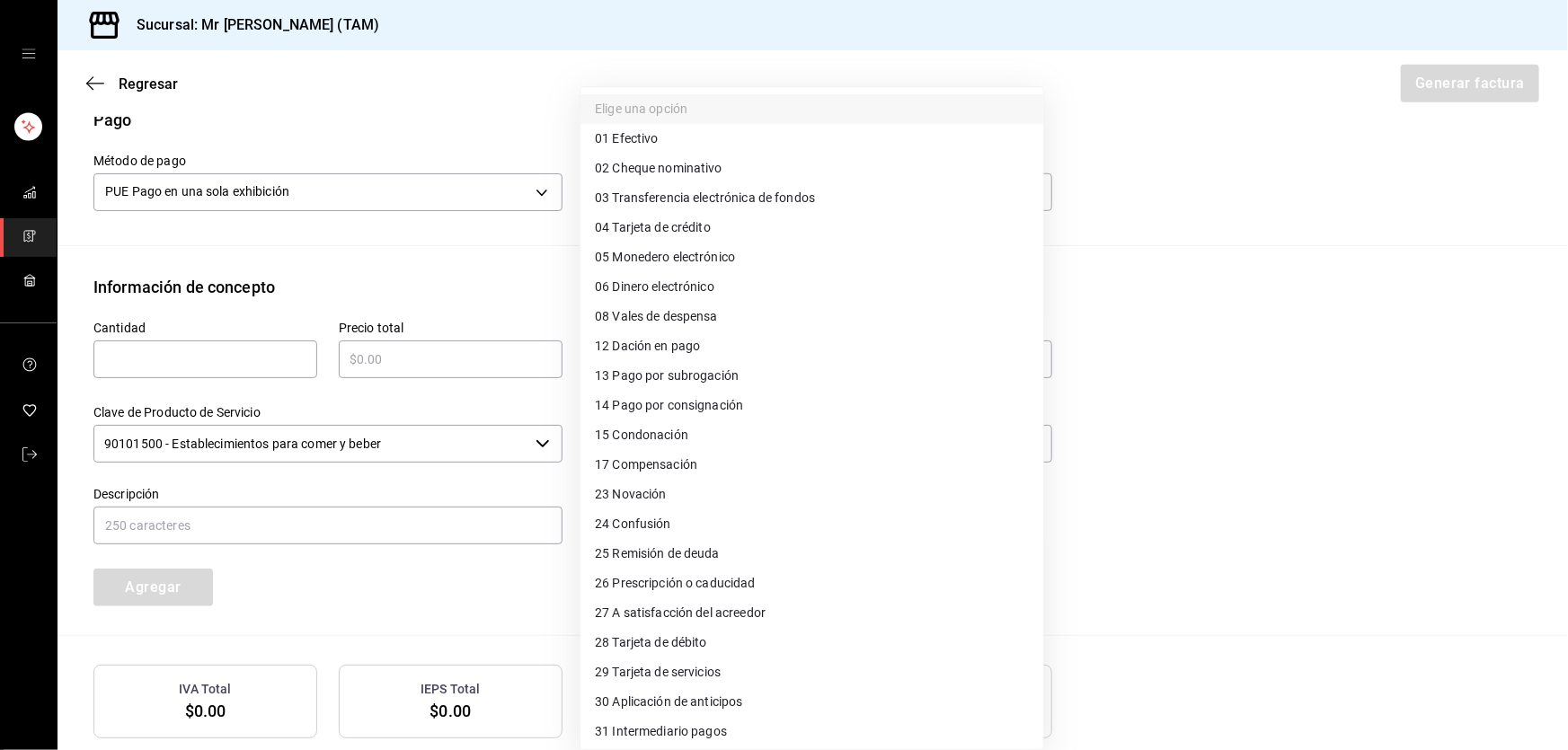
click at [650, 647] on span "28 Tarjeta de débito" at bounding box center [651, 643] width 112 height 19
type input "28"
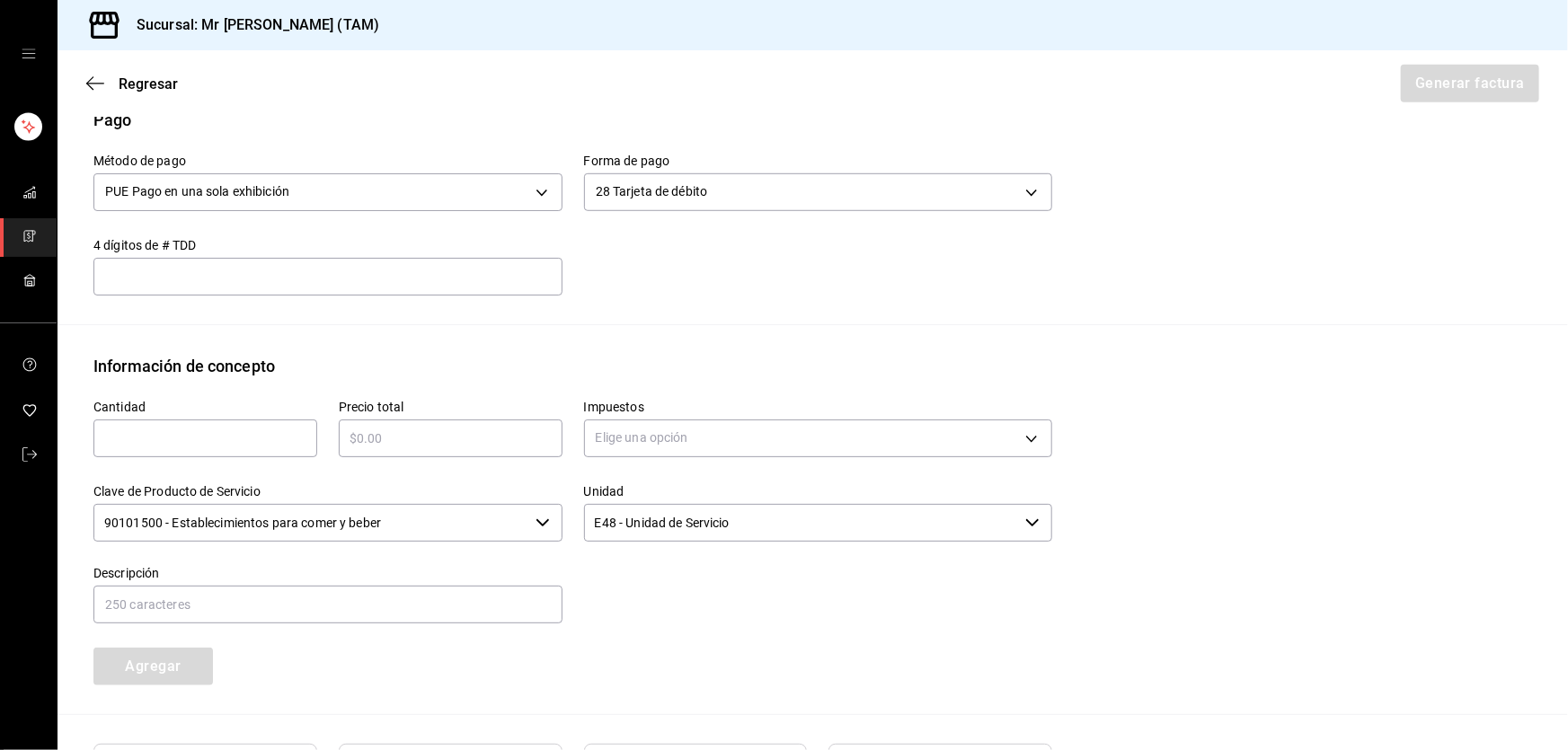
click at [414, 268] on input "text" at bounding box center [327, 276] width 469 height 22
type input "213"
click at [237, 437] on input "text" at bounding box center [205, 438] width 224 height 22
type input "1"
type input "$895"
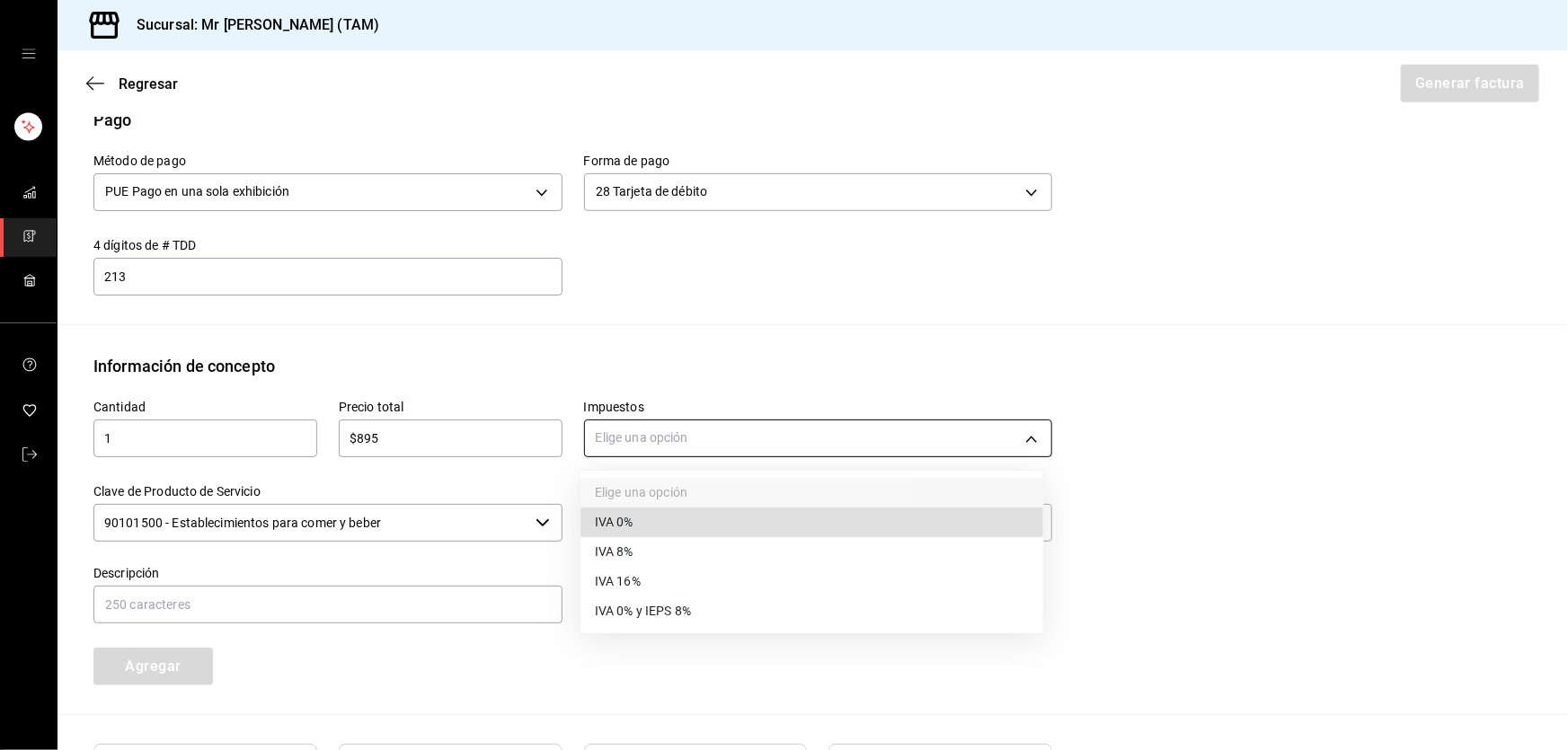
click at [635, 427] on body "Sucursal: Mr [PERSON_NAME] (TAM) Regresar Generar factura Emisor Perfil fiscal …" at bounding box center [784, 375] width 1568 height 750
click at [622, 573] on span "IVA 16%" at bounding box center [618, 582] width 46 height 19
type input "IVA_16"
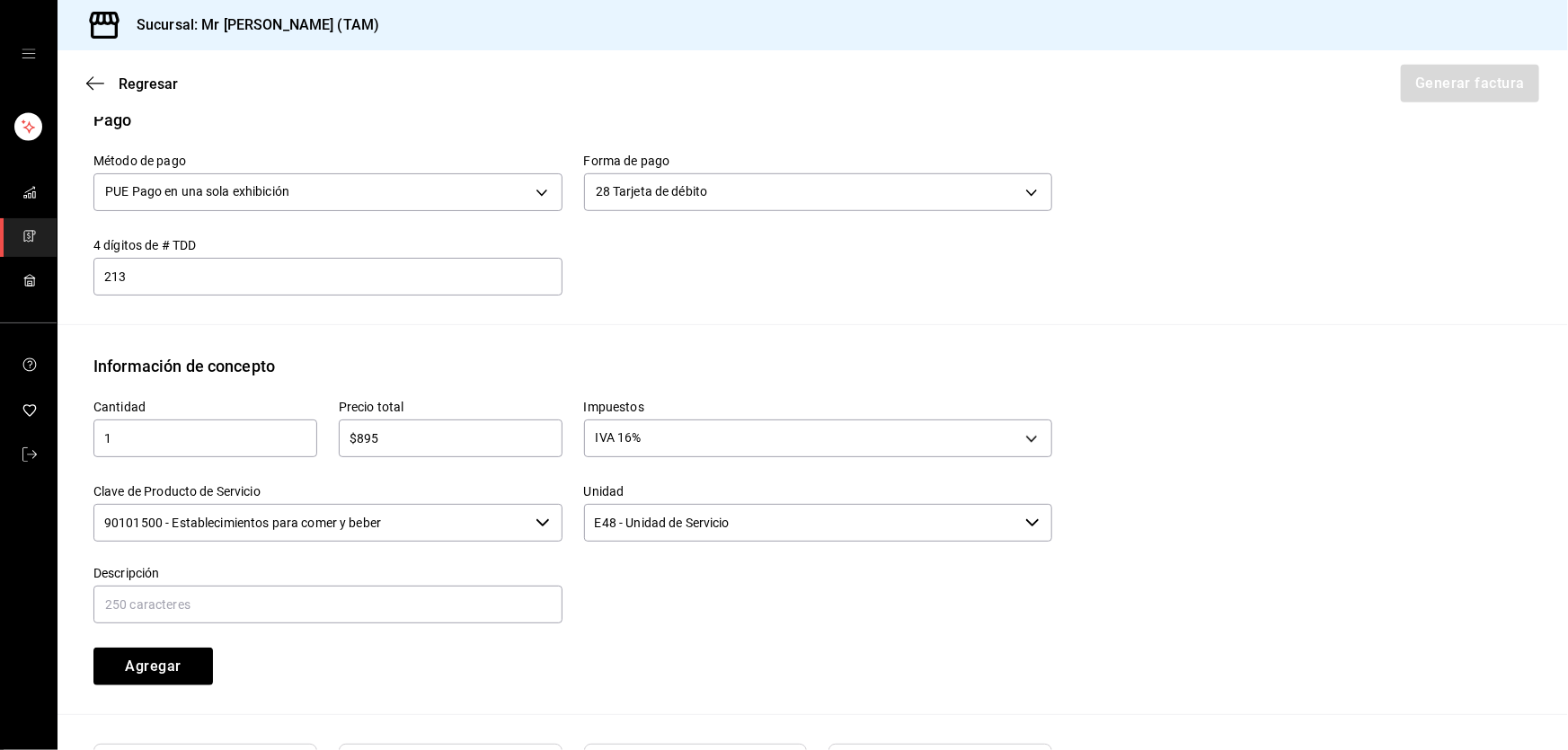
click at [438, 525] on input "90101500 - Establecimientos para comer y beber" at bounding box center [310, 523] width 435 height 38
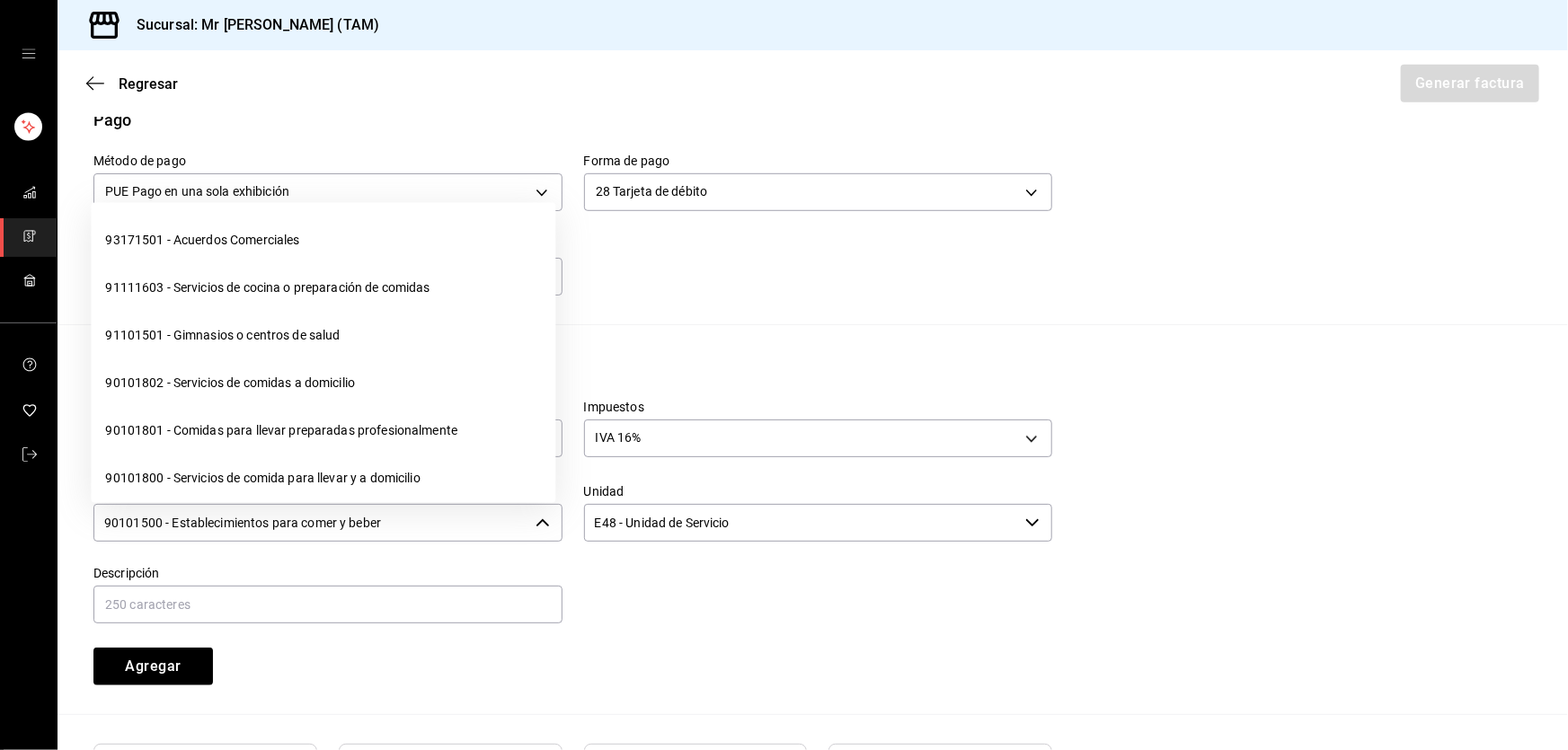
click at [438, 525] on input "90101500 - Establecimientos para comer y beber" at bounding box center [310, 523] width 435 height 38
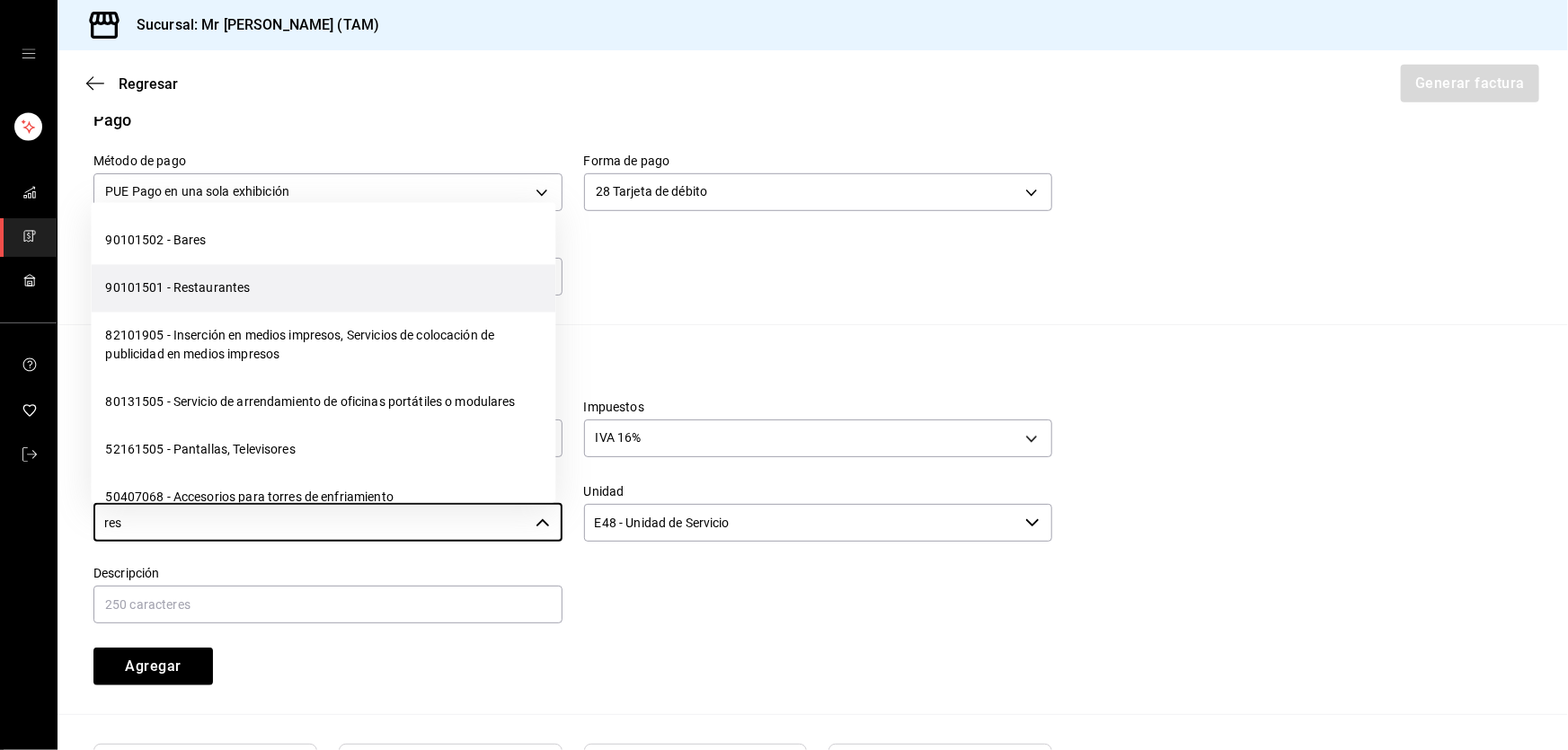
click at [228, 303] on li "90101501 - Restaurantes" at bounding box center [323, 289] width 464 height 47
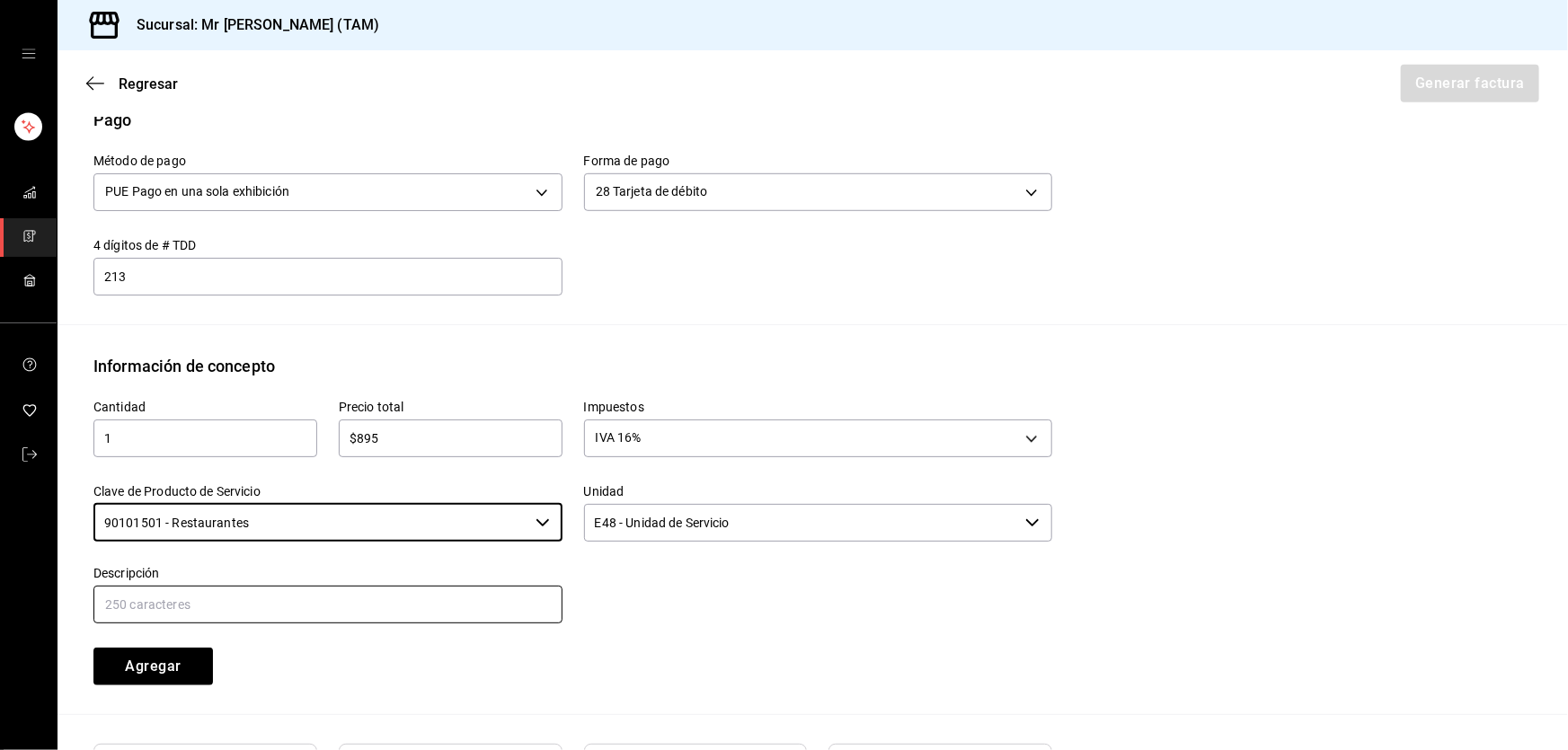
type input "90101501 - Restaurantes"
click at [275, 600] on input "text" at bounding box center [327, 605] width 469 height 38
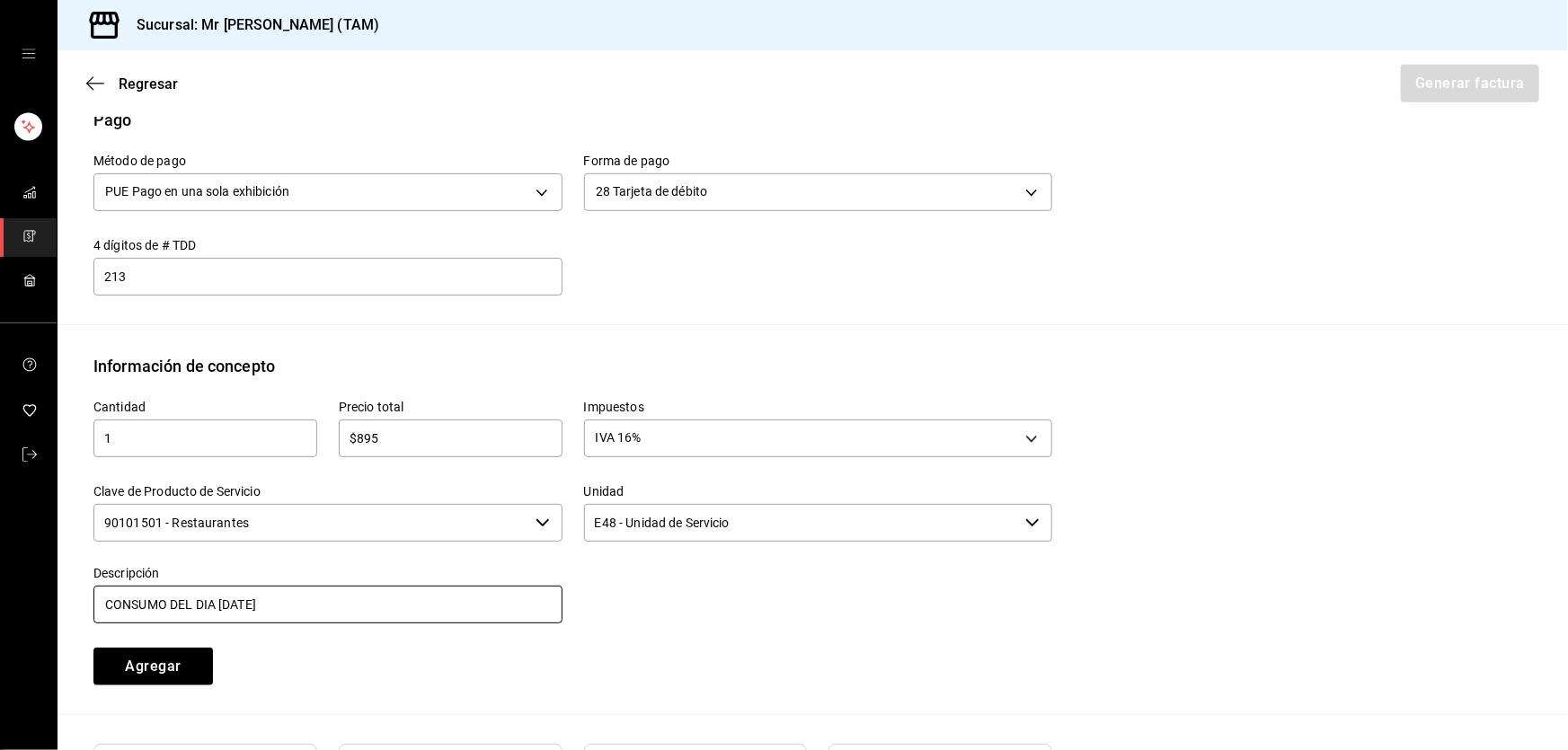
click at [230, 603] on input "CONSUMO DEL DIA [DATE]" at bounding box center [327, 605] width 469 height 38
click at [397, 612] on input "CONSUMO DEL DIA [DATE]" at bounding box center [327, 605] width 469 height 38
type input "CONSUMO DEL DIA [DATE]"
click at [185, 668] on button "Agregar" at bounding box center [153, 667] width 120 height 38
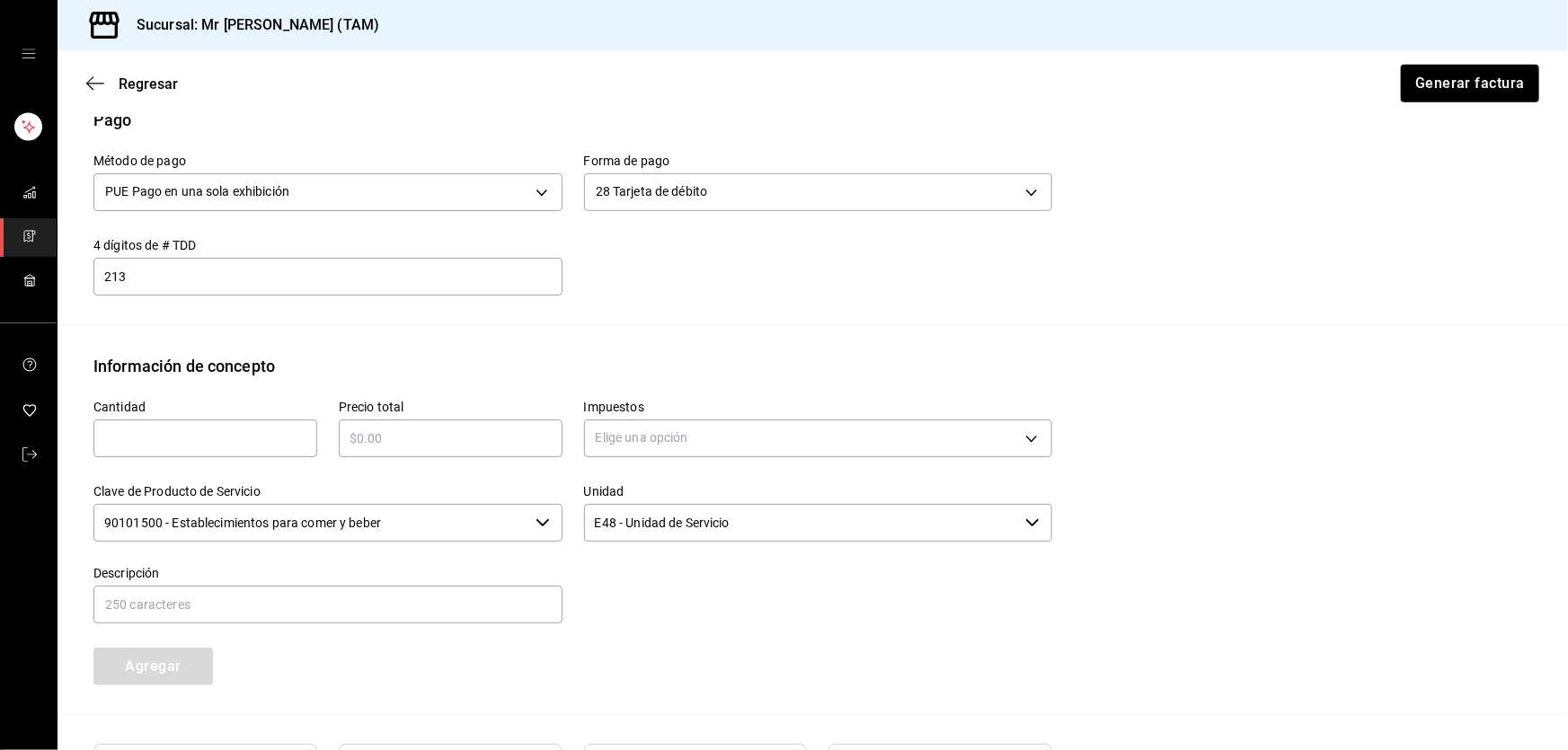
click at [189, 416] on div "Cantidad ​" at bounding box center [205, 428] width 224 height 58
click at [189, 431] on input "text" at bounding box center [205, 438] width 224 height 22
click at [189, 431] on input "41" at bounding box center [205, 438] width 224 height 22
type input "1"
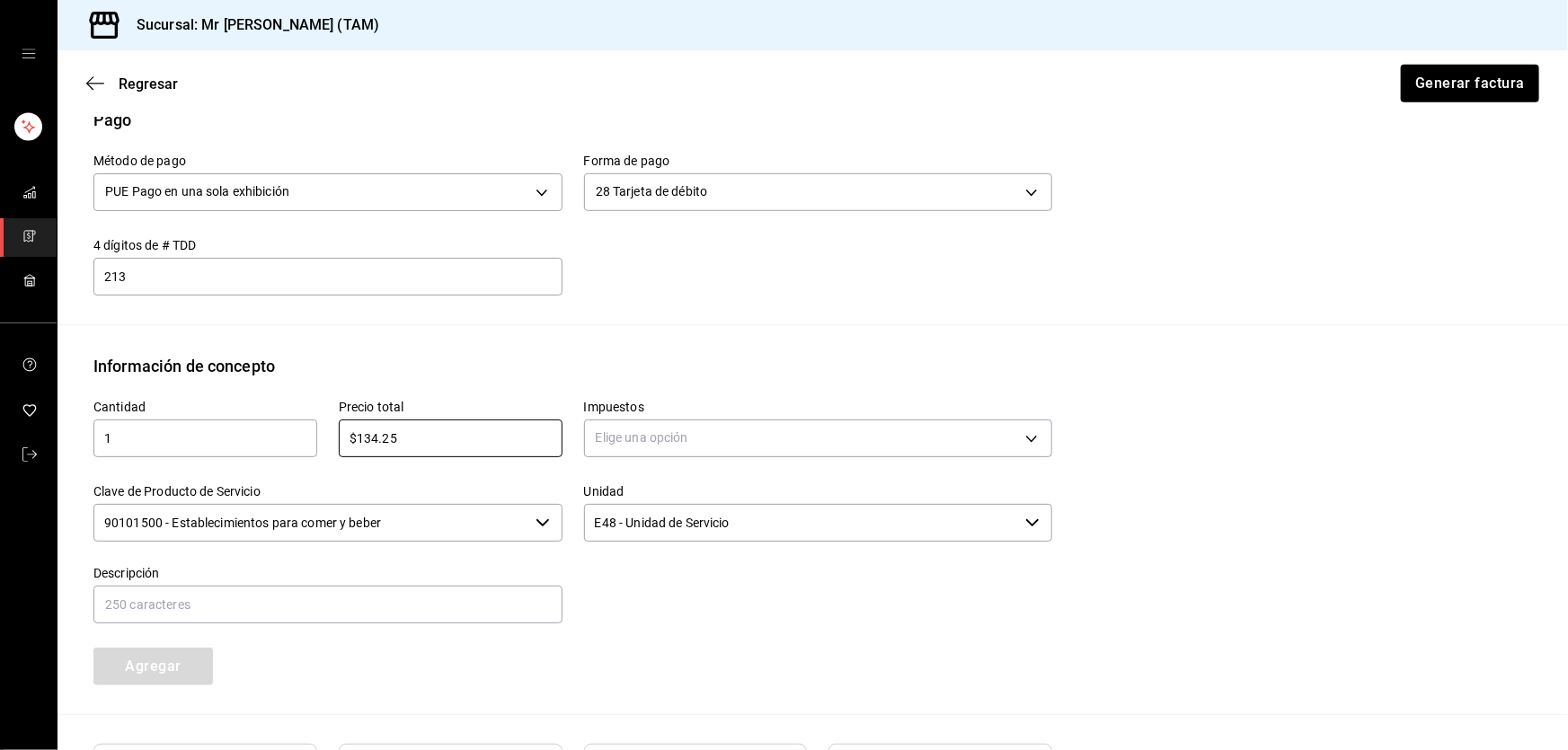
type input "$134.25"
click at [777, 442] on body "Sucursal: Mr [PERSON_NAME] (TAM) Regresar Generar factura Emisor Perfil fiscal …" at bounding box center [784, 375] width 1568 height 750
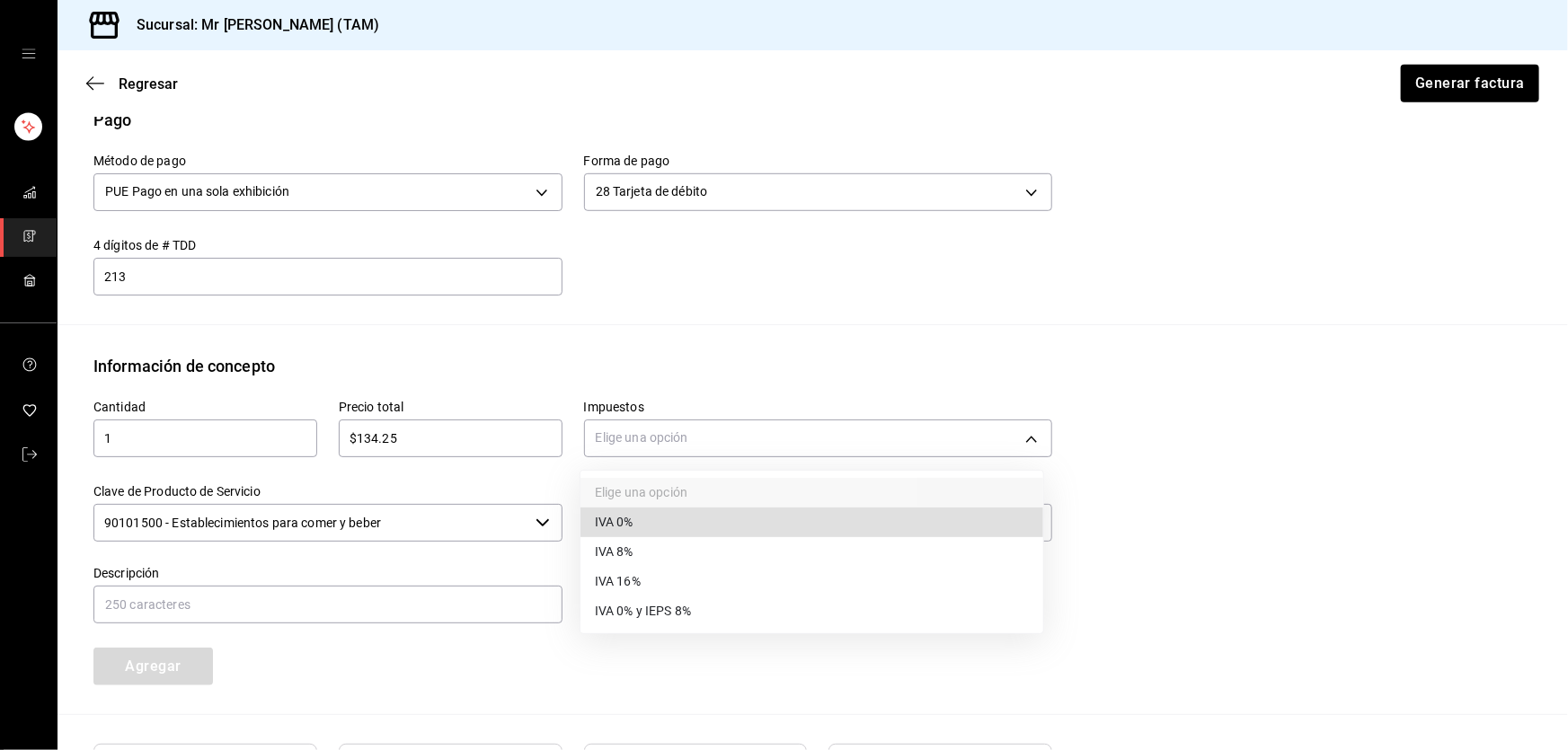
click at [647, 519] on li "IVA 0%" at bounding box center [811, 522] width 463 height 29
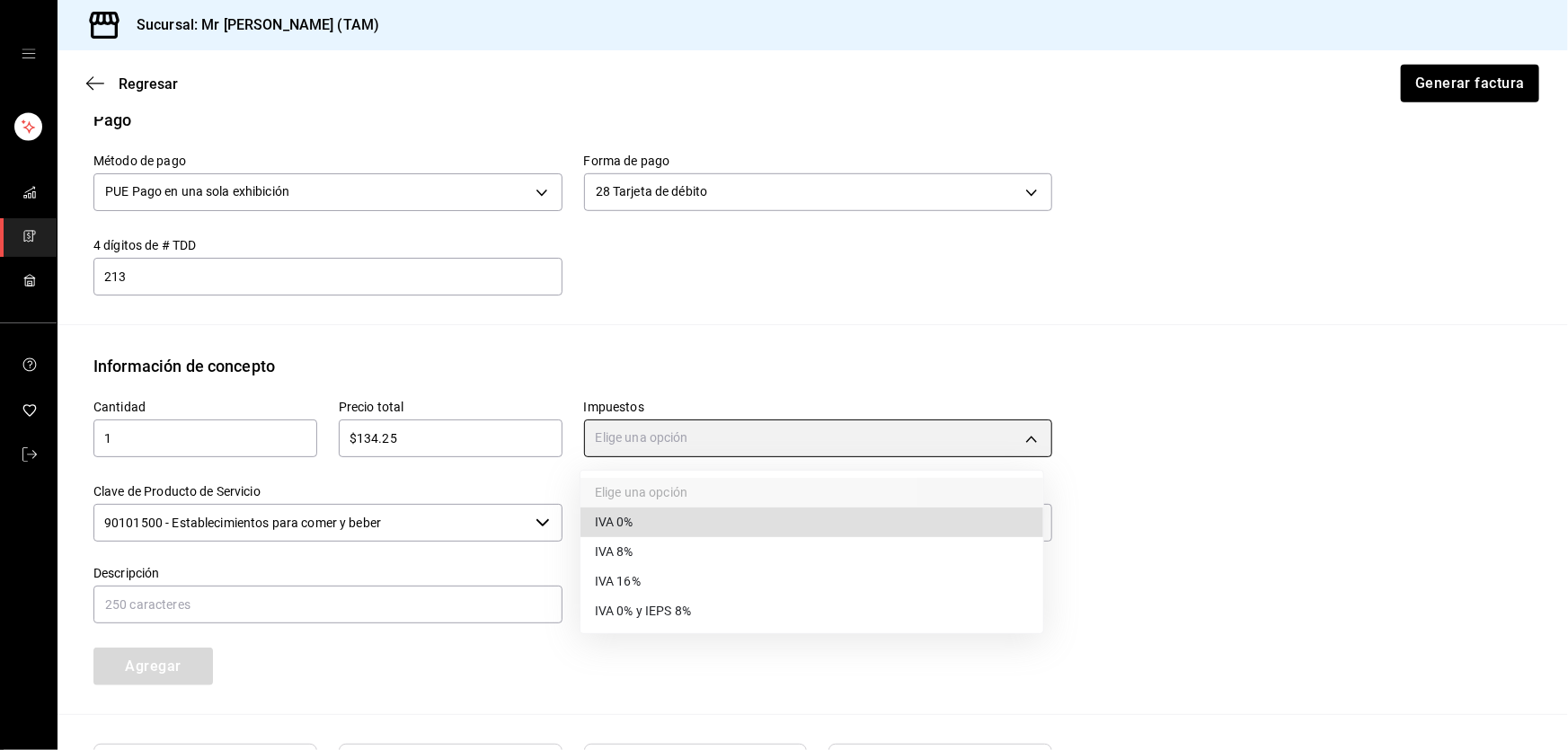
type input "IVA_0"
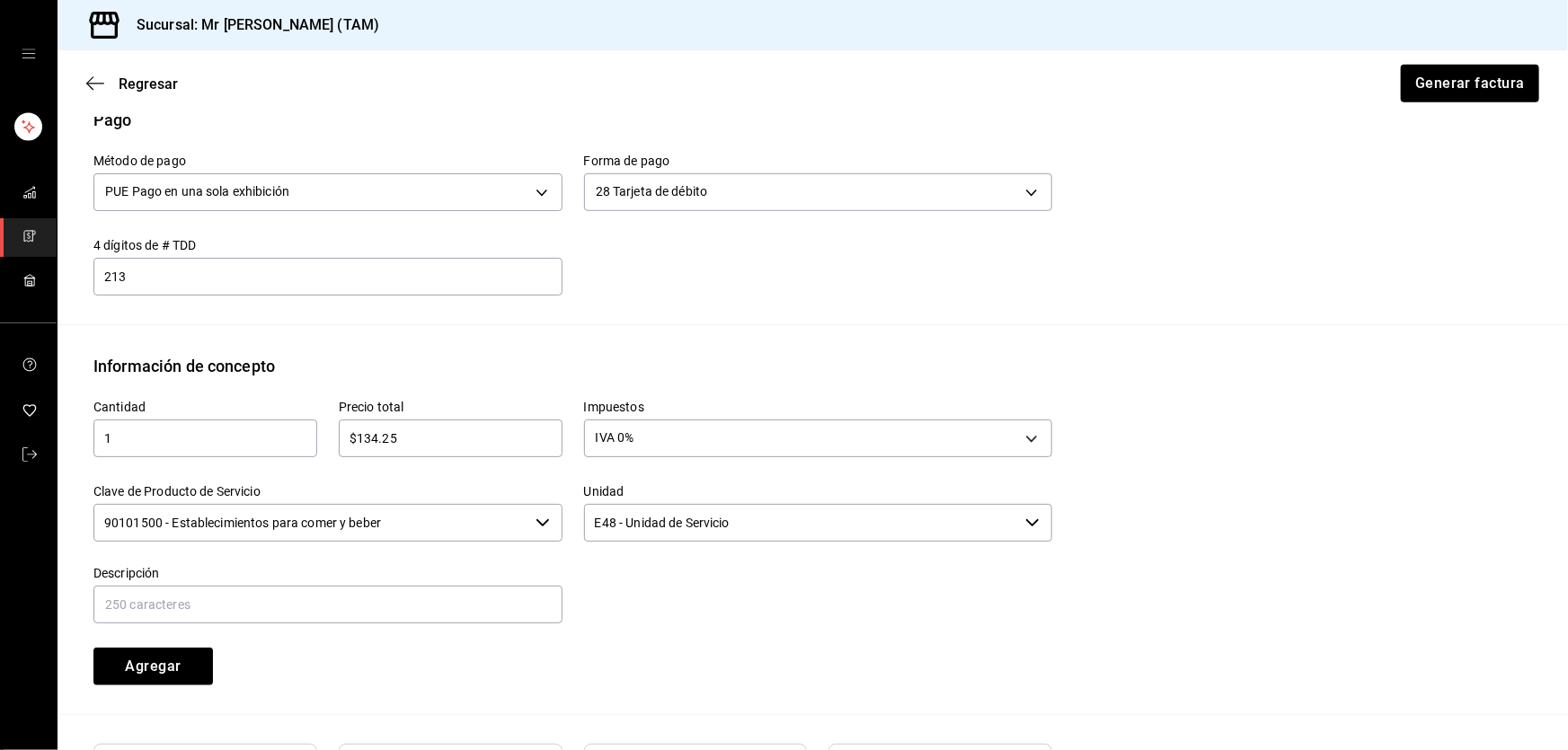
click at [504, 515] on input "90101500 - Establecimientos para comer y beber" at bounding box center [310, 523] width 435 height 38
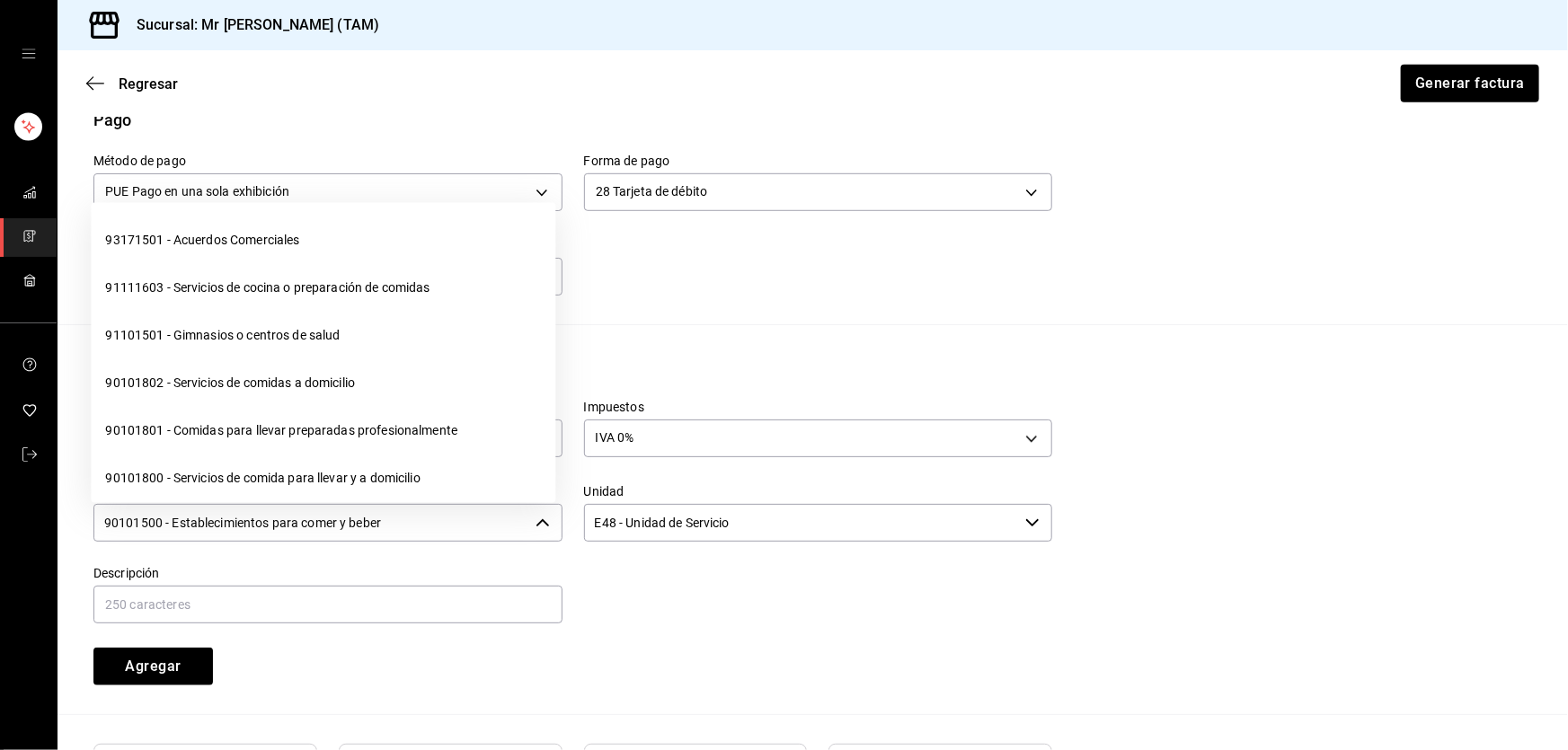
click at [504, 515] on input "90101500 - Establecimientos para comer y beber" at bounding box center [310, 523] width 435 height 38
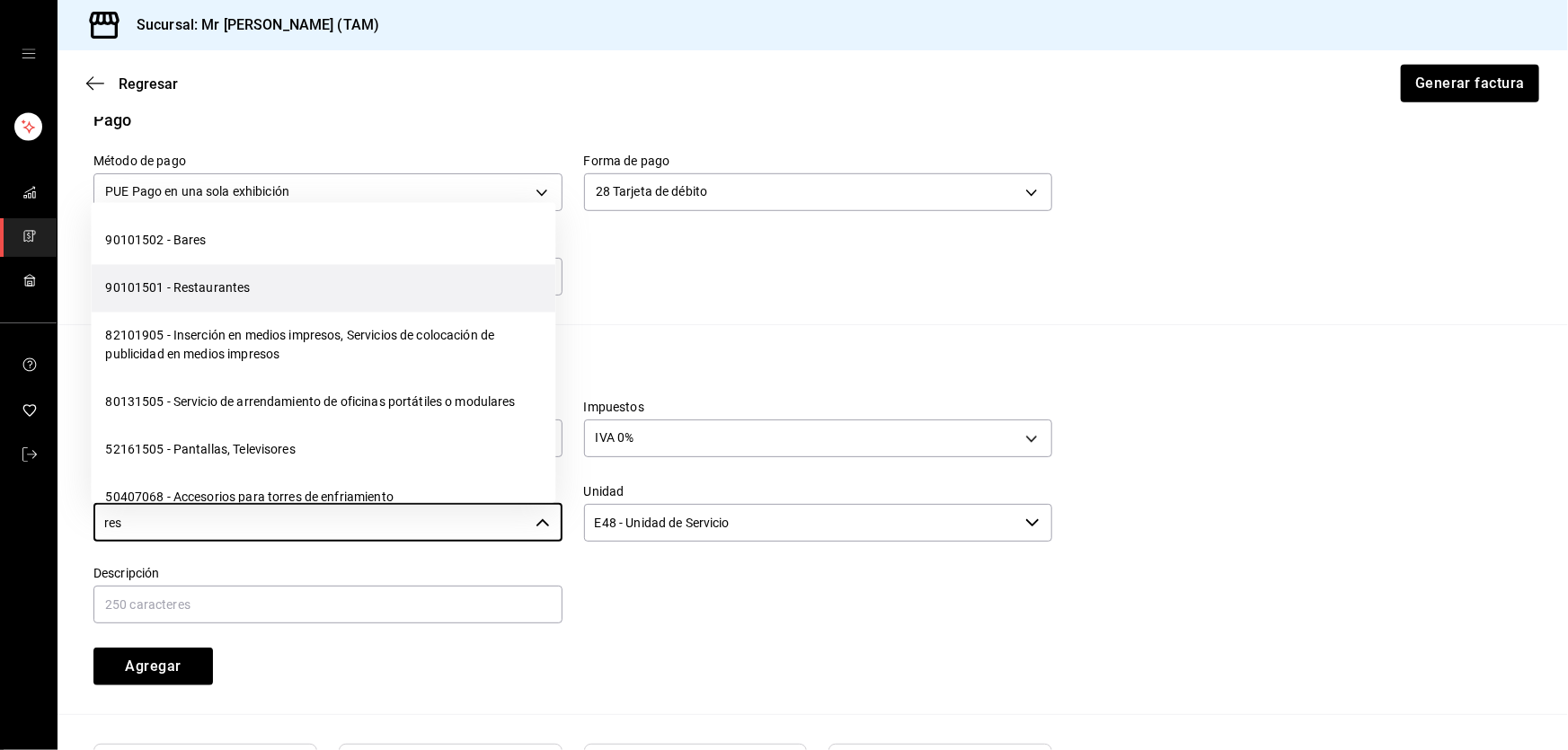
click at [225, 299] on li "90101501 - Restaurantes" at bounding box center [323, 289] width 464 height 47
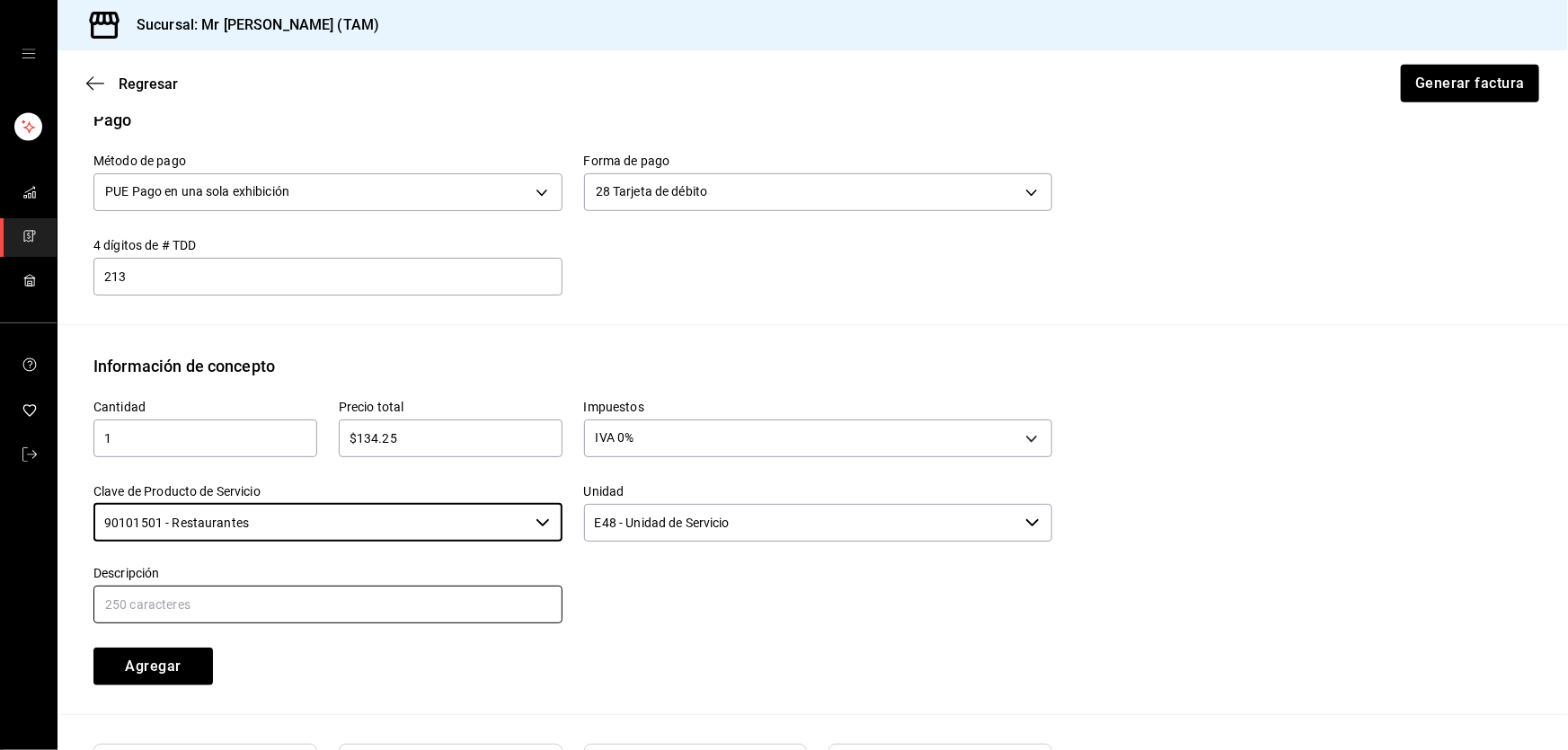
type input "90101501 - Restaurantes"
click at [243, 607] on input "text" at bounding box center [327, 605] width 469 height 38
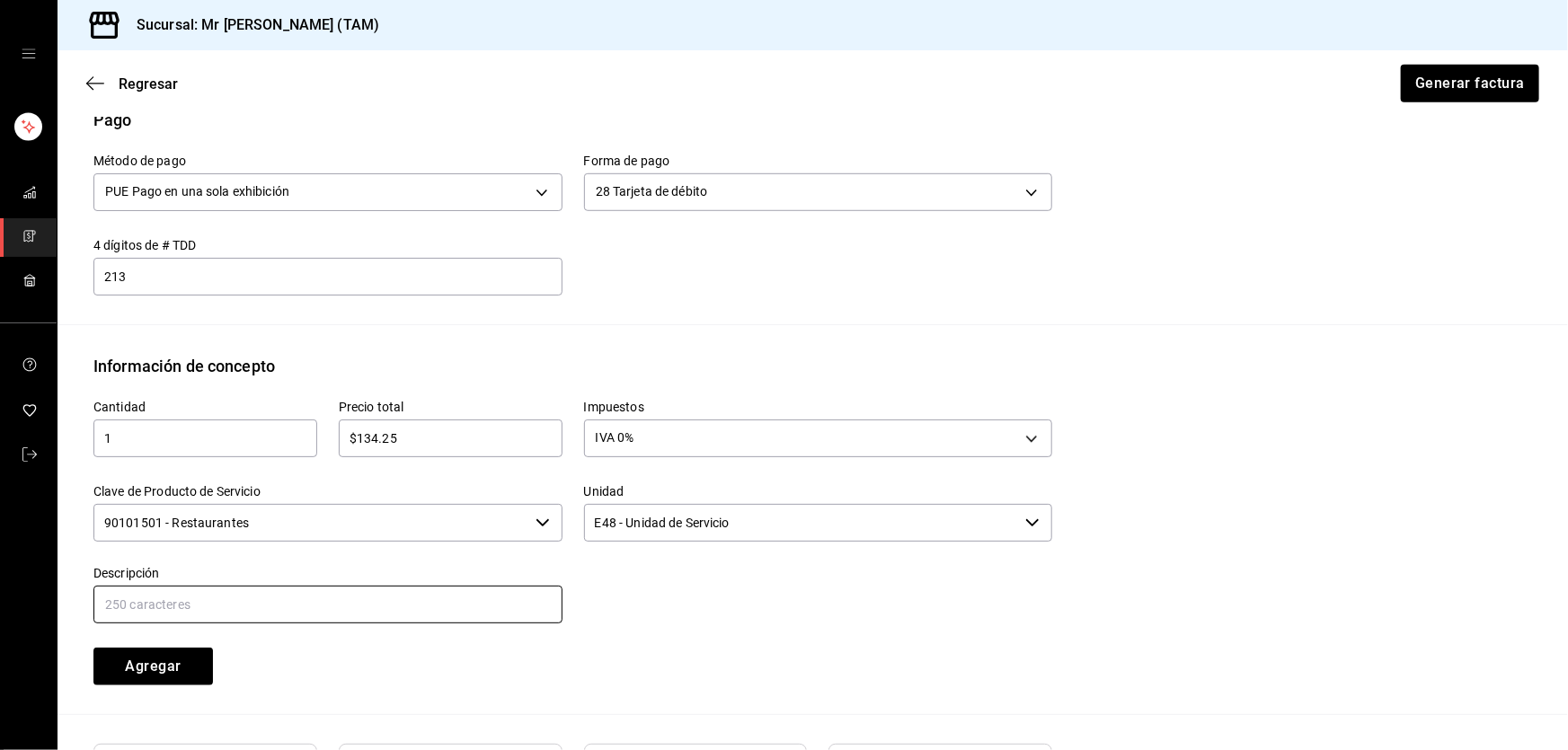
type input "PROPINA"
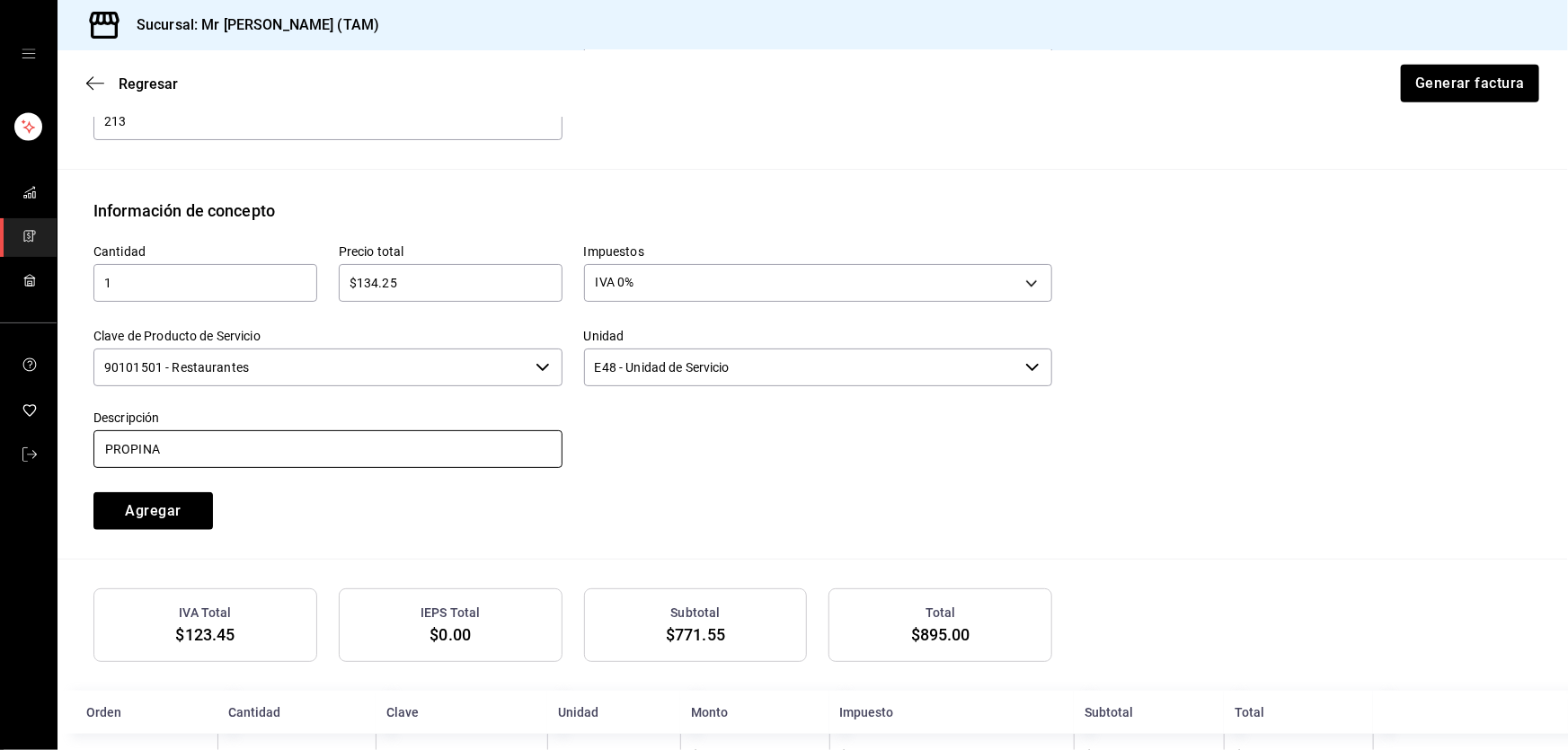
scroll to position [725, 0]
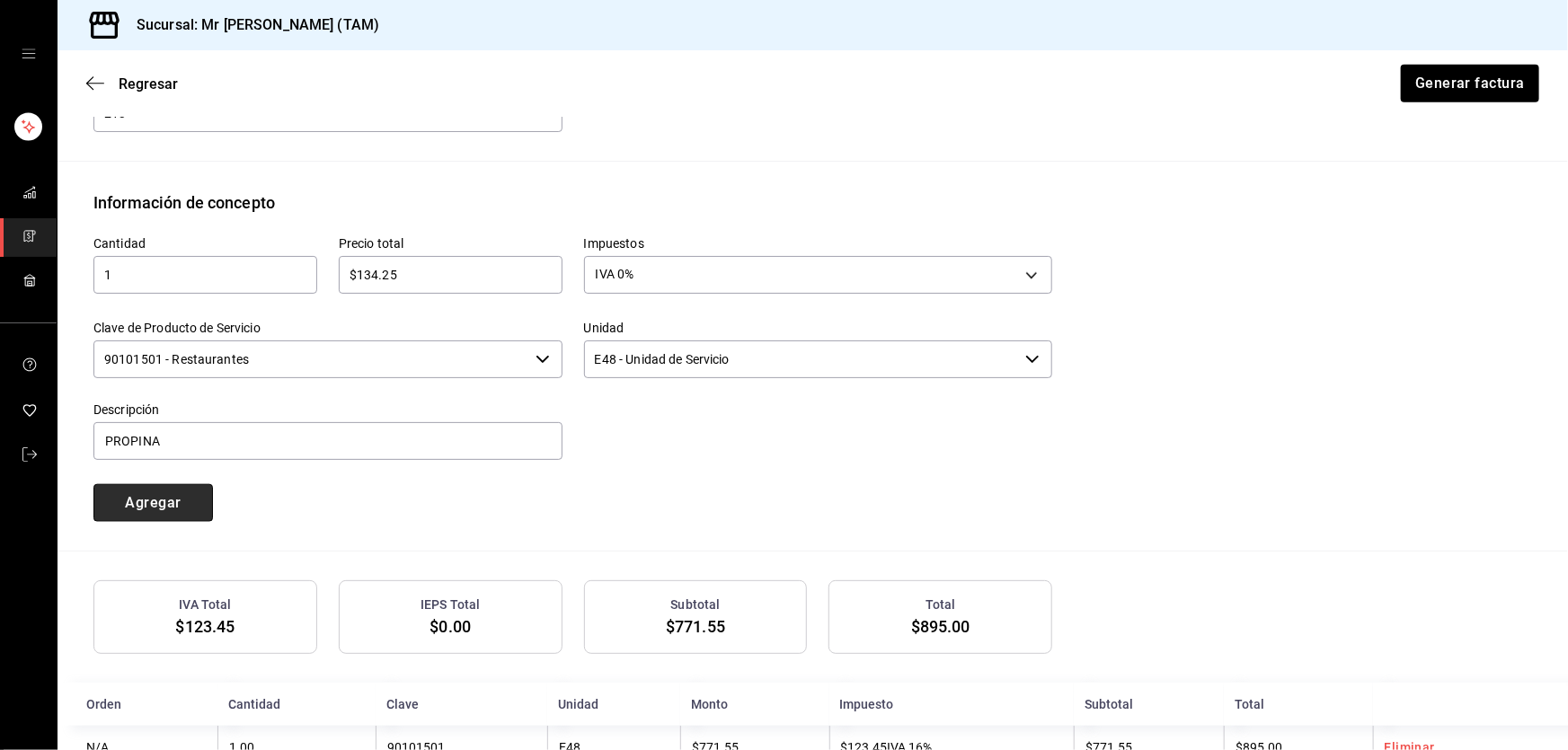
click at [160, 499] on button "Agregar" at bounding box center [153, 503] width 120 height 38
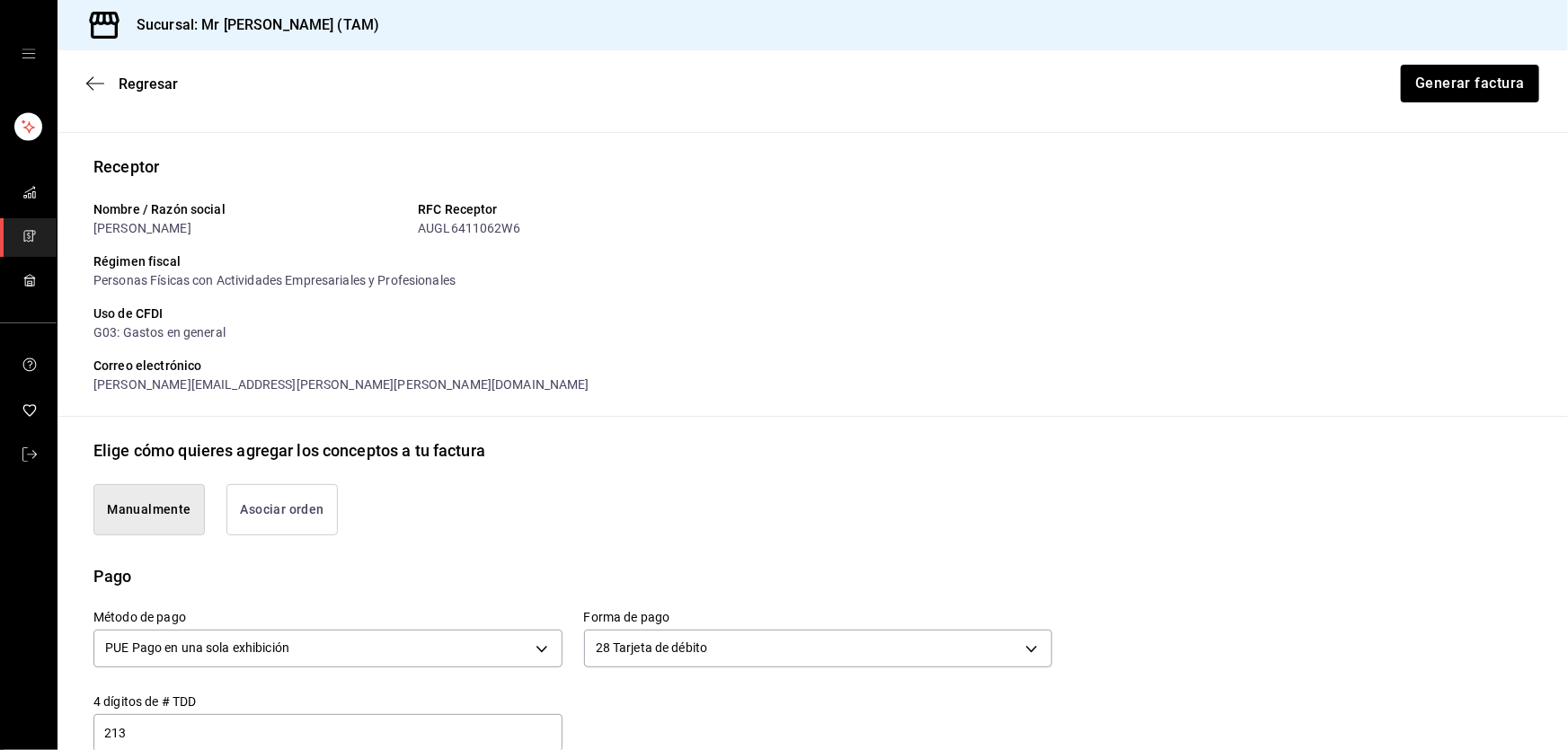
scroll to position [9, 0]
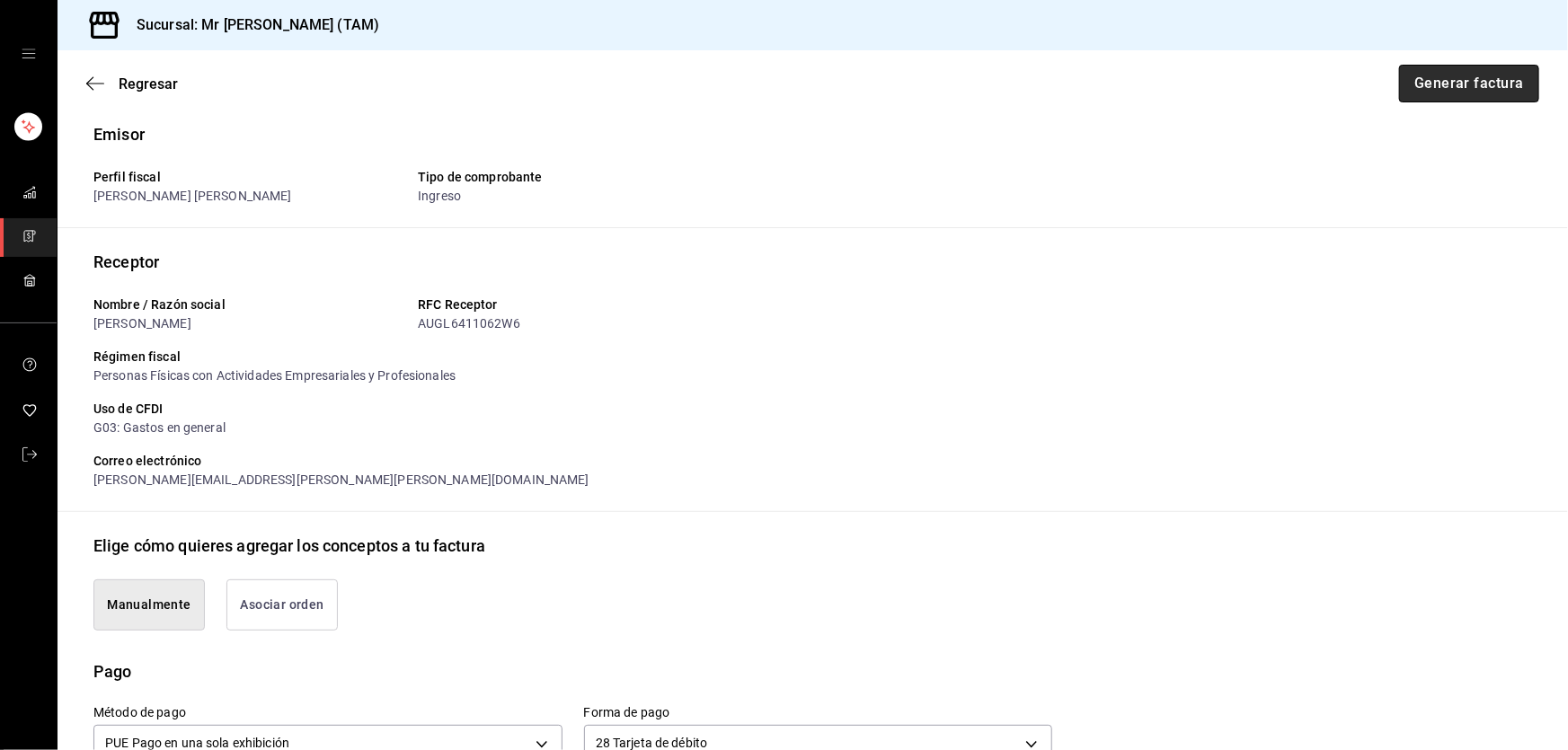
click at [1436, 90] on button "Generar factura" at bounding box center [1469, 84] width 141 height 38
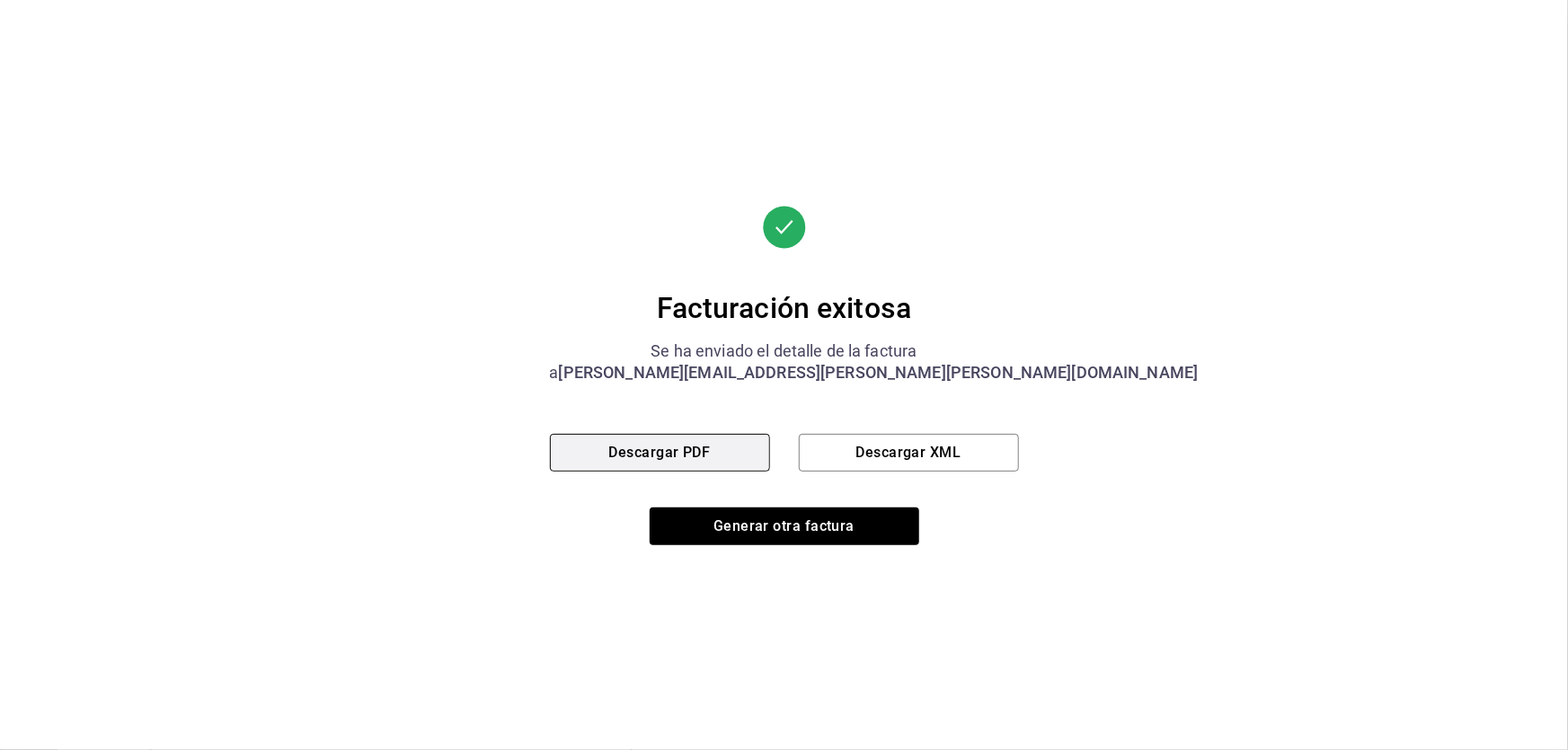
click at [703, 463] on button "Descargar PDF" at bounding box center [659, 453] width 220 height 38
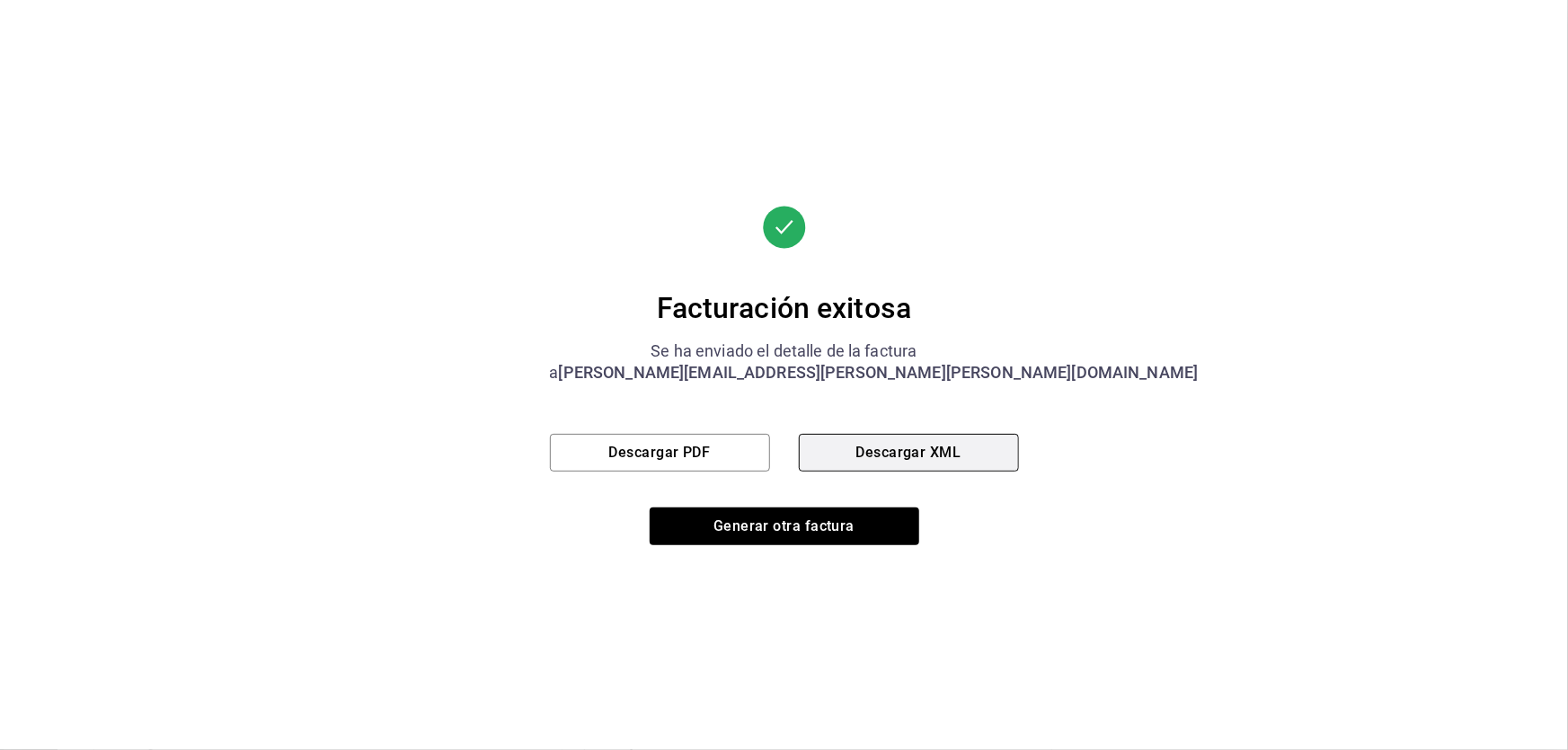
click at [879, 449] on button "Descargar XML" at bounding box center [909, 453] width 220 height 38
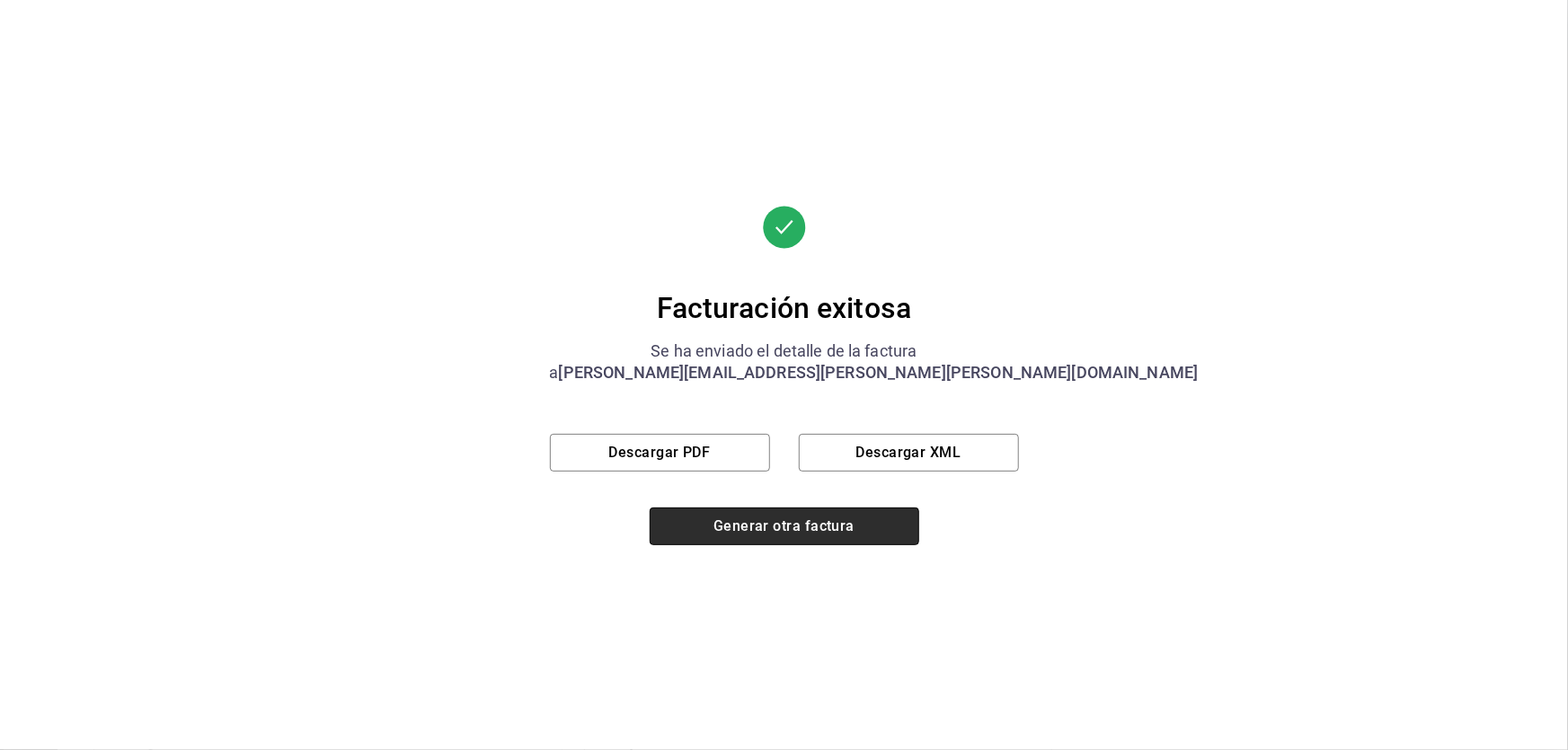
click at [815, 534] on button "Generar otra factura" at bounding box center [785, 526] width 270 height 38
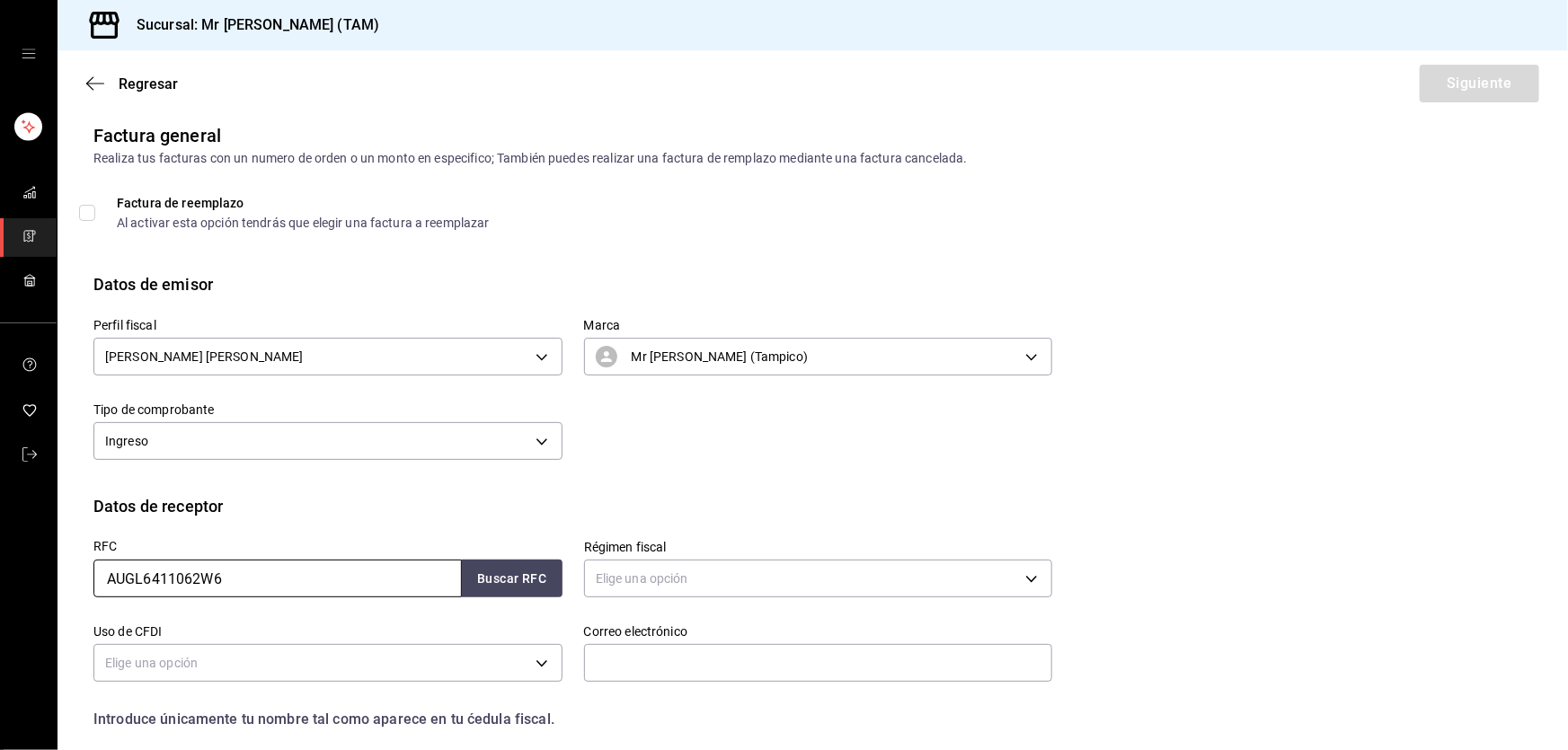
click at [242, 590] on input "AUGL6411062W6" at bounding box center [277, 578] width 369 height 38
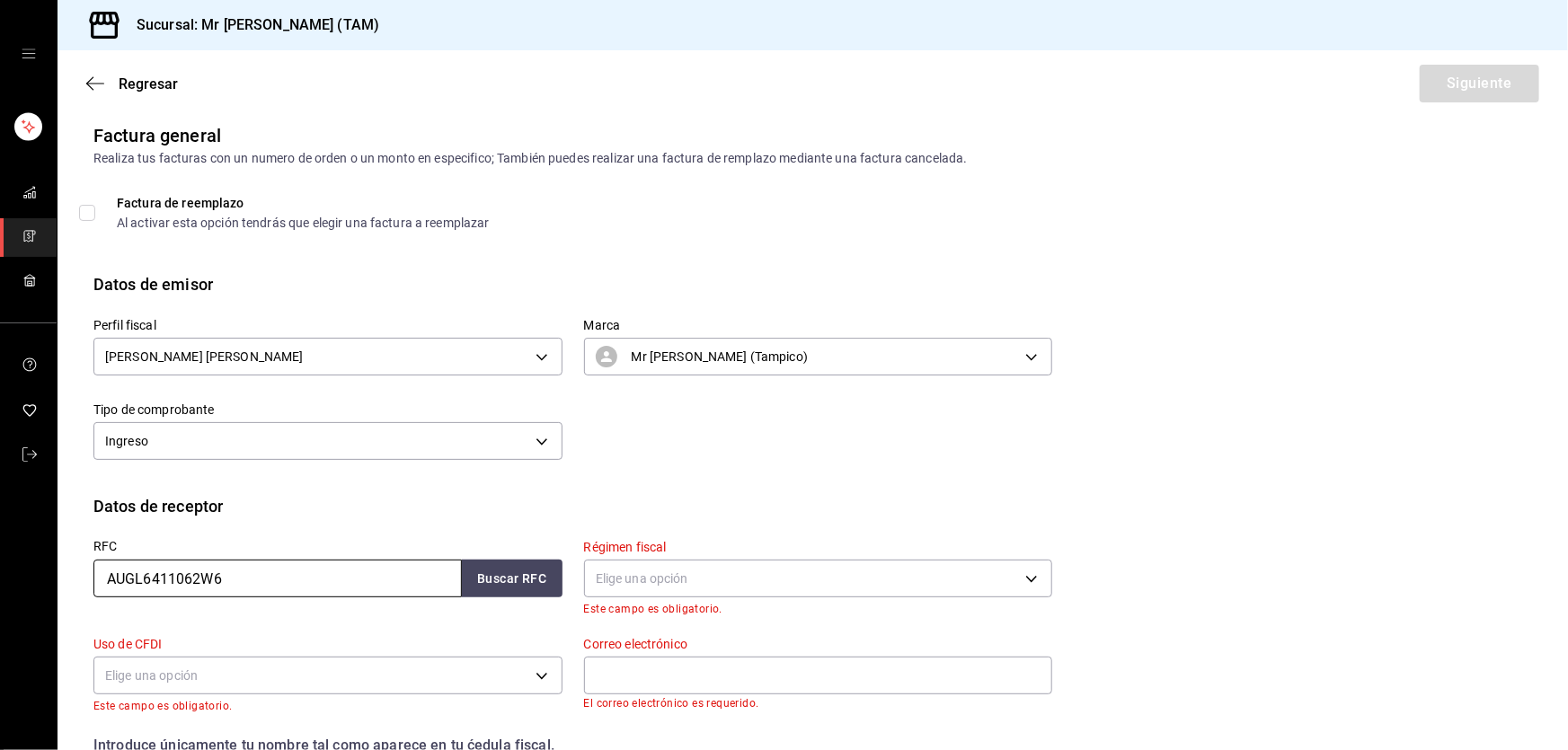
click at [242, 590] on input "AUGL6411062W6" at bounding box center [277, 578] width 369 height 38
click at [295, 573] on input "AUGL6411062W6" at bounding box center [277, 578] width 369 height 38
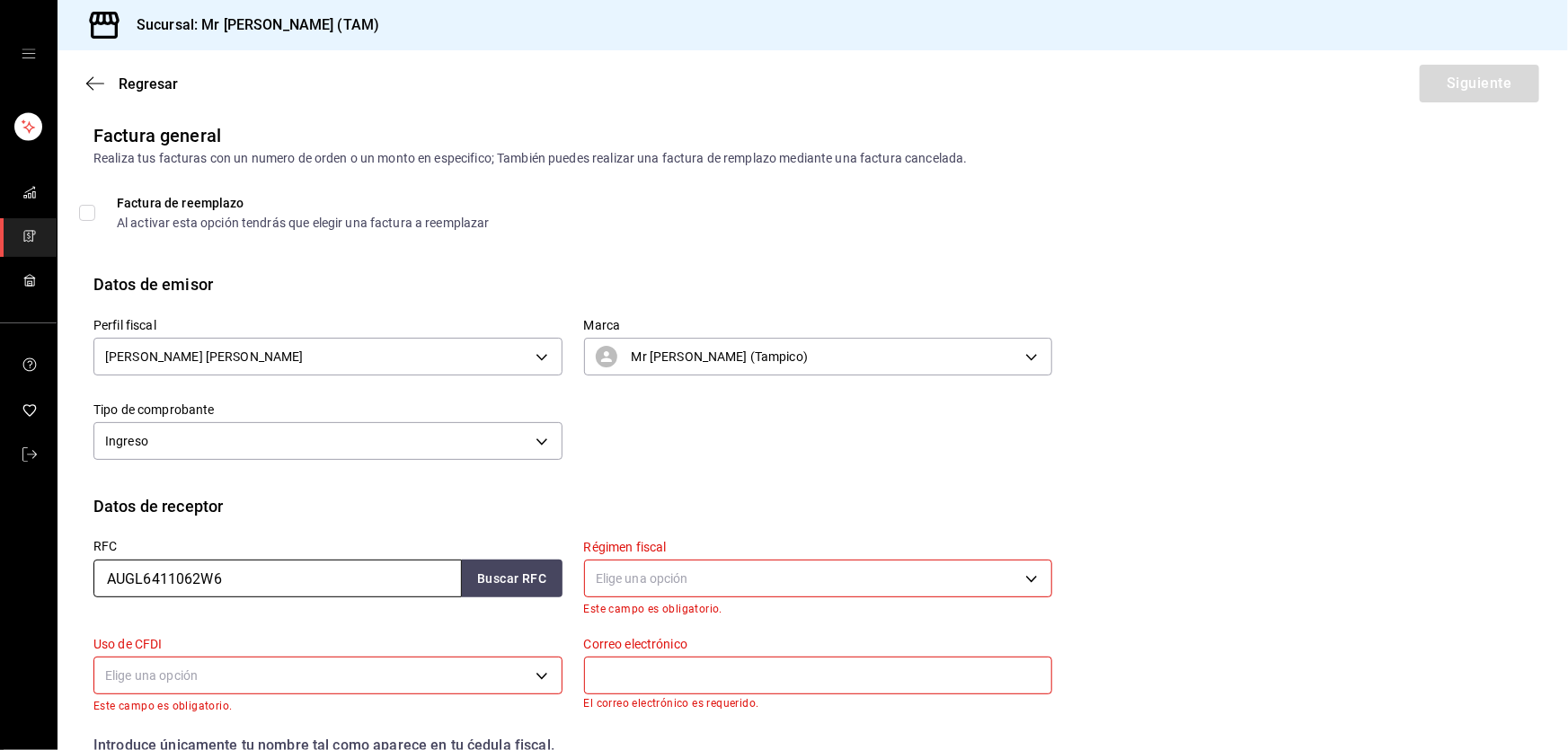
paste input "SME7811306Z7"
type input "SME7811306Z7"
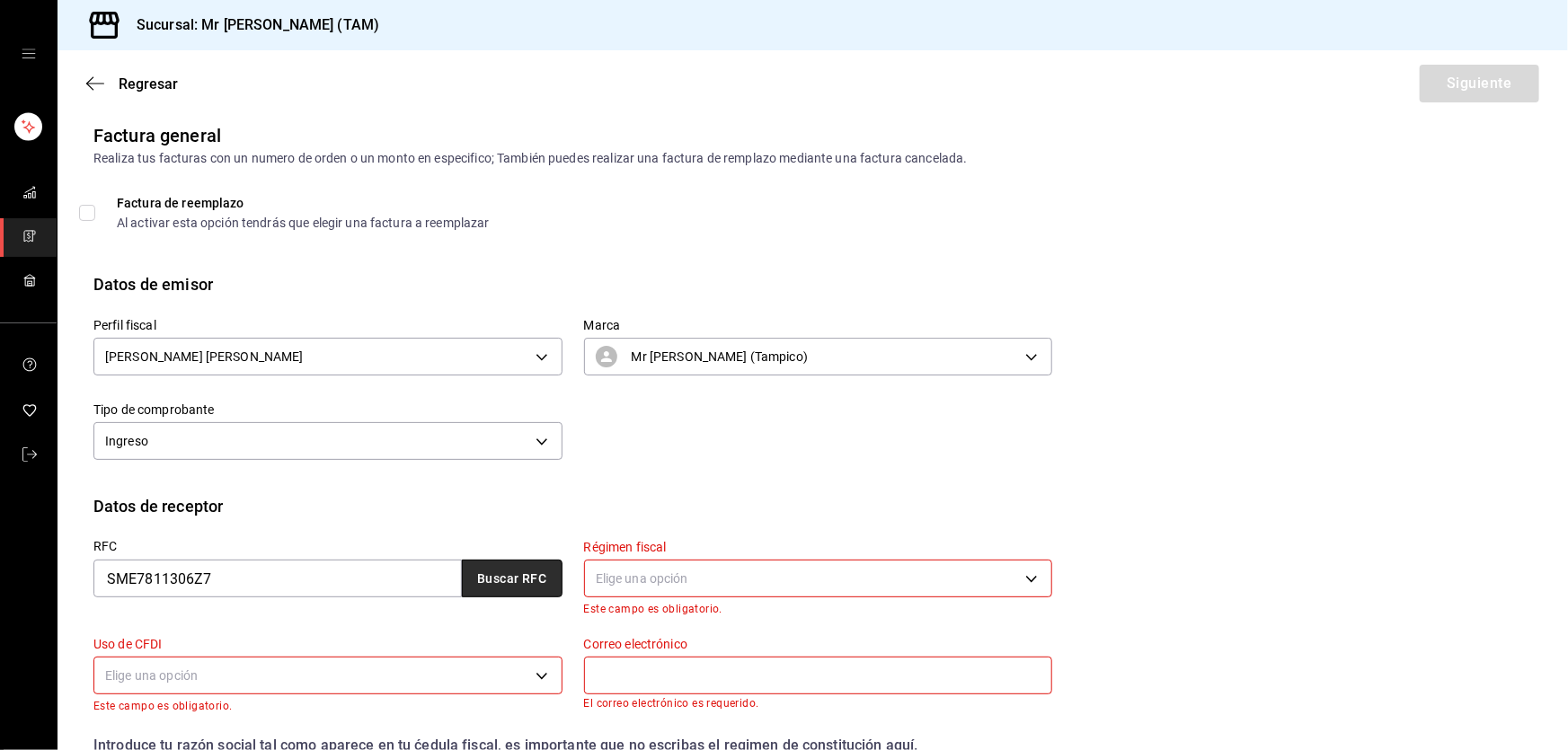
click at [534, 575] on button "Buscar RFC" at bounding box center [512, 578] width 101 height 38
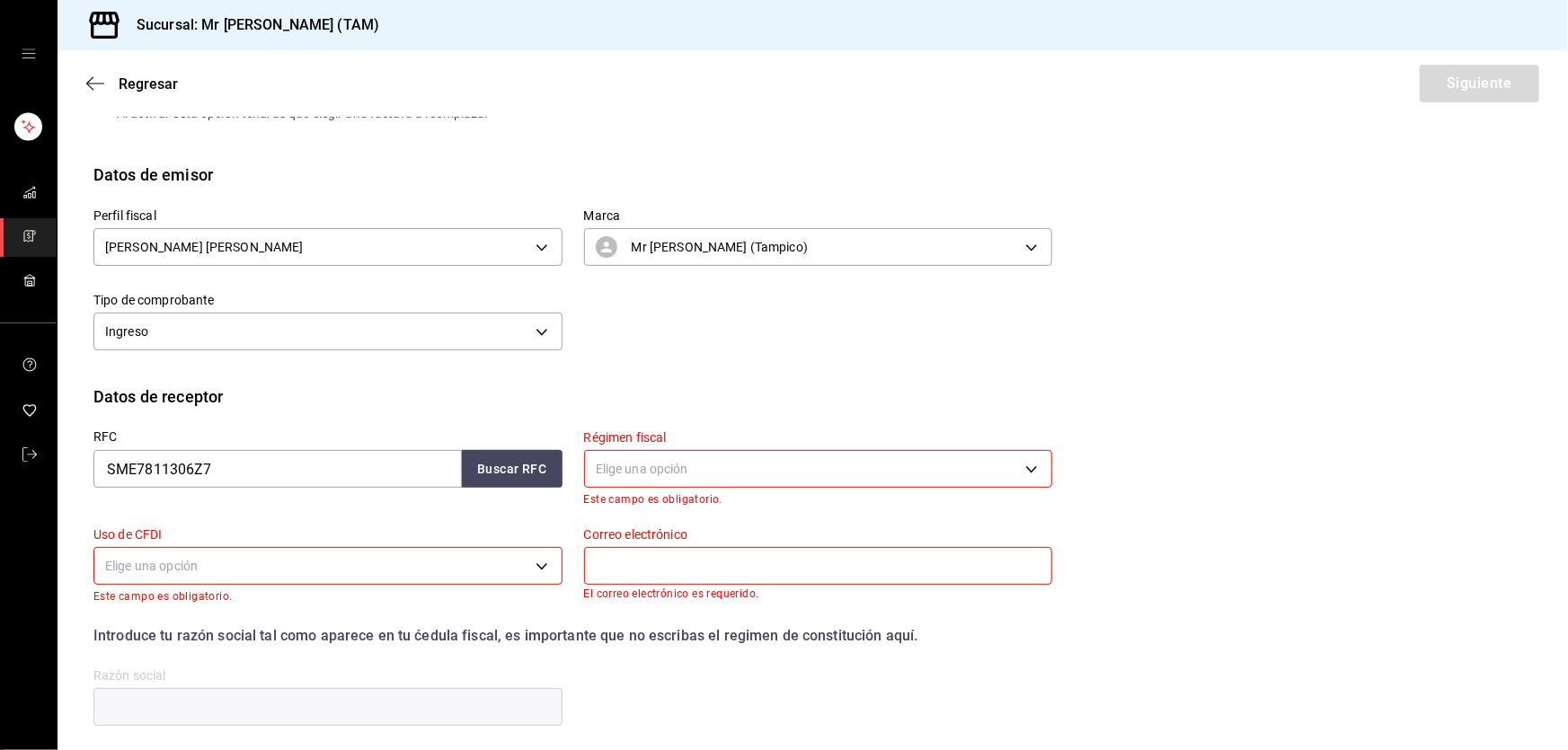
scroll to position [273, 0]
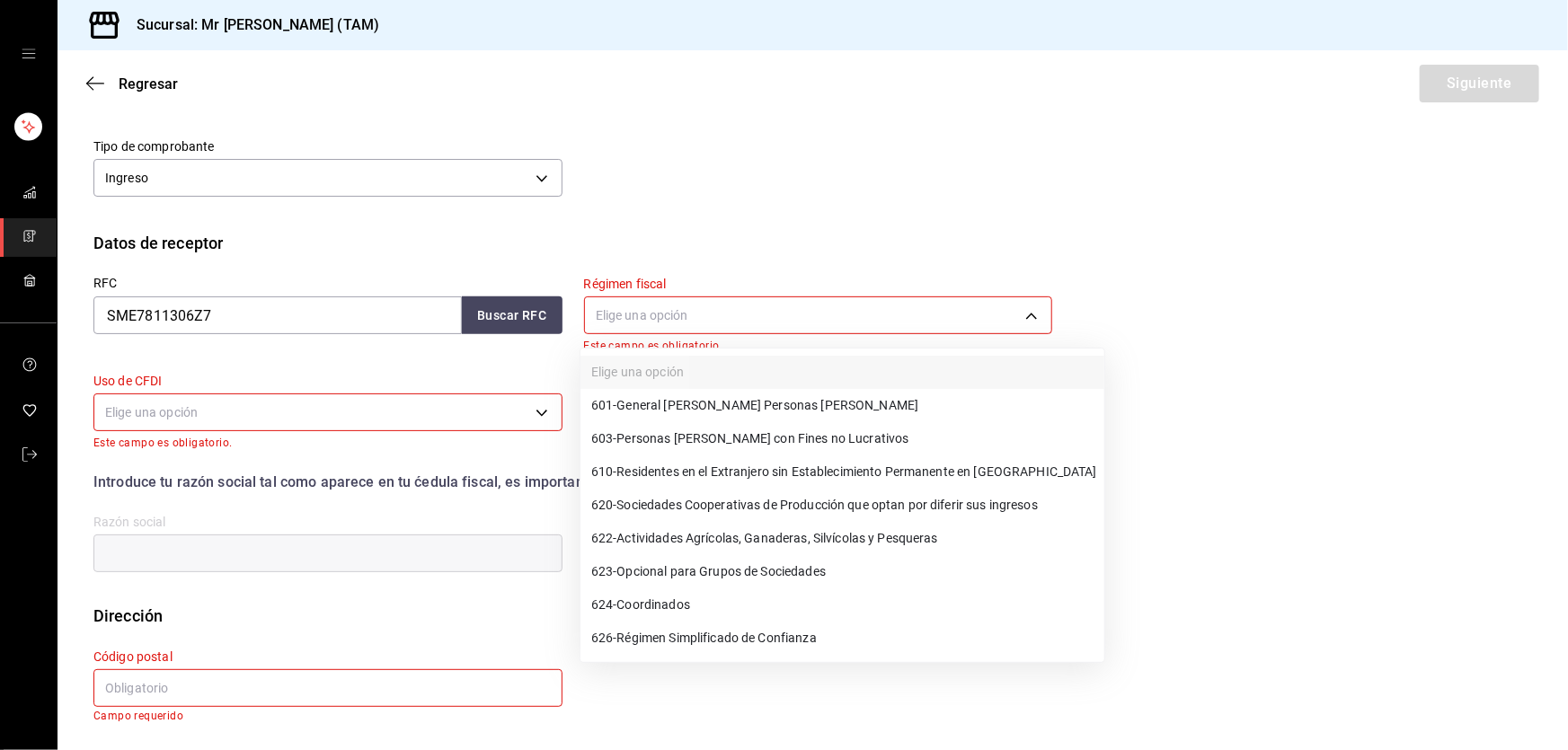
click at [686, 329] on body "Sucursal: Mr [PERSON_NAME] (TAM) Regresar Siguiente Factura general Realiza tus…" at bounding box center [784, 375] width 1568 height 750
click at [672, 391] on li "601 - General [PERSON_NAME] Personas [PERSON_NAME]" at bounding box center [842, 405] width 524 height 33
type input "601"
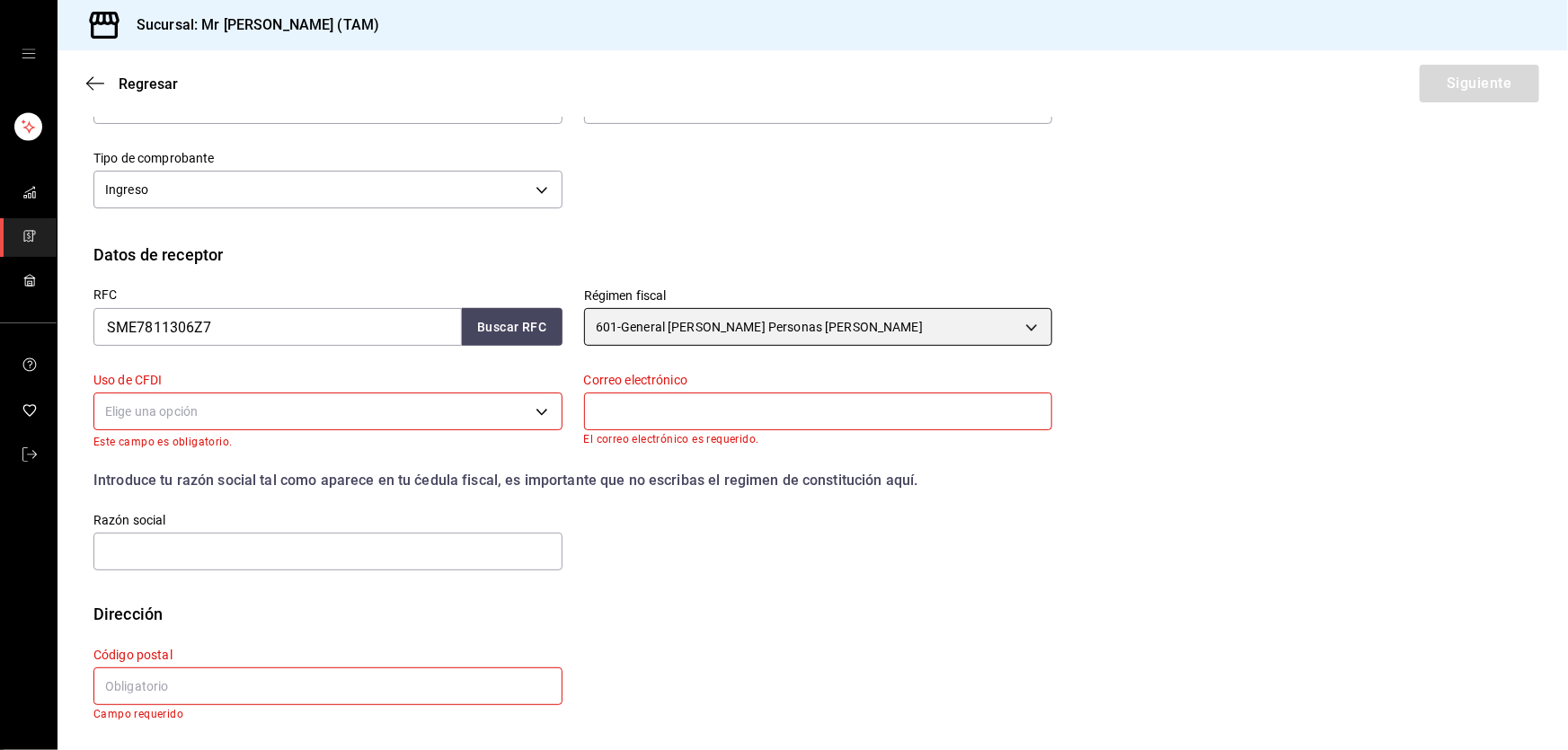
scroll to position [259, 0]
click at [614, 411] on input "text" at bounding box center [818, 412] width 469 height 38
click at [427, 404] on body "Sucursal: Mr [PERSON_NAME] (TAM) Regresar Siguiente Factura general Realiza tus…" at bounding box center [784, 375] width 1568 height 750
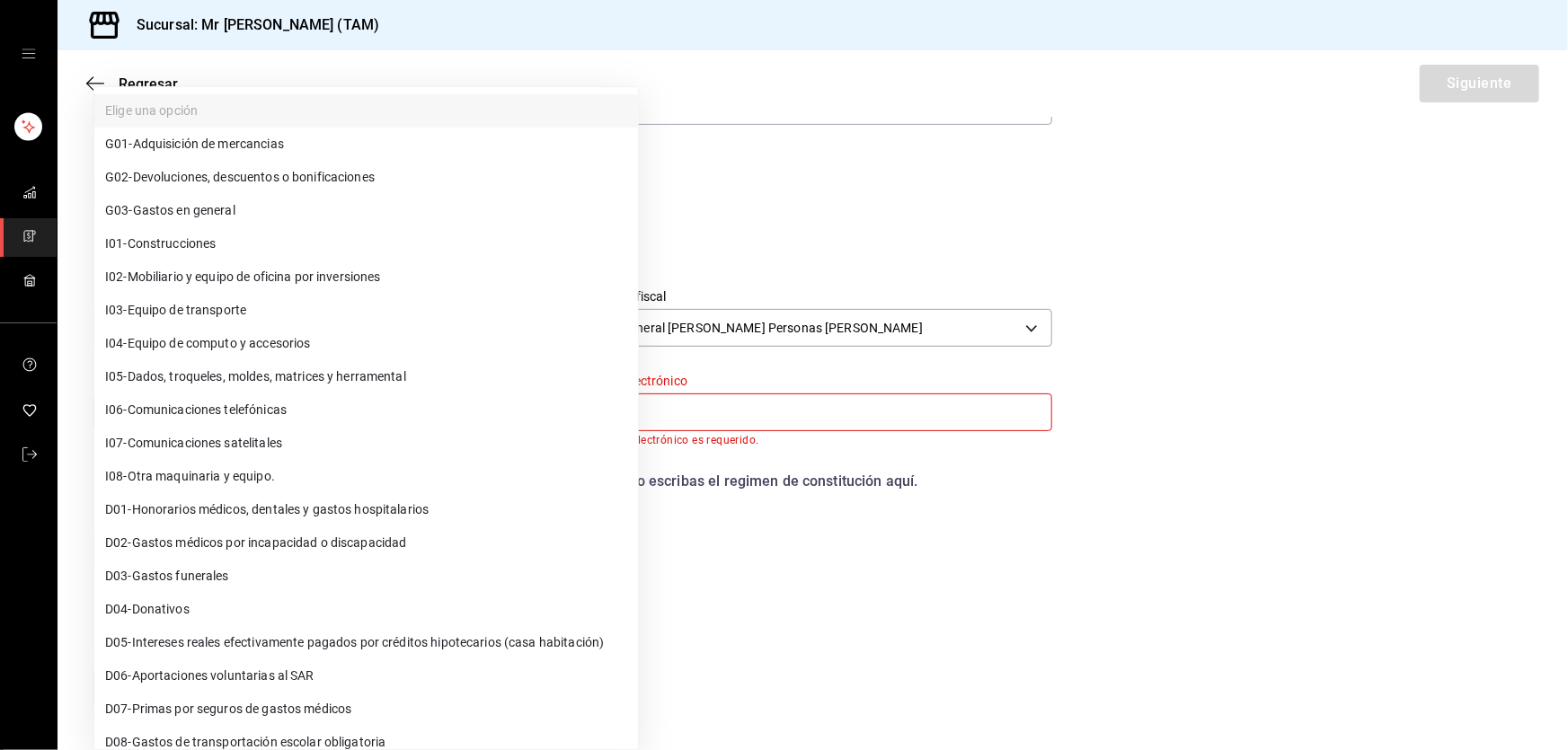
click at [144, 221] on li "G03 - Gastos en general" at bounding box center [366, 210] width 543 height 33
type input "G03"
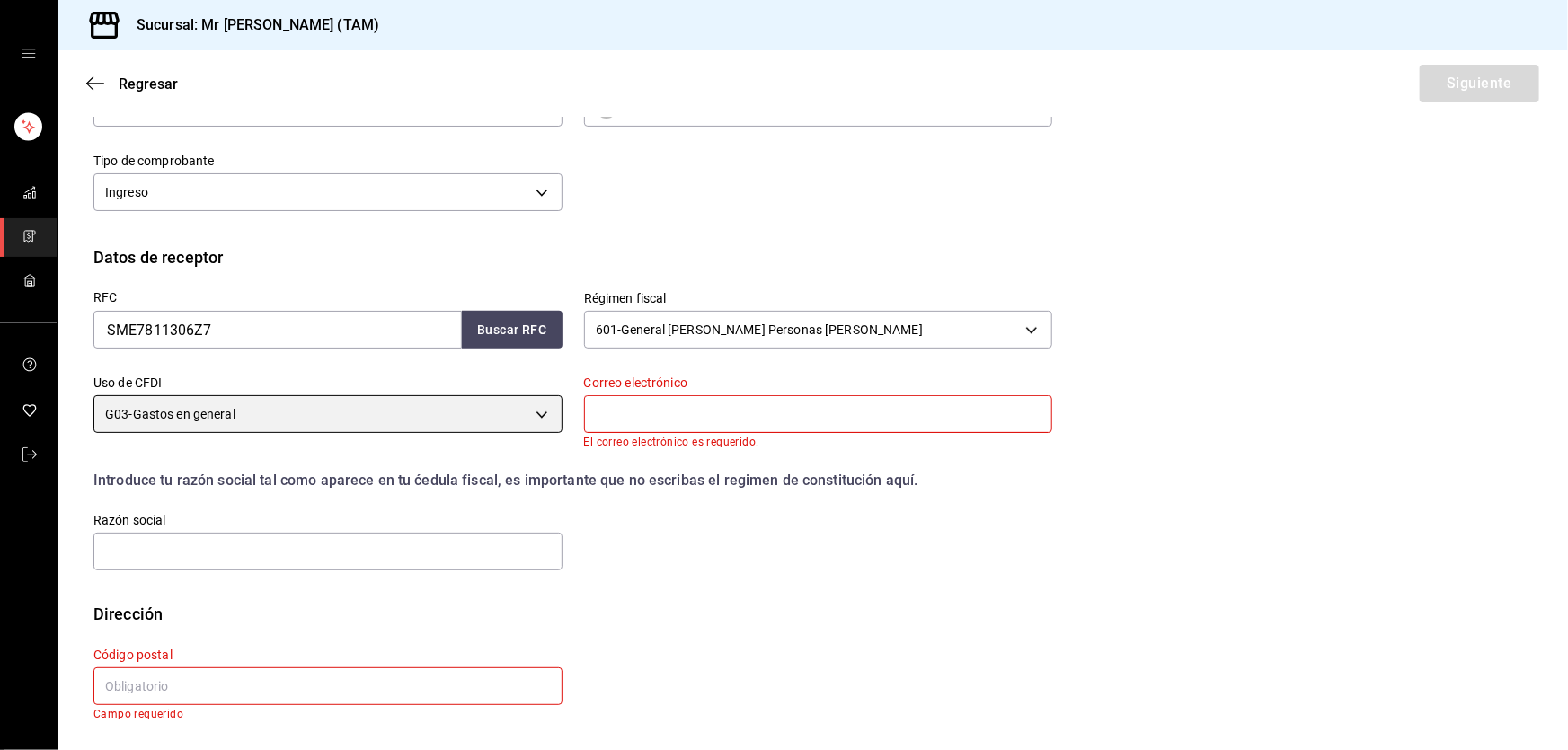
scroll to position [257, 0]
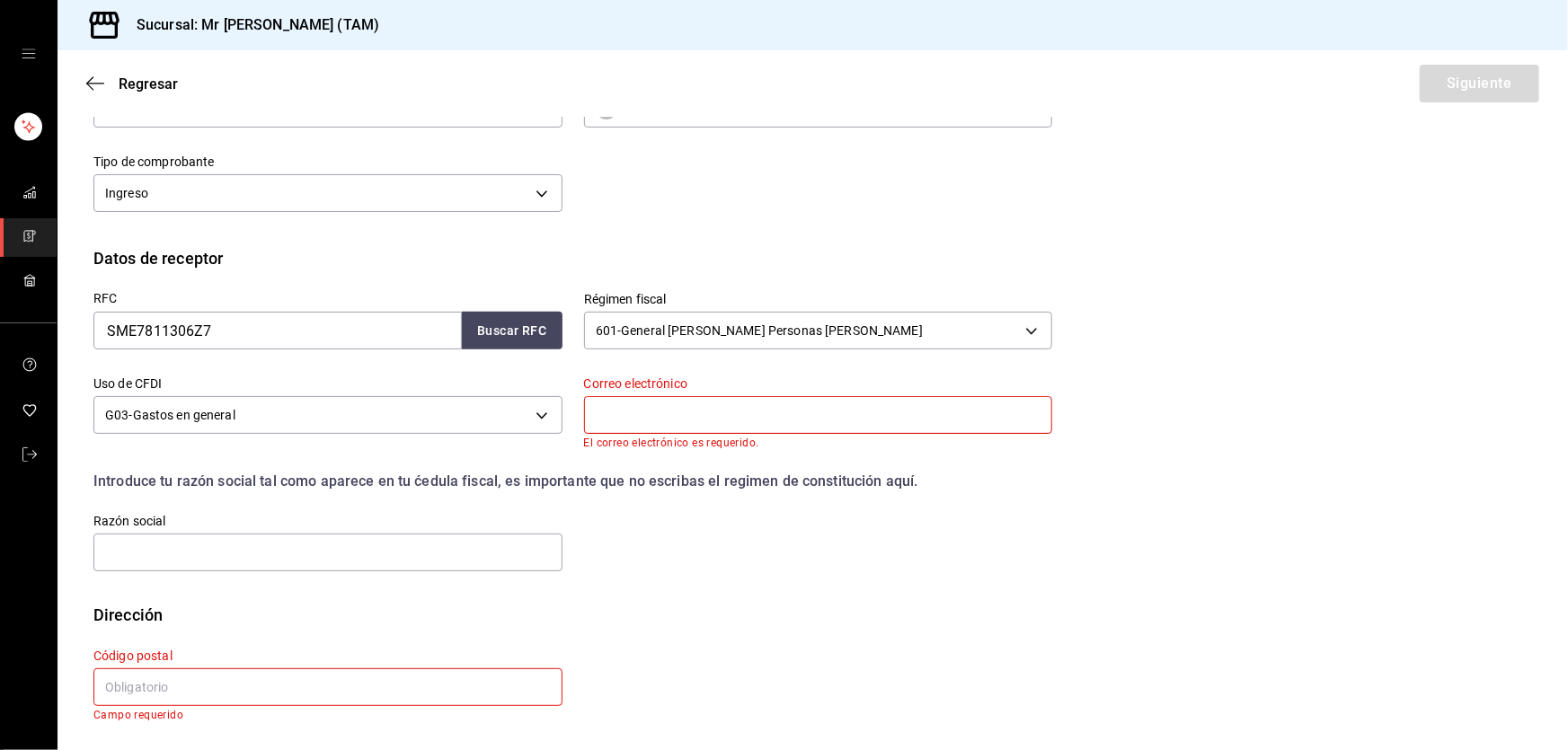
click at [683, 423] on input "text" at bounding box center [818, 415] width 469 height 38
type input "[EMAIL_ADDRESS][DOMAIN_NAME]"
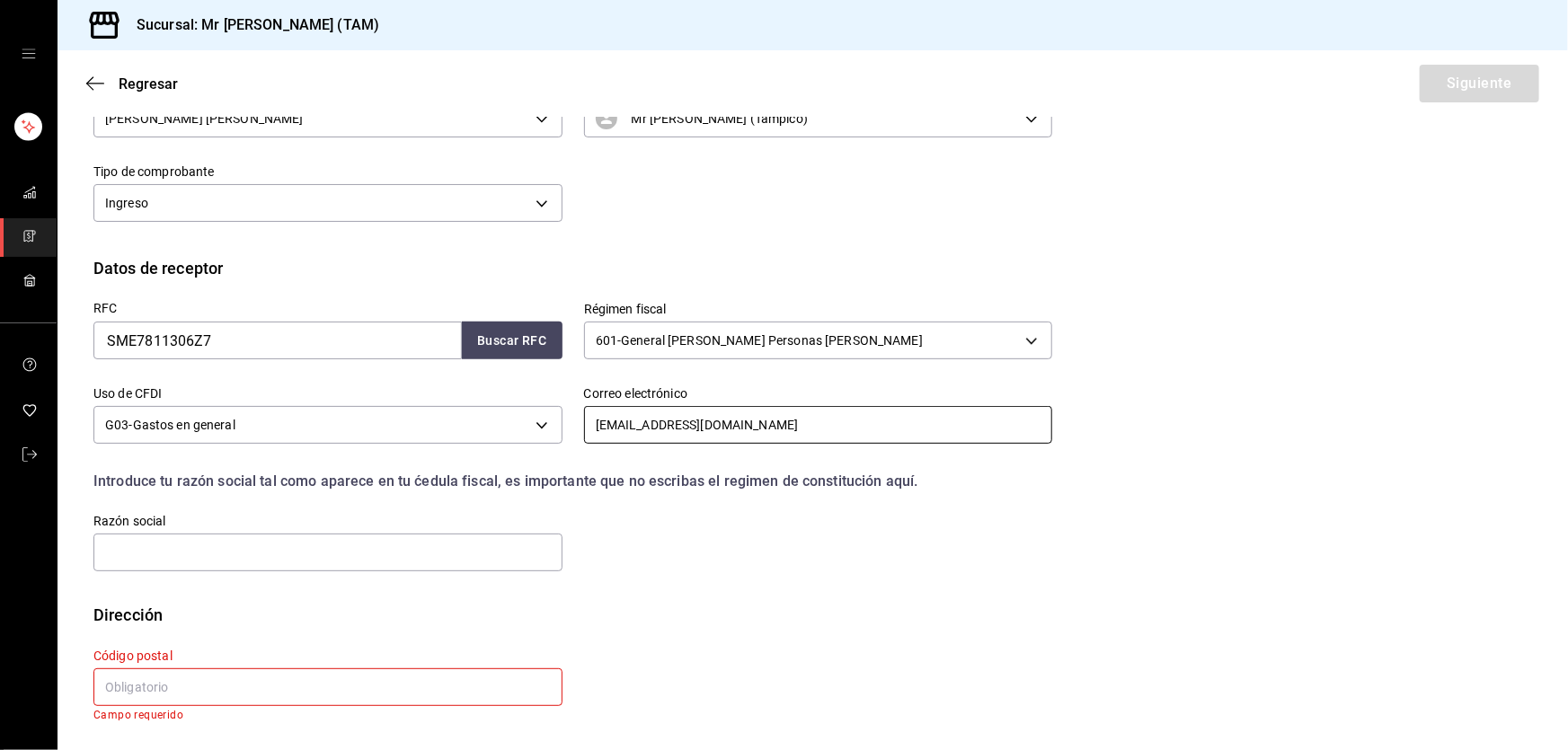
scroll to position [247, 0]
click at [435, 539] on input "text" at bounding box center [327, 553] width 469 height 38
paste input "SIKA MEXICANA"
type input "SIKA MEXICANA"
click at [176, 675] on input "text" at bounding box center [327, 688] width 469 height 38
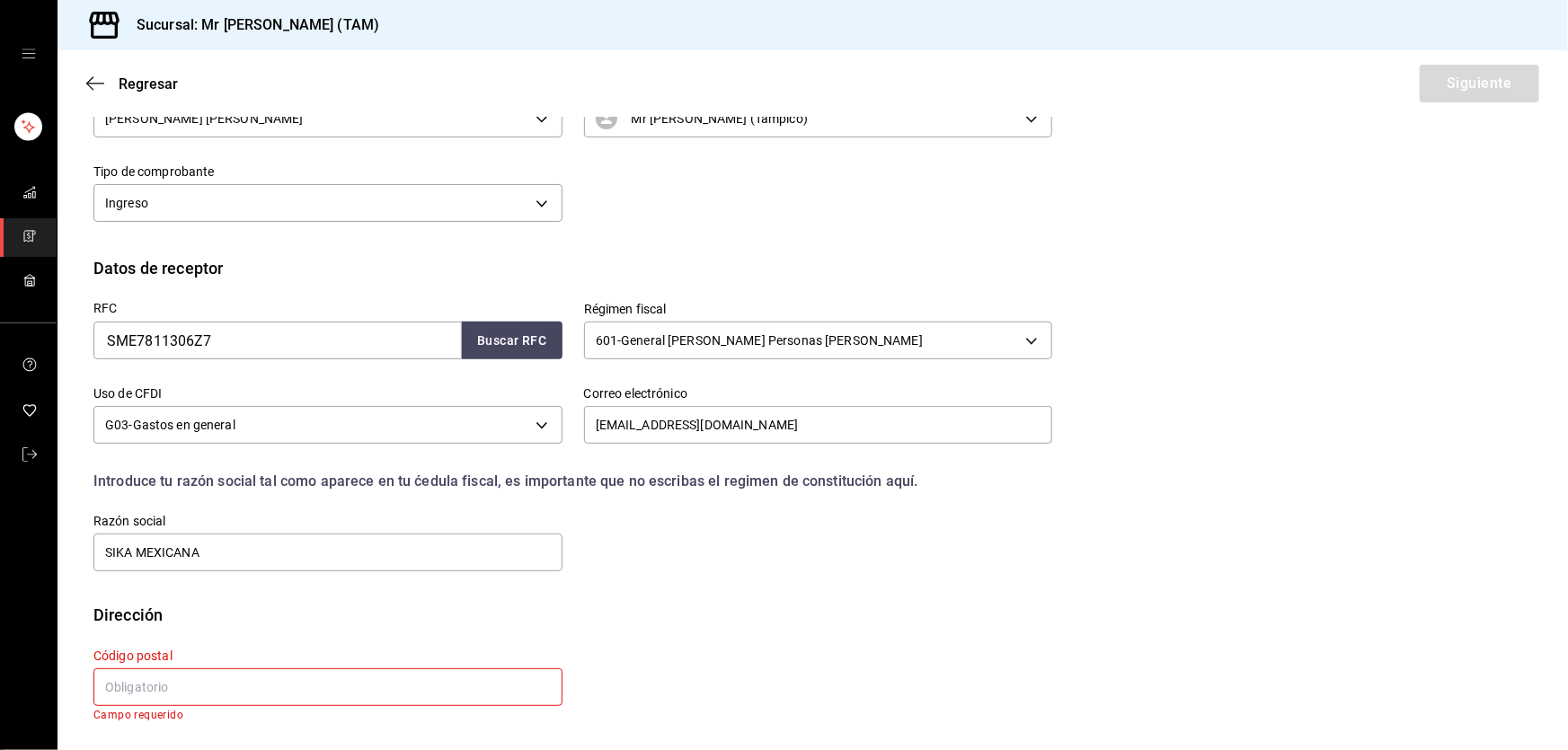
paste input "76920"
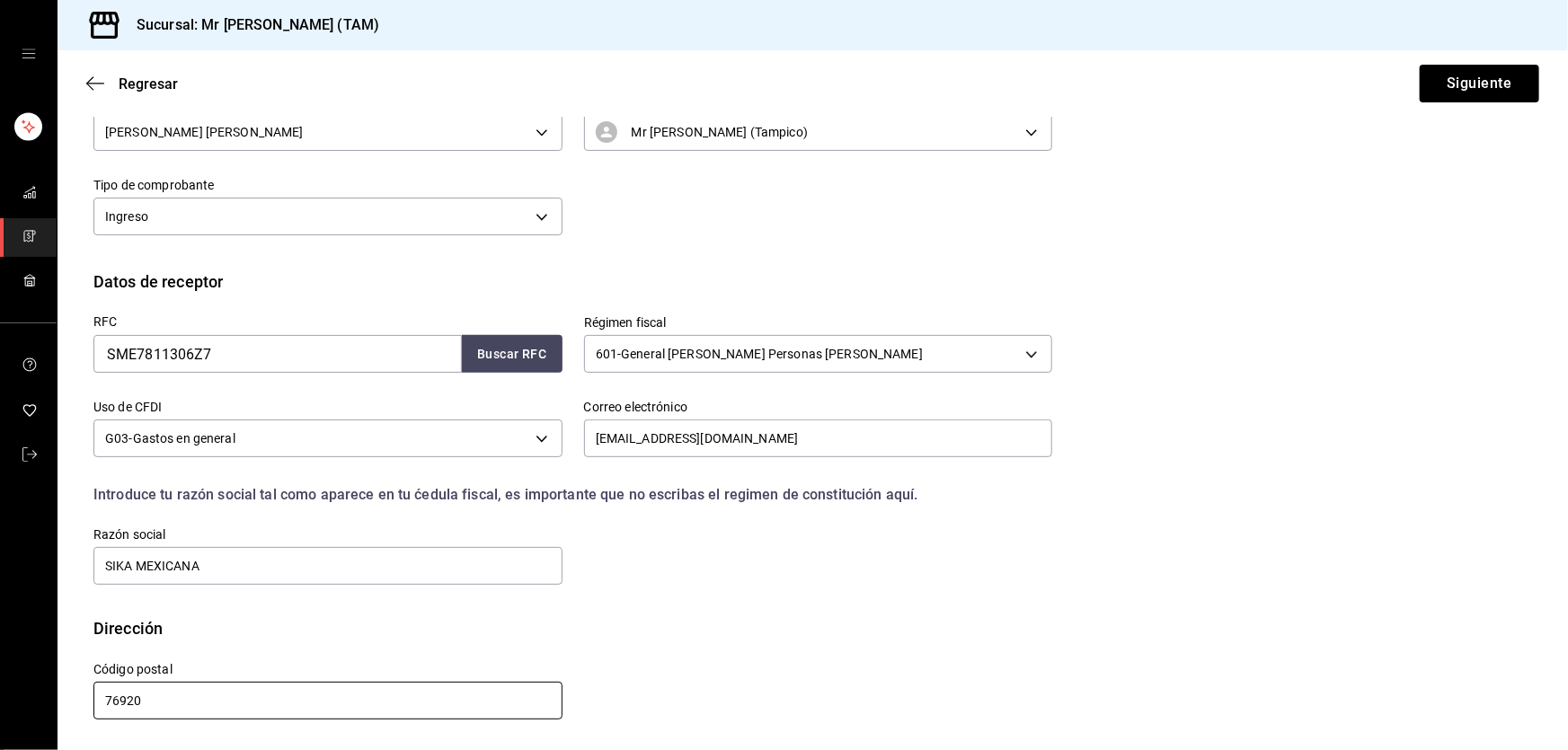
scroll to position [234, 0]
type input "76920"
click at [809, 446] on input "[EMAIL_ADDRESS][DOMAIN_NAME]" at bounding box center [818, 439] width 469 height 38
click at [1474, 73] on button "Siguiente" at bounding box center [1479, 84] width 120 height 38
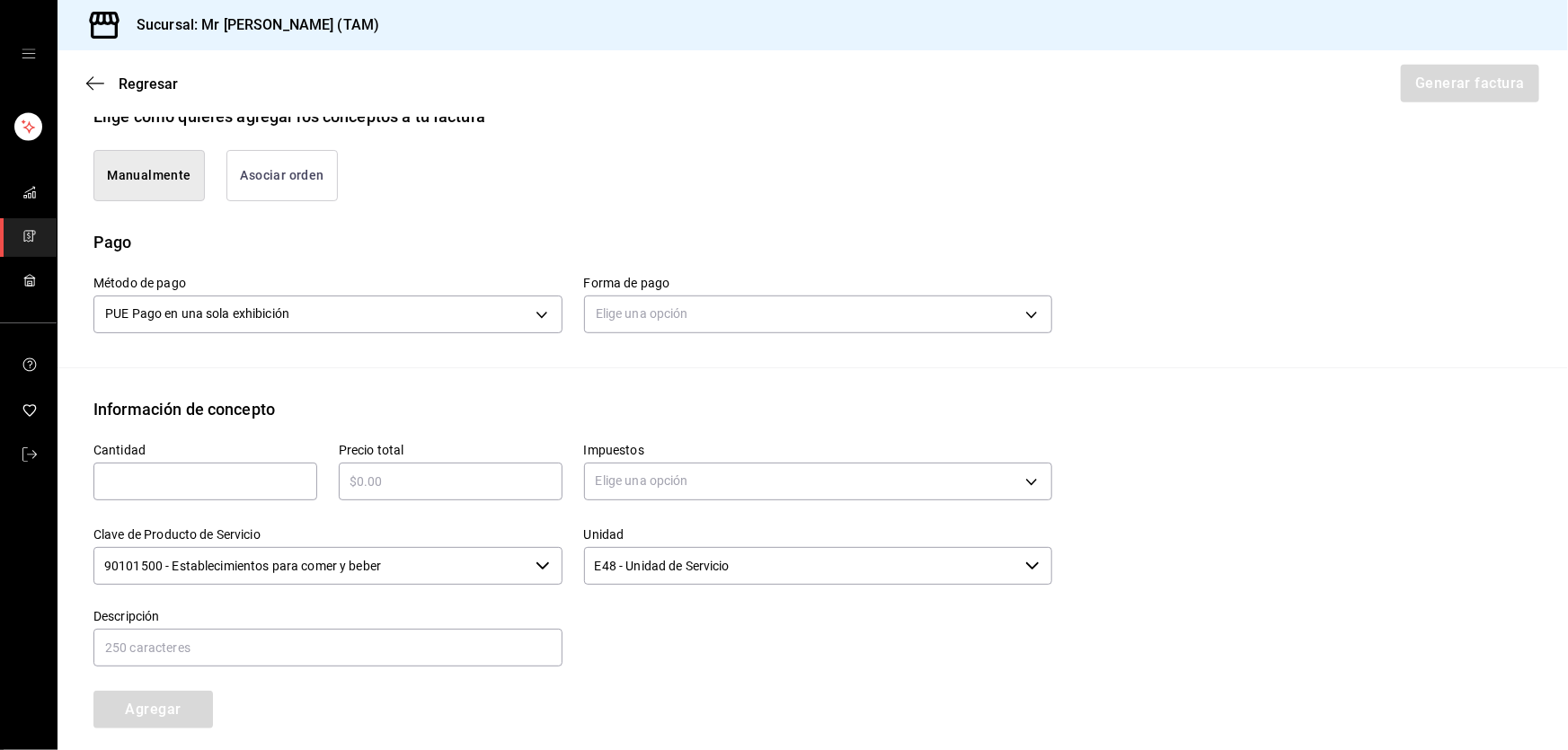
scroll to position [478, 0]
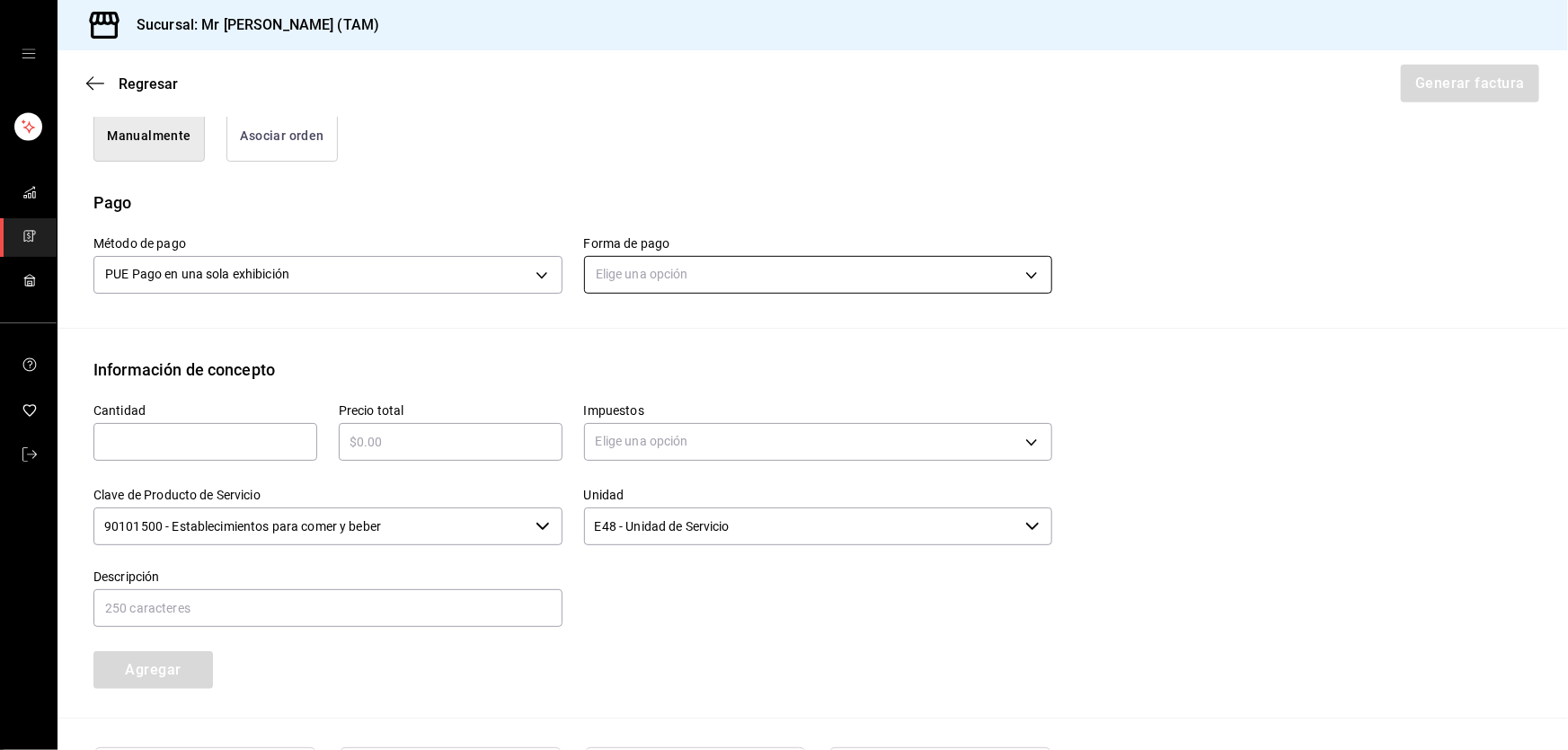
click at [692, 269] on body "Sucursal: Mr [PERSON_NAME] (TAM) Regresar Generar factura Emisor Perfil fiscal …" at bounding box center [784, 375] width 1568 height 750
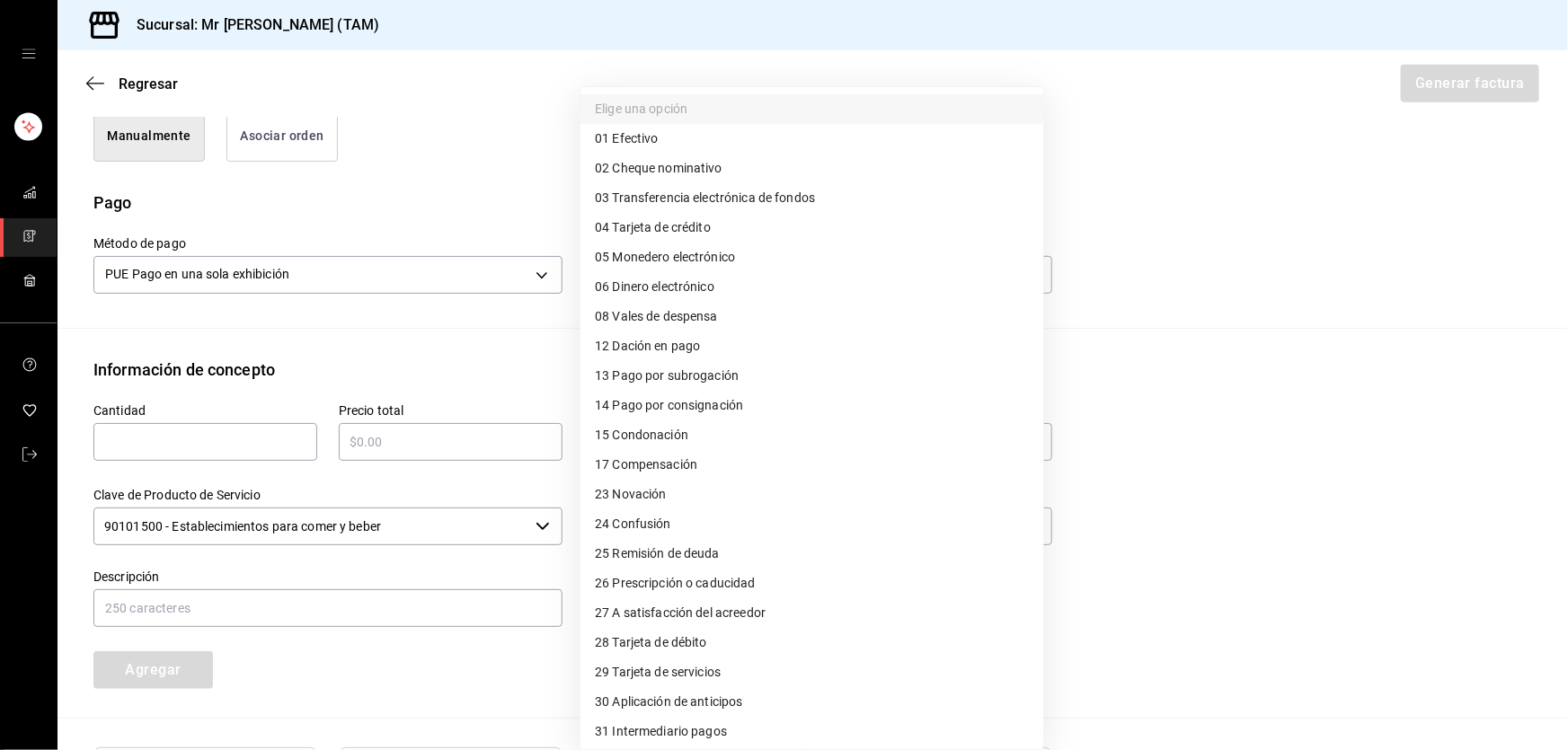
click at [681, 239] on li "04 Tarjeta de crédito" at bounding box center [811, 227] width 463 height 29
type input "04"
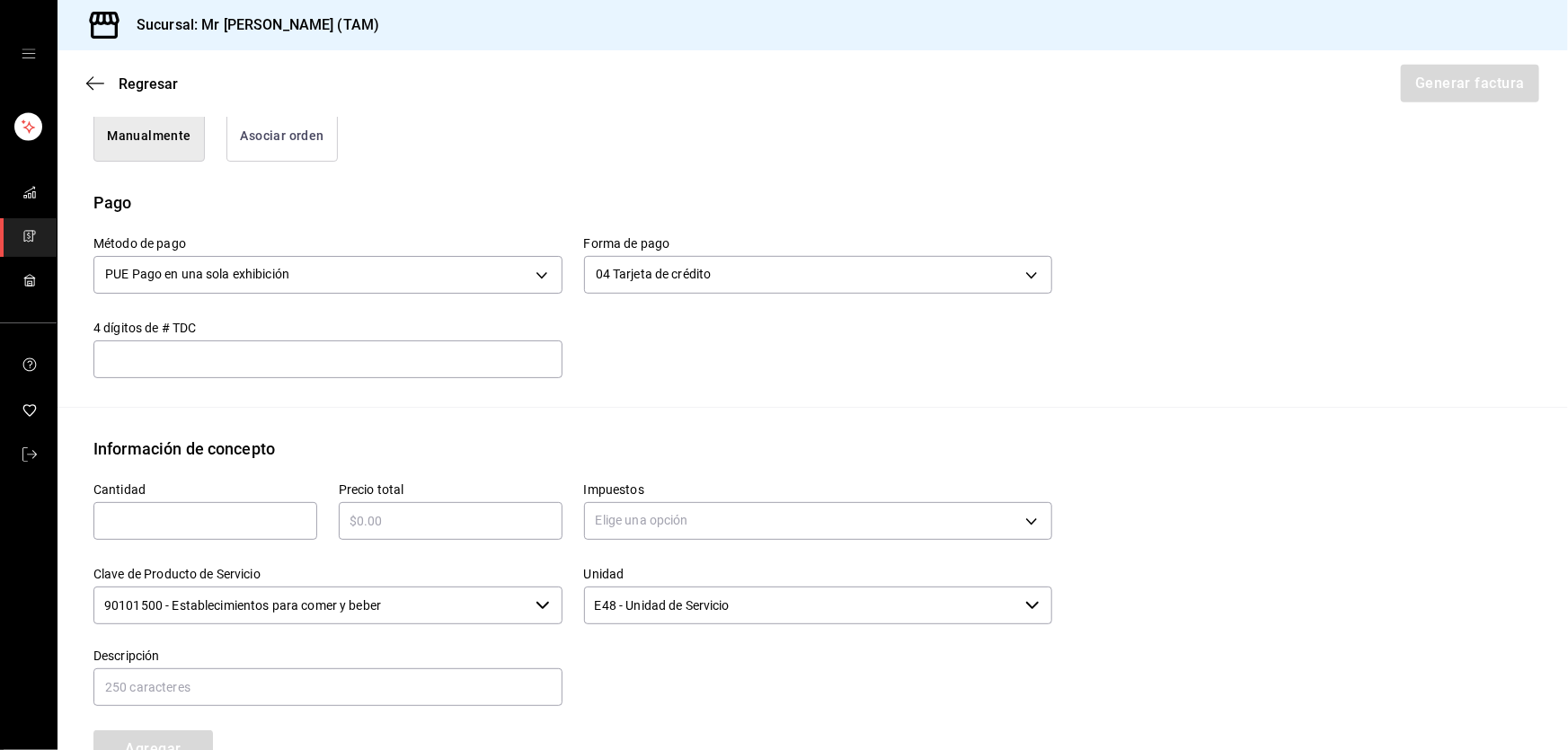
click at [407, 362] on input "text" at bounding box center [327, 359] width 469 height 22
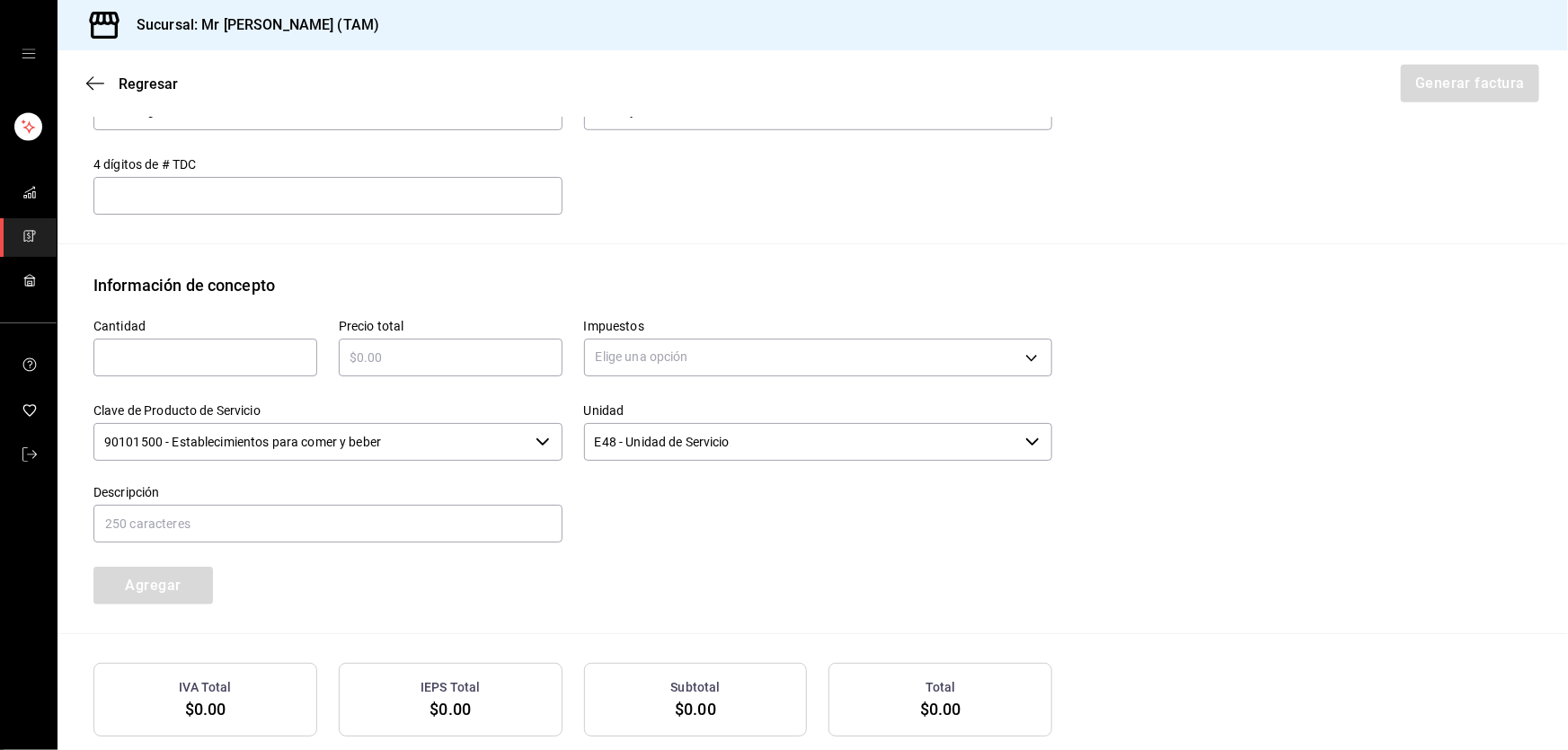
click at [203, 363] on input "text" at bounding box center [205, 358] width 224 height 22
type input "1"
type input "$1535"
click at [615, 367] on body "Sucursal: Mr [PERSON_NAME] (TAM) Regresar Generar factura Emisor Perfil fiscal …" at bounding box center [784, 375] width 1568 height 750
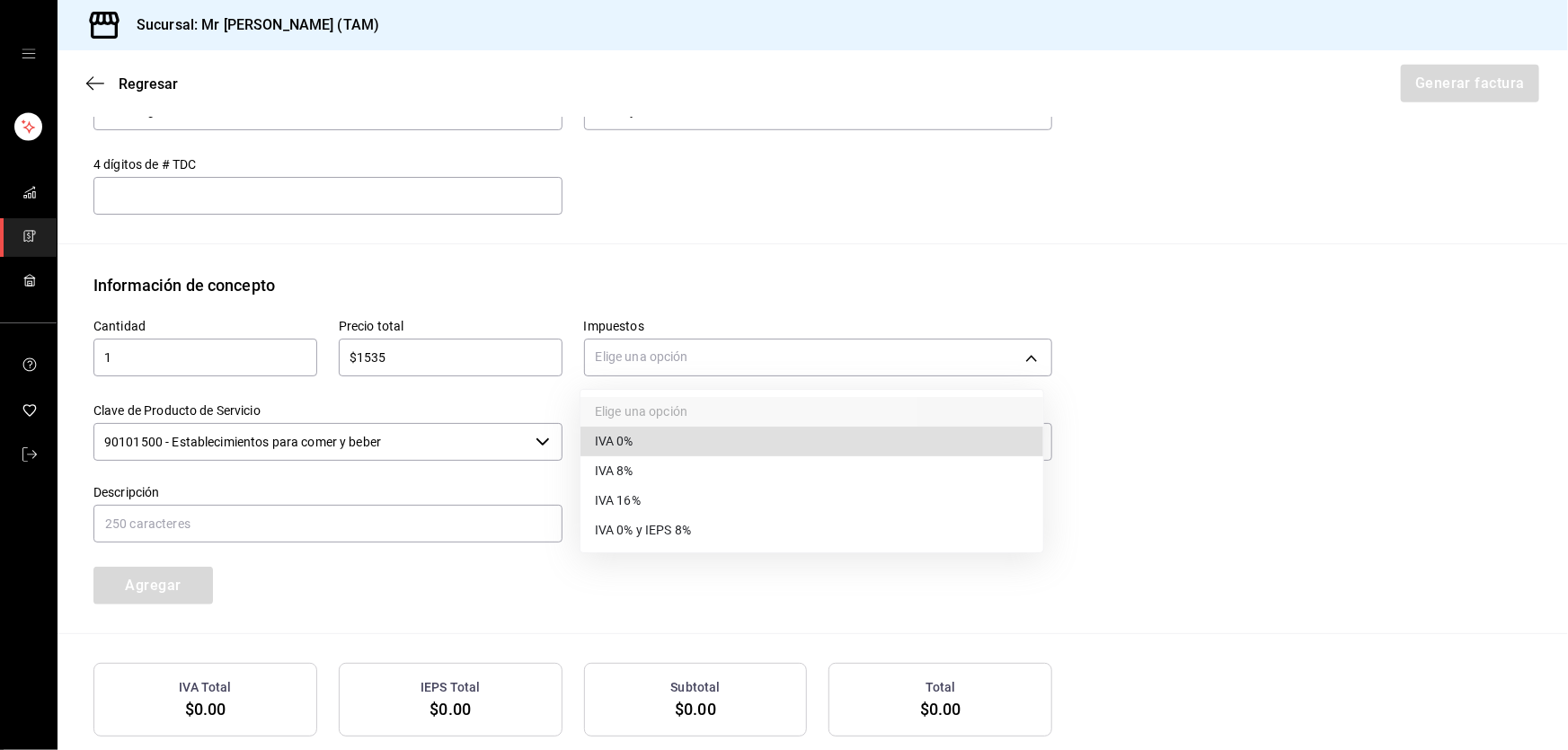
click at [625, 495] on span "IVA 16%" at bounding box center [618, 501] width 46 height 19
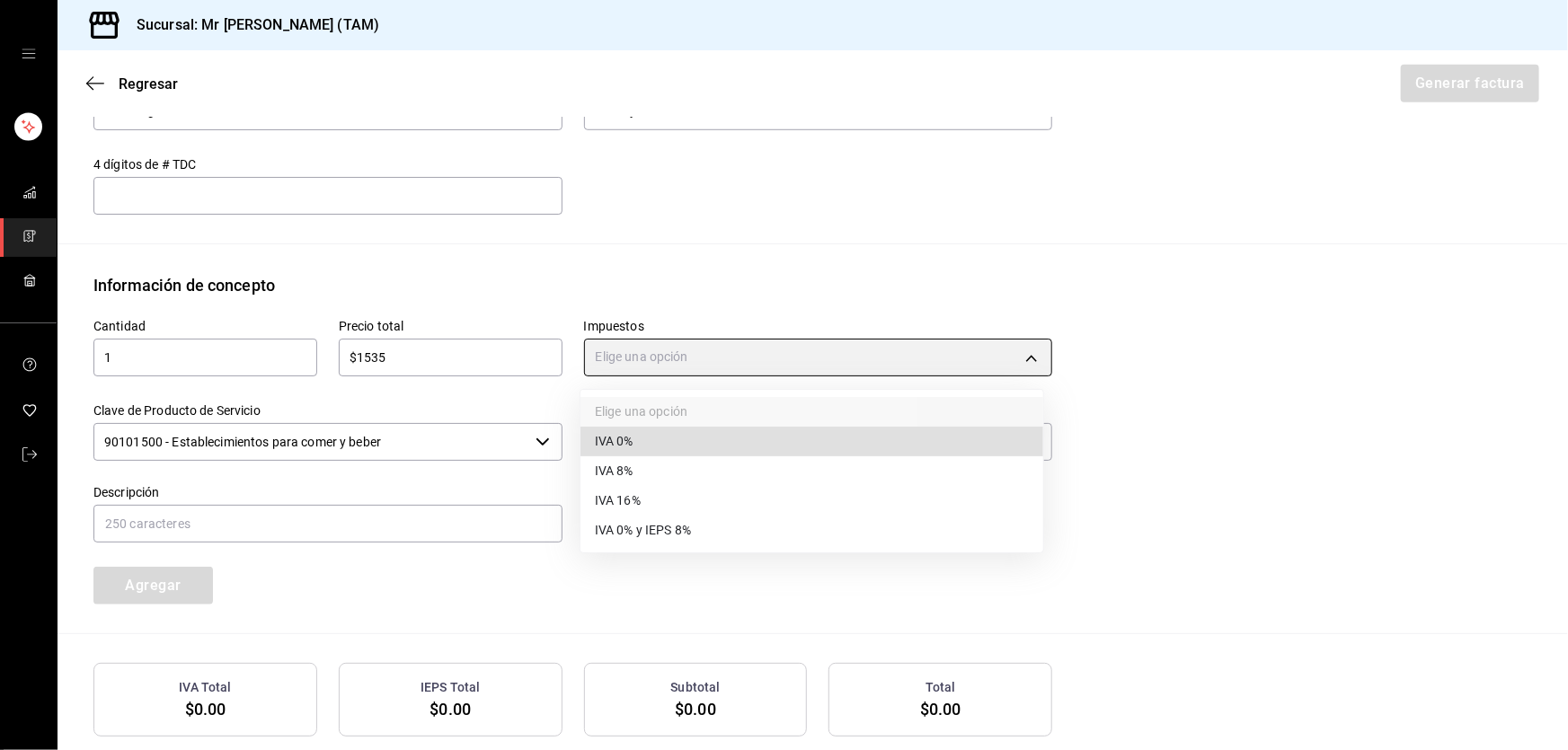
type input "IVA_16"
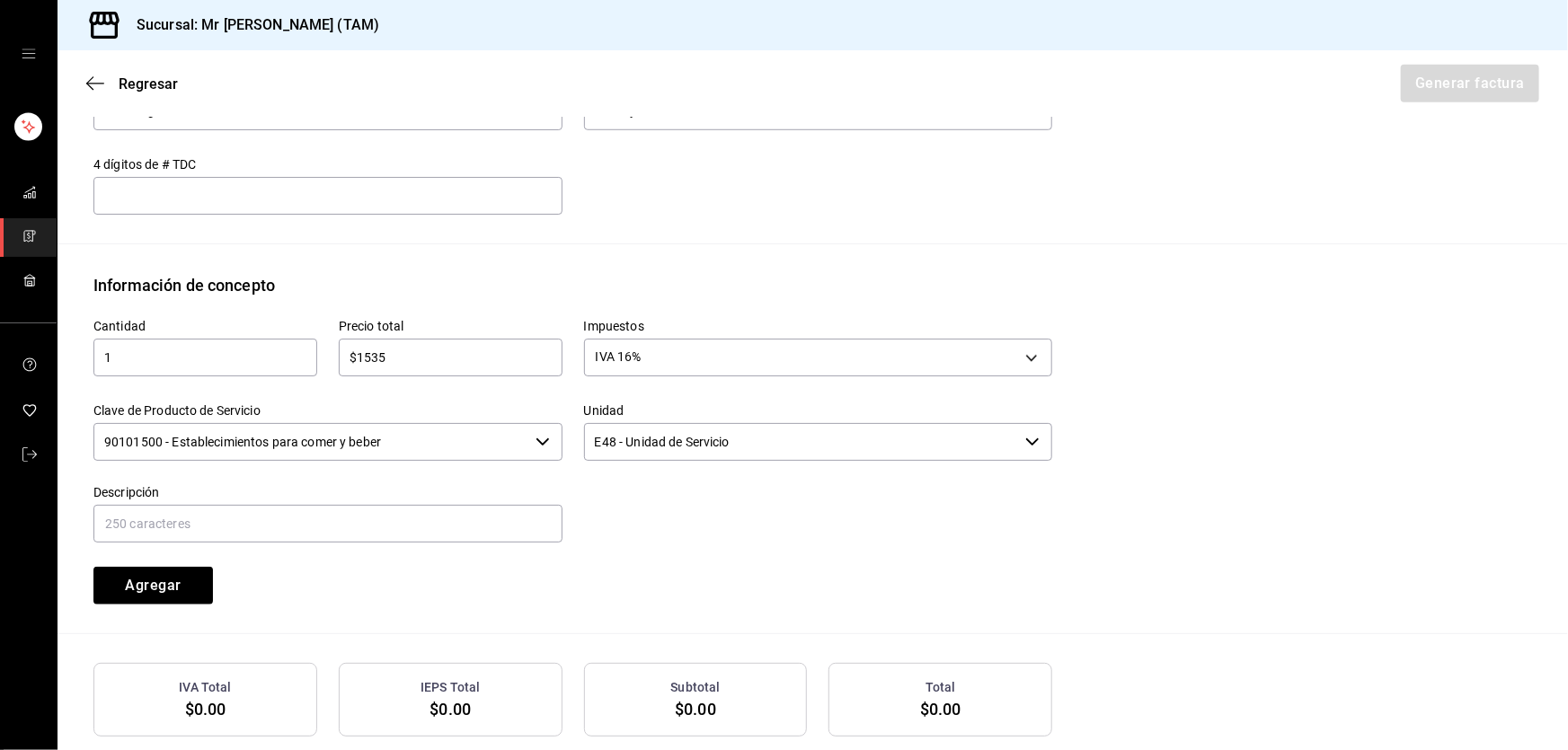
click at [430, 428] on input "90101500 - Establecimientos para comer y beber" at bounding box center [310, 442] width 435 height 38
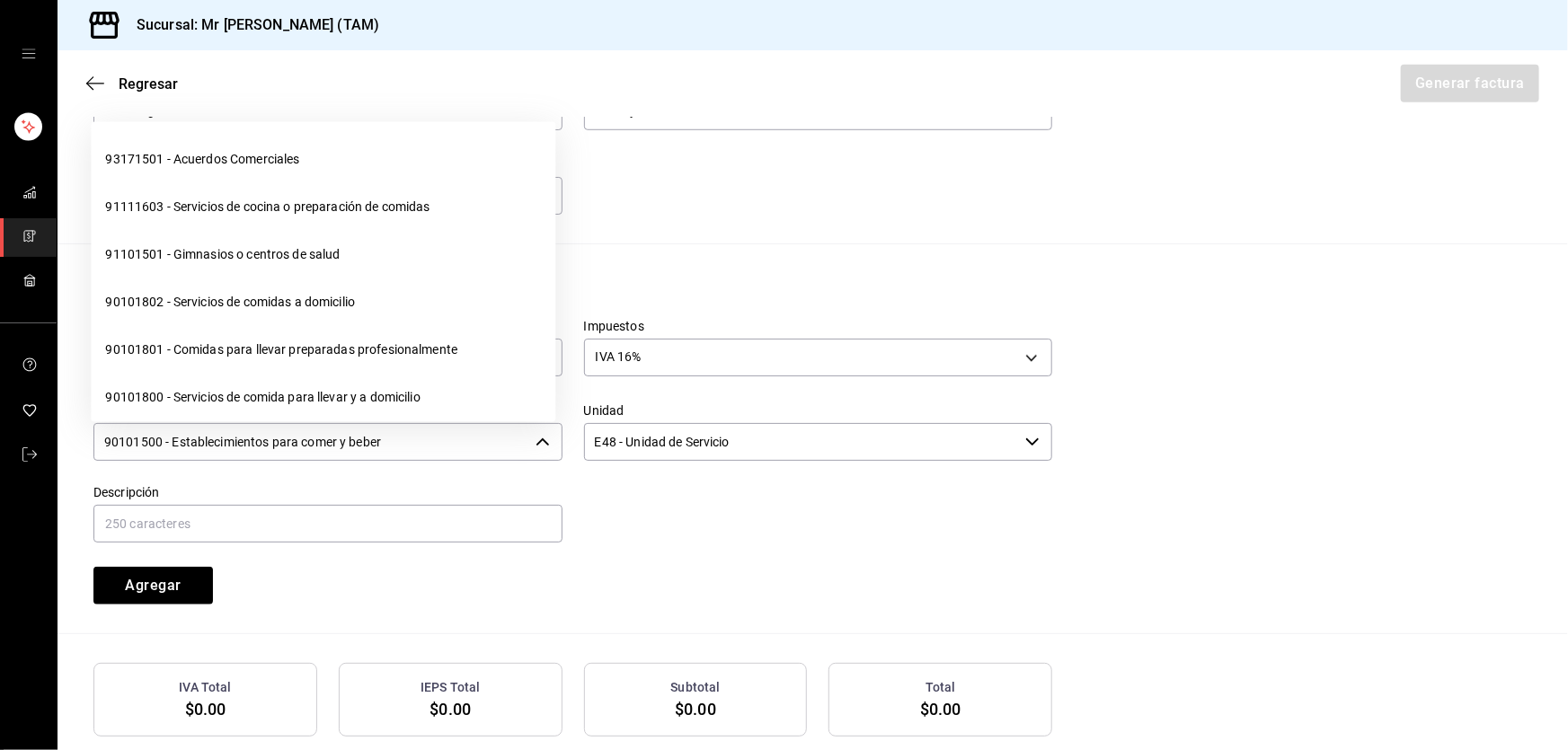
click at [430, 428] on input "90101500 - Establecimientos para comer y beber" at bounding box center [310, 442] width 435 height 38
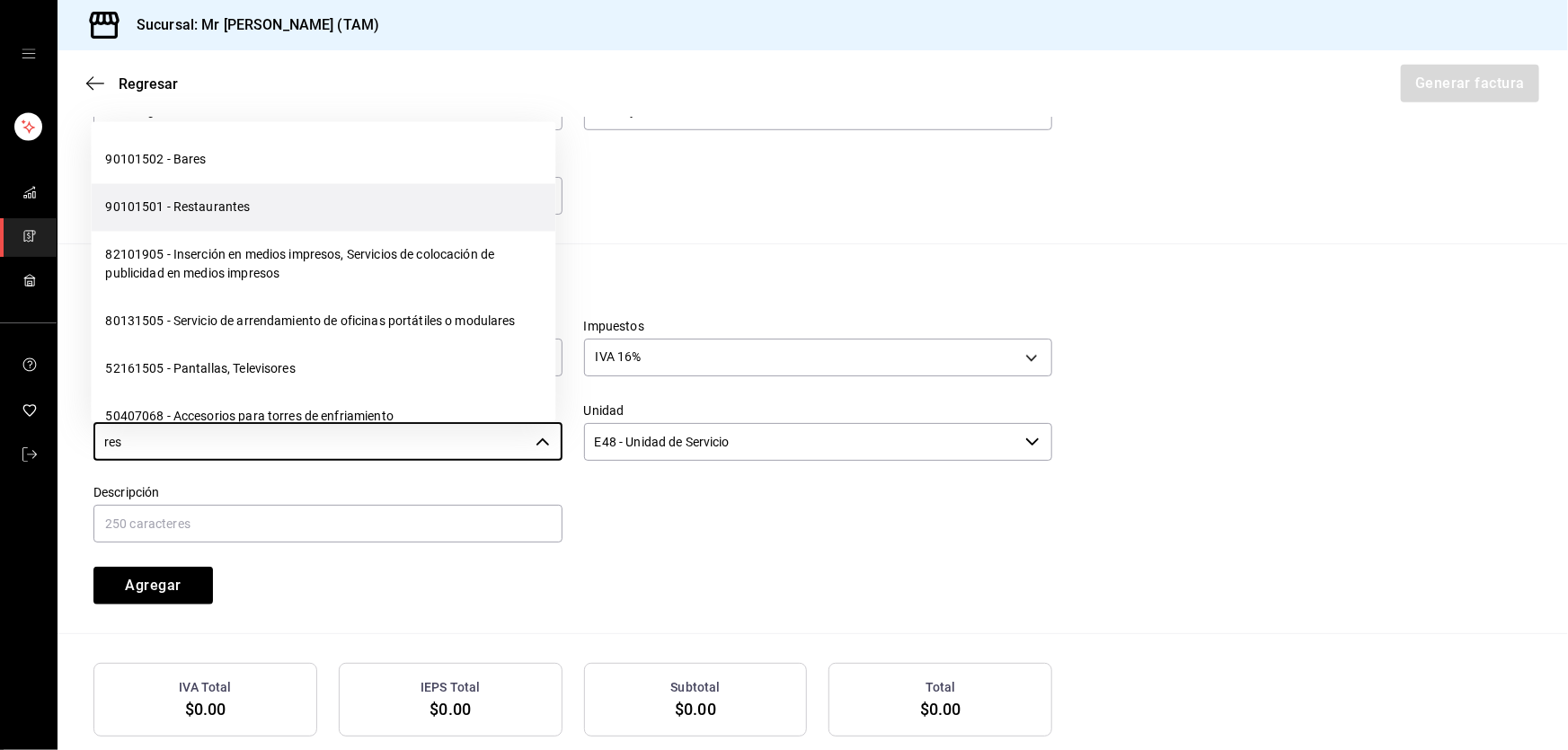
click at [255, 208] on li "90101501 - Restaurantes" at bounding box center [323, 208] width 464 height 47
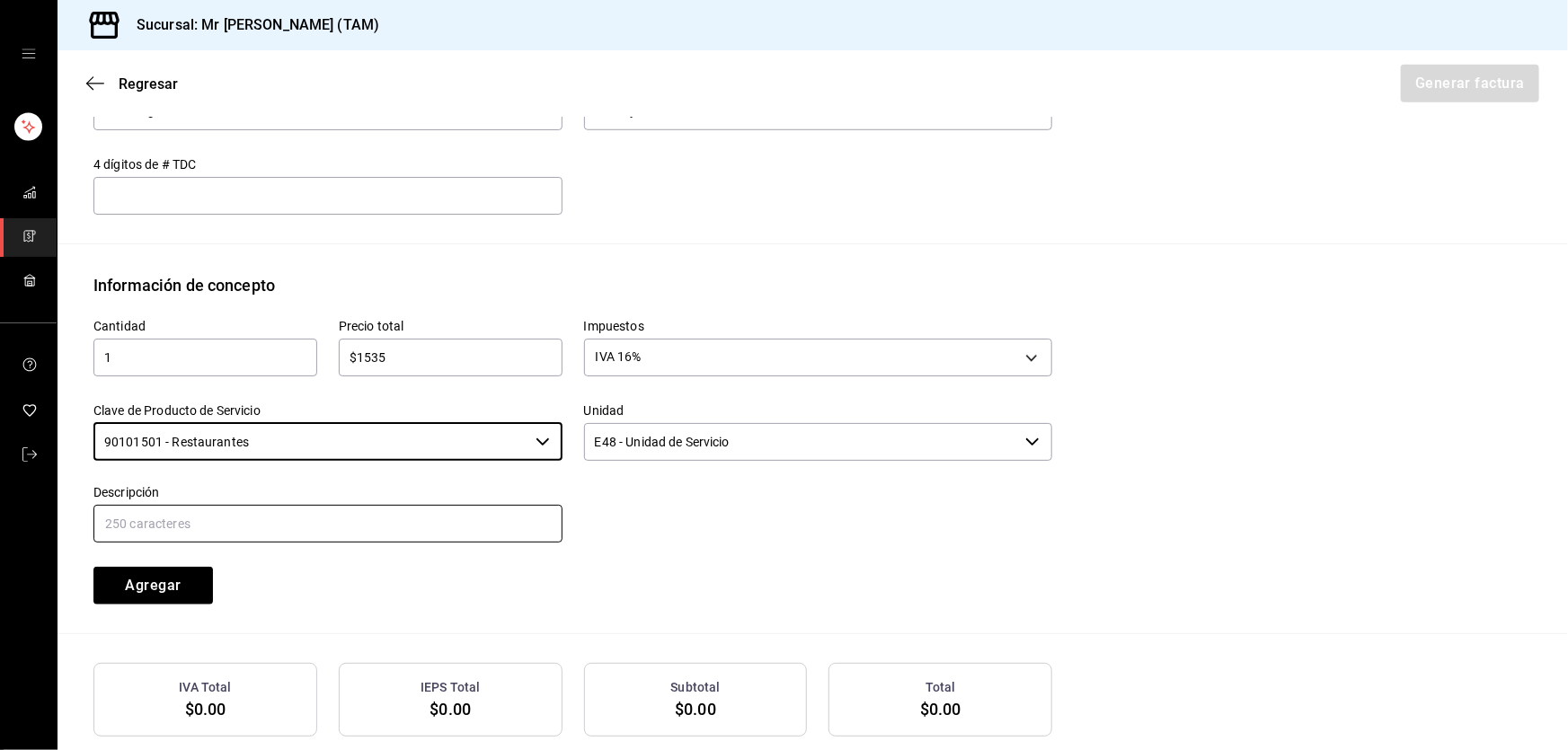
type input "90101501 - Restaurantes"
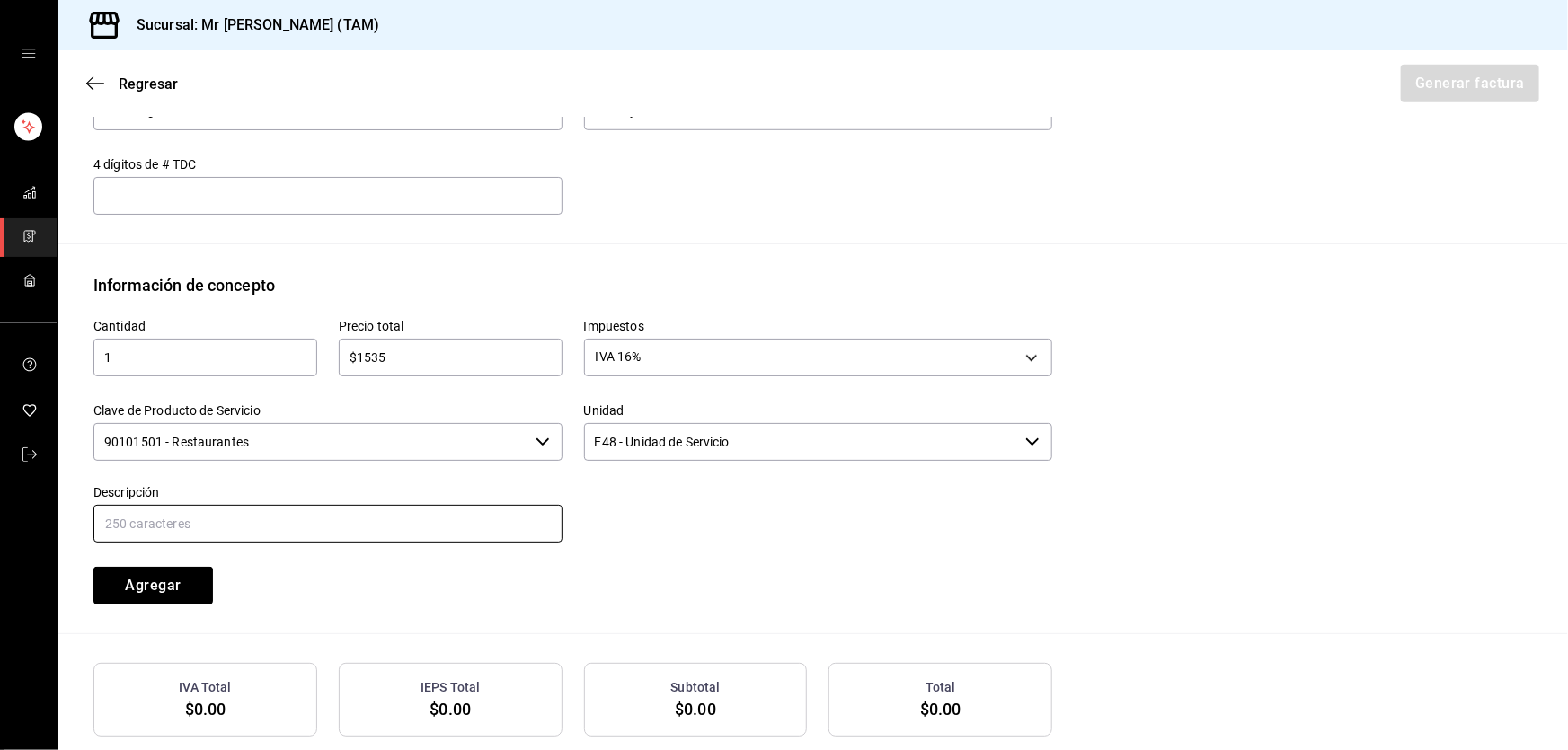
click at [271, 520] on input "text" at bounding box center [327, 524] width 469 height 38
click at [219, 525] on input "CONSUMO DEL DIA [DATE]" at bounding box center [327, 524] width 469 height 38
click at [393, 528] on input "CONSUMO DEL DIA [DATE]" at bounding box center [327, 524] width 469 height 38
click at [404, 529] on input "CONSUMO DEL DIA [DATE]" at bounding box center [327, 524] width 469 height 38
click at [262, 524] on input "CONSUMO DEL DIA [DATE]" at bounding box center [327, 524] width 469 height 38
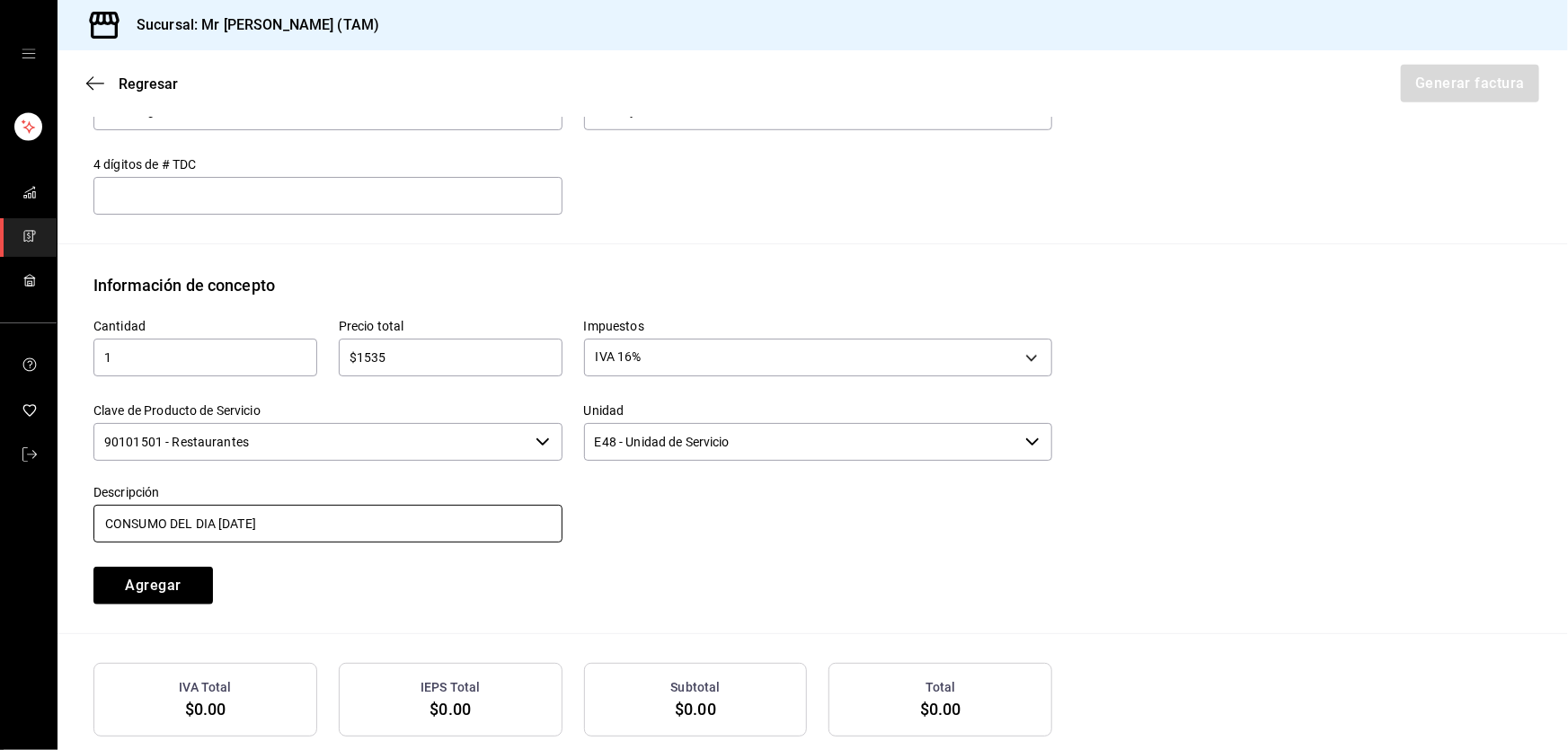
click at [262, 524] on input "CONSUMO DEL DIA [DATE]" at bounding box center [327, 524] width 469 height 38
click at [344, 507] on input "CONSUMO DEL DIA [DATE]" at bounding box center [327, 524] width 469 height 38
type input "CONSUMO DEL DIA [DATE]"
click at [186, 575] on button "Agregar" at bounding box center [153, 586] width 120 height 38
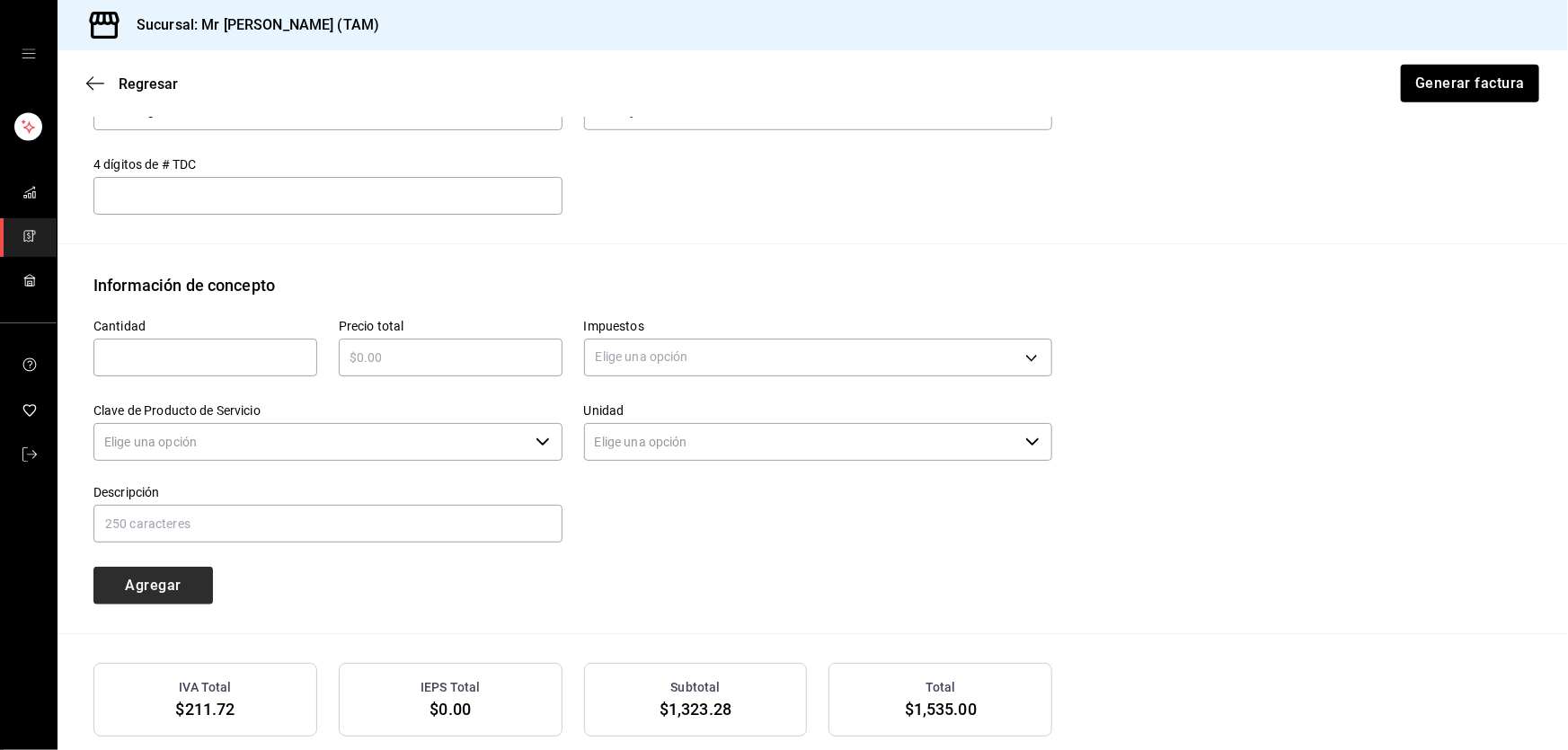
type input "90101500 - Establecimientos para comer y beber"
type input "E48 - Unidad de Servicio"
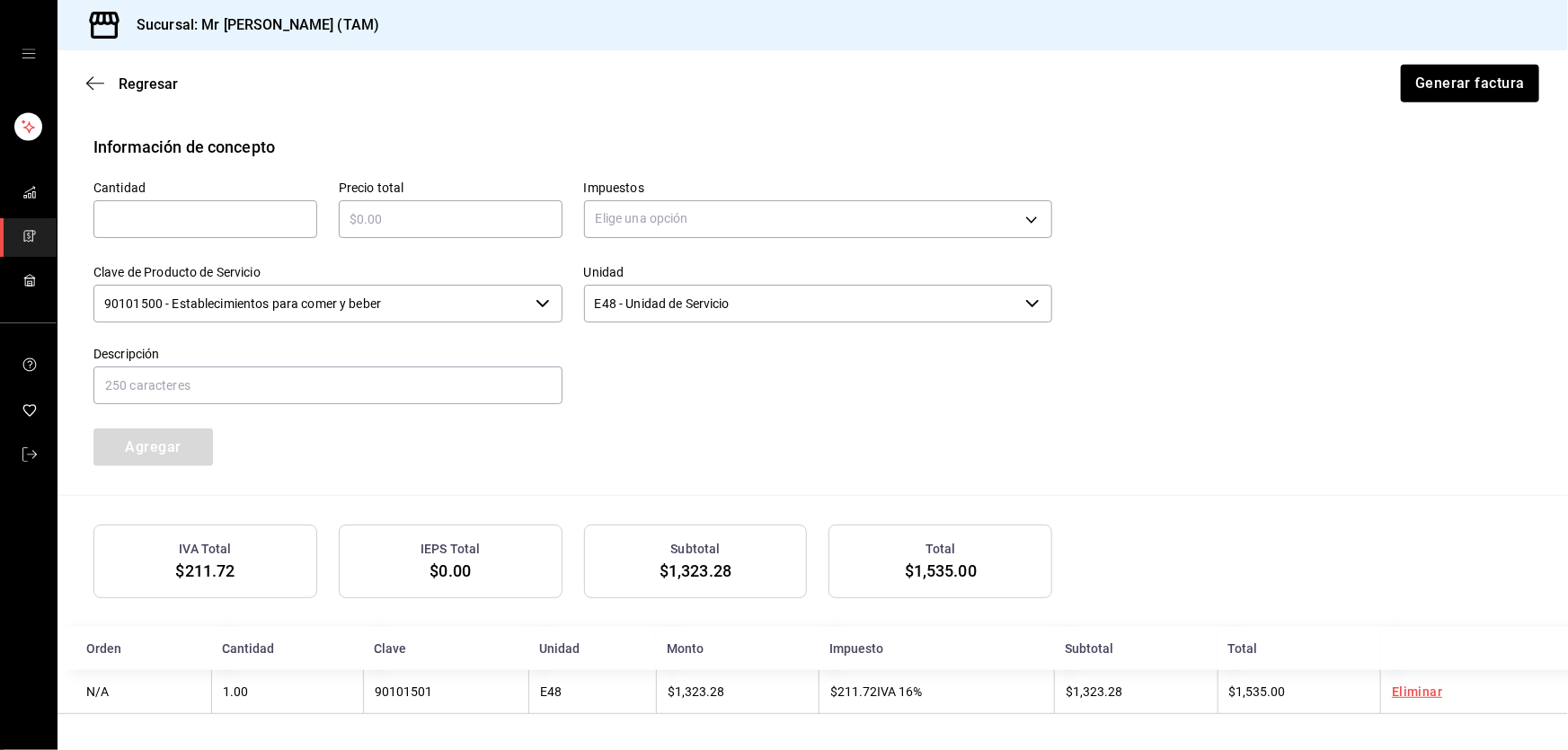
click at [258, 206] on div "​" at bounding box center [205, 219] width 224 height 38
type input "1"
type input "$153.50"
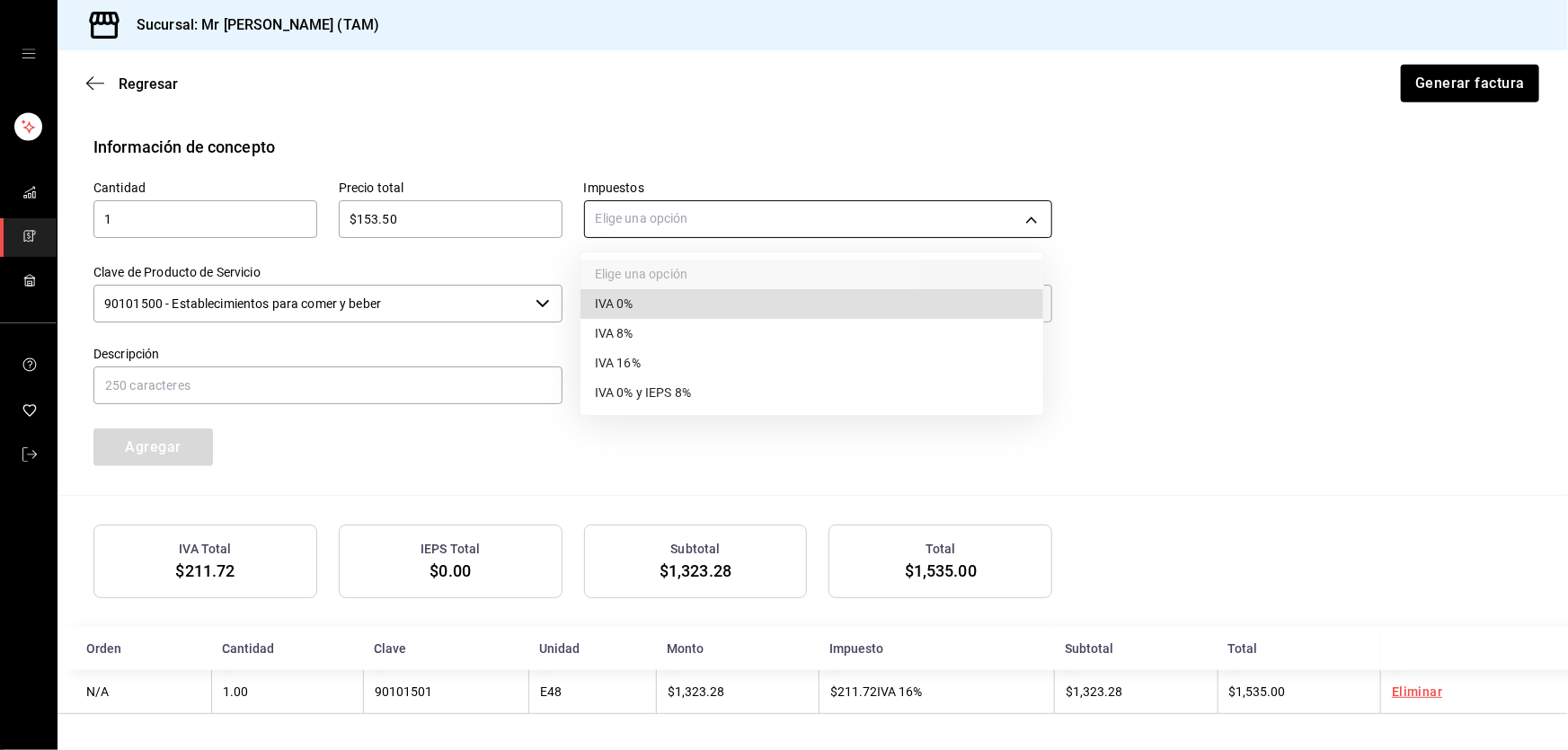
click at [674, 207] on body "Sucursal: Mr [PERSON_NAME] (TAM) Regresar Generar factura Emisor Perfil fiscal …" at bounding box center [784, 375] width 1568 height 750
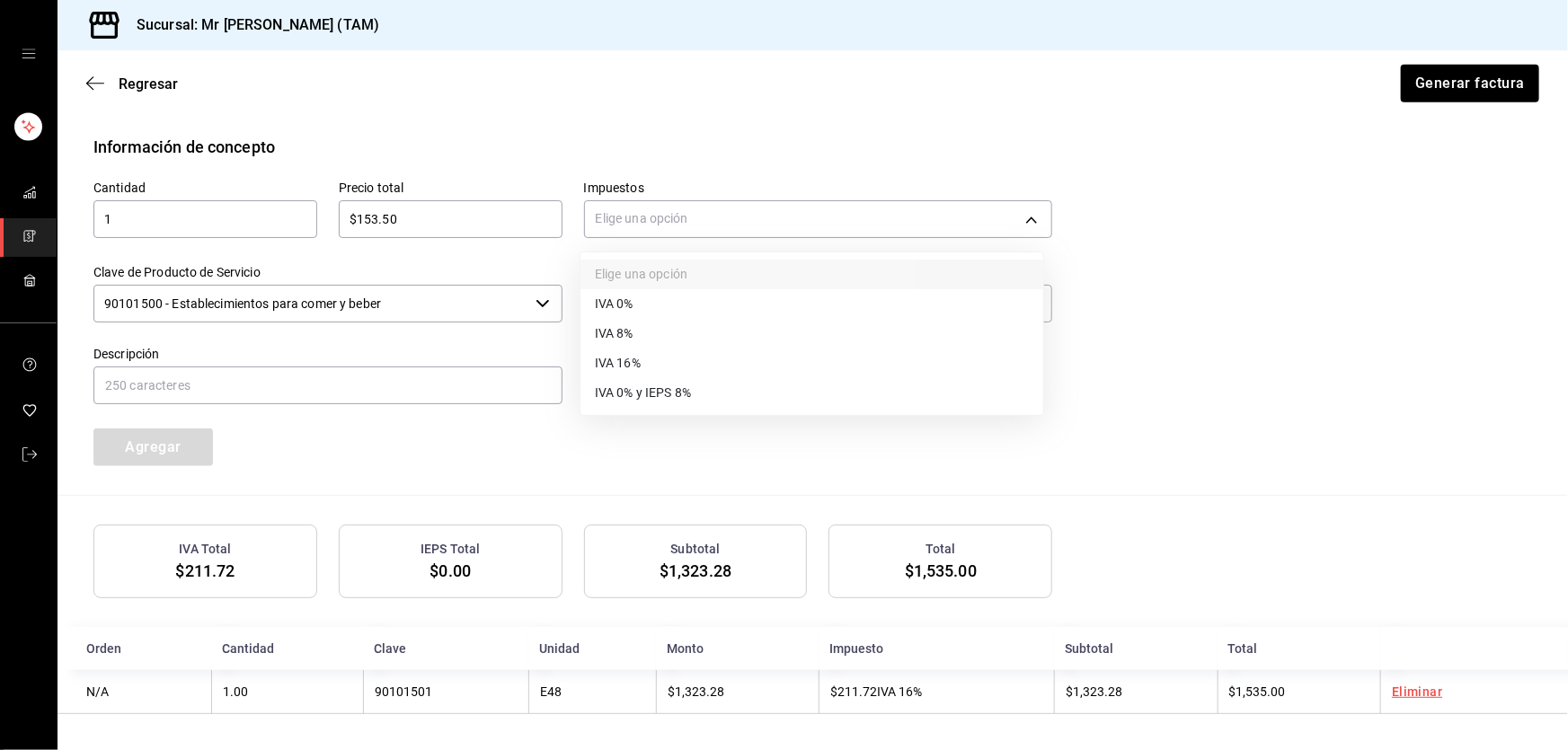
click at [642, 324] on li "IVA 8%" at bounding box center [811, 333] width 463 height 29
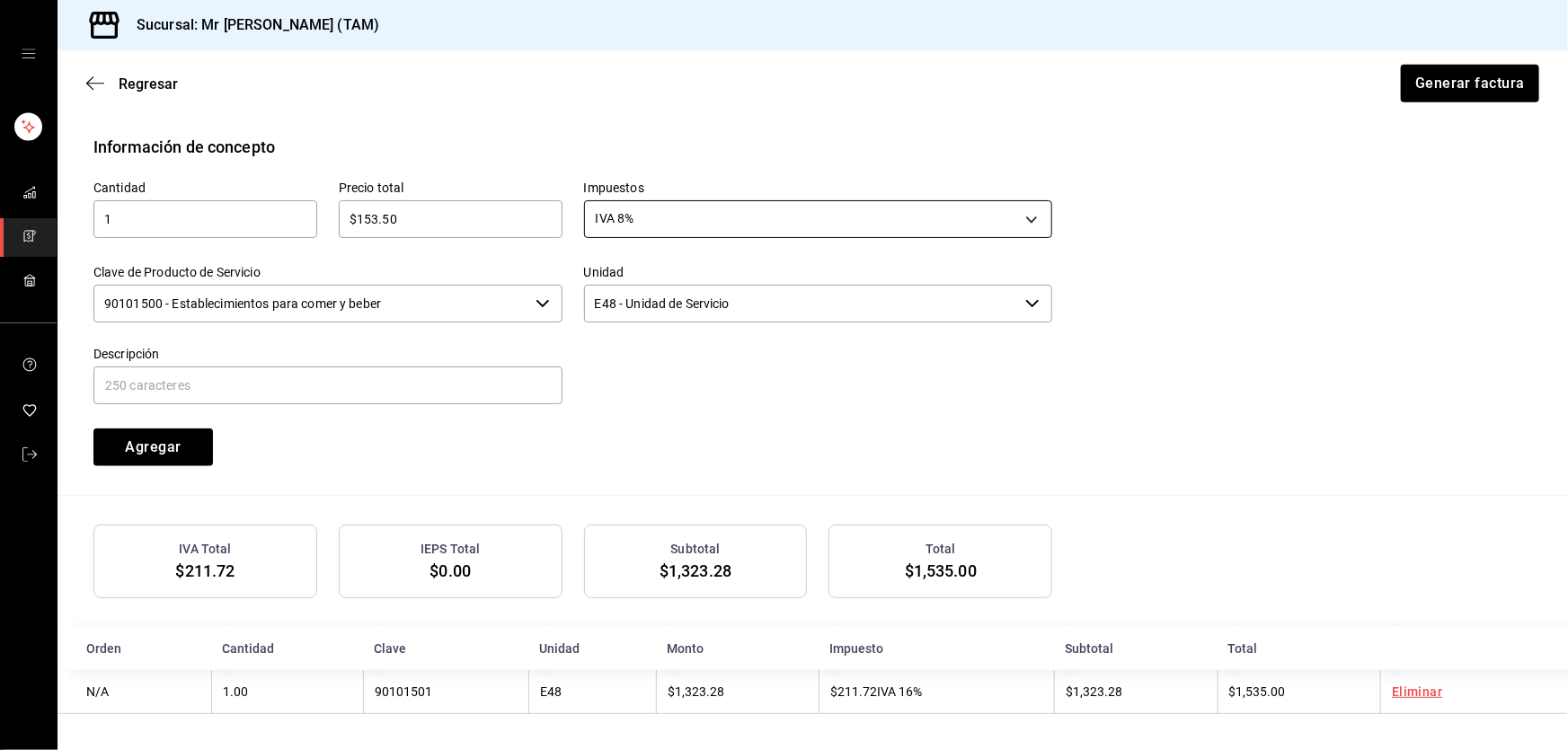
click at [656, 211] on body "Sucursal: Mr [PERSON_NAME] (TAM) Regresar Generar factura Emisor Perfil fiscal …" at bounding box center [784, 375] width 1568 height 750
click at [628, 298] on span "IVA 0%" at bounding box center [614, 304] width 39 height 19
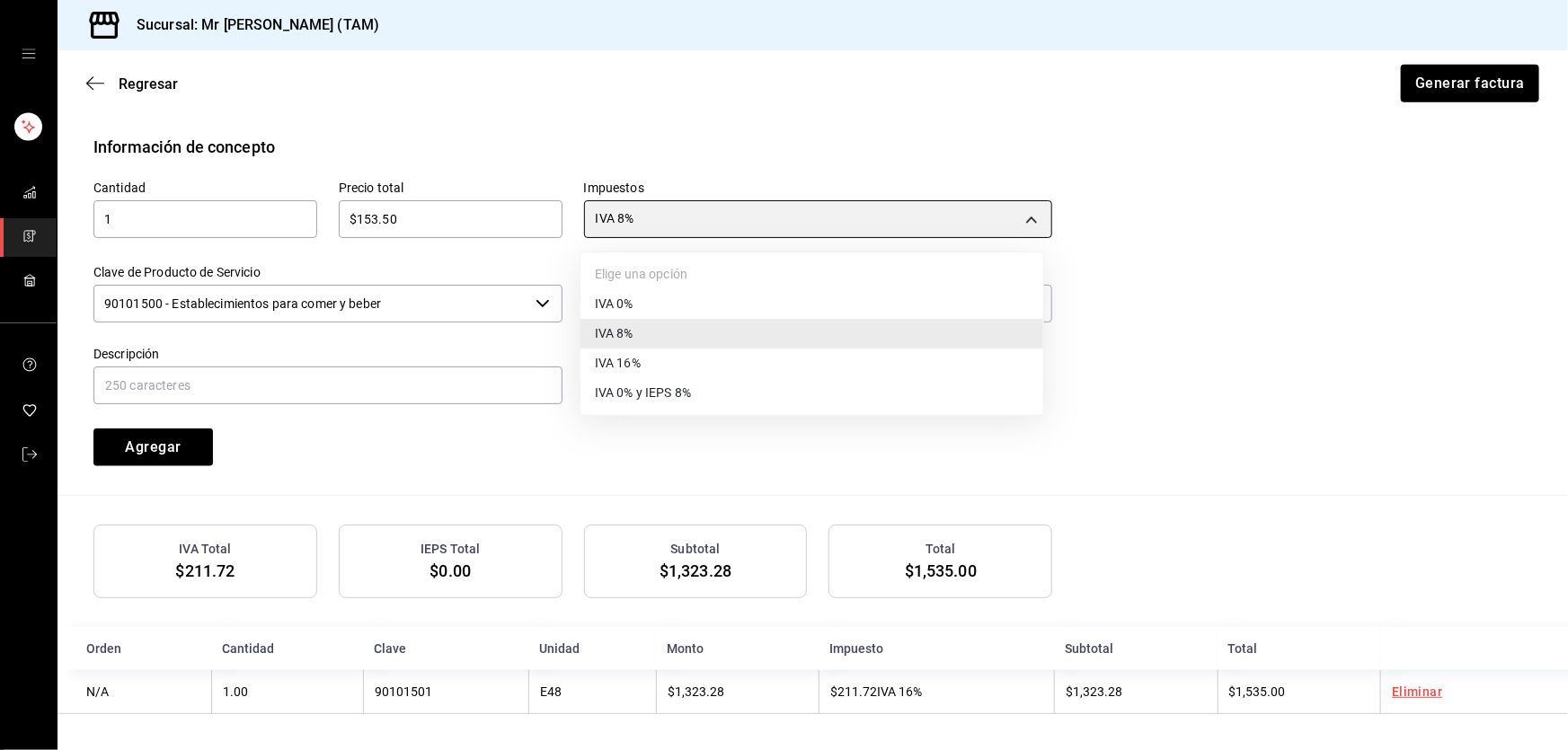
type input "IVA_0"
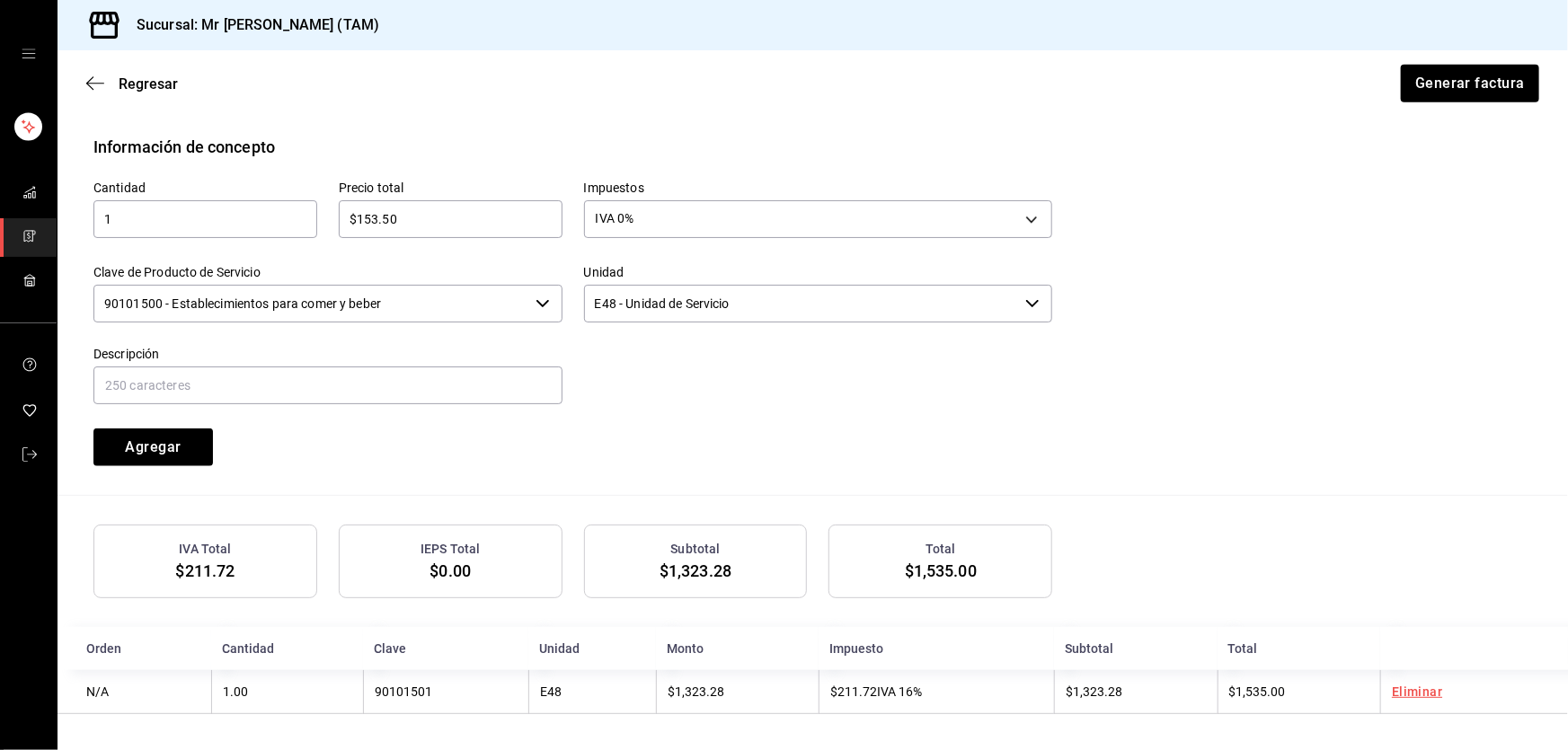
click at [502, 294] on input "90101500 - Establecimientos para comer y beber" at bounding box center [310, 304] width 435 height 38
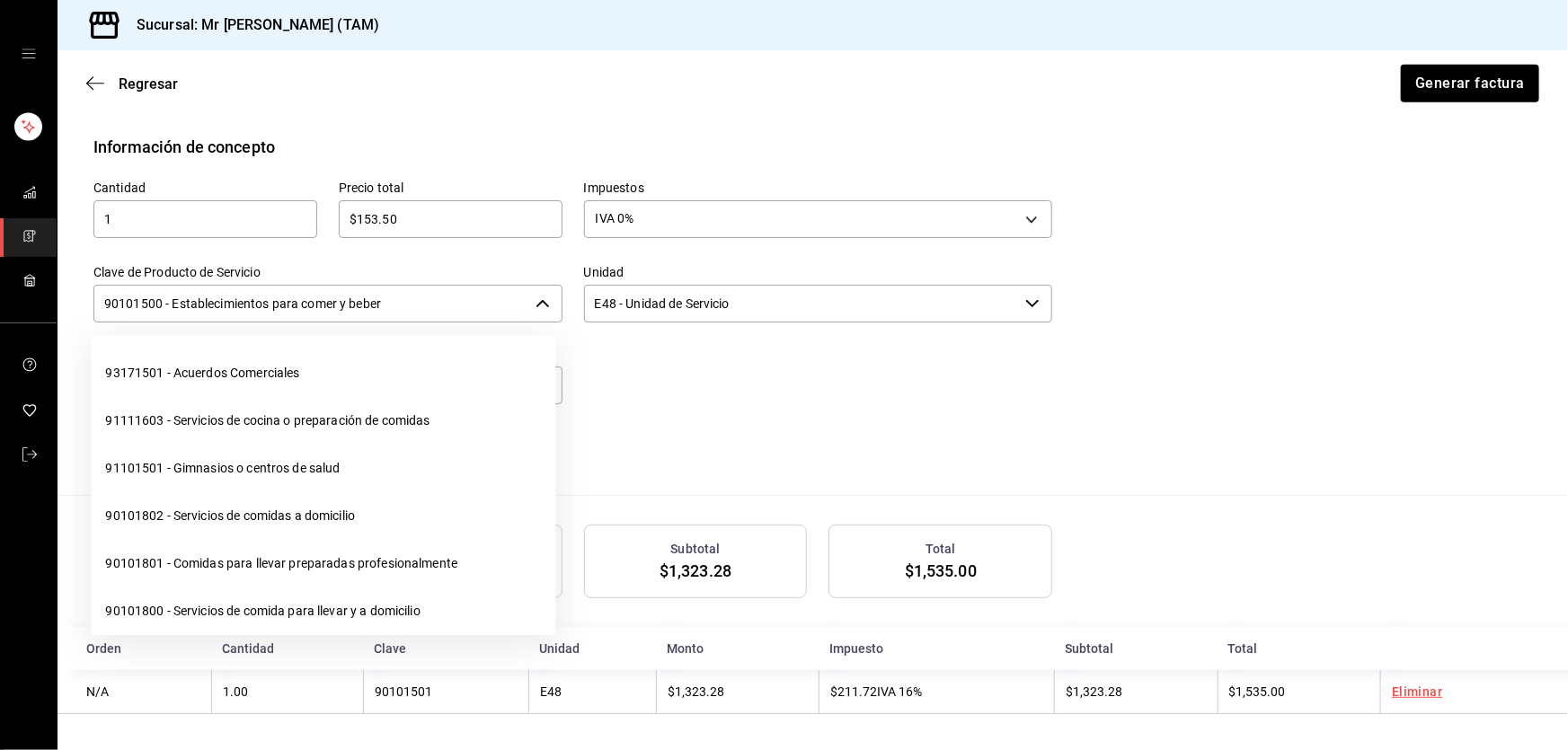
click at [502, 294] on input "90101500 - Establecimientos para comer y beber" at bounding box center [310, 304] width 435 height 38
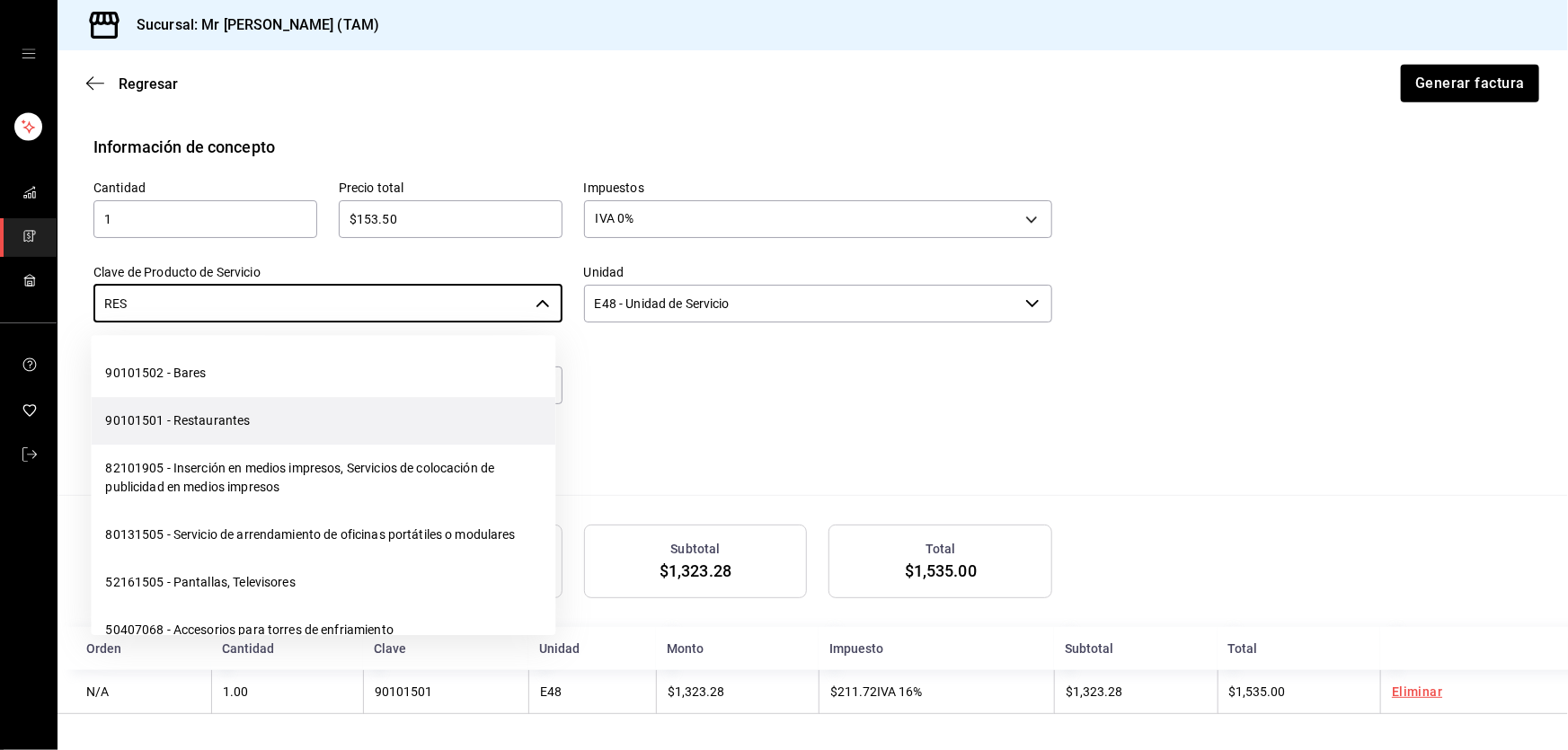
click at [219, 424] on li "90101501 - Restaurantes" at bounding box center [323, 421] width 464 height 47
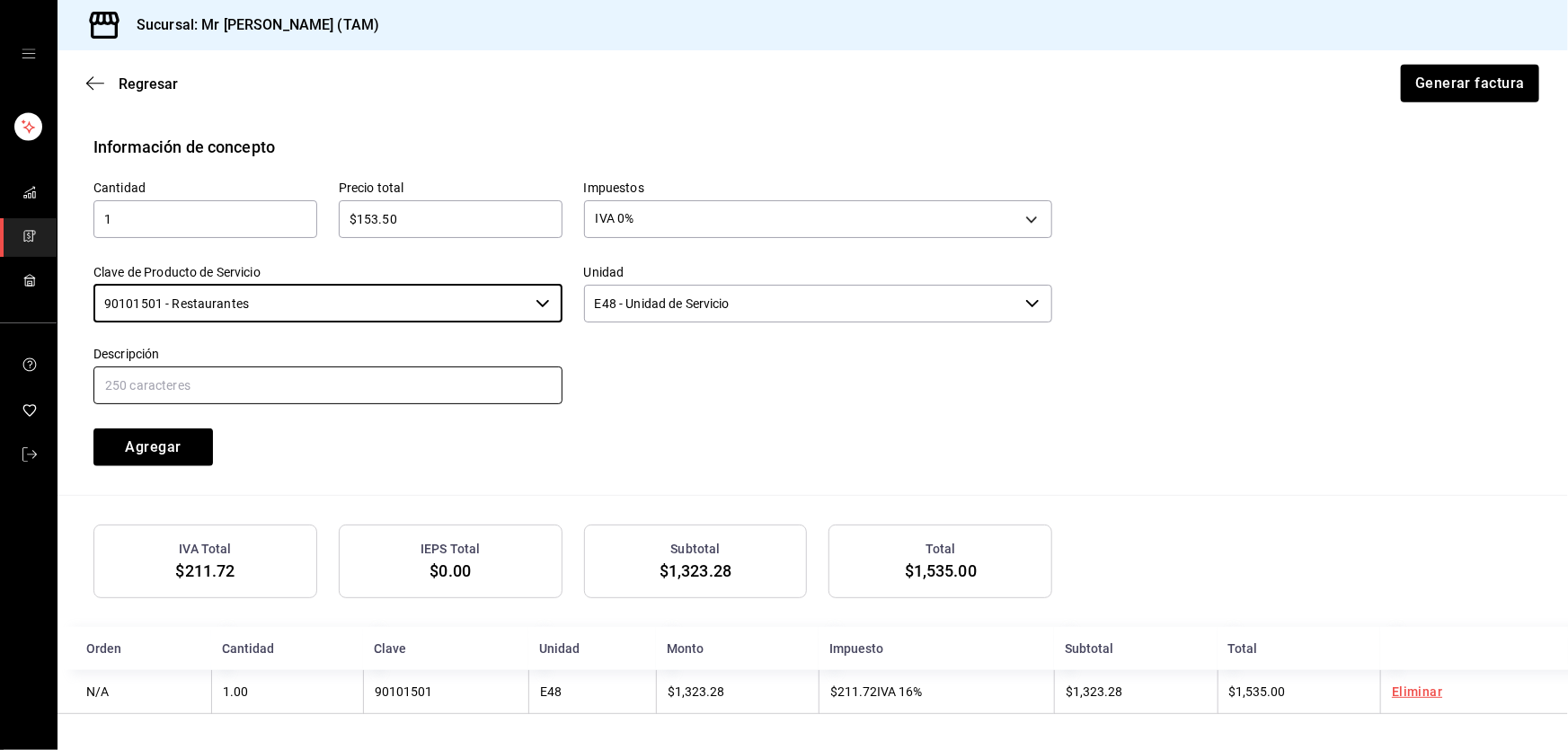
type input "90101501 - Restaurantes"
click at [215, 383] on input "text" at bounding box center [327, 386] width 469 height 38
type input "PROPINA"
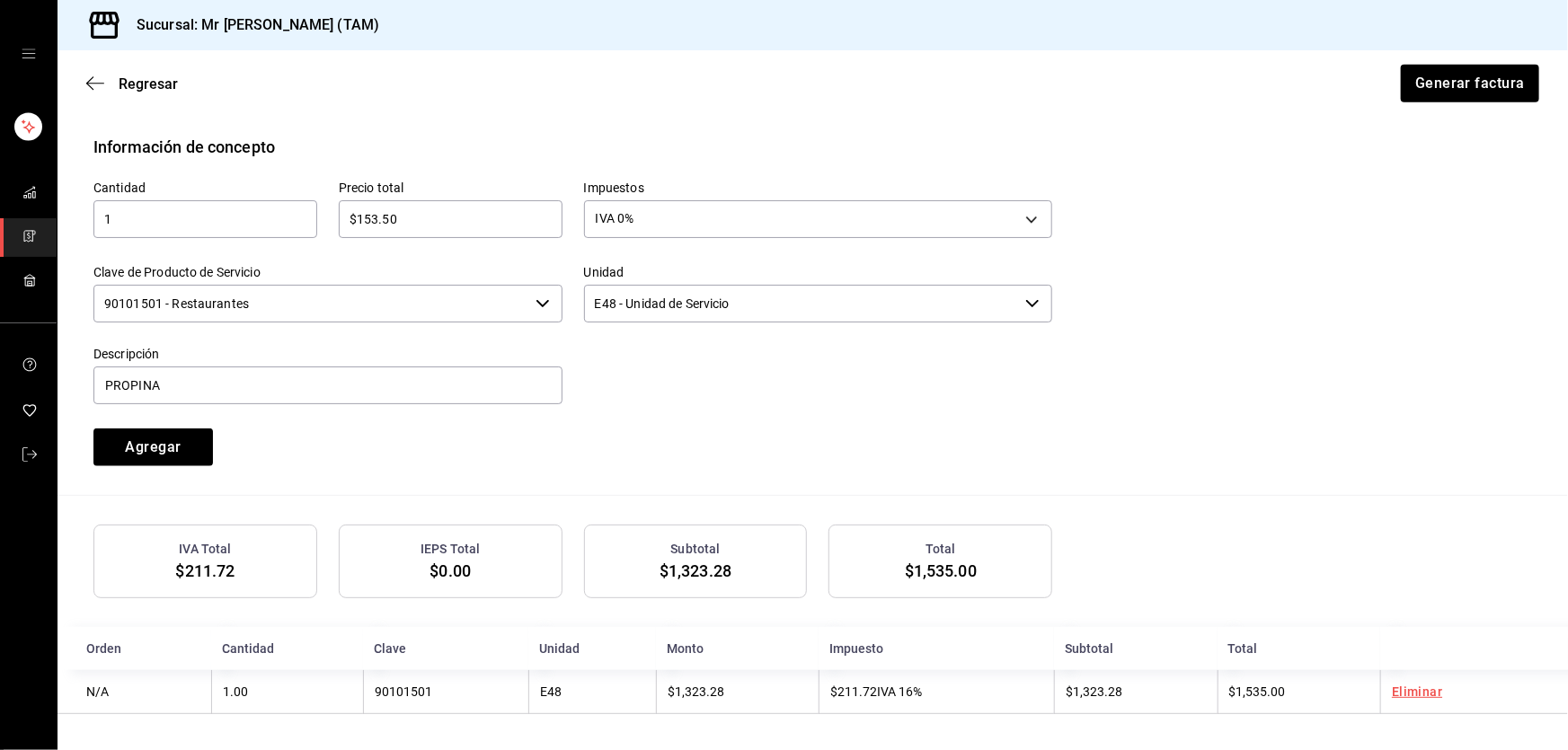
click at [505, 431] on div "Cantidad 1 ​ Precio total $153.50 ​ Impuestos IVA 0% IVA_0 Clave de Producto de…" at bounding box center [561, 313] width 980 height 308
click at [189, 436] on button "Agregar" at bounding box center [153, 447] width 120 height 38
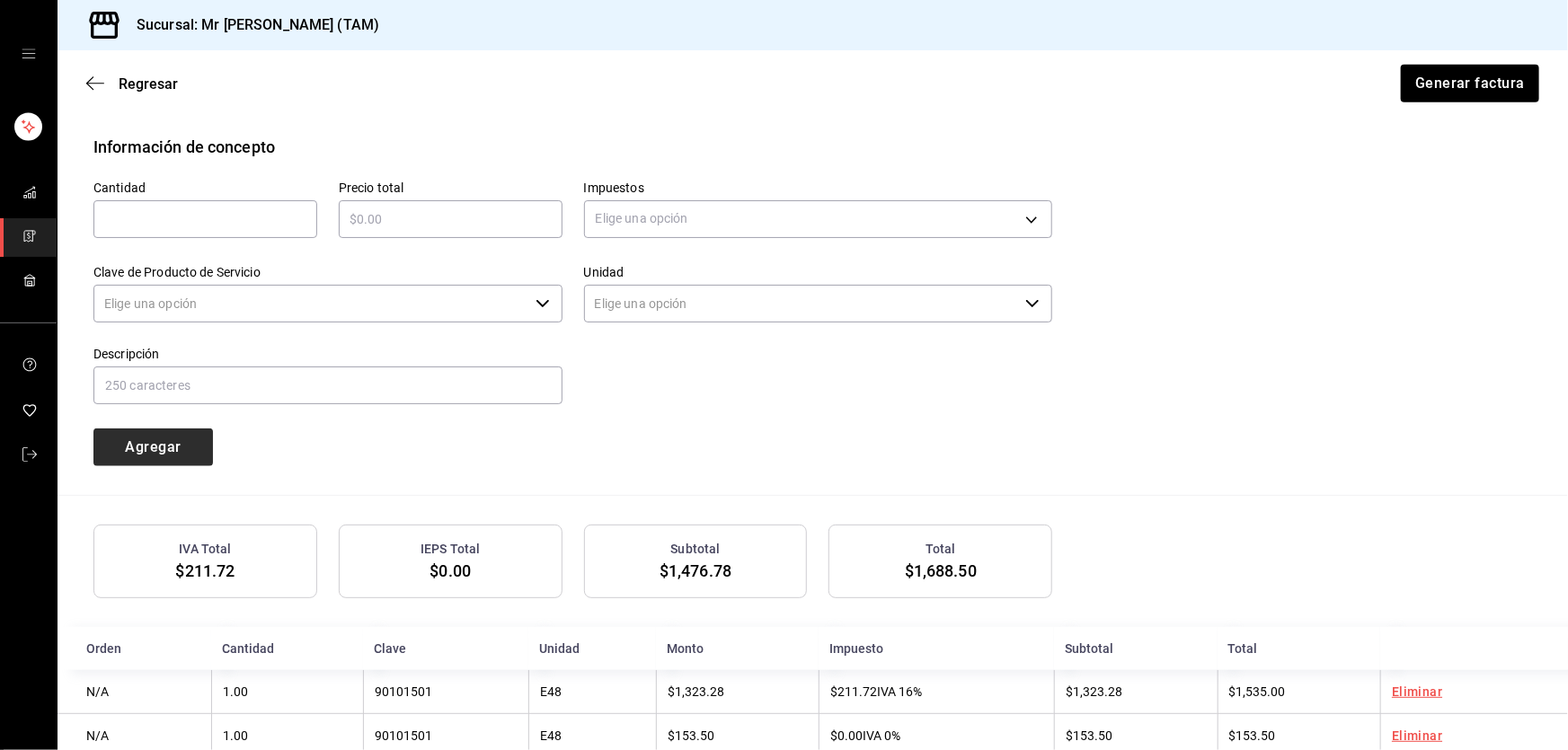
type input "90101500 - Establecimientos para comer y beber"
type input "E48 - Unidad de Servicio"
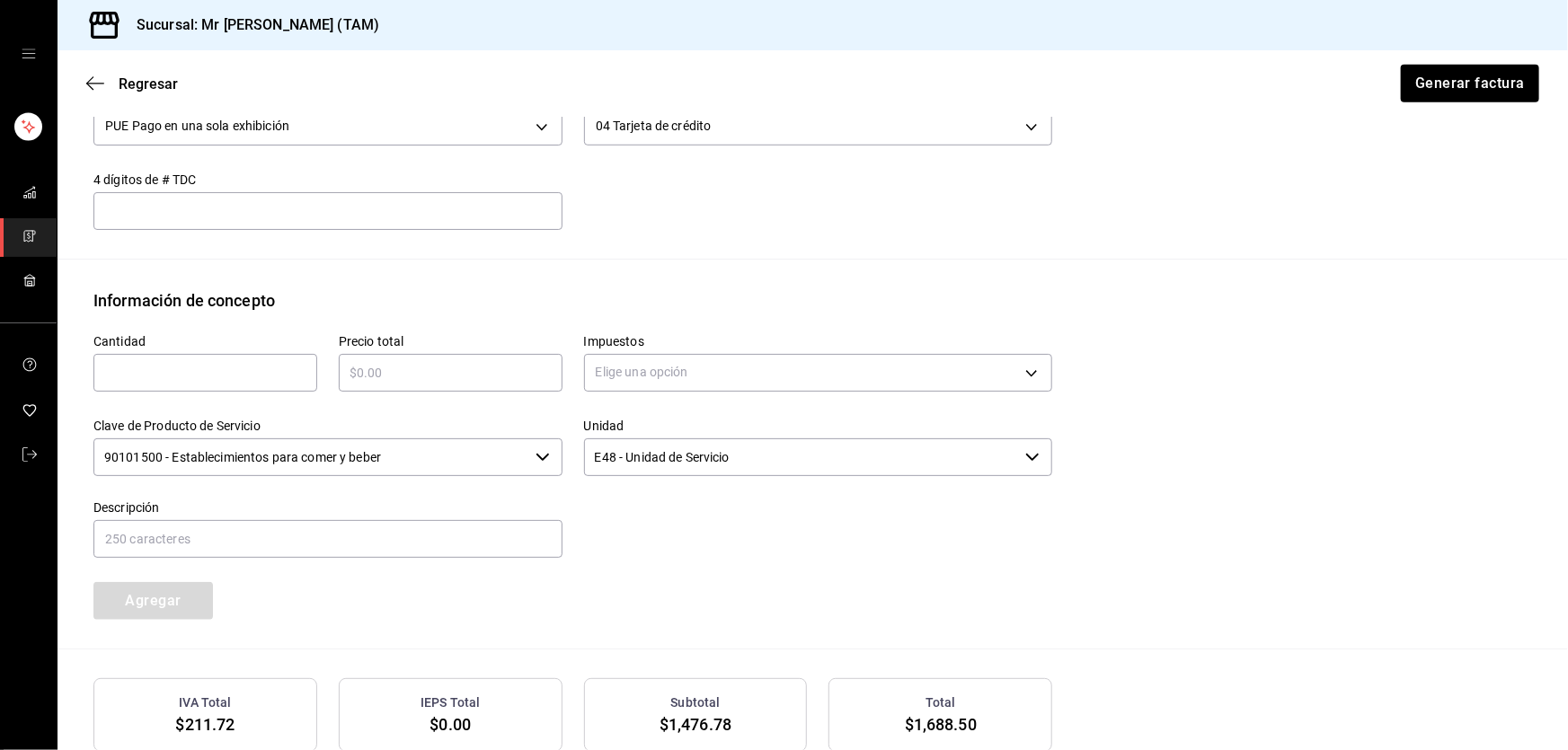
scroll to position [417, 0]
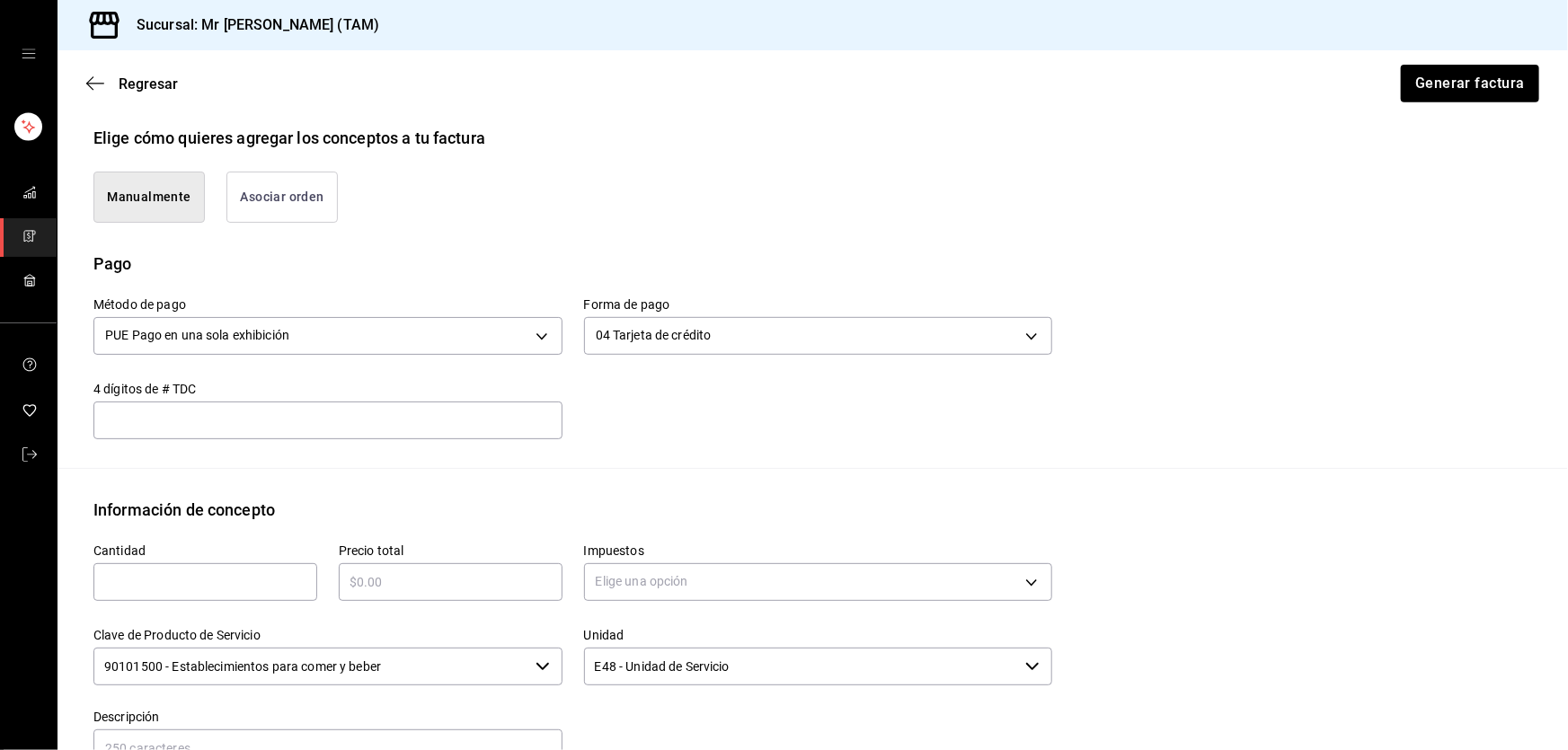
click at [503, 411] on input "text" at bounding box center [327, 420] width 469 height 22
paste input "0399"
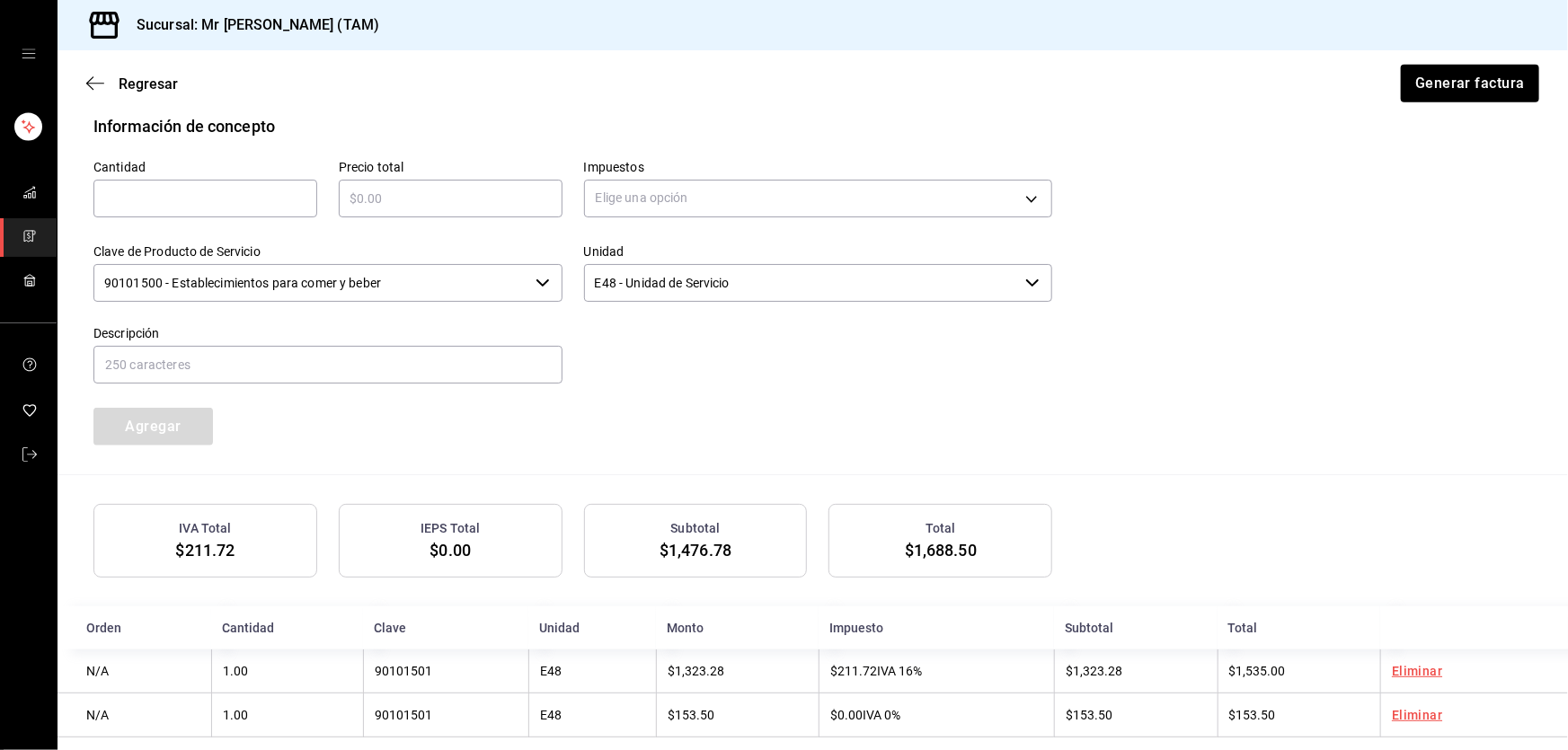
scroll to position [825, 0]
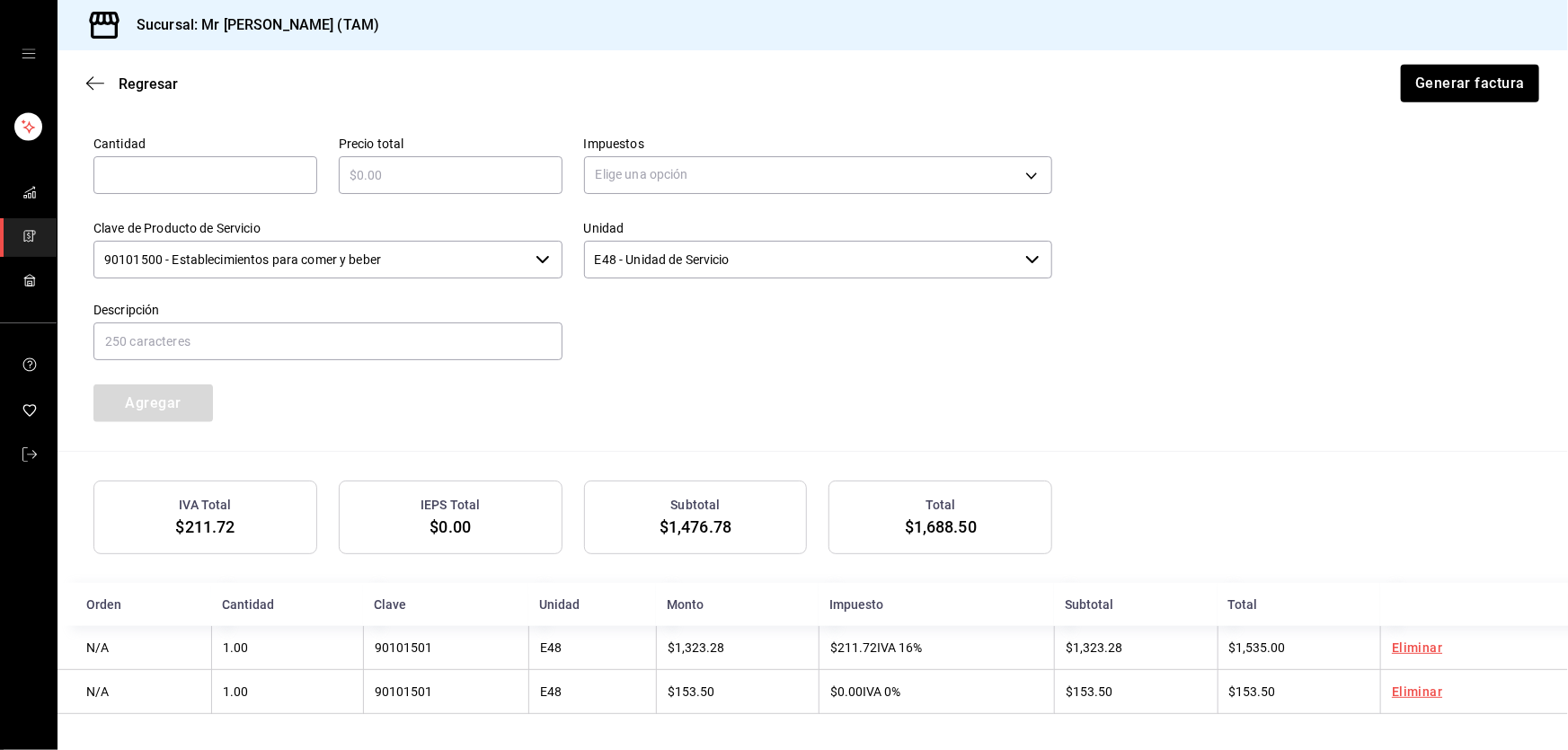
type input "399"
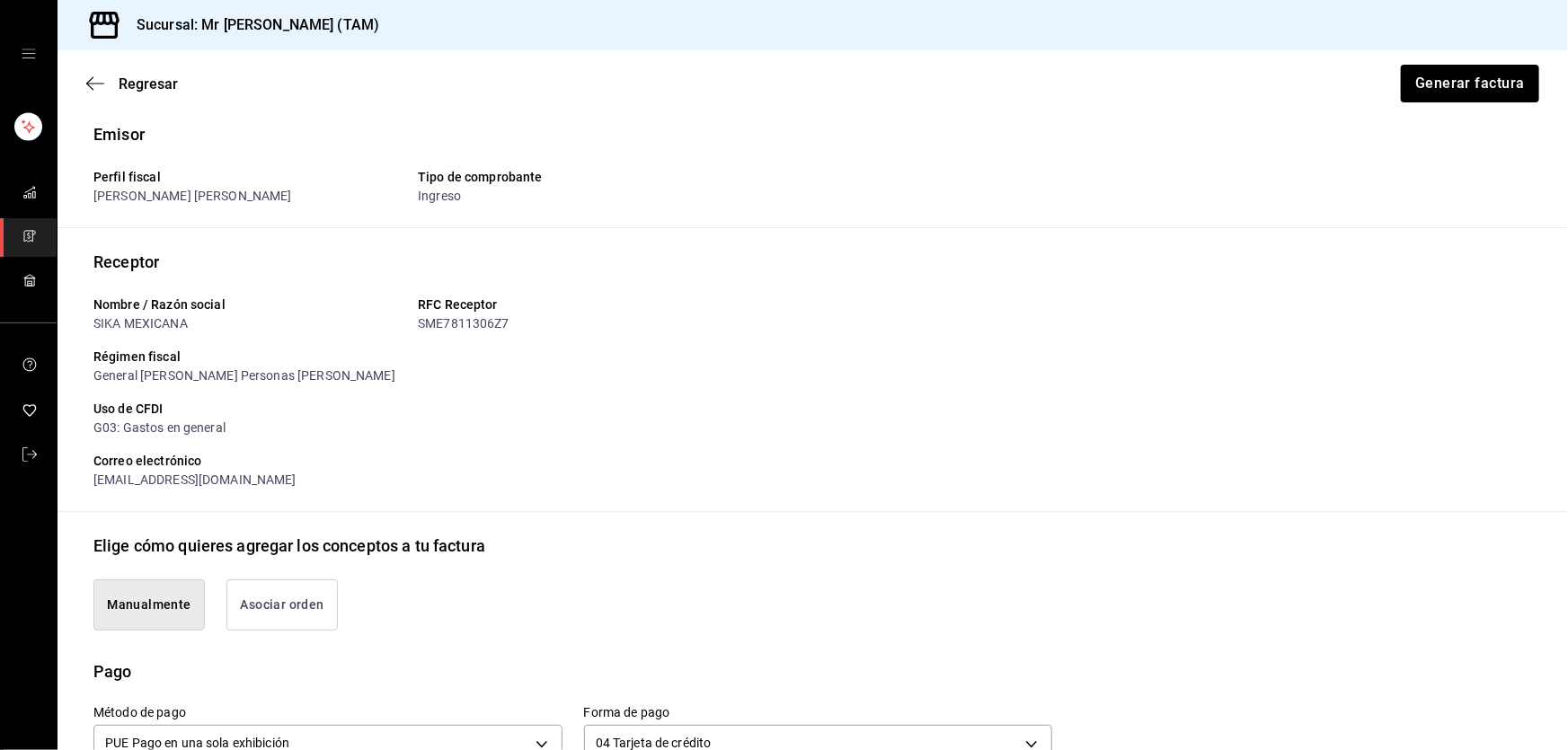
scroll to position [9, 0]
click at [1448, 90] on button "Generar factura" at bounding box center [1469, 84] width 141 height 38
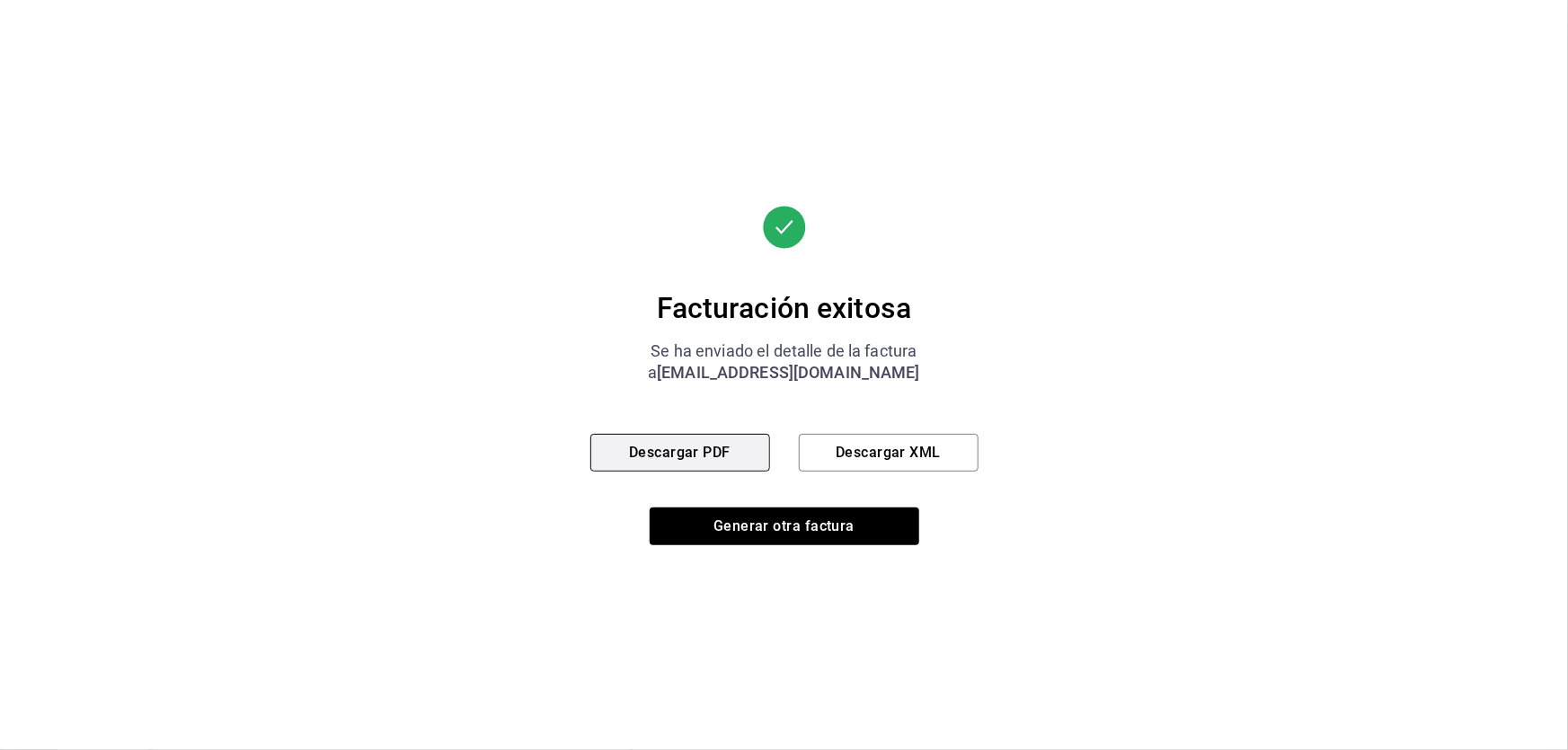
click at [712, 443] on button "Descargar PDF" at bounding box center [680, 453] width 179 height 38
click at [898, 448] on button "Descargar XML" at bounding box center [889, 453] width 179 height 38
click at [772, 553] on div "Facturación exitosa Se ha enviado el detalle de la factura a [EMAIL_ADDRESS][DO…" at bounding box center [784, 375] width 388 height 750
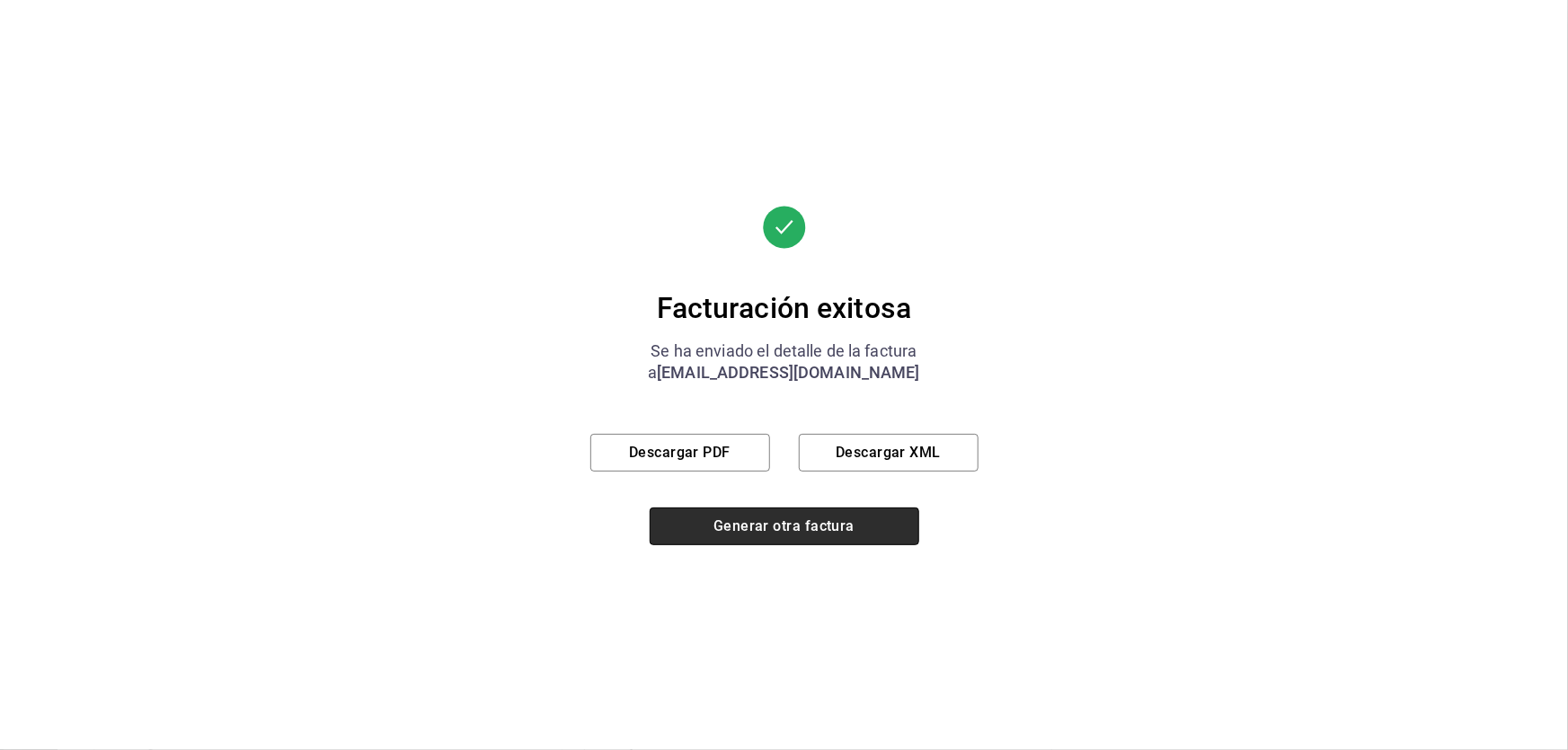
click at [773, 531] on button "Generar otra factura" at bounding box center [785, 526] width 270 height 38
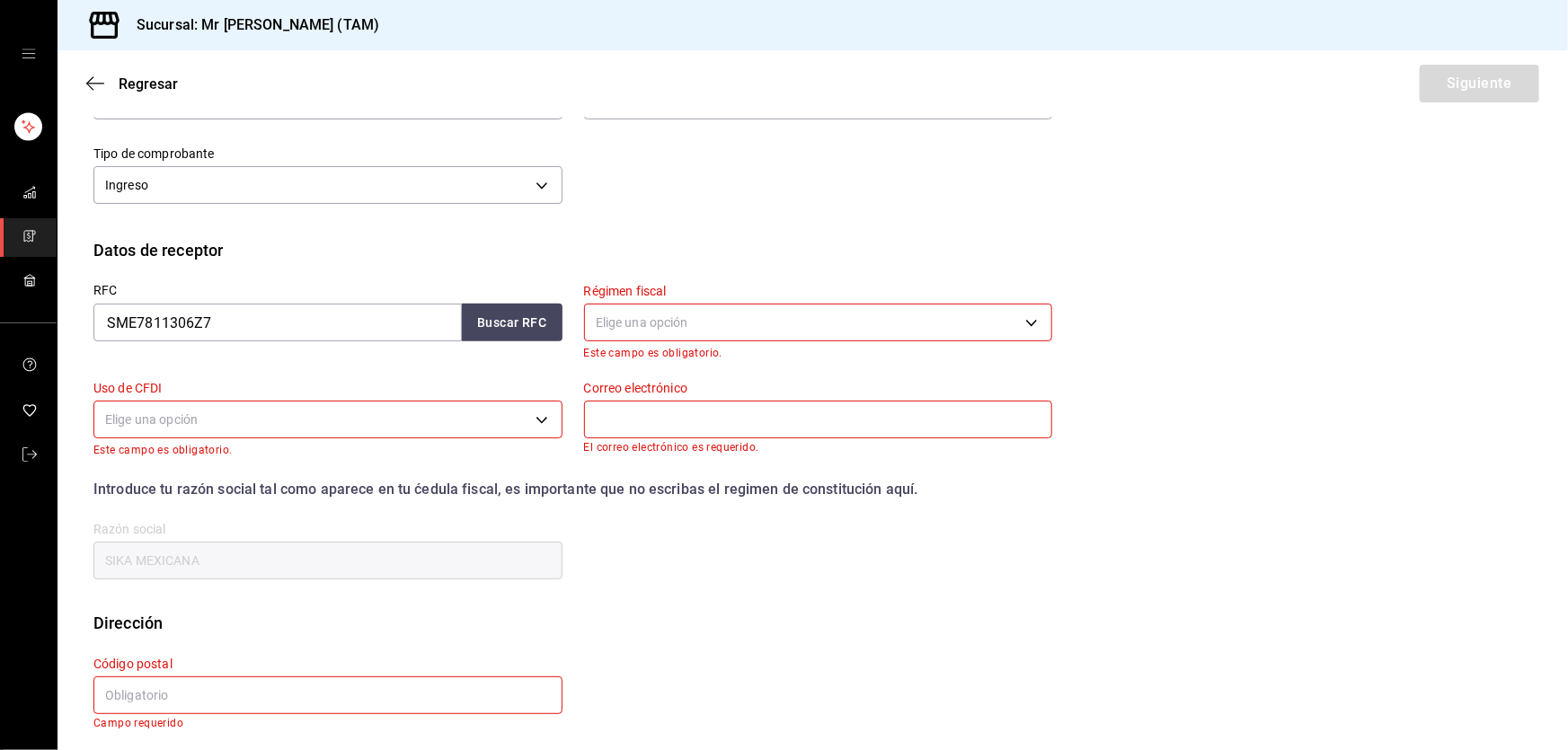
scroll to position [273, 0]
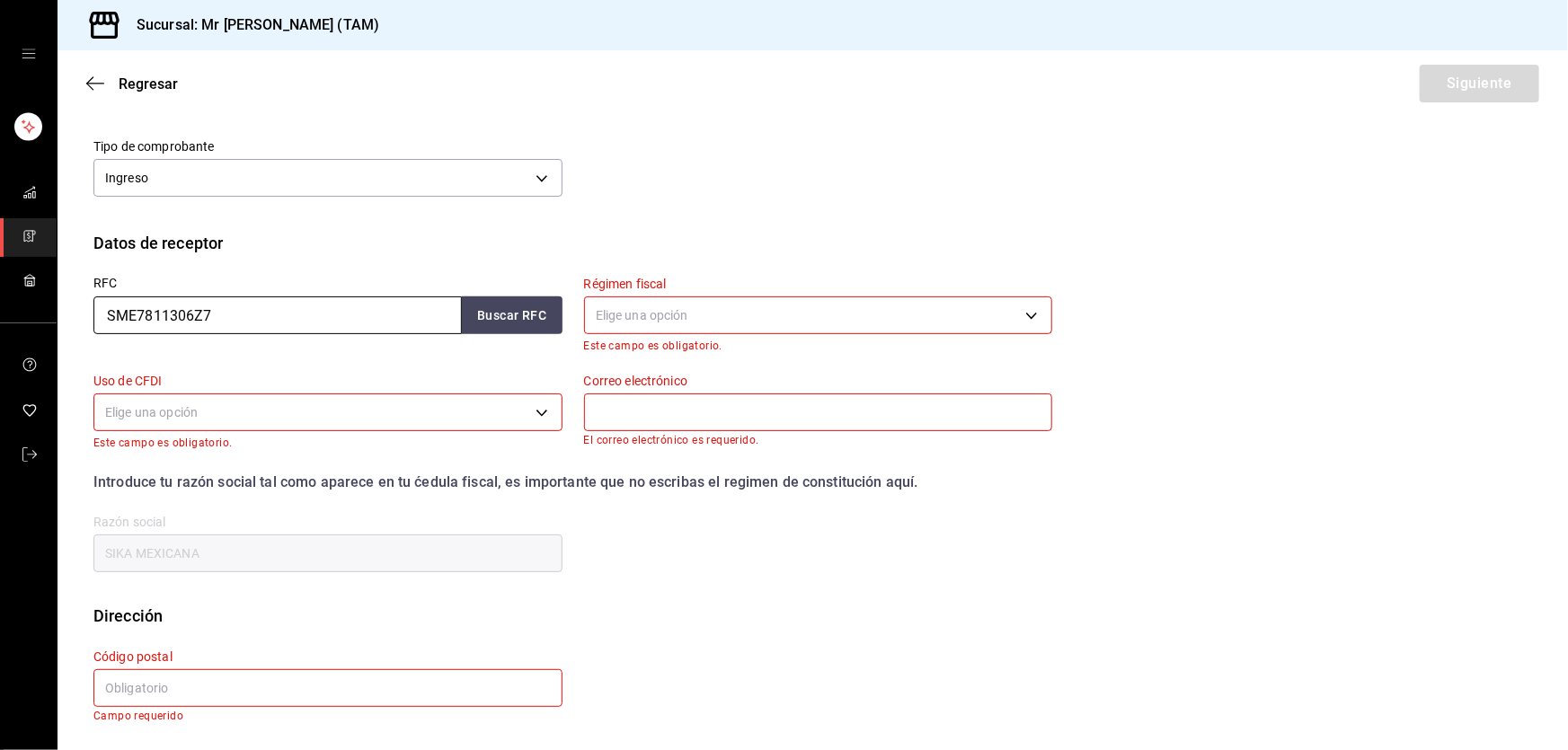
click at [306, 331] on input "SME7811306Z7" at bounding box center [277, 315] width 369 height 38
click at [306, 329] on input "SME7811306Z7" at bounding box center [277, 315] width 369 height 38
paste input "XSL140101T89"
type input "XSL140101T89"
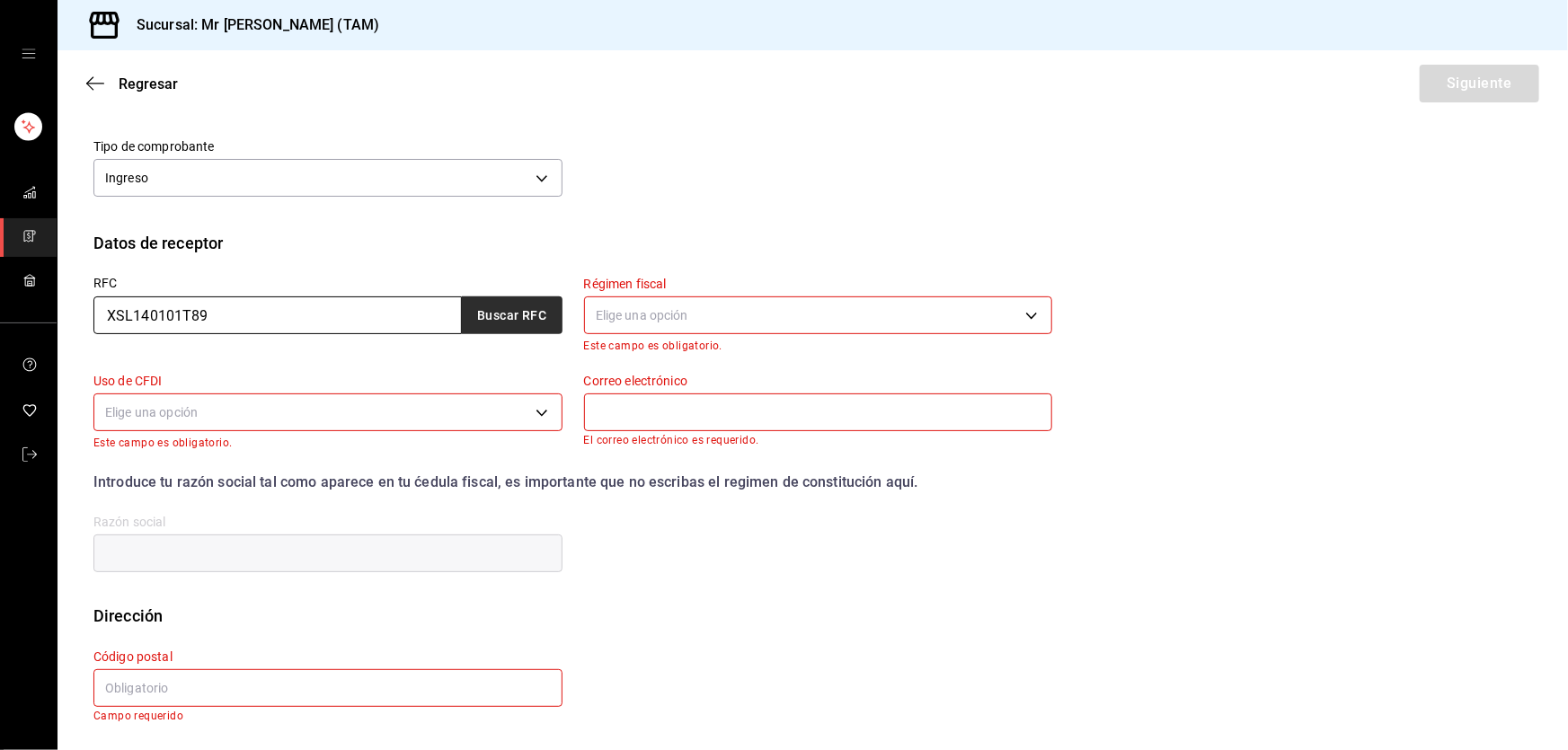
type input "XSL140101T89"
click at [529, 301] on button "Buscar RFC" at bounding box center [512, 315] width 101 height 38
type input "[EMAIL_ADDRESS][DOMAIN_NAME]"
type input "XAX SERVICIO DE LOGISTICA Y TRANSPORTE"
type input "89606"
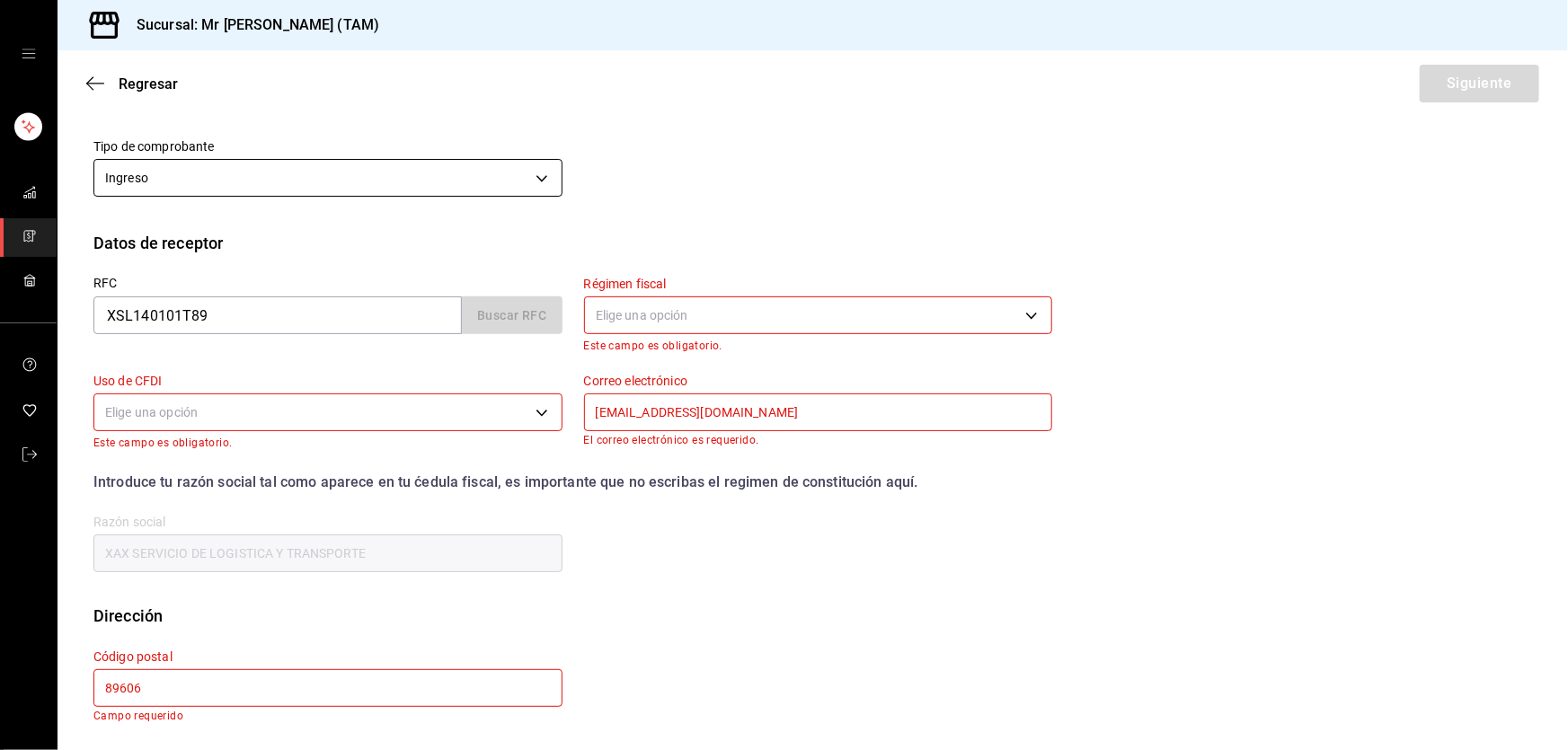
type input "624"
type input "G03"
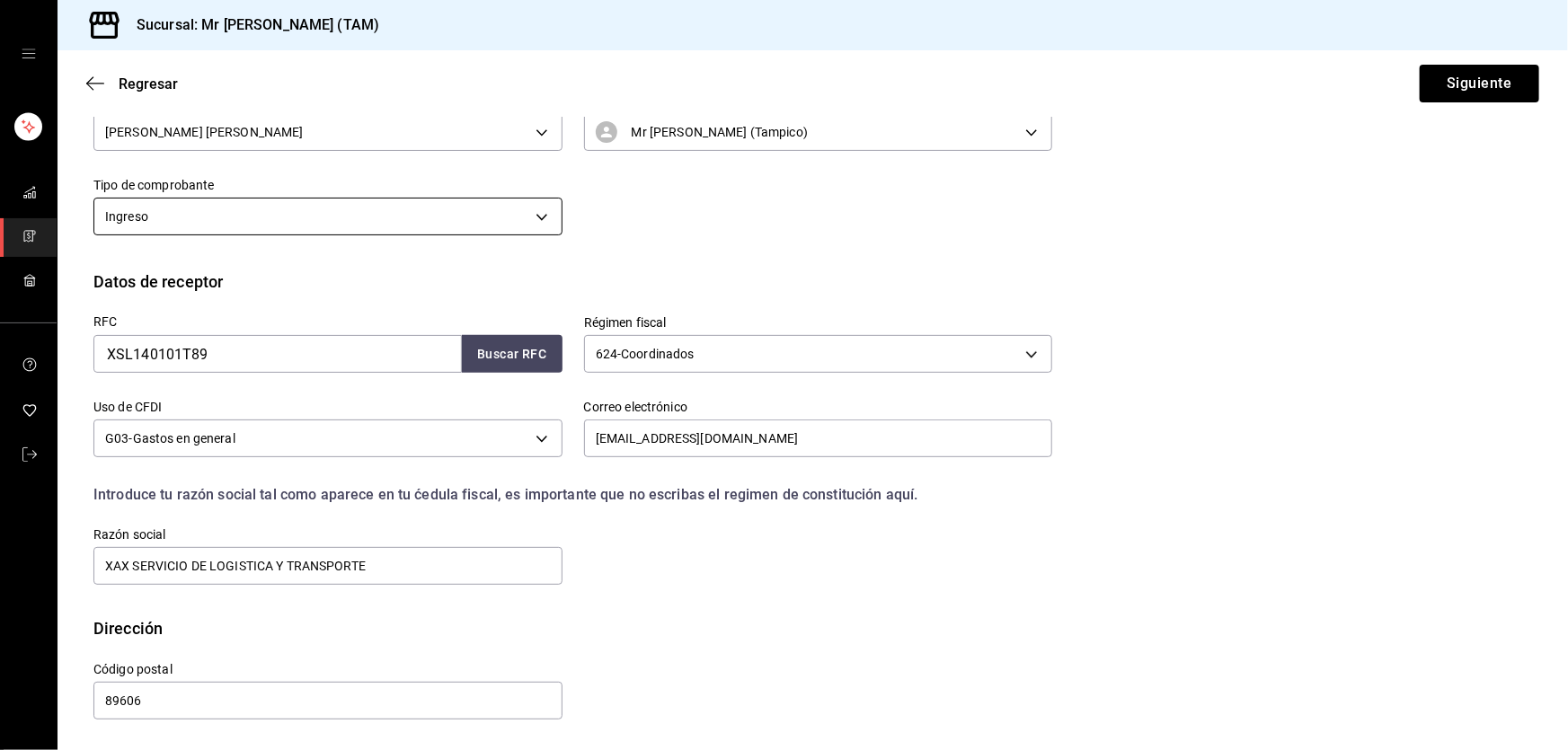
scroll to position [234, 0]
click at [378, 564] on input "XAX SERVICIO DE LOGISTICA Y TRANSPORTE" at bounding box center [327, 566] width 469 height 38
click at [1498, 80] on button "Siguiente" at bounding box center [1479, 84] width 120 height 38
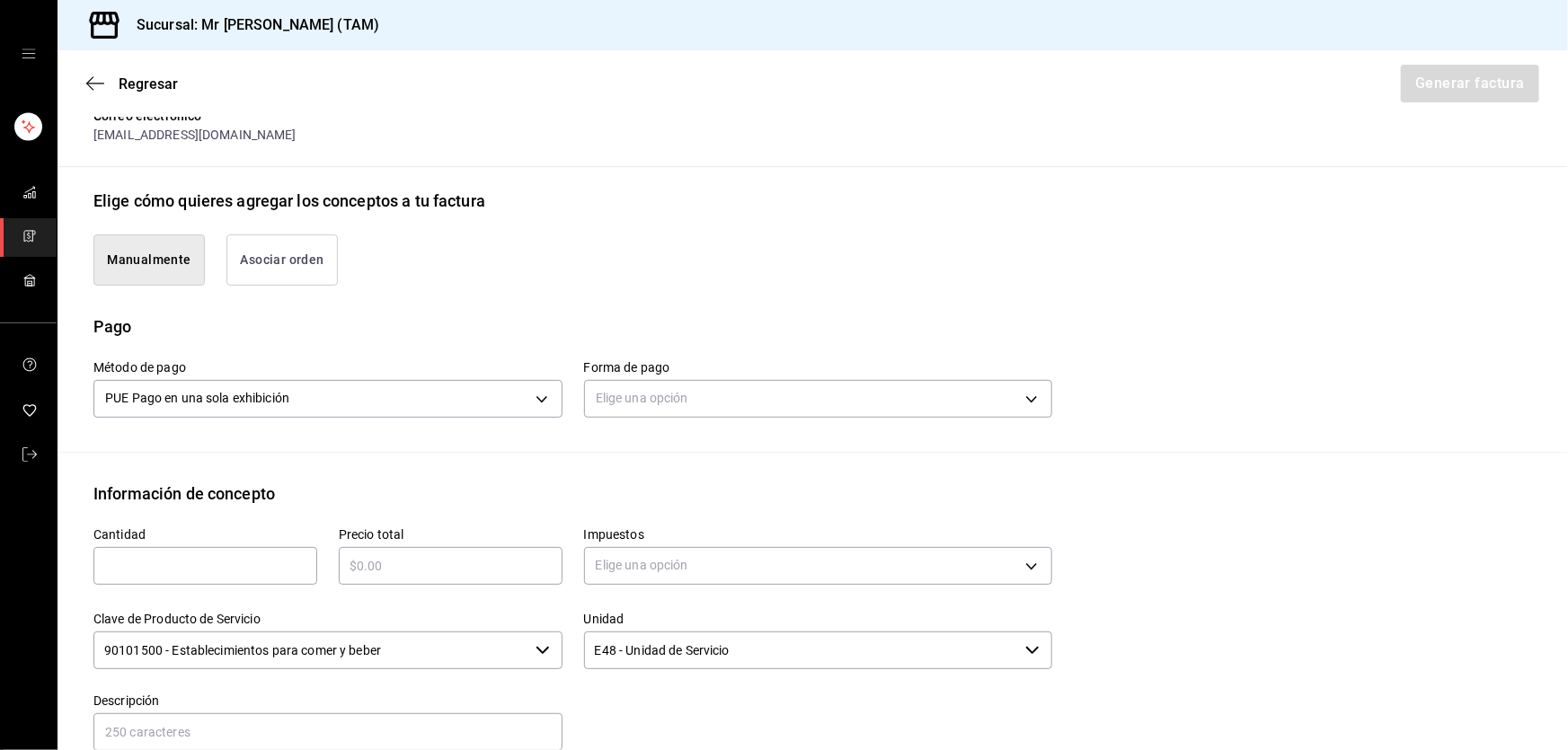
scroll to position [656, 0]
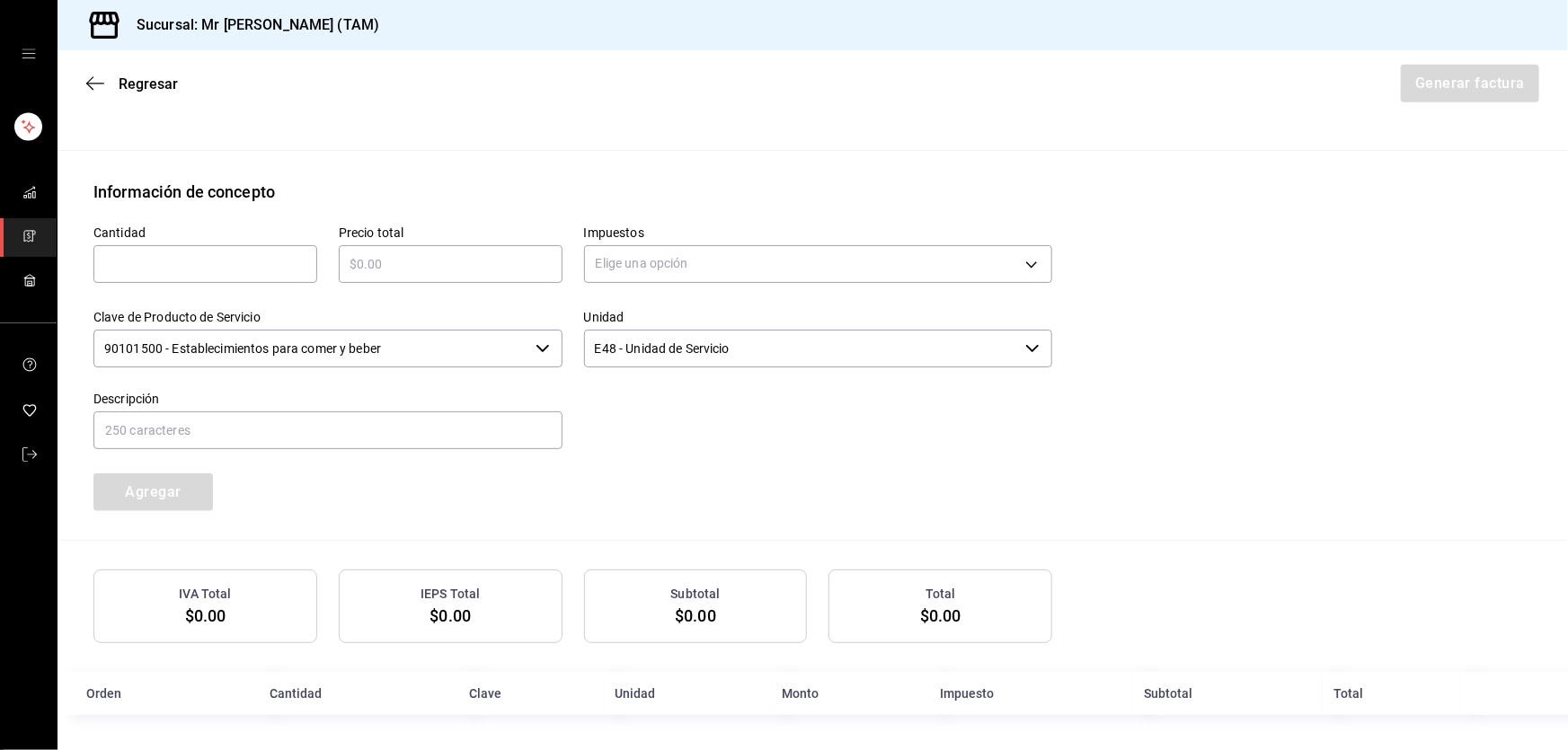
click at [154, 259] on input "text" at bounding box center [205, 264] width 224 height 22
type input "1"
type input "$782"
click at [655, 242] on div "Elige una opción" at bounding box center [818, 261] width 469 height 47
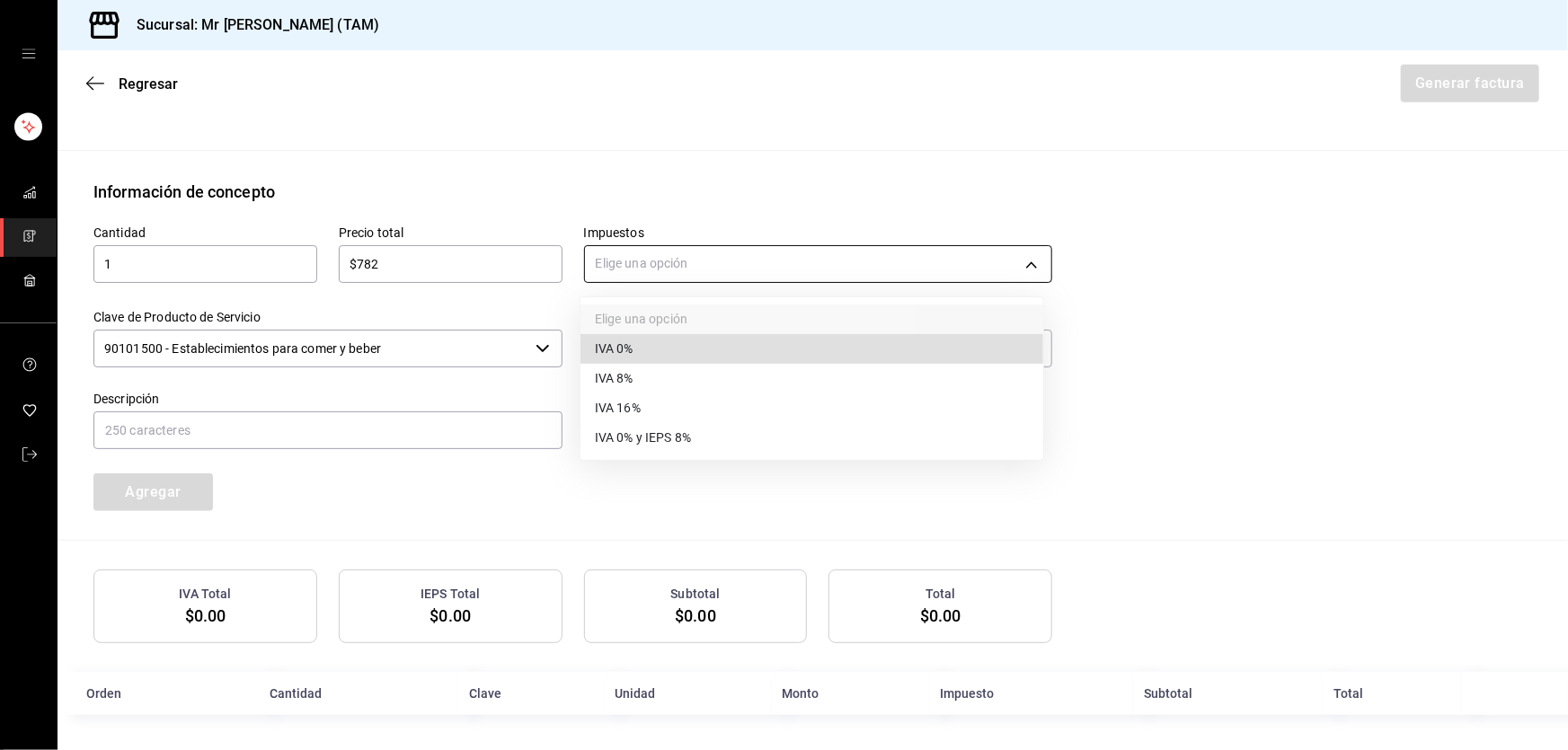
click at [658, 254] on body "Sucursal: Mr [PERSON_NAME] (TAM) Regresar Generar factura Emisor Perfil fiscal …" at bounding box center [784, 375] width 1568 height 750
click at [630, 410] on span "IVA 16%" at bounding box center [618, 408] width 46 height 19
type input "IVA_16"
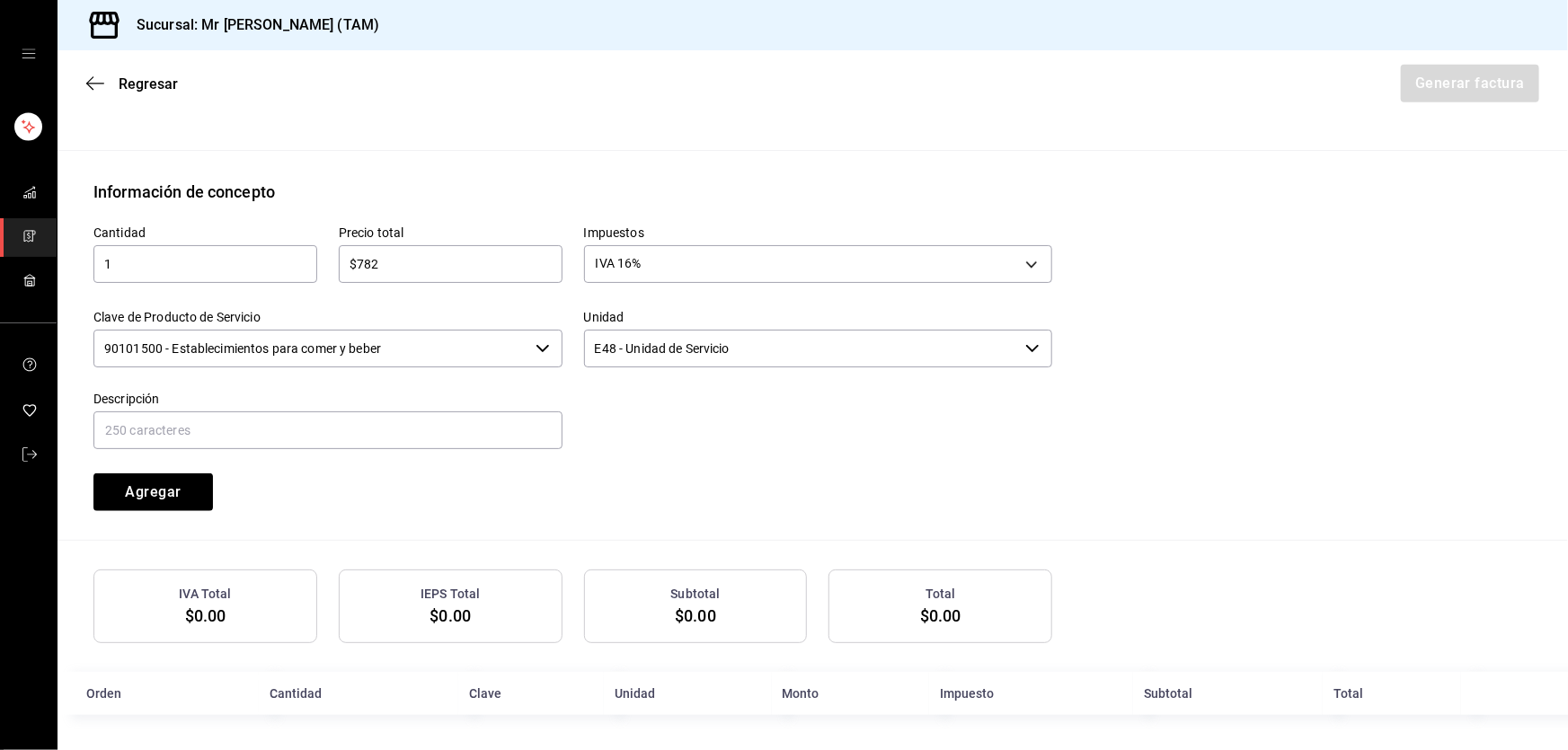
click at [435, 347] on input "90101500 - Establecimientos para comer y beber" at bounding box center [310, 349] width 435 height 38
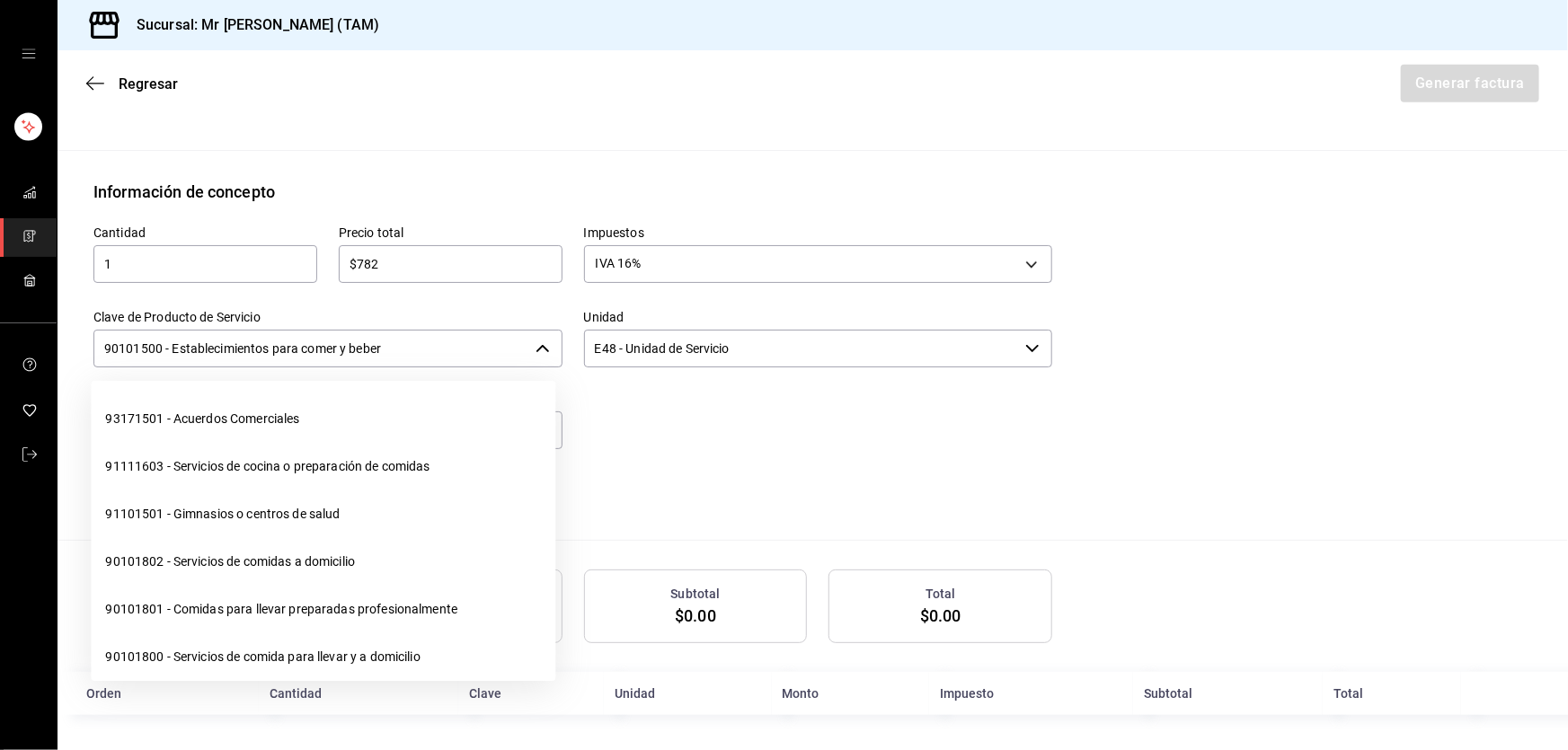
click at [435, 347] on input "90101500 - Establecimientos para comer y beber" at bounding box center [310, 349] width 435 height 38
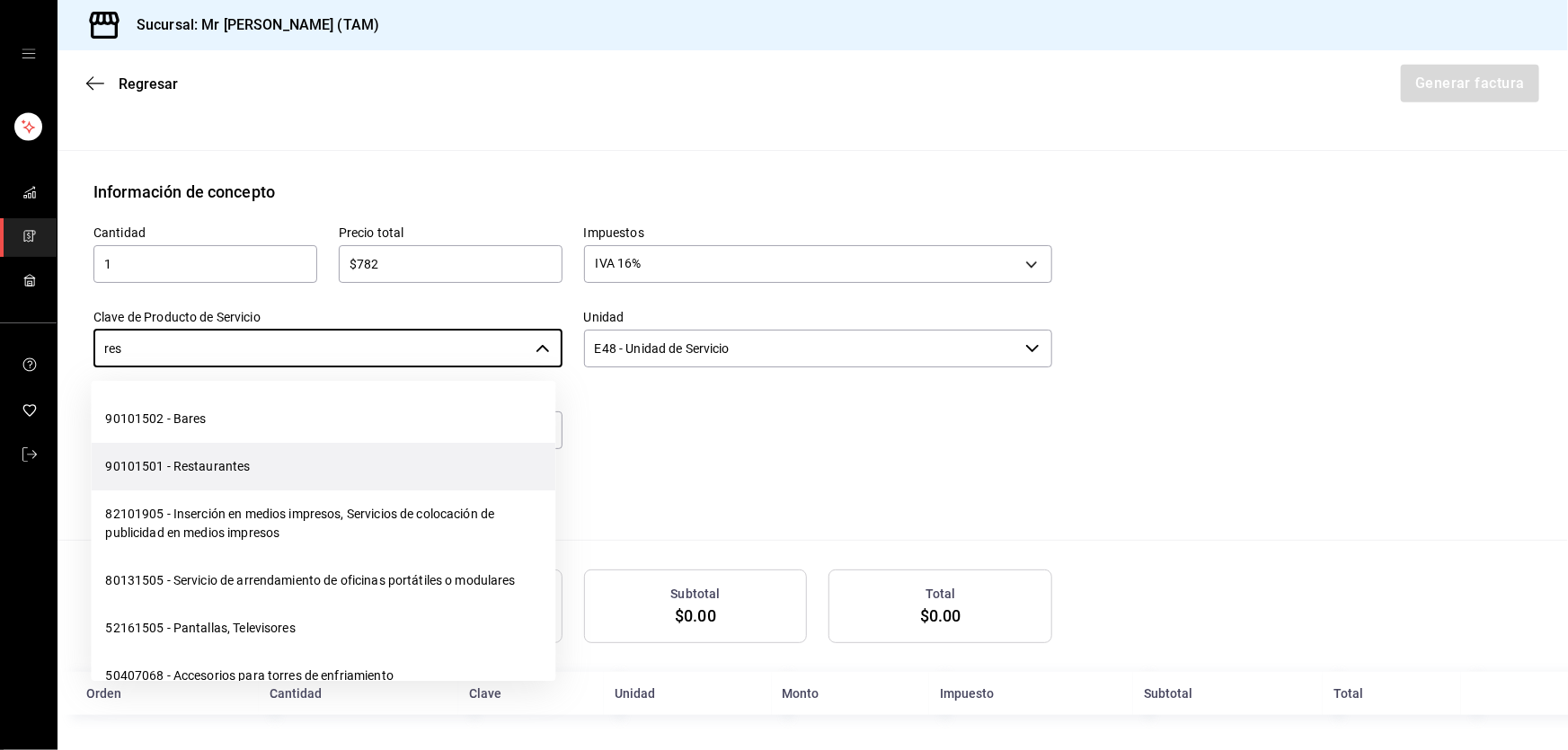
click at [203, 472] on li "90101501 - Restaurantes" at bounding box center [323, 467] width 464 height 47
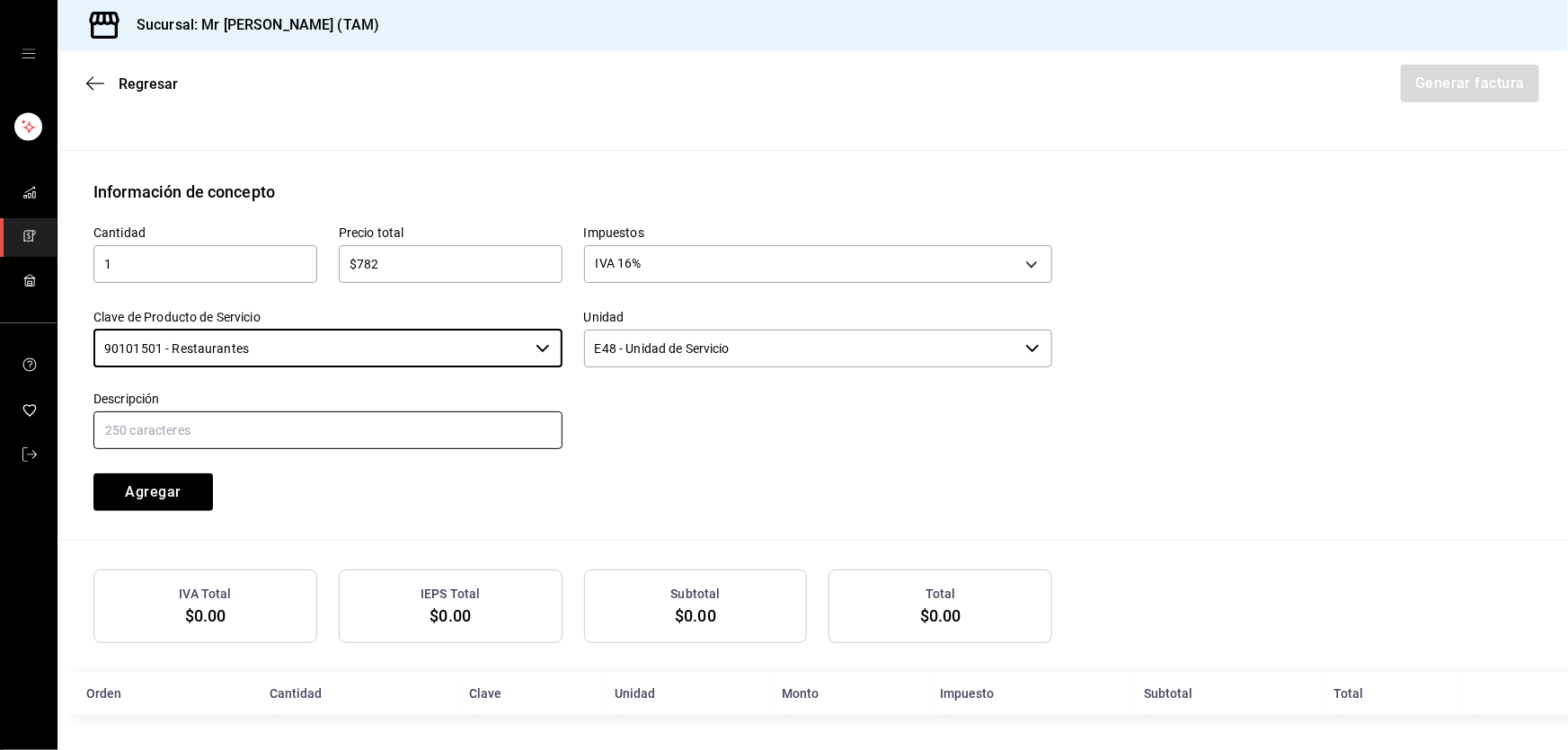
type input "90101501 - Restaurantes"
click at [213, 442] on input "text" at bounding box center [327, 430] width 469 height 38
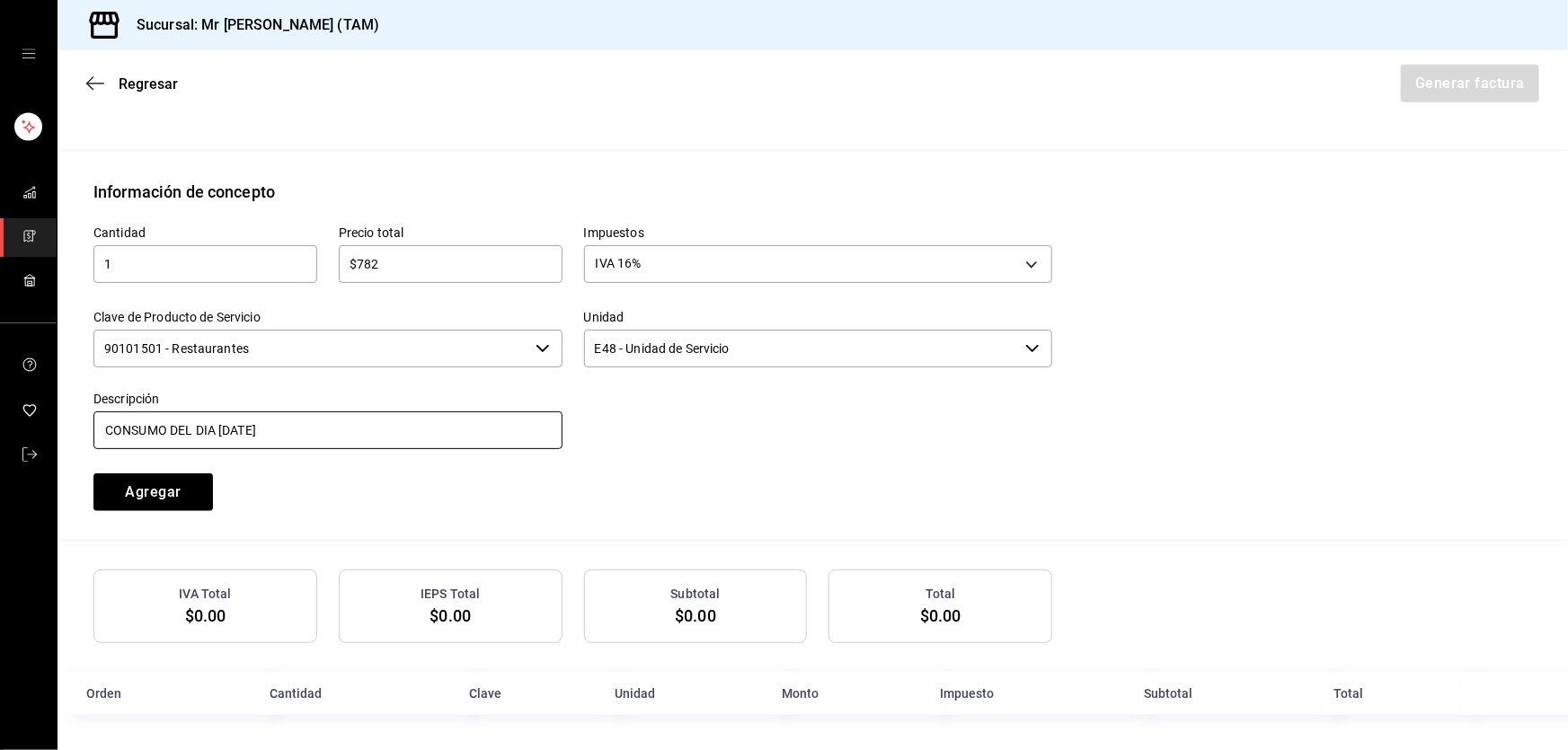
click at [224, 425] on input "CONSUMO DEL DIA [DATE]" at bounding box center [327, 430] width 469 height 38
drag, startPoint x: 232, startPoint y: 431, endPoint x: 223, endPoint y: 430, distance: 9.1
click at [223, 430] on input "CONSUMO DEL DIA [DATE]" at bounding box center [327, 430] width 469 height 38
type input "CONSUMO DEL DIA [DATE]"
click at [393, 423] on input "CONSUMO DEL DIA [DATE]" at bounding box center [327, 430] width 469 height 38
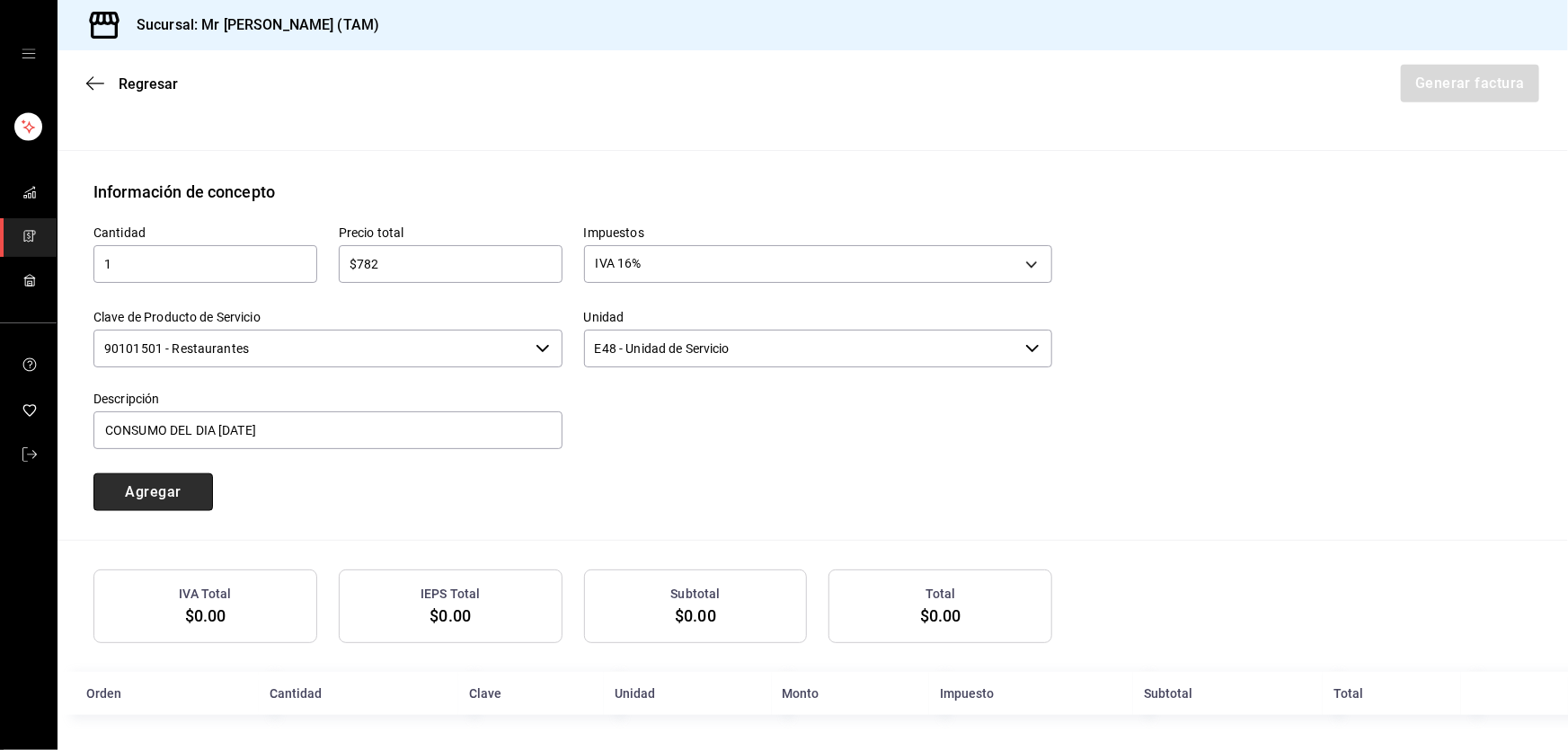
click at [160, 488] on button "Agregar" at bounding box center [153, 492] width 120 height 38
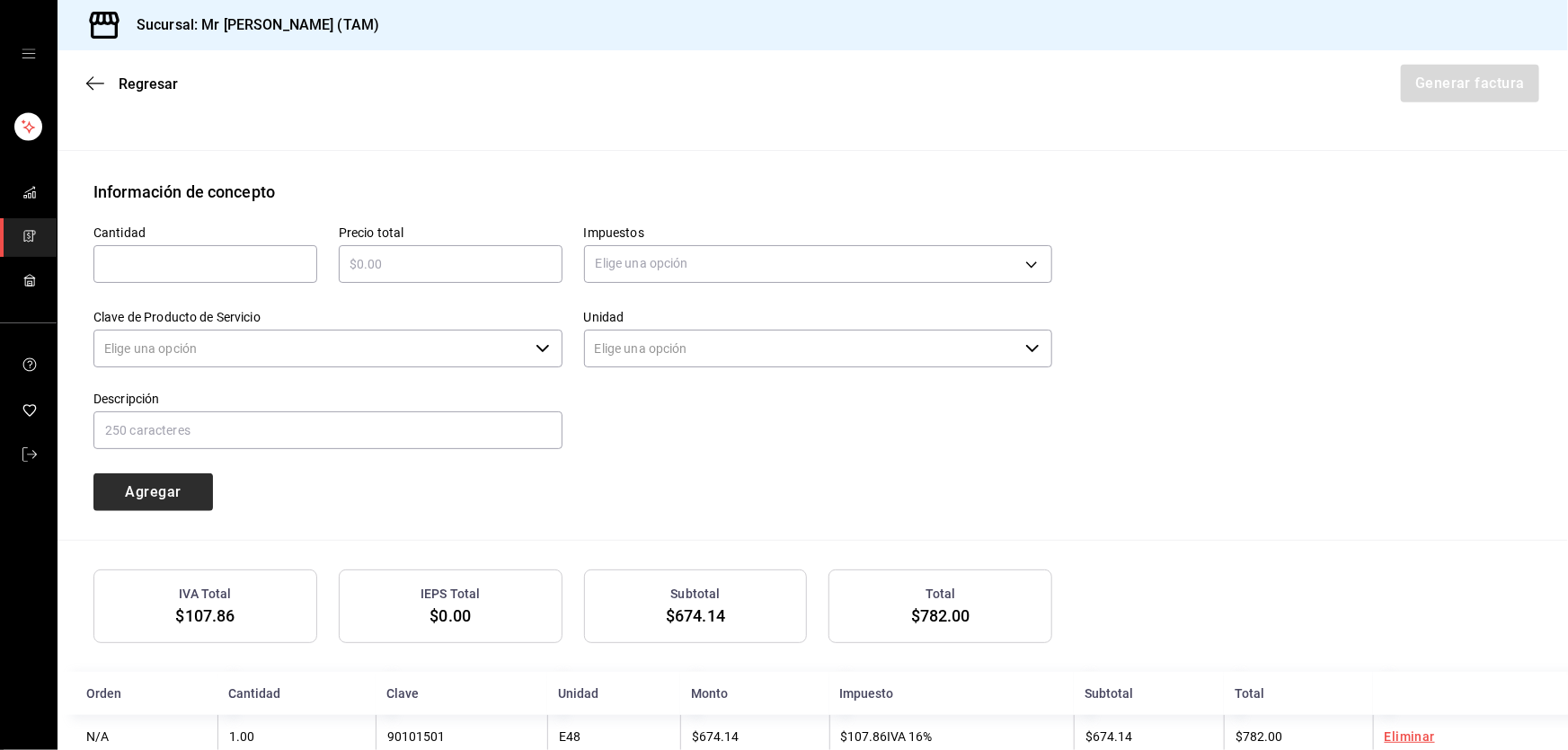
type input "90101500 - Establecimientos para comer y beber"
type input "E48 - Unidad de Servicio"
click at [249, 262] on input "text" at bounding box center [205, 264] width 224 height 22
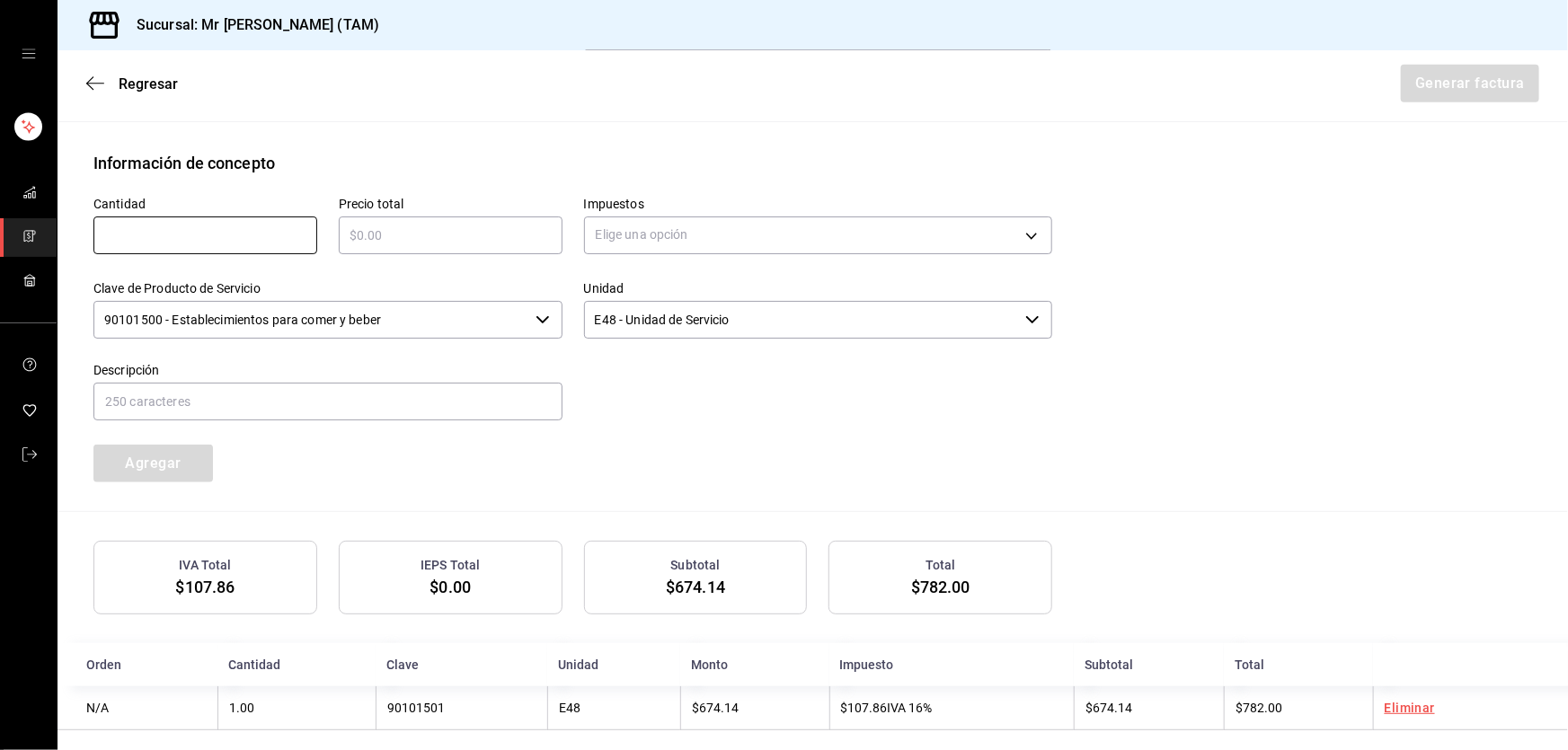
scroll to position [701, 0]
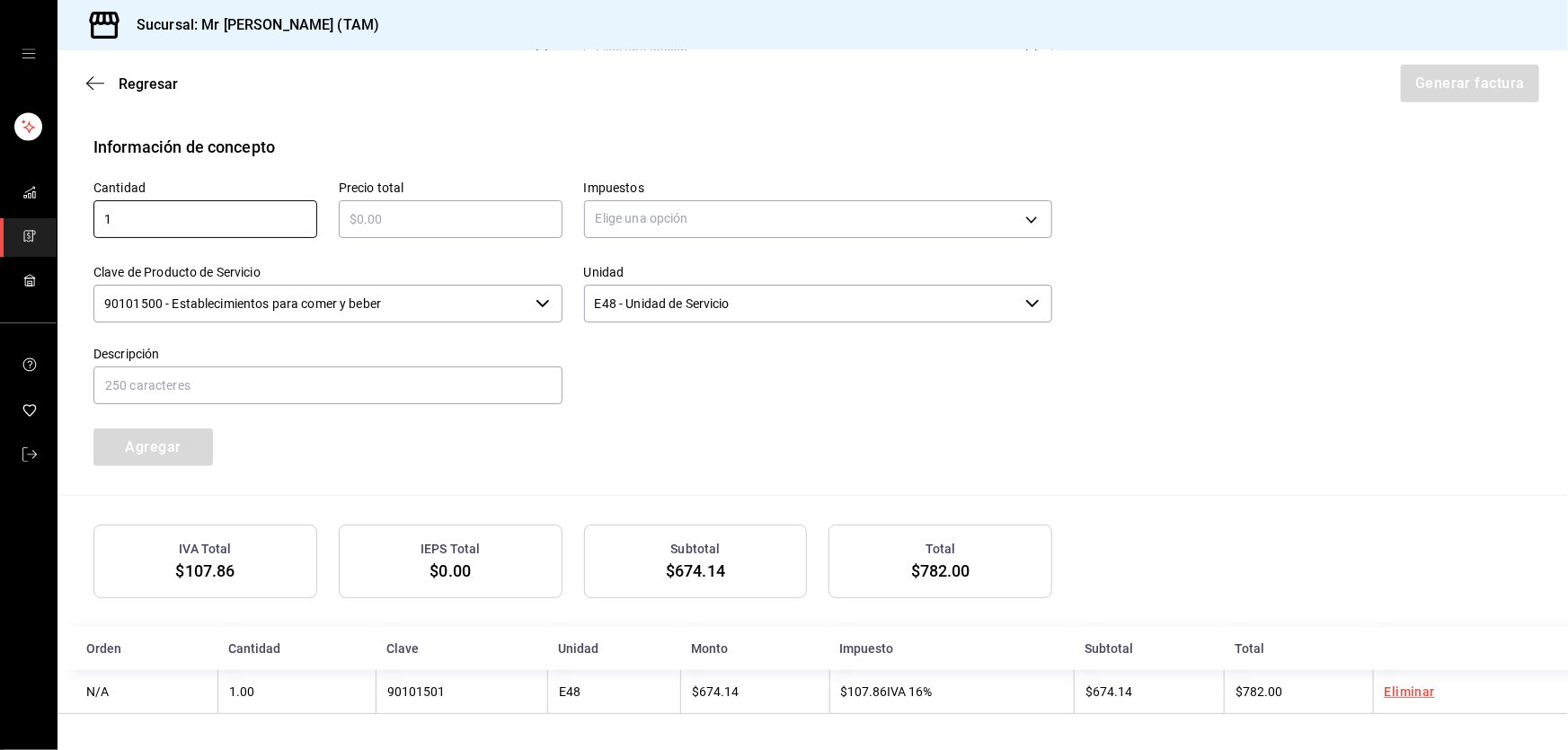
type input "1"
click at [403, 204] on div "​" at bounding box center [450, 219] width 224 height 38
type input "$78.20"
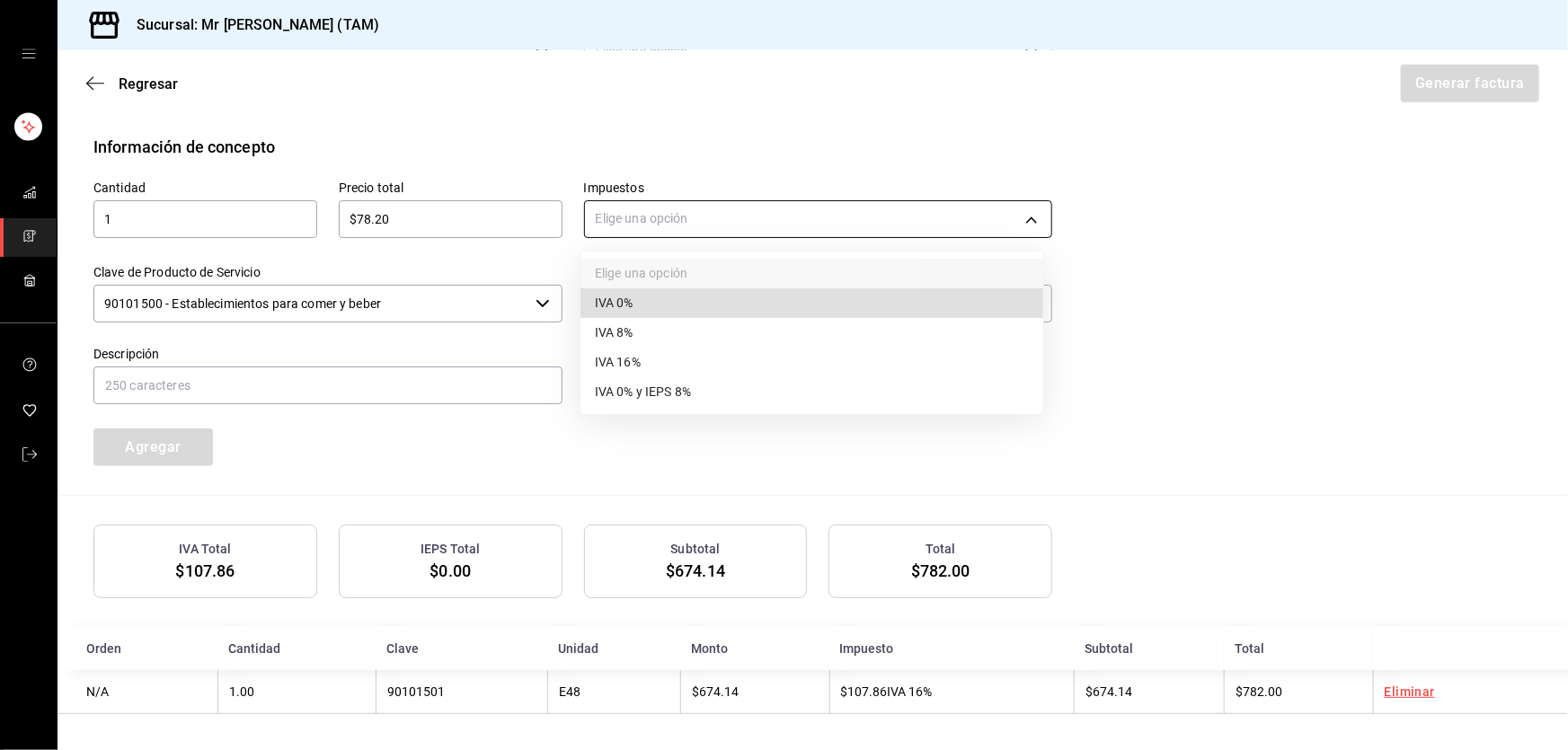
click at [593, 222] on body "Sucursal: Mr [PERSON_NAME] (TAM) Regresar Generar factura Emisor Perfil fiscal …" at bounding box center [784, 375] width 1568 height 750
click at [639, 299] on li "IVA 0%" at bounding box center [811, 303] width 463 height 29
type input "IVA_0"
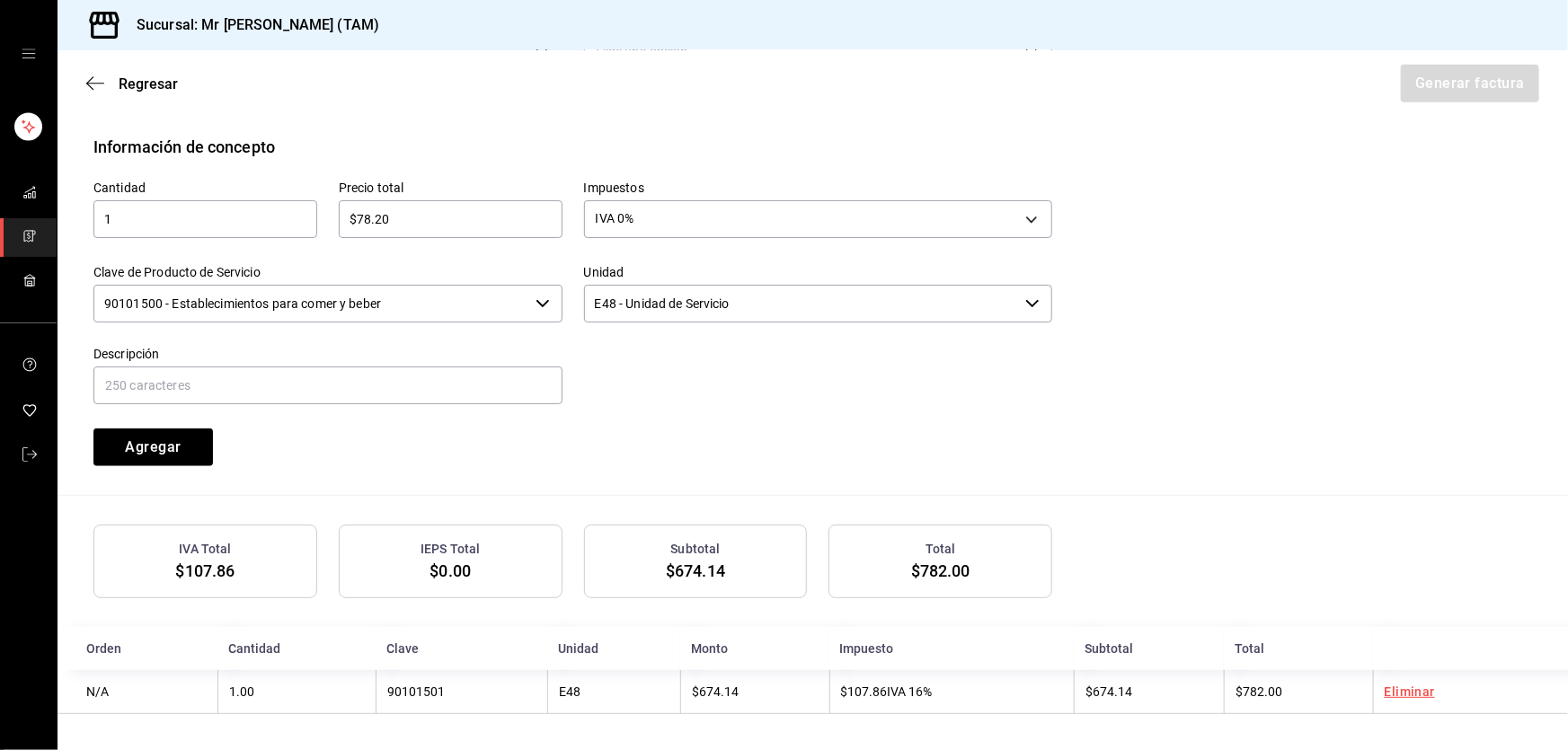
click at [507, 292] on input "90101500 - Establecimientos para comer y beber" at bounding box center [310, 304] width 435 height 38
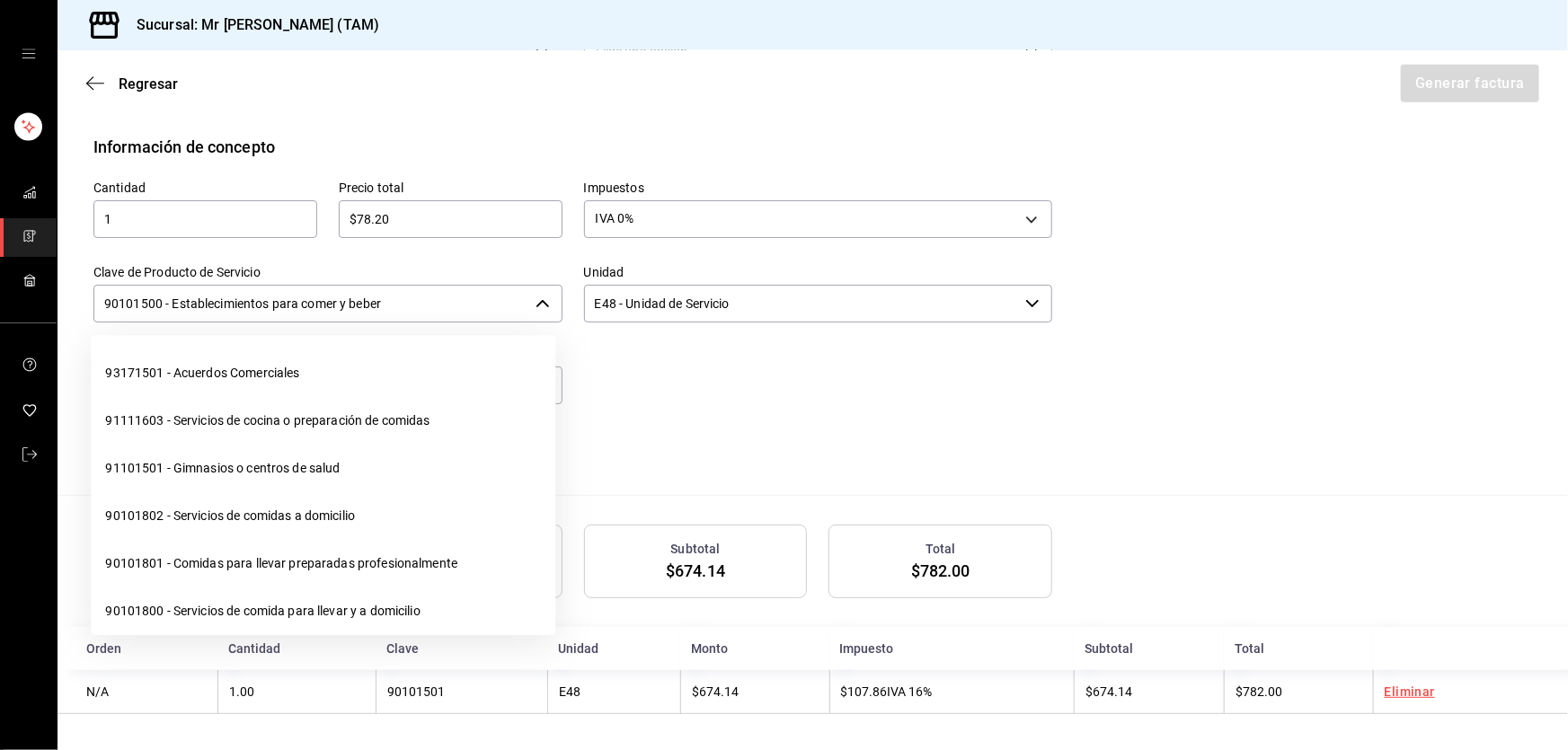
click at [507, 292] on input "90101500 - Establecimientos para comer y beber" at bounding box center [310, 304] width 435 height 38
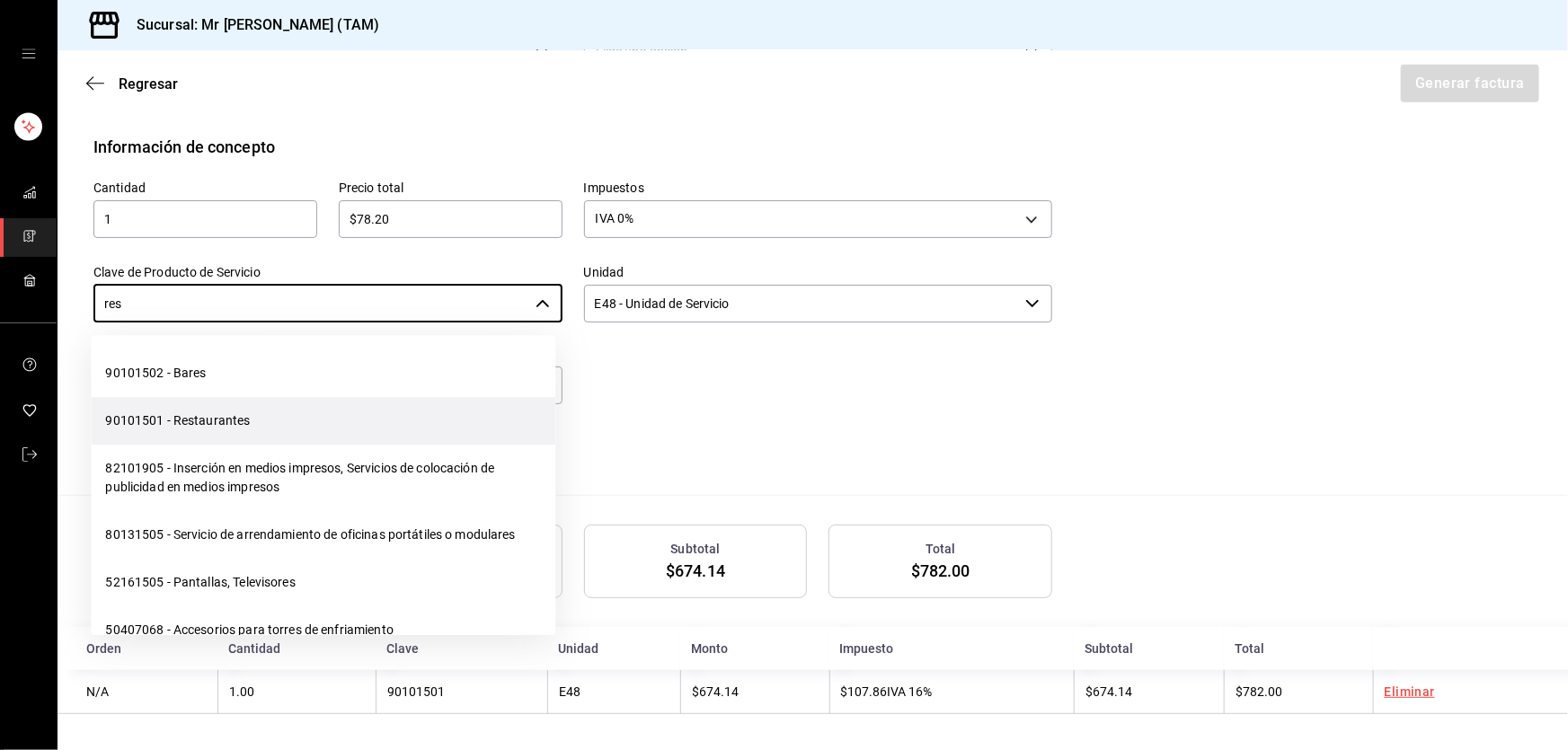
click at [220, 418] on li "90101501 - Restaurantes" at bounding box center [323, 421] width 464 height 47
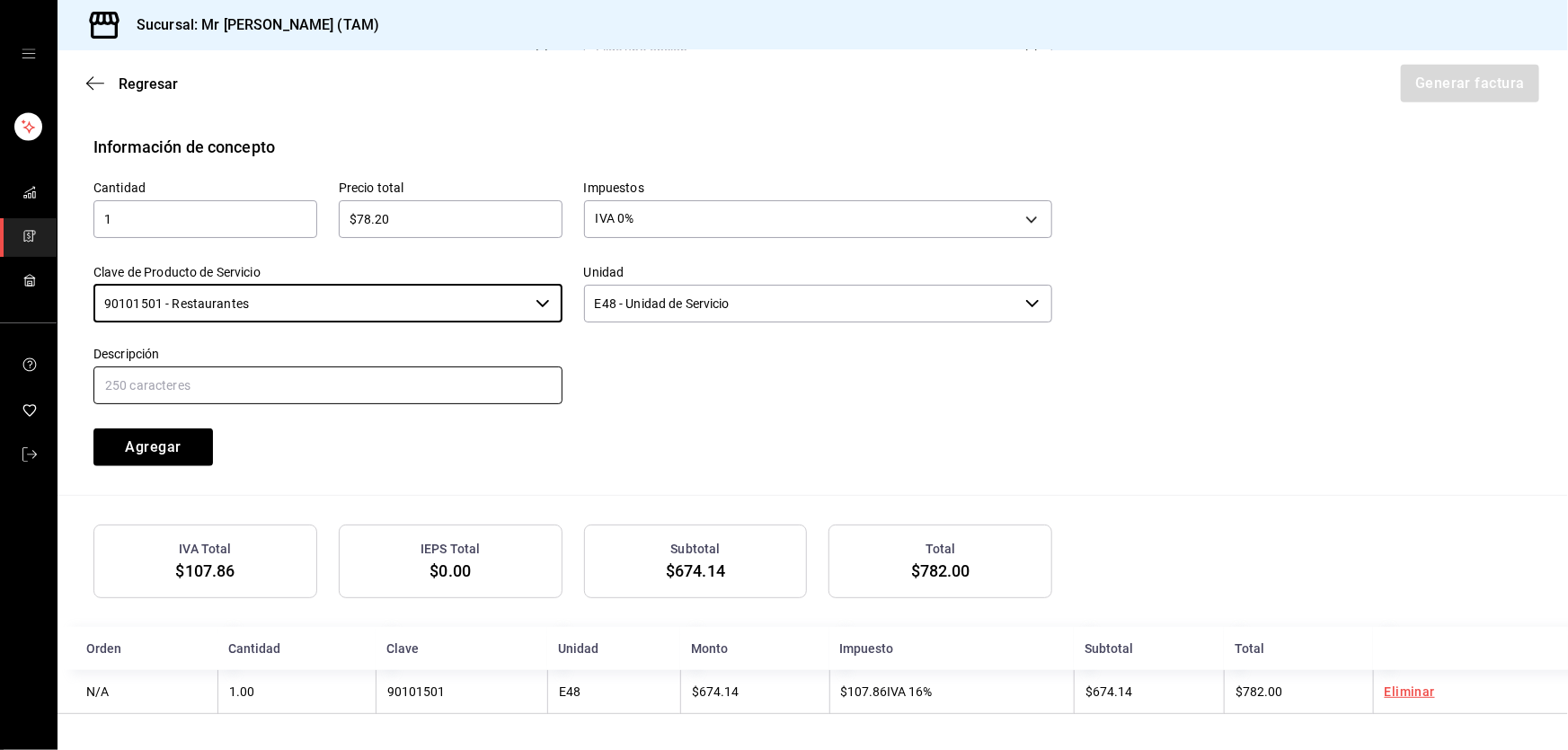
type input "90101501 - Restaurantes"
click at [292, 368] on input "text" at bounding box center [327, 386] width 469 height 38
type input "PROPINA"
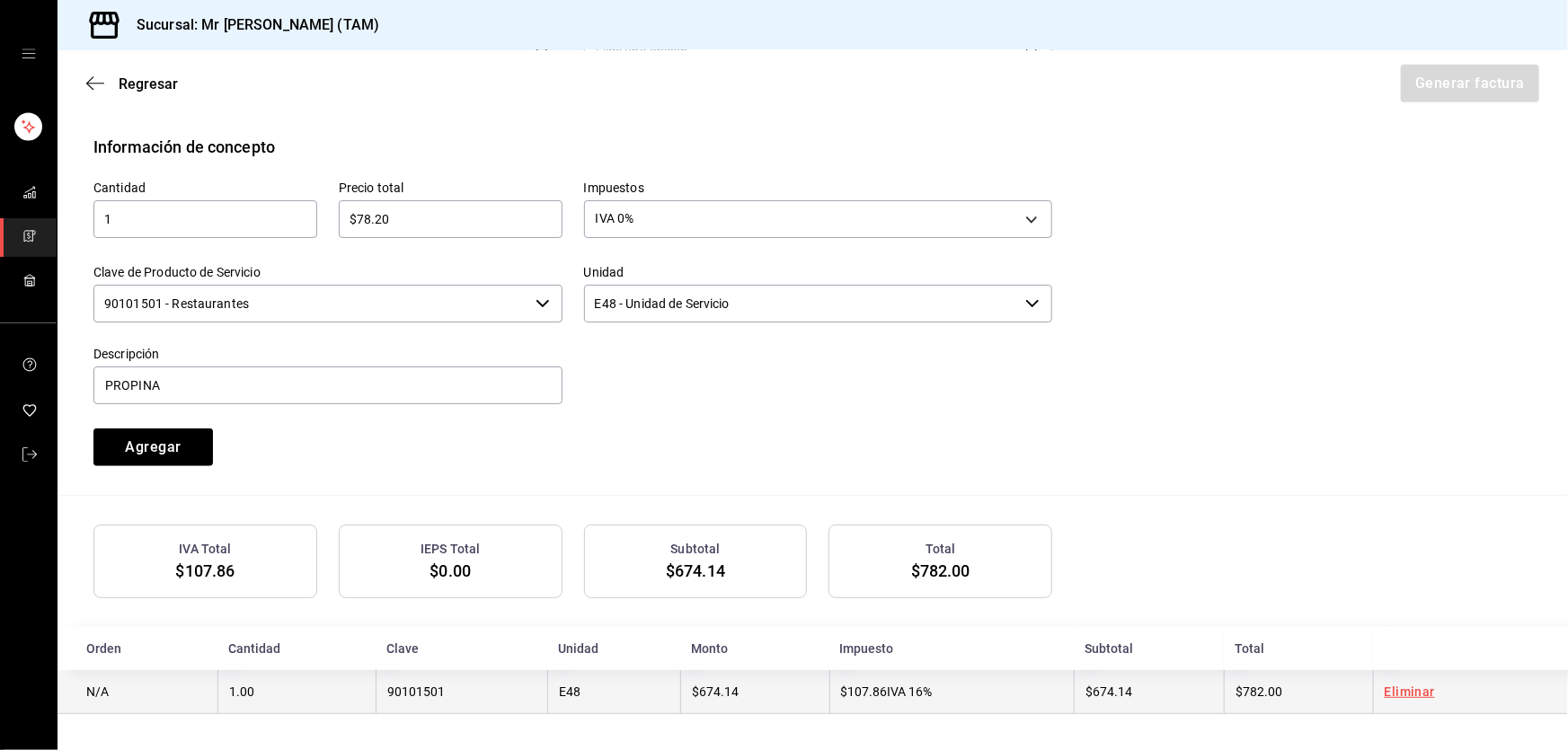
click at [692, 692] on span "$674.14" at bounding box center [715, 692] width 47 height 14
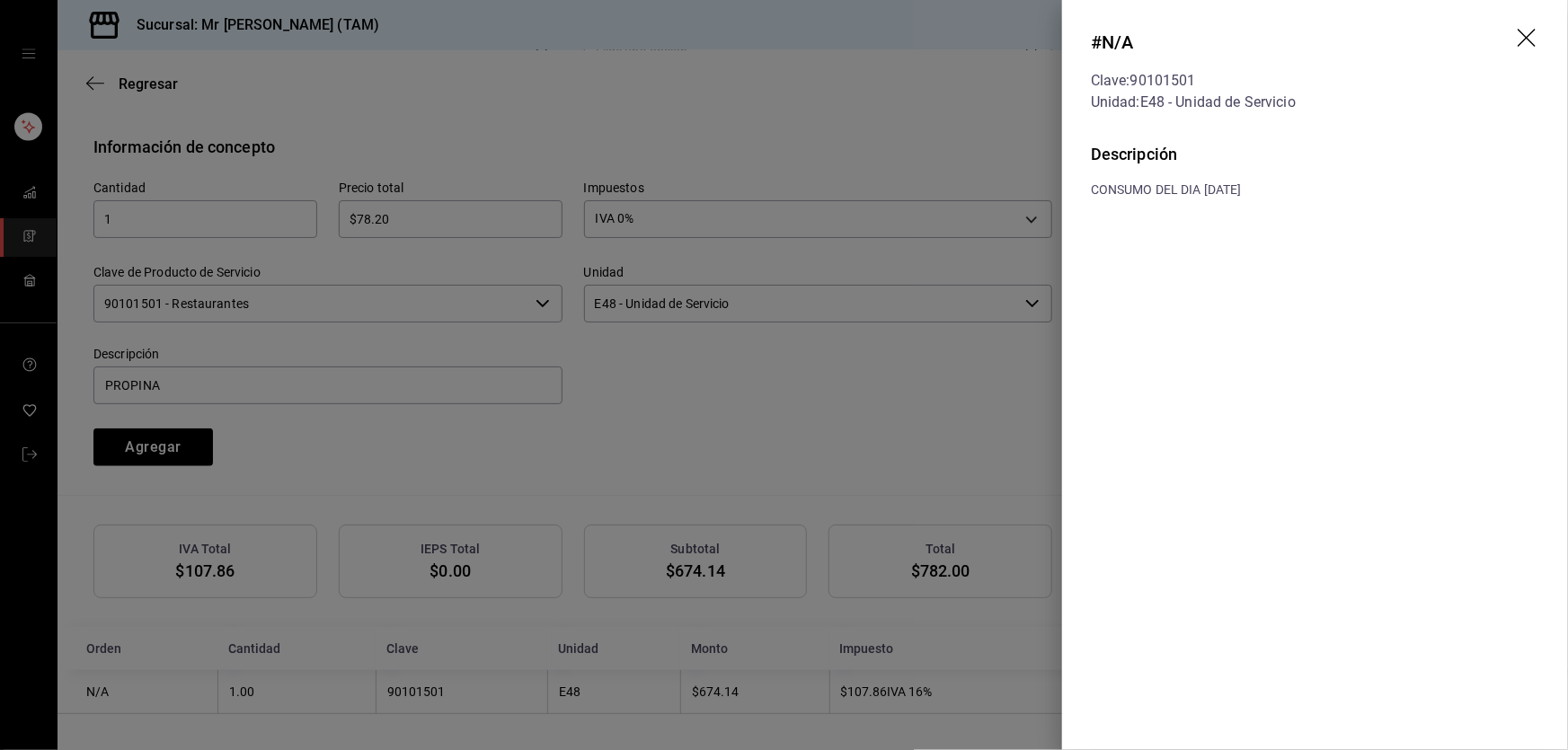
click at [1531, 43] on icon "drag" at bounding box center [1528, 39] width 22 height 22
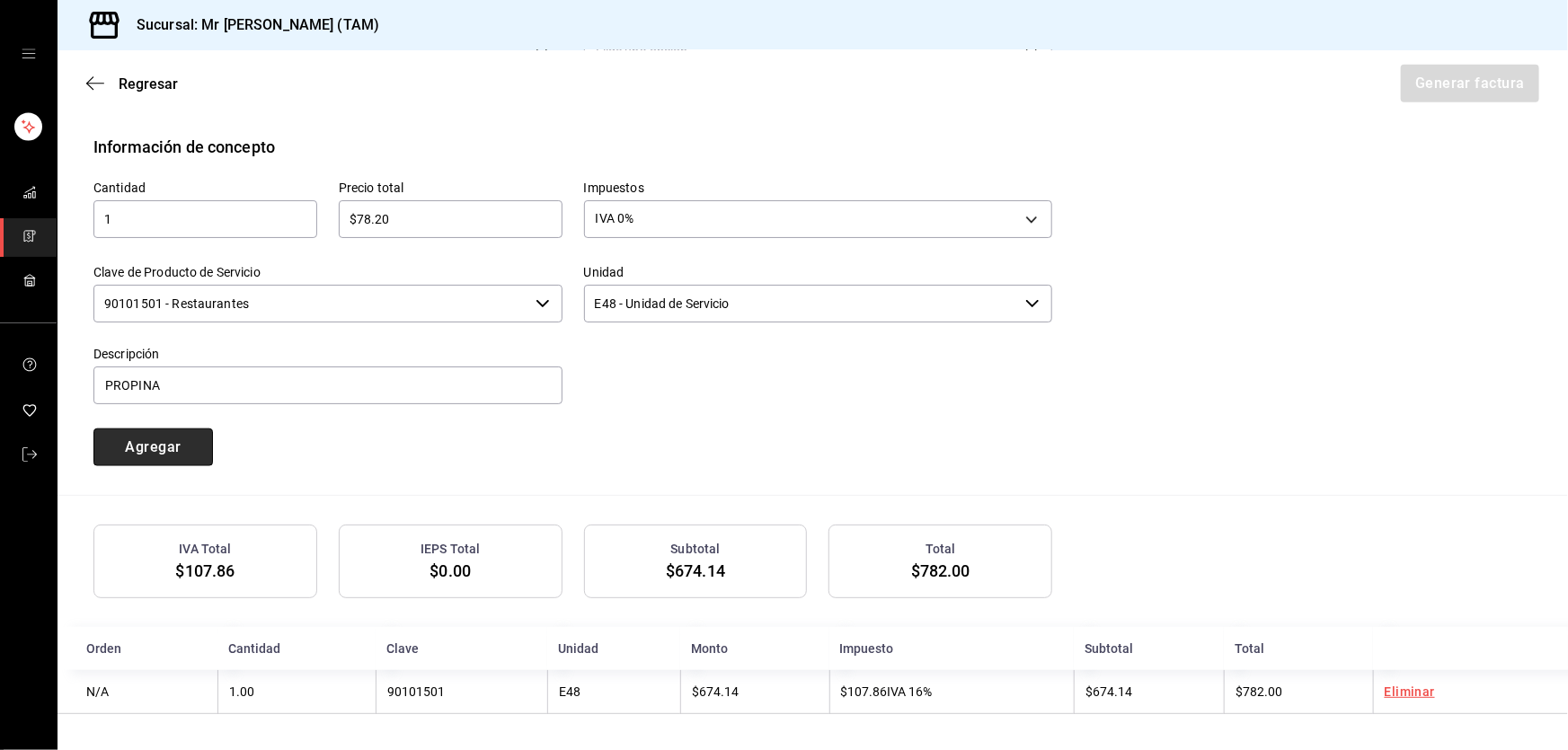
click at [170, 457] on button "Agregar" at bounding box center [153, 447] width 120 height 38
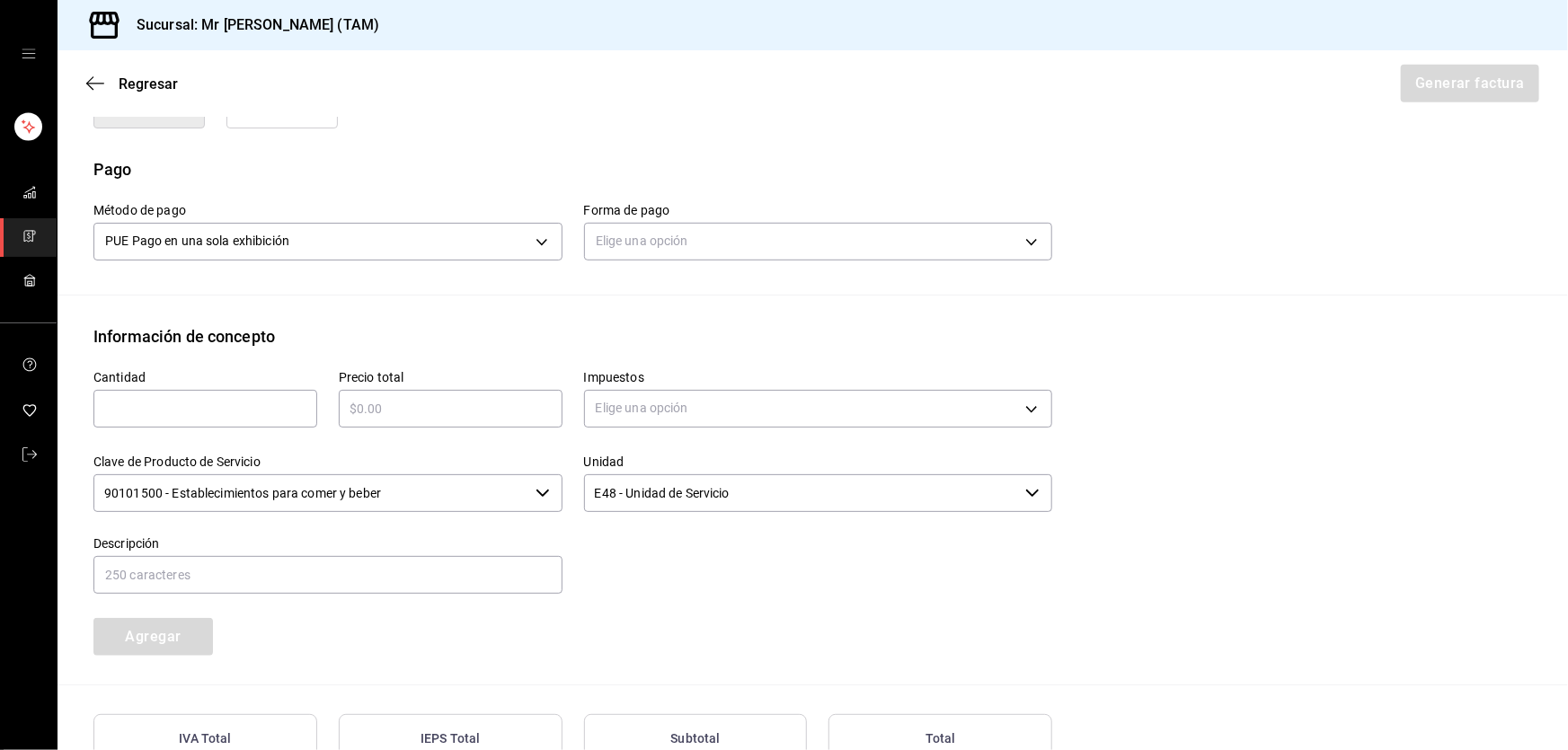
scroll to position [338, 0]
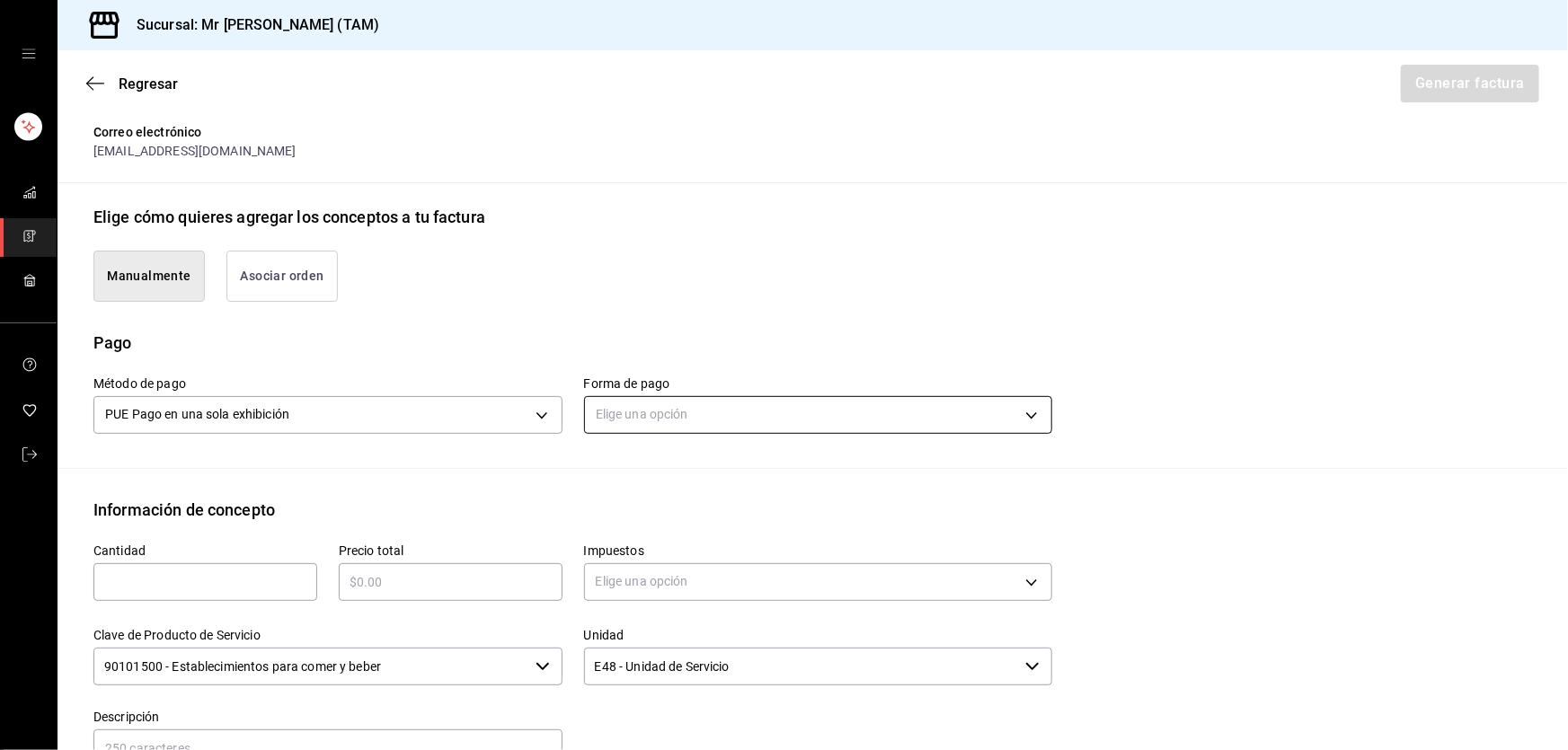
click at [656, 416] on body "Sucursal: Mr [PERSON_NAME] (TAM) Regresar Generar factura Emisor Perfil fiscal …" at bounding box center [784, 375] width 1568 height 750
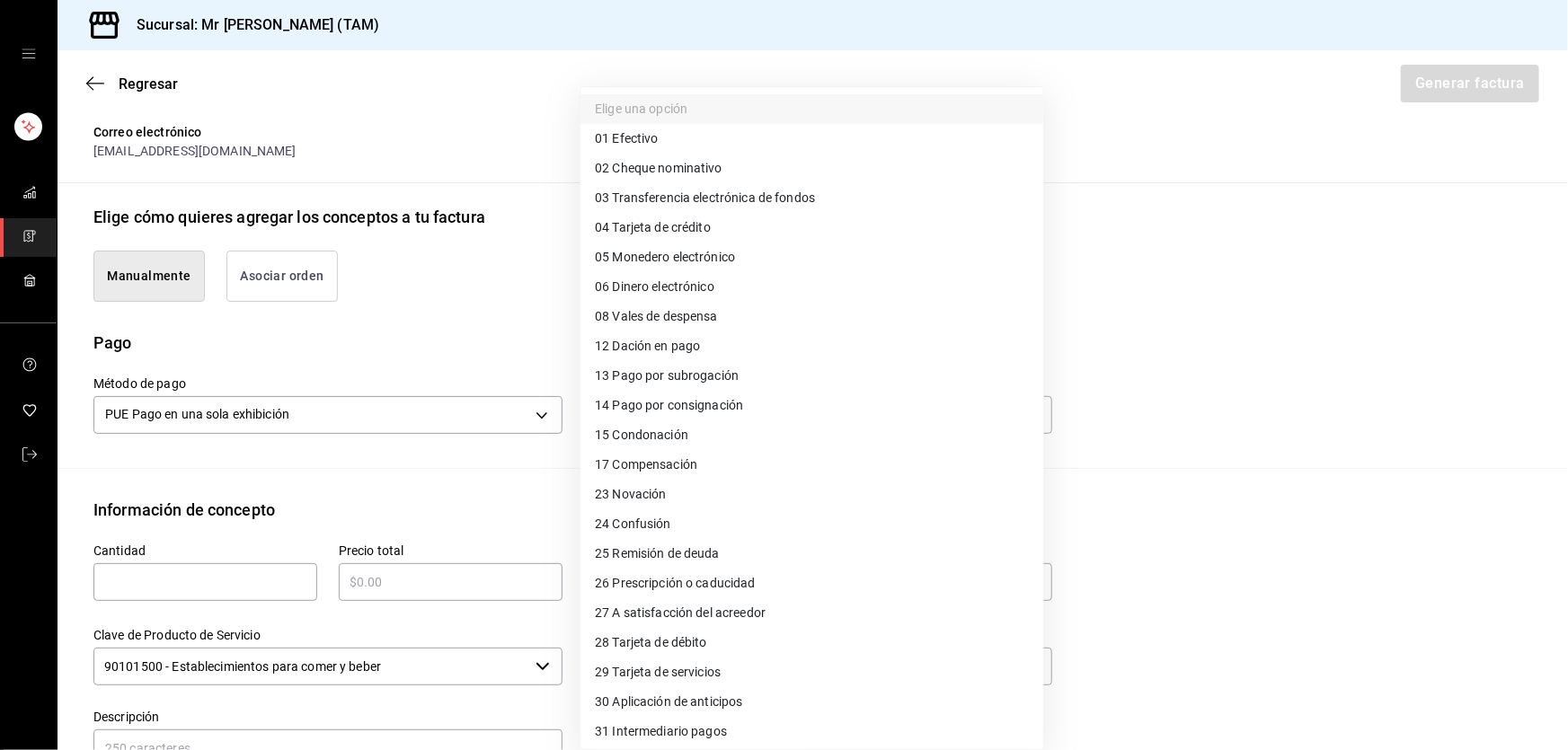
click at [701, 232] on span "04 Tarjeta de crédito" at bounding box center [653, 227] width 116 height 19
type input "04"
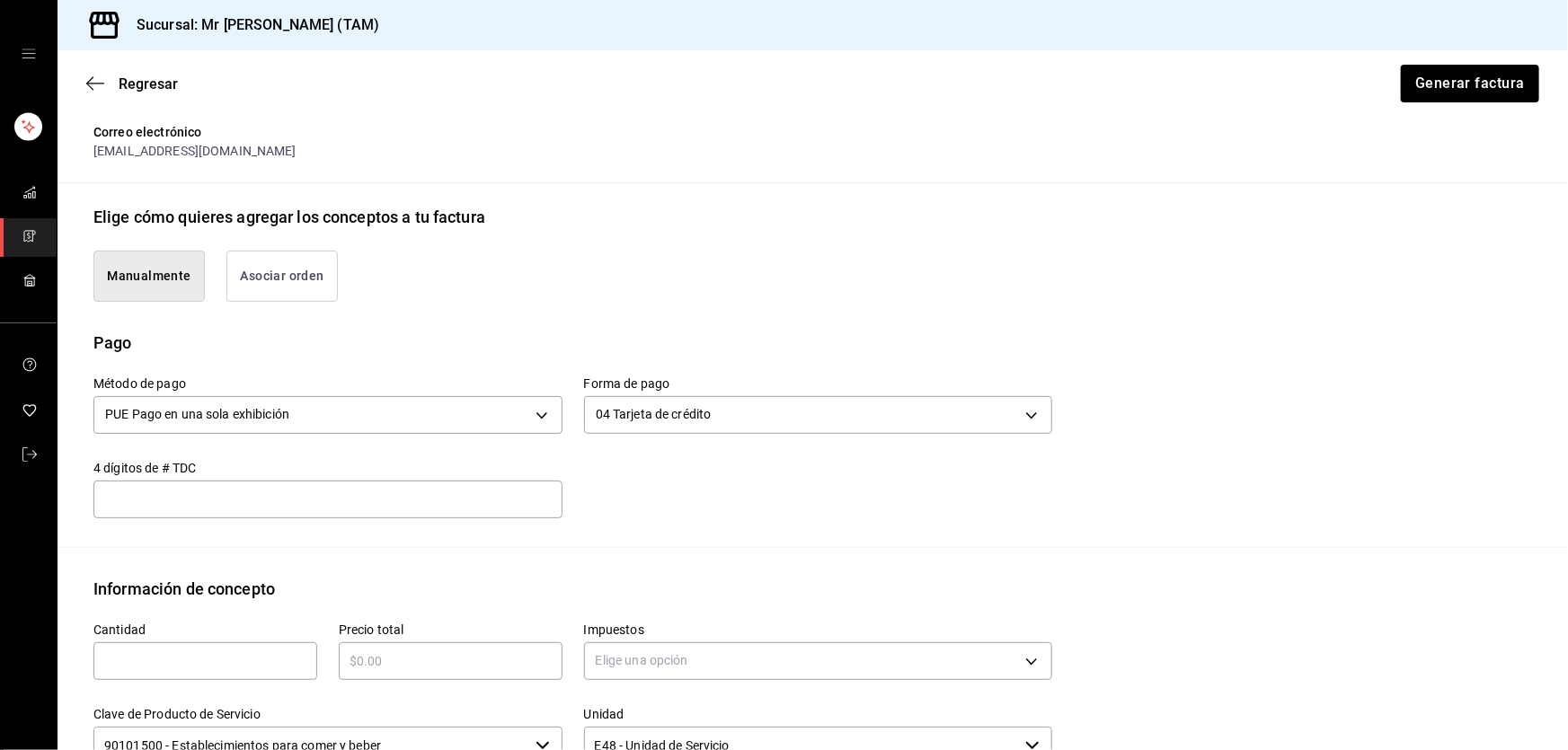
click at [294, 489] on input "text" at bounding box center [327, 499] width 469 height 22
type input "7560"
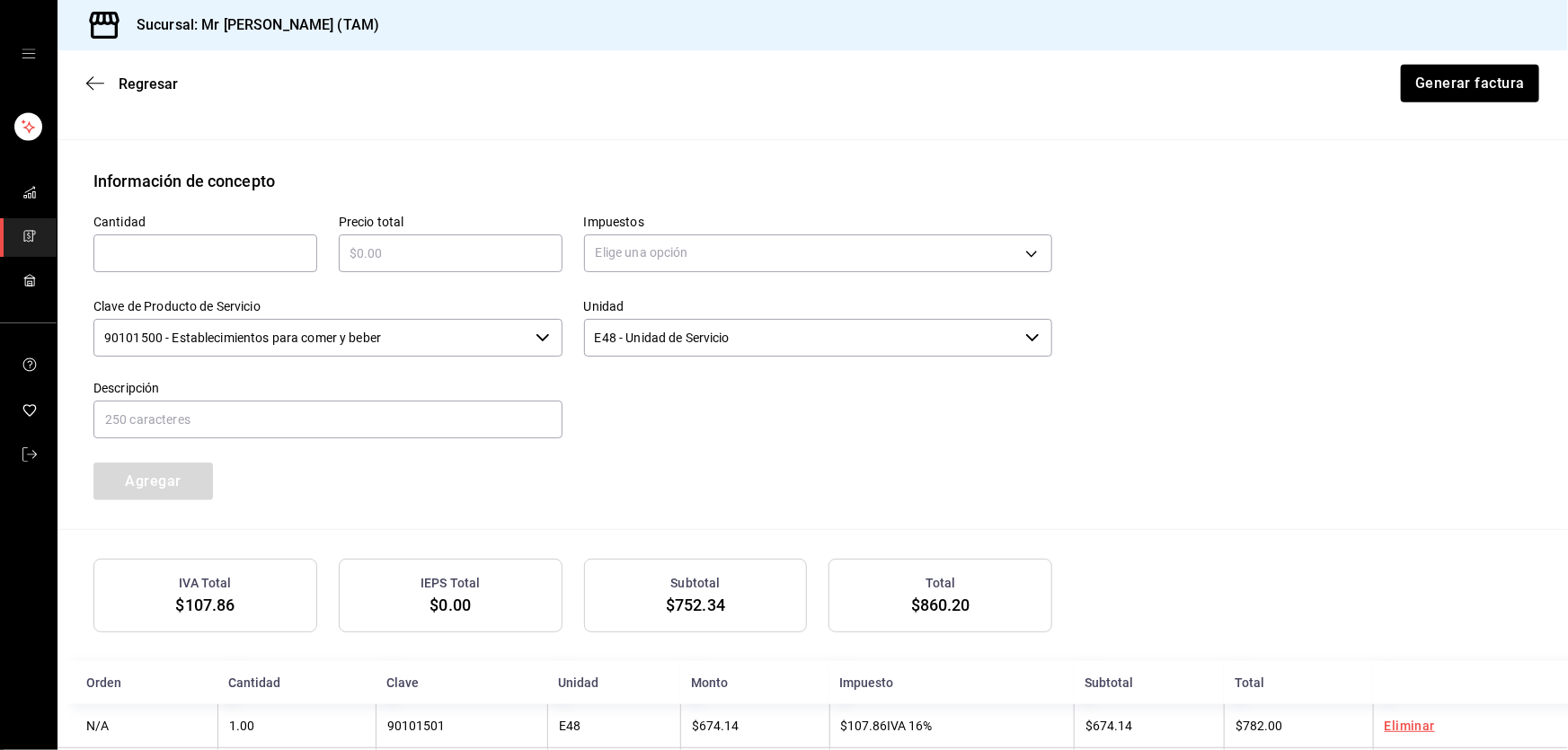
scroll to position [825, 0]
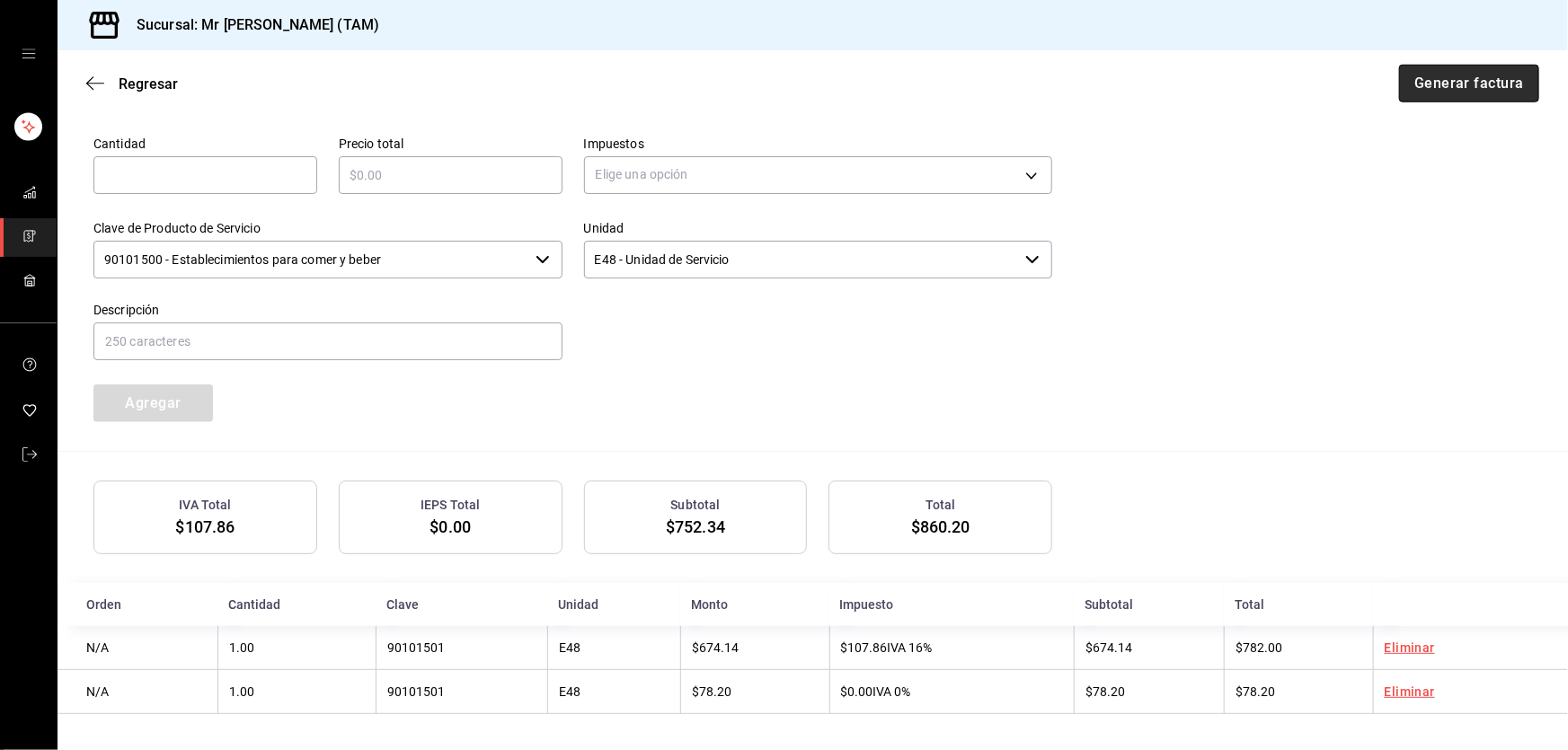
click at [1476, 92] on button "Generar factura" at bounding box center [1469, 84] width 141 height 38
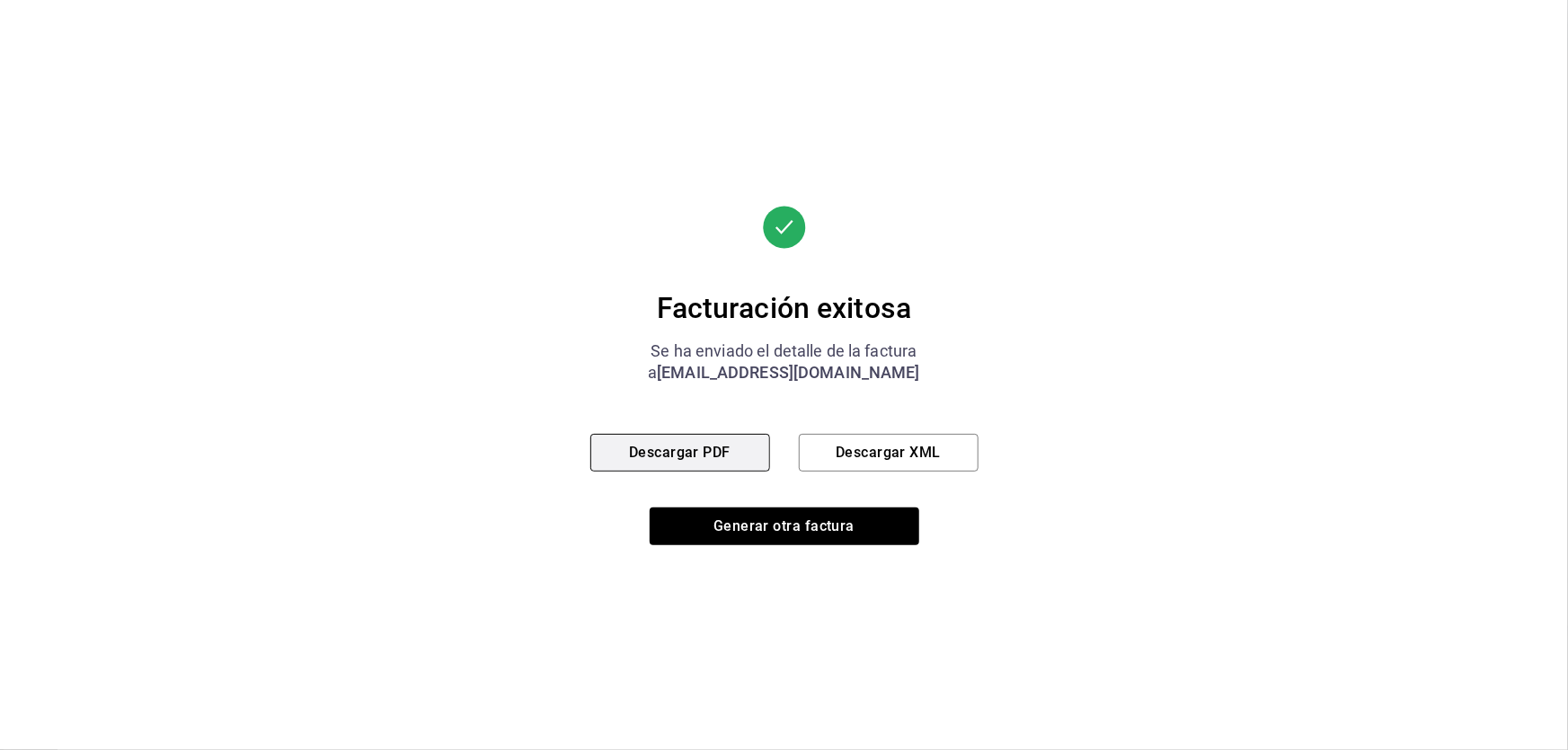
click at [711, 441] on button "Descargar PDF" at bounding box center [680, 453] width 179 height 38
click at [850, 451] on button "Descargar XML" at bounding box center [889, 453] width 179 height 38
click at [709, 462] on button "Descargar PDF" at bounding box center [680, 453] width 179 height 38
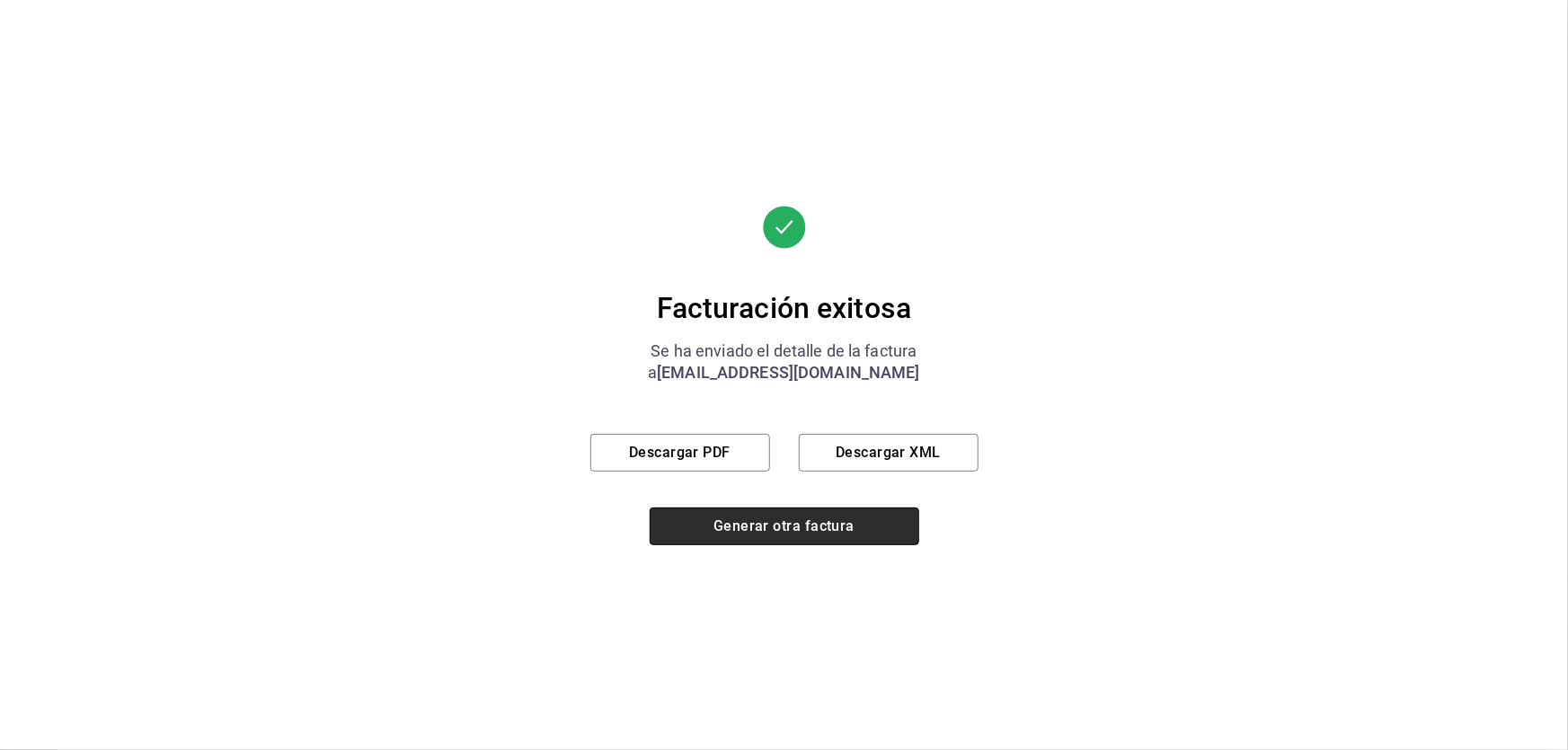
click at [795, 533] on button "Generar otra factura" at bounding box center [785, 526] width 270 height 38
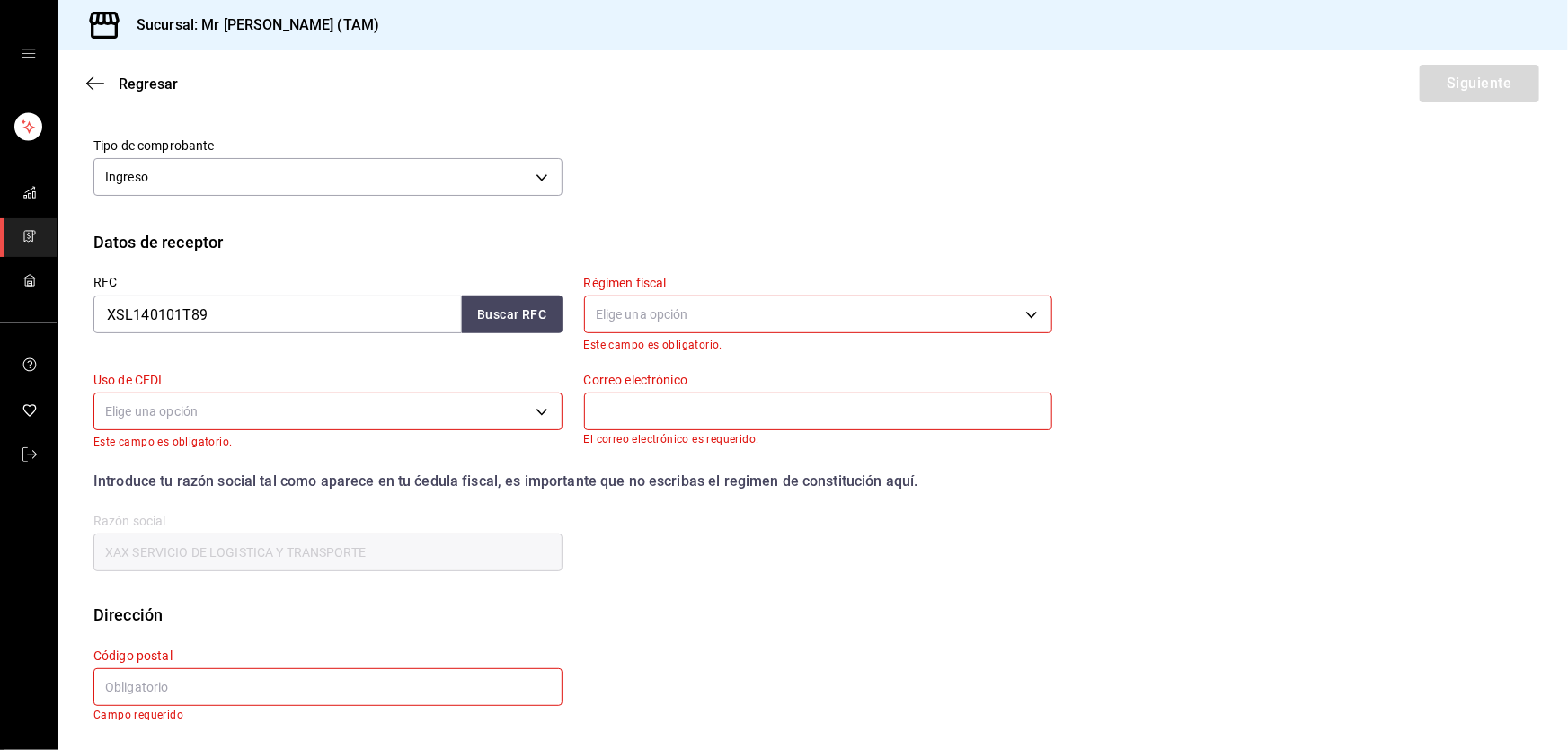
scroll to position [108, 0]
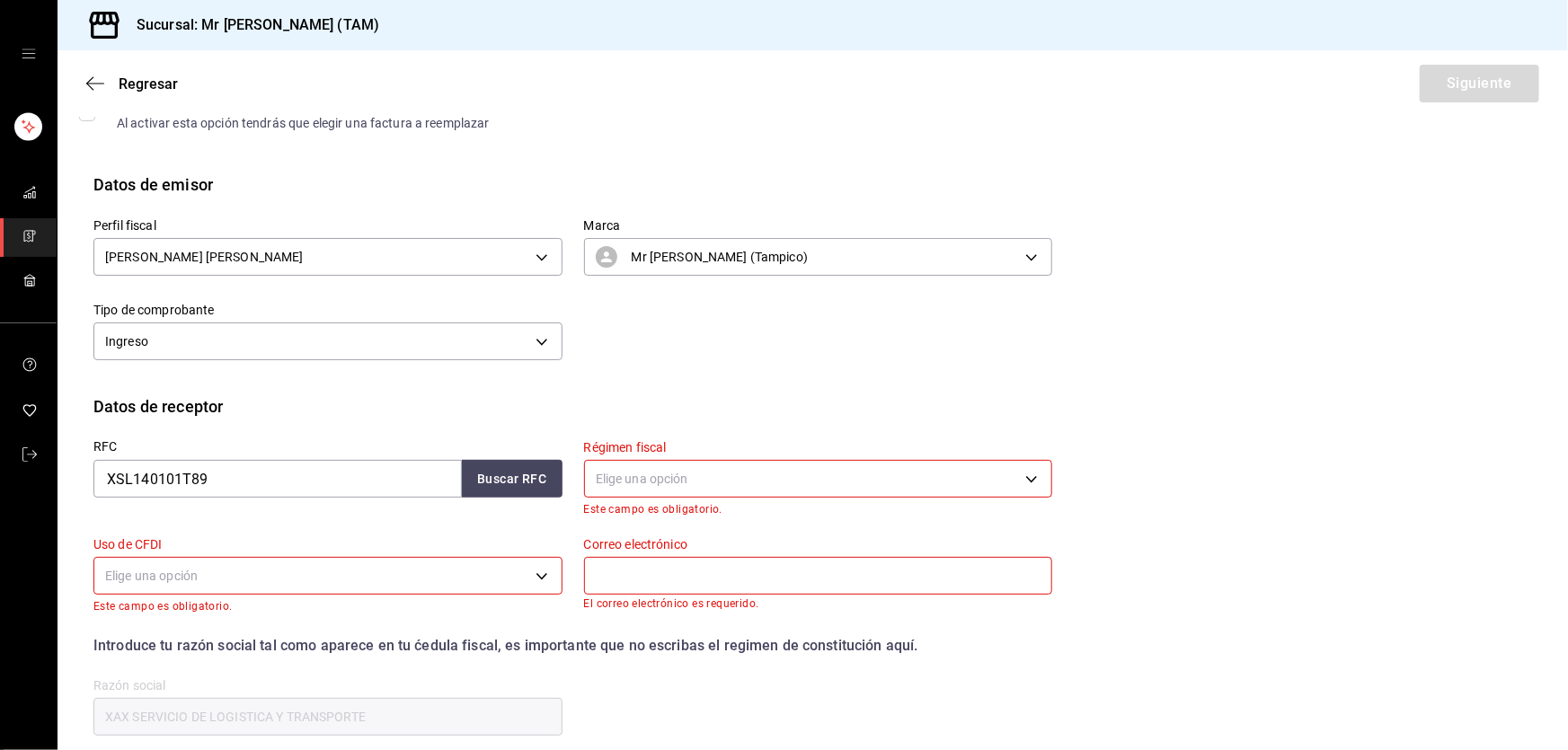
click at [93, 85] on icon "button" at bounding box center [94, 83] width 18 height 16
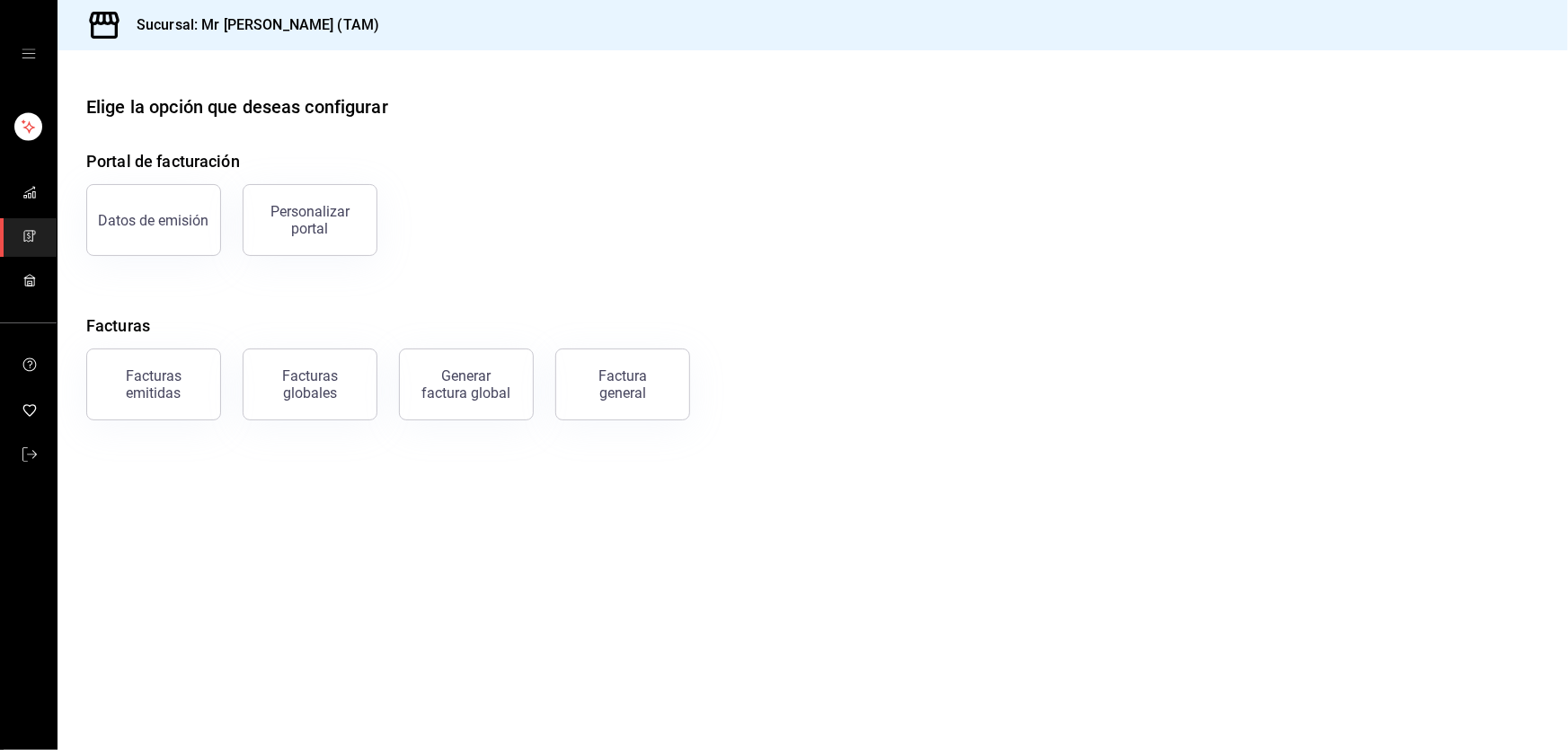
click at [212, 412] on button "Facturas emitidas" at bounding box center [153, 385] width 135 height 72
click at [211, 412] on html "Sucursal: Mr [PERSON_NAME] (TAM) Elige la opción que deseas configurar Portal d…" at bounding box center [784, 375] width 1568 height 750
click at [194, 408] on html "Sucursal: Mr [PERSON_NAME] (TAM) Elige la opción que deseas configurar Portal d…" at bounding box center [784, 375] width 1568 height 750
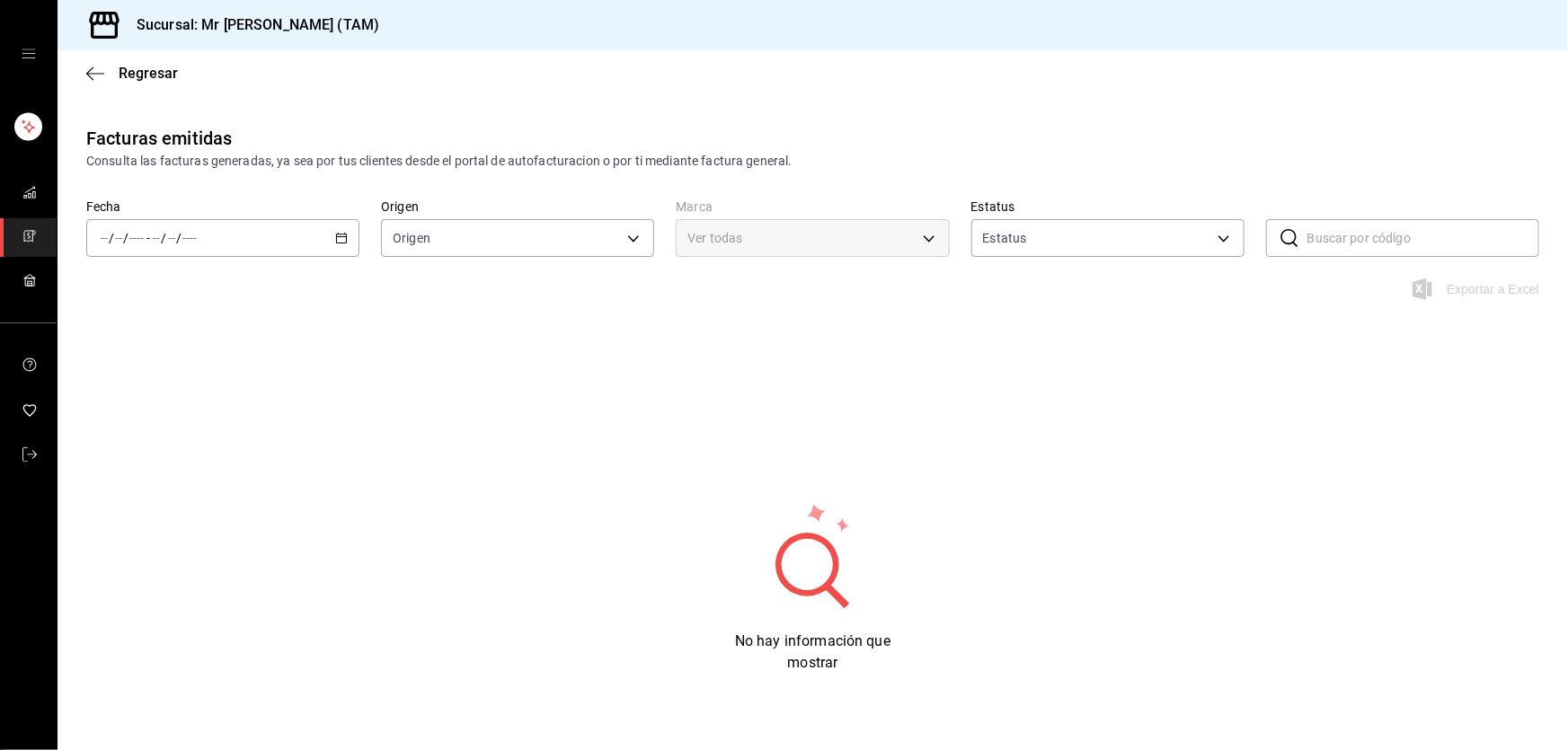
type input "ORDER_INVOICE,GENERAL_INVOICE"
type input "ACTIVE,PENDING_CANCELLATION,CANCELLED,PRE_CANCELLED"
type input "7082ddc5-3cea-471a-bd4f-d41619b848f0,bc9a0e64-aa29-4e82-8e21-4ca092c701c3"
click at [328, 238] on div "/ / - / /" at bounding box center [223, 238] width 274 height 38
click at [199, 298] on span "Hoy" at bounding box center [172, 292] width 140 height 19
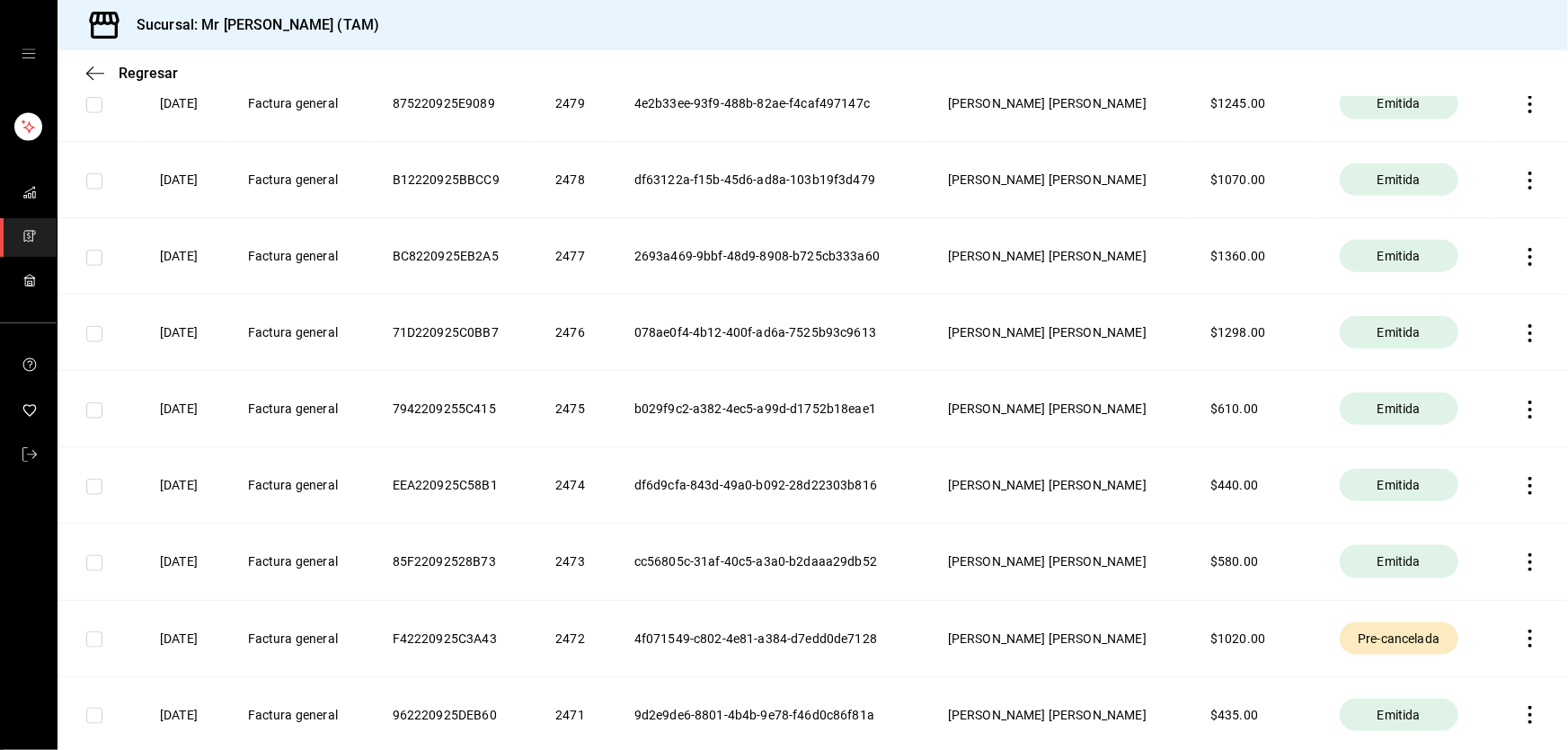
scroll to position [898, 0]
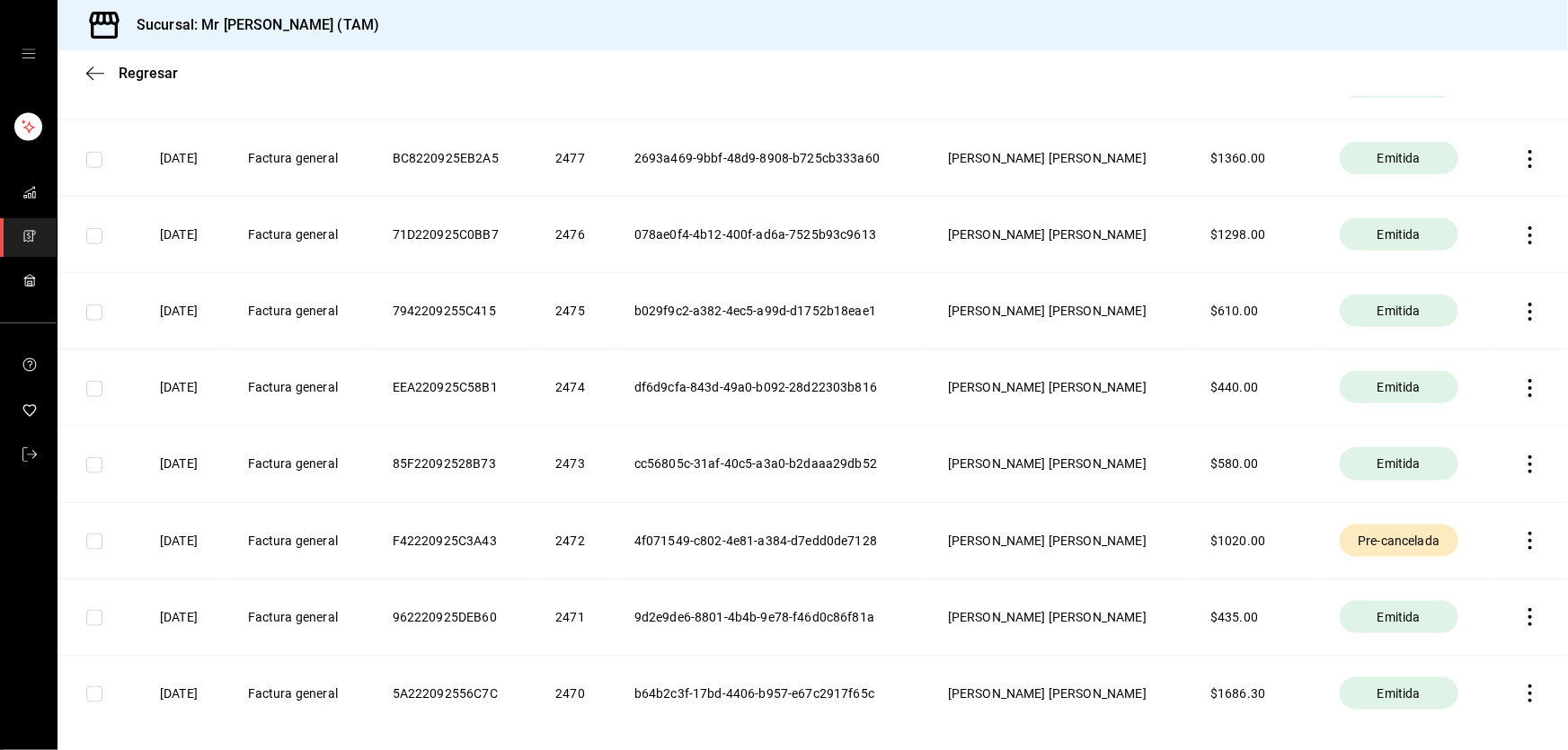
click at [757, 533] on th "4f071549-c802-4e81-a384-d7edd0de7128" at bounding box center [770, 540] width 313 height 76
click at [1528, 540] on icon "button" at bounding box center [1530, 541] width 4 height 18
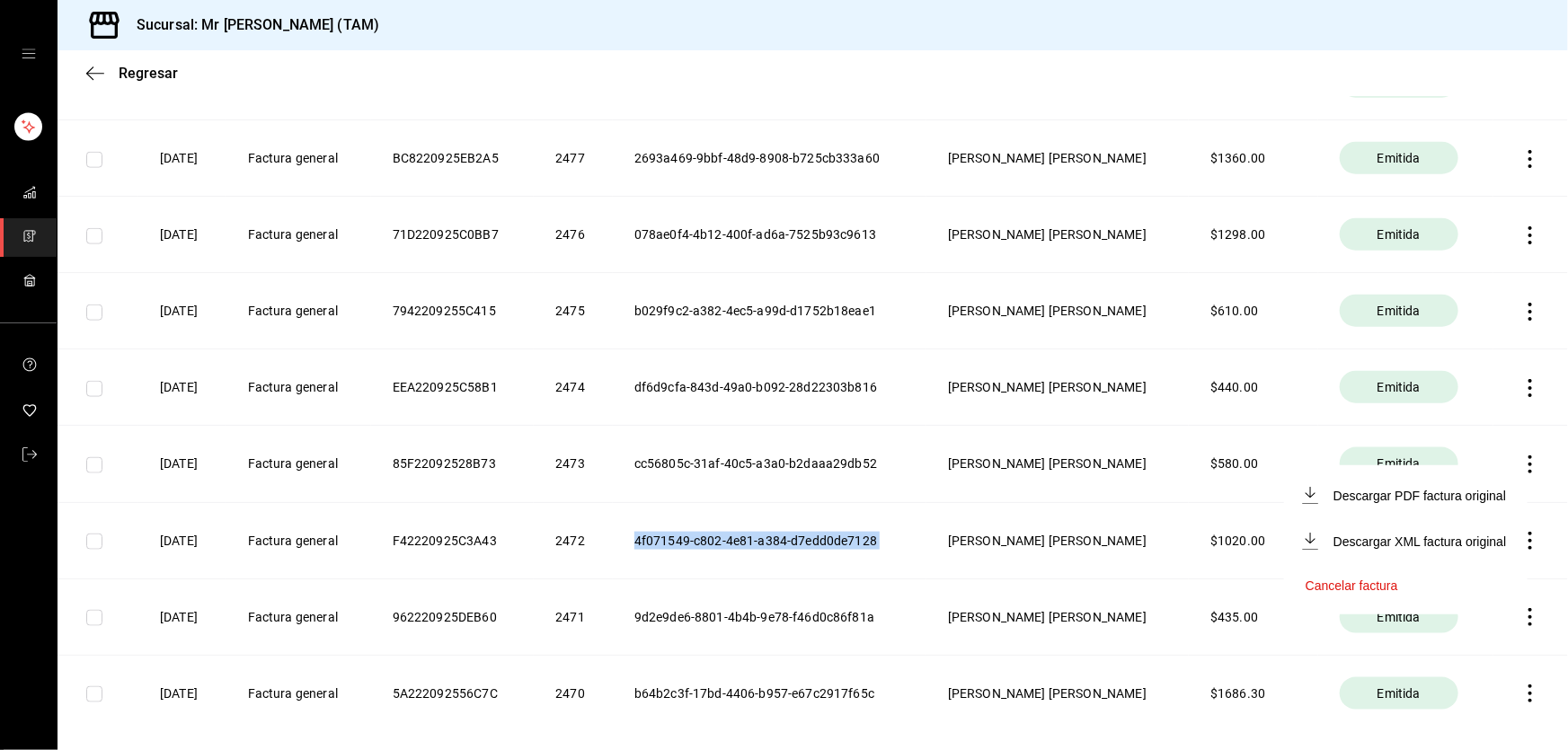
click at [1419, 508] on li "Descargar PDF factura original" at bounding box center [1406, 495] width 243 height 46
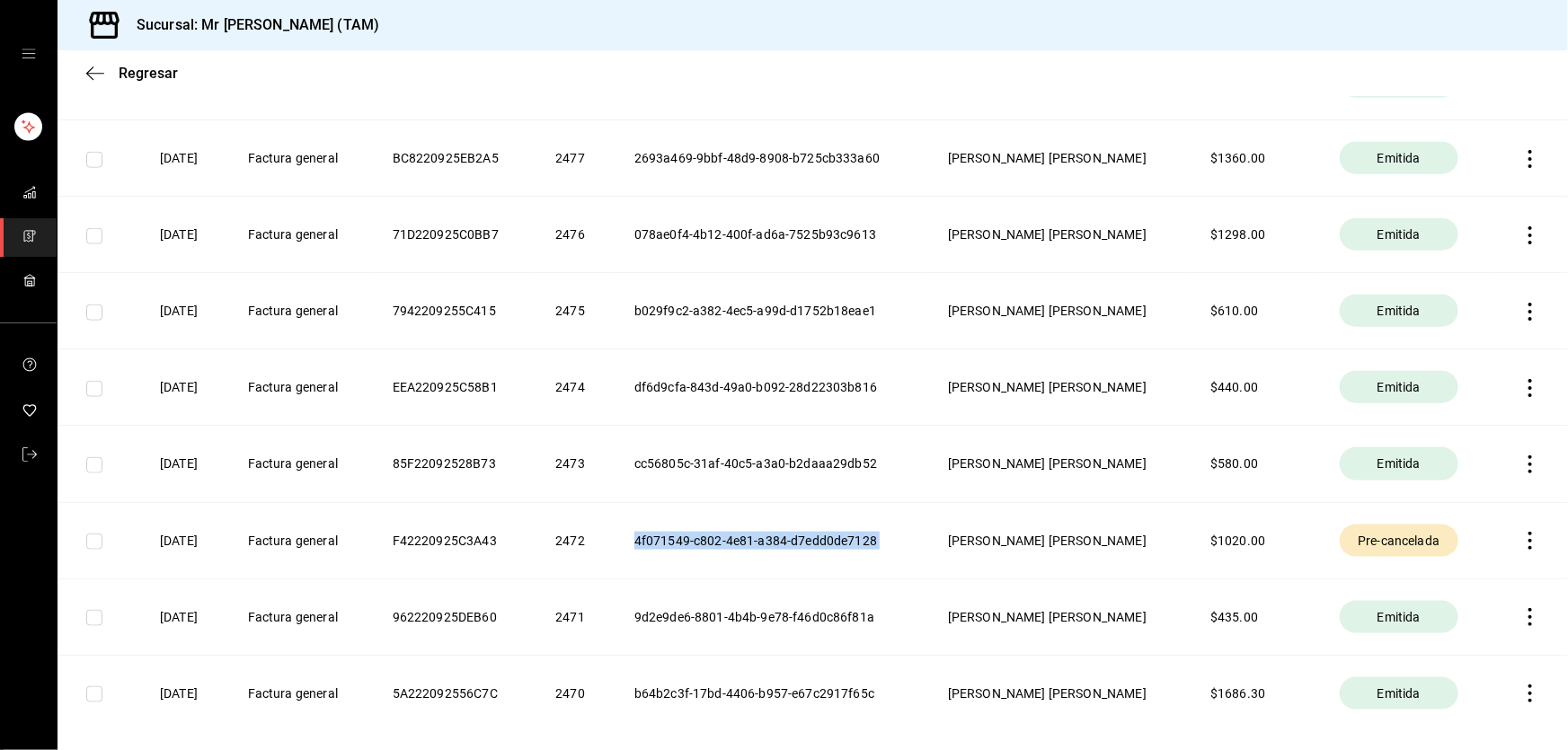
click at [1515, 473] on th at bounding box center [1530, 463] width 75 height 76
click at [1528, 472] on icon "button" at bounding box center [1530, 464] width 4 height 18
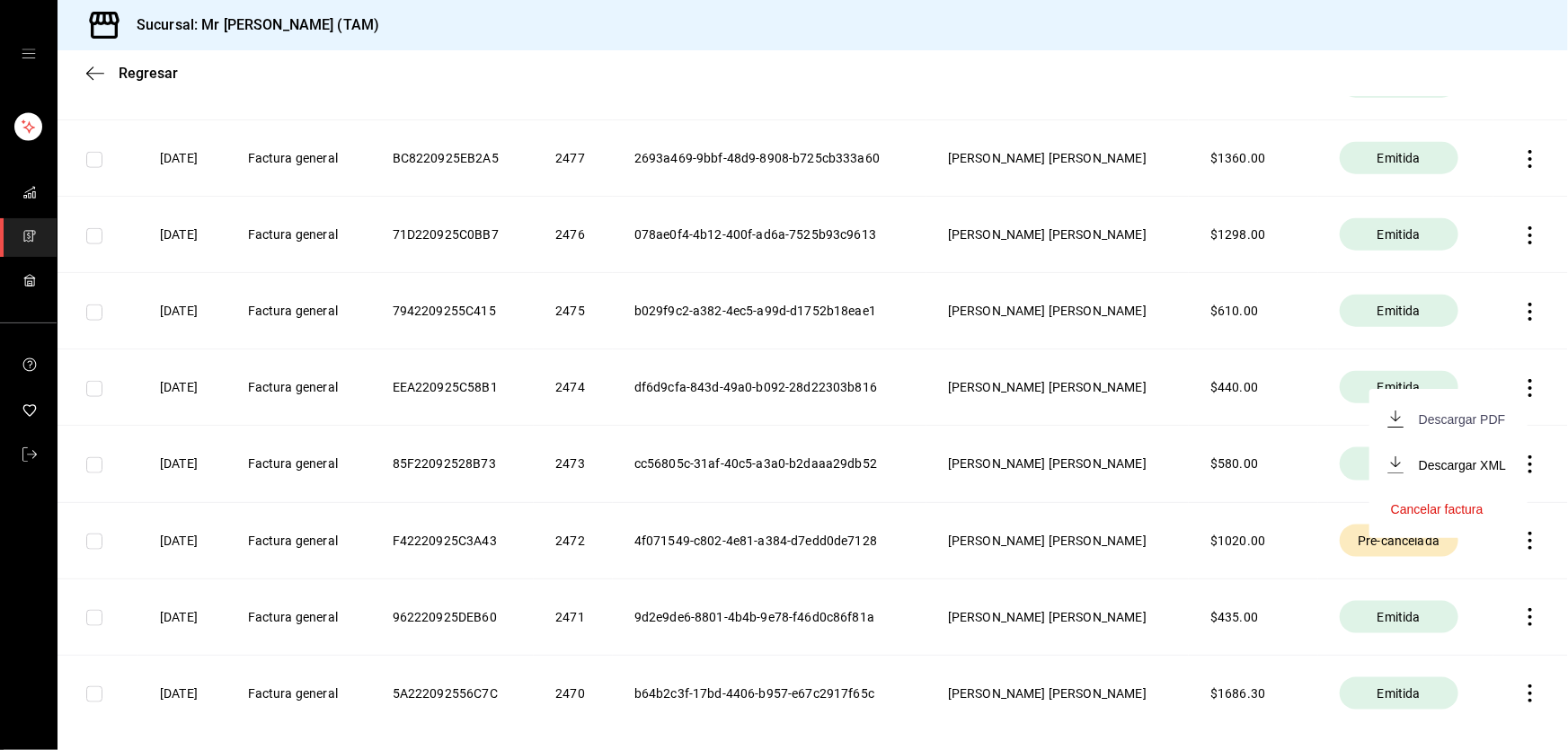
click at [1475, 423] on div "Descargar PDF" at bounding box center [1461, 419] width 86 height 14
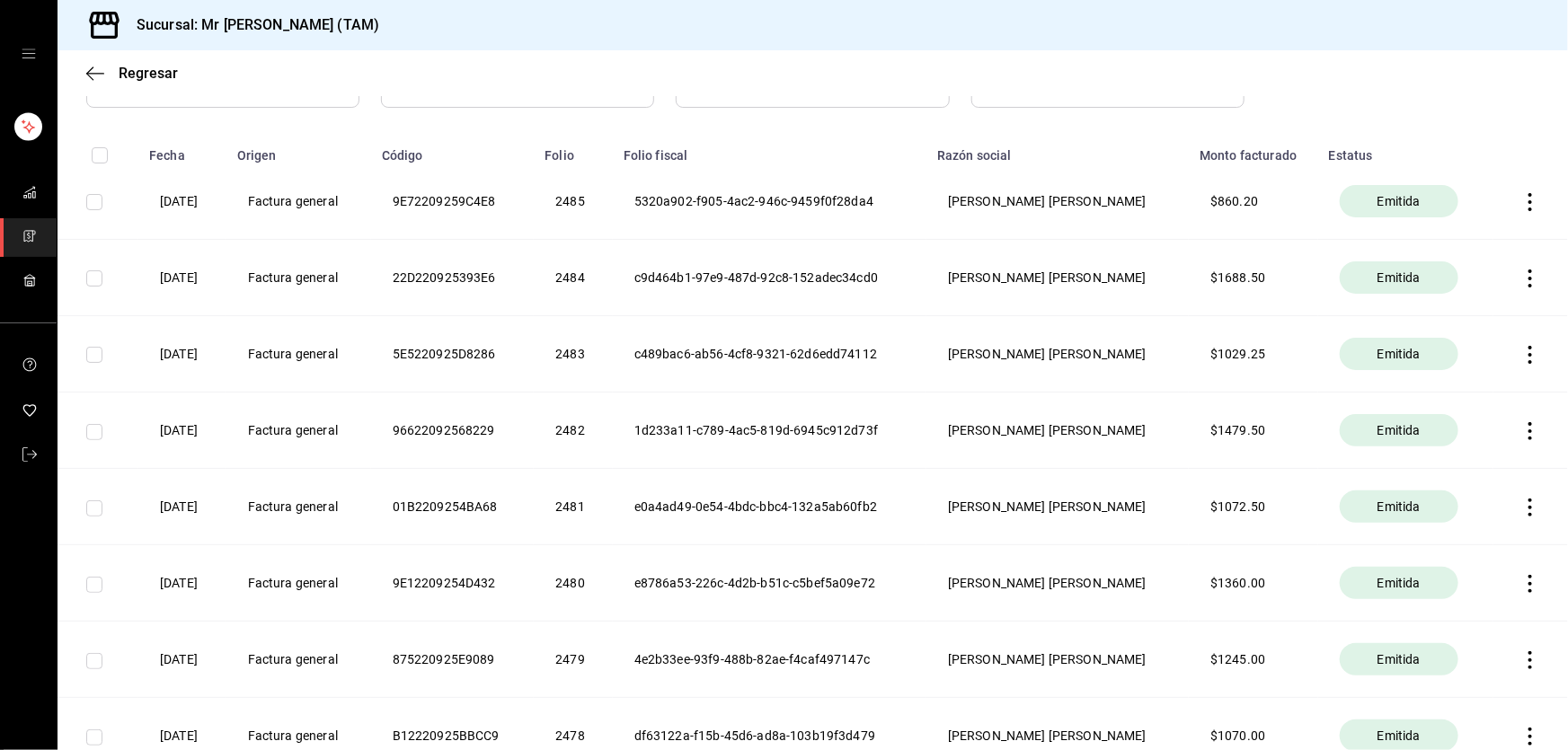
scroll to position [0, 0]
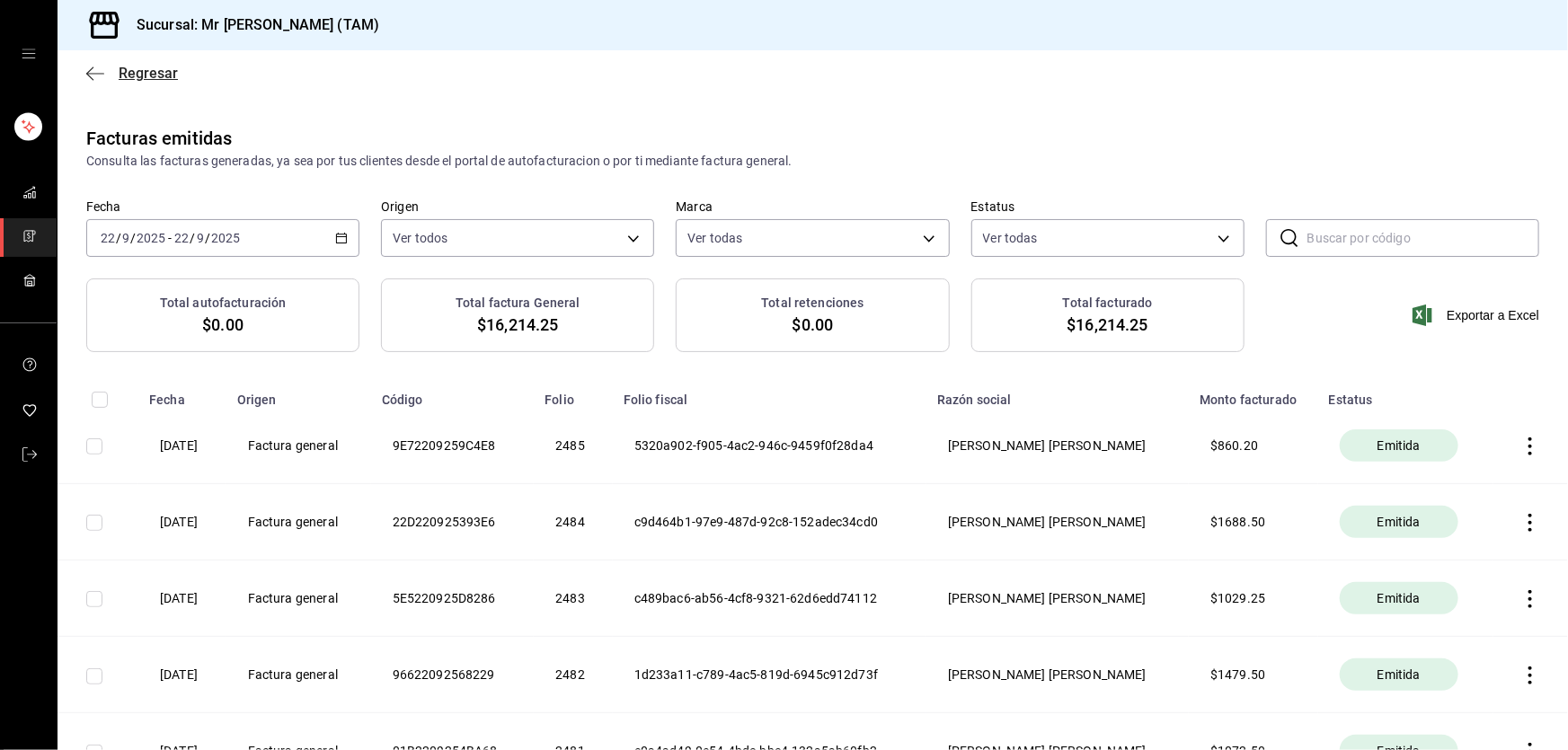
click at [109, 74] on span "Regresar" at bounding box center [131, 74] width 92 height 17
